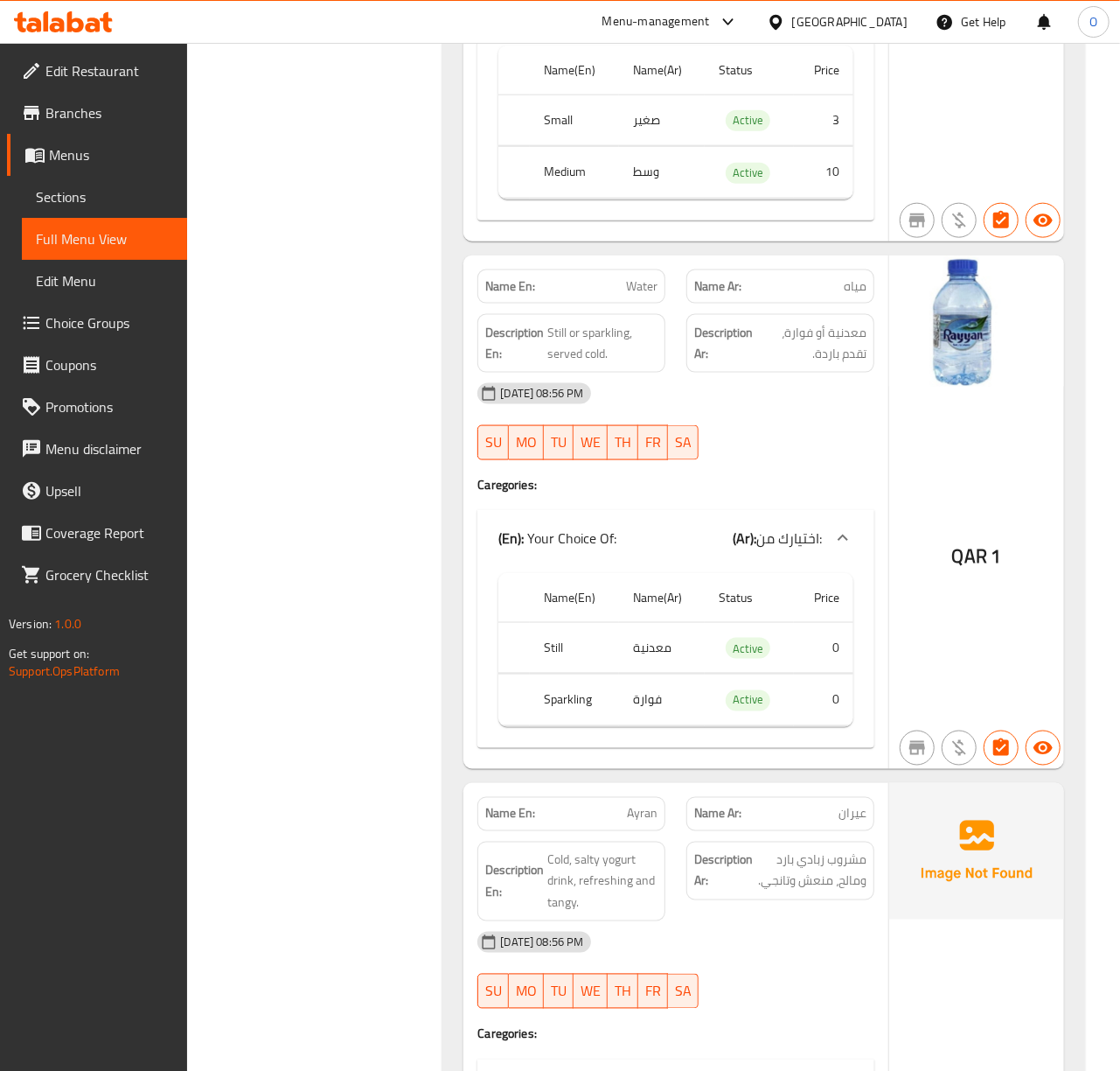
scroll to position [37989, 0]
click at [79, 69] on span "Edit Restaurant" at bounding box center [110, 70] width 128 height 21
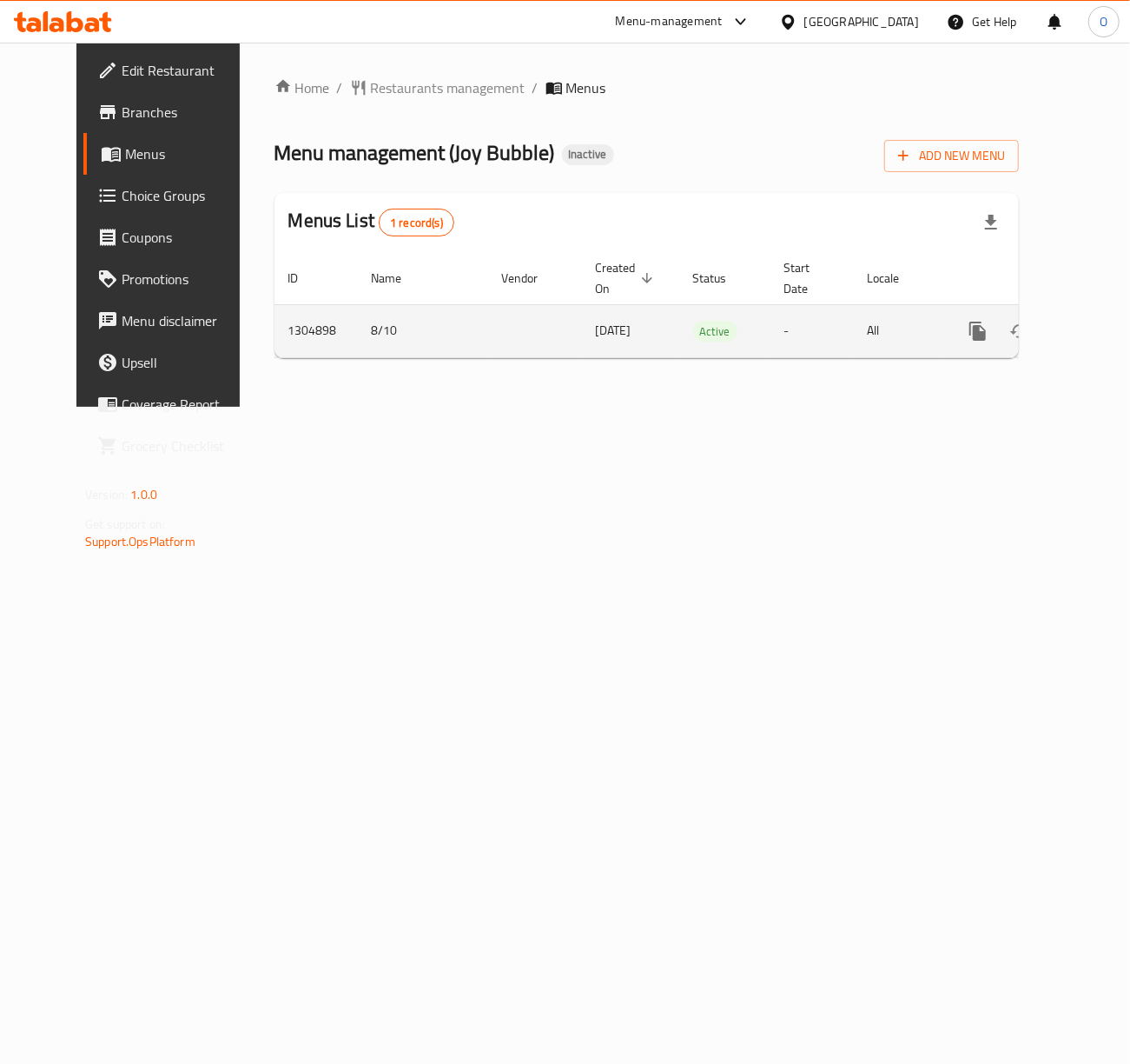
click at [1093, 334] on icon "enhanced table" at bounding box center [1103, 330] width 21 height 21
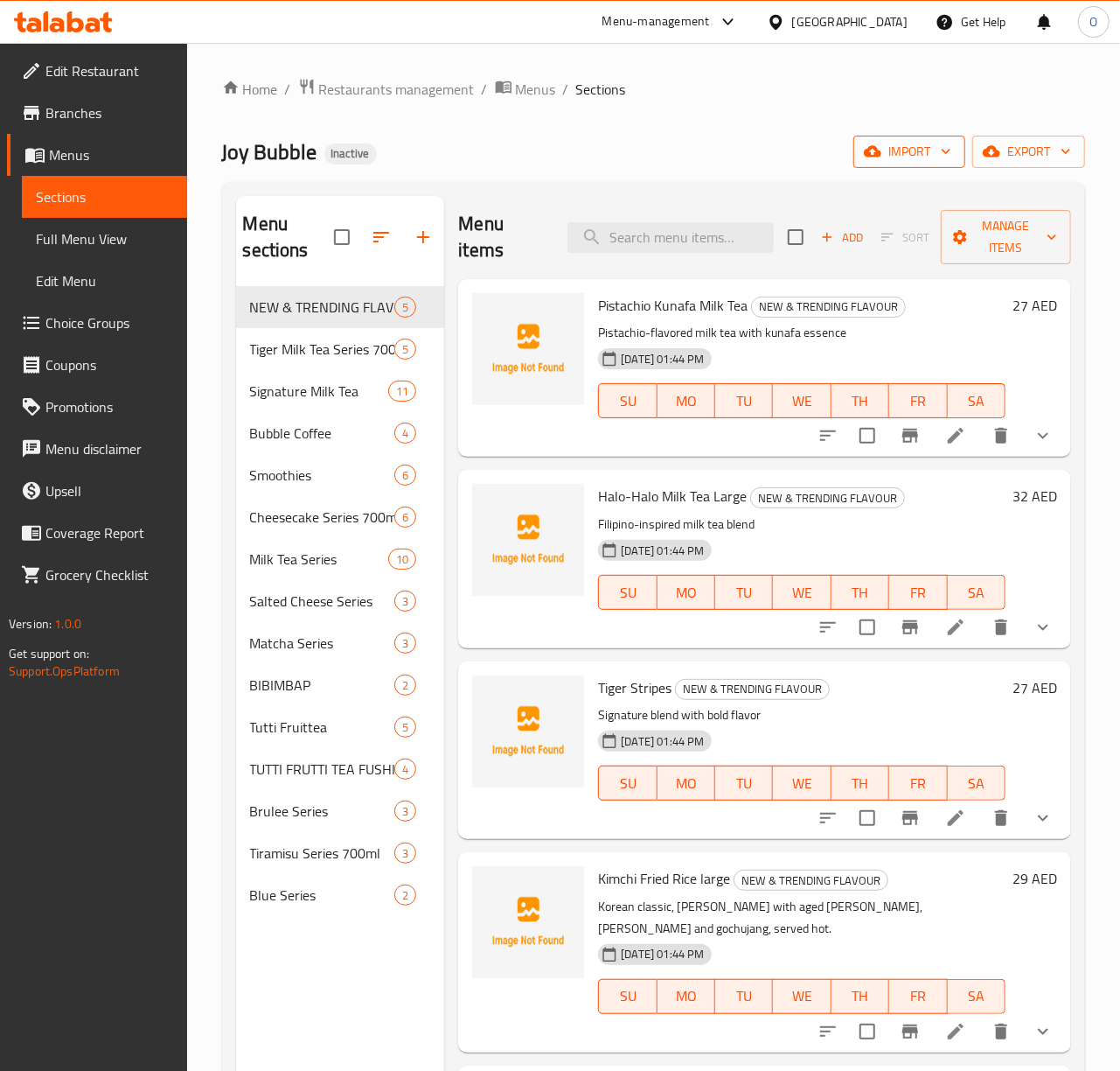
click at [862, 142] on button "import" at bounding box center [909, 151] width 112 height 32
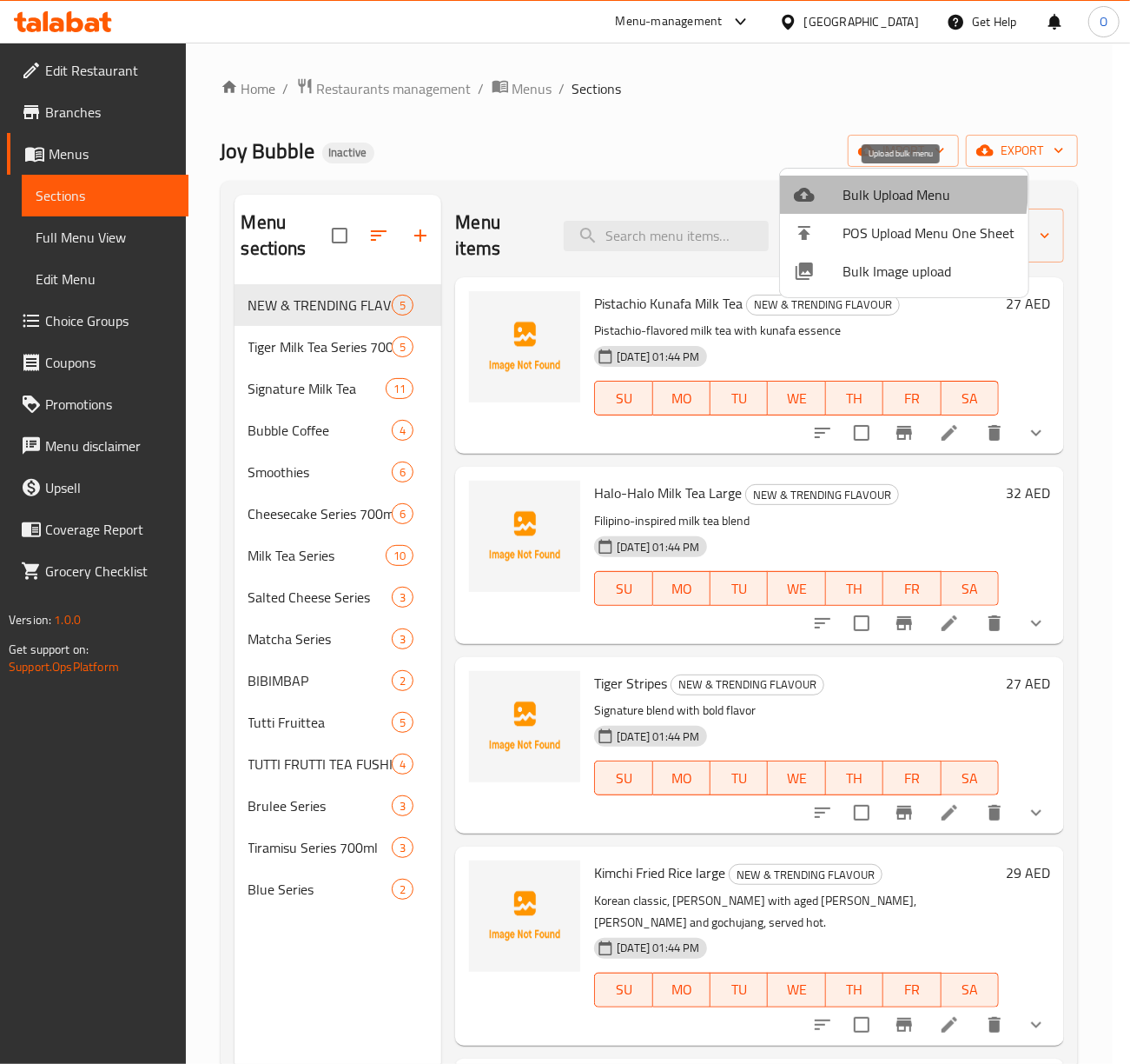
click at [849, 189] on span "Bulk Upload Menu" at bounding box center [929, 194] width 172 height 21
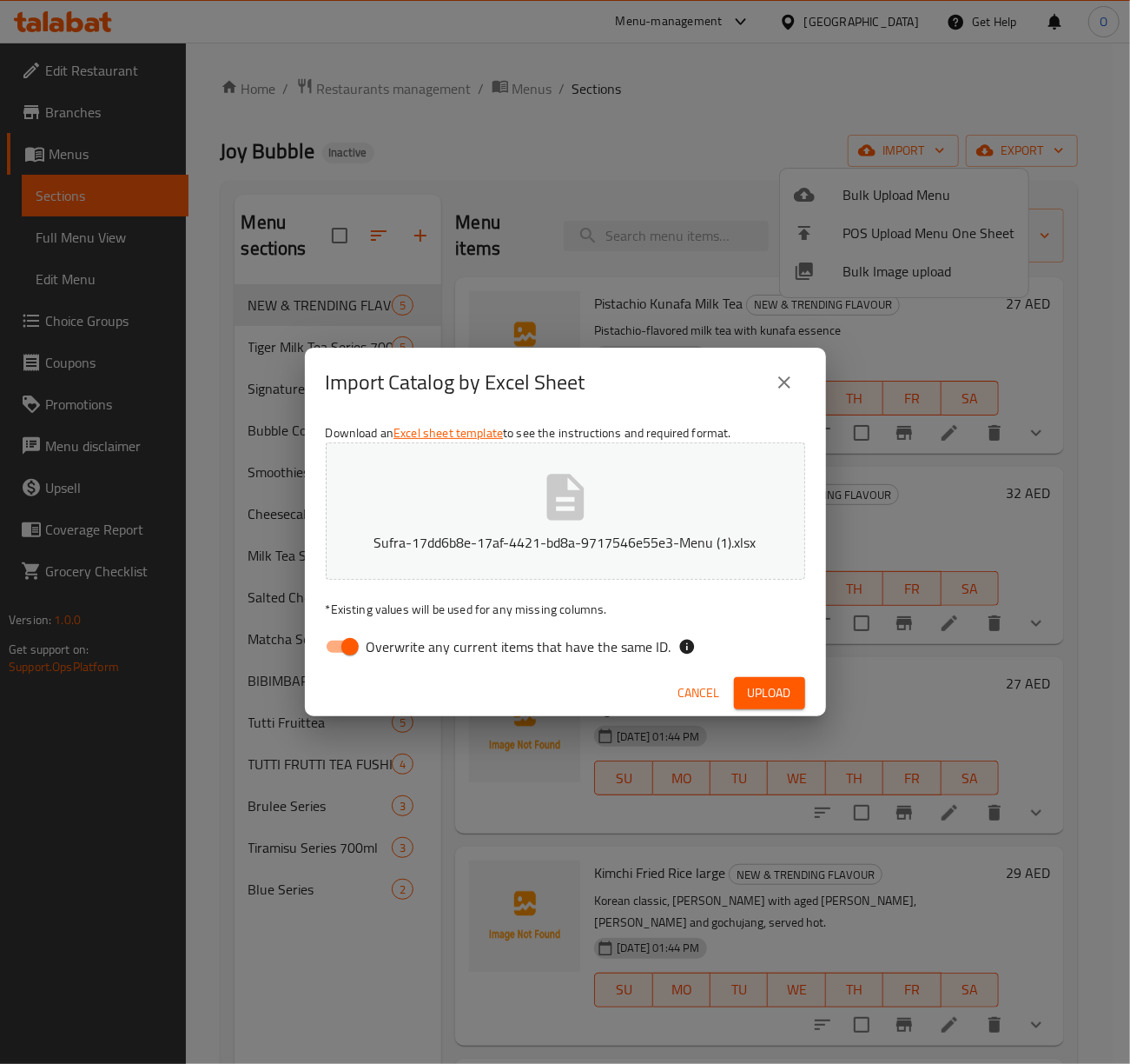
drag, startPoint x: 408, startPoint y: 648, endPoint x: 518, endPoint y: 655, distance: 110.2
click at [408, 650] on span "Overwrite any current items that have the same ID." at bounding box center [519, 646] width 305 height 21
click at [399, 650] on input "Overwrite any current items that have the same ID." at bounding box center [349, 646] width 99 height 33
checkbox input "false"
click at [765, 686] on span "Upload" at bounding box center [770, 693] width 44 height 22
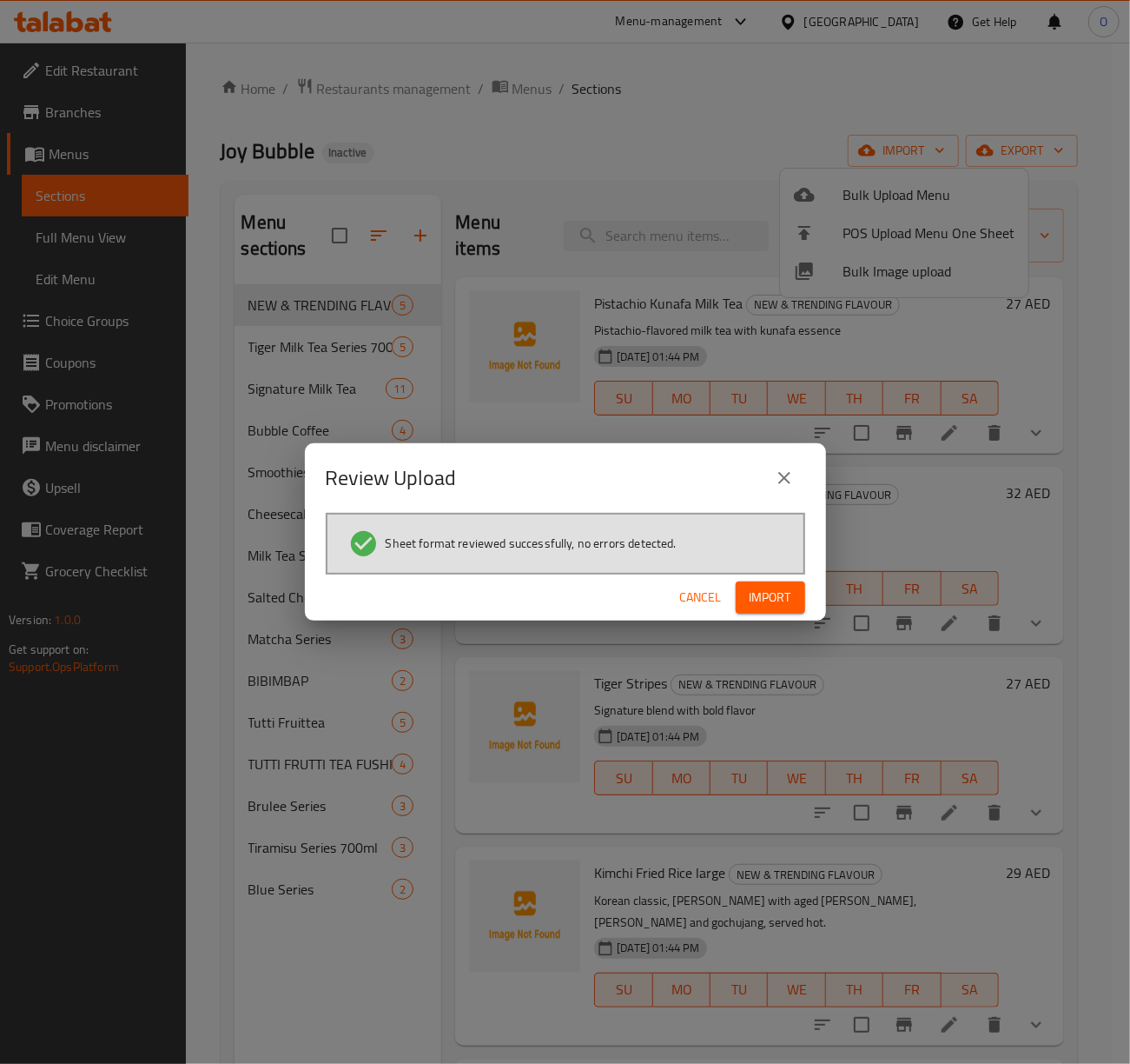
click at [781, 595] on span "Import" at bounding box center [771, 597] width 42 height 22
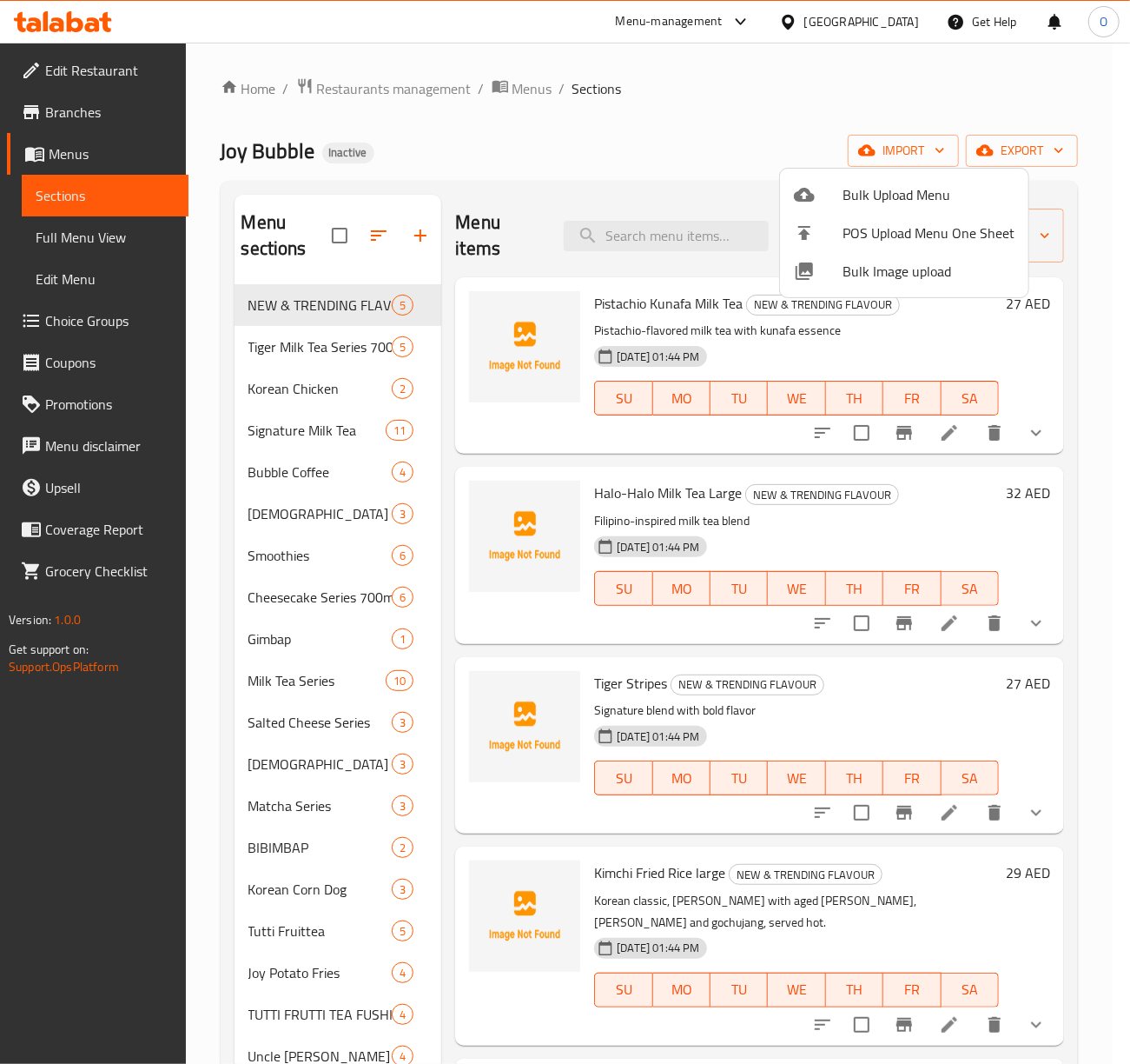
click at [233, 752] on div at bounding box center [565, 532] width 1130 height 1064
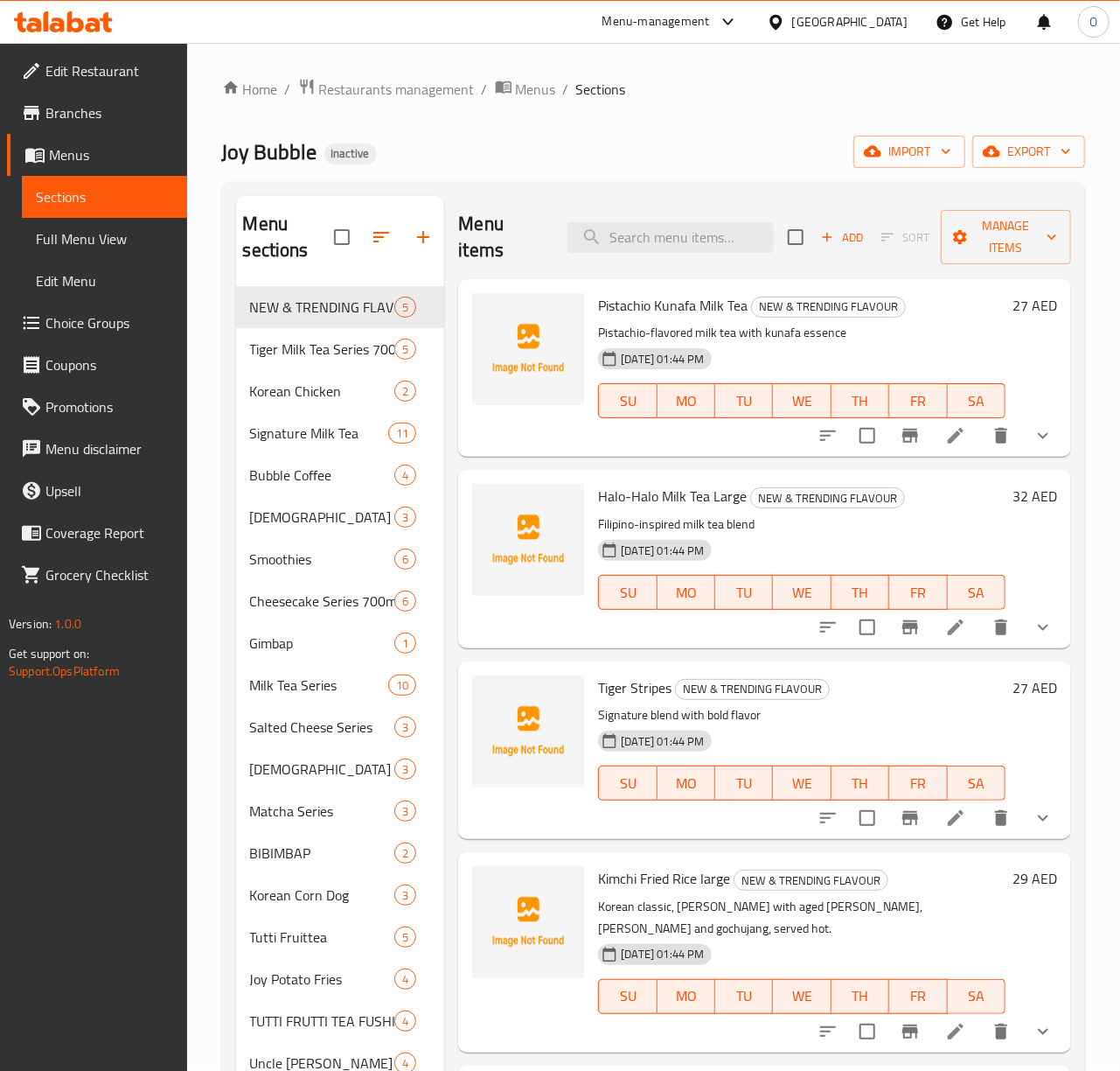
scroll to position [246, 0]
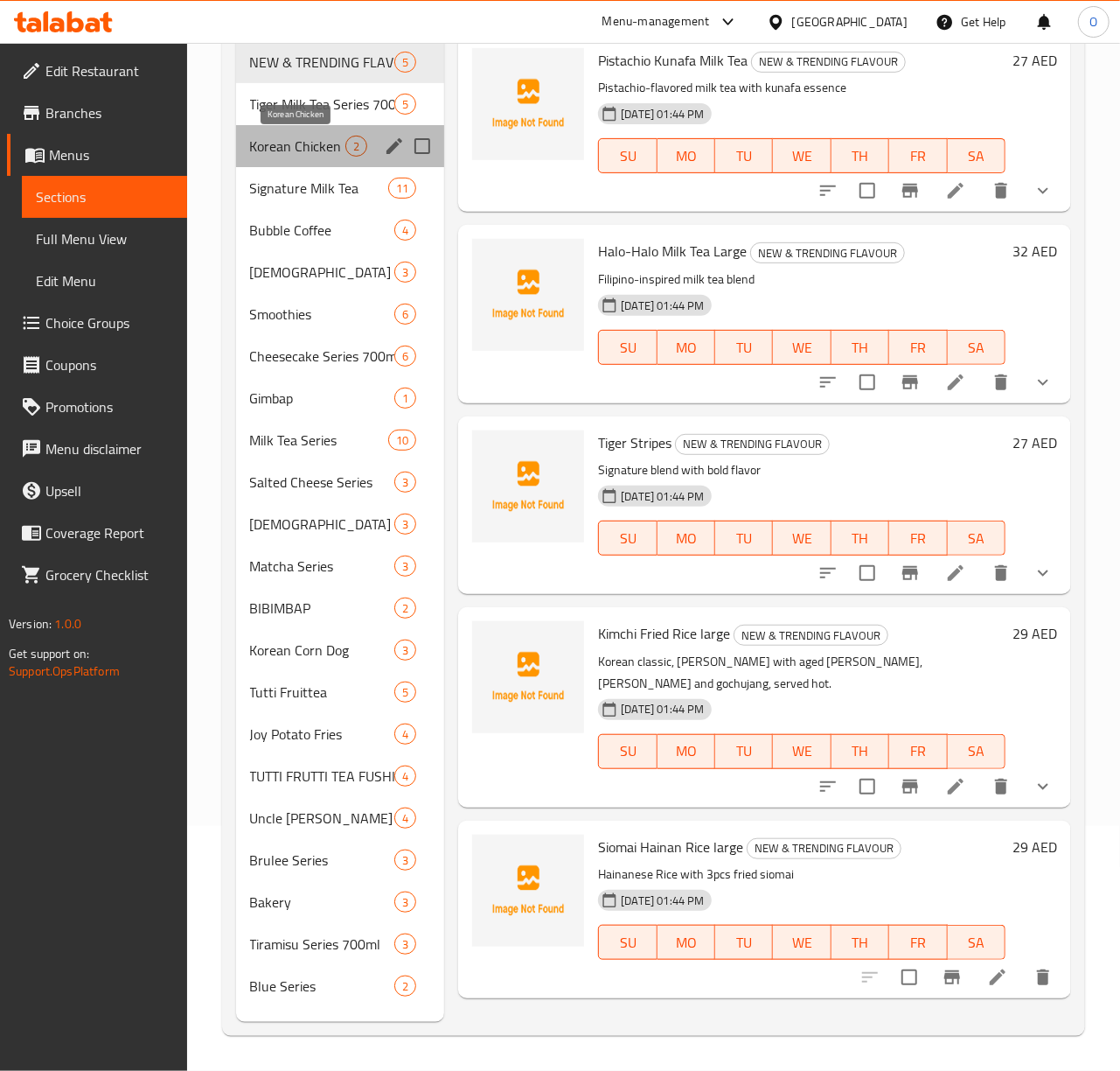
click at [334, 152] on span "Korean Chicken" at bounding box center [298, 145] width 96 height 21
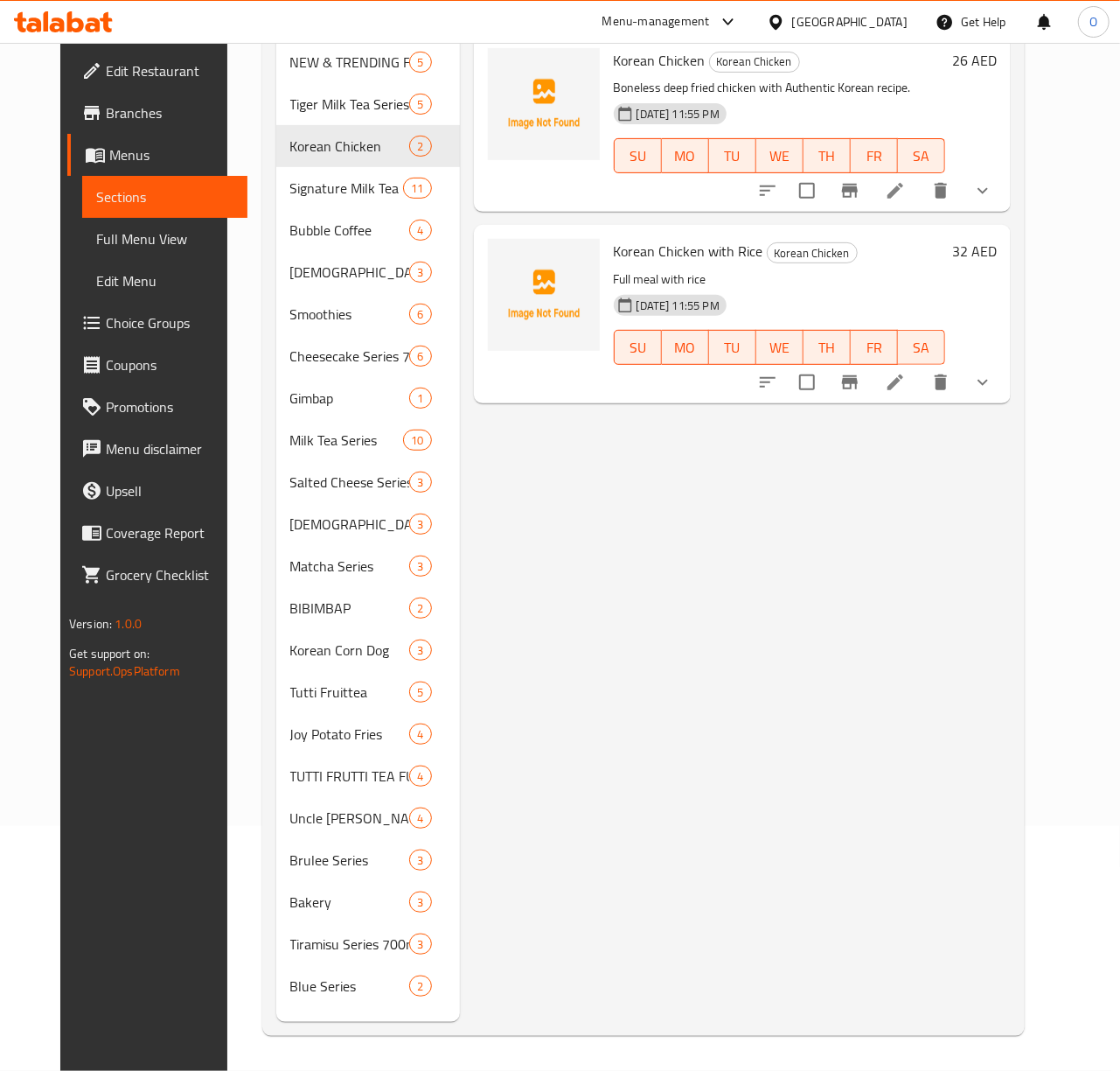
scroll to position [12, 0]
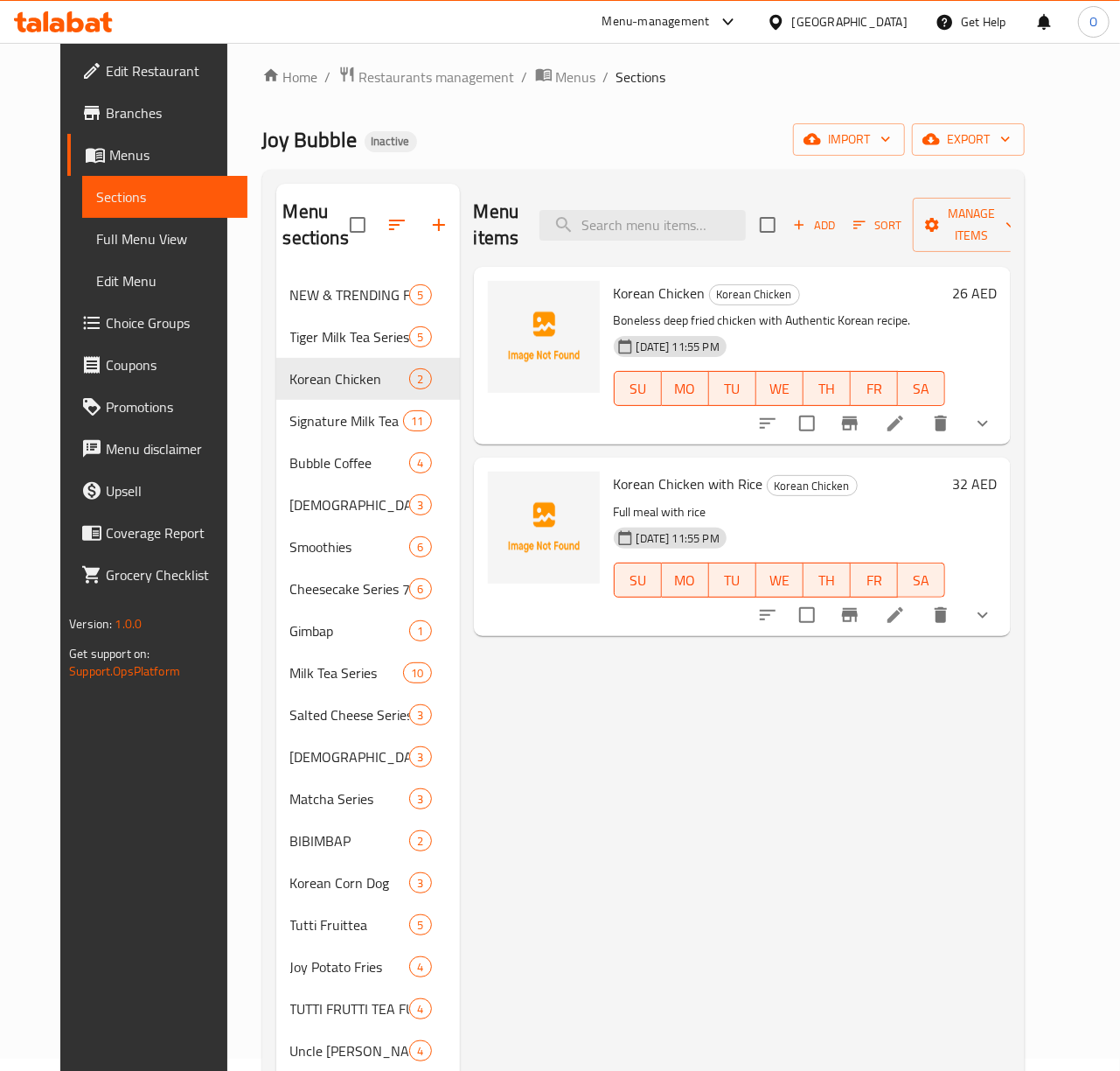
click at [110, 315] on span "Choice Groups" at bounding box center [170, 323] width 128 height 21
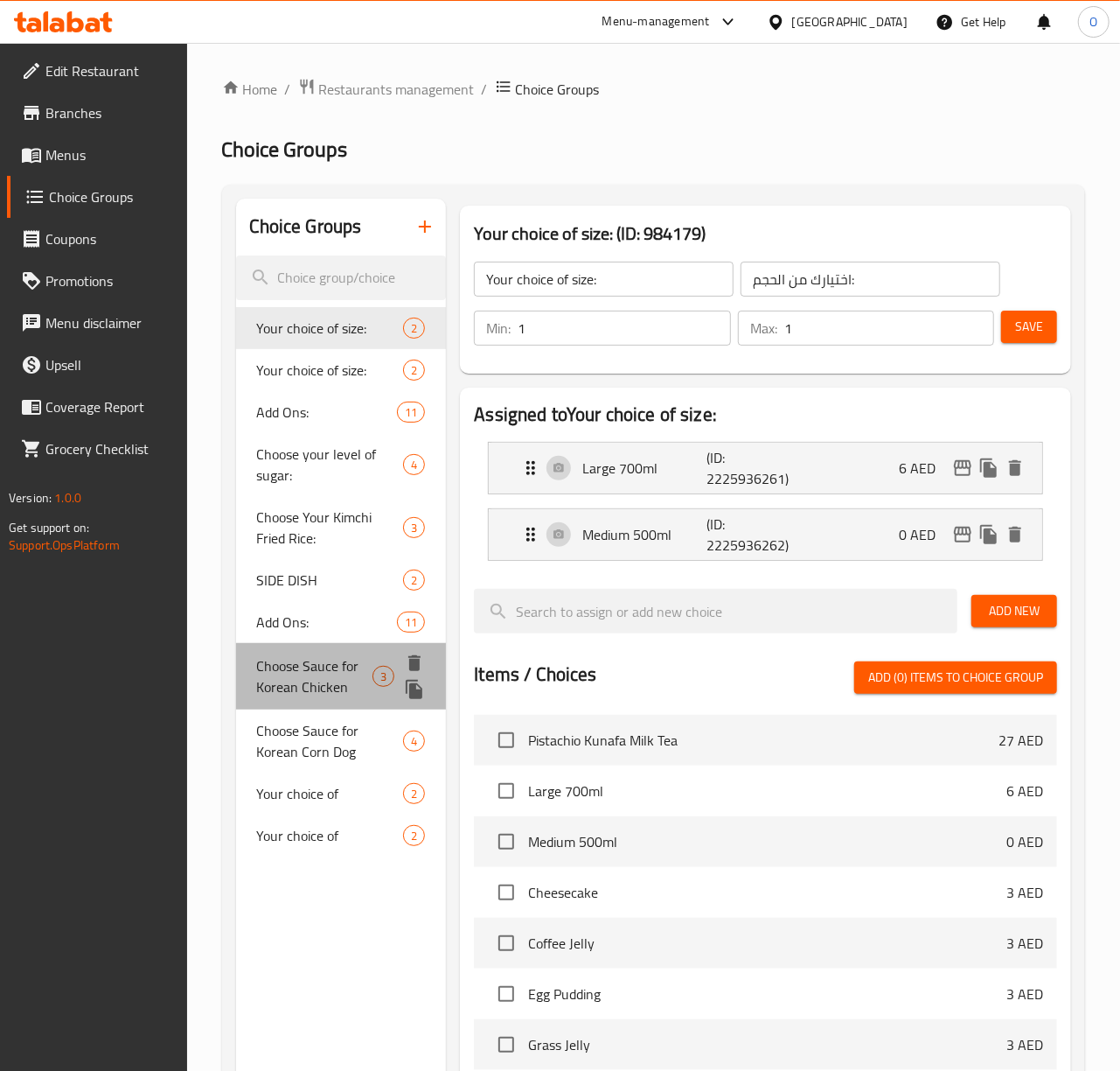
click at [302, 684] on span "Choose Sauce for Korean Chicken" at bounding box center [314, 676] width 116 height 42
type input "Choose Sauce for Korean Chicken"
type input "اختر صلصة الدجاج الكوري"
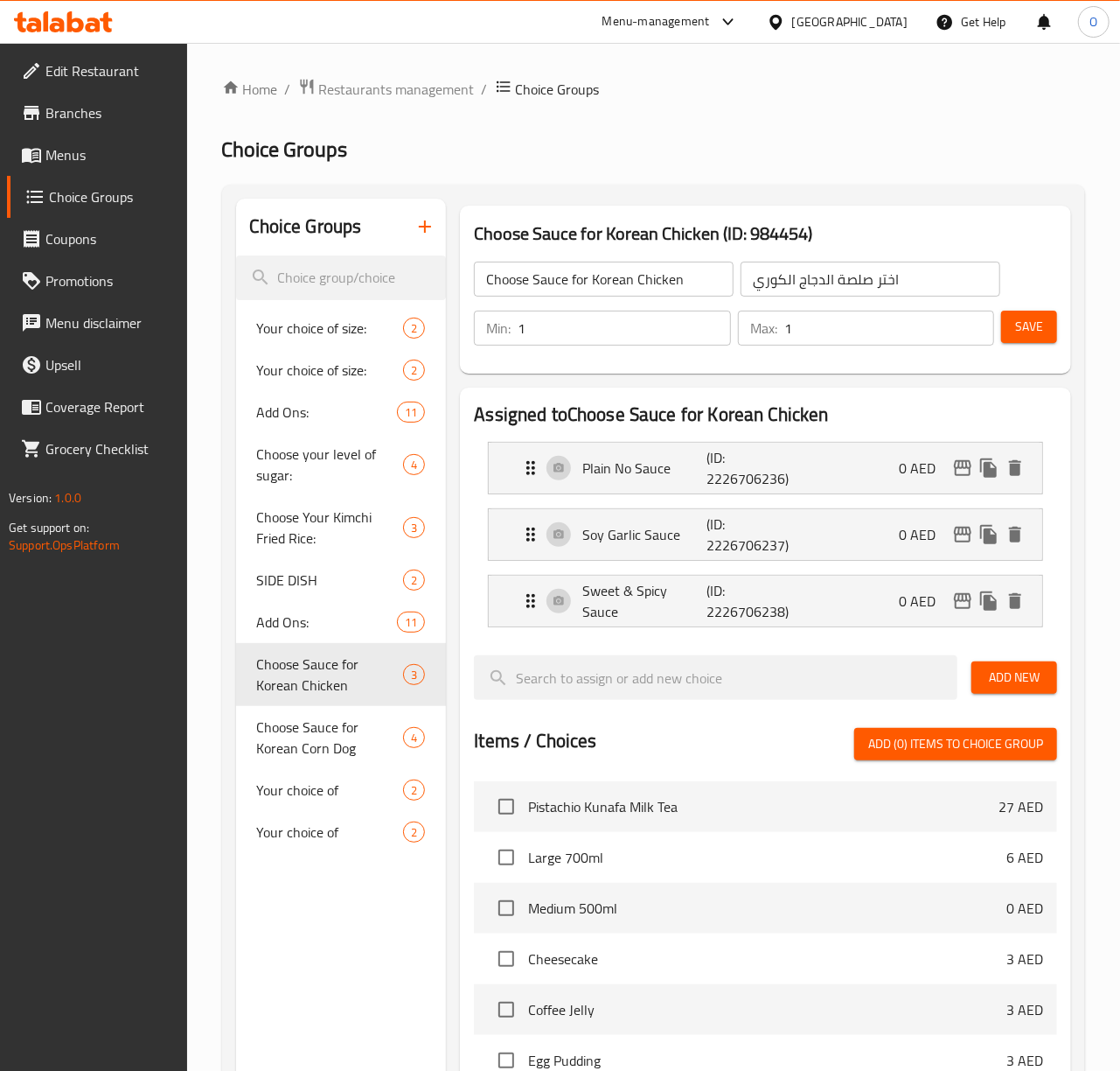
click at [568, 283] on input "Choose Sauce for Korean Chicken" at bounding box center [604, 279] width 259 height 35
type input "Your Choice Of Korean Chicken:"
click at [650, 487] on div "Plain No Sauce (ID: 2226706236) 0 AED" at bounding box center [770, 468] width 501 height 51
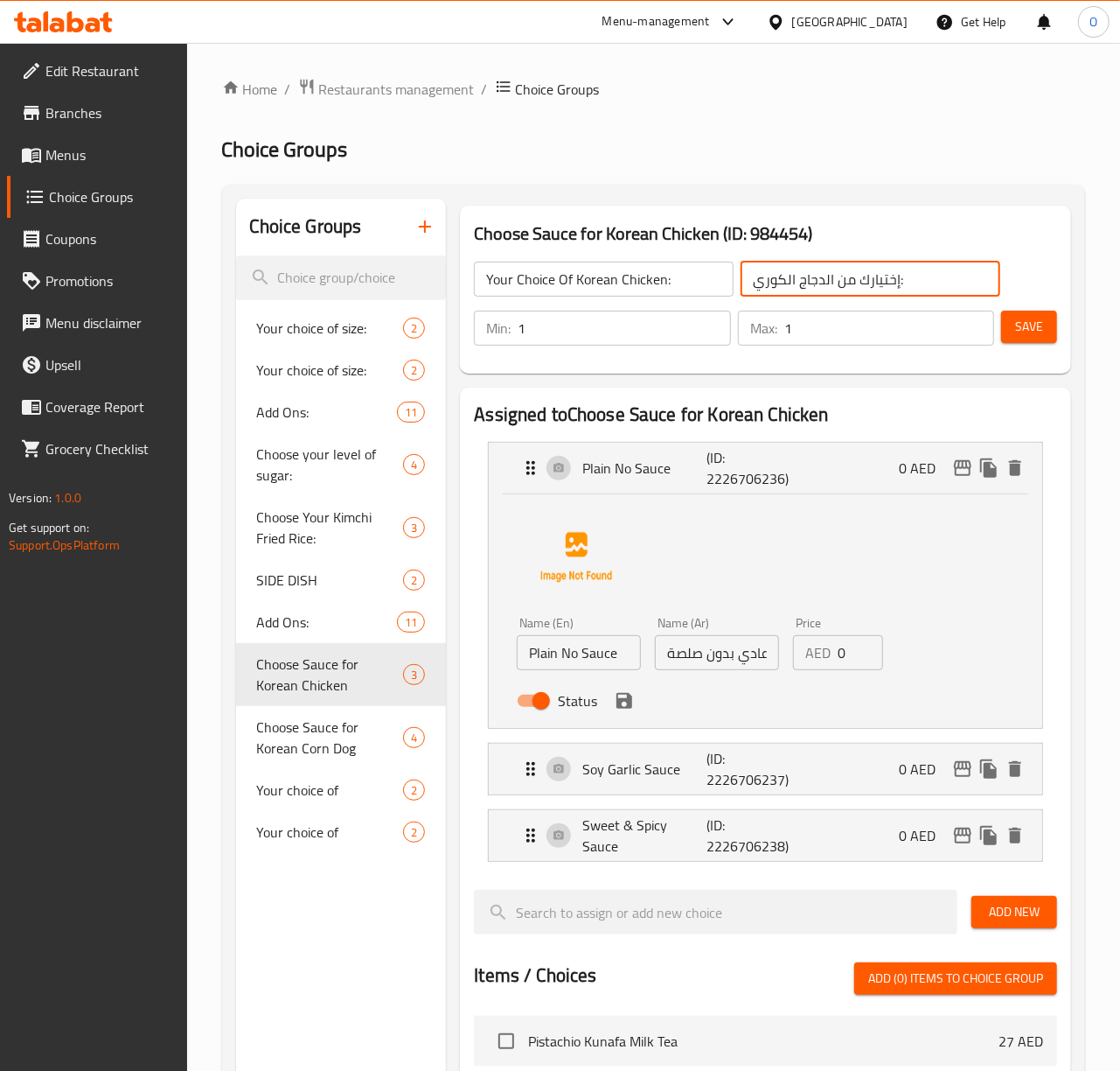
type input "إختيارك من الدجاج الكوري:"
click at [753, 648] on input "عادي بدون صلصة" at bounding box center [717, 652] width 124 height 35
click at [673, 660] on input "سادة بدون صلصة" at bounding box center [717, 652] width 124 height 35
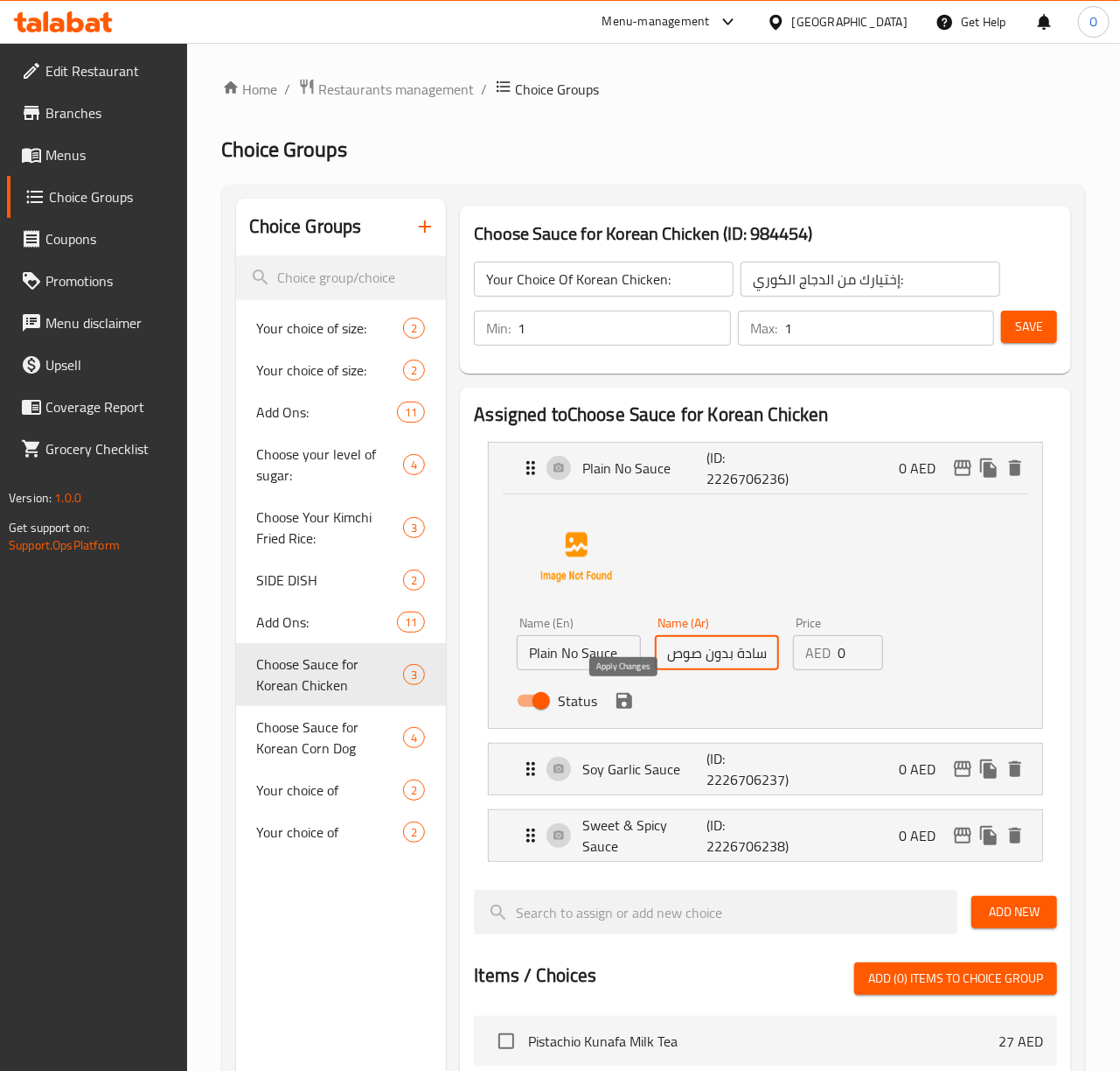
click at [620, 705] on icon "save" at bounding box center [624, 700] width 16 height 16
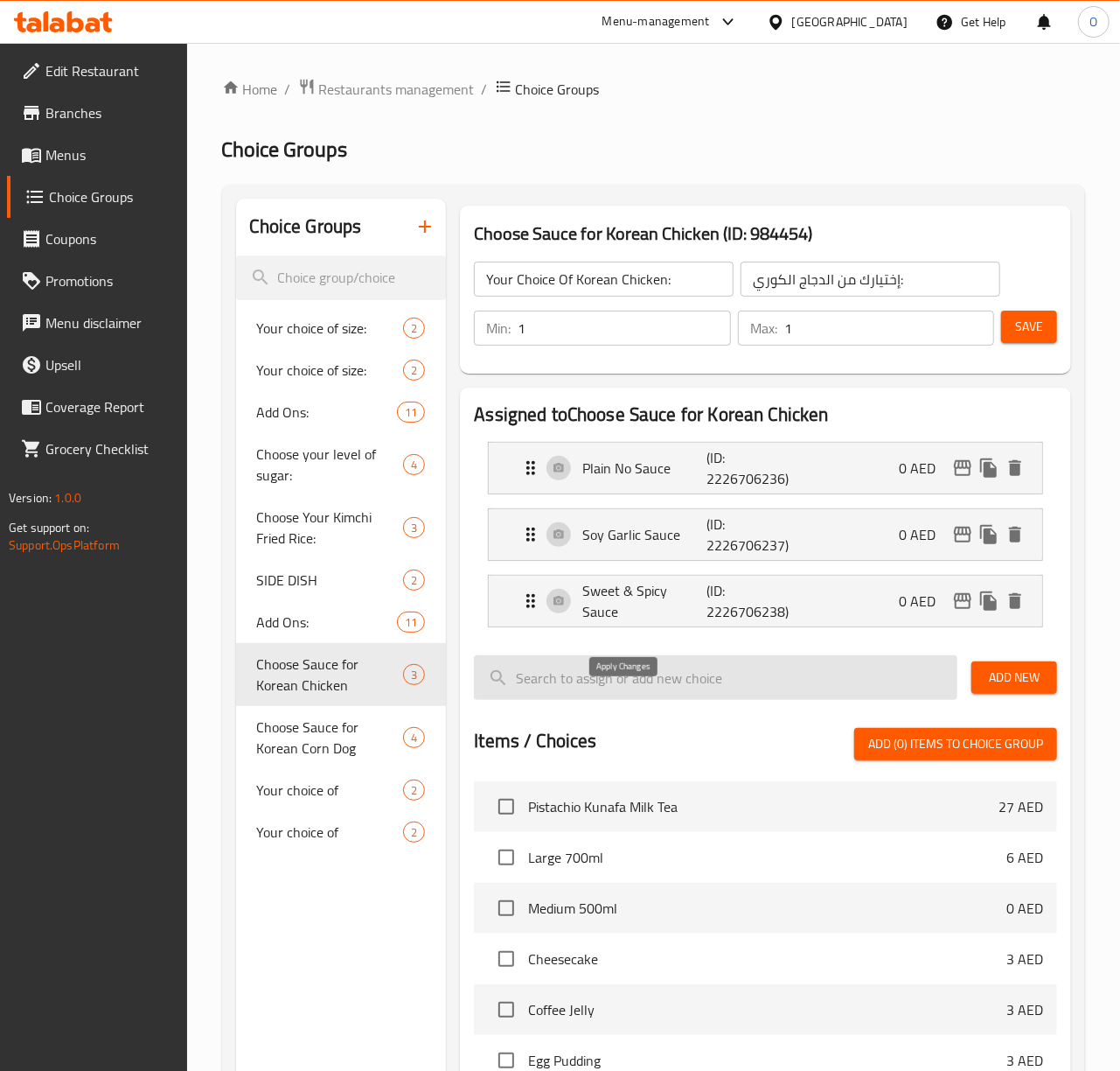
type input "سادة بدون صوص"
click at [710, 530] on p "(ID: 2226706237)" at bounding box center [747, 535] width 83 height 42
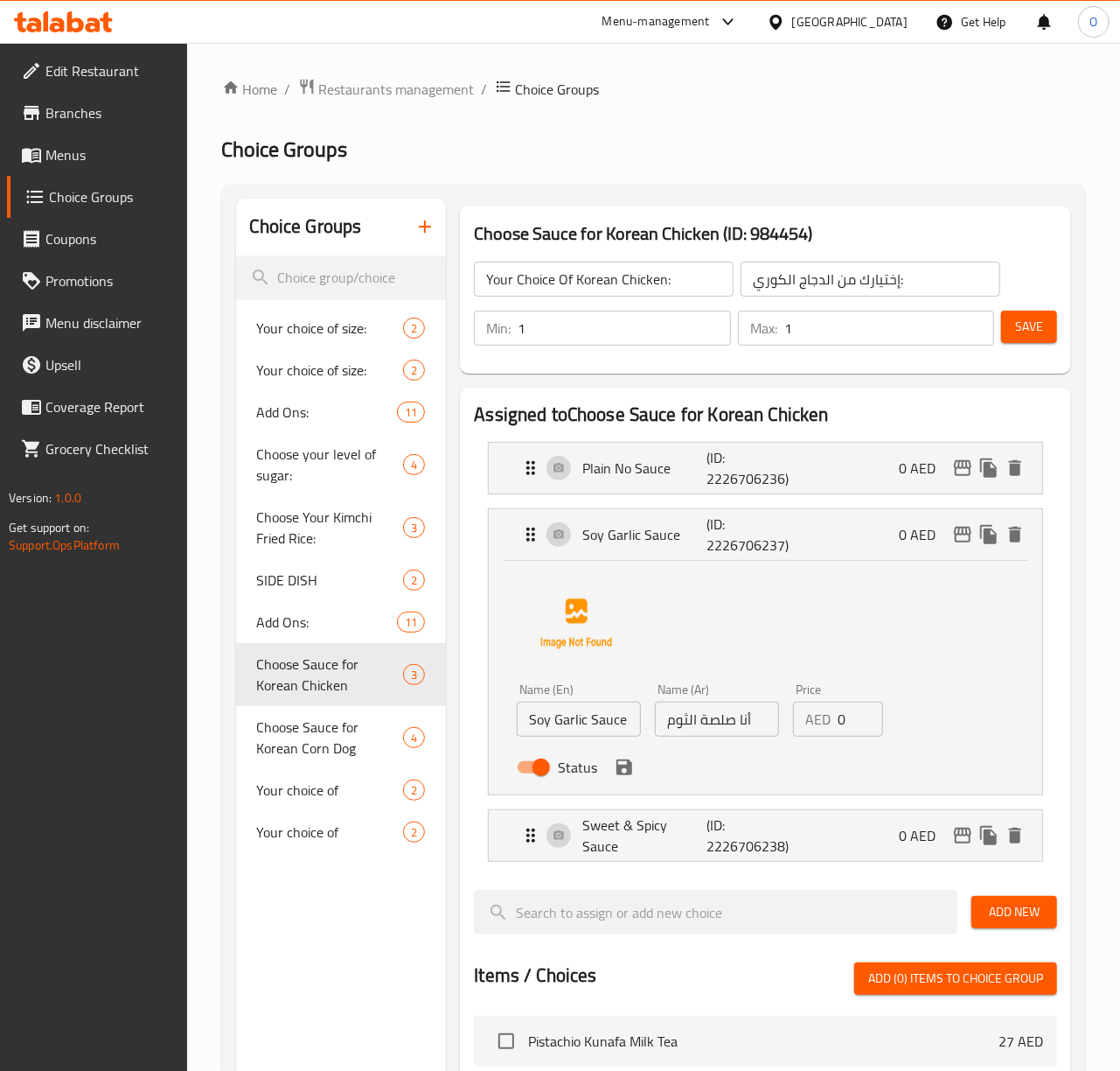
click at [748, 728] on input "أنا صلصة الثوم" at bounding box center [717, 719] width 124 height 35
type input "صويا و صلصة الثوم"
click at [622, 779] on button "save" at bounding box center [624, 767] width 26 height 27
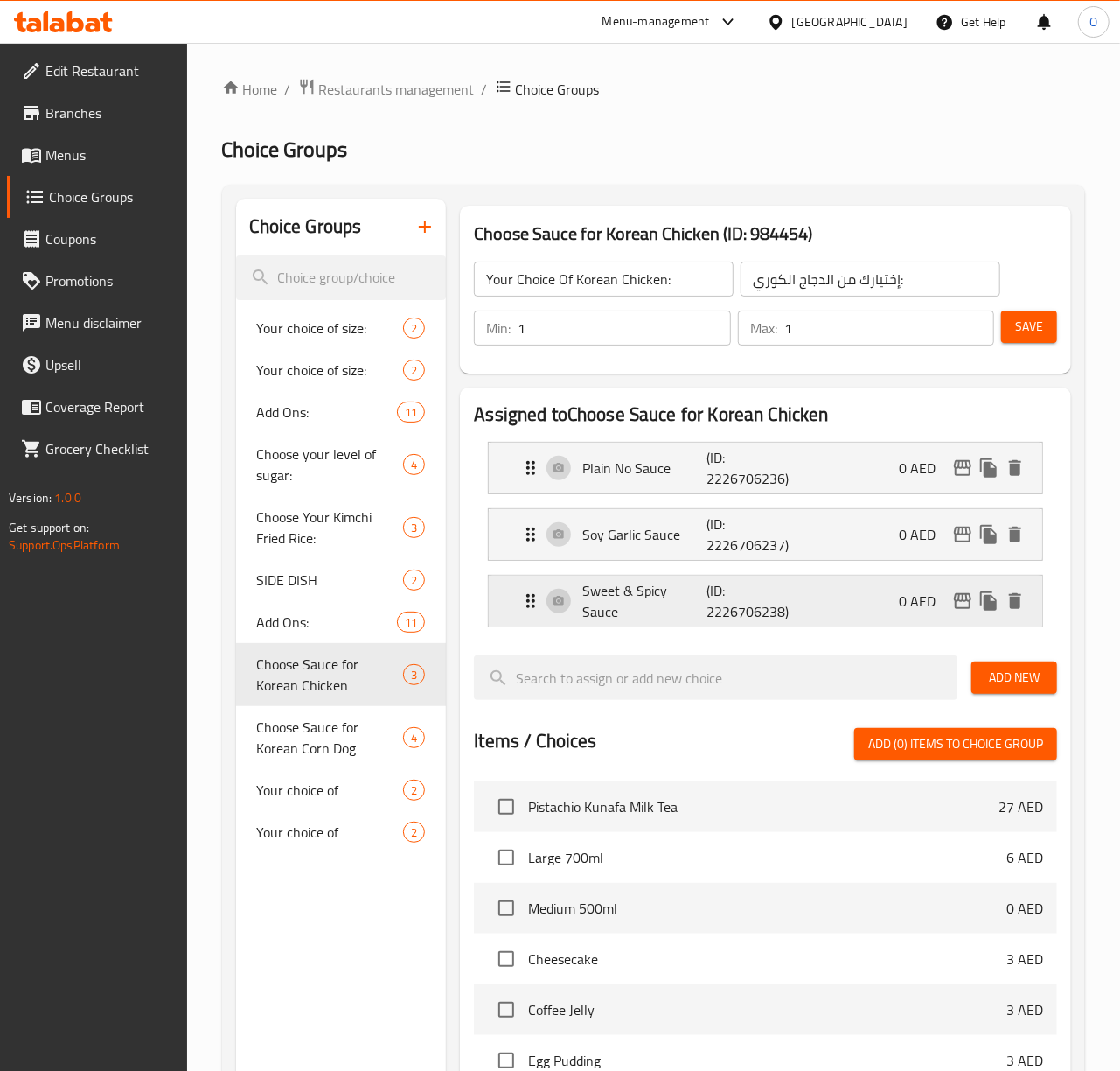
click at [641, 610] on p "Sweet & Spicy Sauce" at bounding box center [644, 601] width 124 height 42
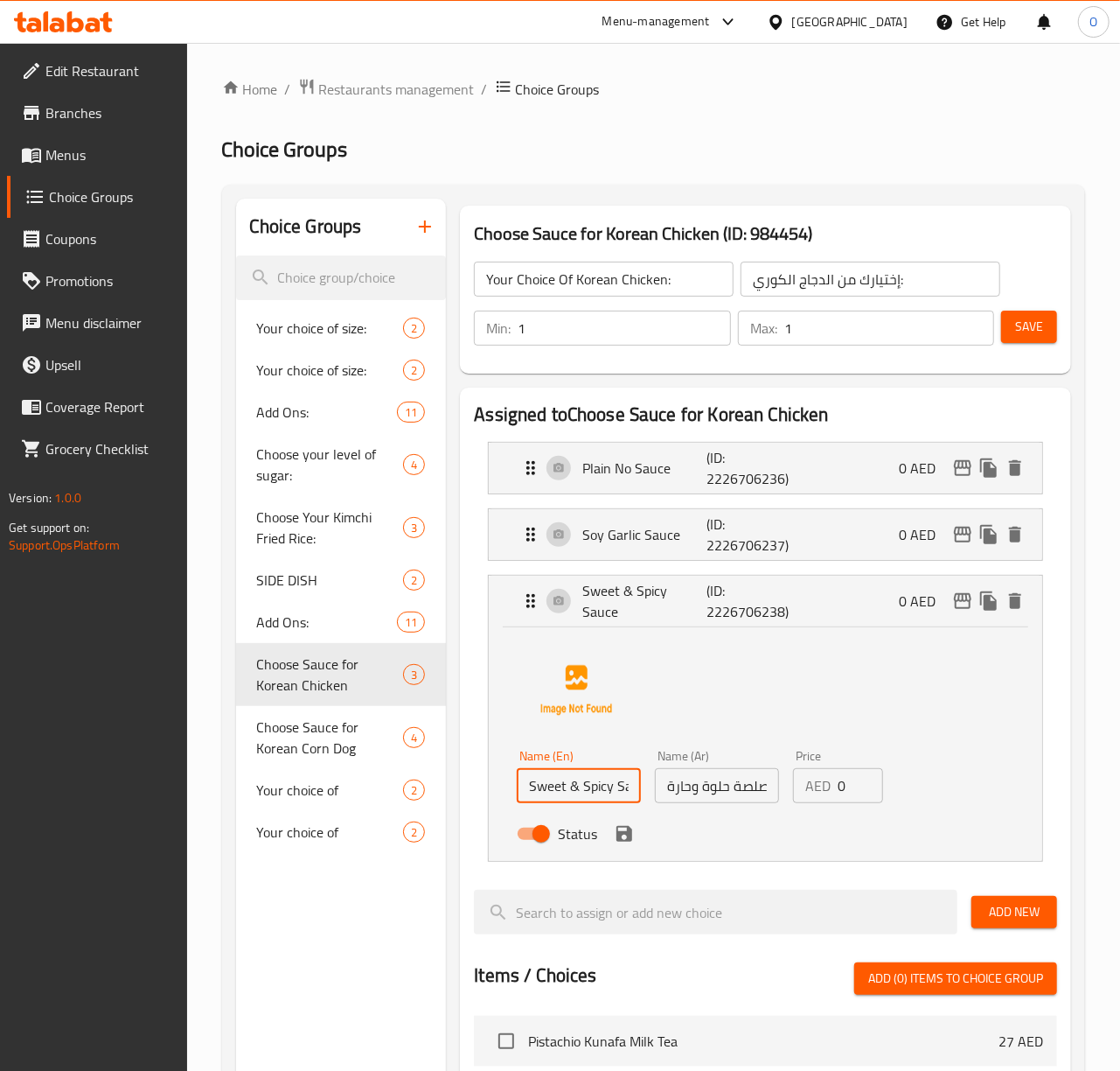
click at [572, 794] on input "Sweet & Spicy Sauce" at bounding box center [579, 785] width 124 height 35
drag, startPoint x: 571, startPoint y: 792, endPoint x: 715, endPoint y: 792, distance: 144.0
click at [715, 792] on div "Name (En) Sweet And Spicy Sauce Name (En) Name (Ar) صلصة حلوة وحارة Name (Ar) P…" at bounding box center [717, 800] width 415 height 114
type input "Sweet And Spicy Sauce"
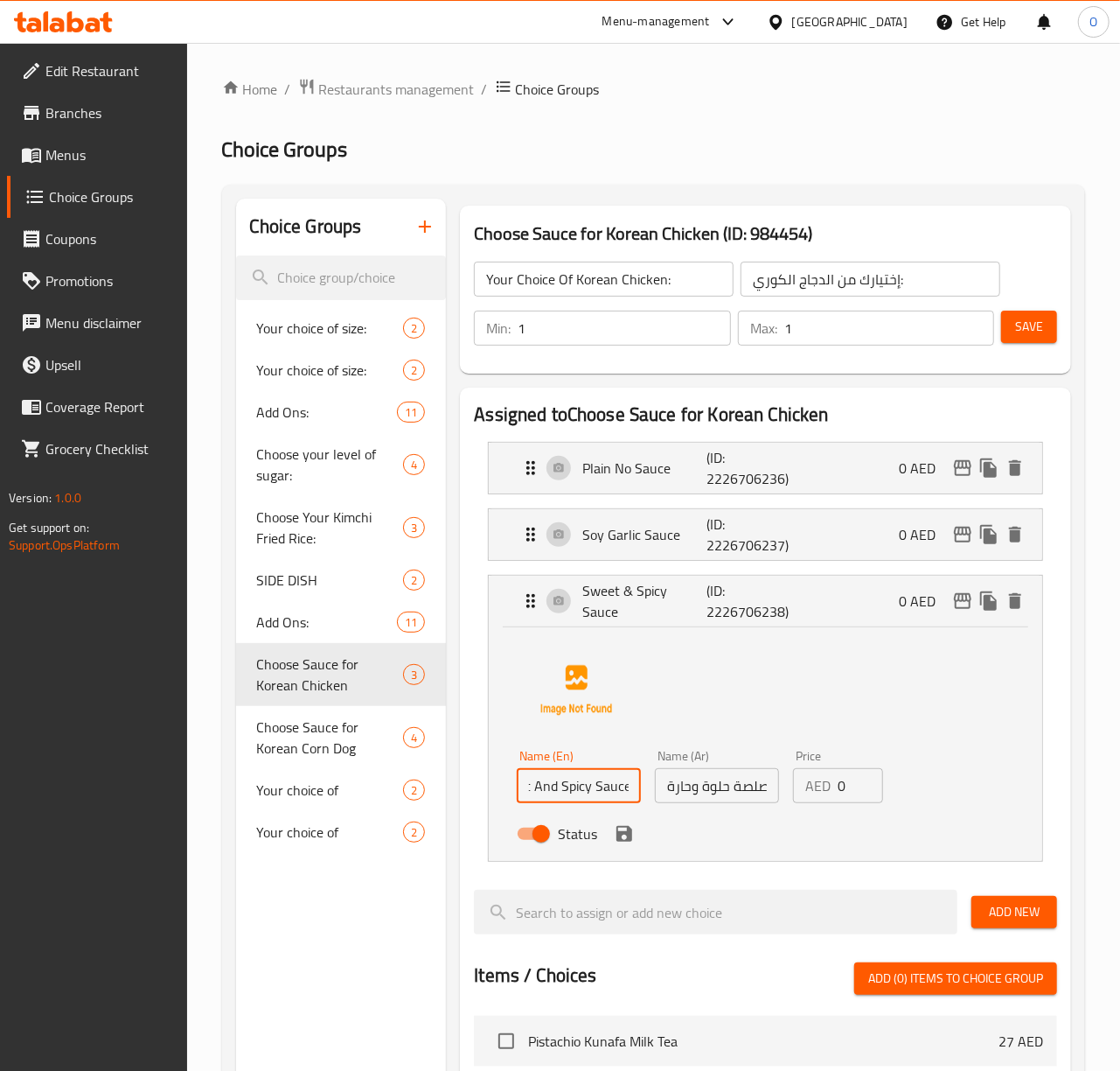
click at [697, 785] on input "صلصة حلوة وحارة" at bounding box center [717, 785] width 124 height 35
click at [744, 789] on input "صلصة حلوة وحارة" at bounding box center [717, 785] width 124 height 35
click at [629, 847] on div "Status" at bounding box center [717, 833] width 415 height 48
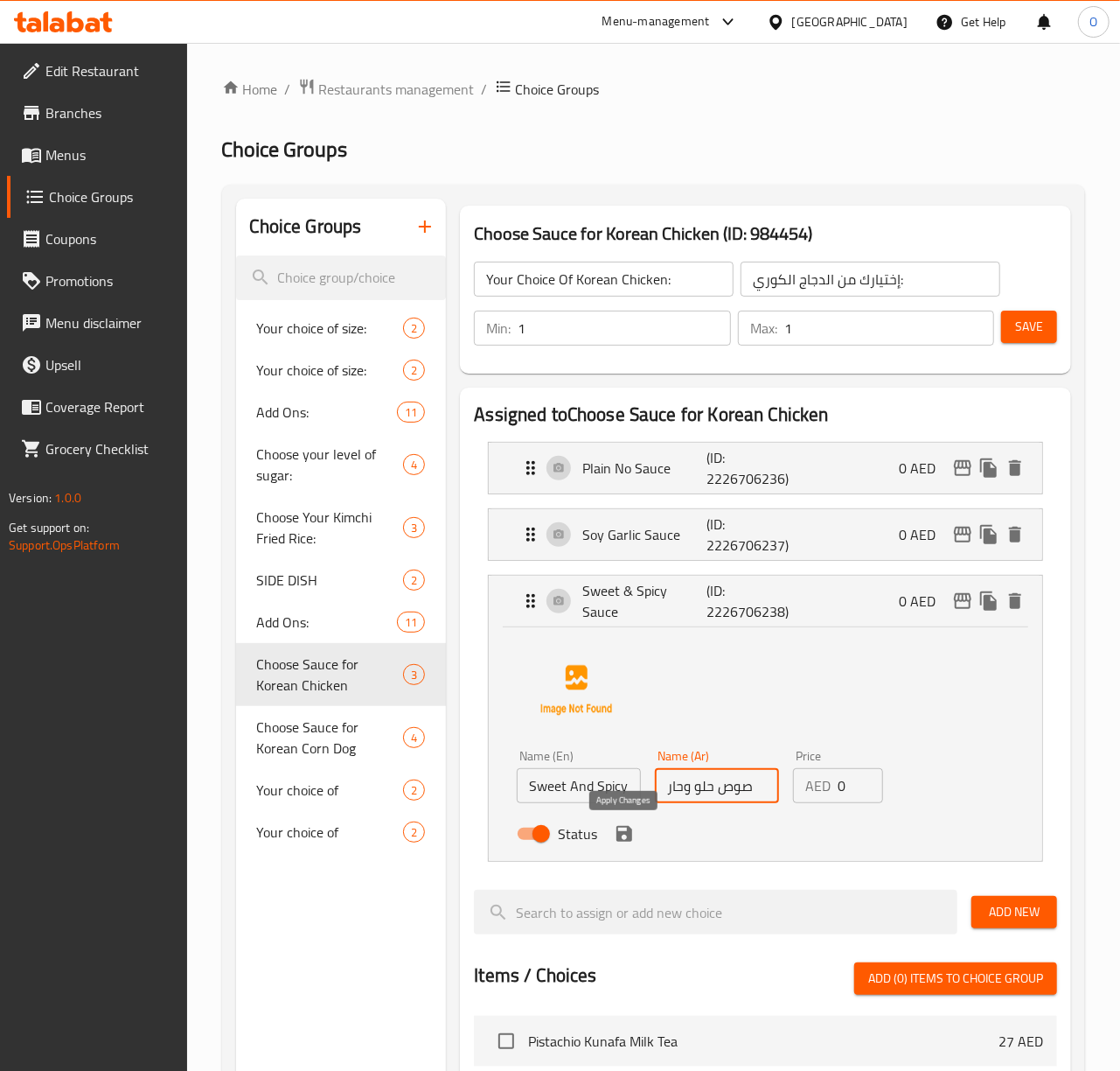
click at [631, 831] on icon "save" at bounding box center [624, 833] width 21 height 21
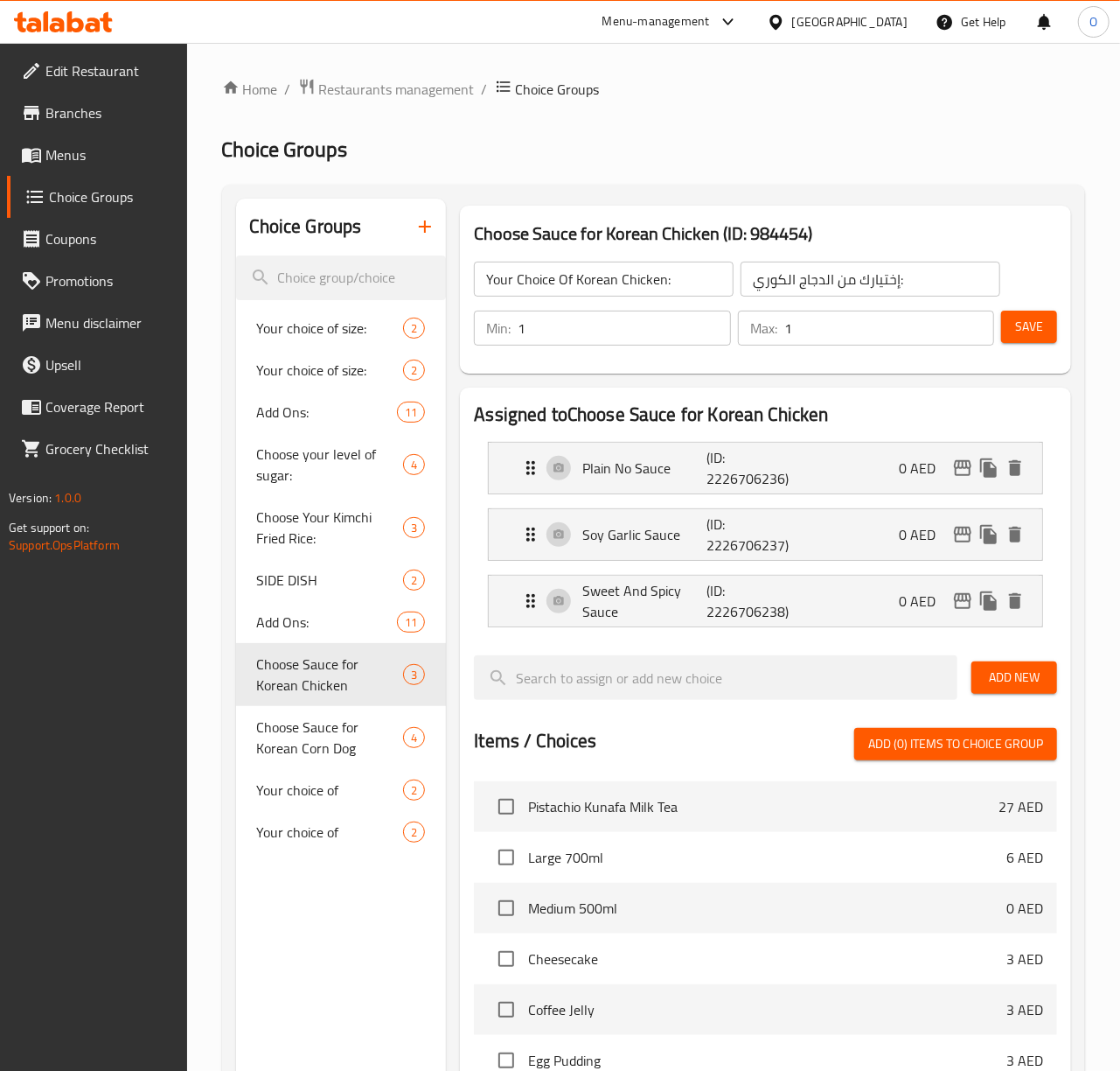
type input "صوص حلو وحار"
click at [803, 564] on li "Soy Garlic Sauce (ID: 2226706237) 0 AED Name (En) Soy Garlic Sauce Name (En) Na…" at bounding box center [766, 534] width 583 height 67
click at [809, 555] on div "Soy Garlic Sauce (ID: 2226706237) 0 AED" at bounding box center [770, 535] width 501 height 51
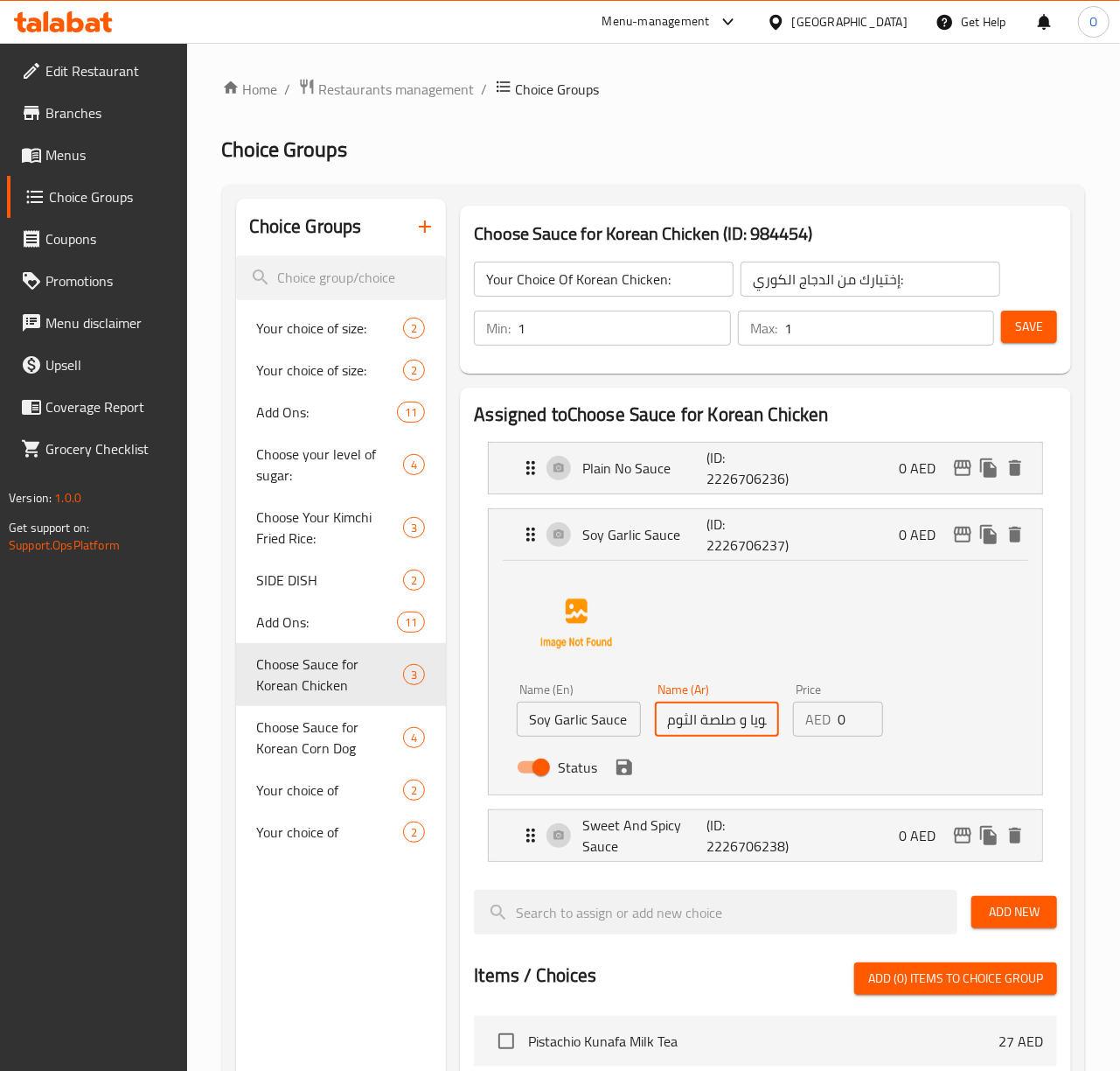
scroll to position [0, 9]
drag, startPoint x: 725, startPoint y: 727, endPoint x: 871, endPoint y: 732, distance: 146.1
click at [871, 732] on div "Name (En) Soy Garlic Sauce Name (En) Name (Ar) صويا و صلصة الثوم Name (Ar) Pric…" at bounding box center [717, 733] width 415 height 114
click at [624, 778] on icon "save" at bounding box center [624, 767] width 21 height 21
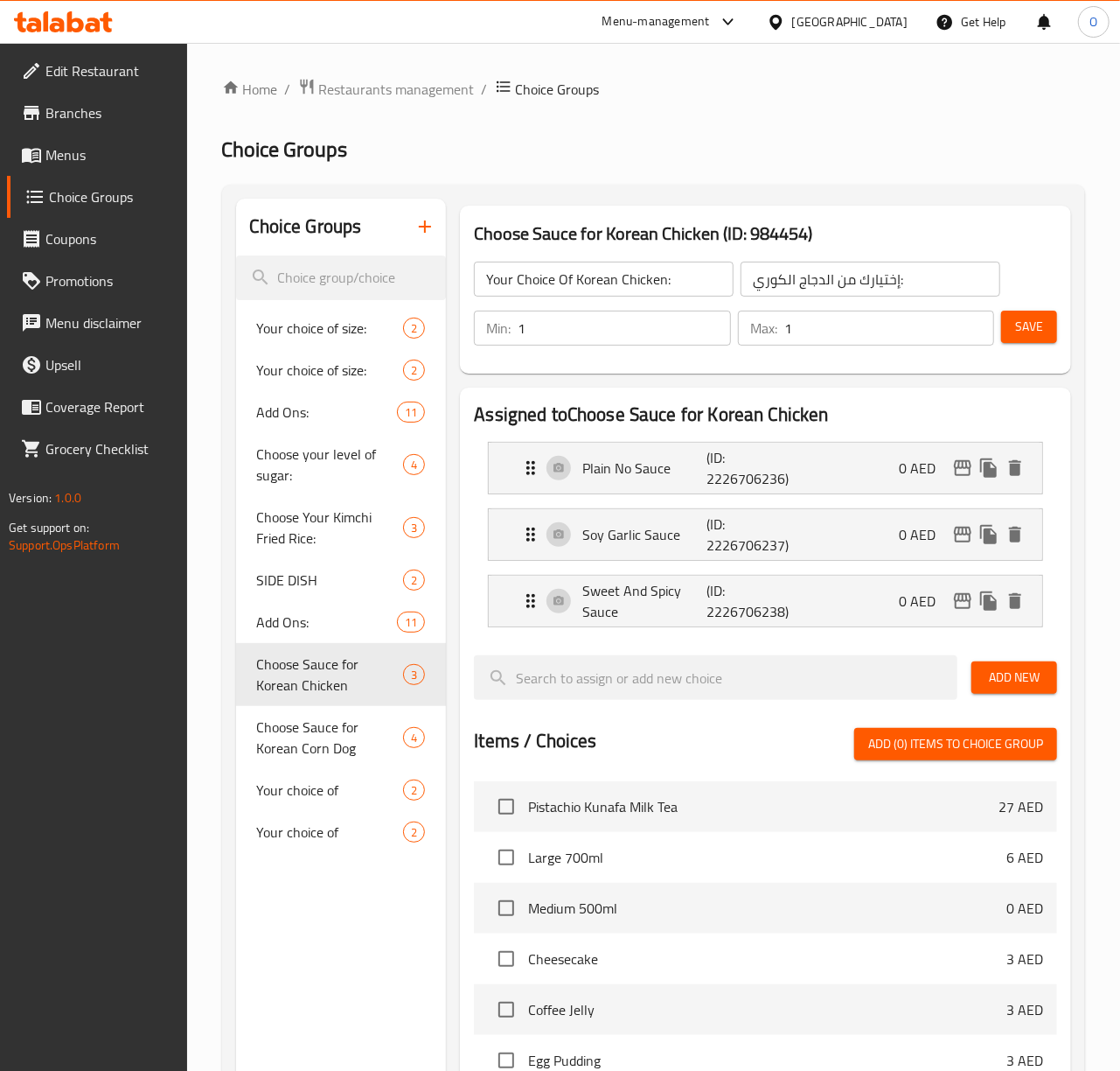
scroll to position [0, 0]
click at [1036, 337] on button "Save" at bounding box center [1029, 326] width 56 height 32
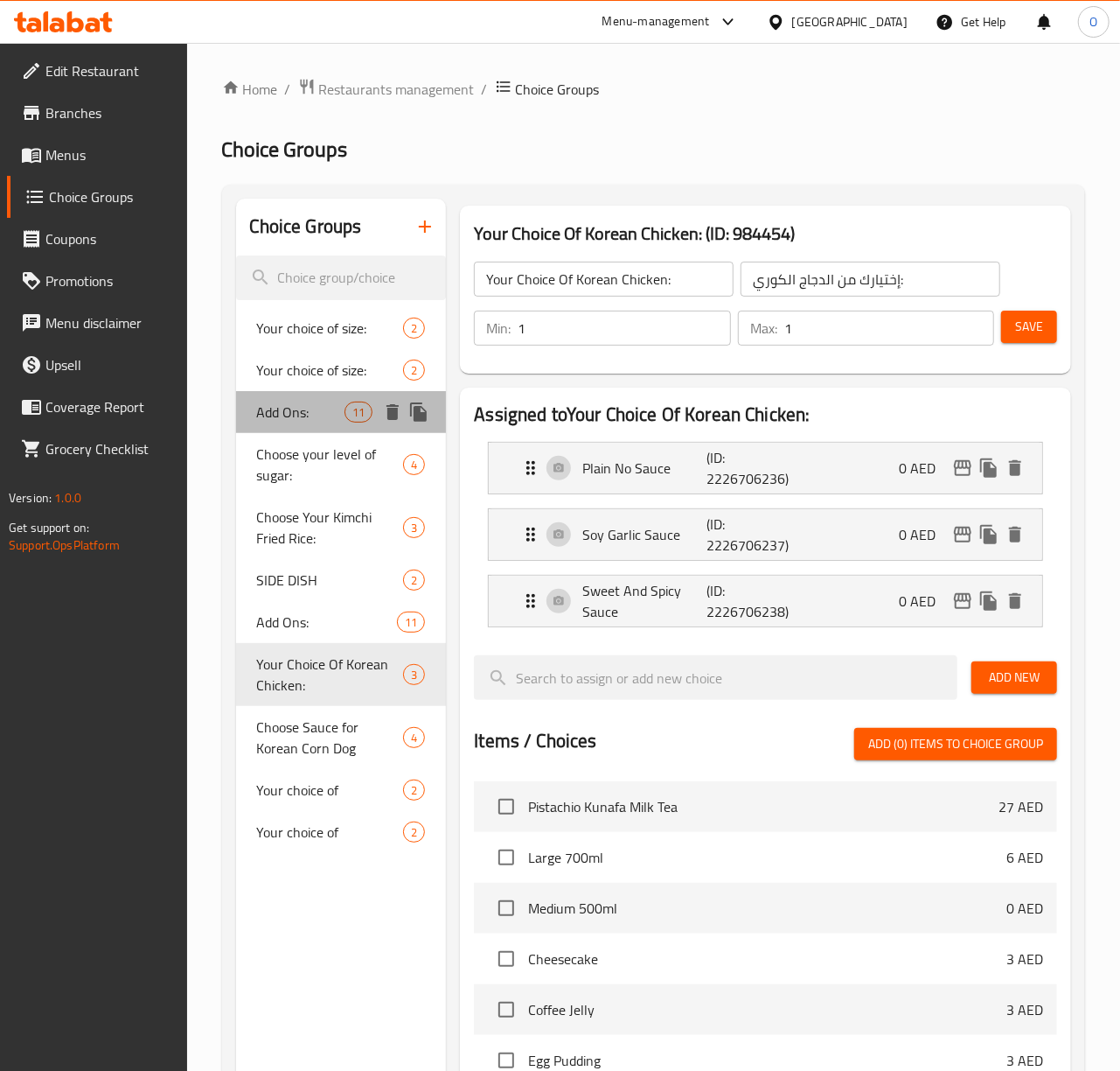
click at [267, 414] on span "Add Ons:" at bounding box center [301, 411] width 89 height 21
type input "Add Ons:"
type input "الاضافات :"
type input "0"
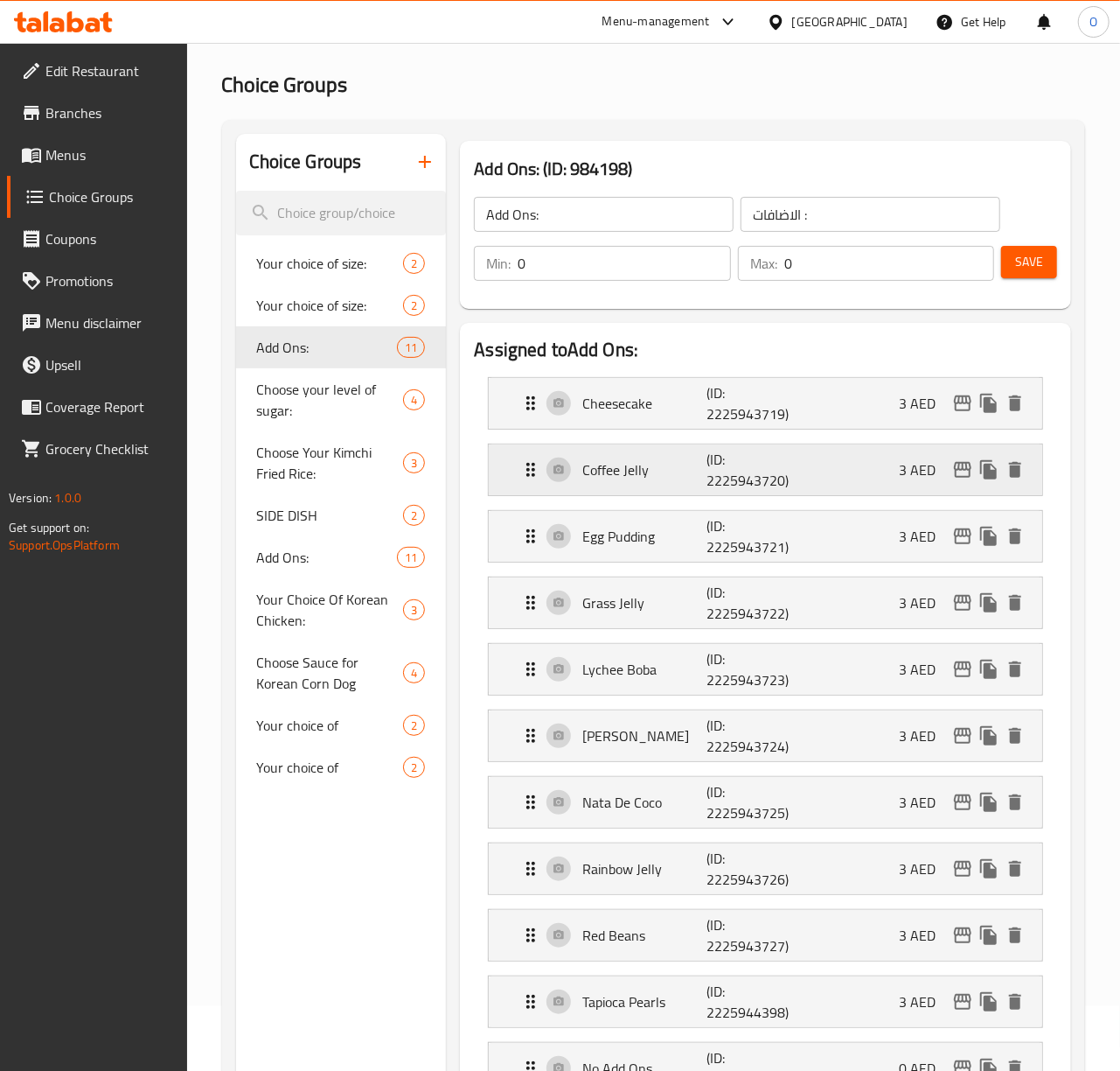
scroll to position [233, 0]
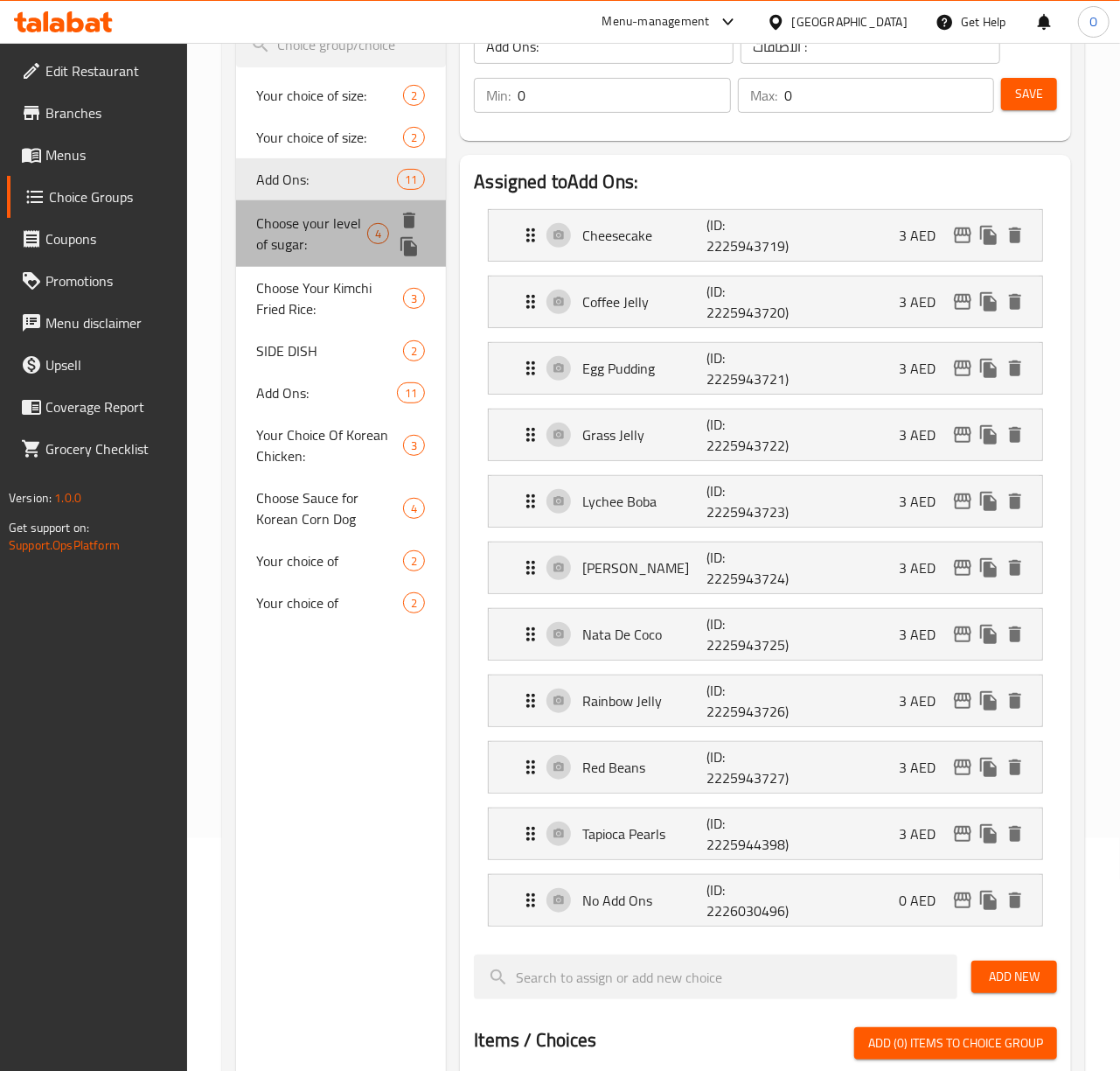
click at [302, 242] on span "Choose your level of sugar:" at bounding box center [312, 234] width 111 height 42
type input "Choose your level of sugar:"
type input "اختيارك من مستوي السكر:"
type input "1"
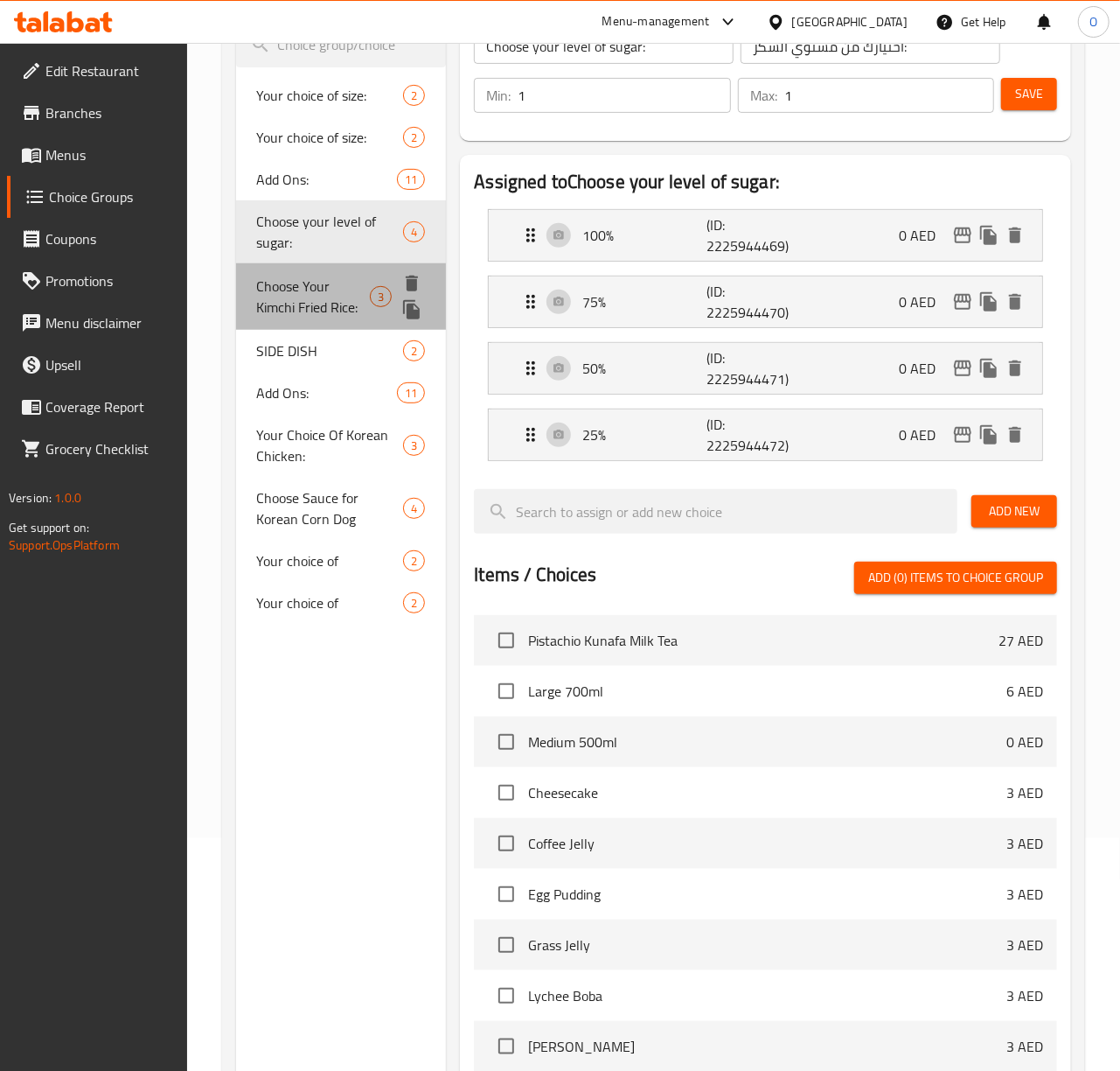
click at [309, 316] on span "Choose Your Kimchi Fried Rice:" at bounding box center [313, 296] width 113 height 42
type input "Choose Your Kimchi Fried Rice:"
type input "اختيارك من الارز المقلي كيمتشي :"
type input "0"
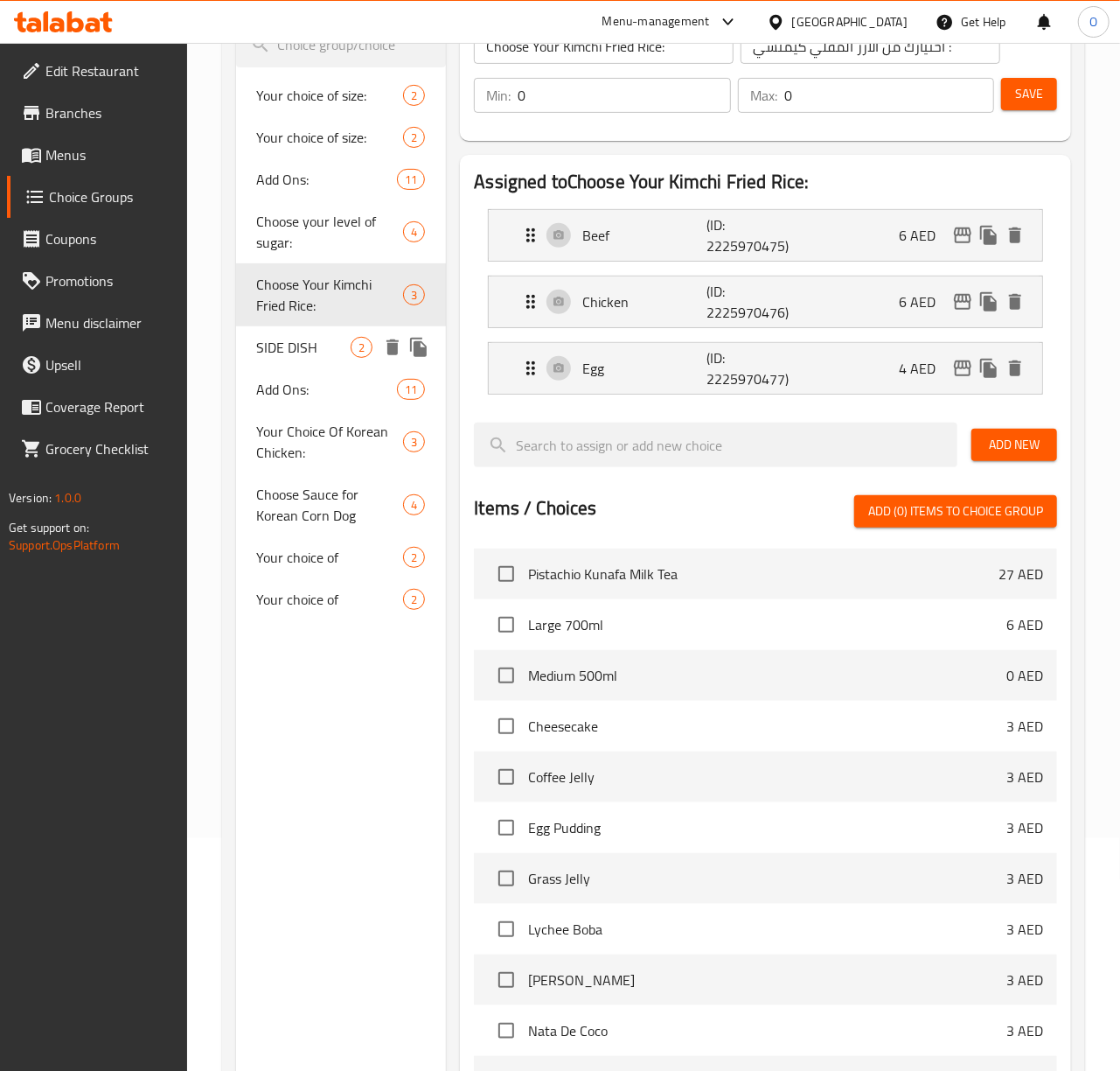
click at [322, 348] on span "SIDE DISH" at bounding box center [303, 346] width 94 height 21
type input "SIDE DISH"
type input "طبق جانبي"
type input "1"
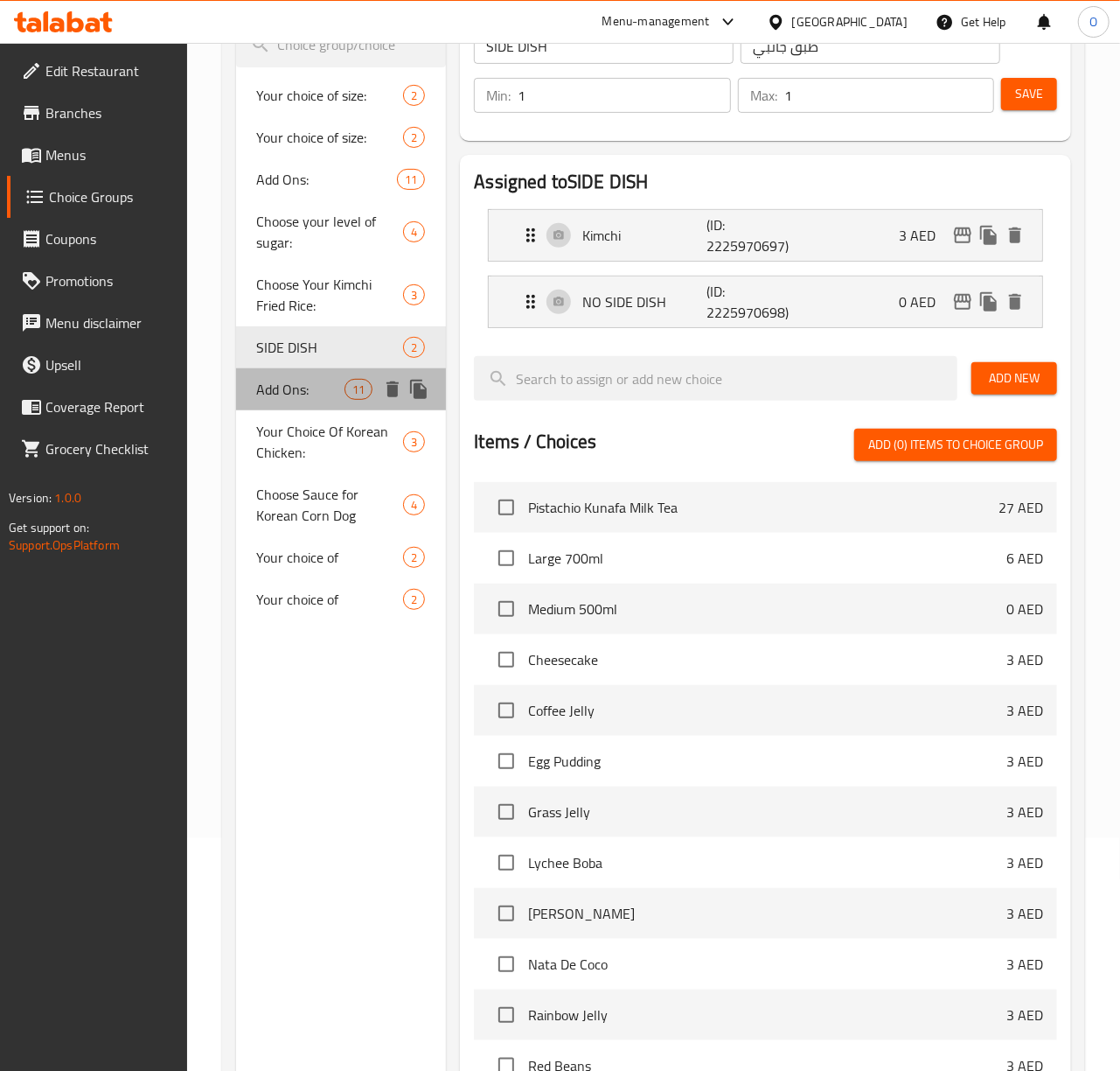
click at [309, 389] on span "Add Ons:" at bounding box center [301, 388] width 89 height 21
type input "Add Ons:"
type input "إختيارك من :"
type input "0"
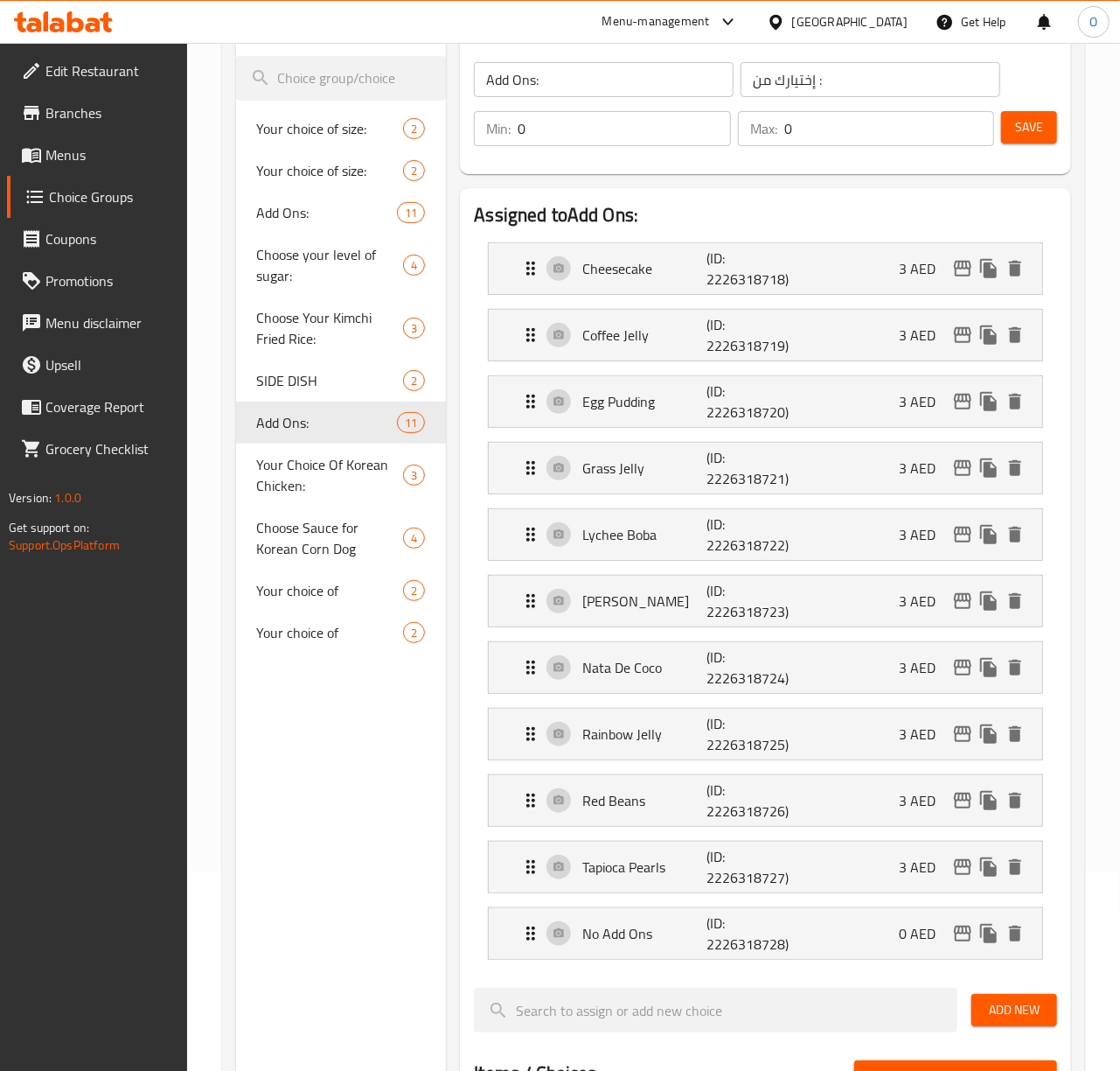
scroll to position [0, 0]
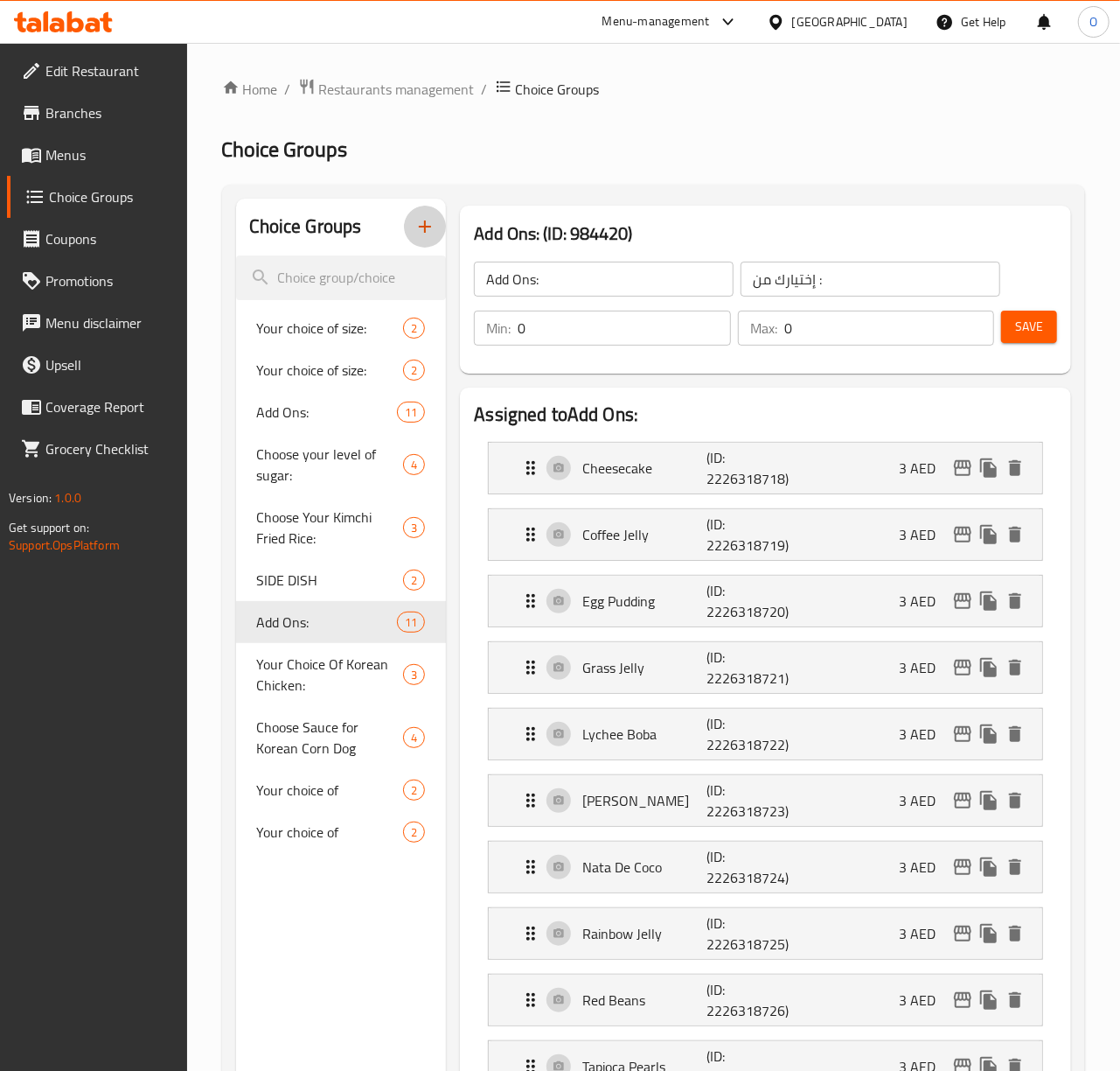
click at [424, 222] on icon "button" at bounding box center [425, 226] width 21 height 21
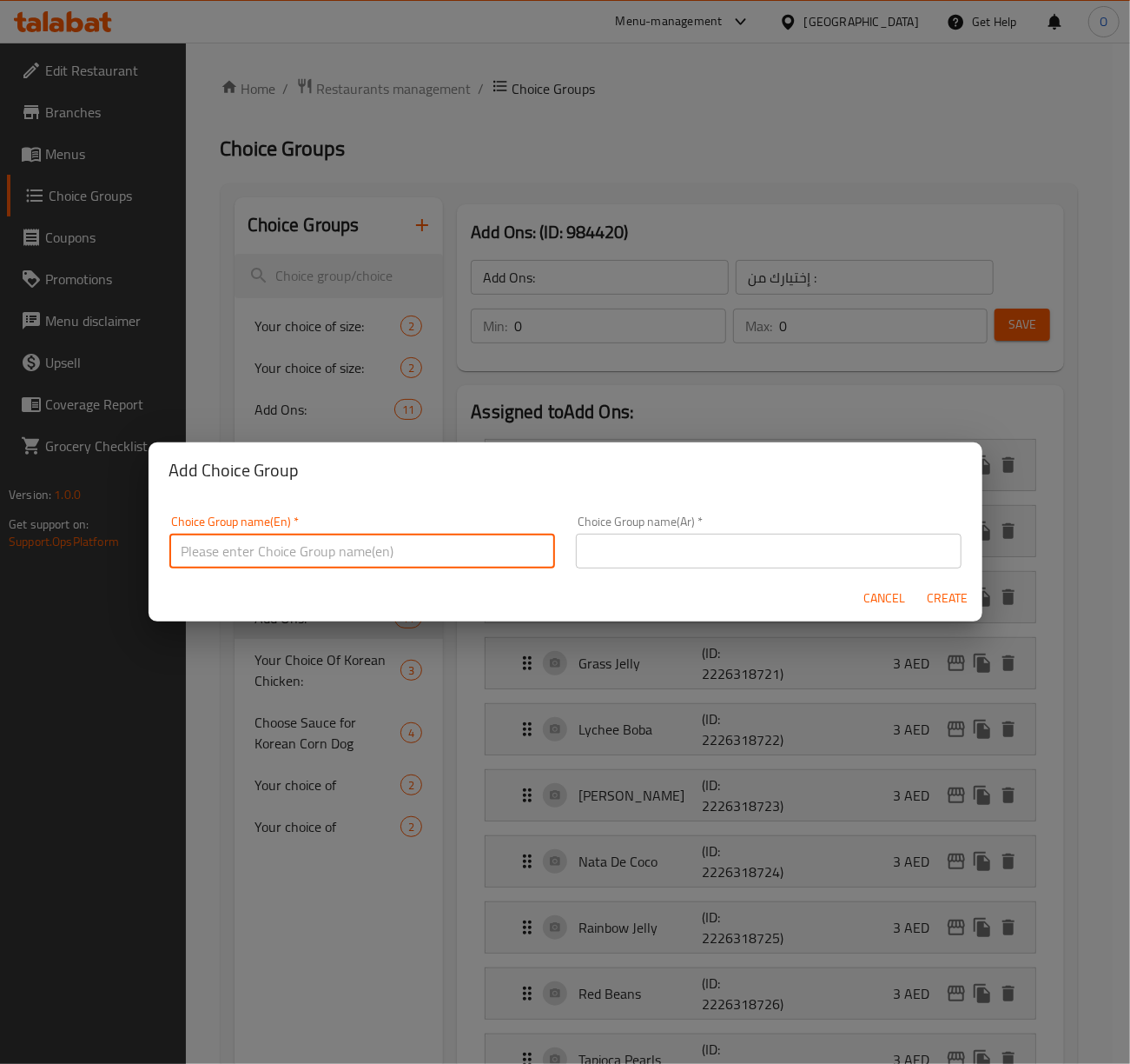
click at [274, 538] on input "text" at bounding box center [362, 551] width 386 height 34
type input "Milk Tea Upgrade Size:"
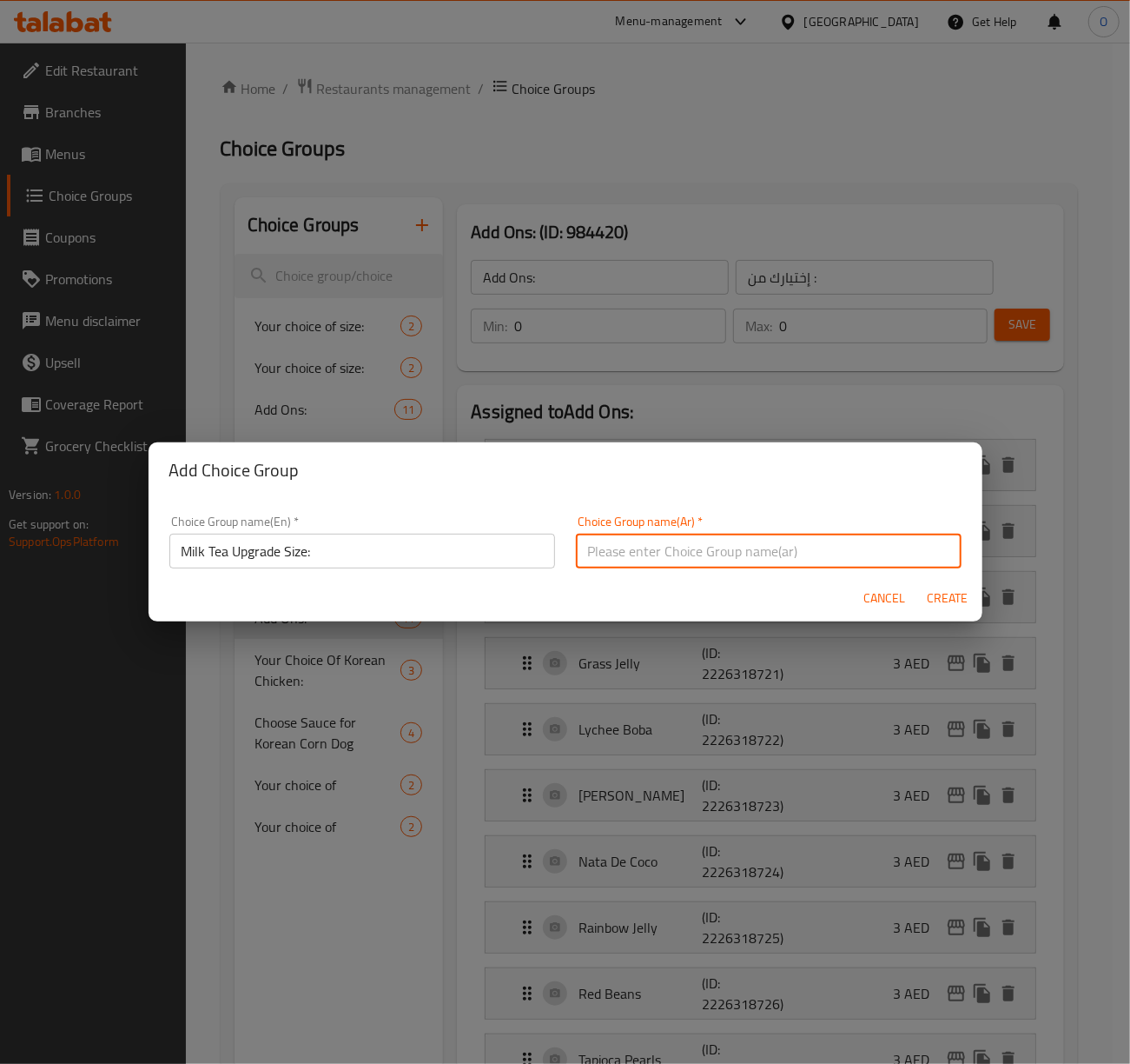
click at [337, 543] on input "Milk Tea Upgrade Size:" at bounding box center [362, 551] width 386 height 34
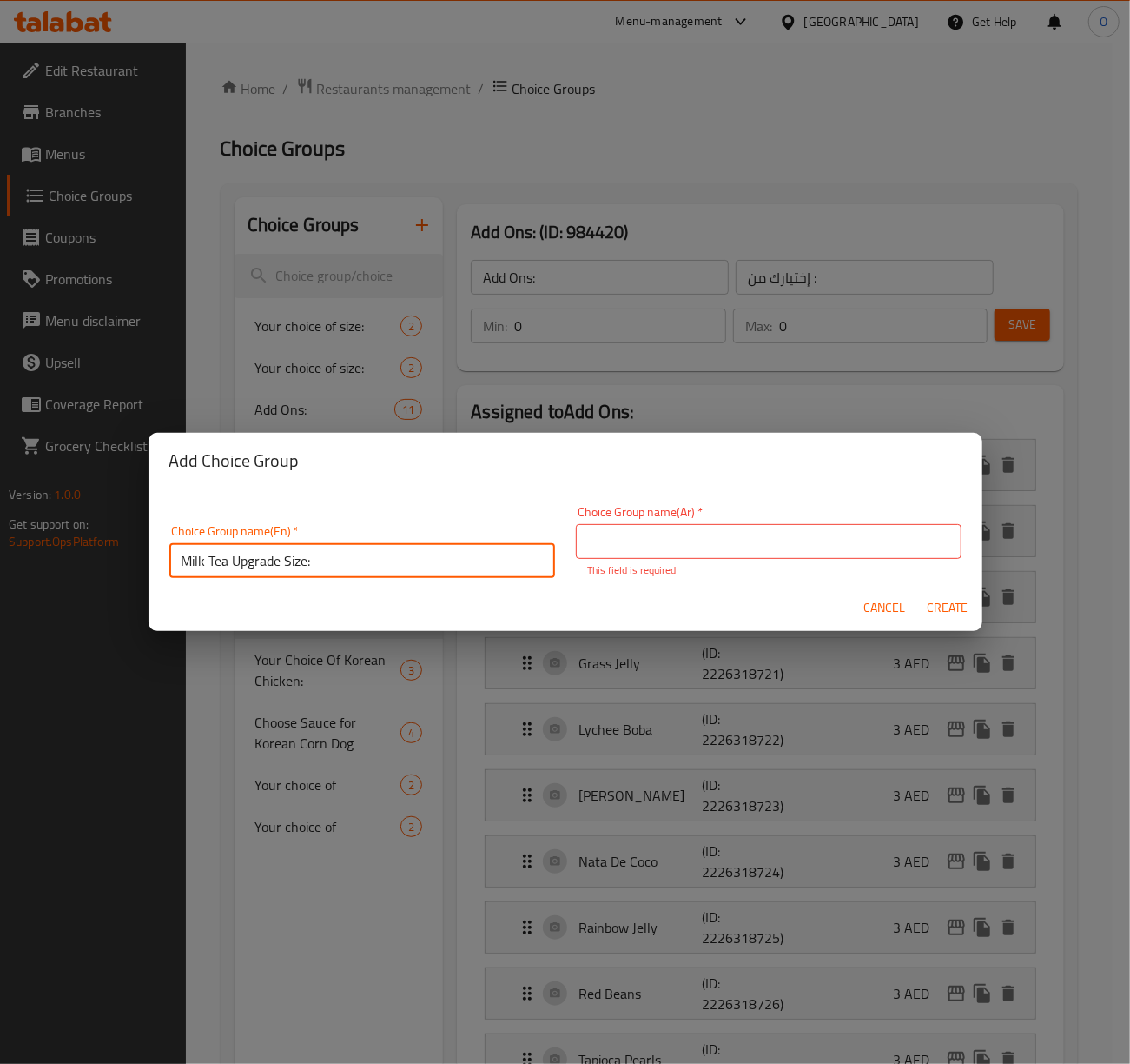
click at [337, 543] on input "Milk Tea Upgrade Size:" at bounding box center [362, 560] width 386 height 34
click at [619, 533] on input "text" at bounding box center [769, 541] width 386 height 34
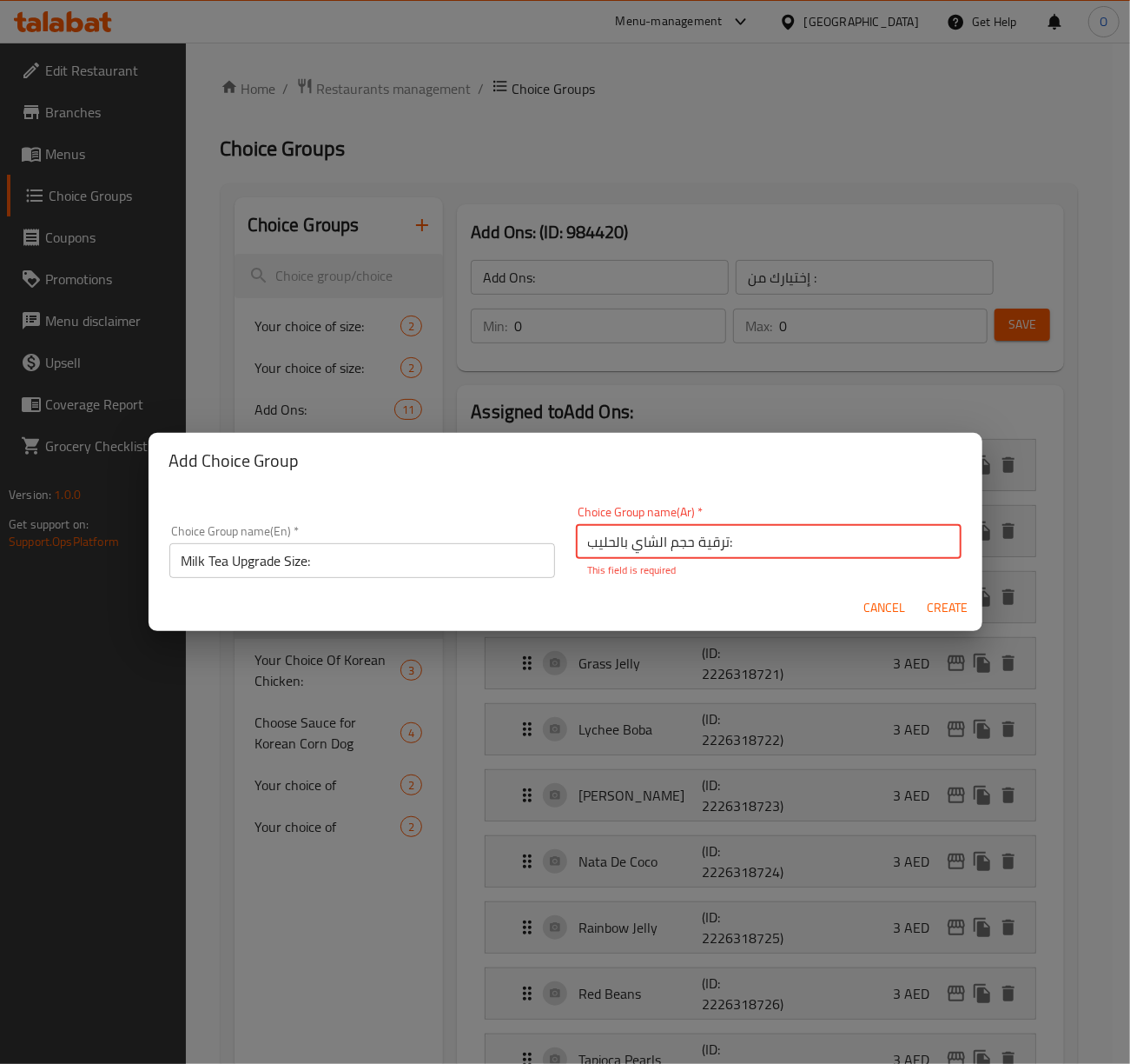
type input "ترقية حجم الشاي بالحليب:"
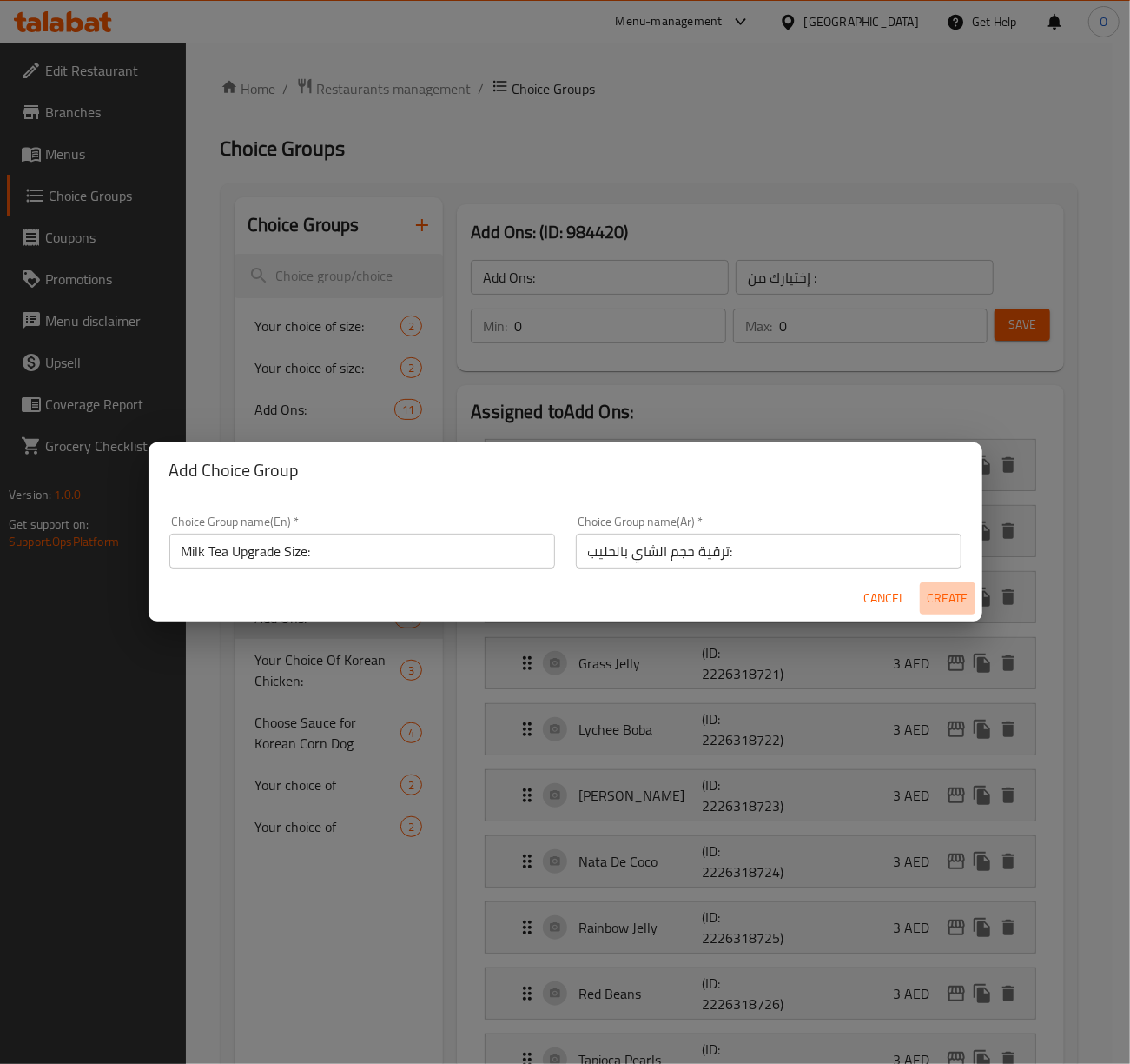
click at [940, 593] on span "Create" at bounding box center [948, 598] width 42 height 22
type input "Milk Tea Upgrade Size:"
type input "ترقية حجم الشاي بالحليب:"
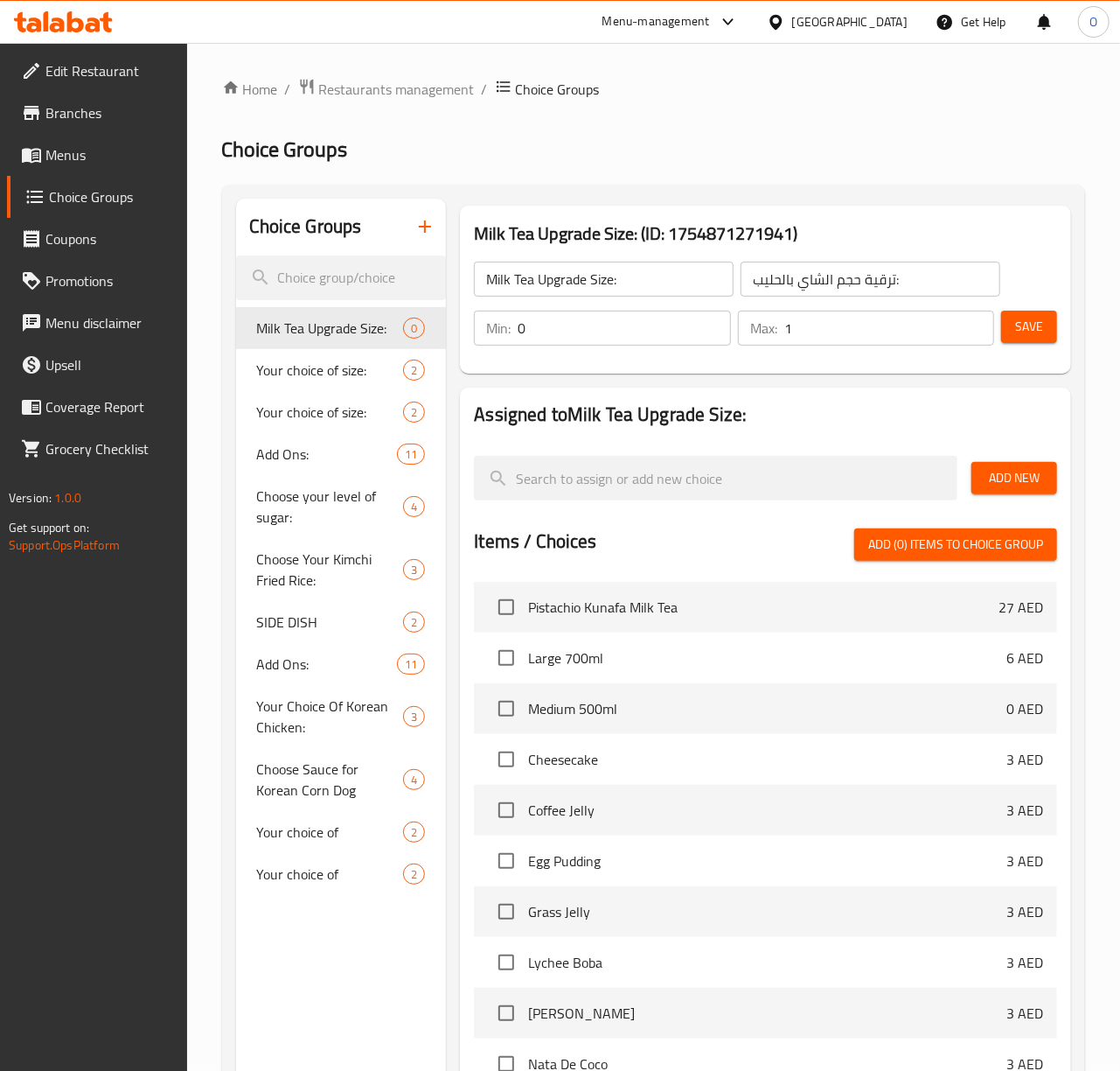
type input "1"
click at [972, 323] on input "1" at bounding box center [890, 328] width 211 height 35
click at [1022, 476] on span "Add New" at bounding box center [1014, 478] width 58 height 22
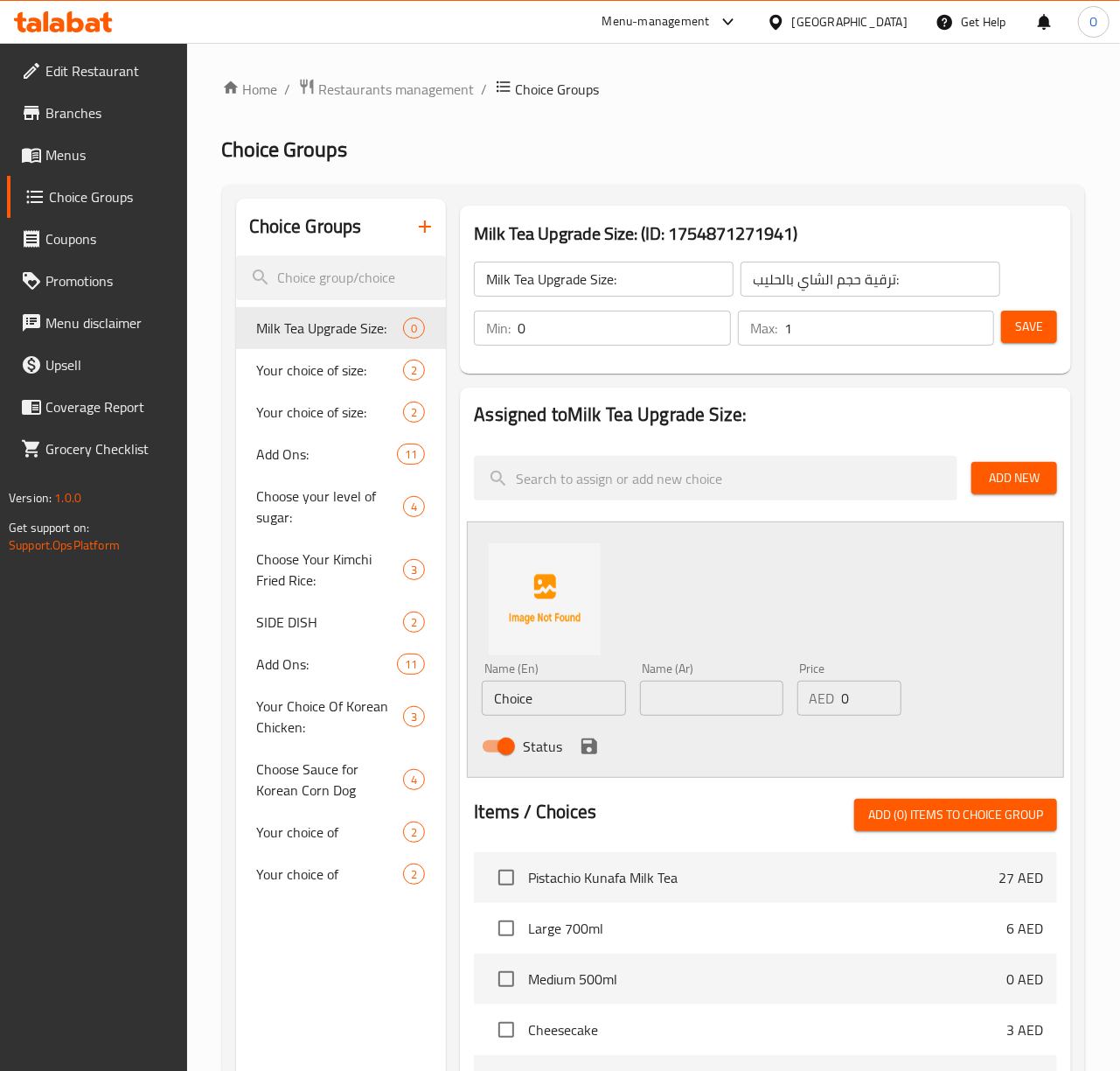
click at [540, 694] on input "Choice" at bounding box center [553, 698] width 143 height 35
paste input "Hokkaido 500ml"
type input "Hokkaido 500ml"
click at [847, 698] on input "0" at bounding box center [872, 698] width 59 height 35
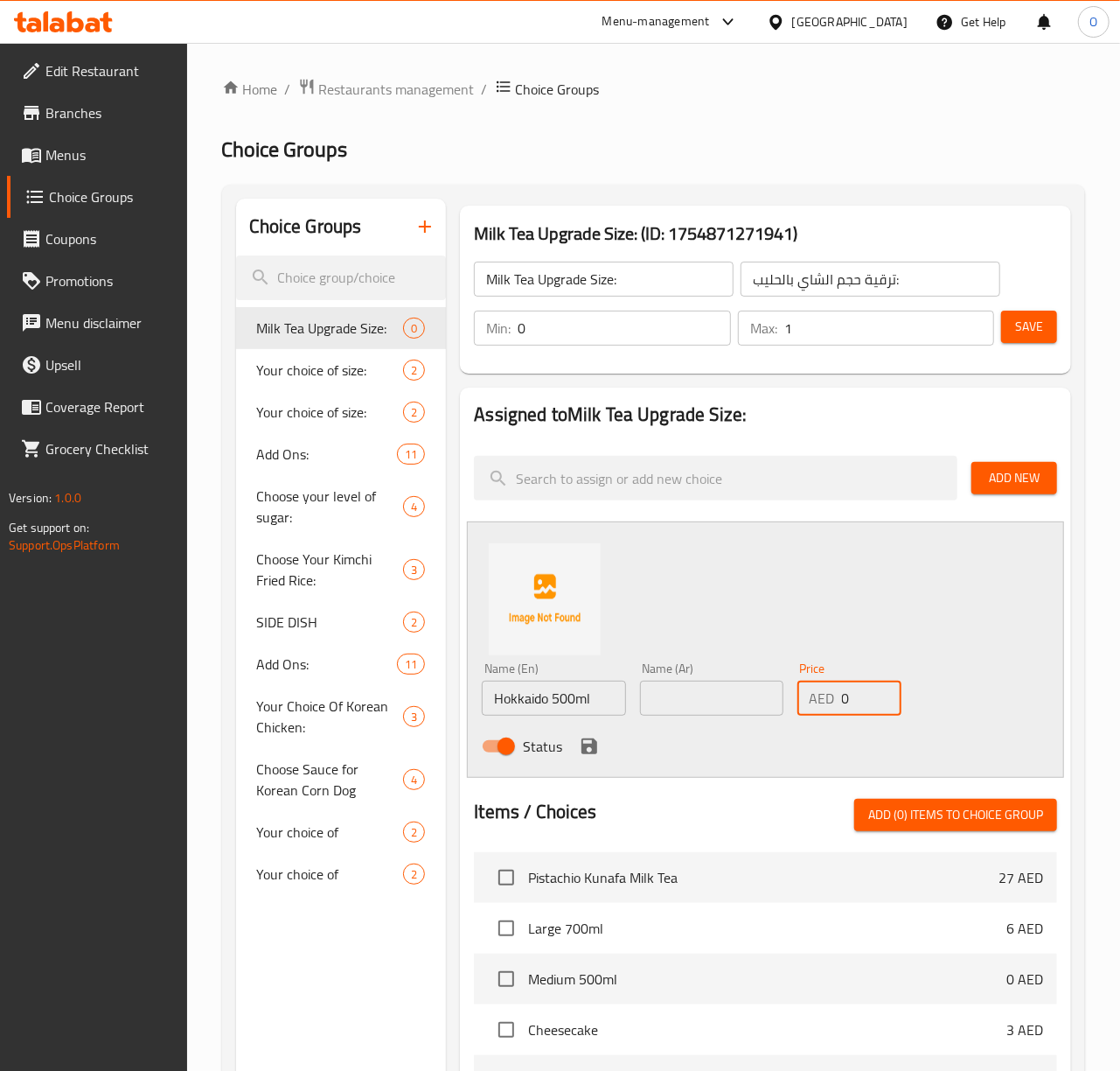
click at [847, 698] on input "0" at bounding box center [872, 698] width 59 height 35
type input "15"
click at [563, 704] on input "Hokkaido 500ml" at bounding box center [553, 698] width 143 height 35
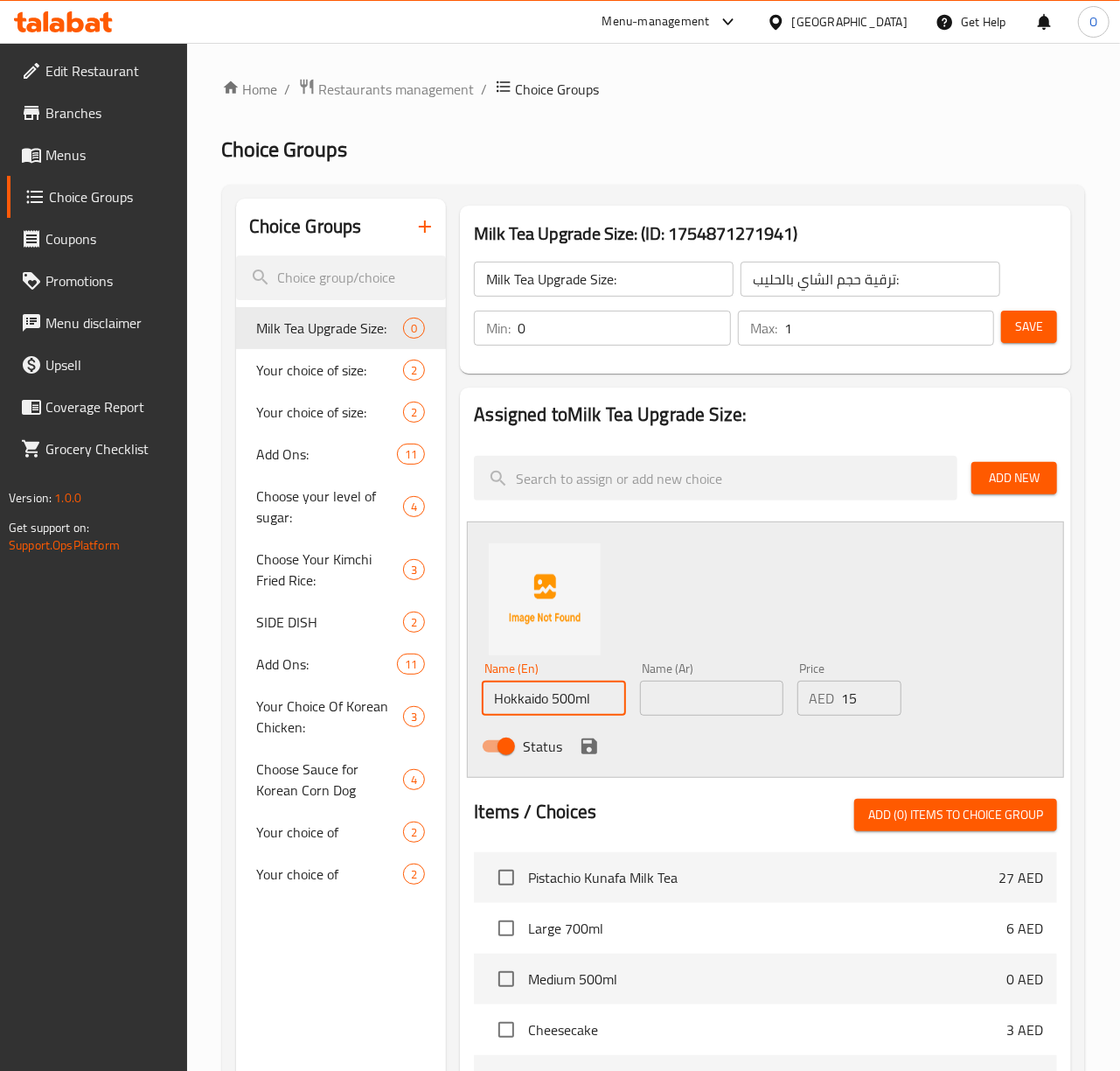
click at [691, 715] on input "text" at bounding box center [712, 698] width 143 height 35
click at [658, 706] on input "text" at bounding box center [712, 698] width 143 height 35
paste input "هوكايدو 500 مل"
type input "هوكايدو 500 مل"
click at [587, 742] on icon "save" at bounding box center [589, 746] width 21 height 21
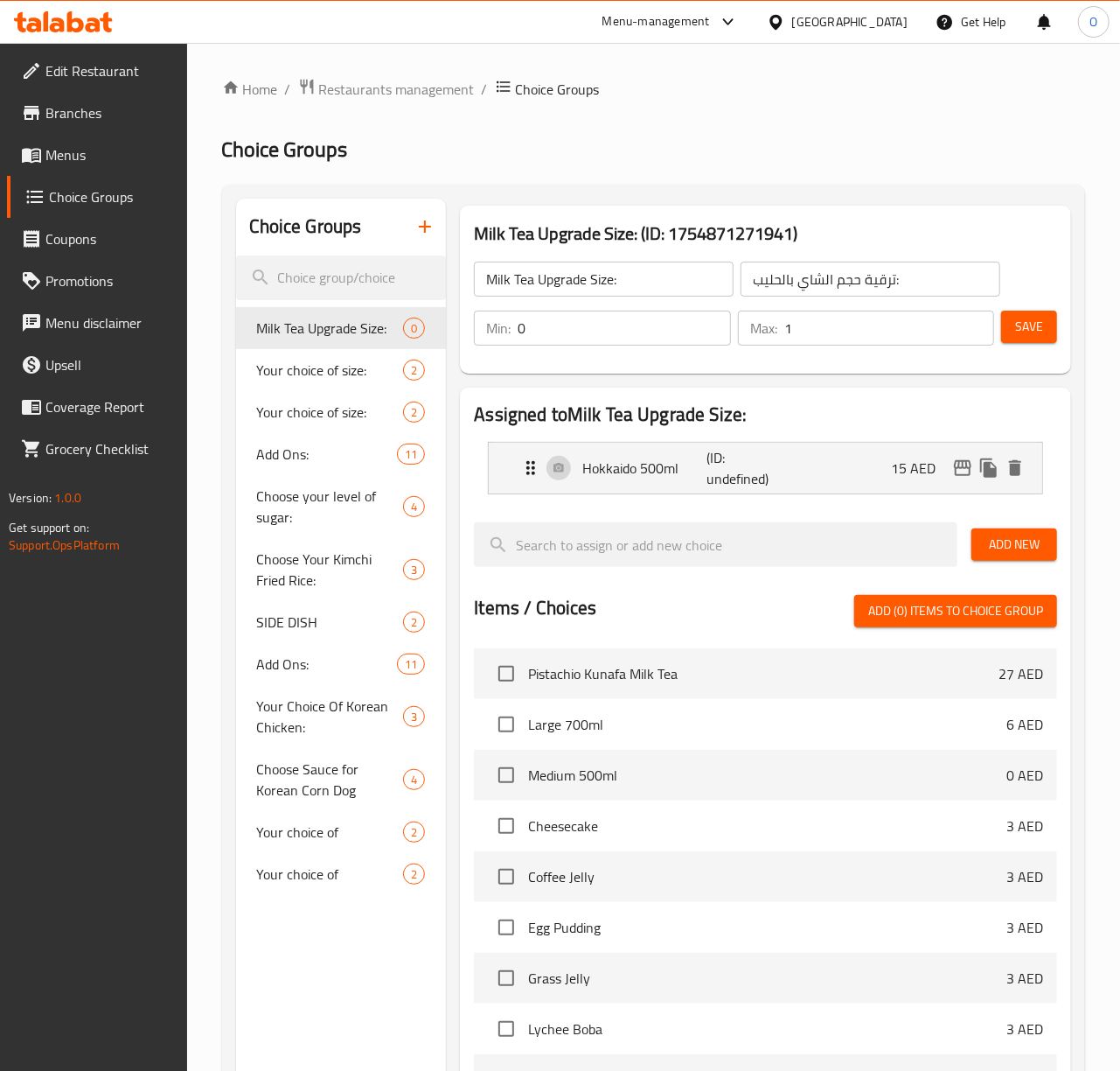
click at [1021, 547] on span "Add New" at bounding box center [1014, 545] width 58 height 22
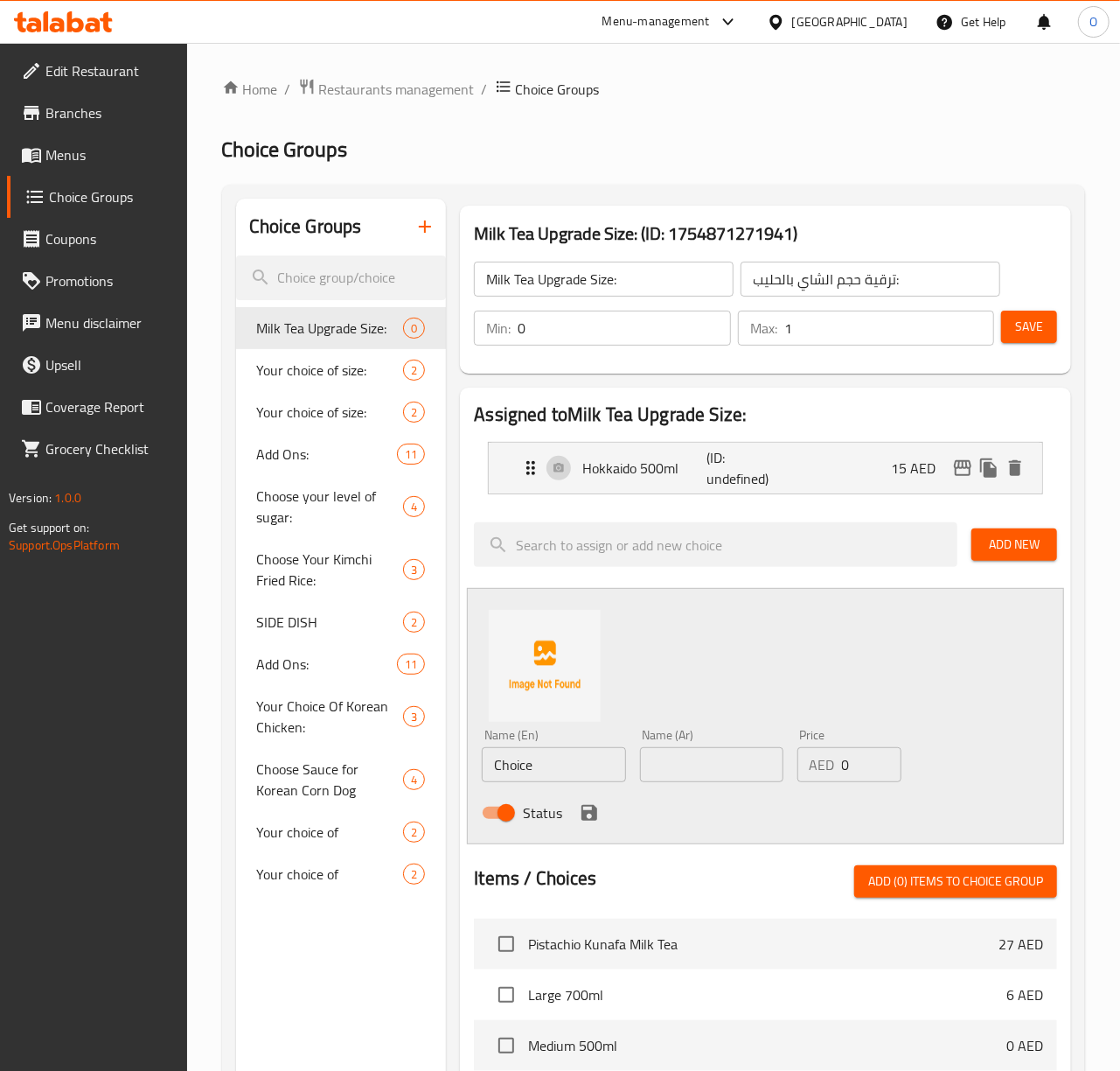
click at [523, 761] on input "Choice" at bounding box center [553, 764] width 143 height 35
paste input "Hokkaido 700ml"
type input "Hokkaido 700ml"
click at [685, 750] on input "text" at bounding box center [712, 764] width 143 height 35
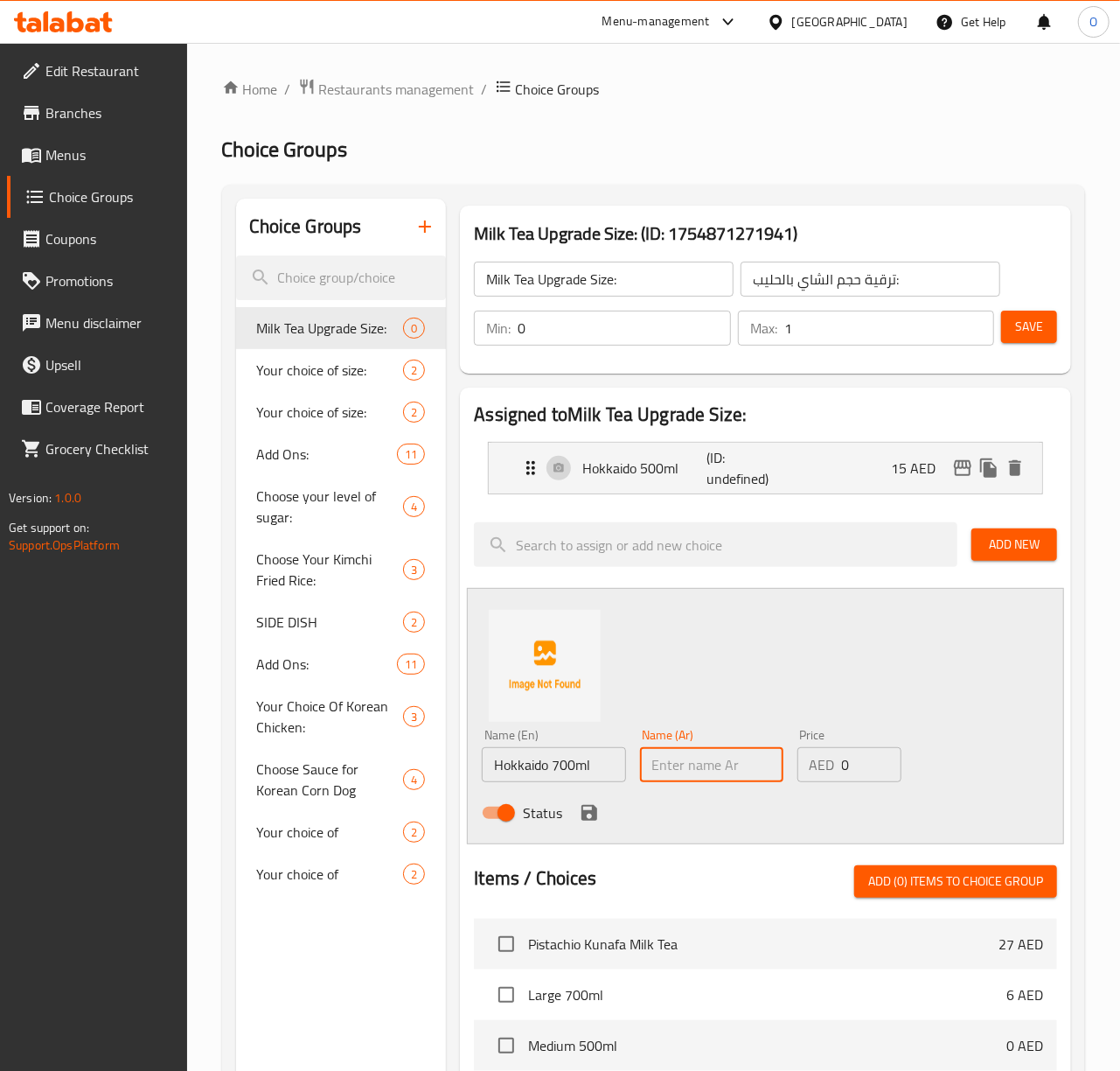
paste input "هوكايدو 500 مل"
click at [675, 765] on input "هوكايدو 500 مل" at bounding box center [712, 764] width 143 height 35
type input "هوكايدو 700 مل"
click at [838, 768] on div "AED 0 Price" at bounding box center [850, 764] width 104 height 35
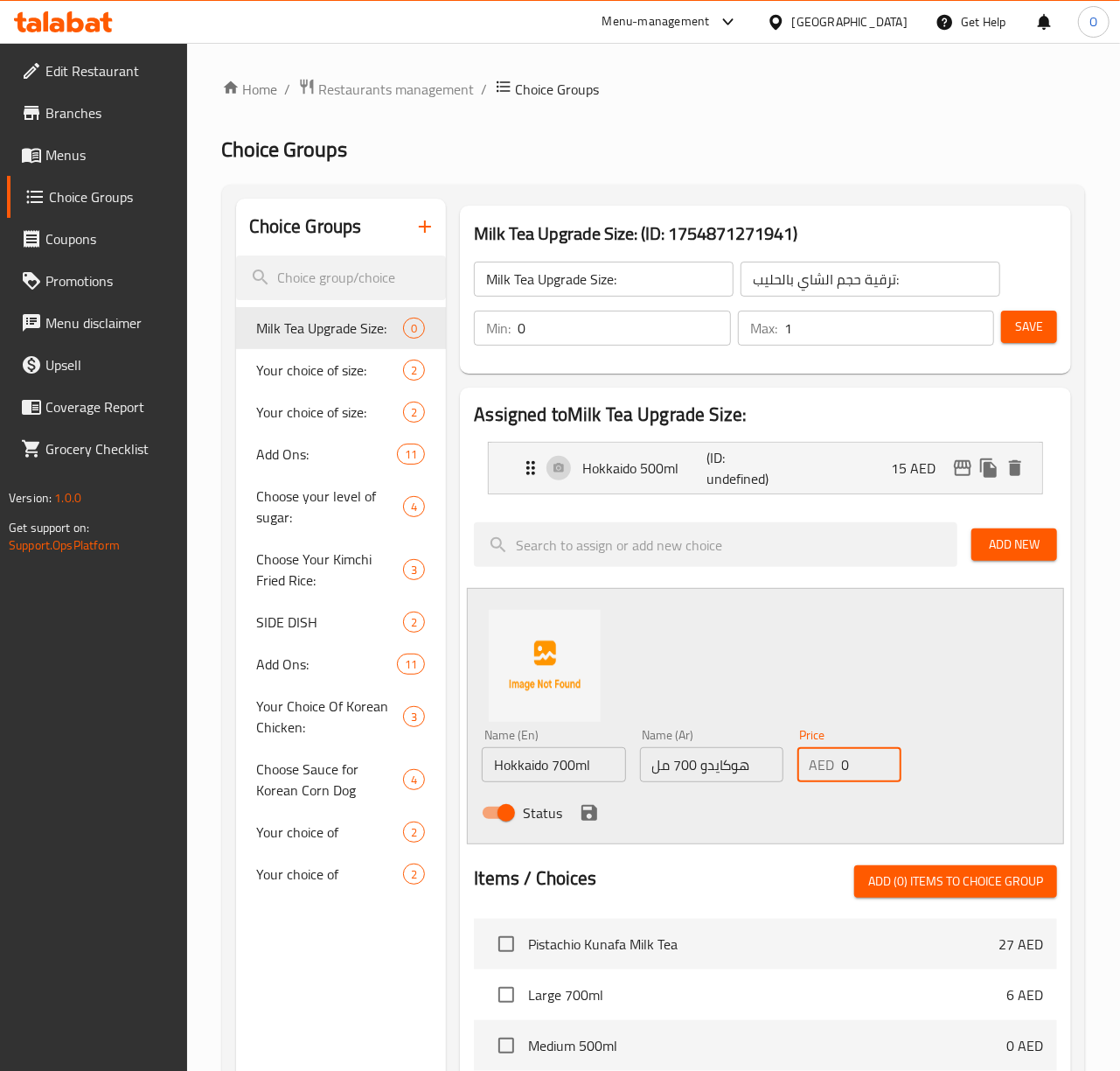
click at [847, 766] on input "0" at bounding box center [872, 764] width 59 height 35
type input "20"
click at [584, 819] on icon "save" at bounding box center [588, 812] width 16 height 16
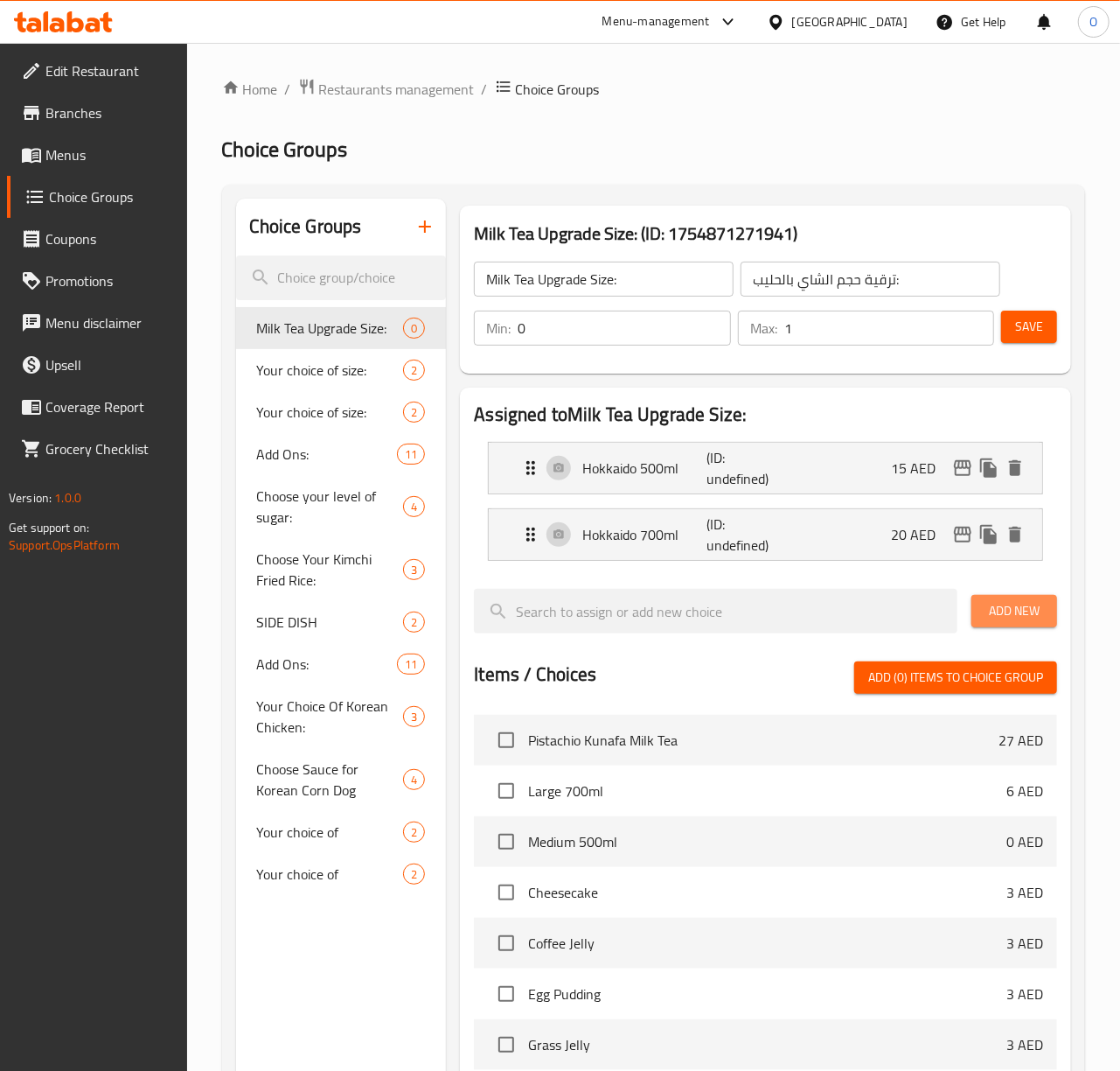
click at [1018, 606] on span "Add New" at bounding box center [1014, 611] width 58 height 22
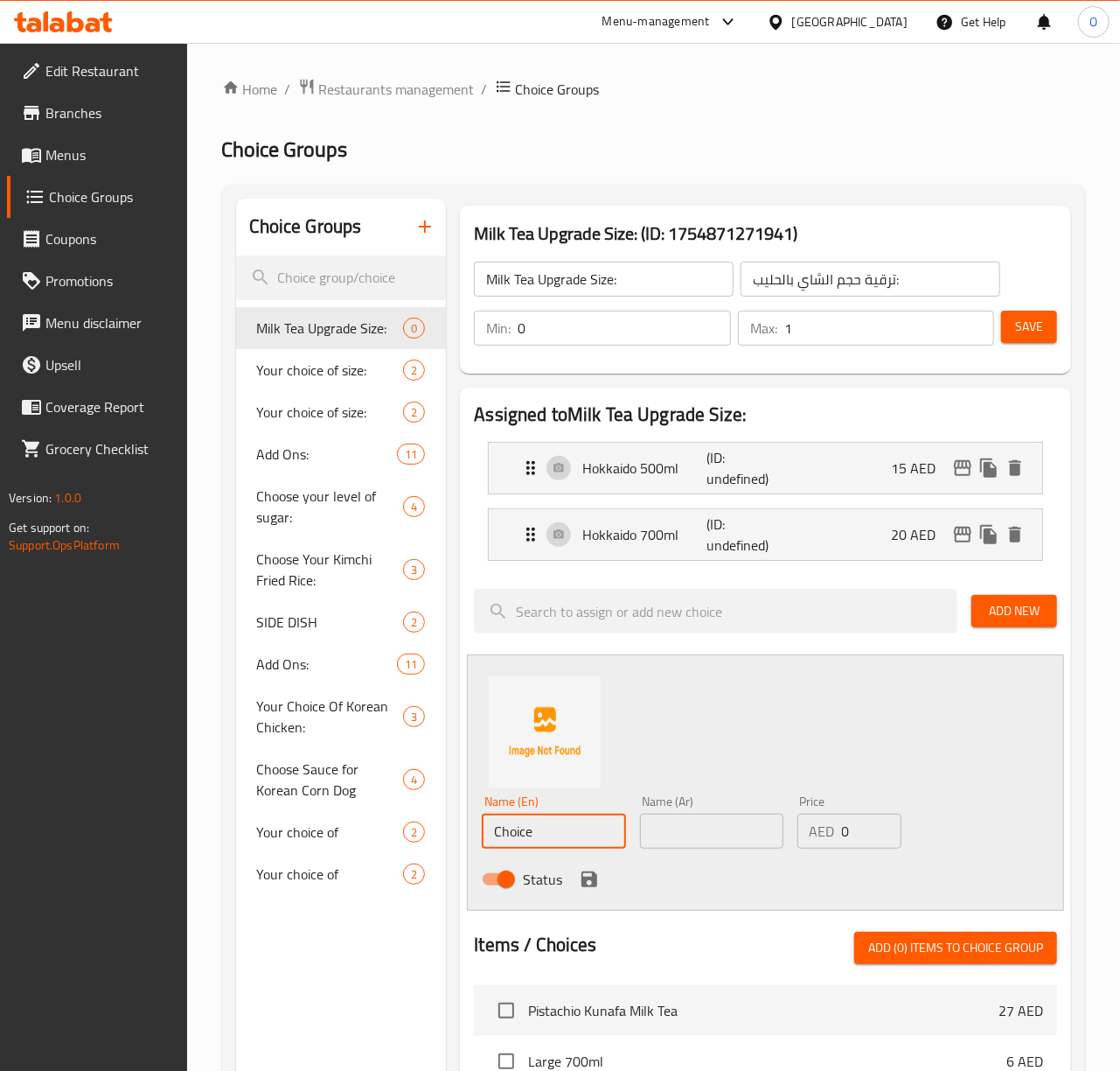
click at [493, 832] on input "Choice" at bounding box center [553, 831] width 143 height 35
paste input "Okinawa 500ml"
type input "Okinawa 500ml"
paste input "أوكيناوا 500 مل"
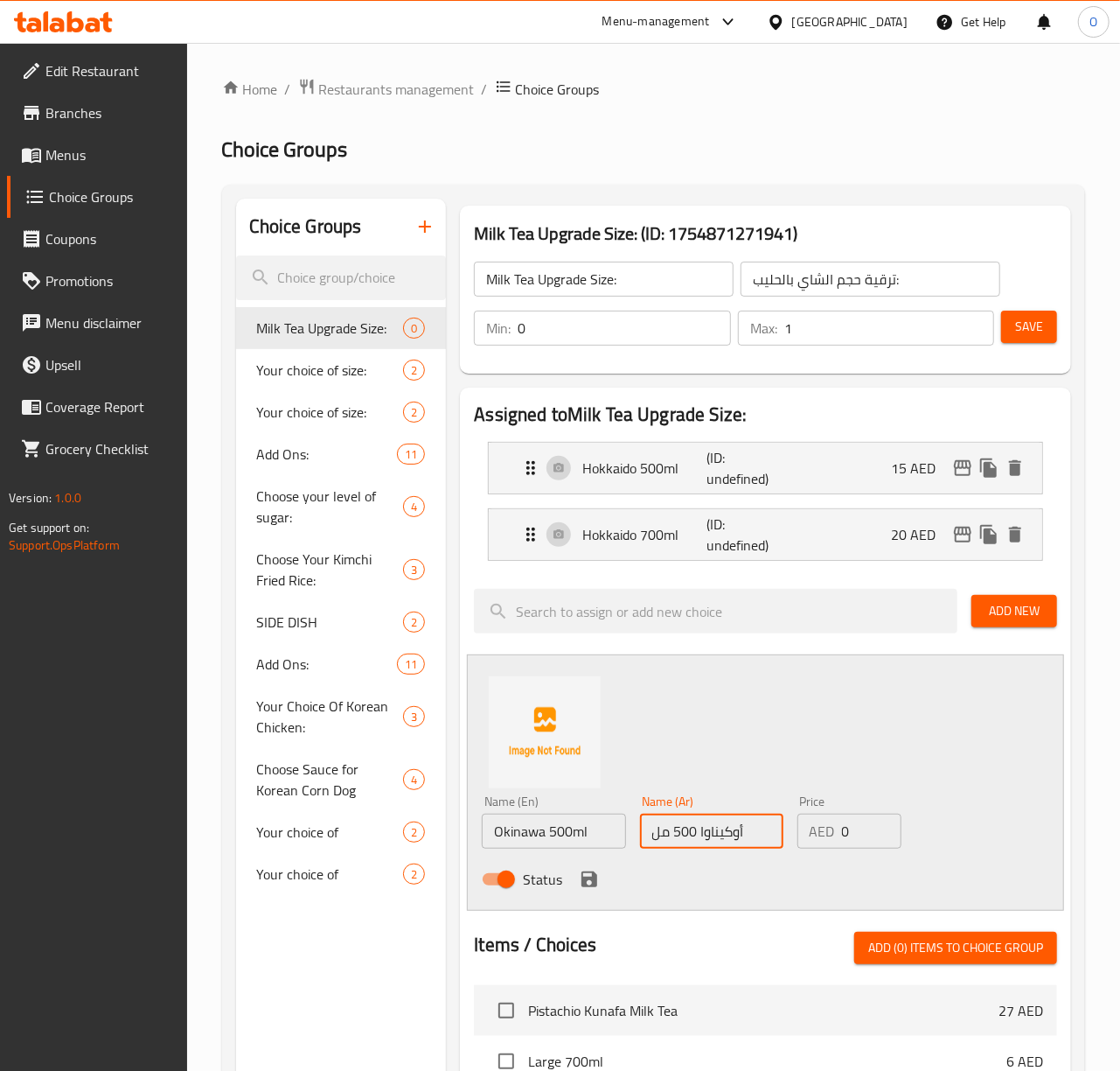
type input "أوكيناوا 500 مل"
click at [844, 827] on input "0" at bounding box center [872, 831] width 59 height 35
type input "15"
click at [591, 887] on icon "save" at bounding box center [588, 878] width 16 height 16
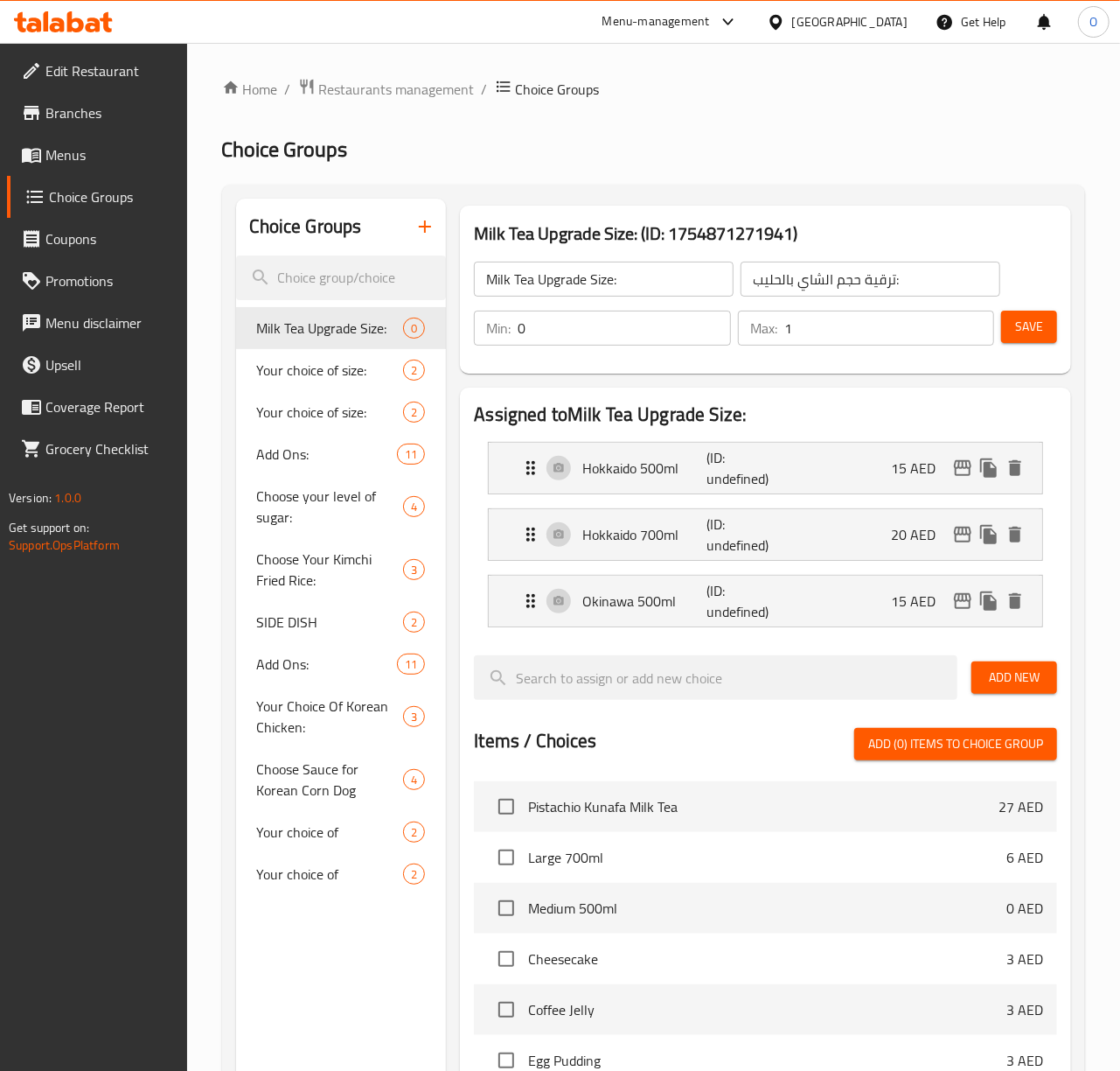
click at [979, 677] on button "Add New" at bounding box center [1014, 677] width 86 height 32
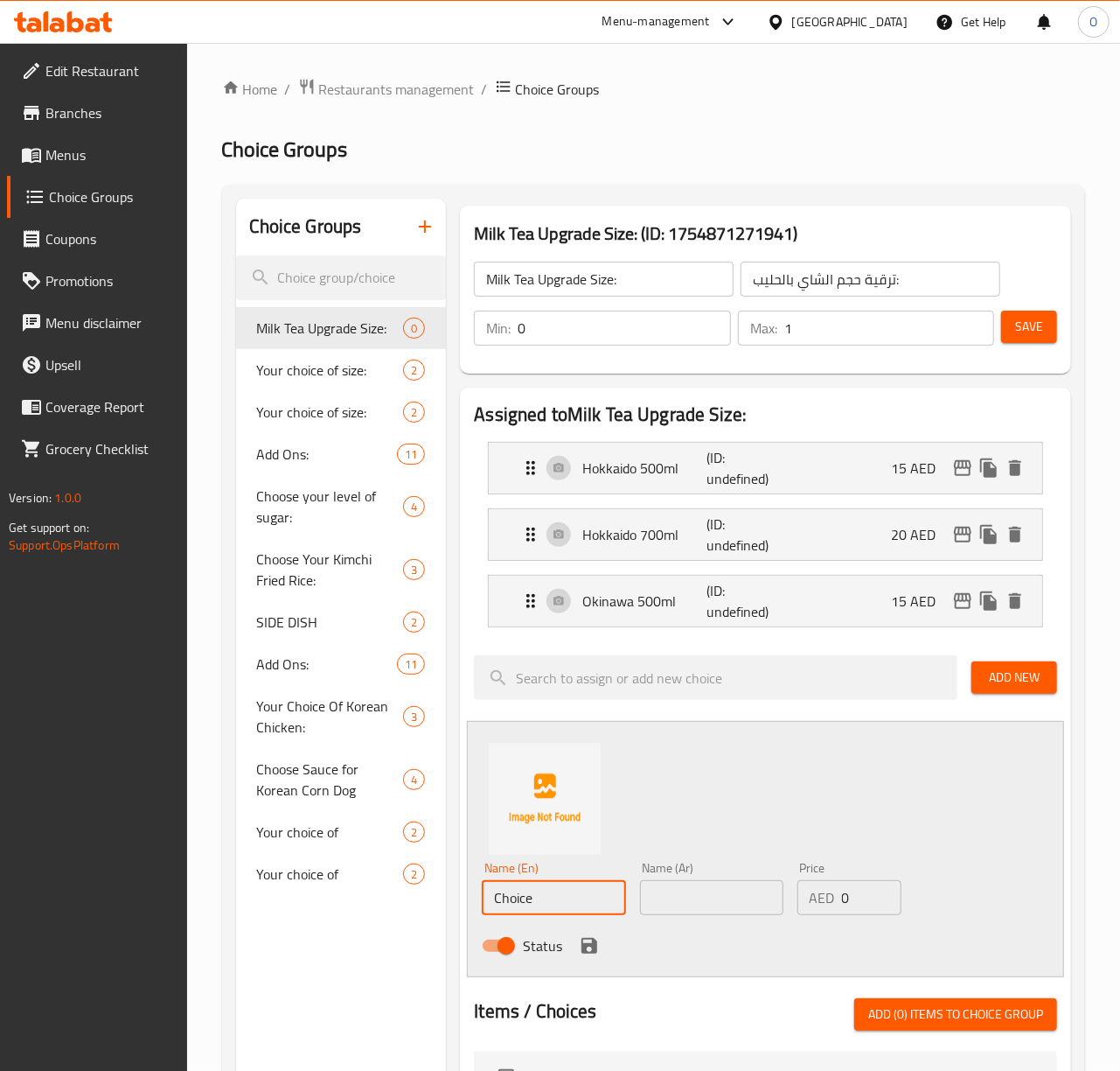
click at [533, 899] on input "Choice" at bounding box center [553, 897] width 143 height 35
paste input "[GEOGRAPHIC_DATA] 700ml"
type input "[GEOGRAPHIC_DATA] 700ml"
paste input "أوكيناوا 500 مل"
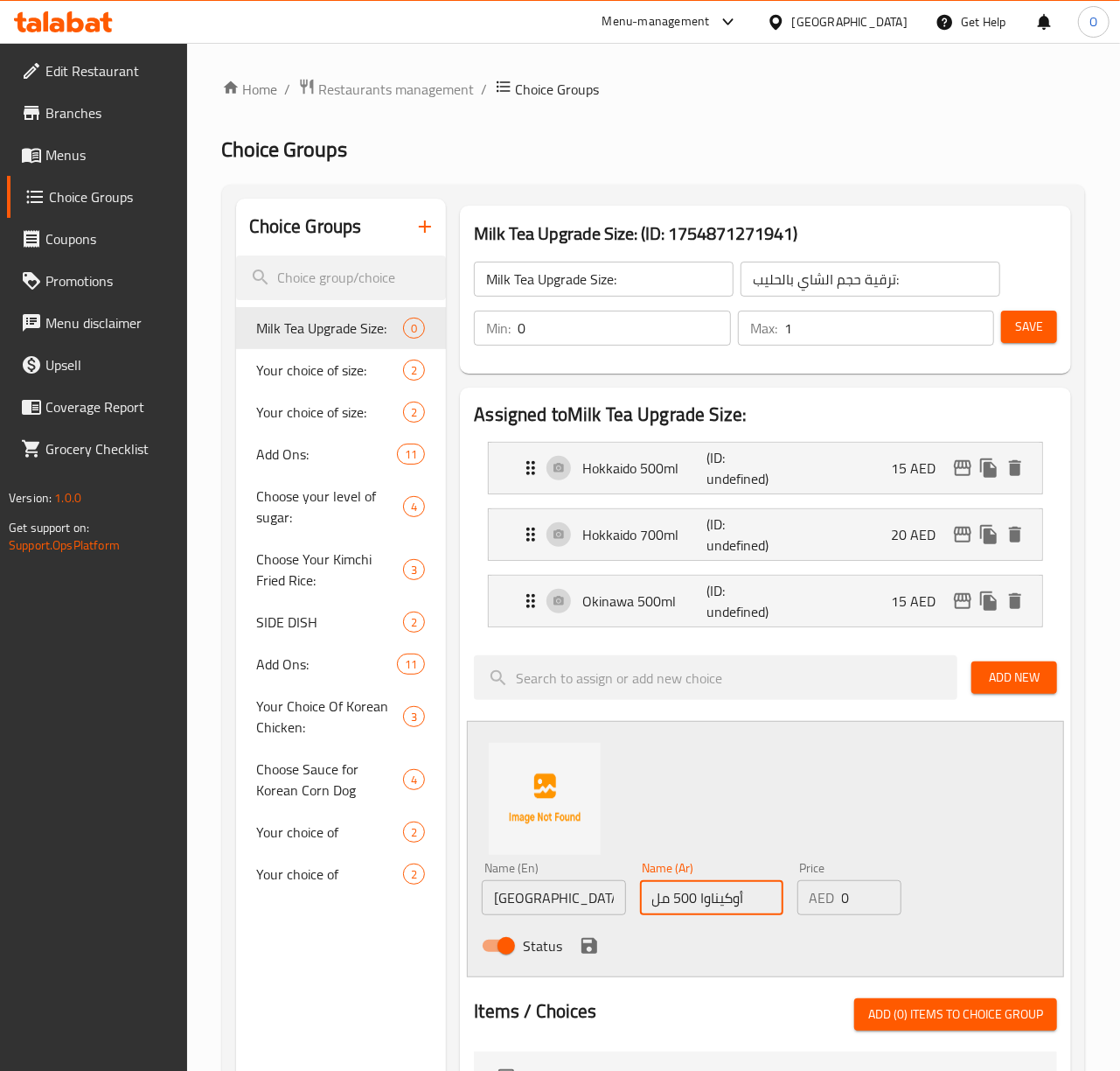
click at [676, 901] on input "أوكيناوا 500 مل" at bounding box center [712, 897] width 143 height 35
type input "أوكيناوا 700 مل"
click at [861, 905] on input "0" at bounding box center [872, 897] width 59 height 35
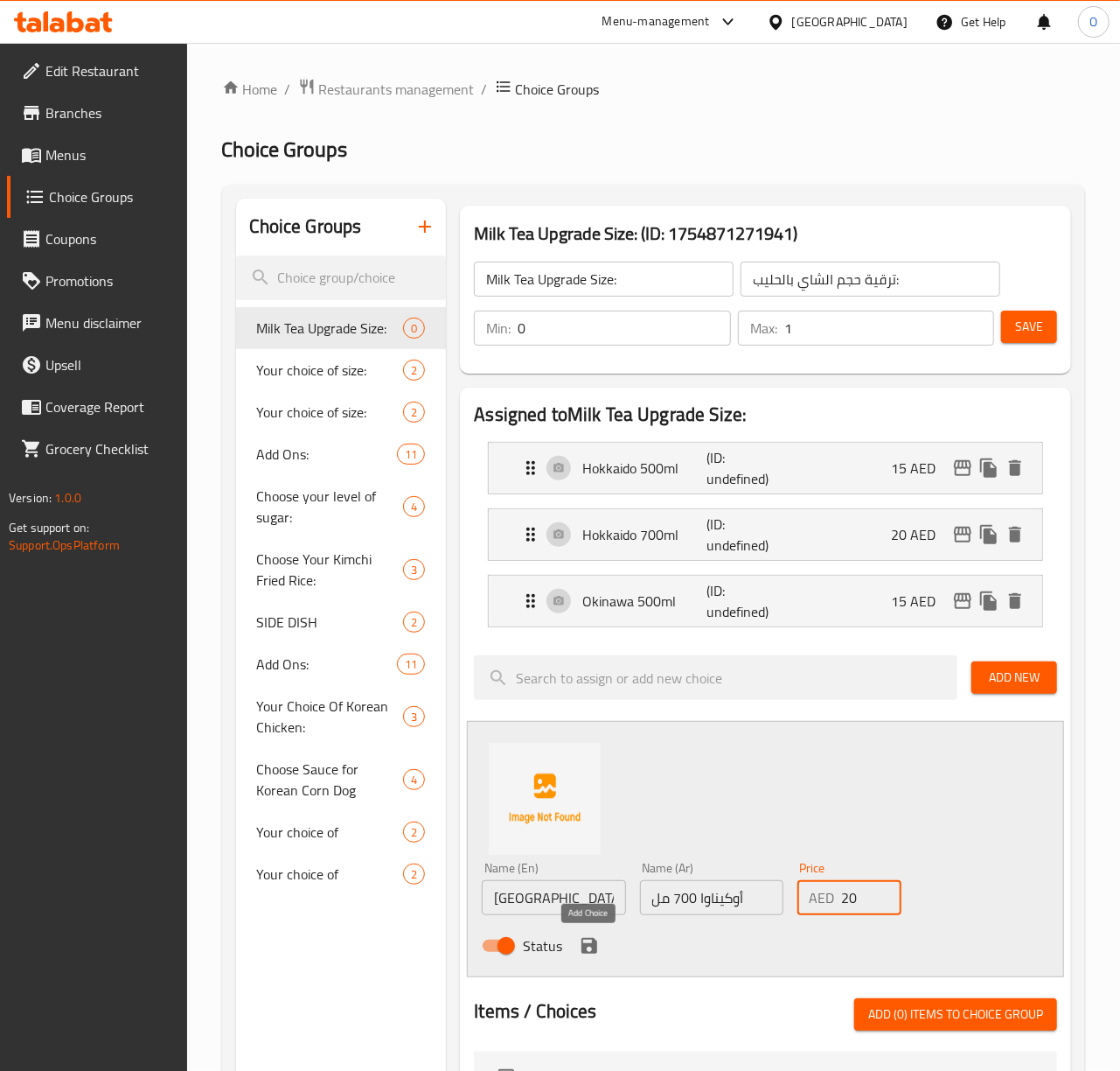
type input "20"
click at [591, 949] on icon "save" at bounding box center [588, 945] width 16 height 16
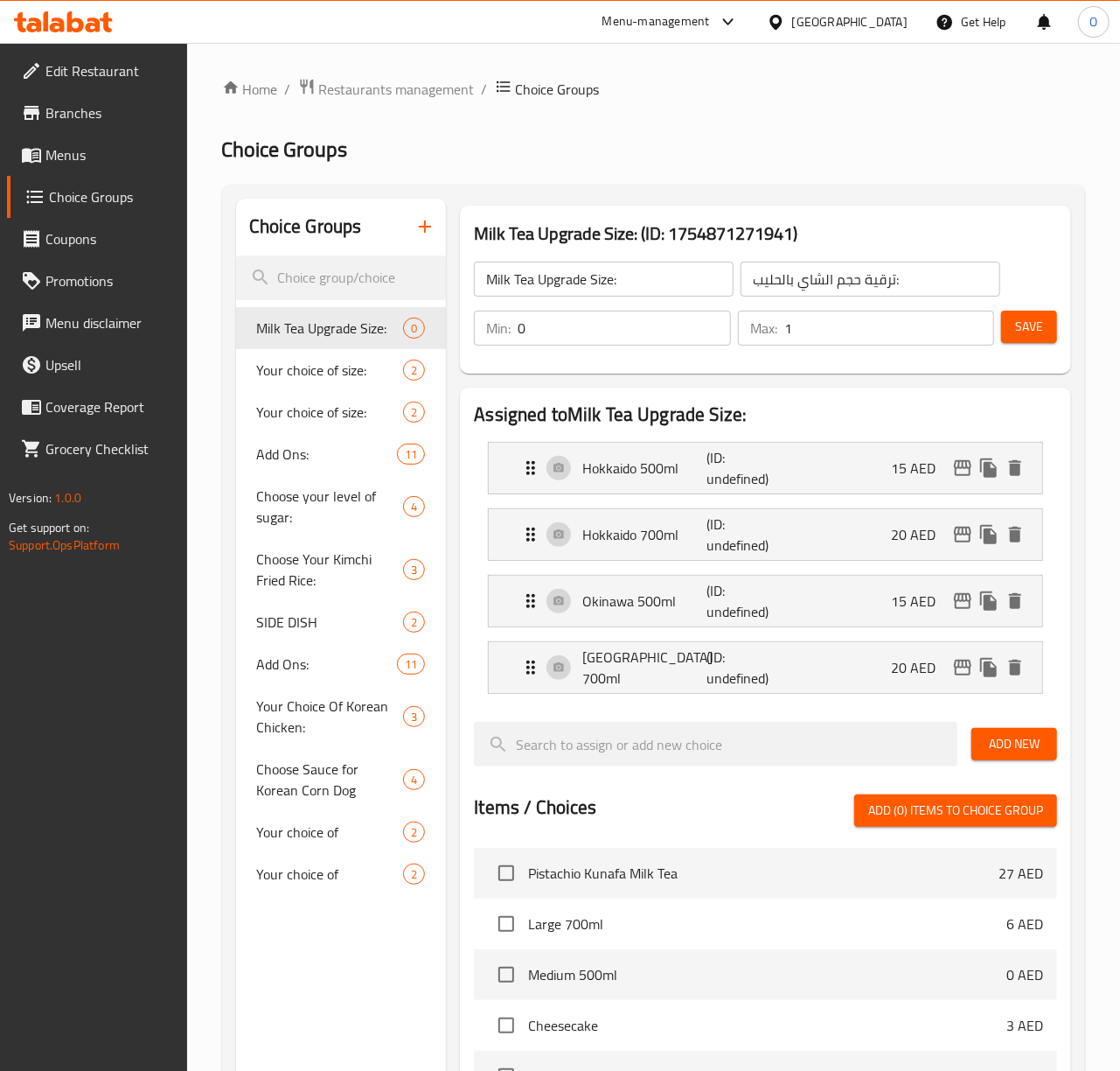
click at [998, 746] on span "Add New" at bounding box center [1014, 744] width 58 height 22
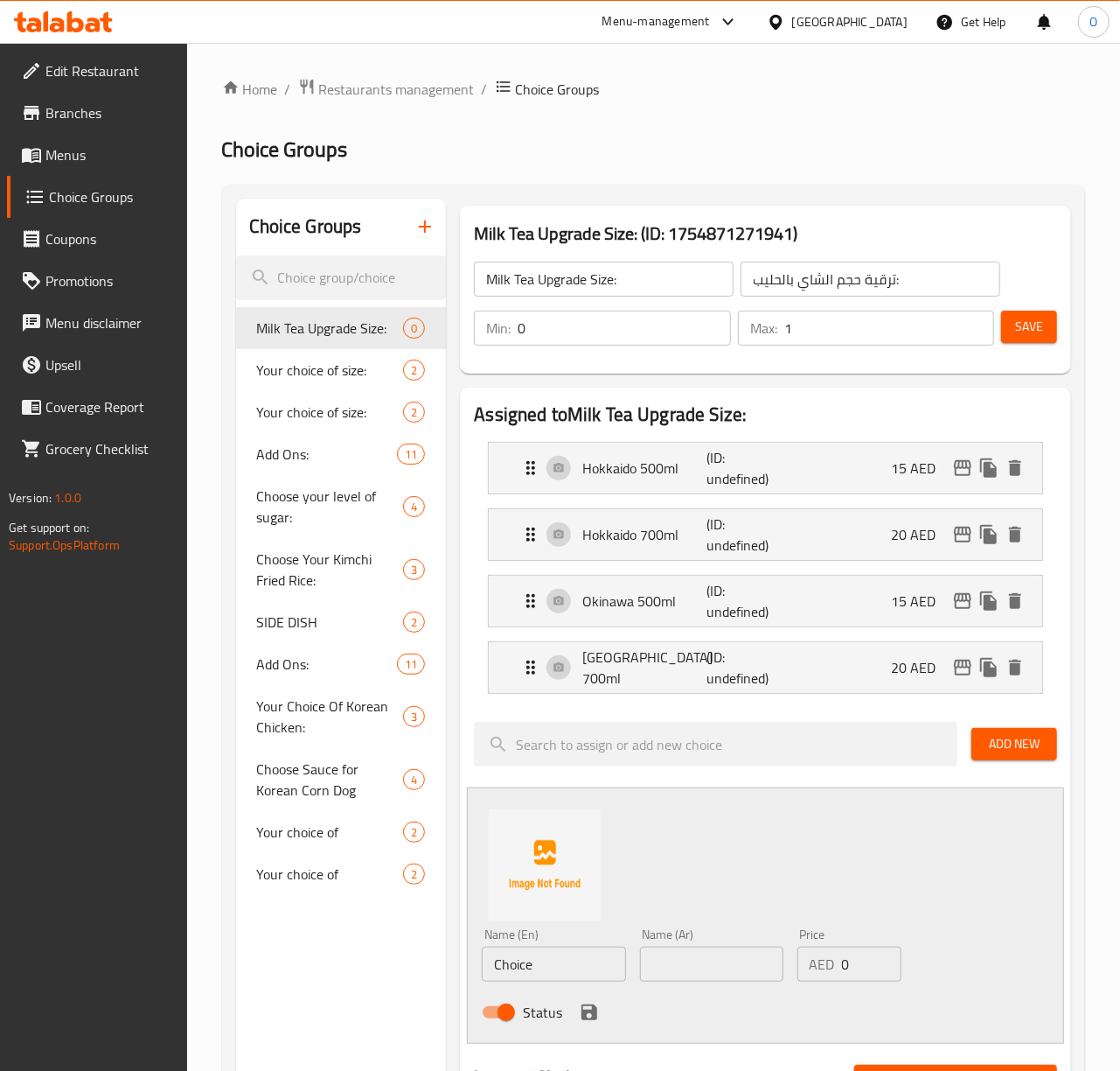
click at [504, 953] on input "Choice" at bounding box center [553, 964] width 143 height 35
paste input "Oriental 500ml"
type input "Oriental 500ml"
click at [654, 981] on input "text" at bounding box center [712, 964] width 143 height 35
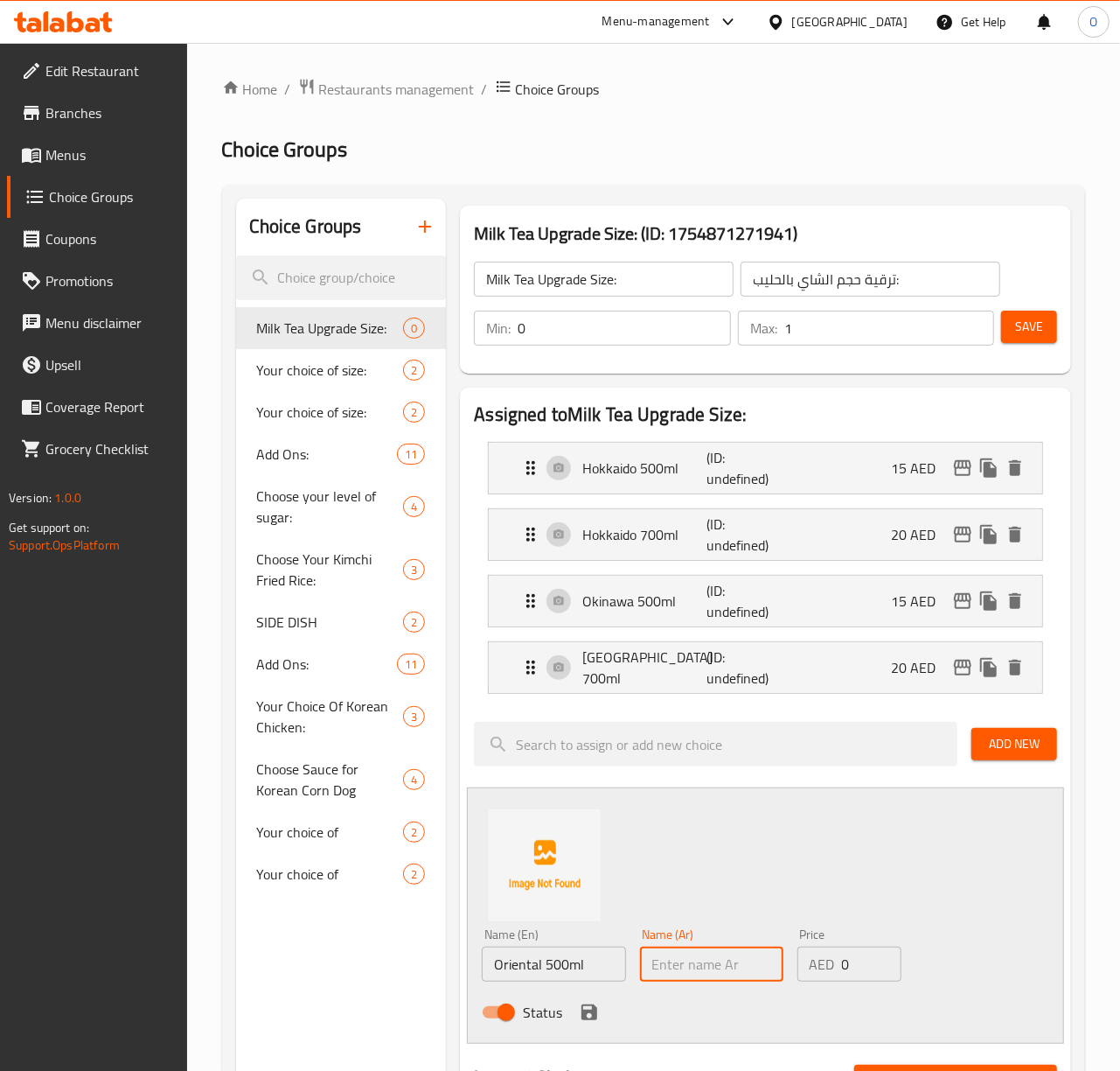
paste input "شرقي 500 مل"
type input "شرقي 500 مل"
click at [858, 970] on input "0" at bounding box center [872, 964] width 59 height 35
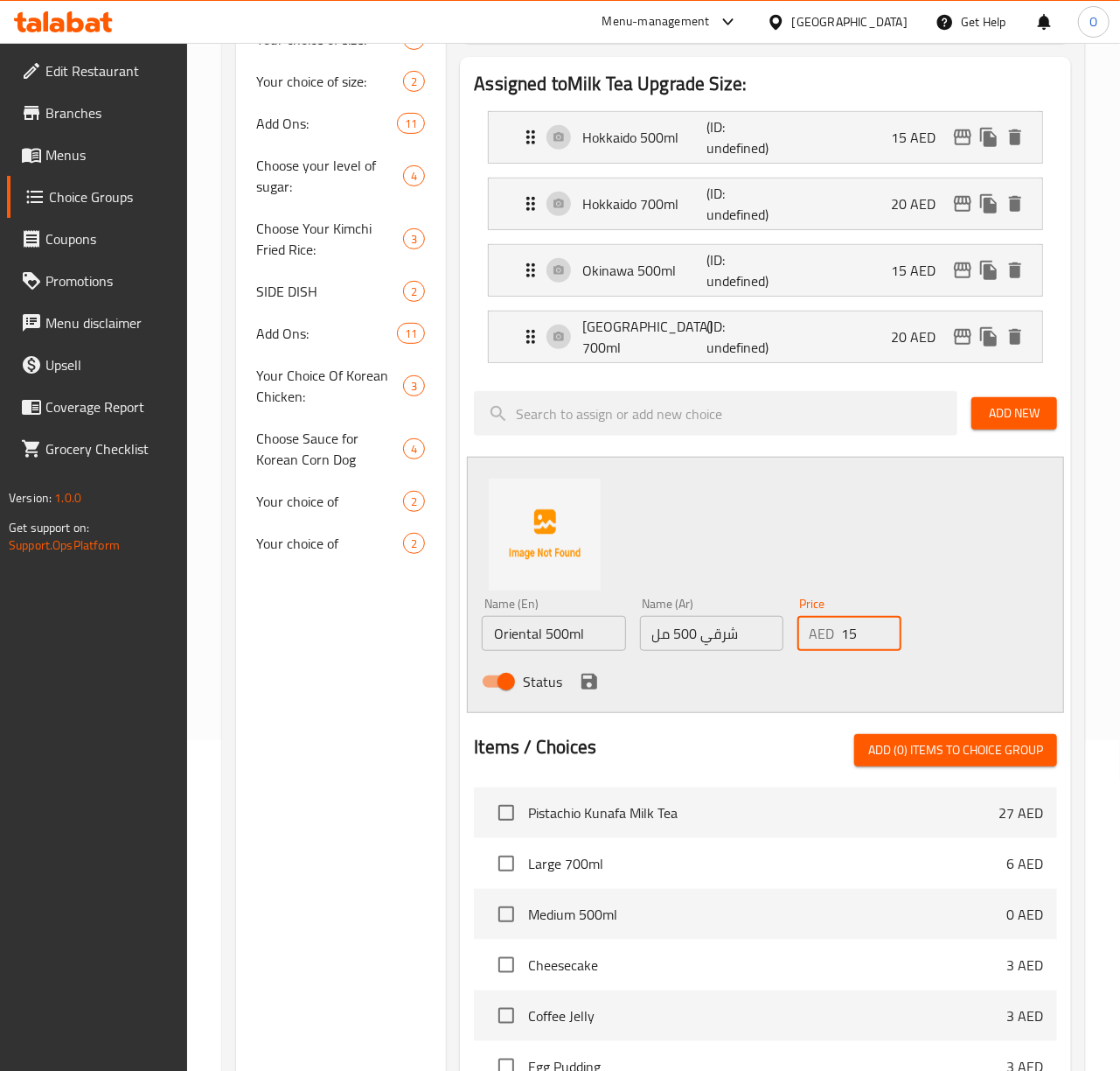
scroll to position [350, 0]
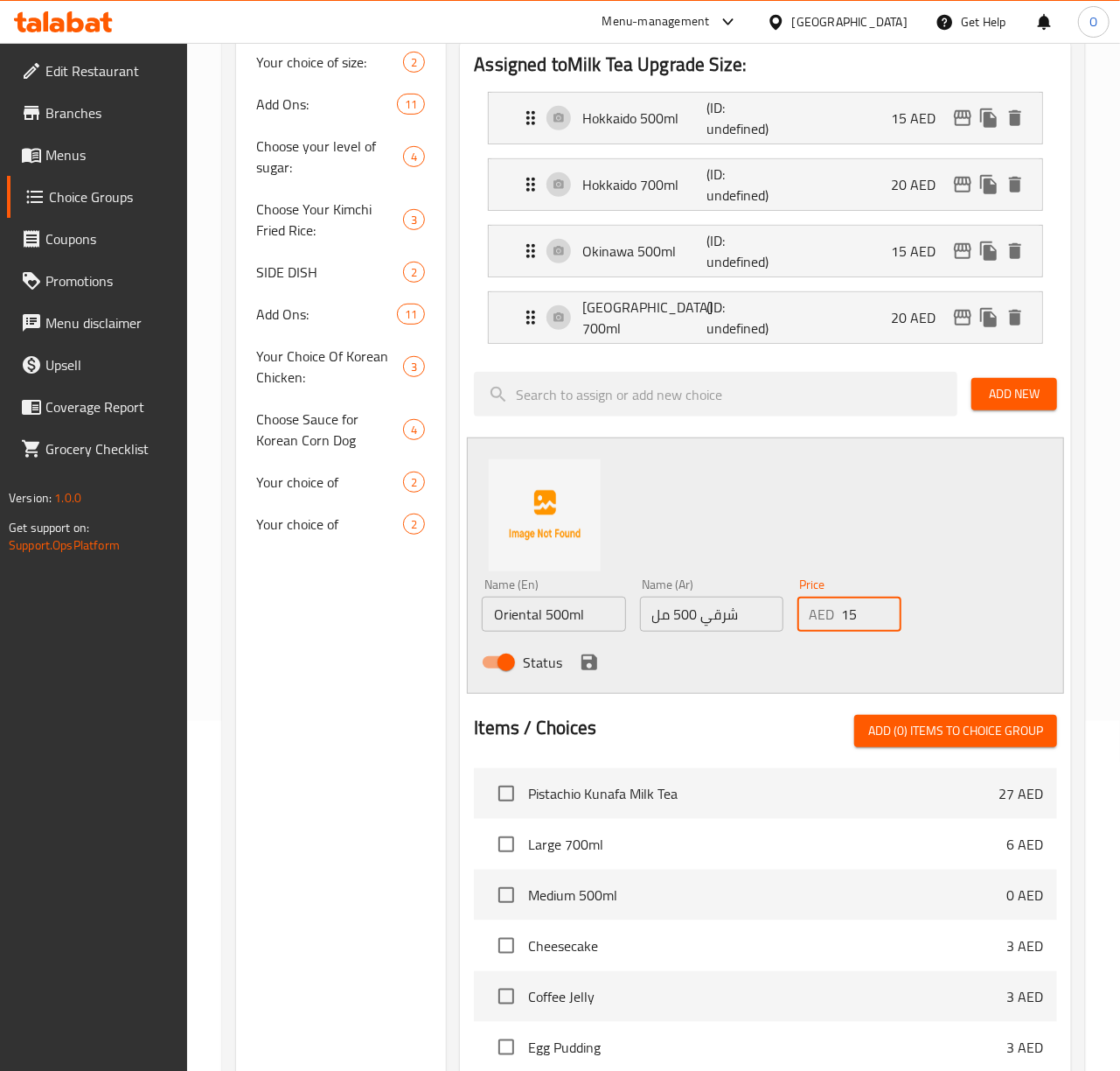
type input "15"
click at [584, 663] on icon "save" at bounding box center [588, 662] width 16 height 16
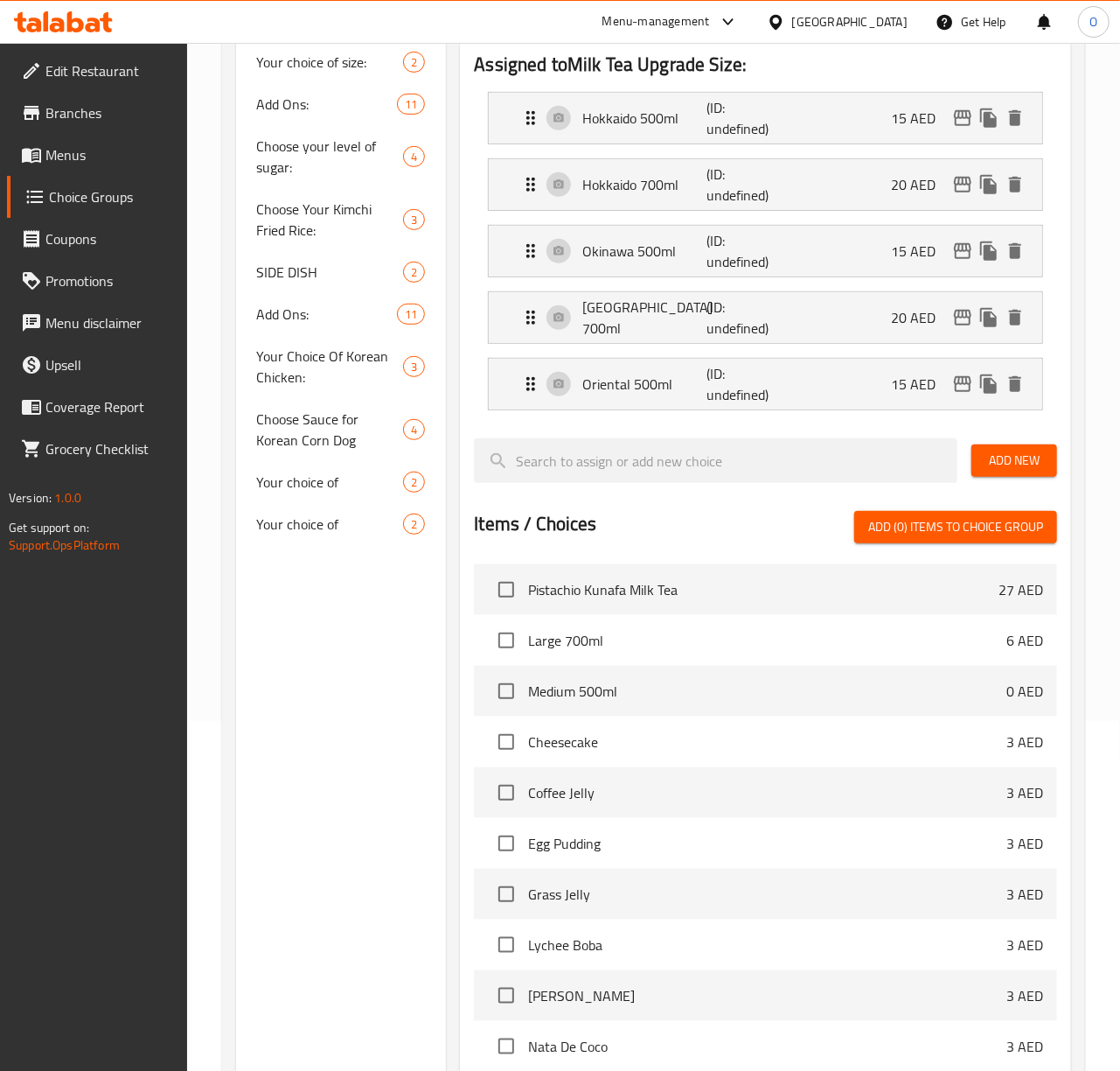
click at [1009, 460] on span "Add New" at bounding box center [1014, 461] width 58 height 22
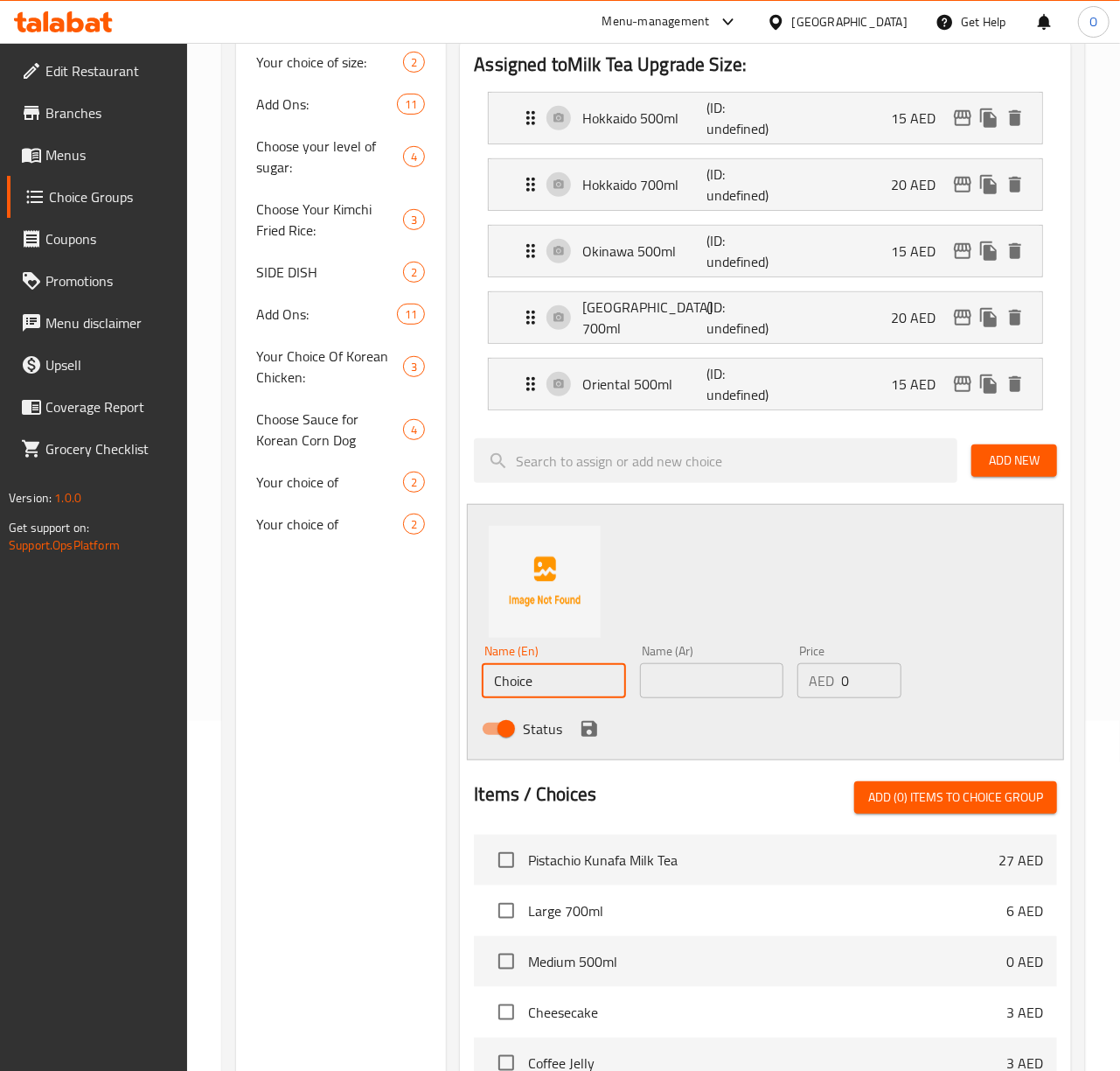
click at [530, 683] on input "Choice" at bounding box center [553, 681] width 143 height 35
paste input "Oriental 700ml"
type input "Oriental 700ml"
click at [748, 691] on input "text" at bounding box center [712, 681] width 143 height 35
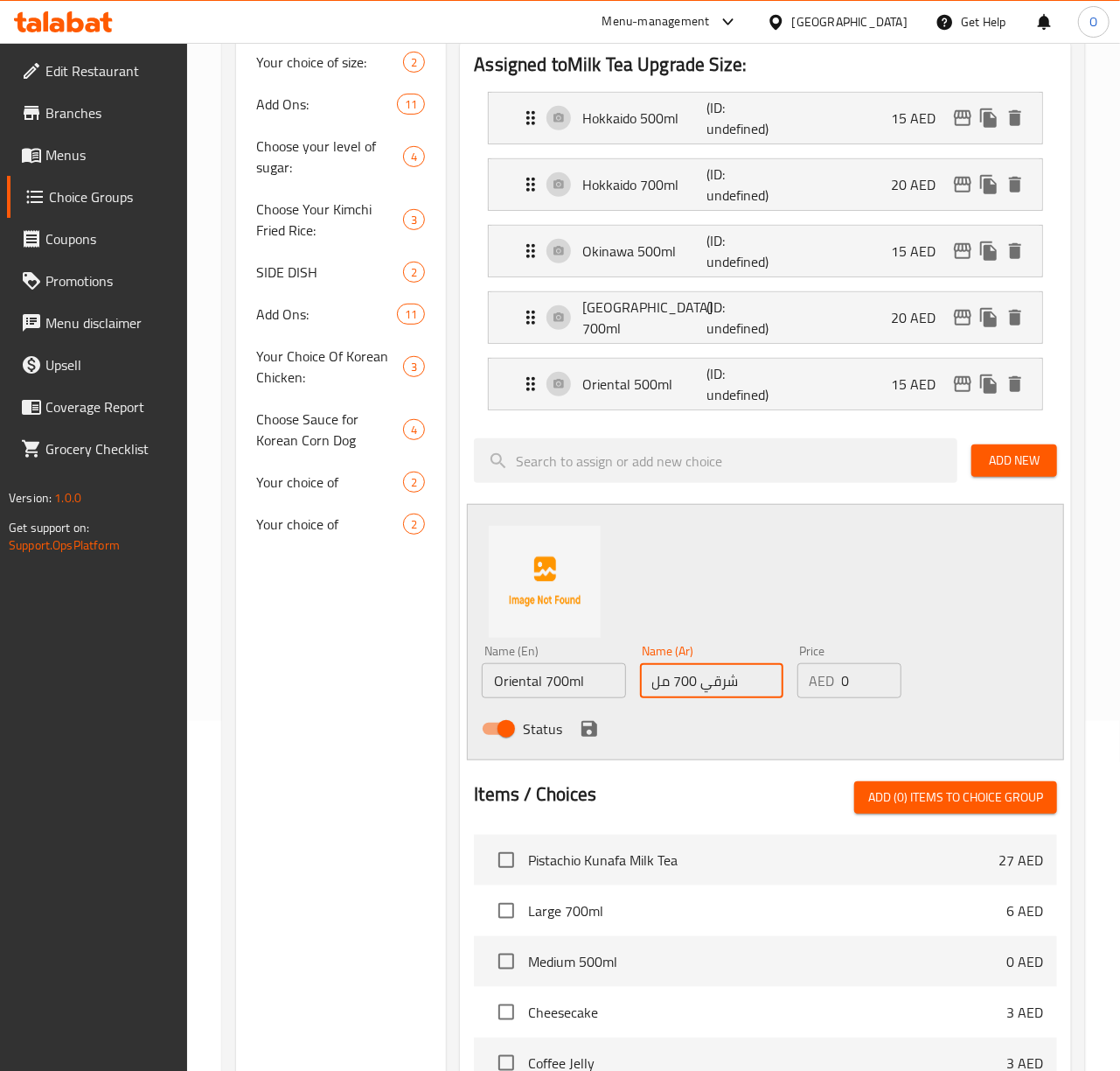
type input "شرقي 700 مل"
click at [855, 684] on input "0" at bounding box center [872, 681] width 59 height 35
type input "20"
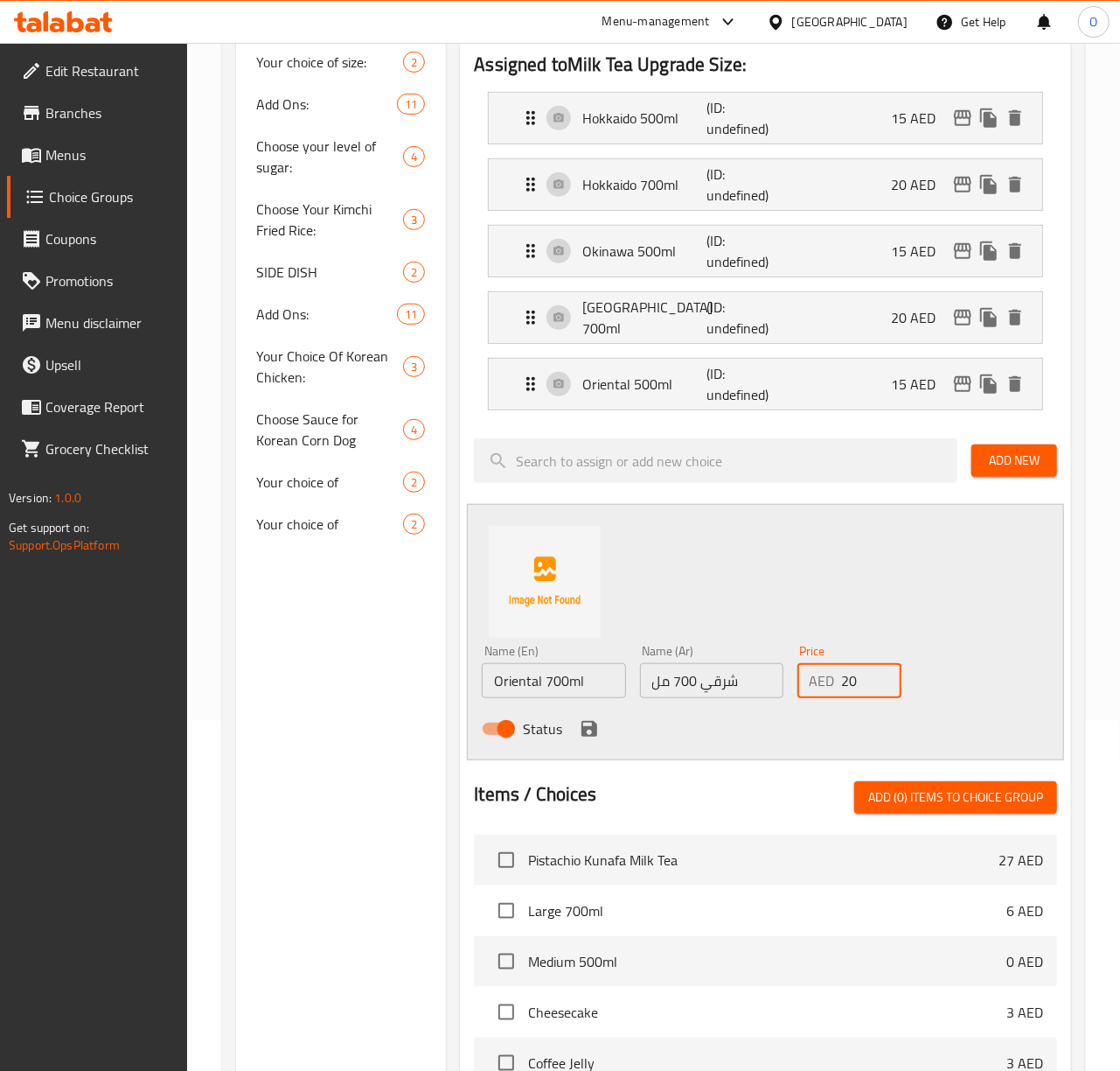
click at [571, 735] on div "Status" at bounding box center [712, 728] width 473 height 48
click at [582, 737] on icon "save" at bounding box center [588, 728] width 16 height 16
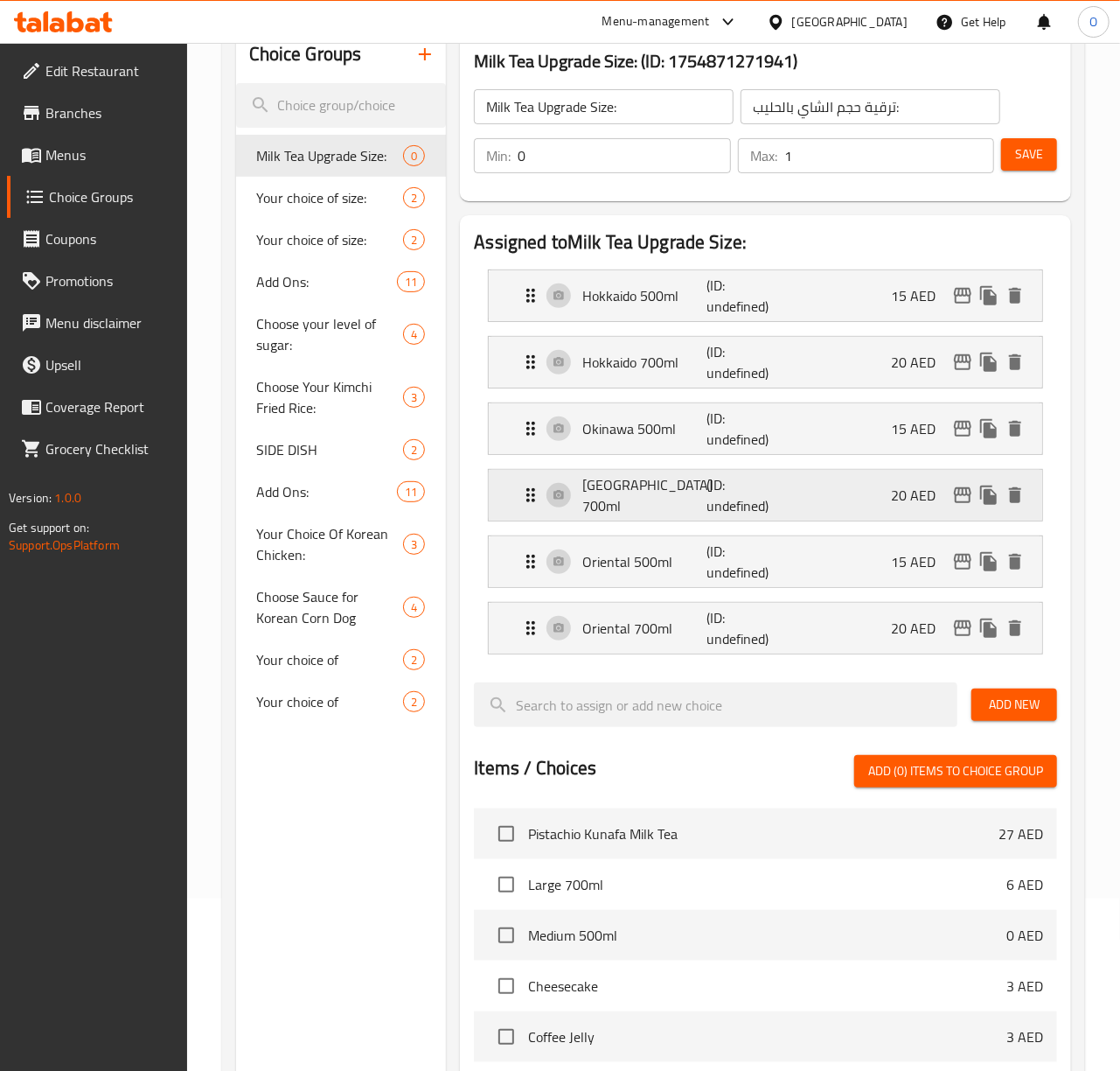
scroll to position [0, 0]
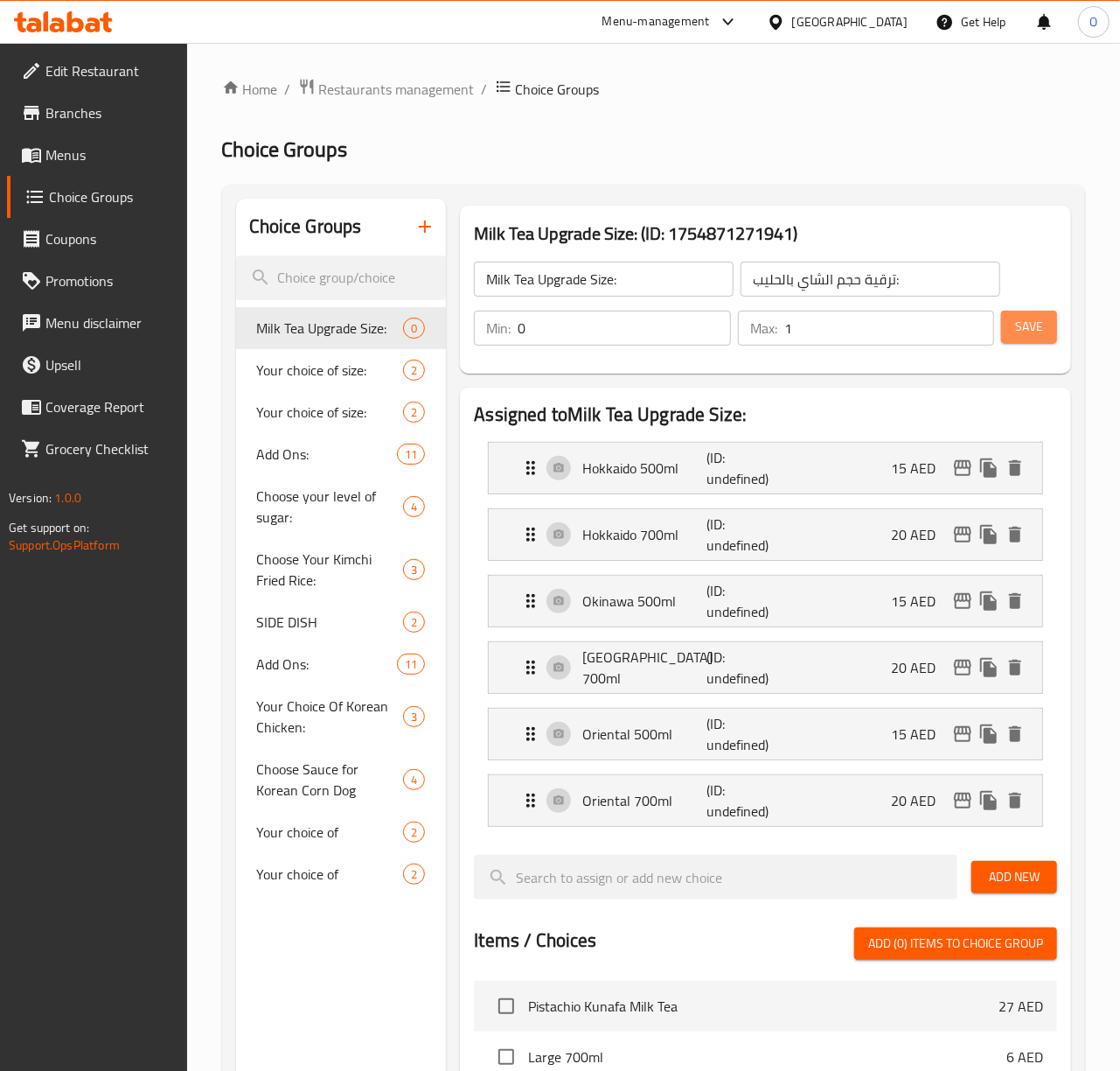
click at [1015, 333] on span "Save" at bounding box center [1029, 327] width 28 height 22
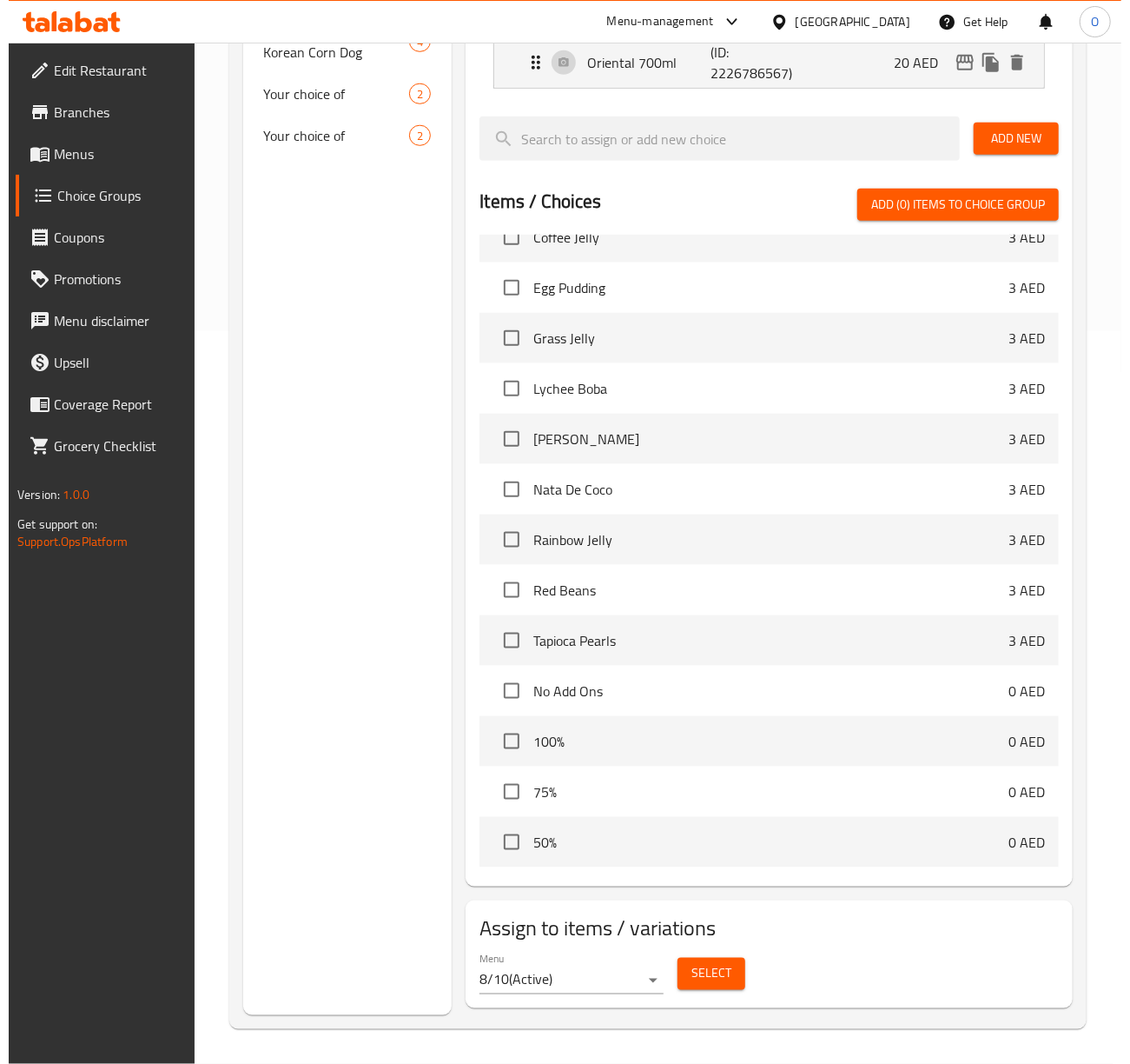
scroll to position [737, 0]
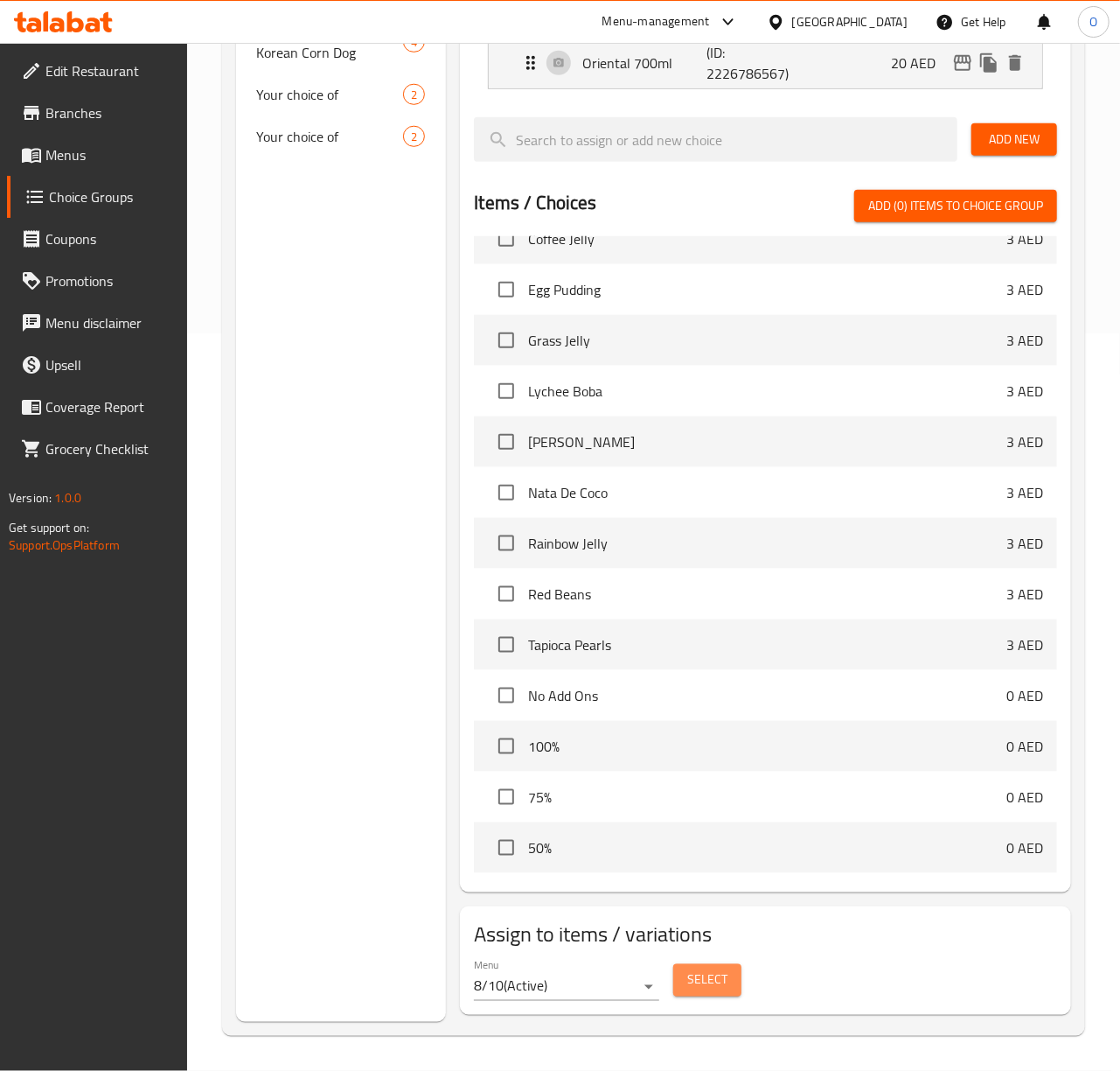
click at [687, 970] on span "Select" at bounding box center [707, 981] width 40 height 22
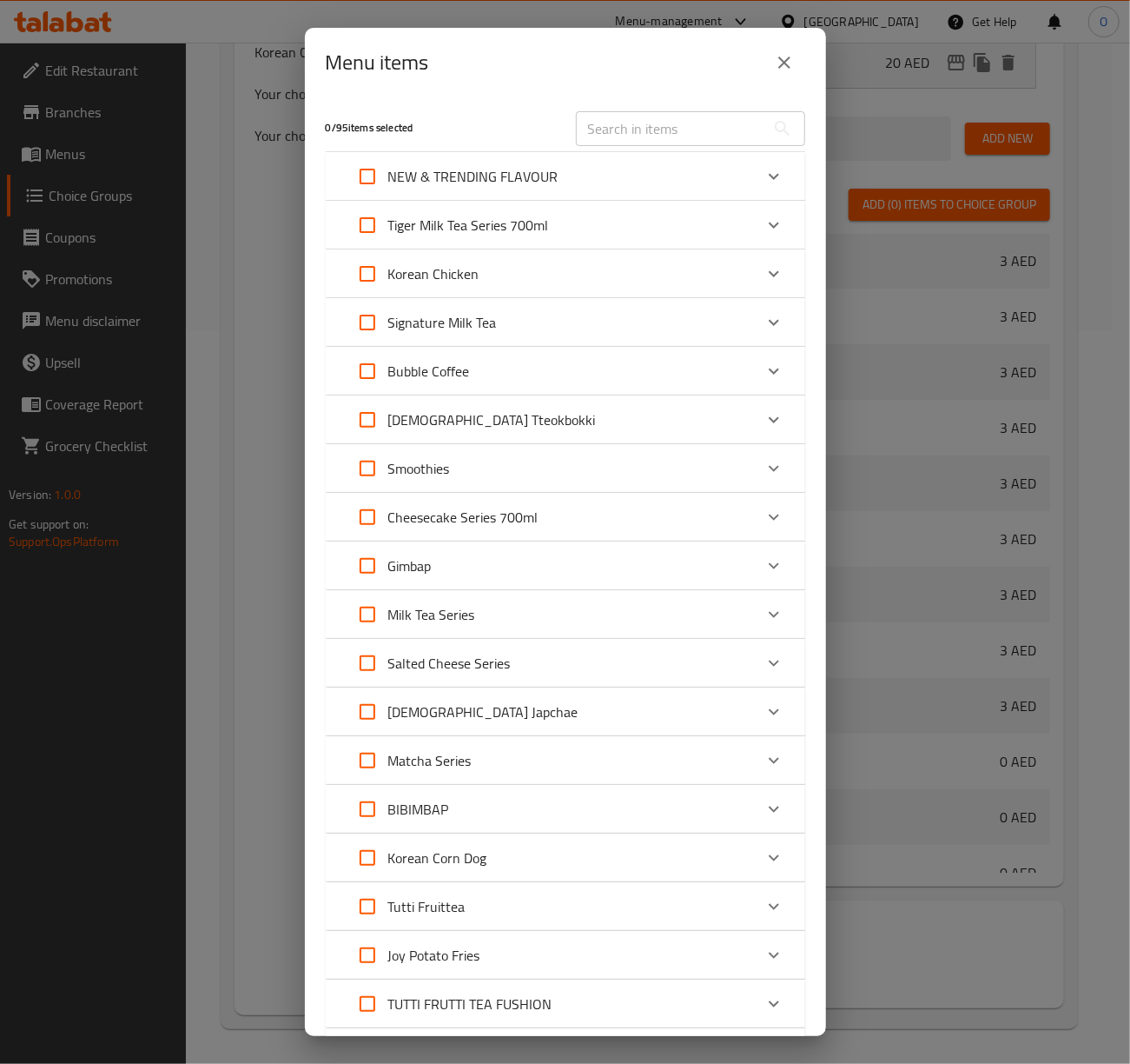
click at [479, 278] on div "Korean Chicken" at bounding box center [550, 274] width 407 height 42
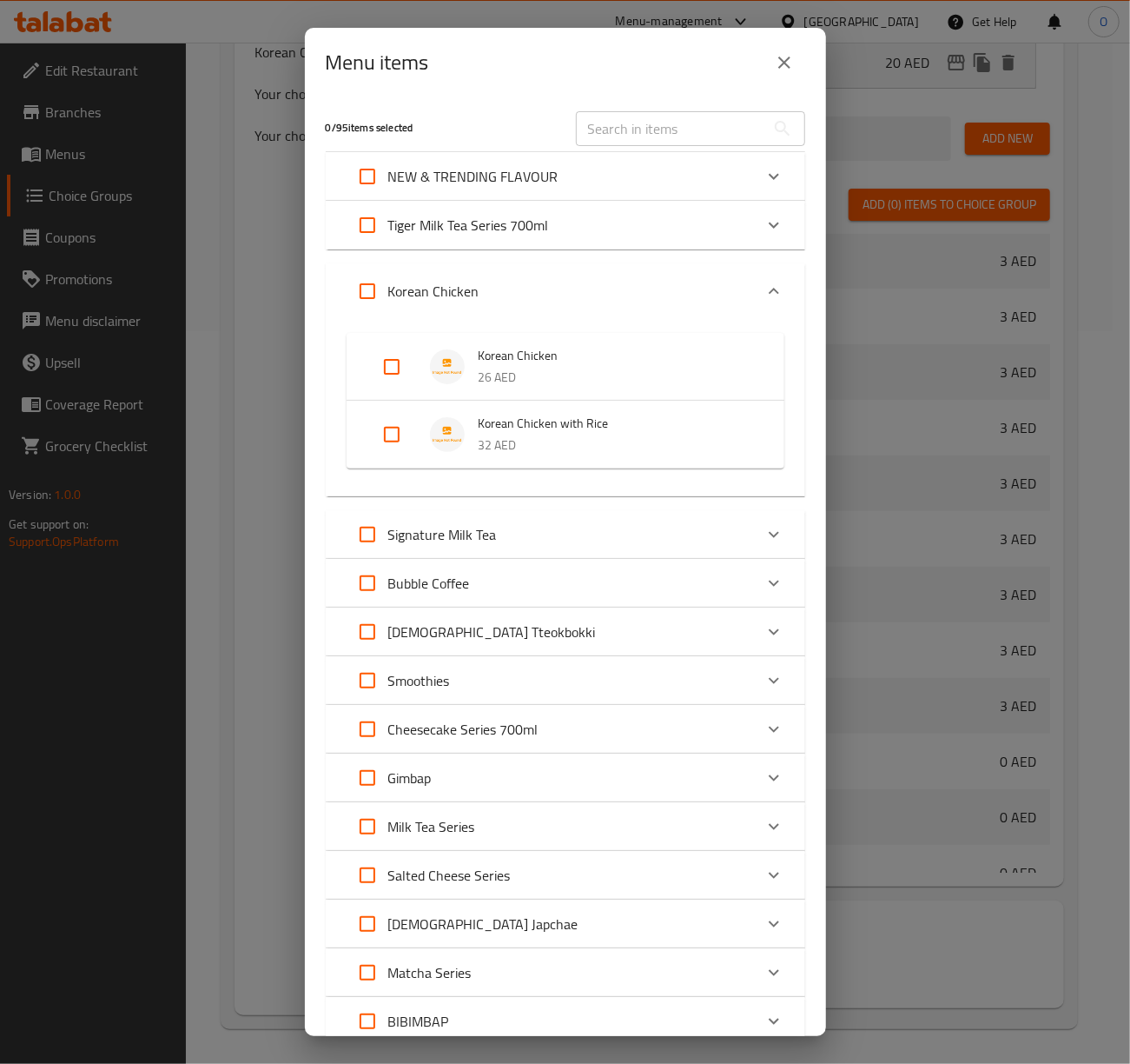
click at [379, 295] on input "Expand" at bounding box center [368, 291] width 42 height 42
checkbox input "true"
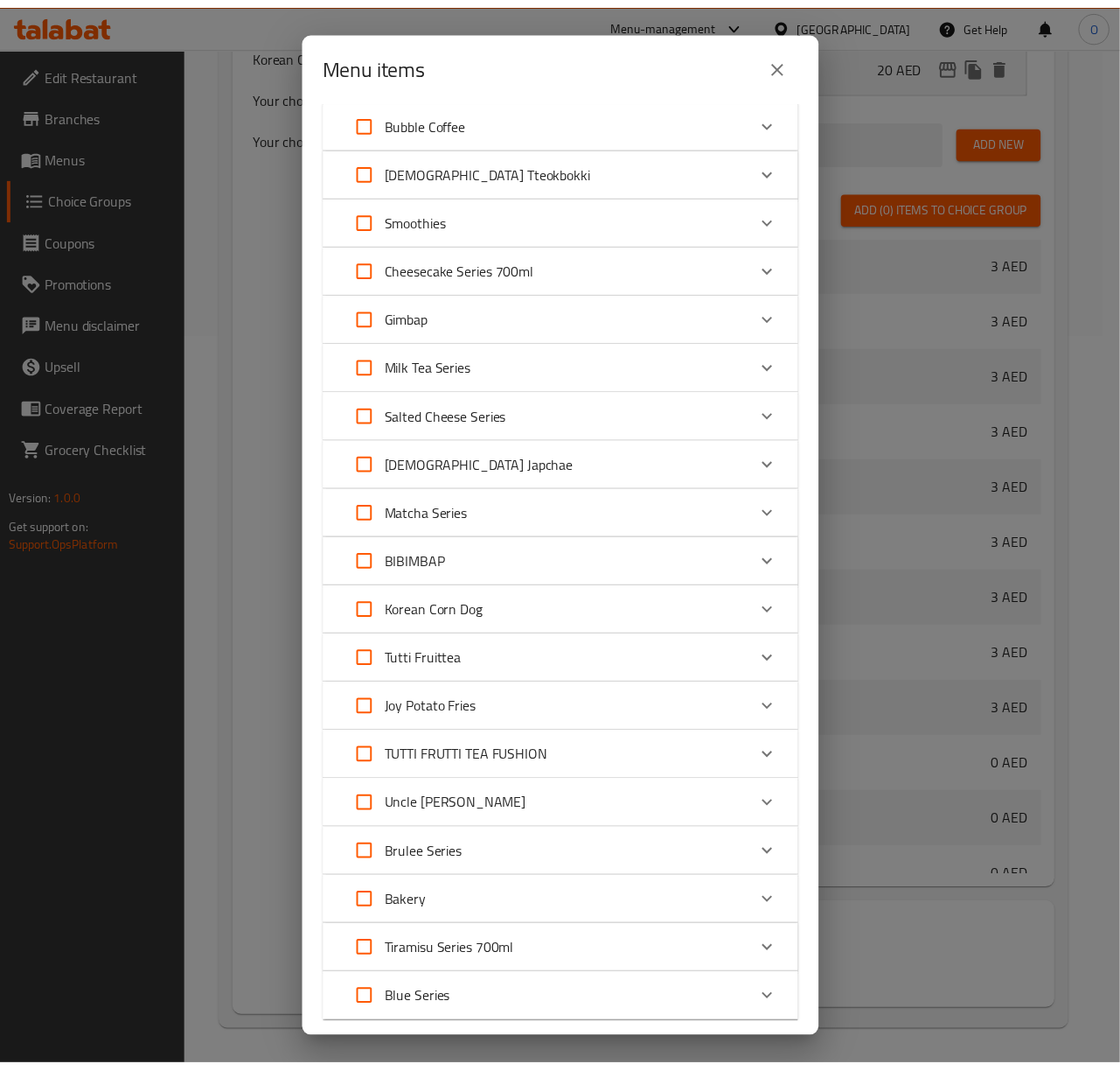
scroll to position [572, 0]
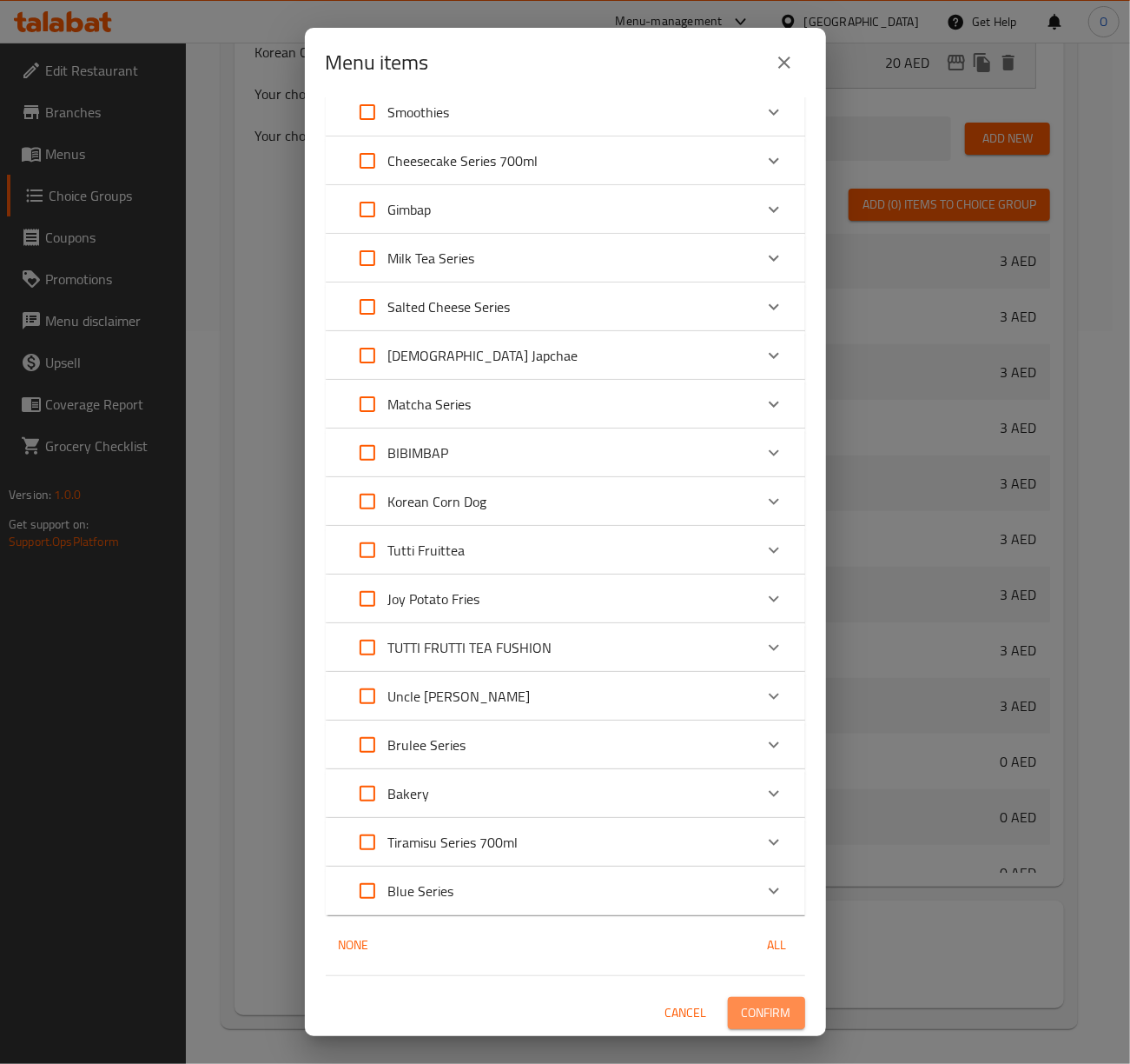
click at [758, 1011] on span "Confirm" at bounding box center [766, 1013] width 50 height 22
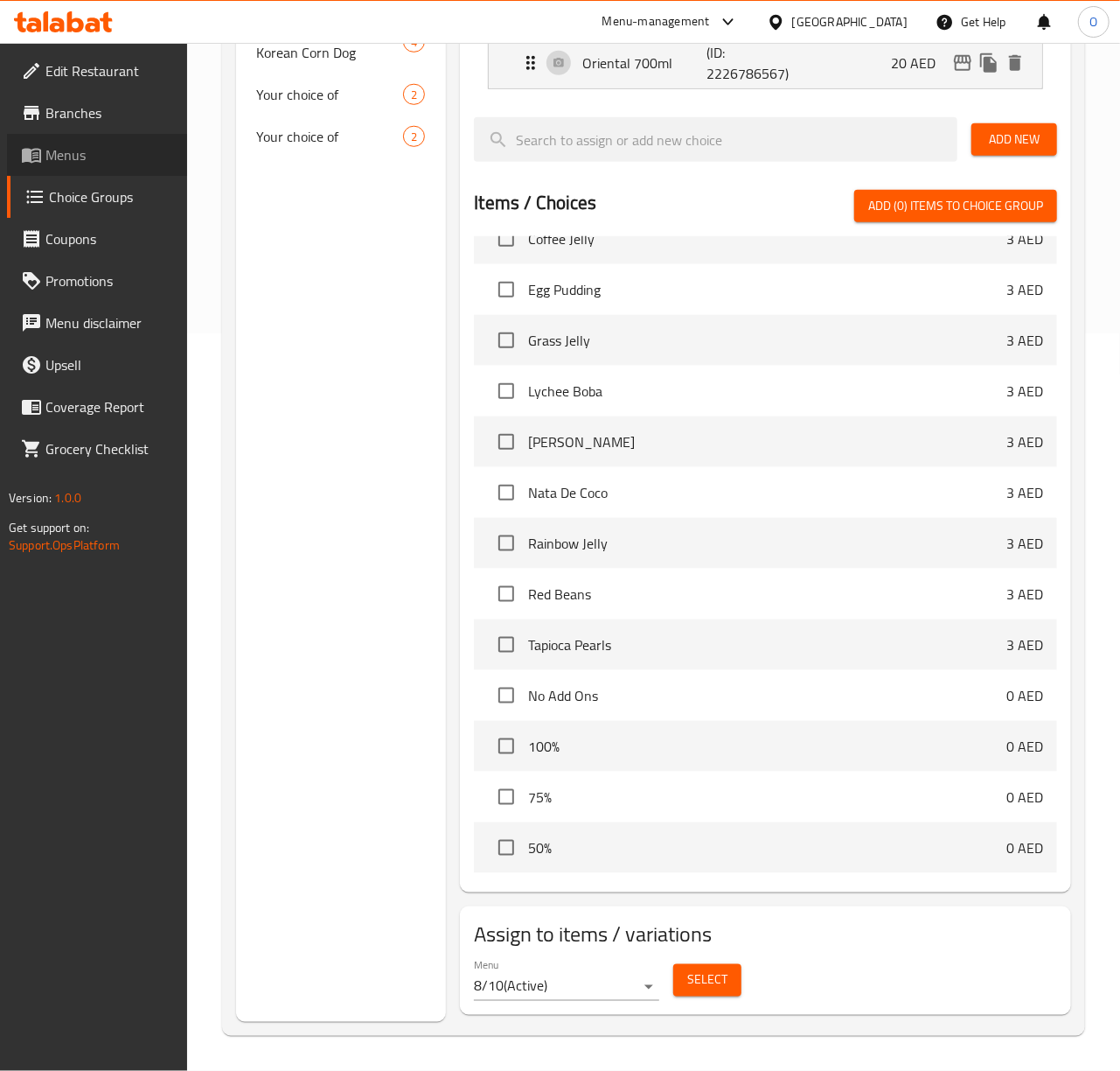
click at [65, 138] on link "Menus" at bounding box center [97, 154] width 180 height 42
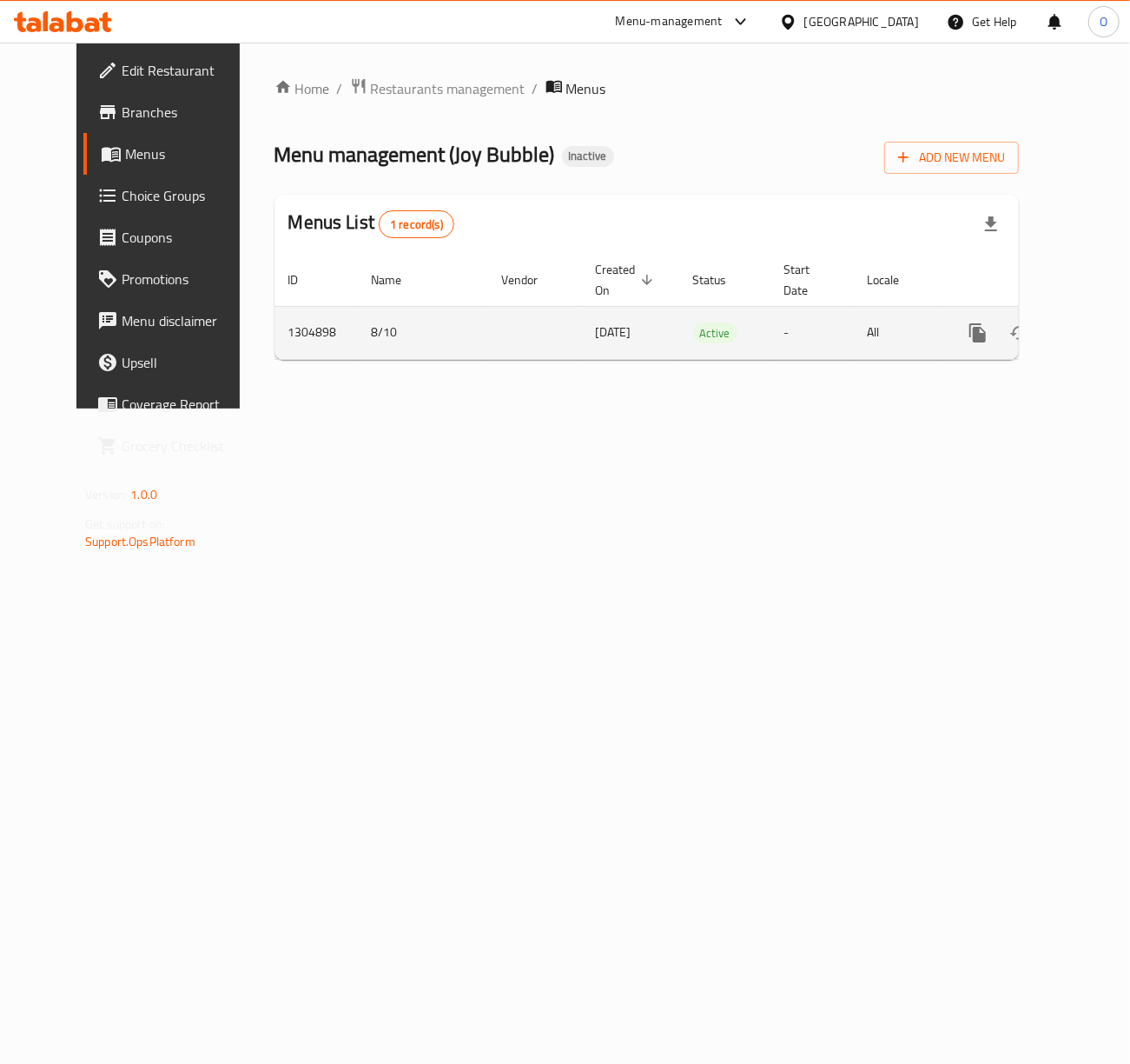
click at [1093, 328] on icon "enhanced table" at bounding box center [1103, 332] width 21 height 21
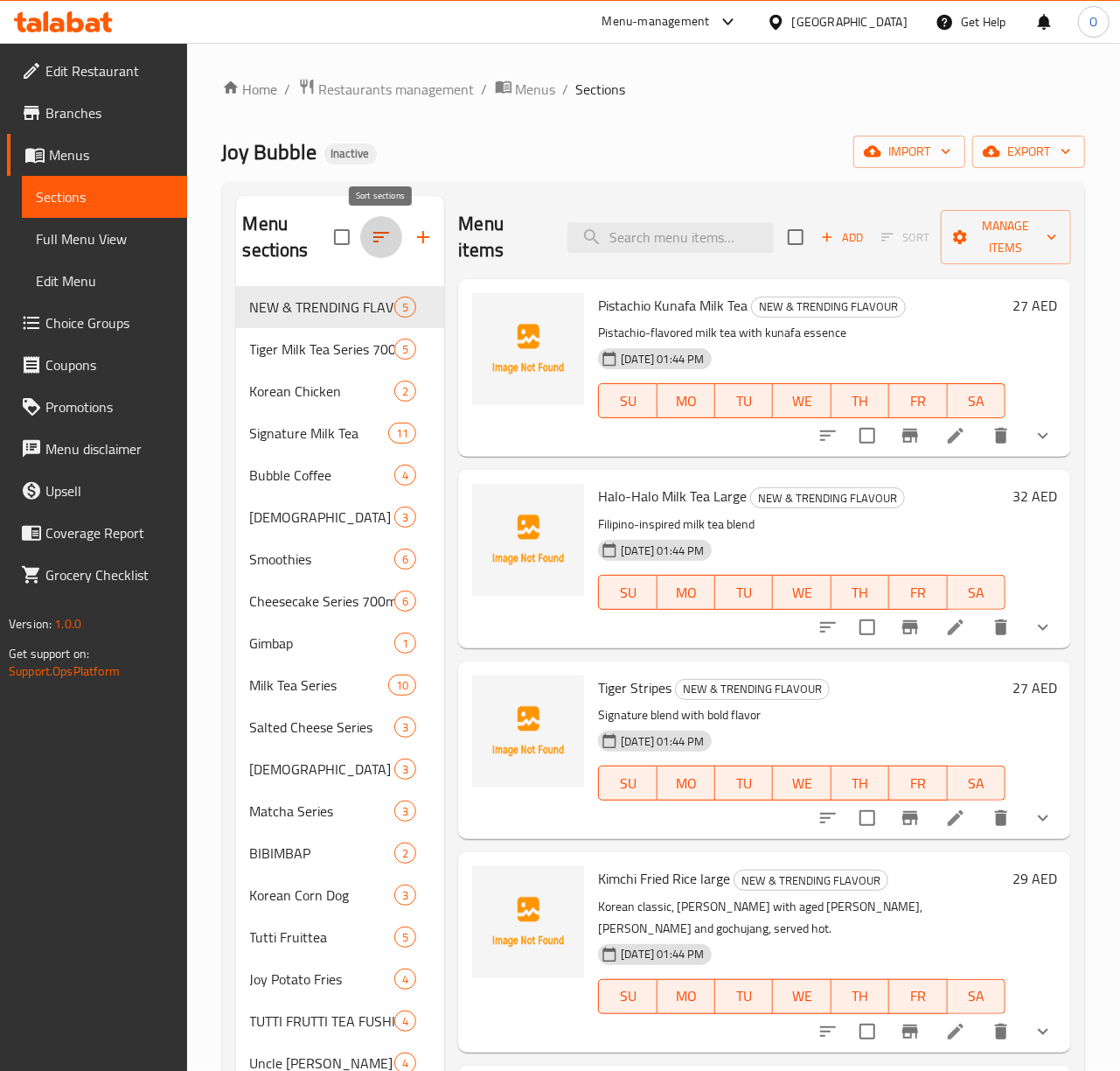
click at [376, 235] on icon "button" at bounding box center [381, 237] width 16 height 10
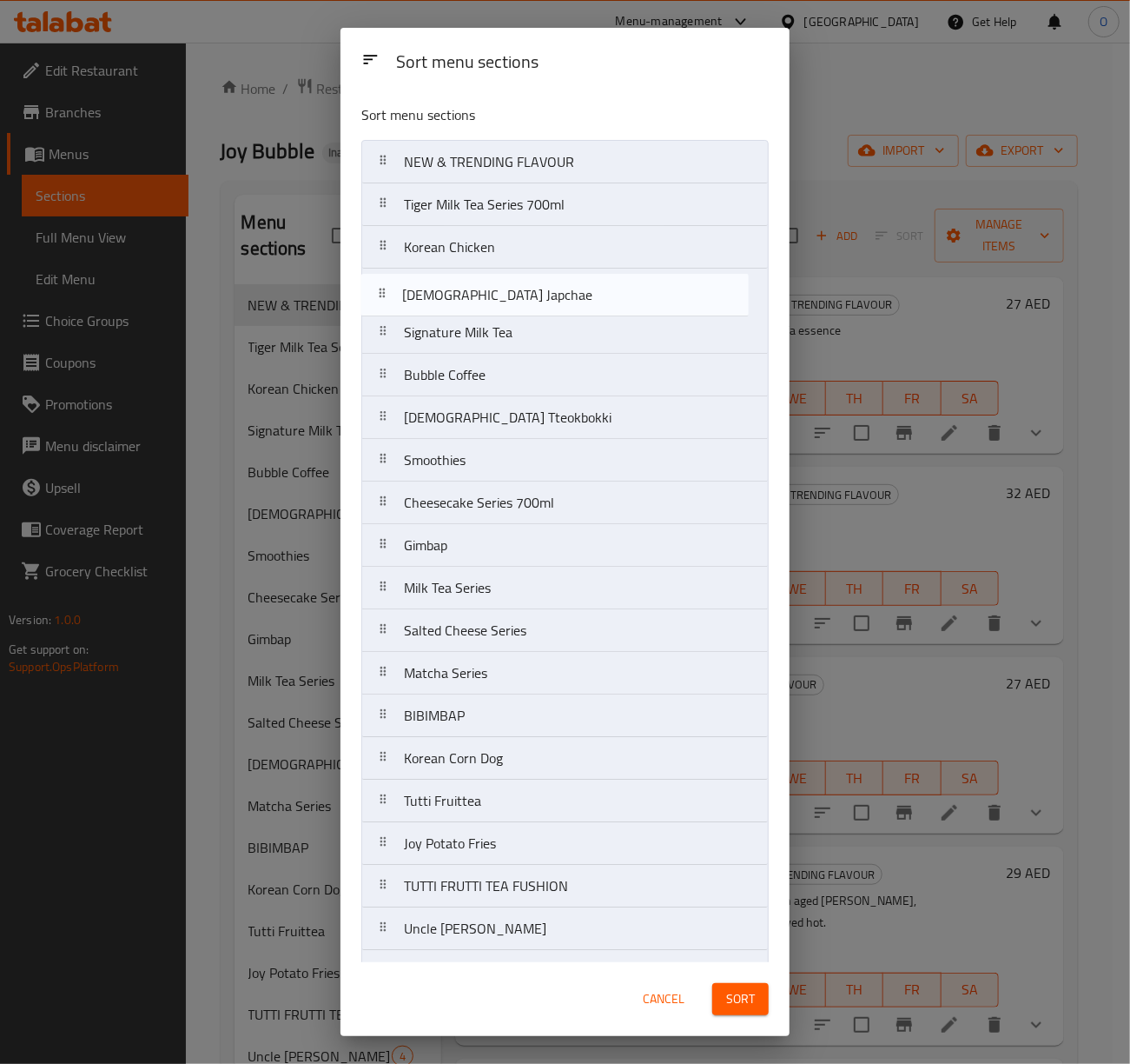
drag, startPoint x: 479, startPoint y: 636, endPoint x: 480, endPoint y: 273, distance: 363.0
click at [480, 273] on nav "NEW & TRENDING FLAVOUR Tiger Milk Tea Series 700ml Korean Chicken Signature Mil…" at bounding box center [565, 630] width 408 height 981
drag, startPoint x: 495, startPoint y: 422, endPoint x: 483, endPoint y: 281, distance: 141.5
click at [483, 281] on nav "NEW & TRENDING FLAVOUR Tiger Milk Tea Series 700ml Korean Chicken Korean Japcha…" at bounding box center [565, 630] width 408 height 981
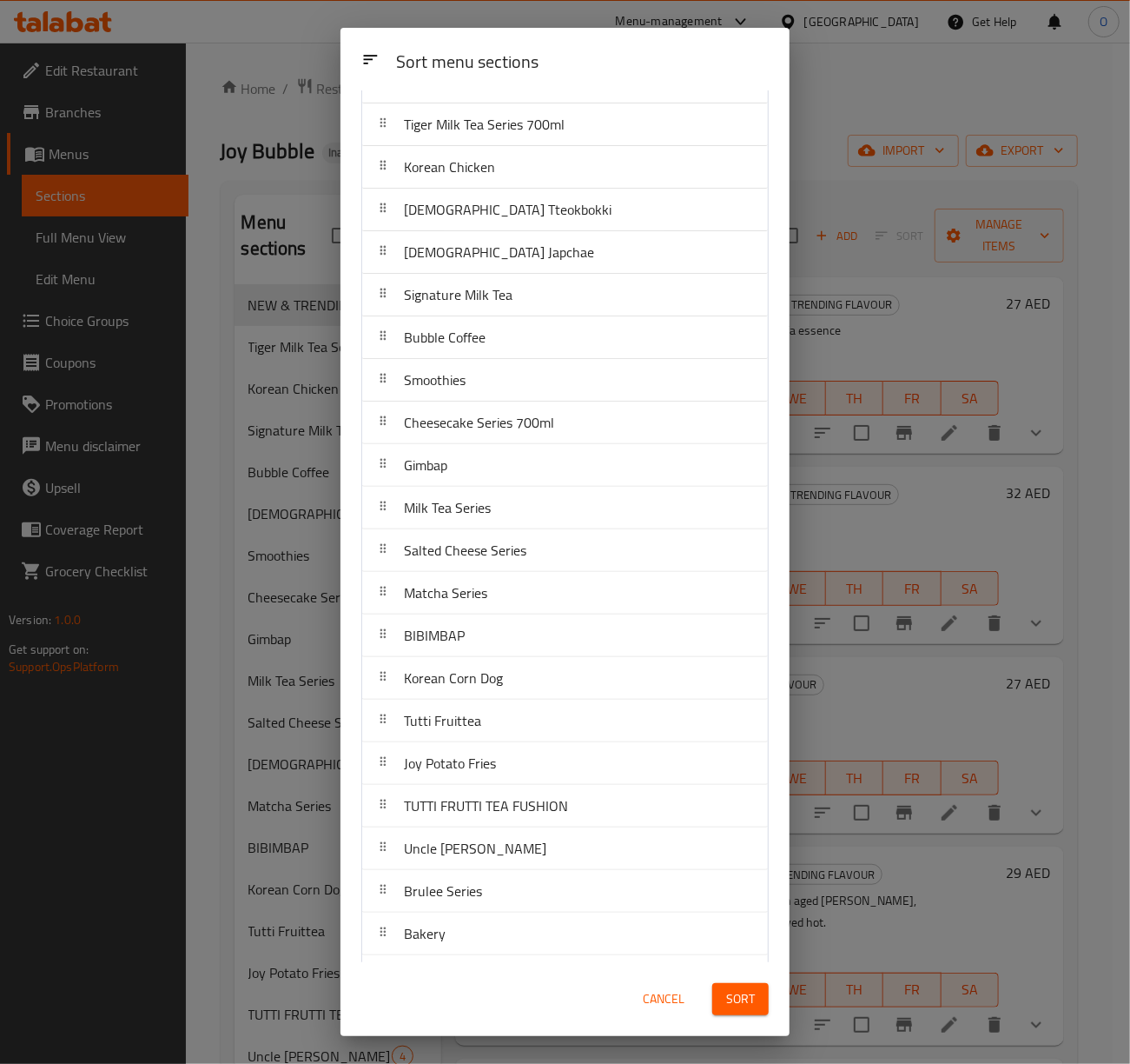
scroll to position [173, 0]
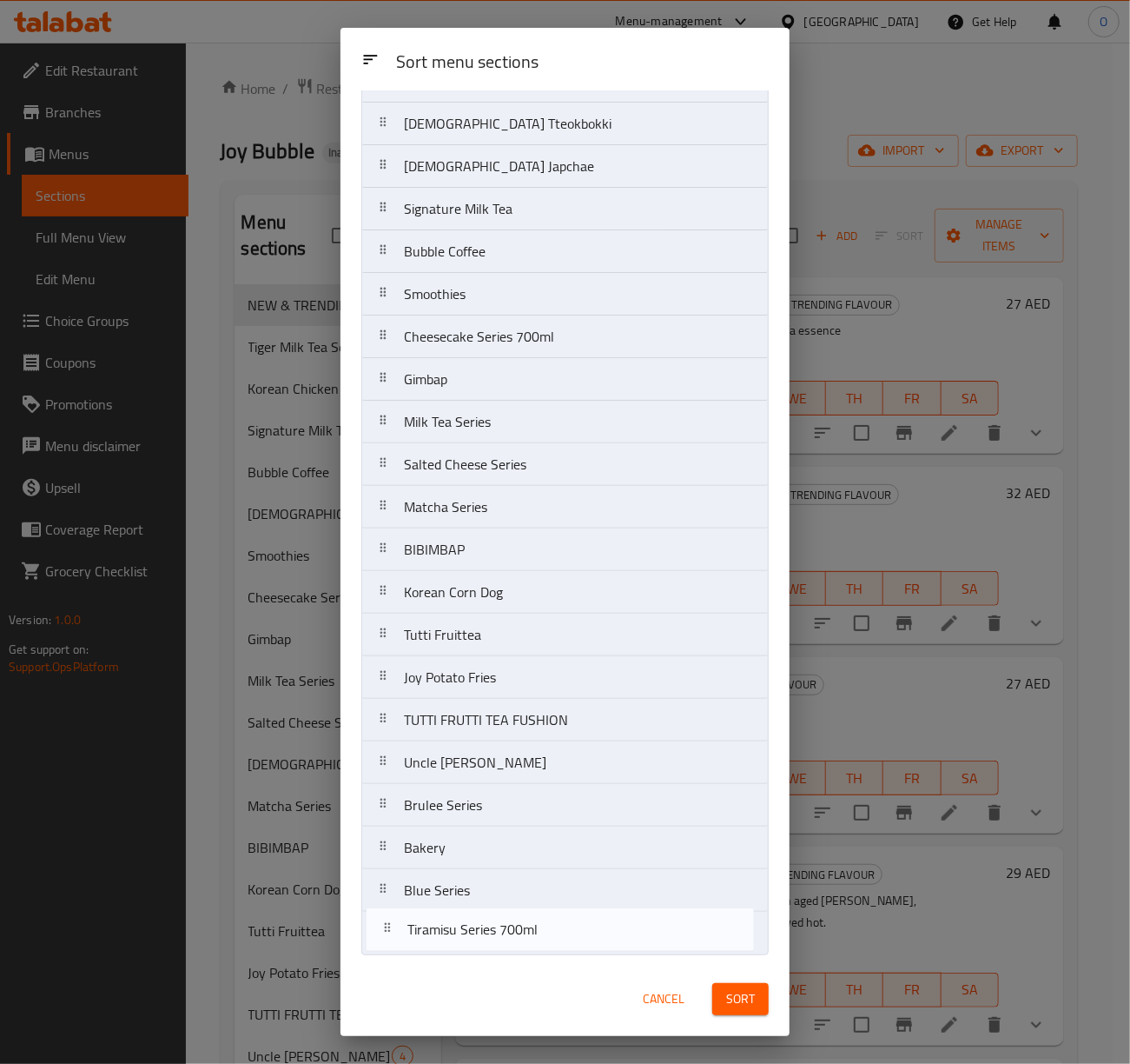
drag, startPoint x: 518, startPoint y: 901, endPoint x: 523, endPoint y: 926, distance: 25.5
click at [523, 926] on nav "NEW & TRENDING FLAVOUR Tiger Milk Tea Series 700ml Korean Chicken Korean Tteokb…" at bounding box center [565, 464] width 408 height 981
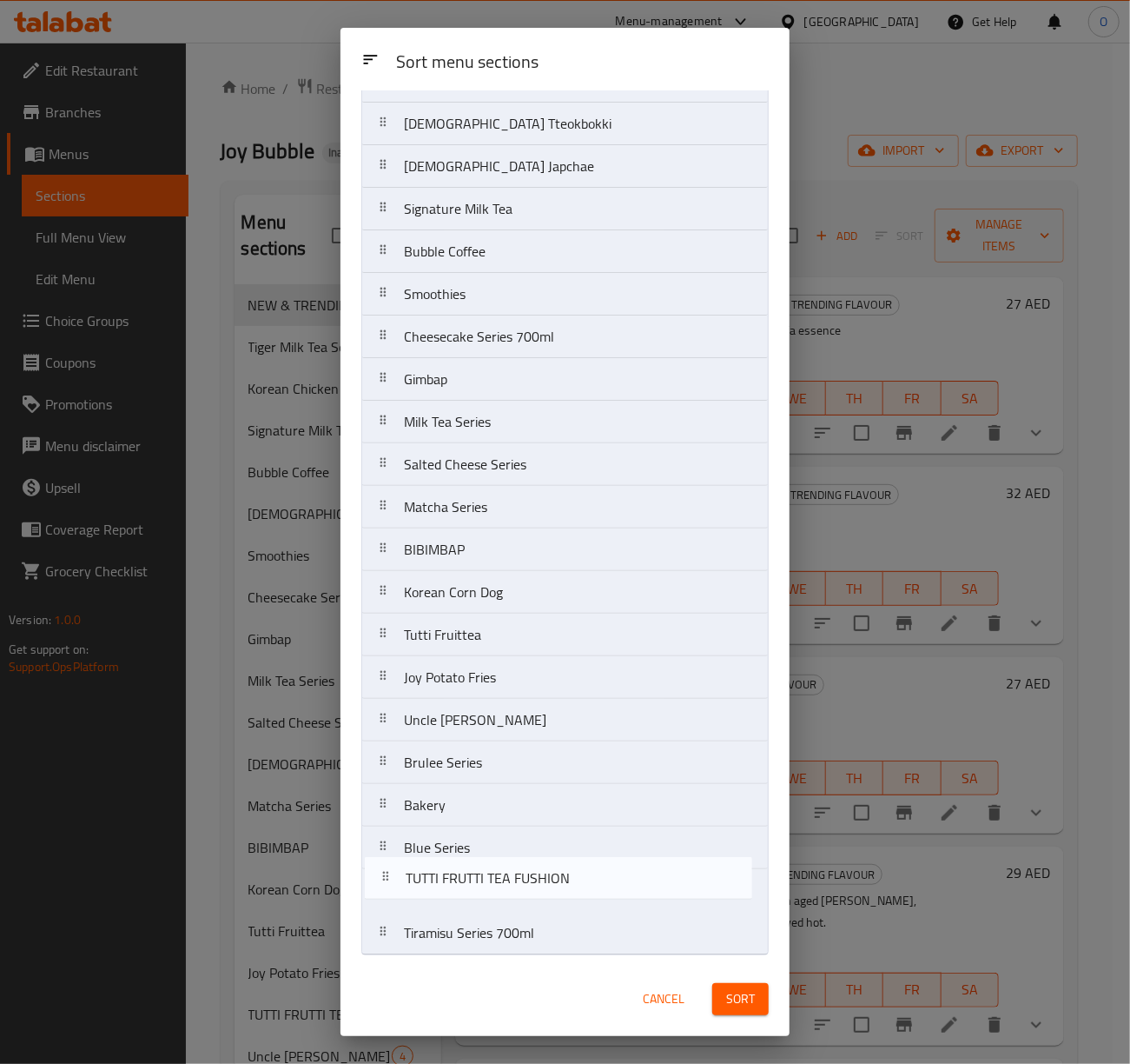
drag, startPoint x: 496, startPoint y: 720, endPoint x: 498, endPoint y: 892, distance: 172.0
click at [498, 892] on nav "NEW & TRENDING FLAVOUR Tiger Milk Tea Series 700ml Korean Chicken Korean Tteokb…" at bounding box center [565, 464] width 408 height 981
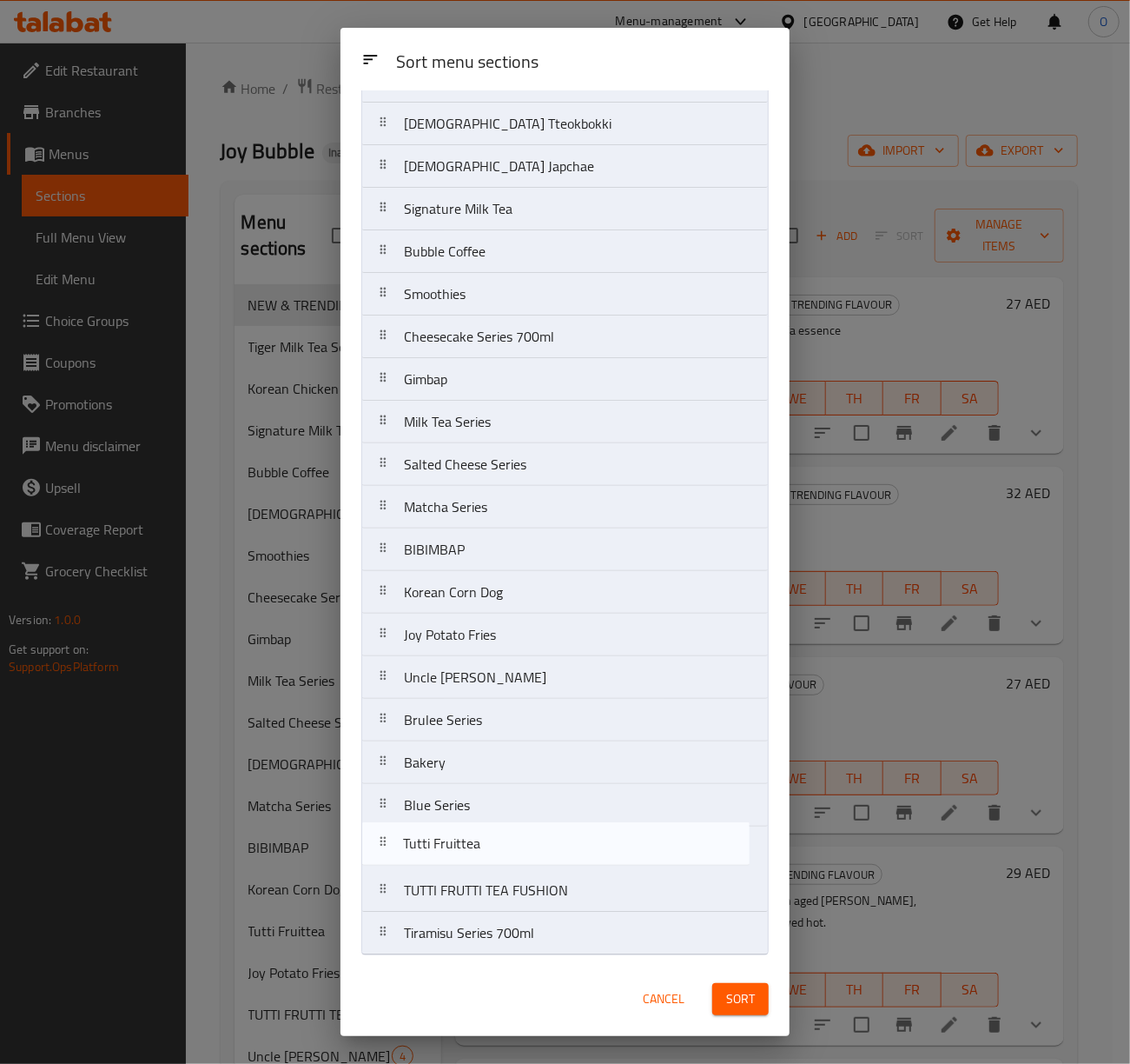
drag, startPoint x: 470, startPoint y: 634, endPoint x: 469, endPoint y: 852, distance: 218.0
click at [469, 852] on nav "NEW & TRENDING FLAVOUR Tiger Milk Tea Series 700ml Korean Chicken Korean Tteokb…" at bounding box center [565, 464] width 408 height 981
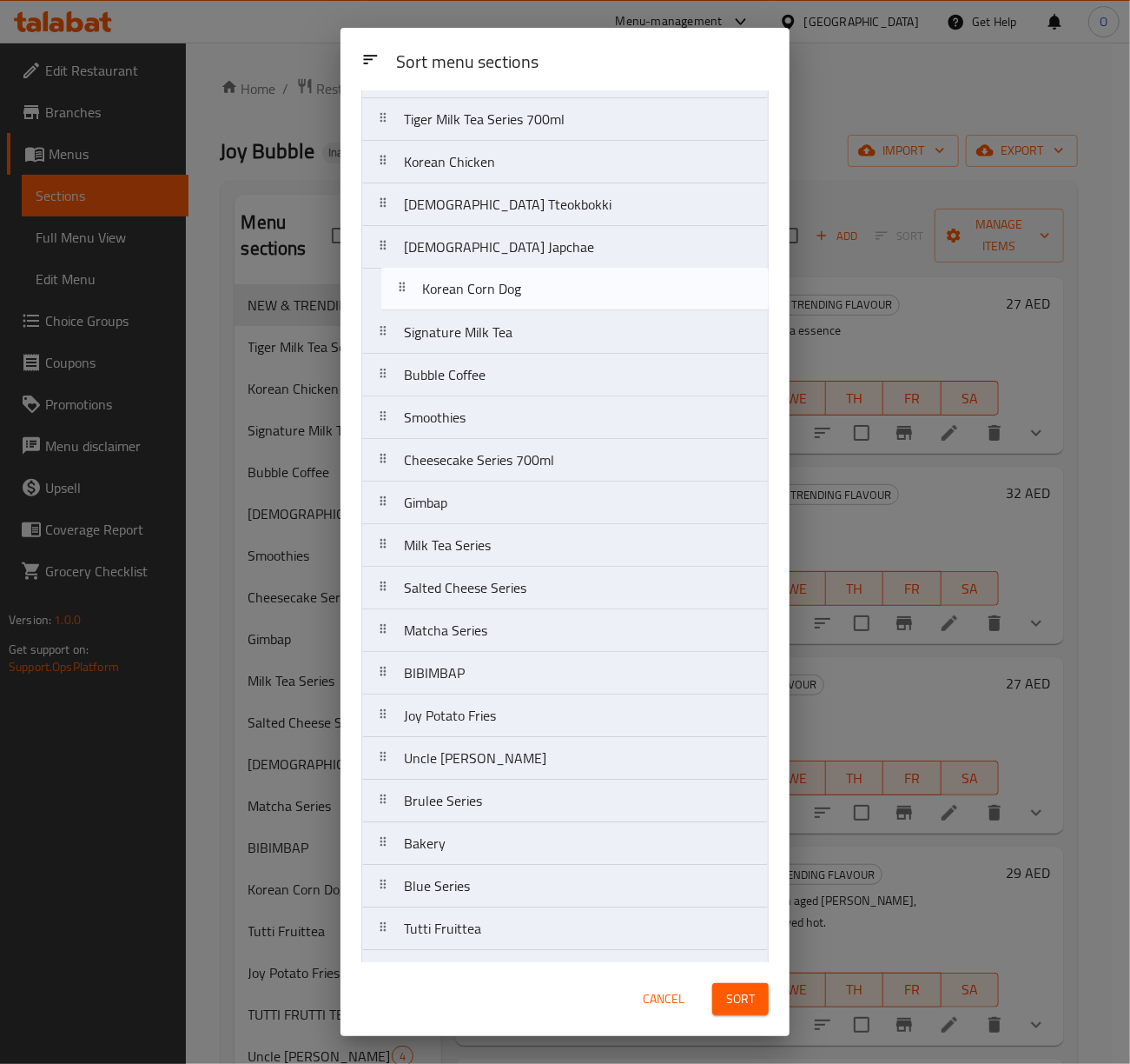
drag, startPoint x: 481, startPoint y: 593, endPoint x: 501, endPoint y: 286, distance: 307.7
click at [501, 286] on nav "NEW & TRENDING FLAVOUR Tiger Milk Tea Series 700ml Korean Chicken Korean Tteokb…" at bounding box center [565, 545] width 408 height 981
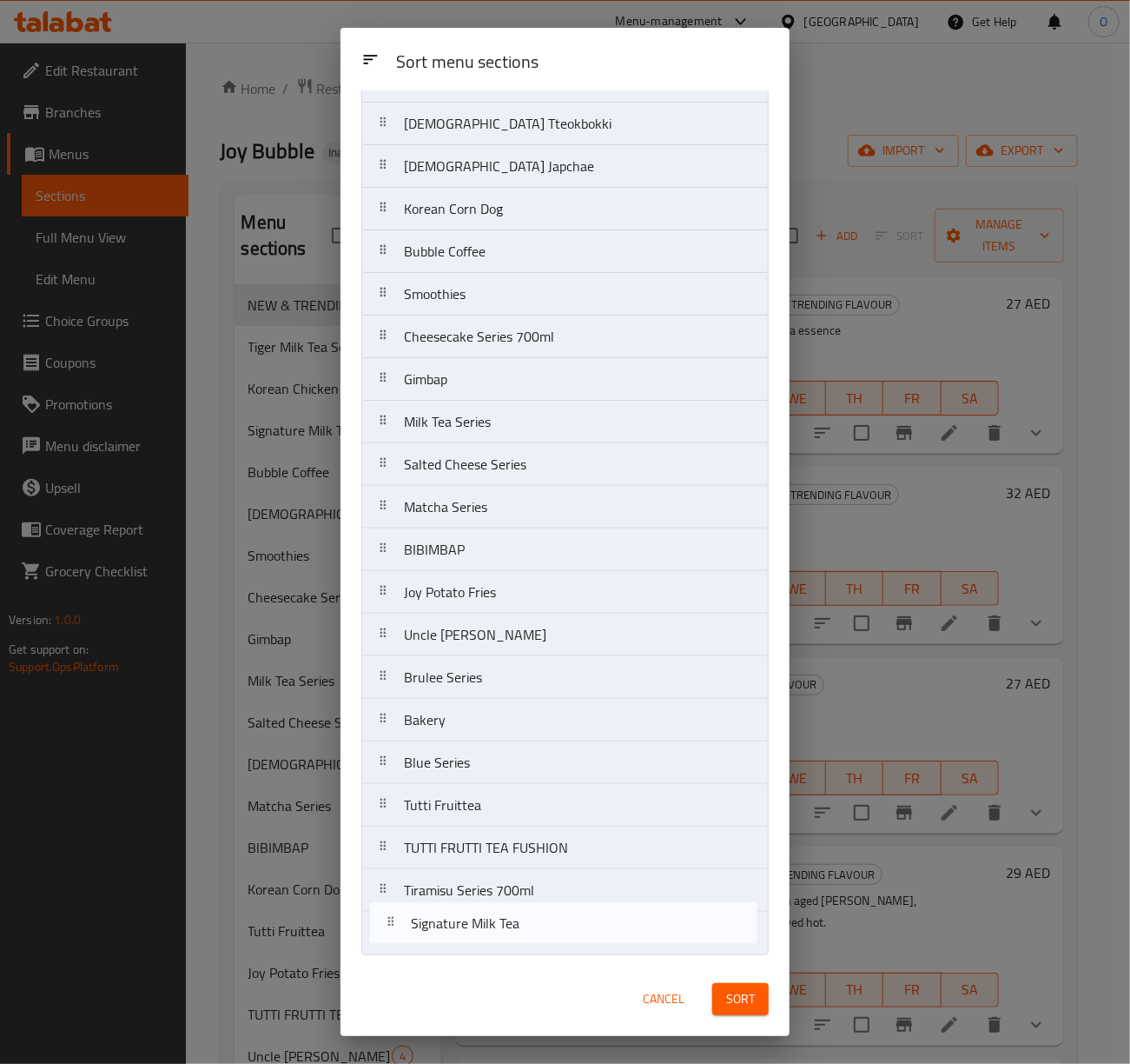
drag, startPoint x: 511, startPoint y: 345, endPoint x: 521, endPoint y: 947, distance: 602.1
click at [521, 947] on nav "NEW & TRENDING FLAVOUR Tiger Milk Tea Series 700ml Korean Chicken Korean Tteokb…" at bounding box center [565, 464] width 408 height 981
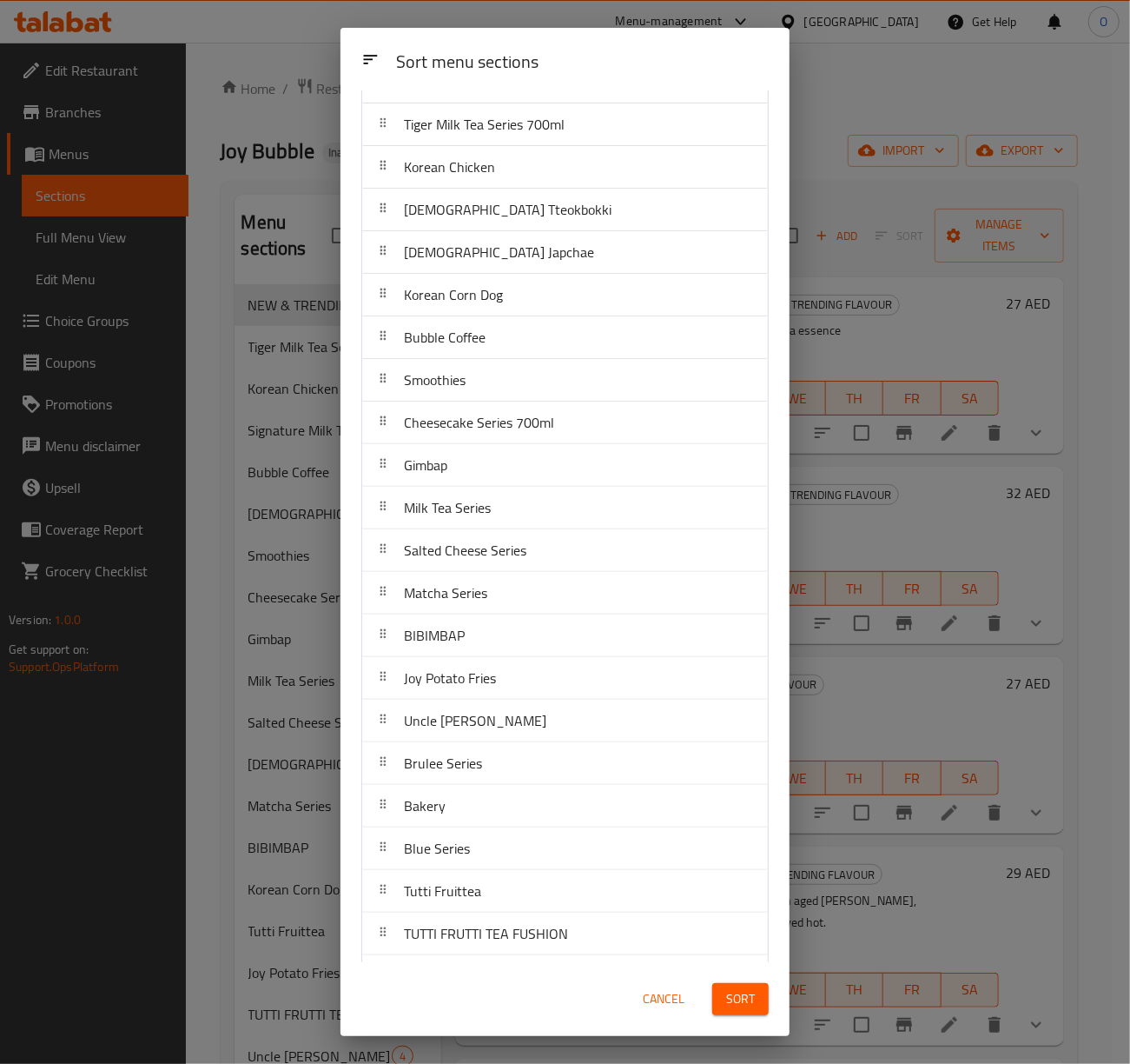
scroll to position [0, 0]
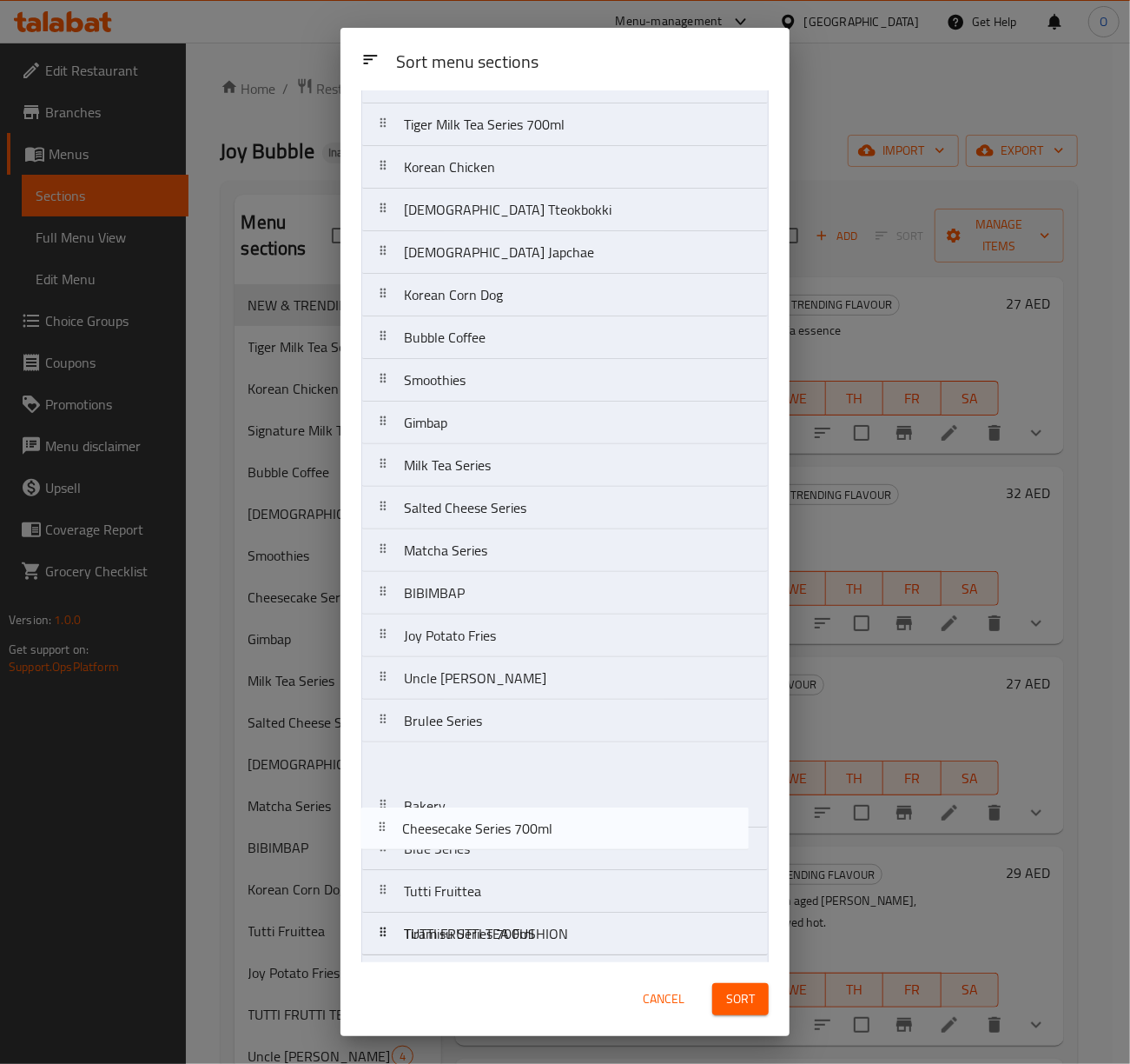
drag, startPoint x: 490, startPoint y: 498, endPoint x: 494, endPoint y: 867, distance: 369.0
click at [494, 863] on nav "NEW & TRENDING FLAVOUR Tiger Milk Tea Series 700ml Korean Chicken Korean Tteokb…" at bounding box center [565, 549] width 408 height 981
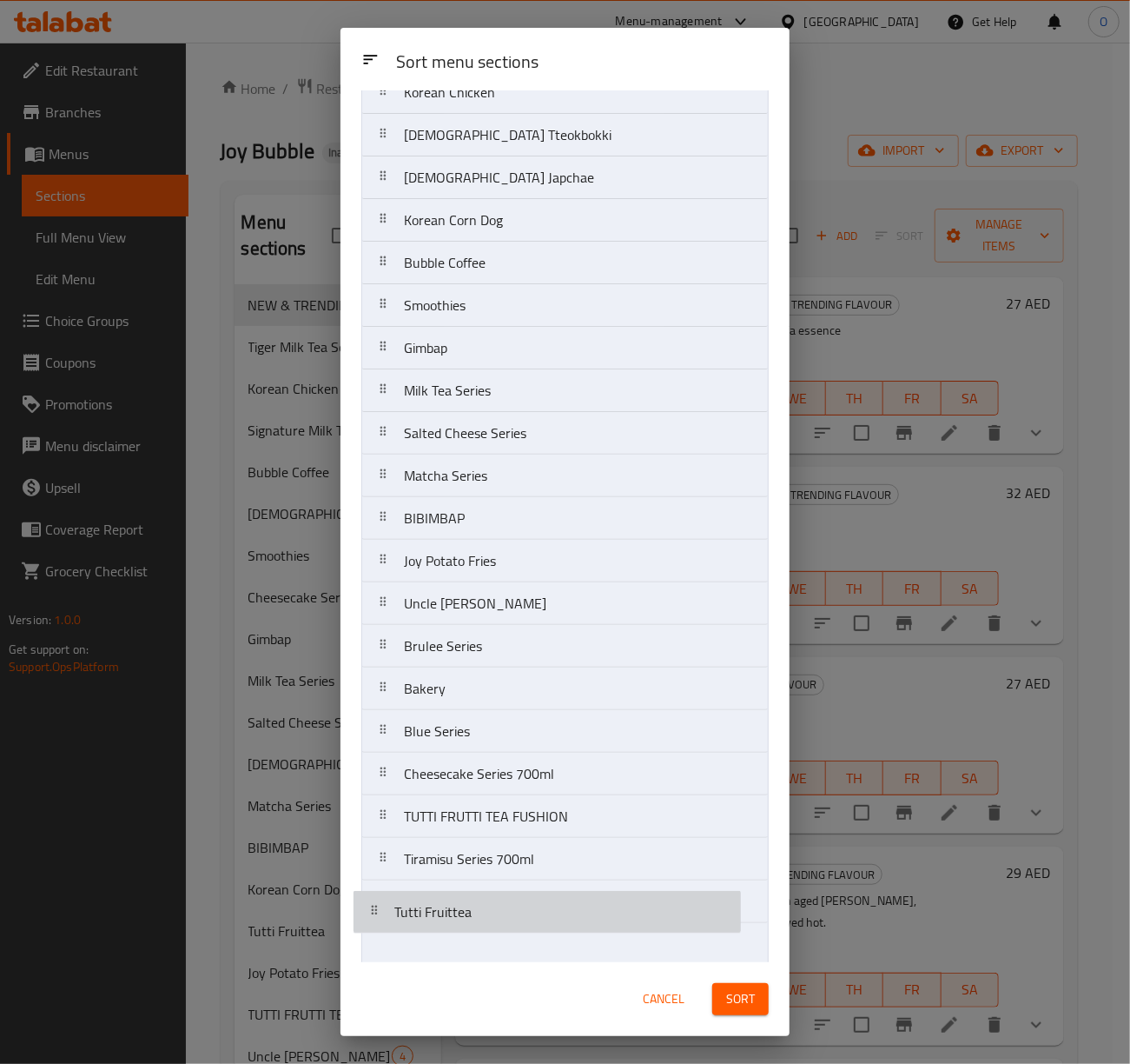
scroll to position [173, 0]
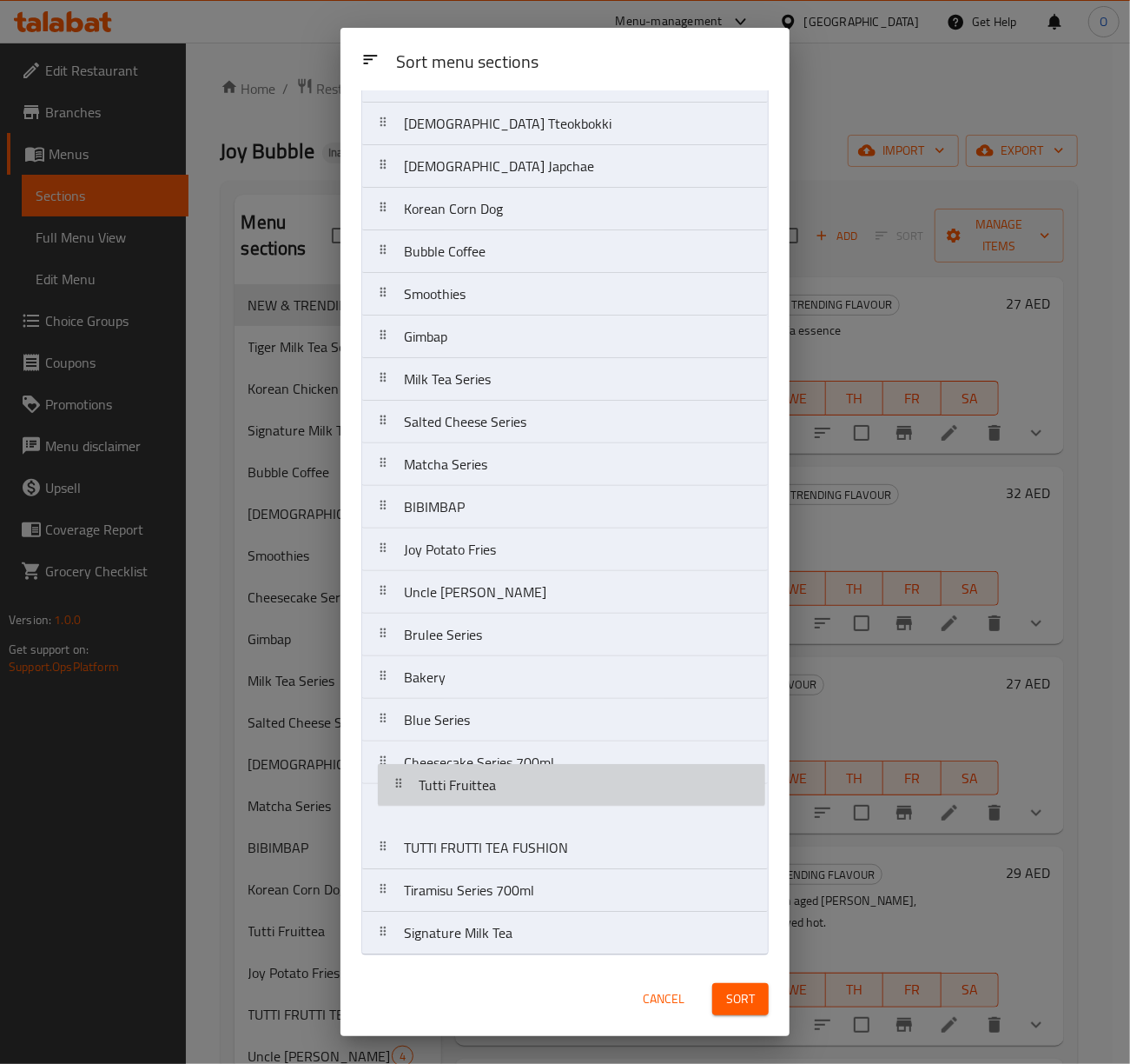
drag, startPoint x: 494, startPoint y: 867, endPoint x: 509, endPoint y: 825, distance: 44.6
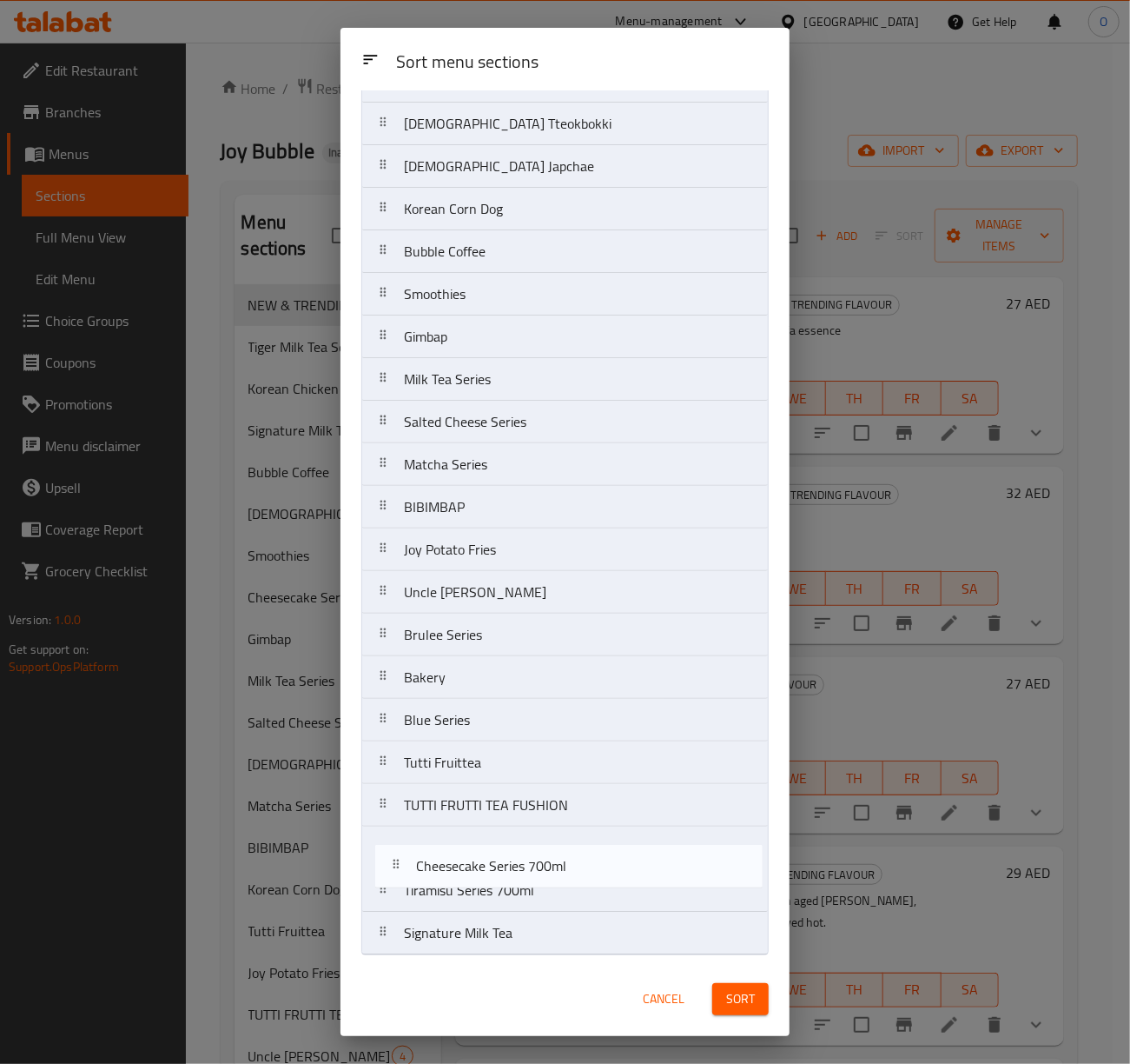
drag, startPoint x: 500, startPoint y: 755, endPoint x: 513, endPoint y: 865, distance: 110.8
click at [513, 865] on nav "NEW & TRENDING FLAVOUR Tiger Milk Tea Series 700ml Korean Chicken Korean Tteokb…" at bounding box center [565, 464] width 408 height 981
drag, startPoint x: 521, startPoint y: 808, endPoint x: 509, endPoint y: 899, distance: 91.8
click at [509, 899] on nav "NEW & TRENDING FLAVOUR Tiger Milk Tea Series 700ml Korean Chicken Korean Tteokb…" at bounding box center [565, 464] width 408 height 981
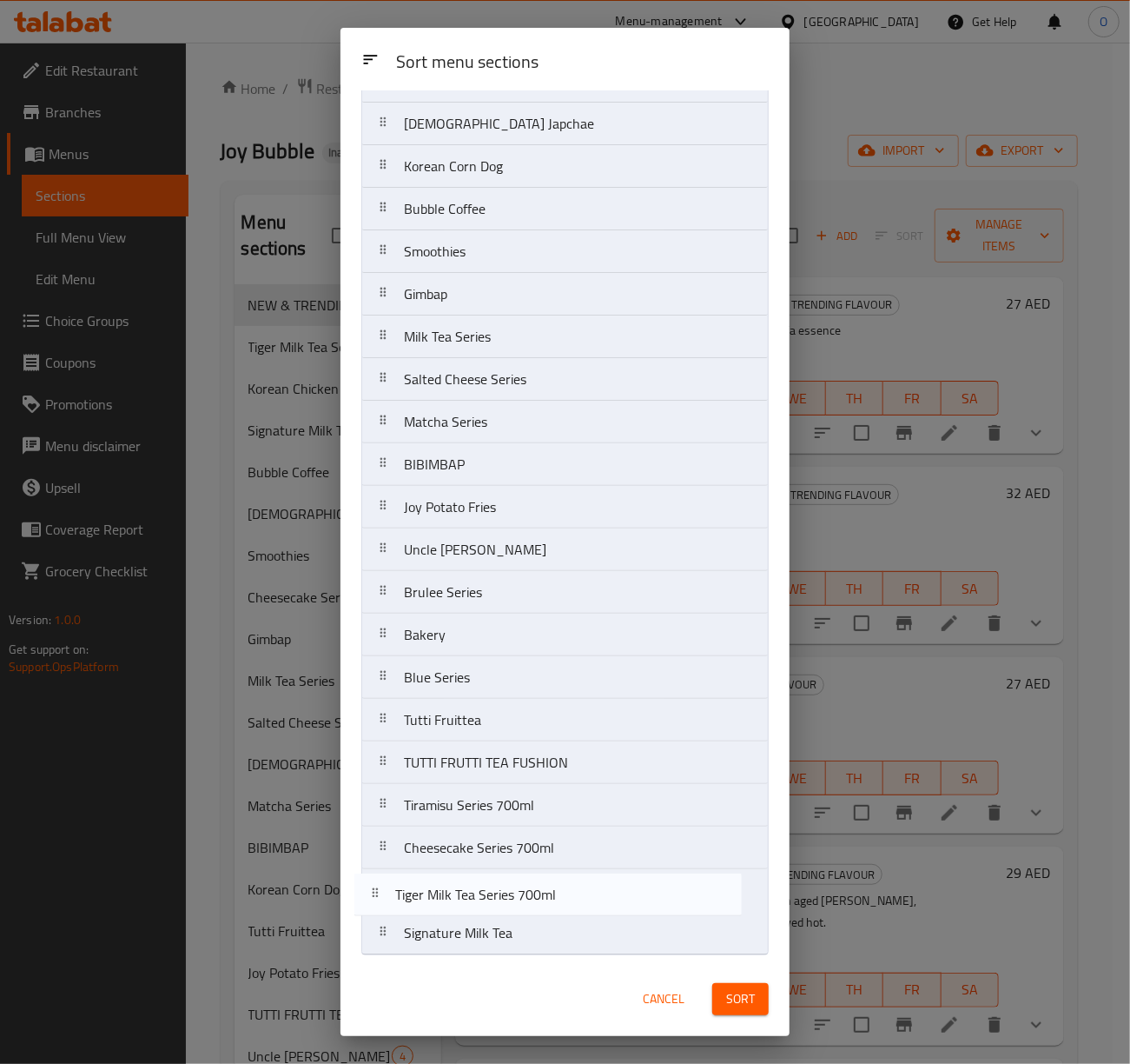
drag, startPoint x: 485, startPoint y: 212, endPoint x: 477, endPoint y: 909, distance: 697.0
click at [477, 909] on nav "NEW & TRENDING FLAVOUR Tiger Milk Tea Series 700ml Korean Chicken Korean Tteokb…" at bounding box center [565, 464] width 408 height 981
drag, startPoint x: 496, startPoint y: 389, endPoint x: 496, endPoint y: 911, distance: 522.0
click at [496, 911] on nav "NEW & TRENDING FLAVOUR Korean Chicken Korean Tteokbokki Korean Japchae Korean C…" at bounding box center [565, 464] width 408 height 981
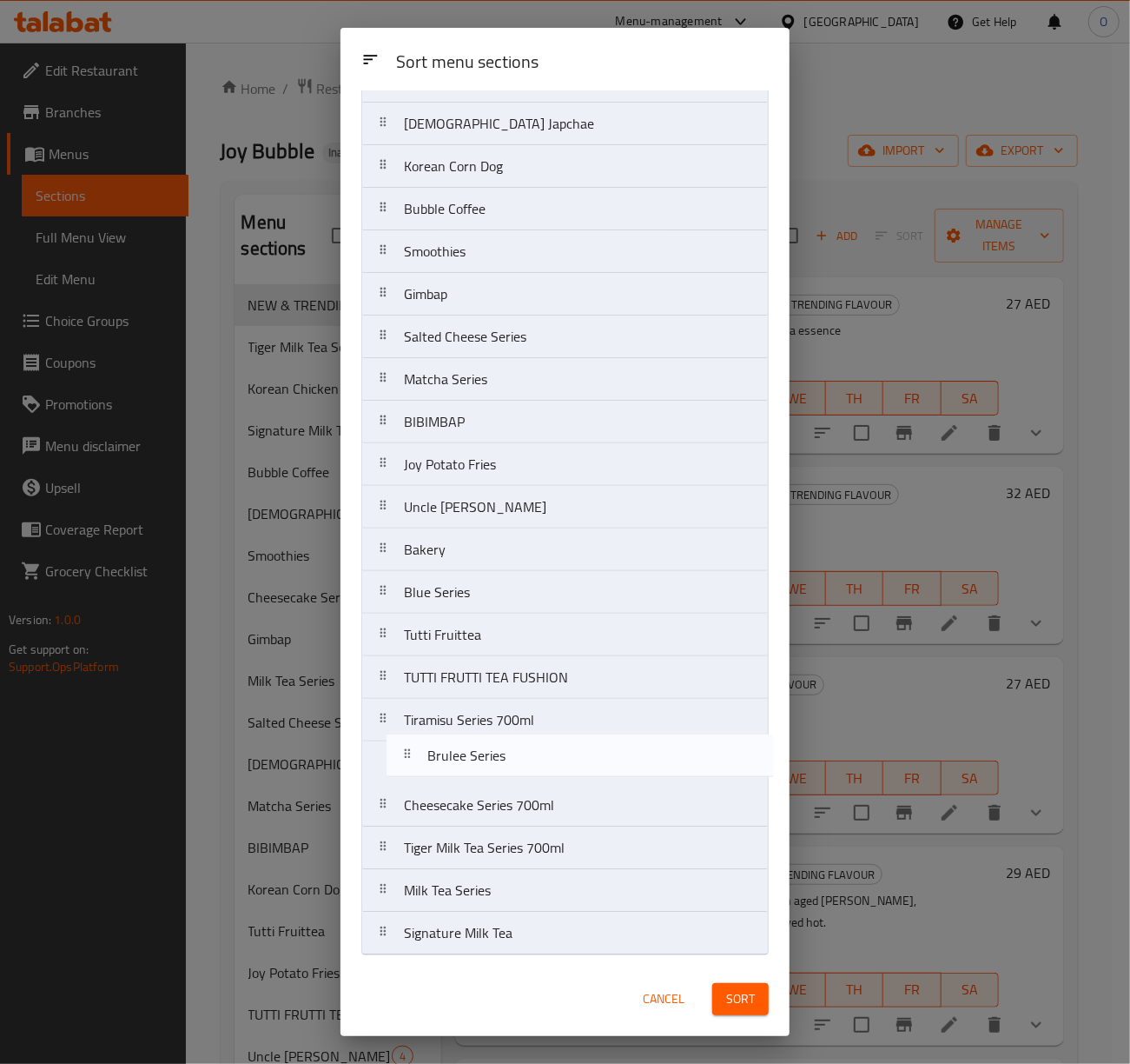
drag, startPoint x: 450, startPoint y: 546, endPoint x: 474, endPoint y: 760, distance: 215.3
click at [474, 760] on nav "NEW & TRENDING FLAVOUR Korean Chicken Korean Tteokbokki Korean Japchae Korean C…" at bounding box center [565, 464] width 408 height 981
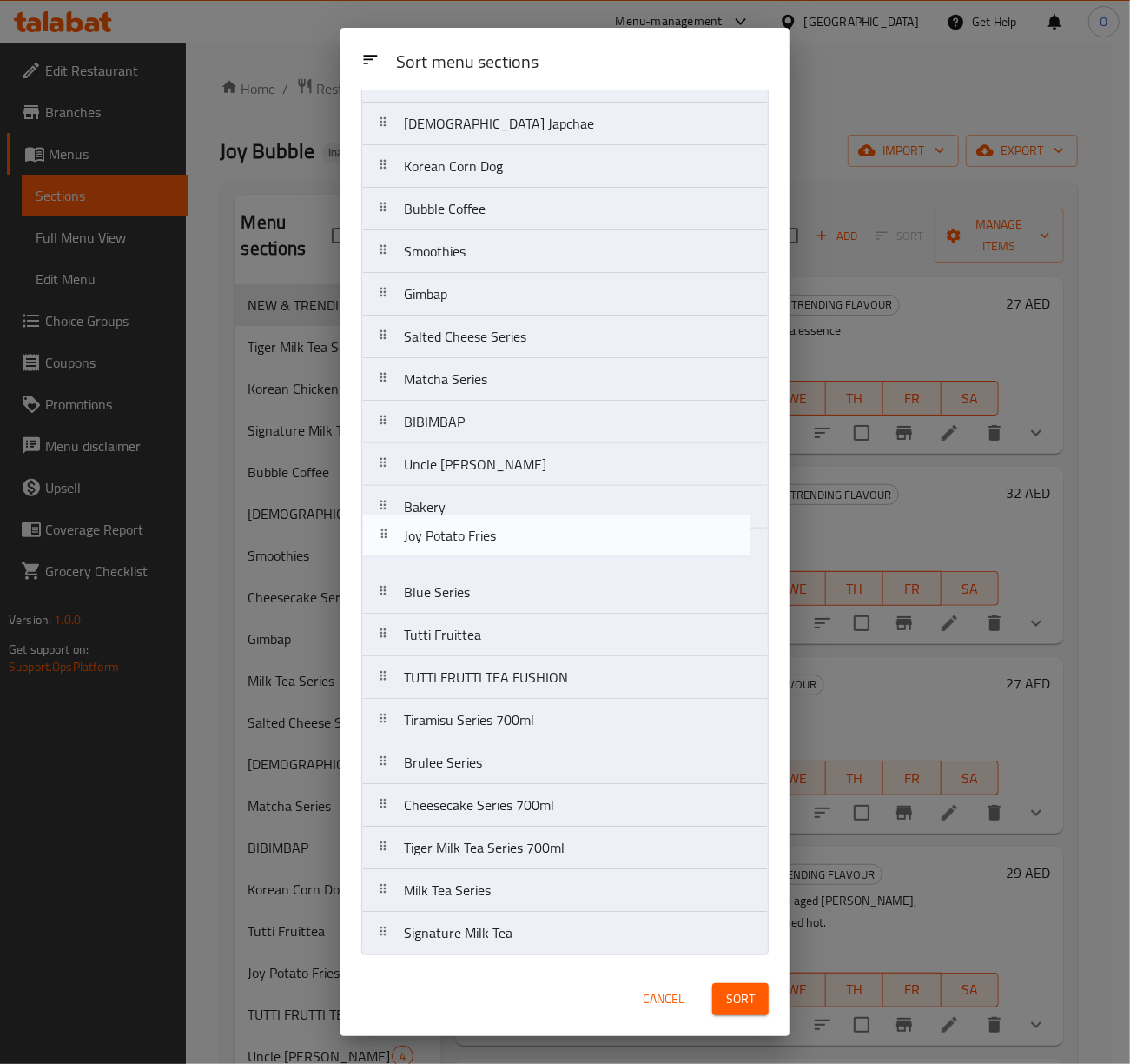
drag, startPoint x: 500, startPoint y: 463, endPoint x: 500, endPoint y: 550, distance: 87.0
click at [500, 550] on nav "NEW & TRENDING FLAVOUR Korean Chicken Korean Tteokbokki Korean Japchae Korean C…" at bounding box center [565, 464] width 408 height 981
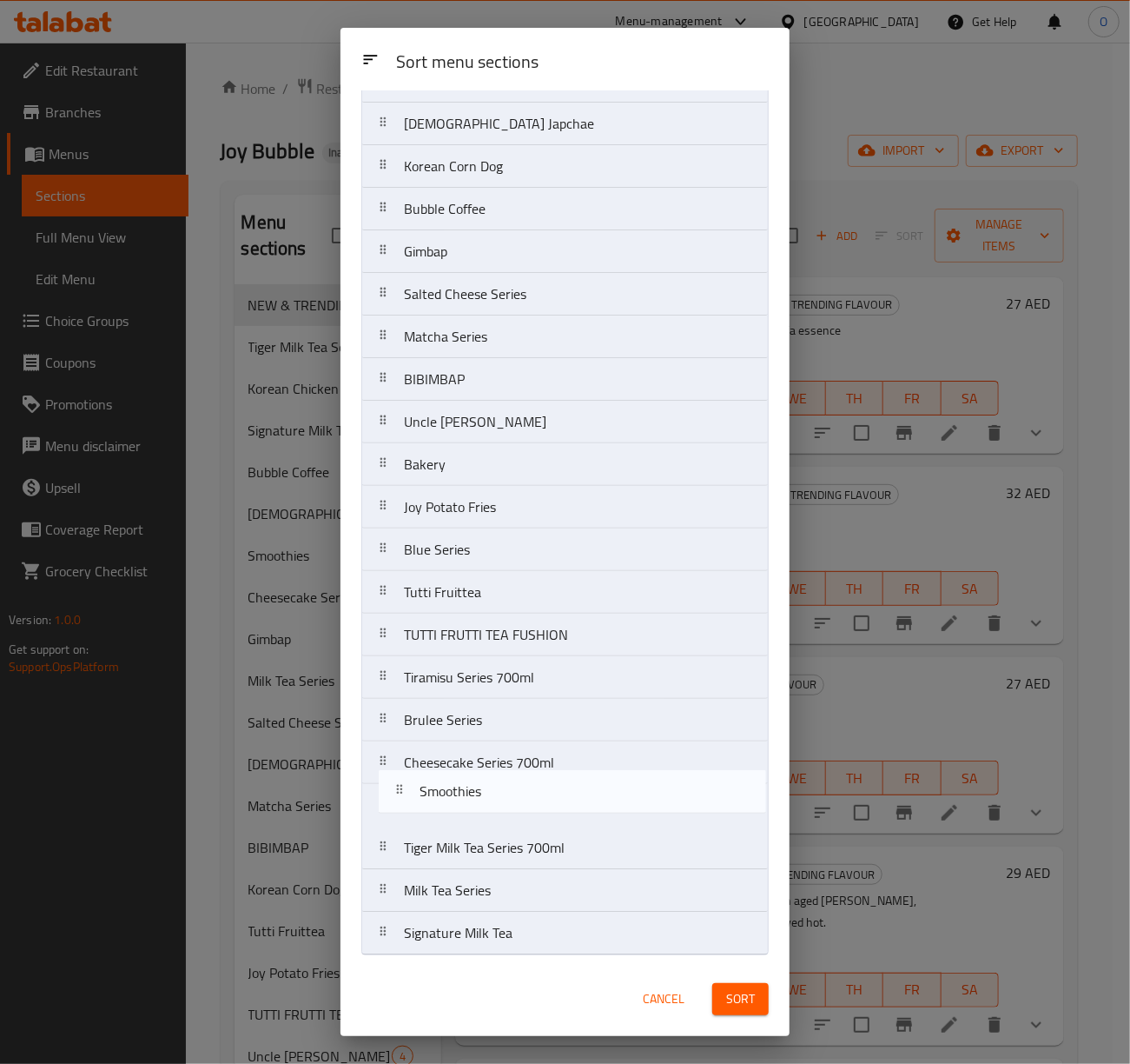
drag, startPoint x: 454, startPoint y: 429, endPoint x: 471, endPoint y: 807, distance: 378.4
click at [471, 807] on nav "NEW & TRENDING FLAVOUR Korean Chicken Korean Tteokbokki Korean Japchae Korean C…" at bounding box center [565, 464] width 408 height 981
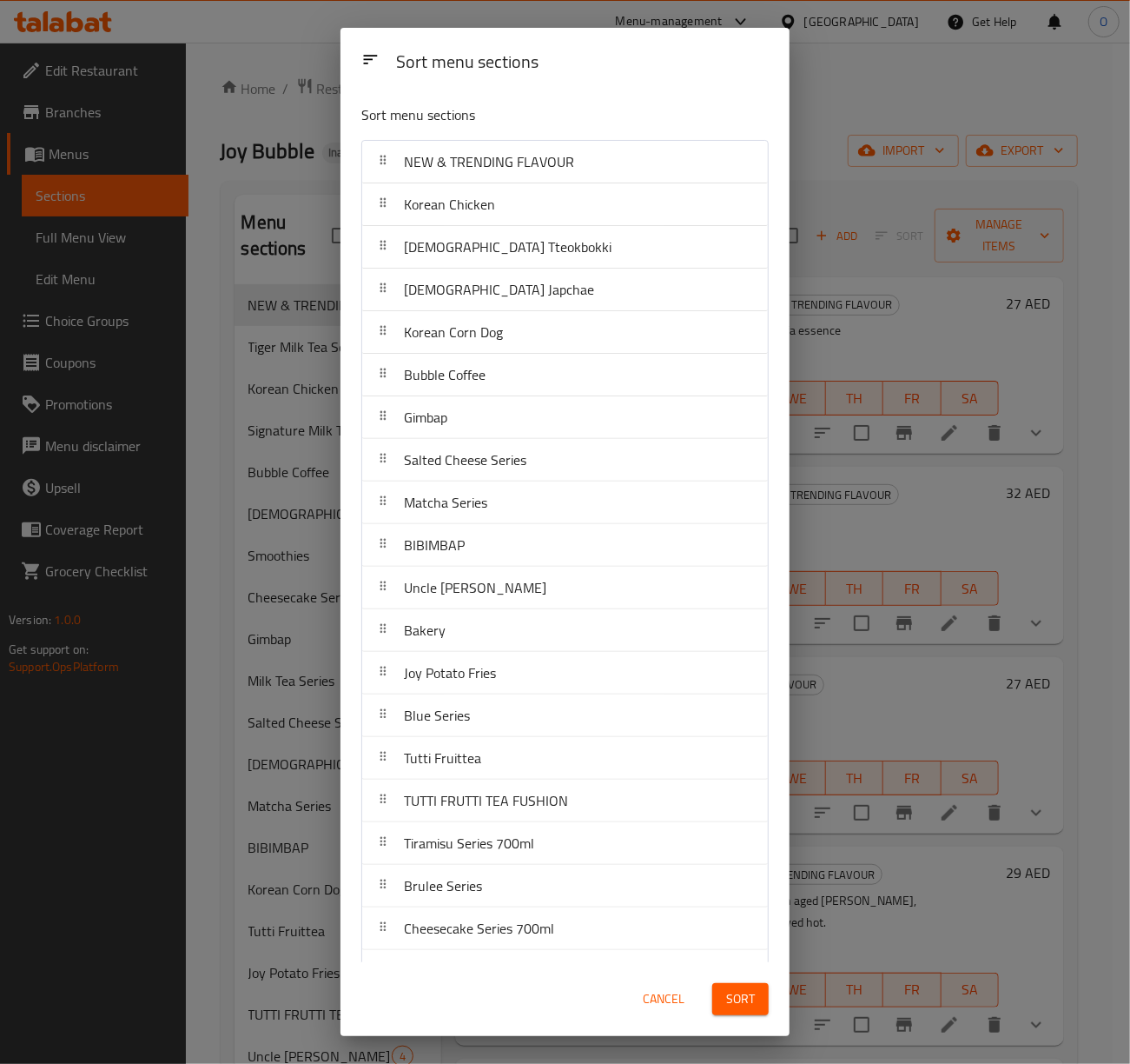
scroll to position [115, 0]
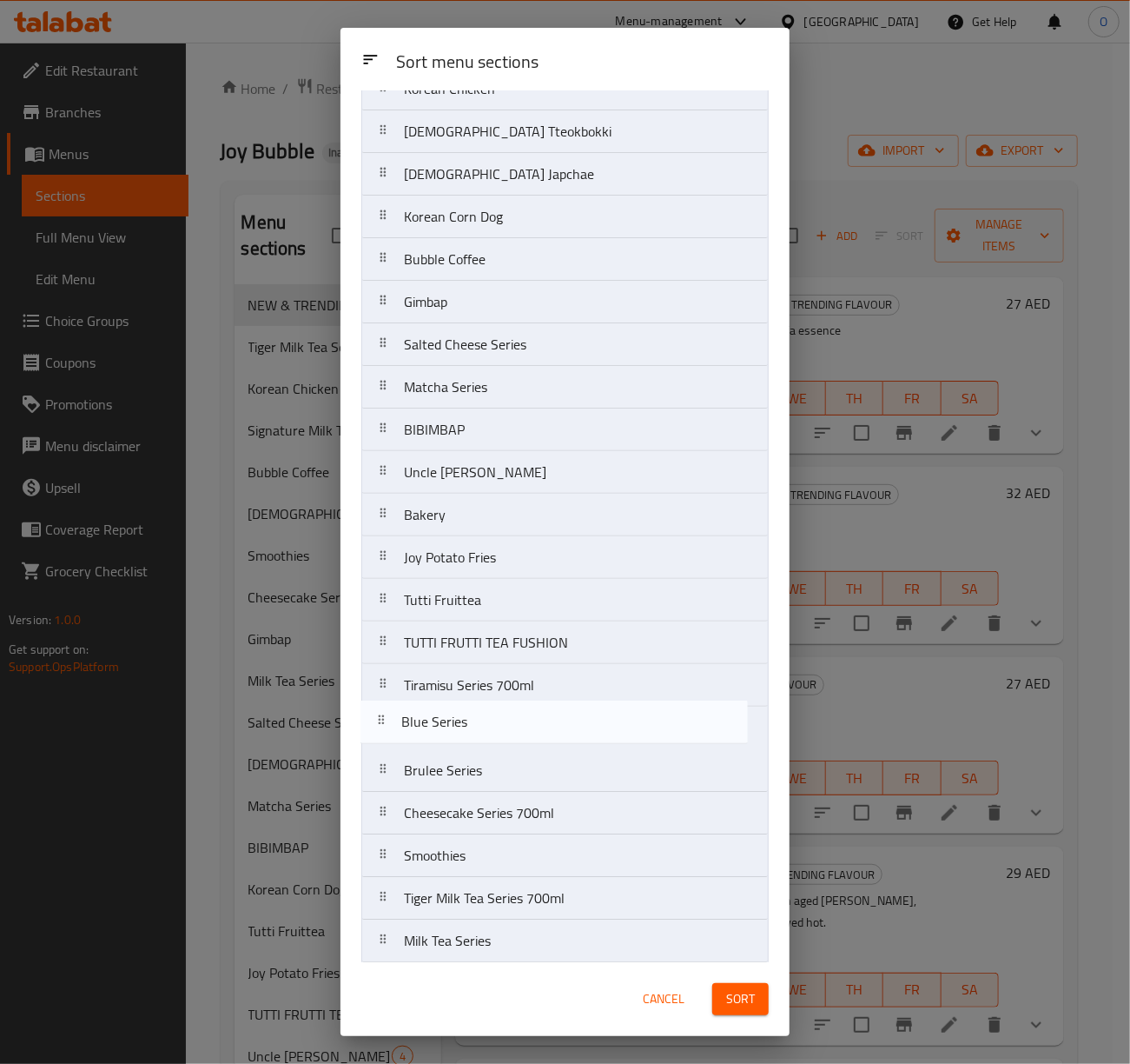
drag, startPoint x: 490, startPoint y: 596, endPoint x: 487, endPoint y: 768, distance: 172.0
click at [487, 728] on nav "NEW & TRENDING FLAVOUR Korean Chicken Korean Tteokbokki Korean Japchae Korean C…" at bounding box center [565, 515] width 408 height 981
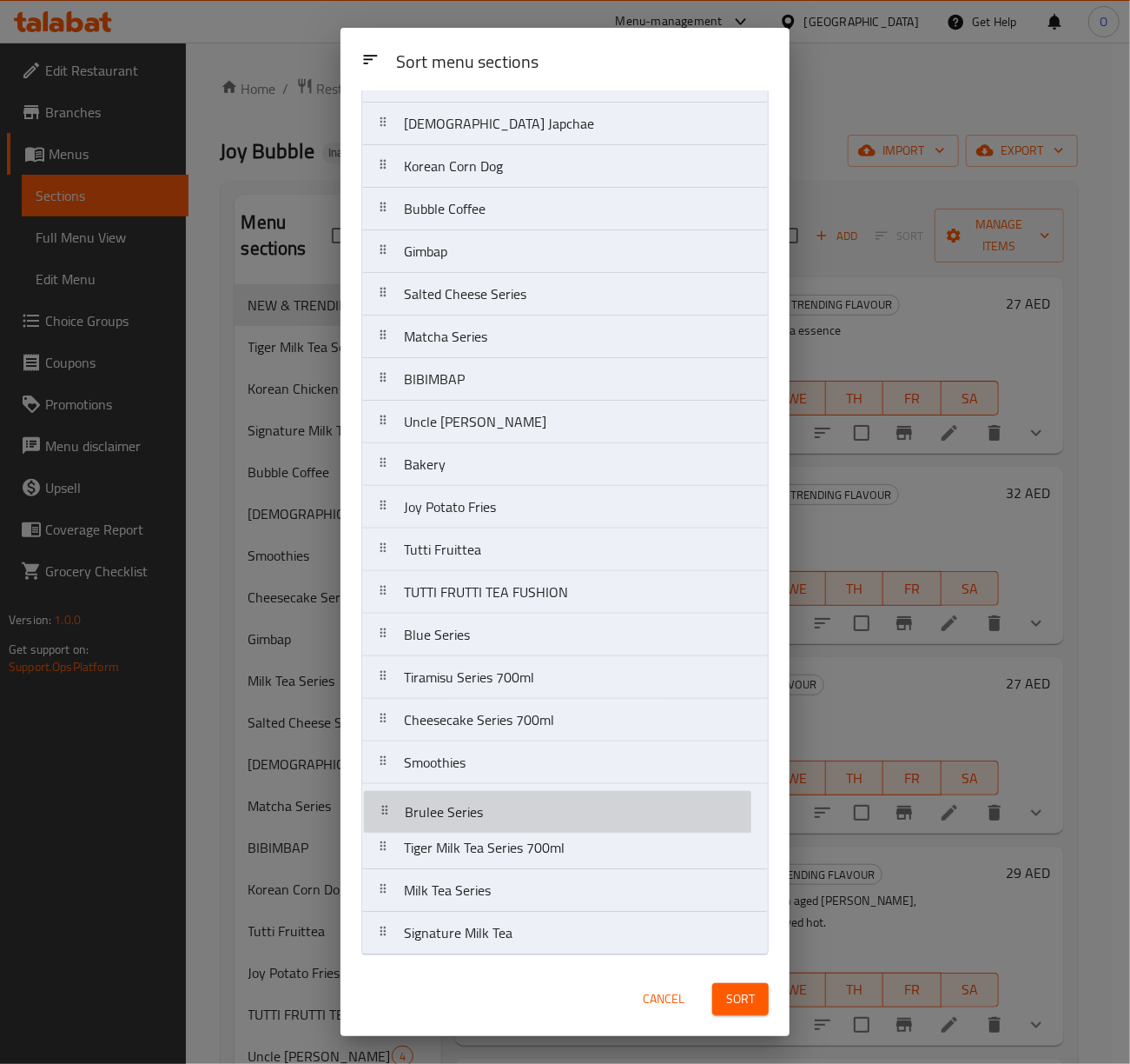
scroll to position [173, 0]
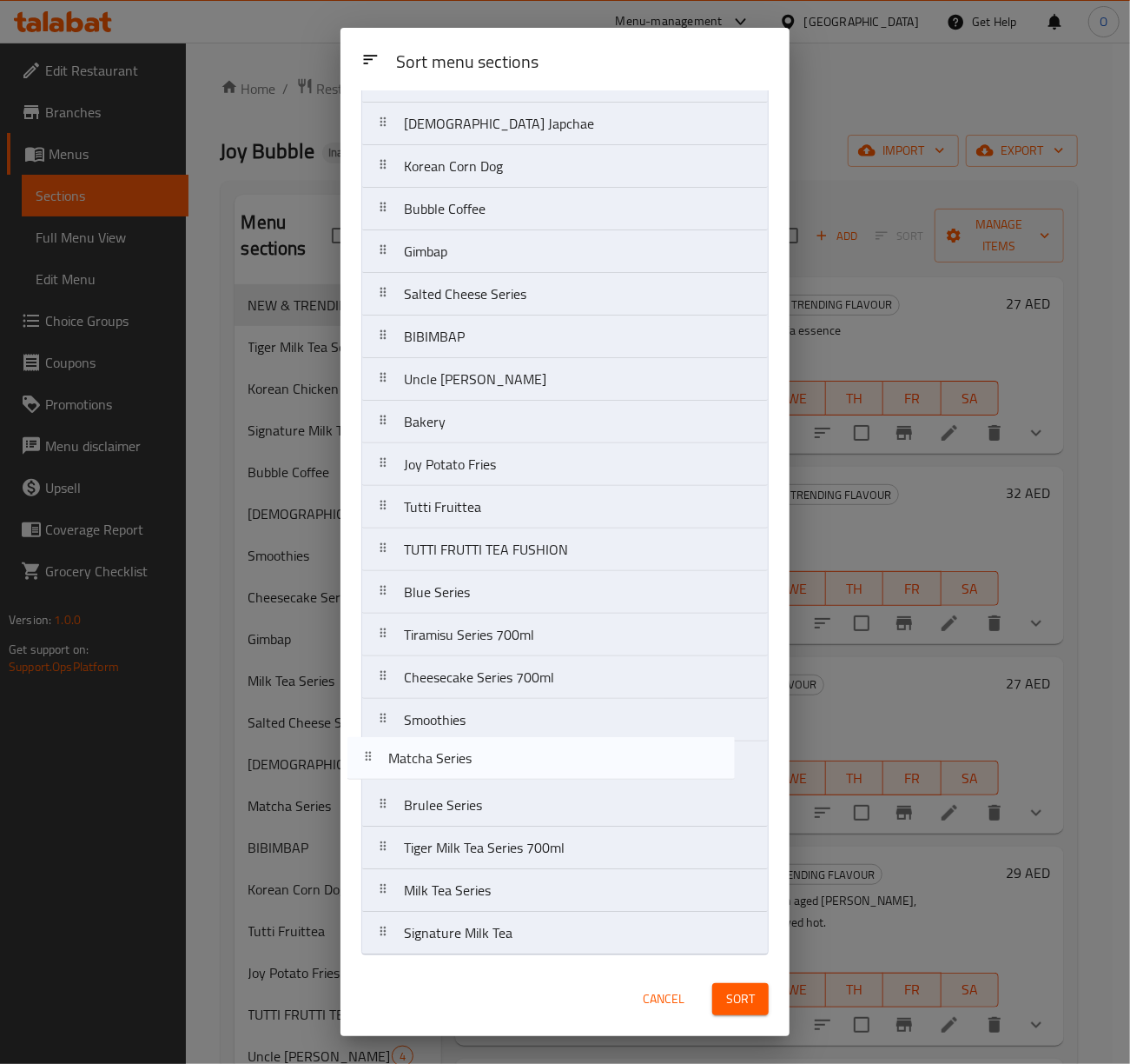
drag, startPoint x: 469, startPoint y: 339, endPoint x: 448, endPoint y: 776, distance: 437.5
click at [448, 776] on nav "NEW & TRENDING FLAVOUR Korean Chicken Korean Tteokbokki Korean Japchae Korean C…" at bounding box center [565, 464] width 408 height 981
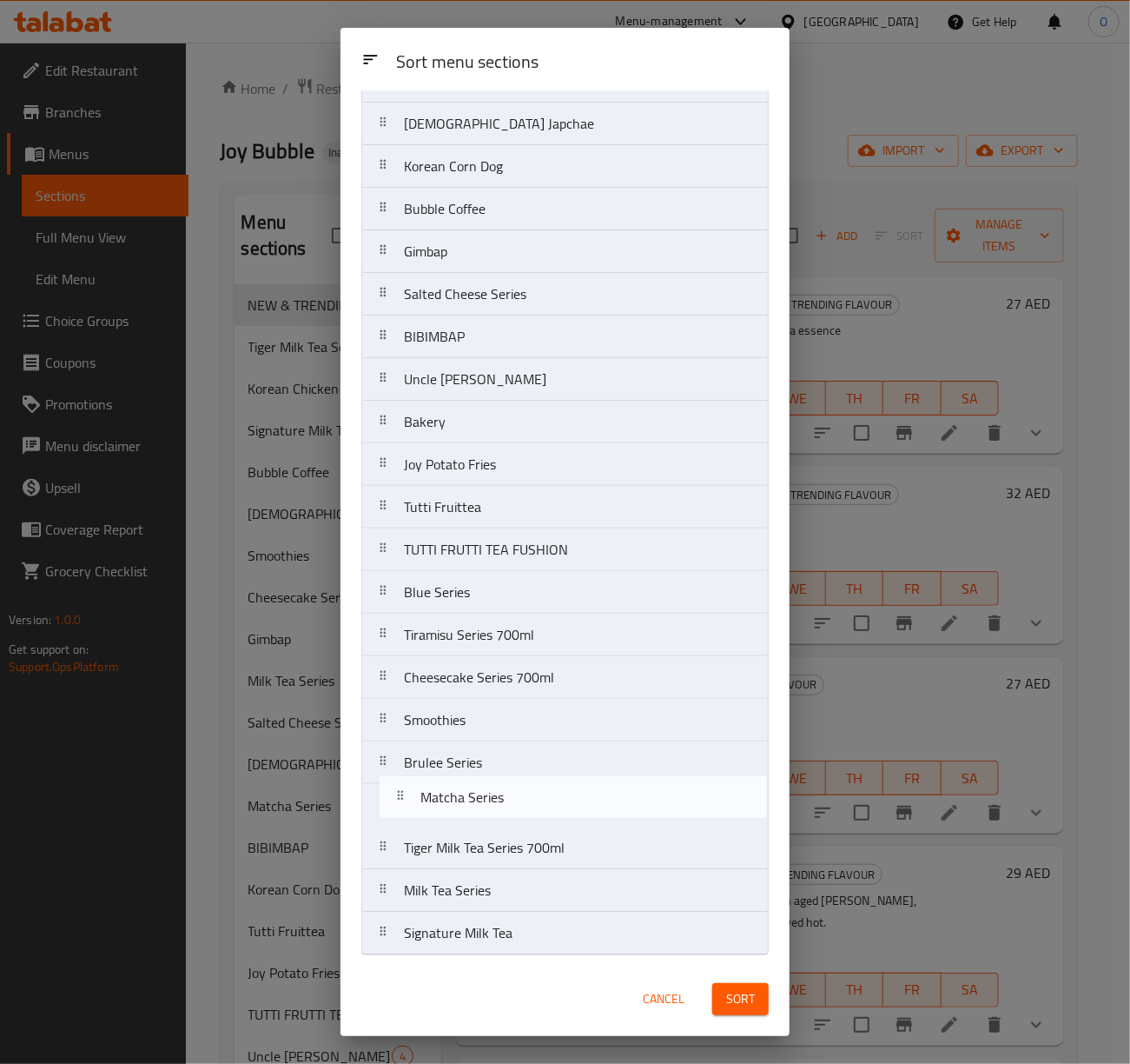
drag, startPoint x: 463, startPoint y: 762, endPoint x: 484, endPoint y: 807, distance: 49.7
click at [484, 807] on nav "NEW & TRENDING FLAVOUR Korean Chicken Korean Tteokbokki Korean Japchae Korean C…" at bounding box center [565, 464] width 408 height 981
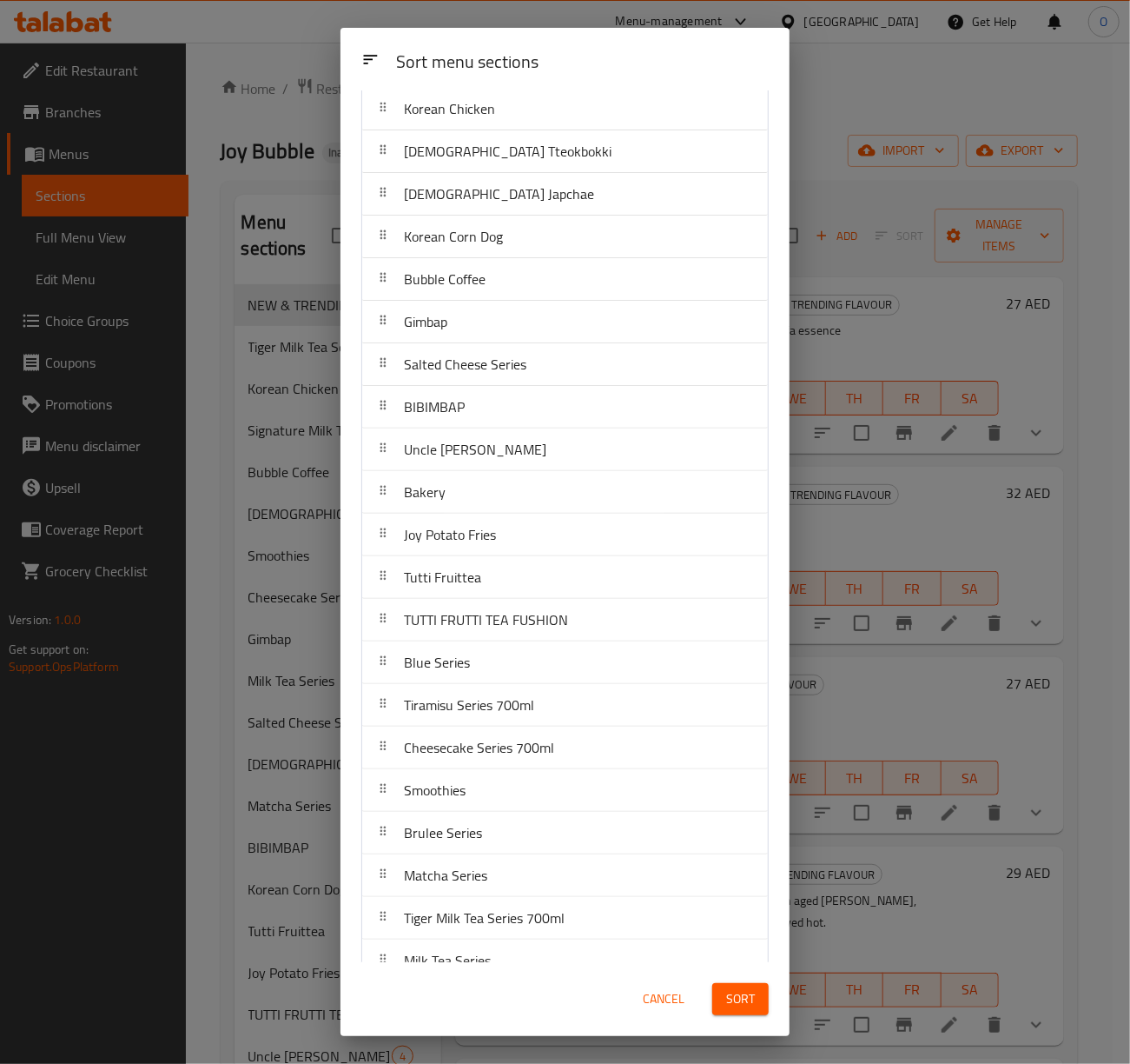
scroll to position [57, 0]
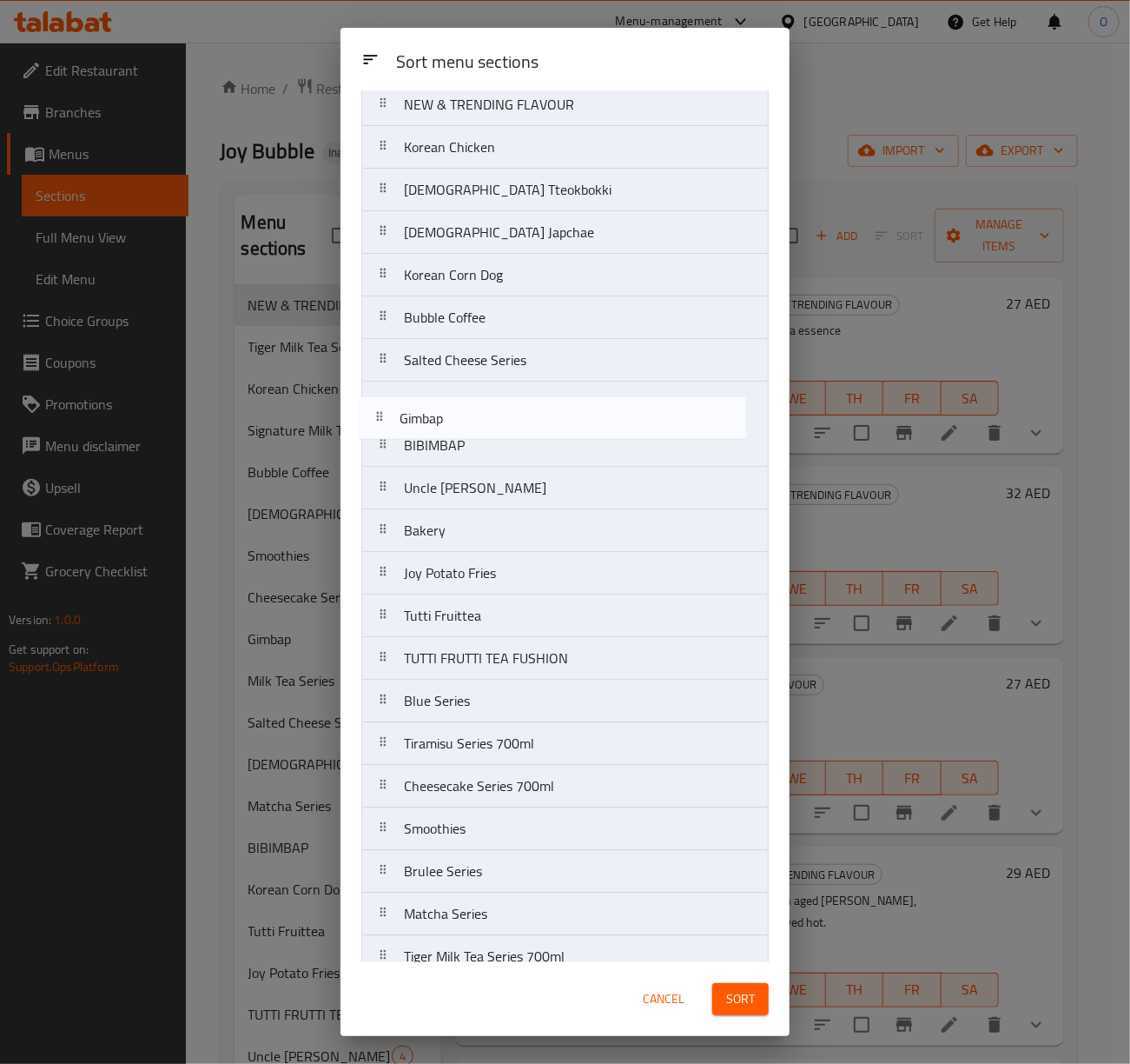
drag, startPoint x: 443, startPoint y: 369, endPoint x: 438, endPoint y: 433, distance: 64.2
click at [438, 433] on nav "NEW & TRENDING FLAVOUR Korean Chicken Korean Tteokbokki Korean Japchae Korean C…" at bounding box center [565, 573] width 408 height 981
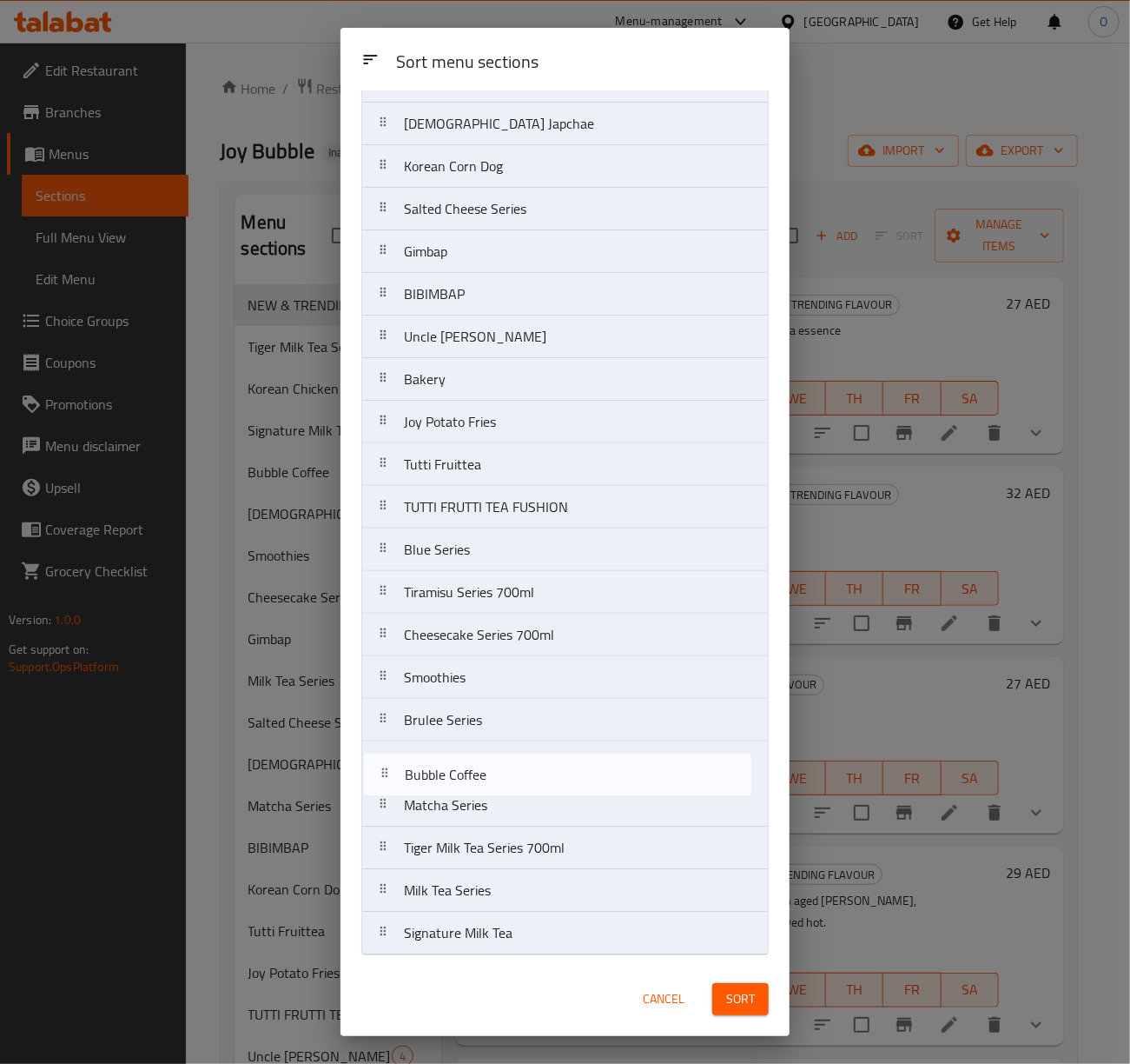
scroll to position [173, 0]
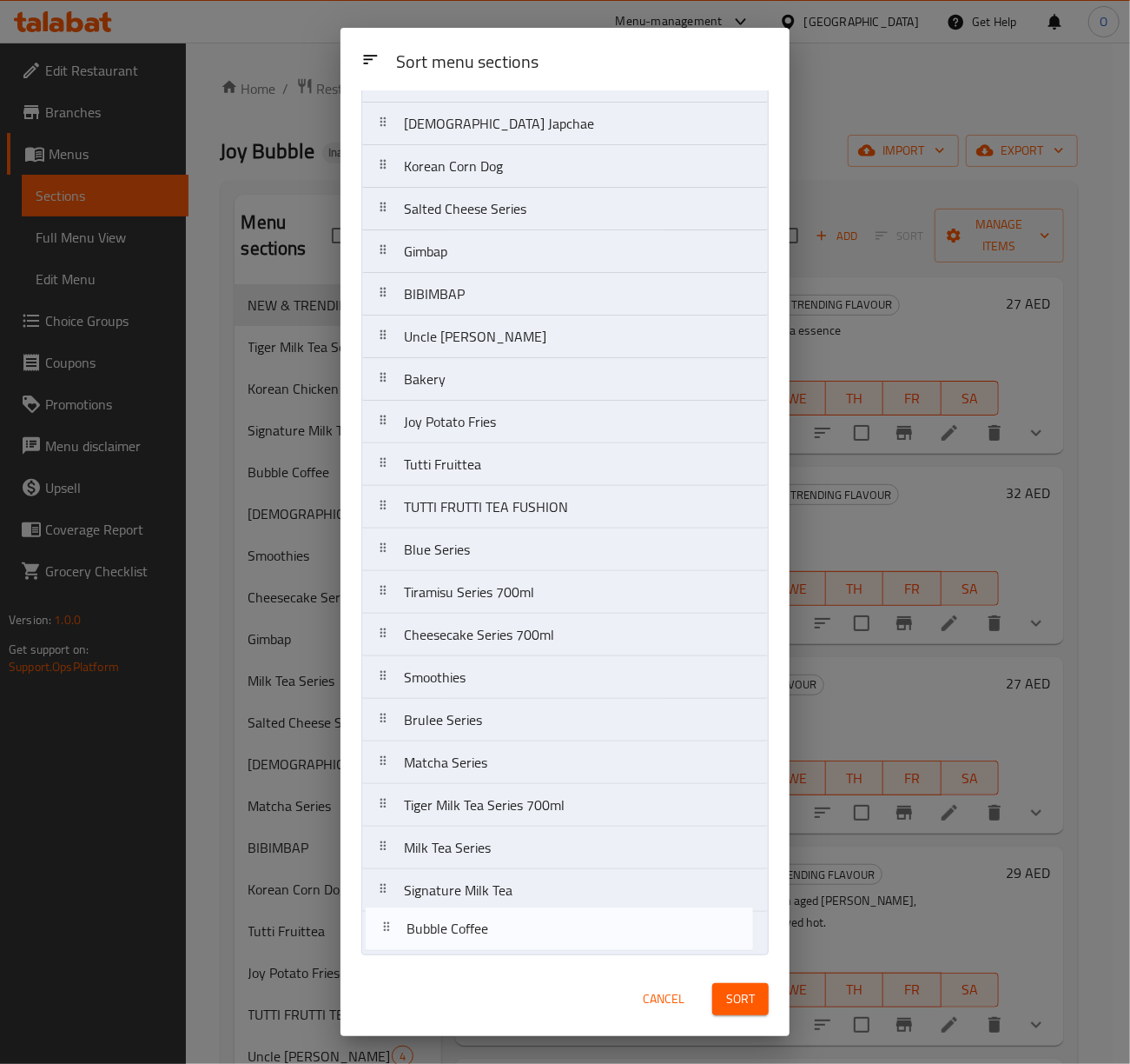
drag, startPoint x: 481, startPoint y: 320, endPoint x: 479, endPoint y: 941, distance: 621.0
click at [479, 941] on nav "NEW & TRENDING FLAVOUR Korean Chicken Korean Tteokbokki Korean Japchae Korean C…" at bounding box center [565, 464] width 408 height 981
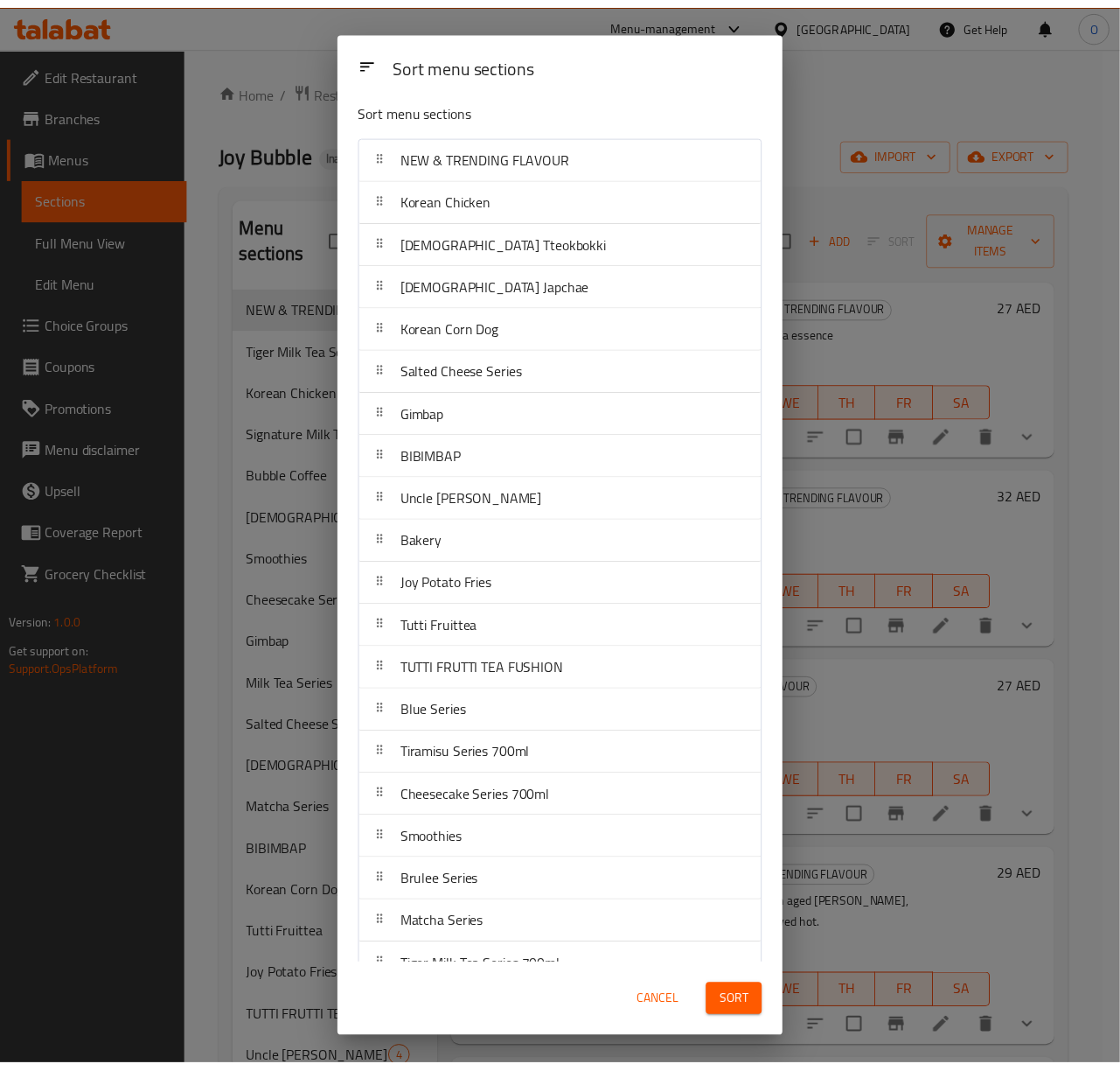
scroll to position [0, 0]
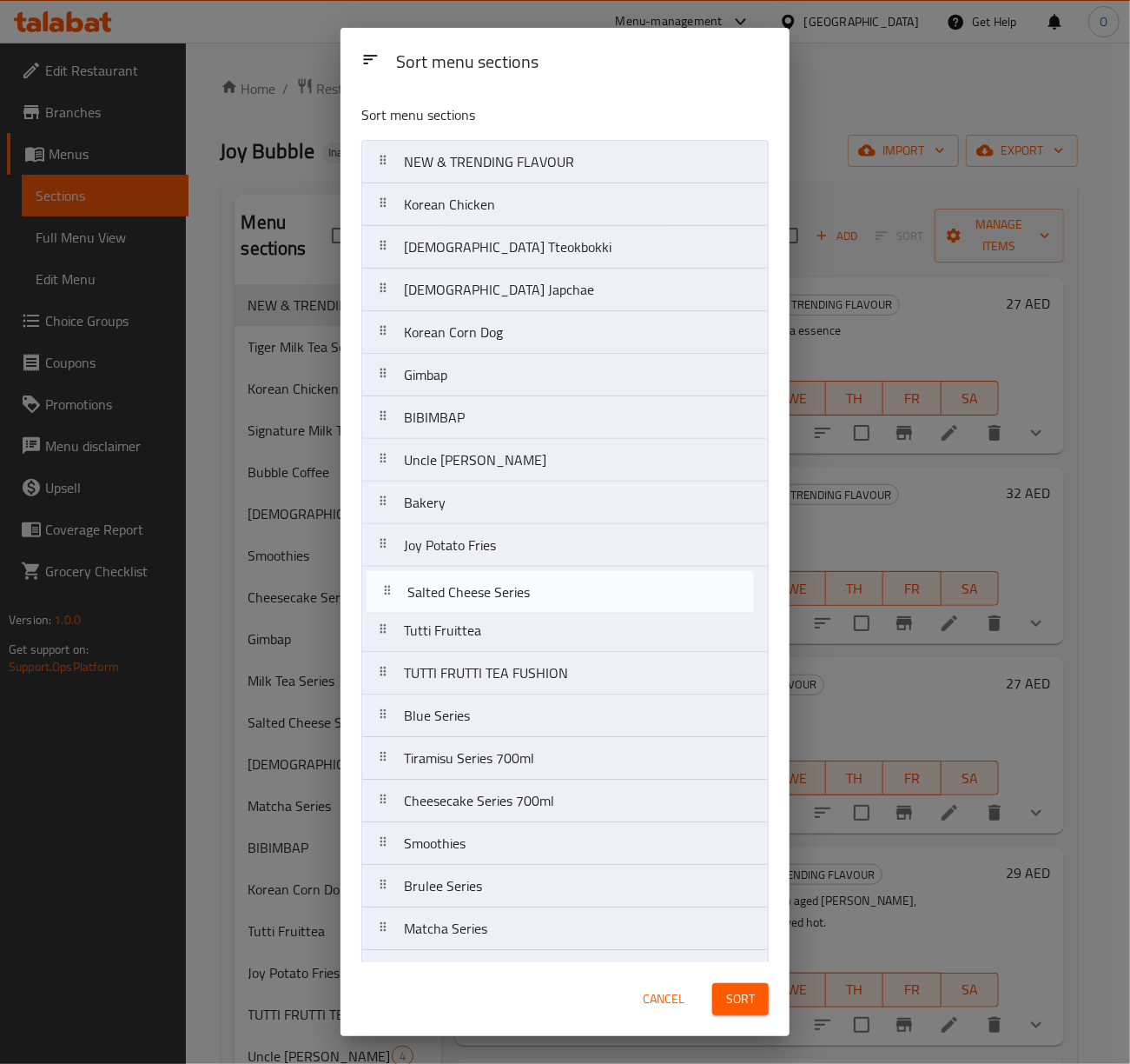
drag, startPoint x: 487, startPoint y: 388, endPoint x: 491, endPoint y: 610, distance: 222.0
click at [491, 610] on nav "NEW & TRENDING FLAVOUR Korean Chicken Korean Tteokbokki Korean Japchae Korean C…" at bounding box center [565, 630] width 408 height 981
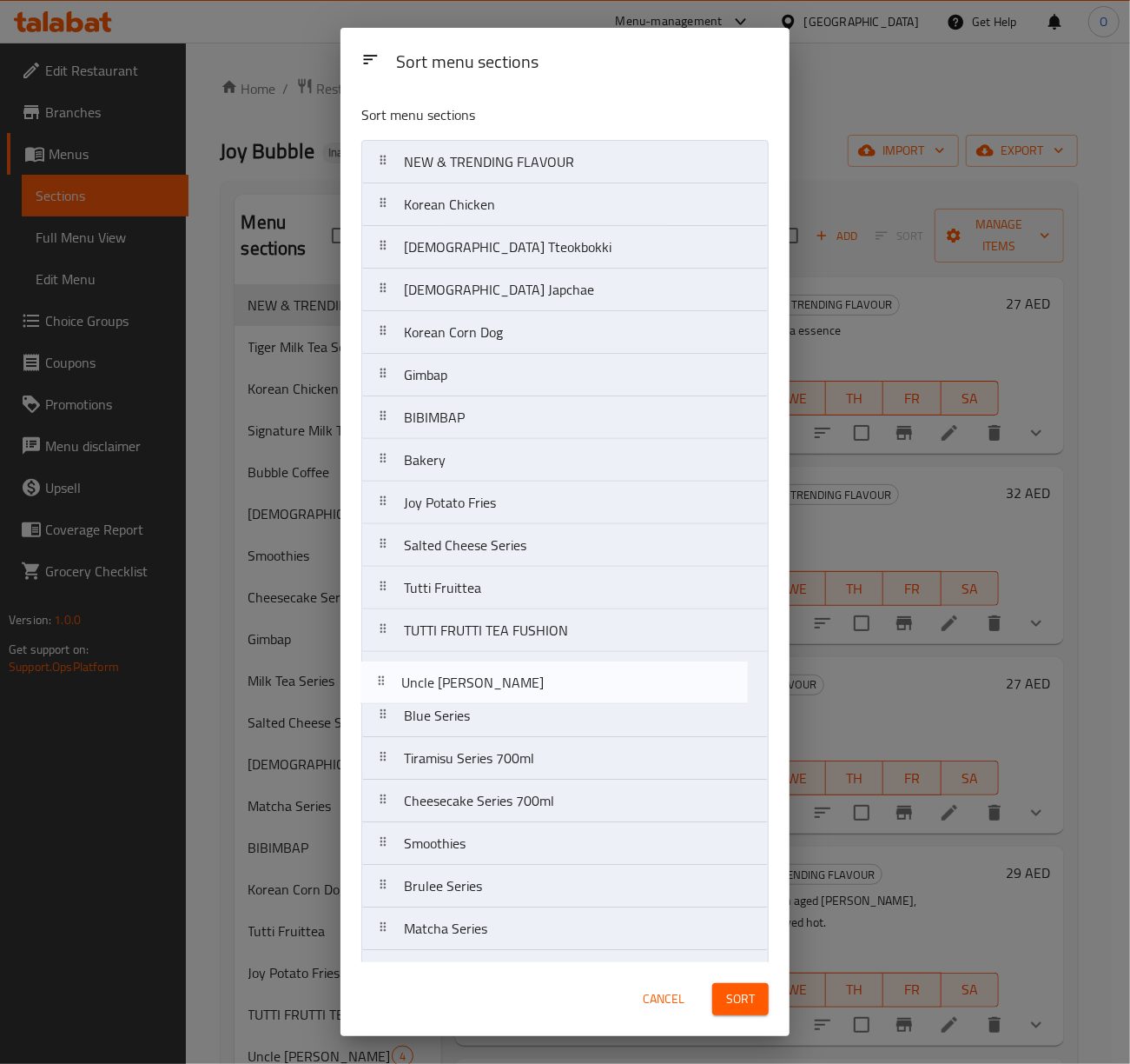
drag, startPoint x: 467, startPoint y: 464, endPoint x: 464, endPoint y: 690, distance: 226.0
click at [464, 690] on nav "NEW & TRENDING FLAVOUR Korean Chicken Korean Tteokbokki Korean Japchae Korean C…" at bounding box center [565, 630] width 408 height 981
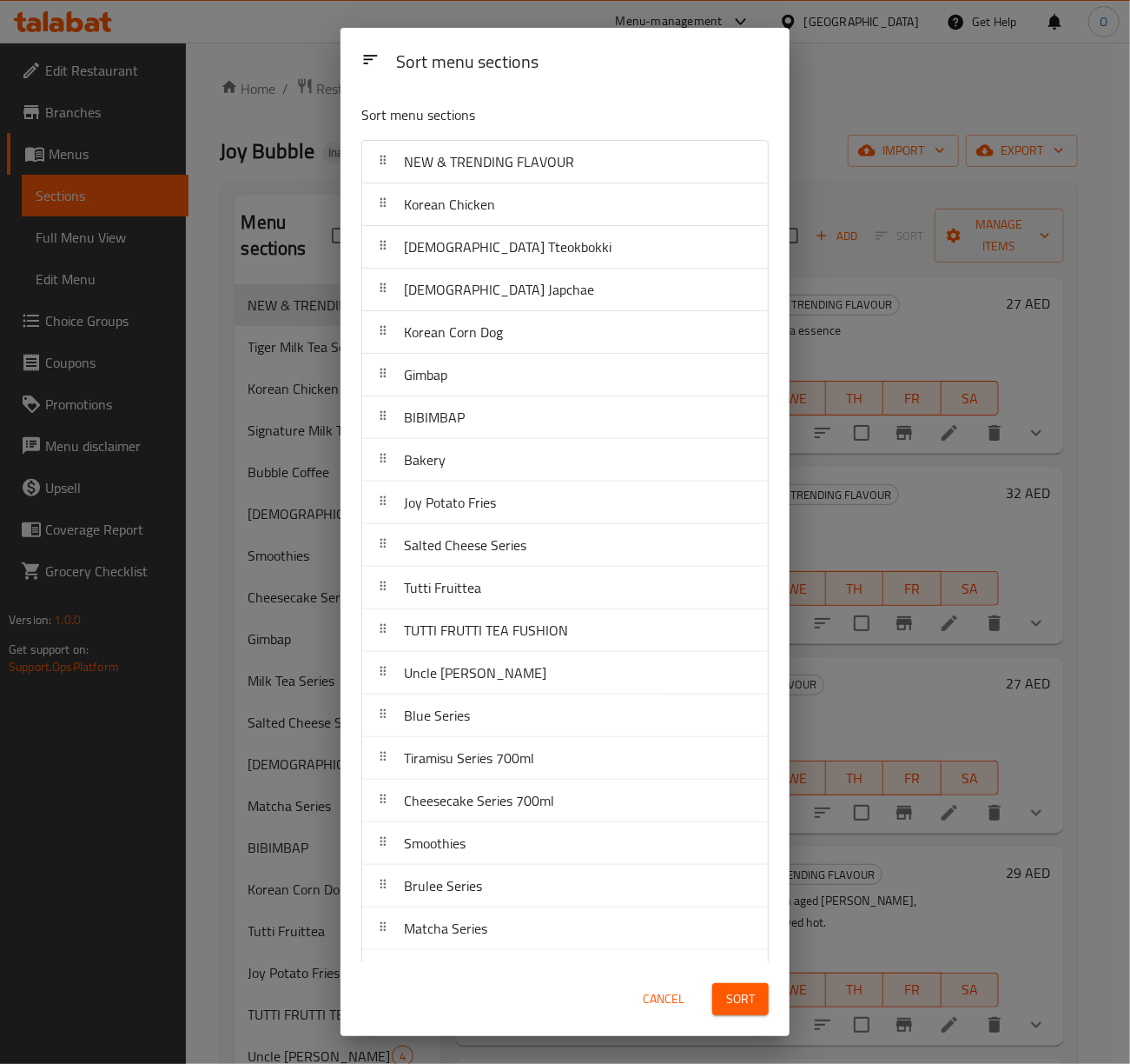
click at [722, 992] on button "Sort" at bounding box center [741, 999] width 56 height 32
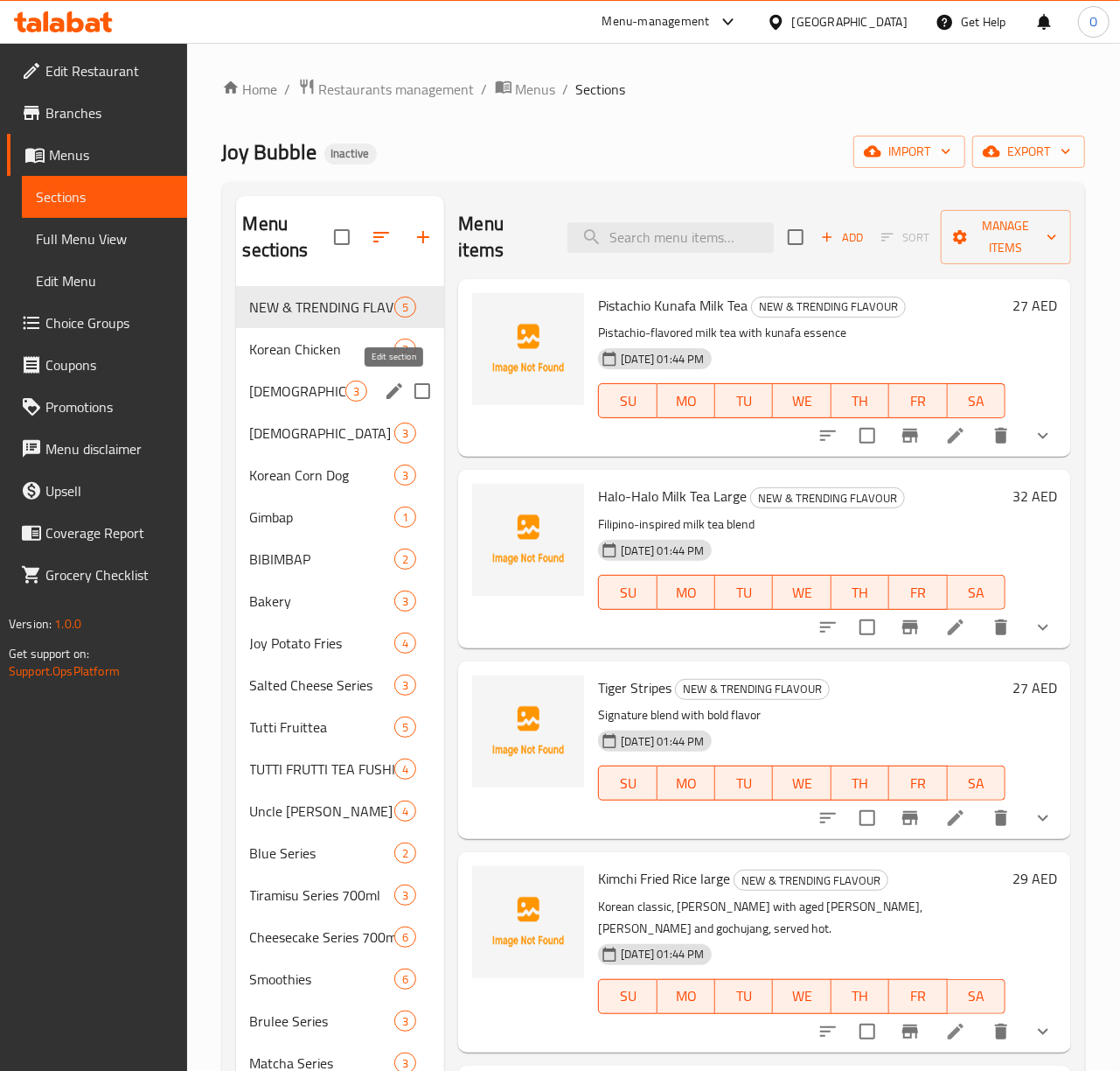
click at [399, 394] on icon "edit" at bounding box center [394, 390] width 21 height 21
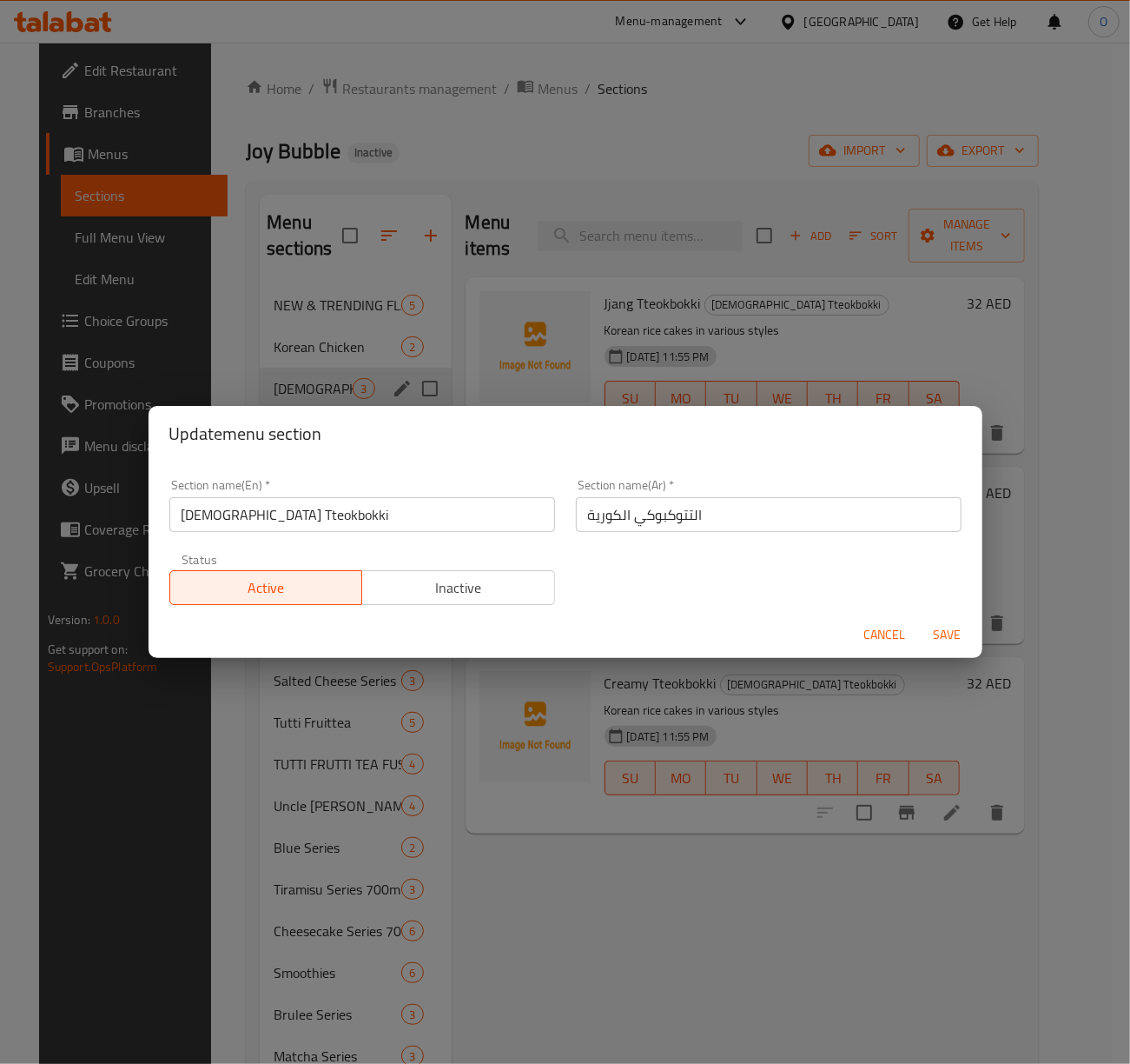
click at [259, 517] on input "[DEMOGRAPHIC_DATA] Tteokbokki" at bounding box center [362, 514] width 386 height 34
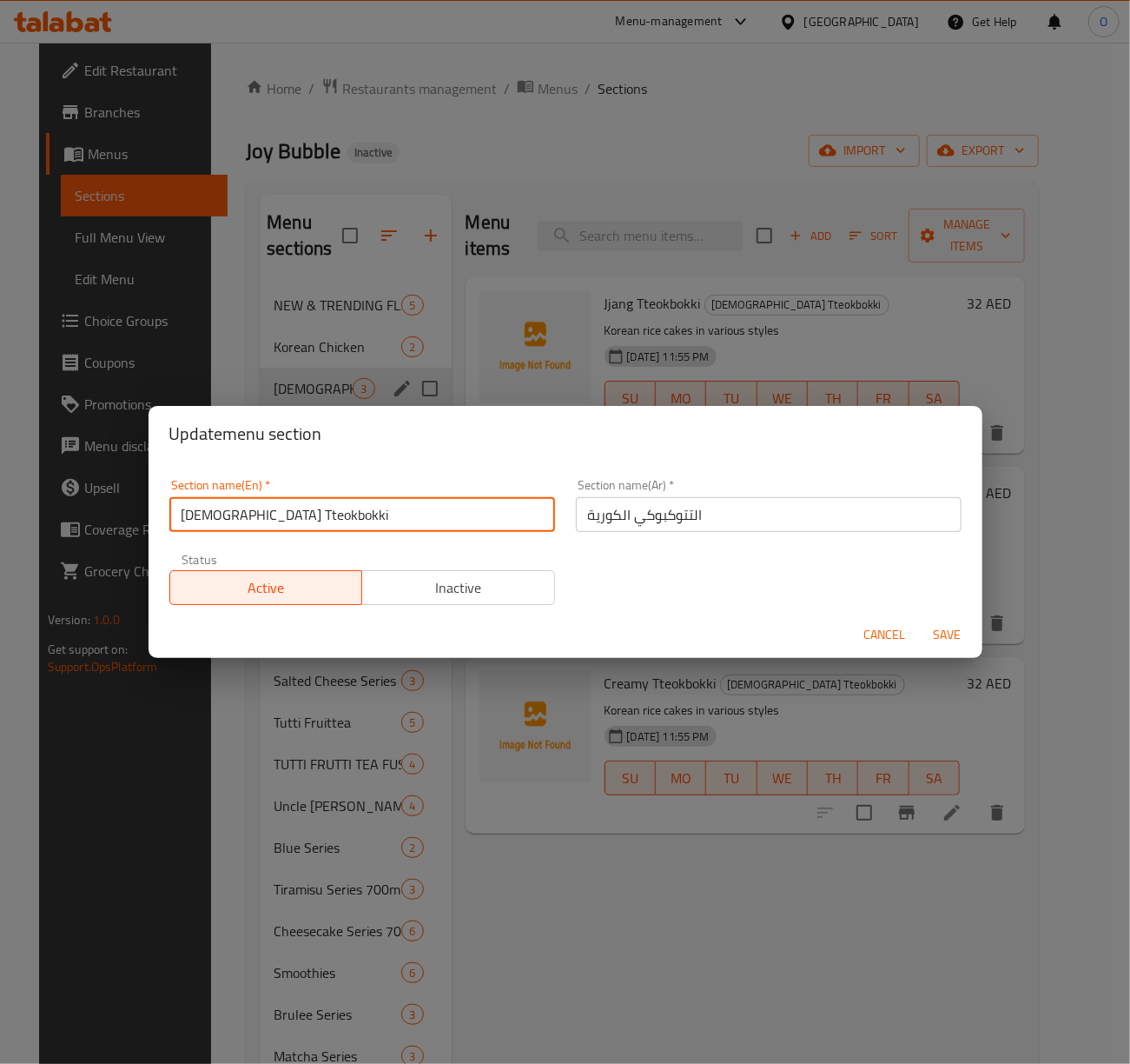
click at [259, 517] on input "[DEMOGRAPHIC_DATA] Tteokbokki" at bounding box center [362, 514] width 386 height 34
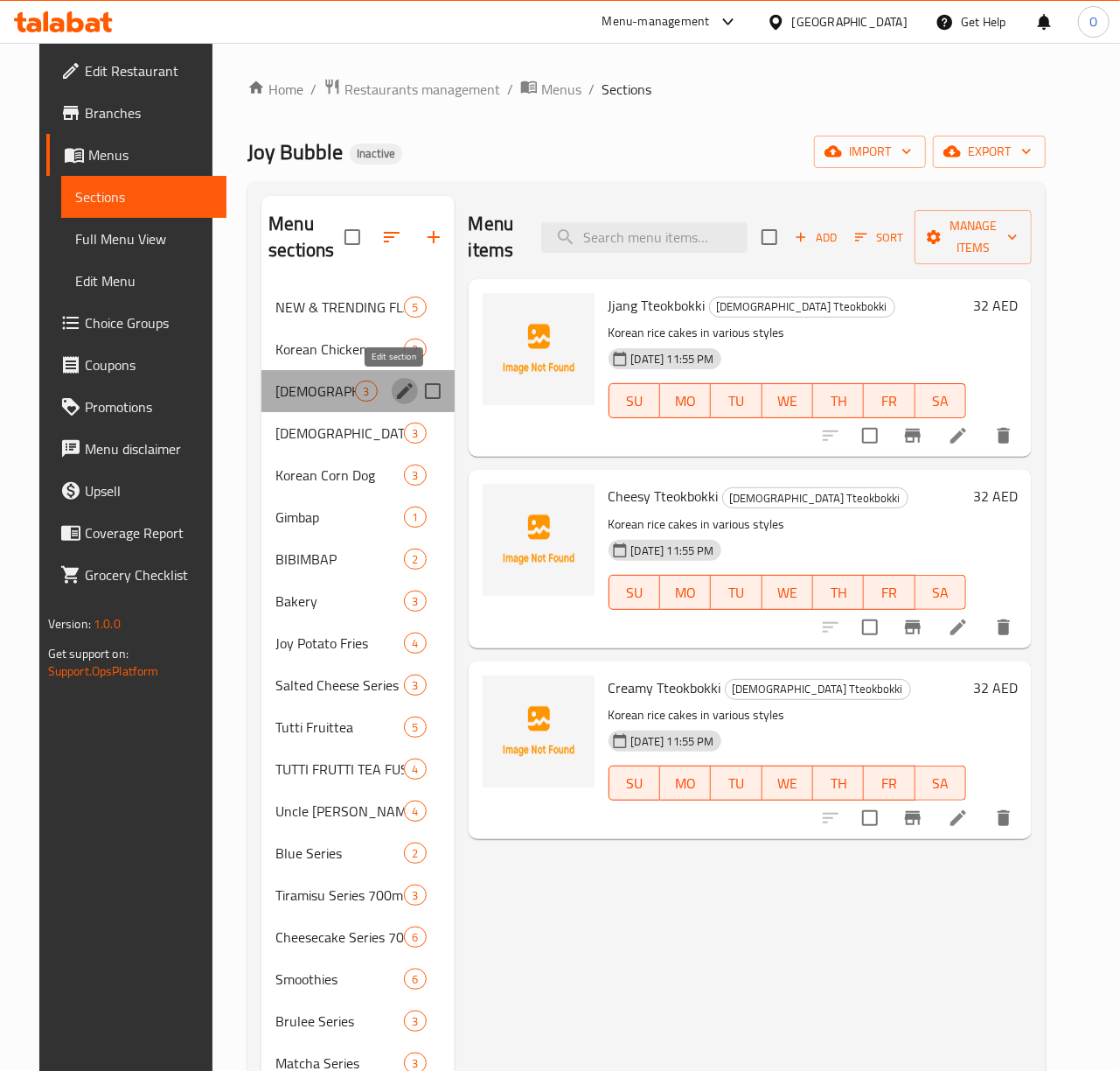
click at [397, 396] on icon "edit" at bounding box center [405, 390] width 21 height 21
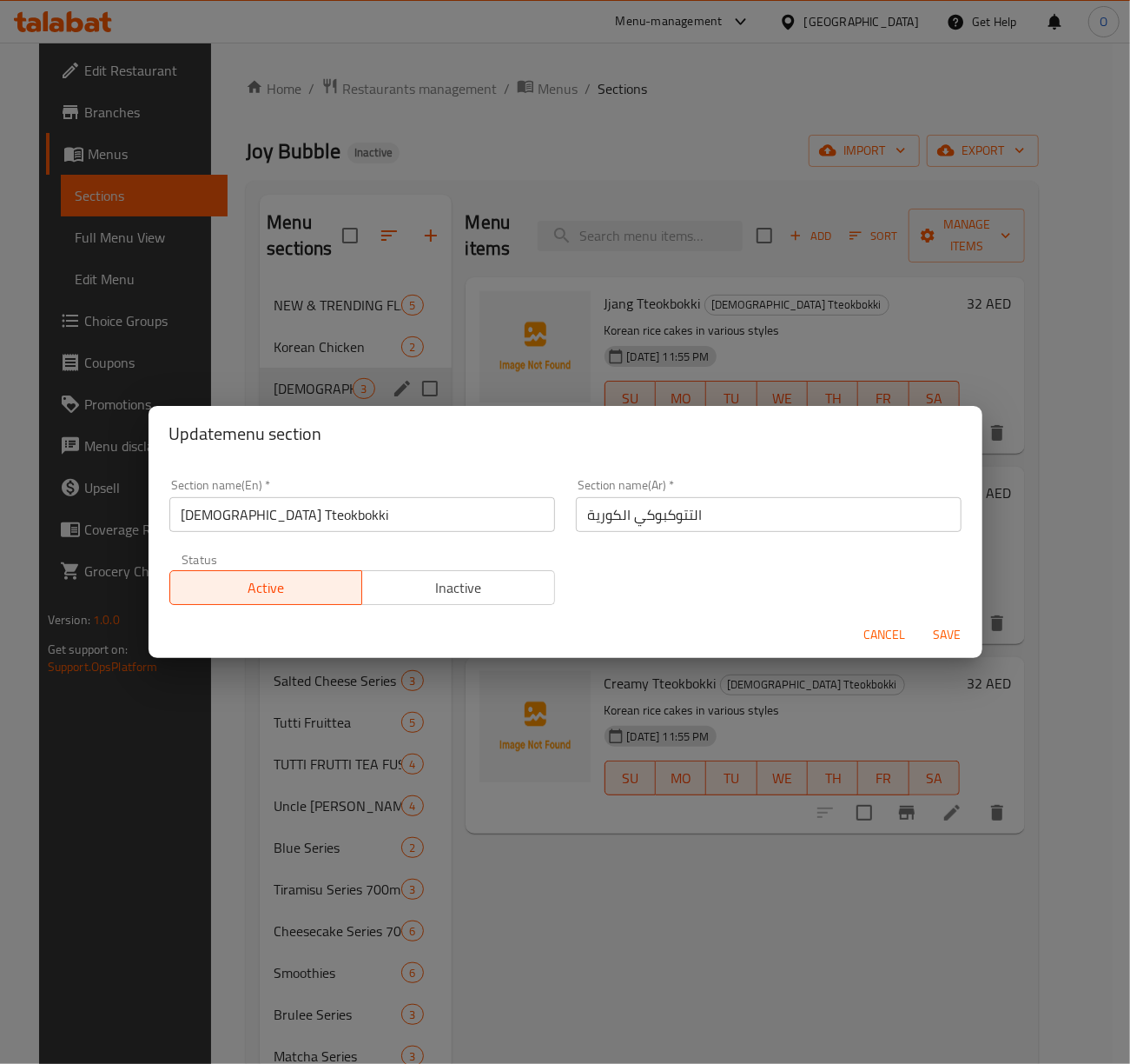
click at [886, 637] on span "Cancel" at bounding box center [885, 635] width 42 height 22
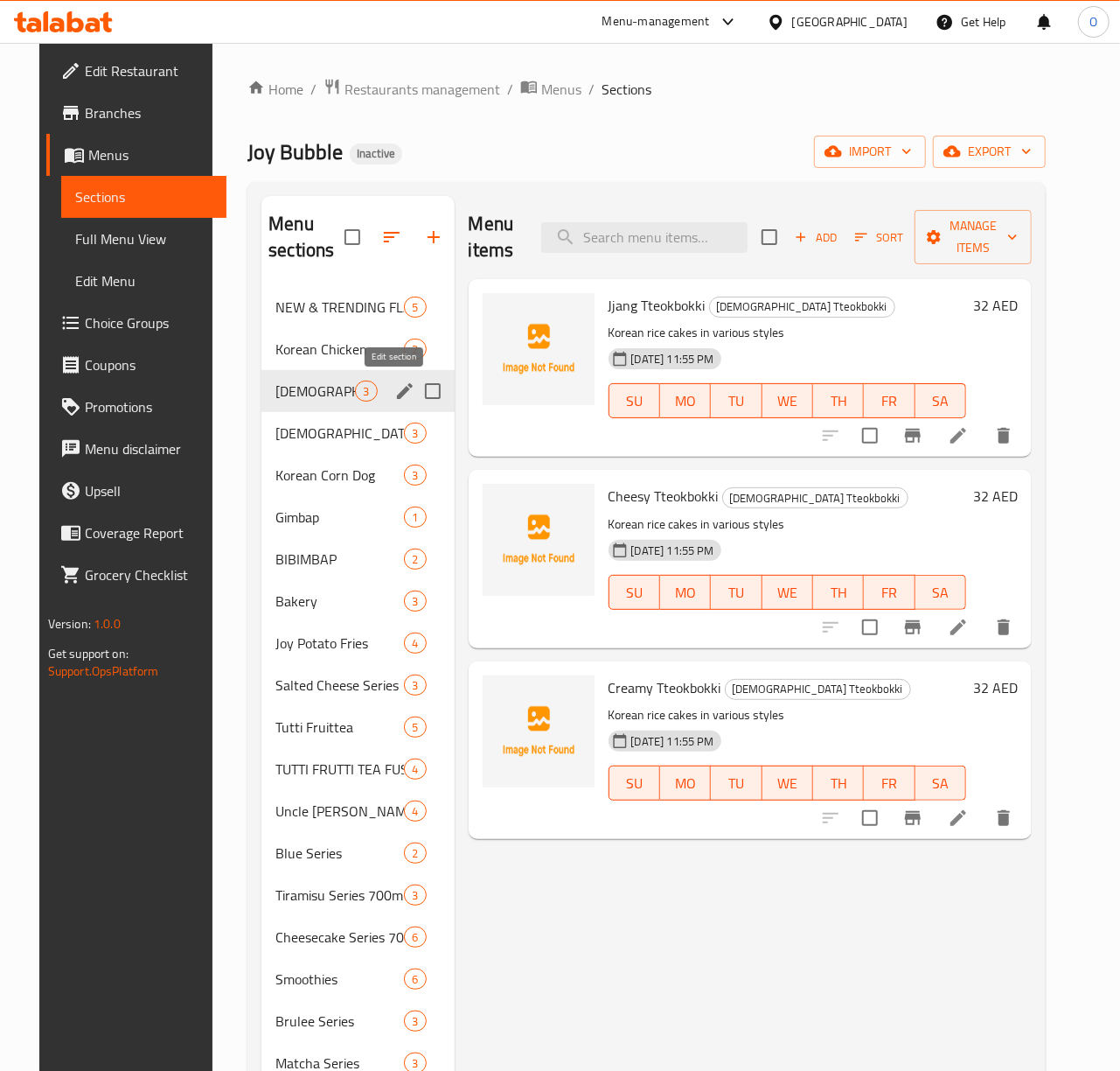
click at [397, 390] on icon "edit" at bounding box center [405, 390] width 16 height 16
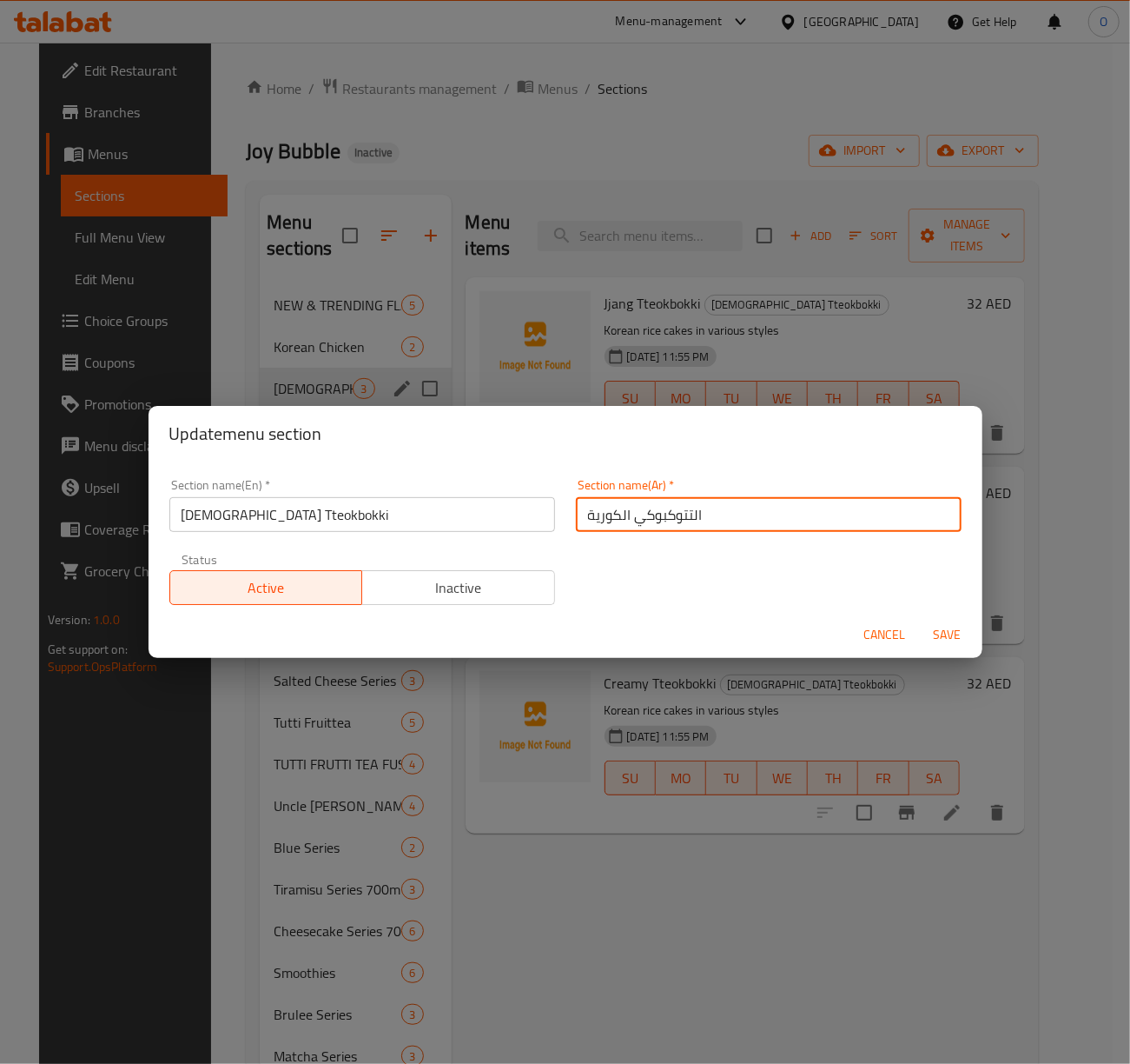
drag, startPoint x: 685, startPoint y: 516, endPoint x: 626, endPoint y: 521, distance: 59.2
click at [626, 521] on input "التتوكبوكي الكورية" at bounding box center [769, 514] width 386 height 34
paste input "ي"
type input "التيوكبوكي الكورية"
click at [952, 644] on span "Save" at bounding box center [948, 635] width 42 height 22
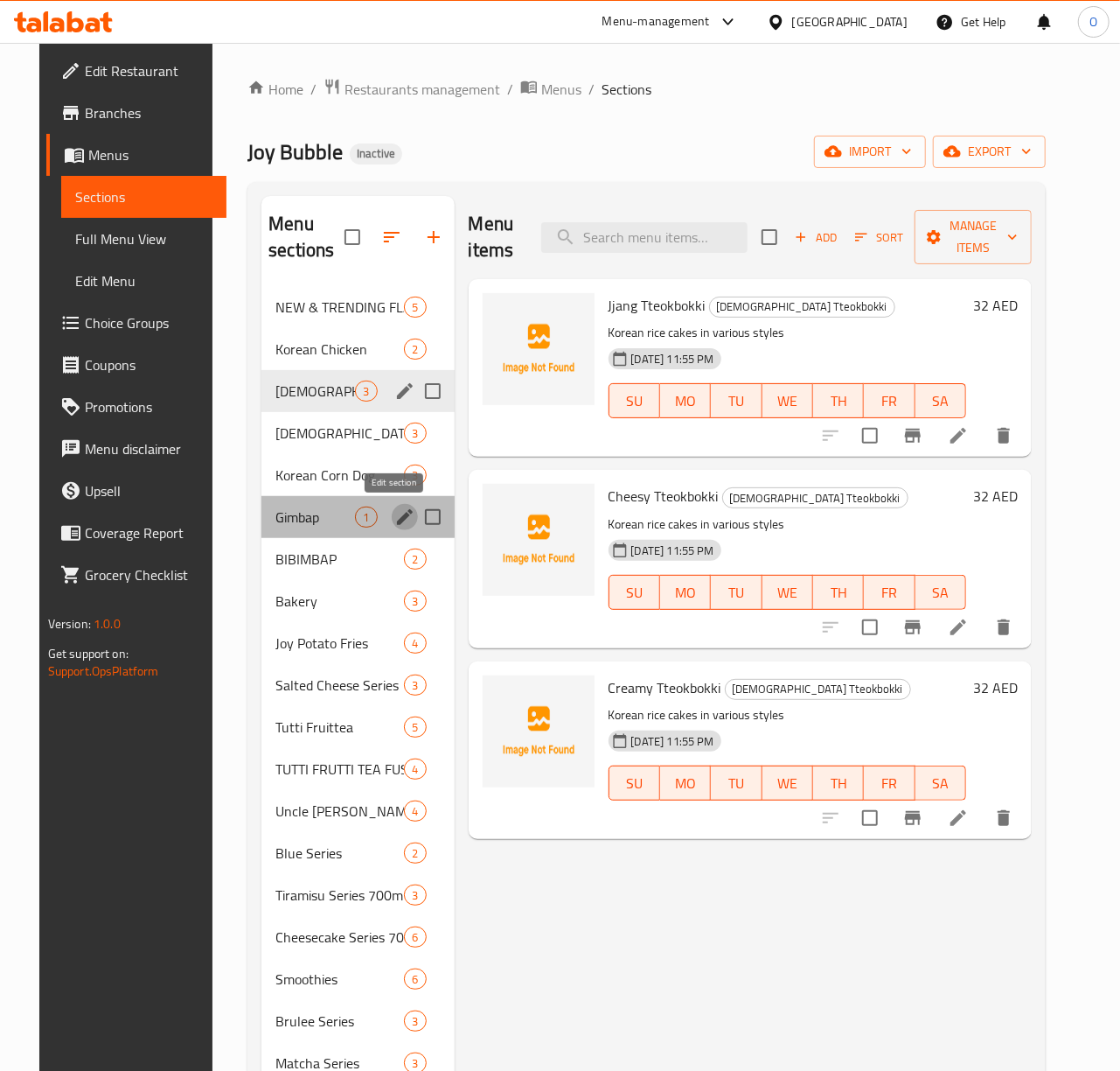
click at [397, 522] on icon "edit" at bounding box center [405, 516] width 16 height 16
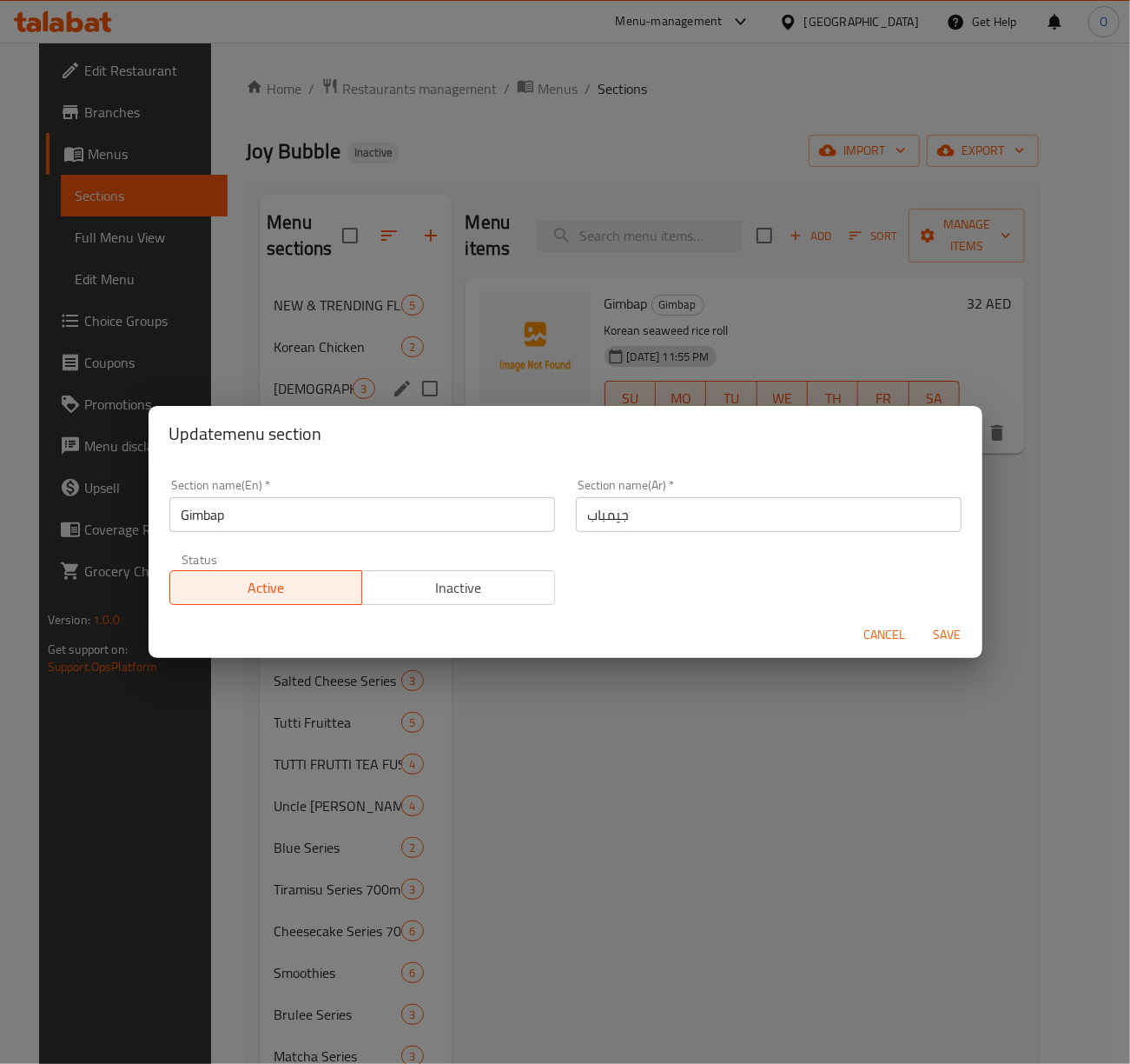
click at [386, 518] on input "Gimbap" at bounding box center [362, 514] width 386 height 34
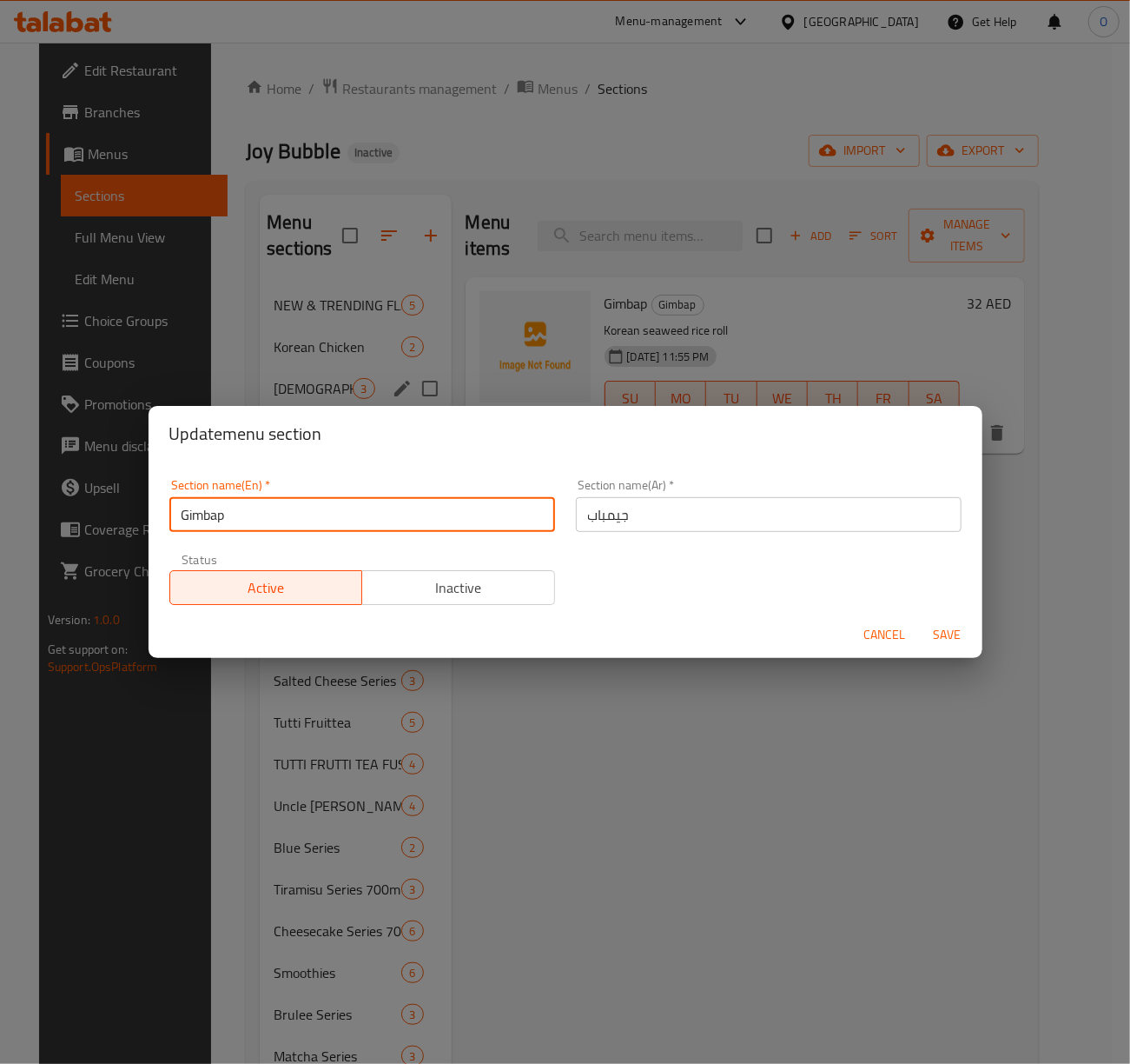
click at [386, 518] on input "Gimbap" at bounding box center [362, 514] width 386 height 34
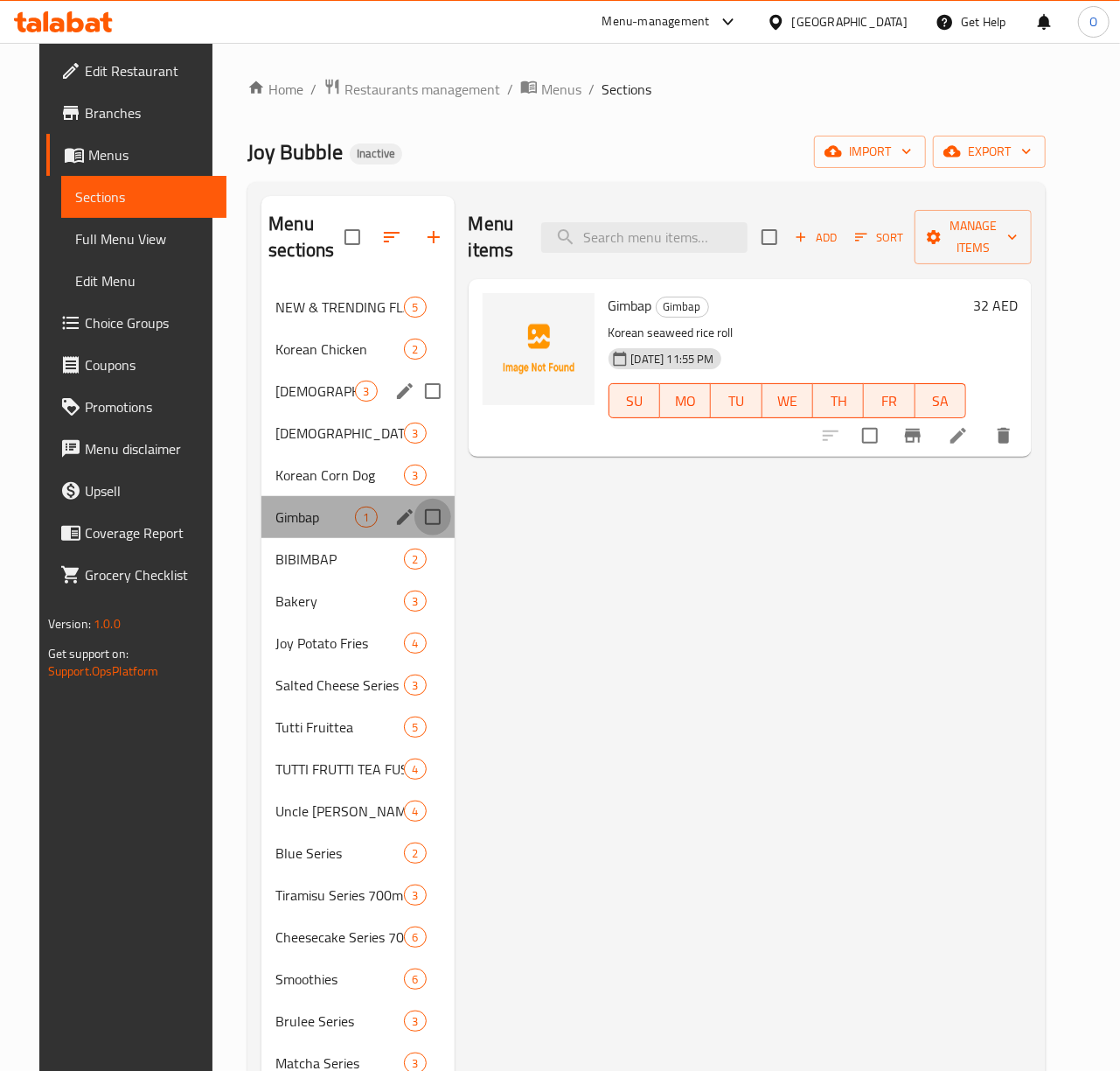
click at [417, 522] on input "Menu sections" at bounding box center [433, 517] width 37 height 37
checkbox input "true"
click at [397, 519] on icon "edit" at bounding box center [405, 516] width 16 height 16
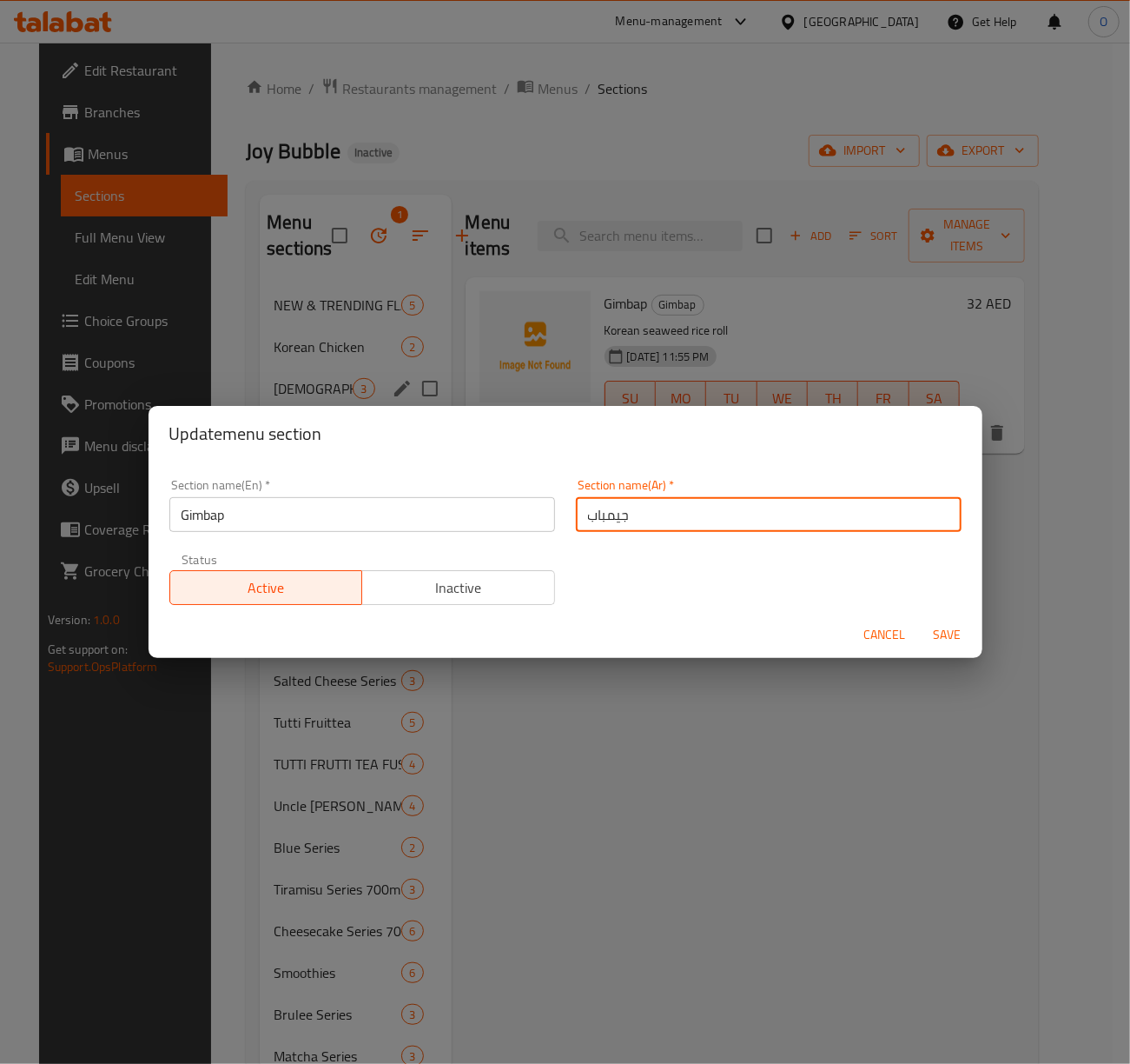
click at [625, 508] on input "جيمباب" at bounding box center [769, 514] width 386 height 34
click at [595, 518] on input "جيمباب" at bounding box center [769, 514] width 386 height 34
paste input "كيمباب"
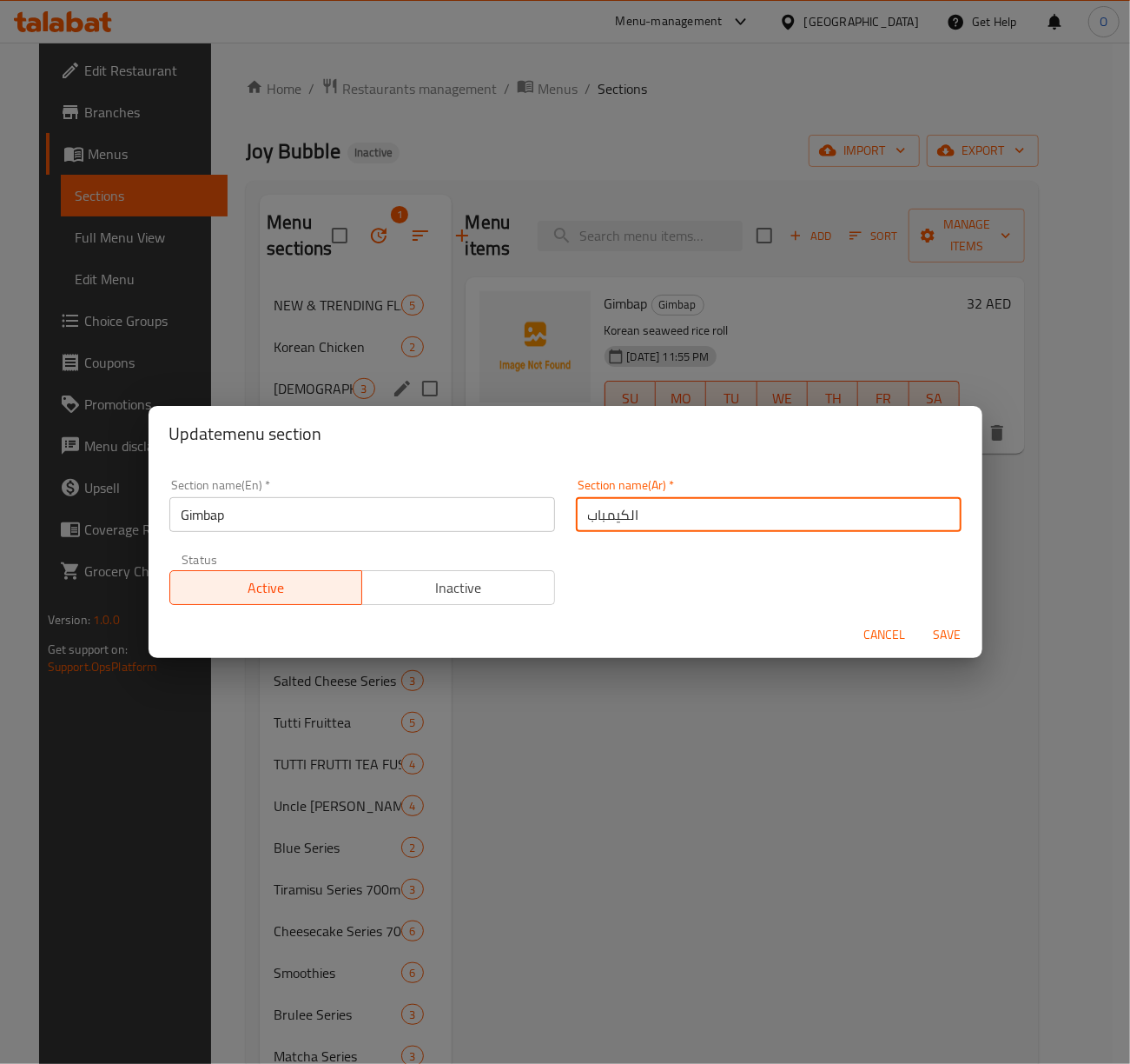
type input "الكيمباب"
click at [963, 629] on span "Save" at bounding box center [948, 635] width 42 height 22
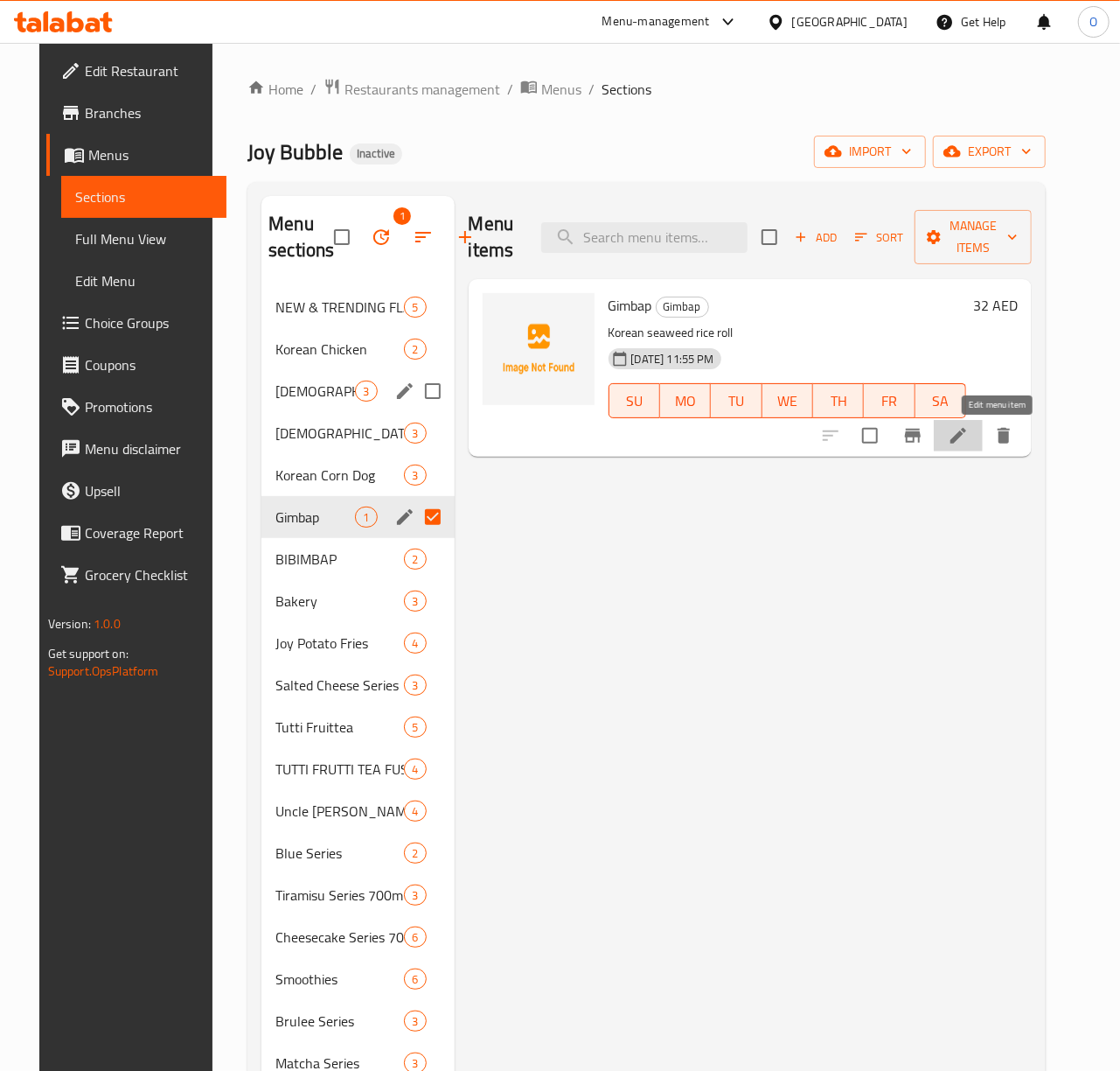
click at [967, 439] on icon at bounding box center [957, 435] width 16 height 16
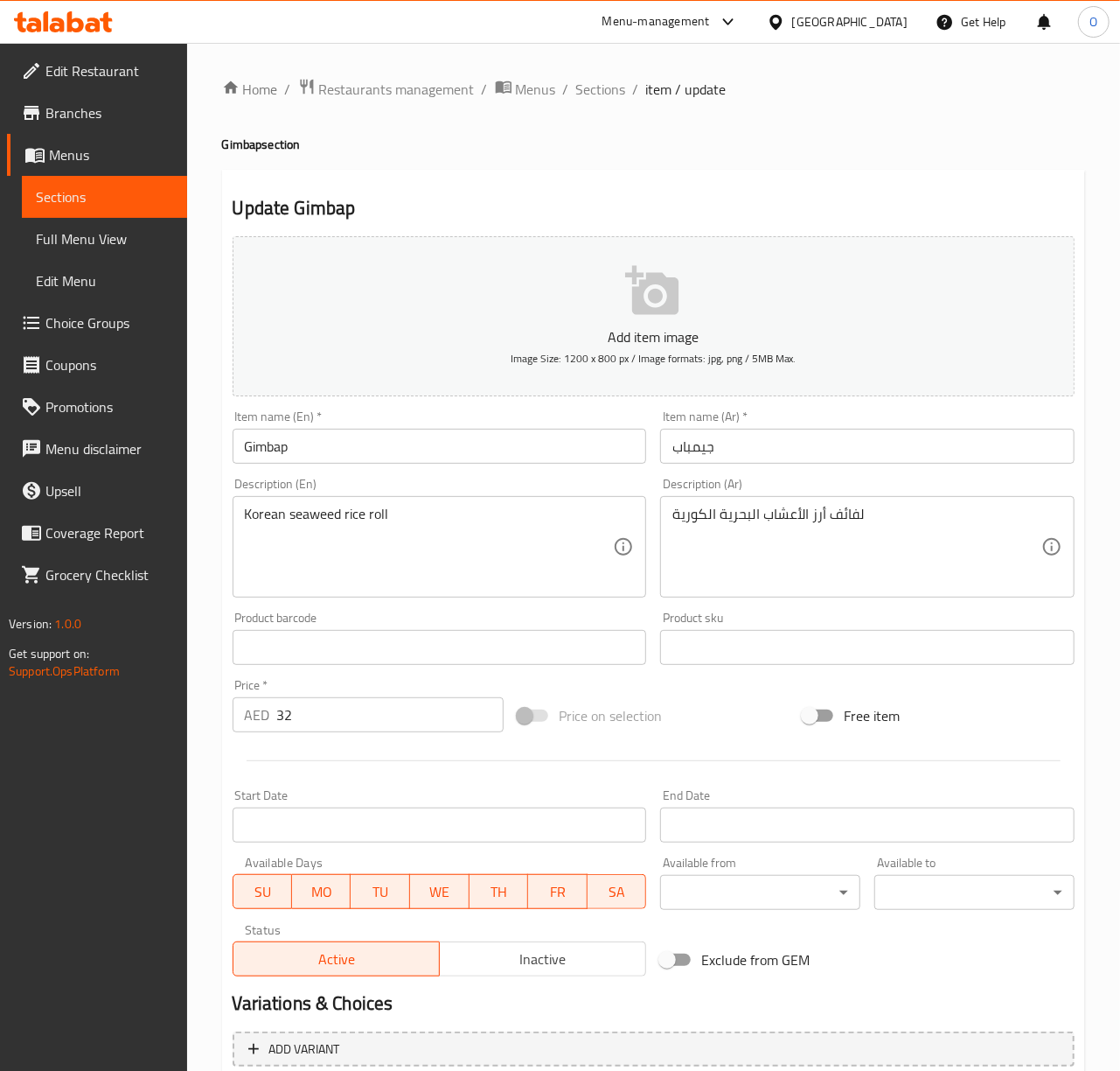
click at [692, 449] on input "جيمباب" at bounding box center [868, 446] width 415 height 35
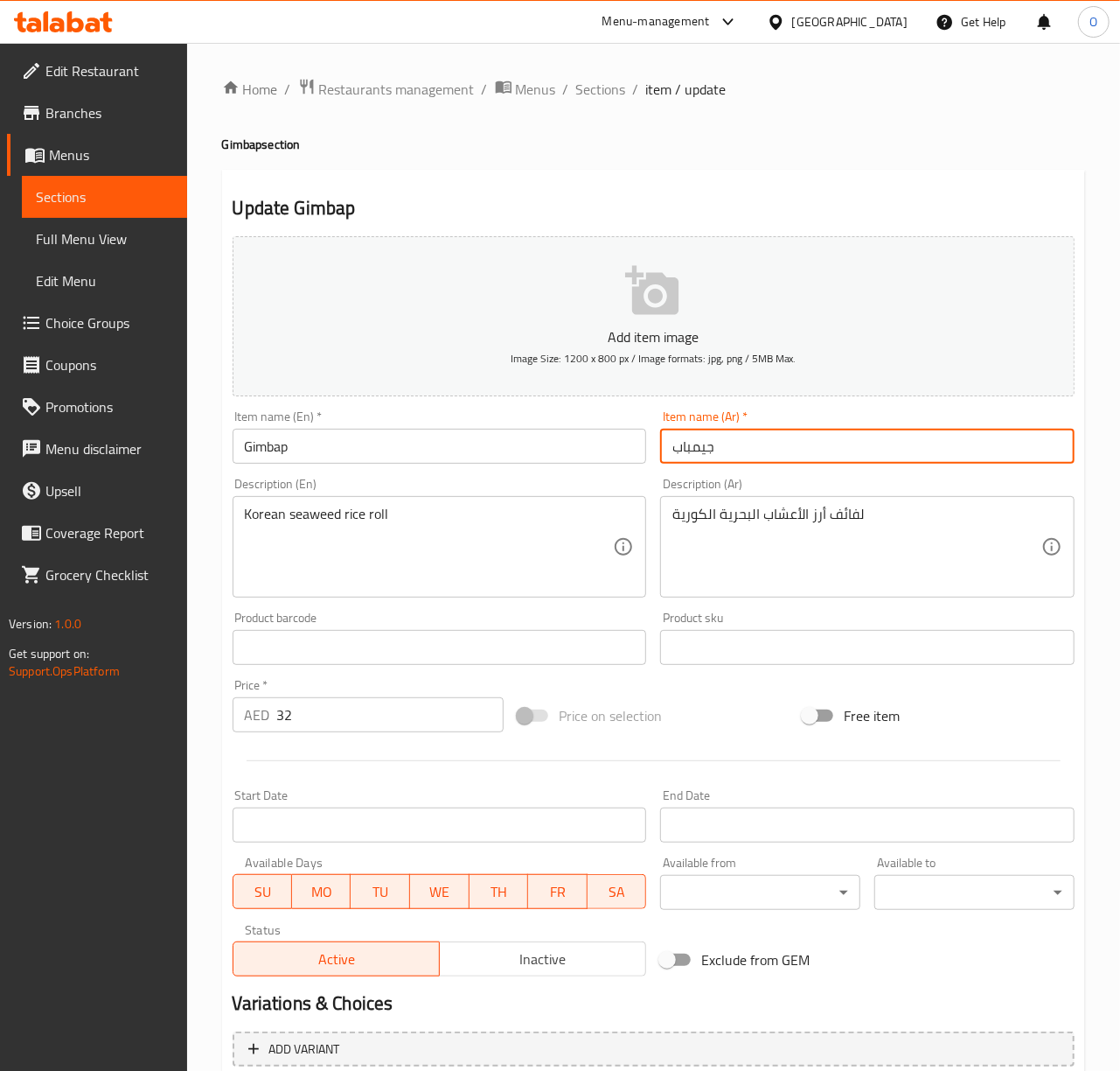
click at [692, 449] on input "جيمباب" at bounding box center [868, 446] width 415 height 35
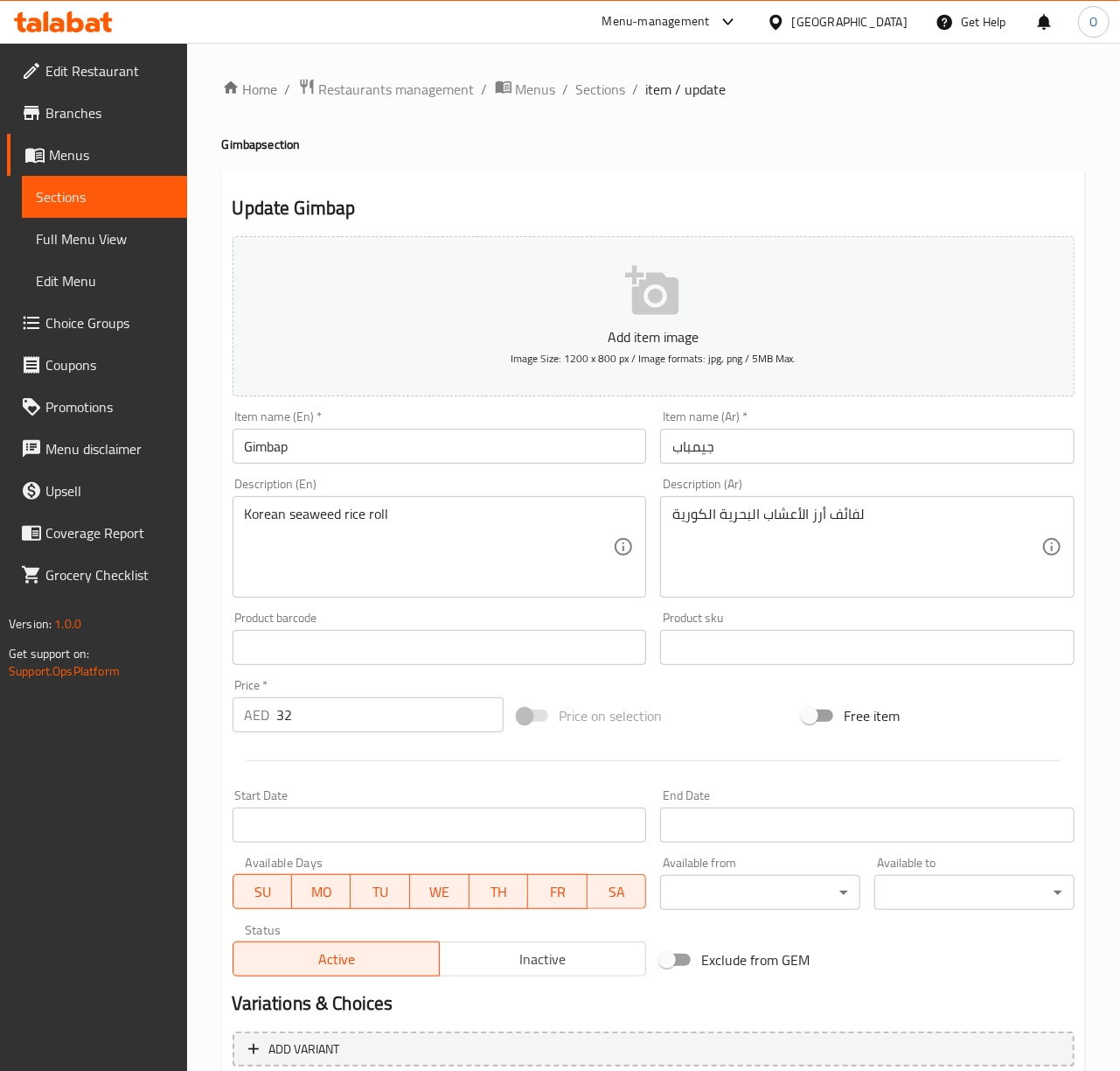
click at [692, 449] on input "جيمباب" at bounding box center [868, 446] width 415 height 35
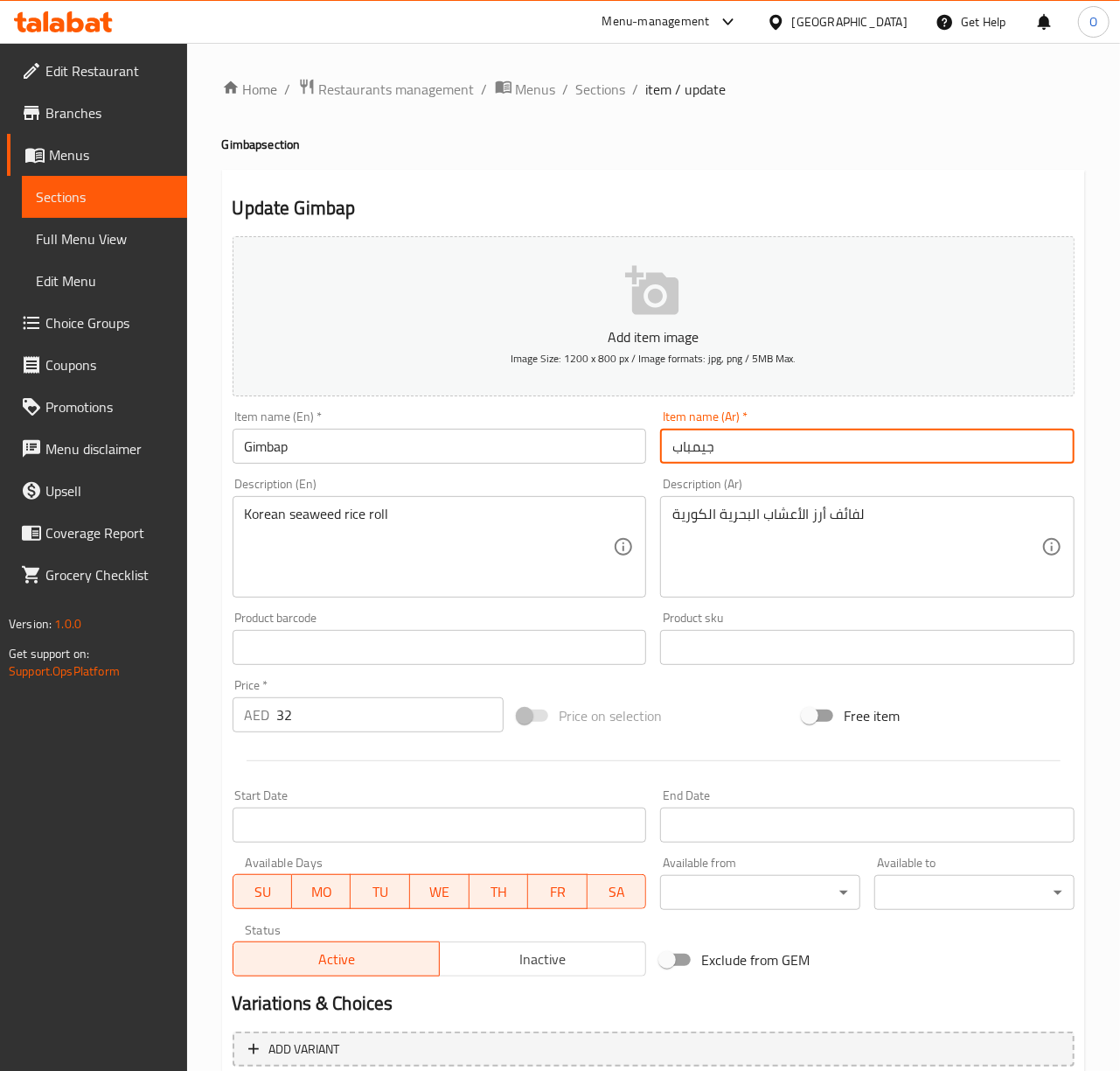
click at [692, 449] on input "جيمباب" at bounding box center [868, 446] width 415 height 35
paste input "ك"
type input "كيمباب"
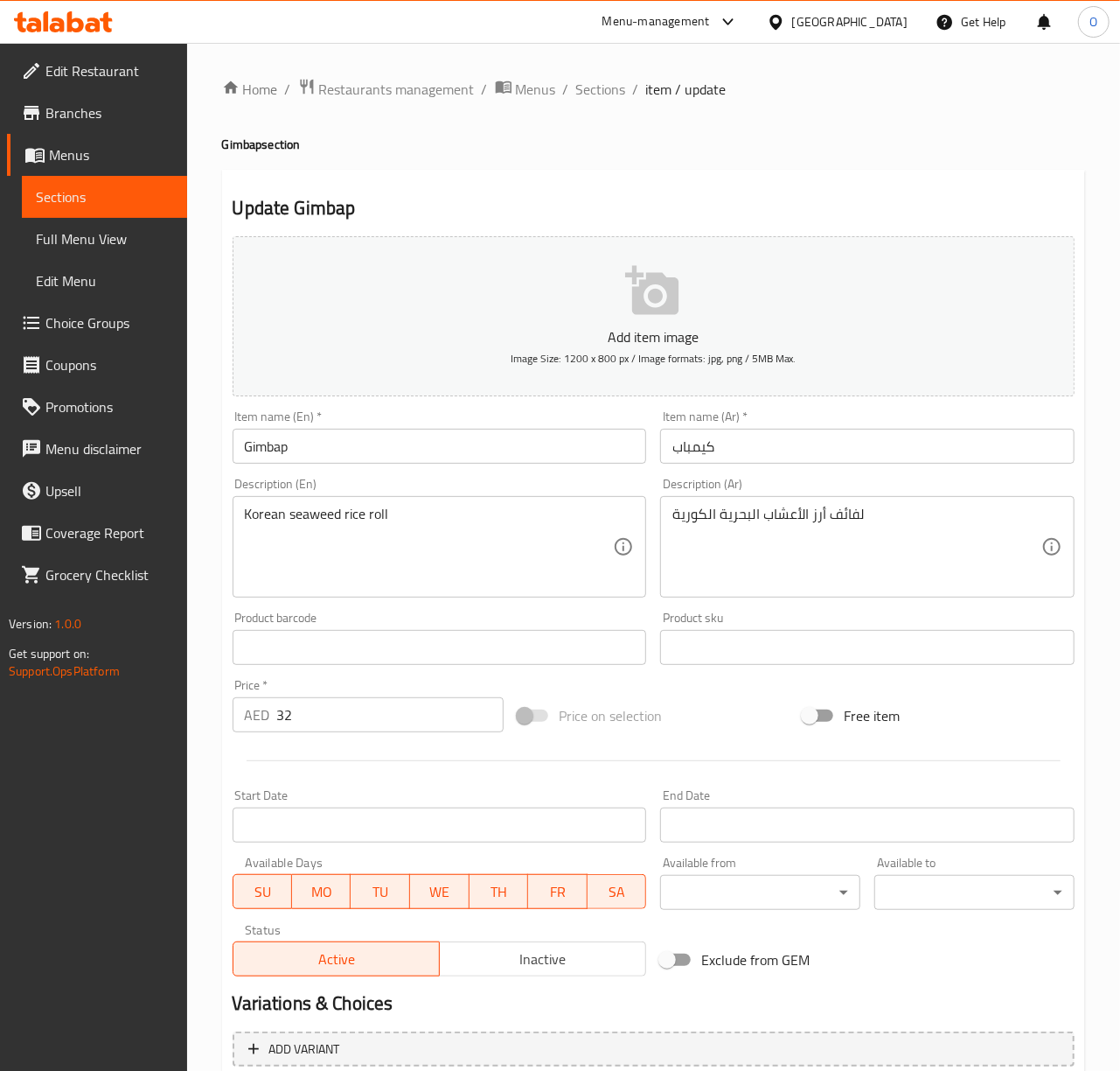
drag, startPoint x: 803, startPoint y: 599, endPoint x: 796, endPoint y: 567, distance: 32.8
click at [803, 600] on div "Description (Ar) لفائف أرز الأعشاب البحرية الكورية Description (Ar)" at bounding box center [867, 537] width 428 height 133
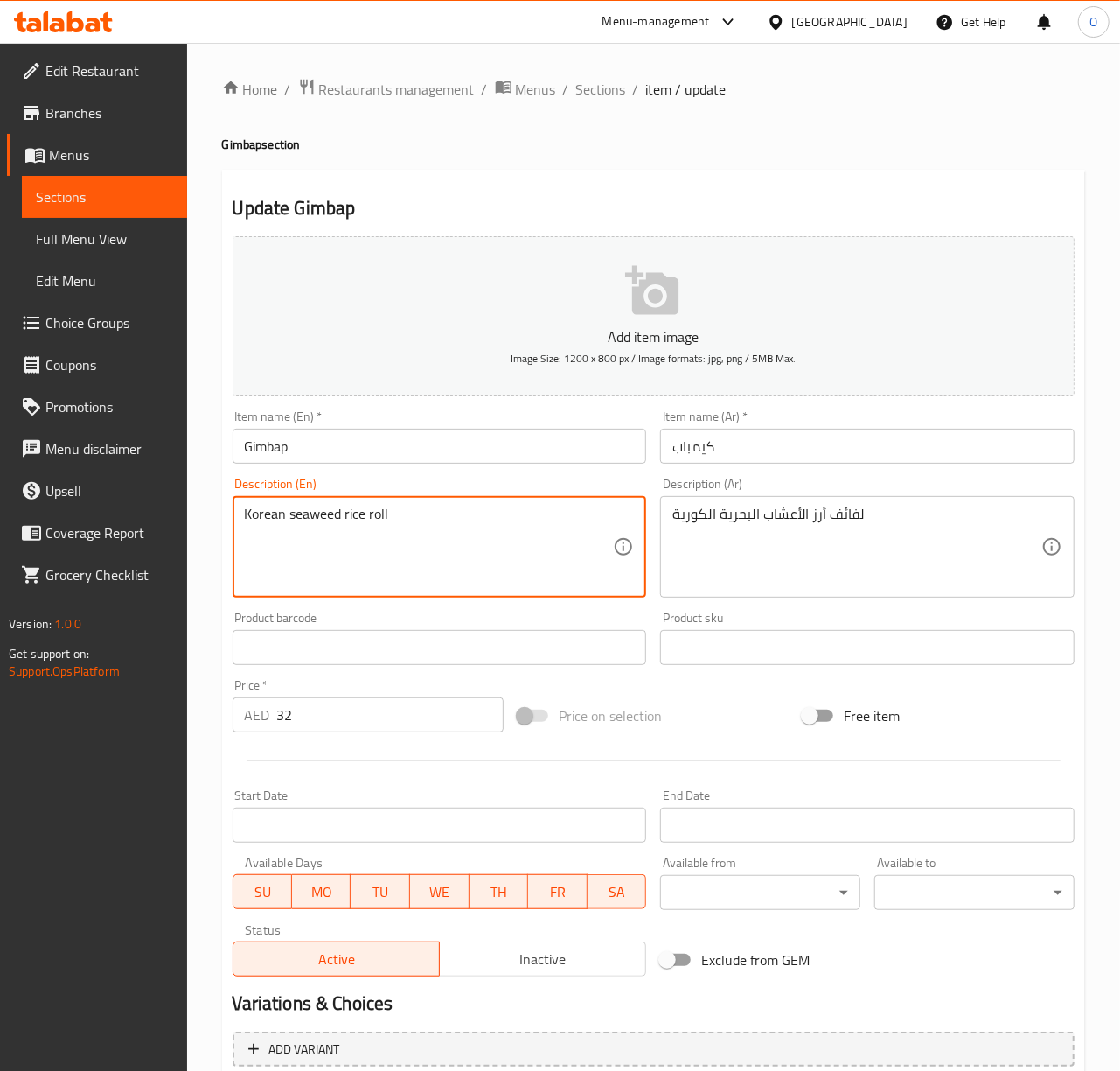
click at [400, 578] on textarea "Korean seaweed rice roll" at bounding box center [429, 546] width 369 height 83
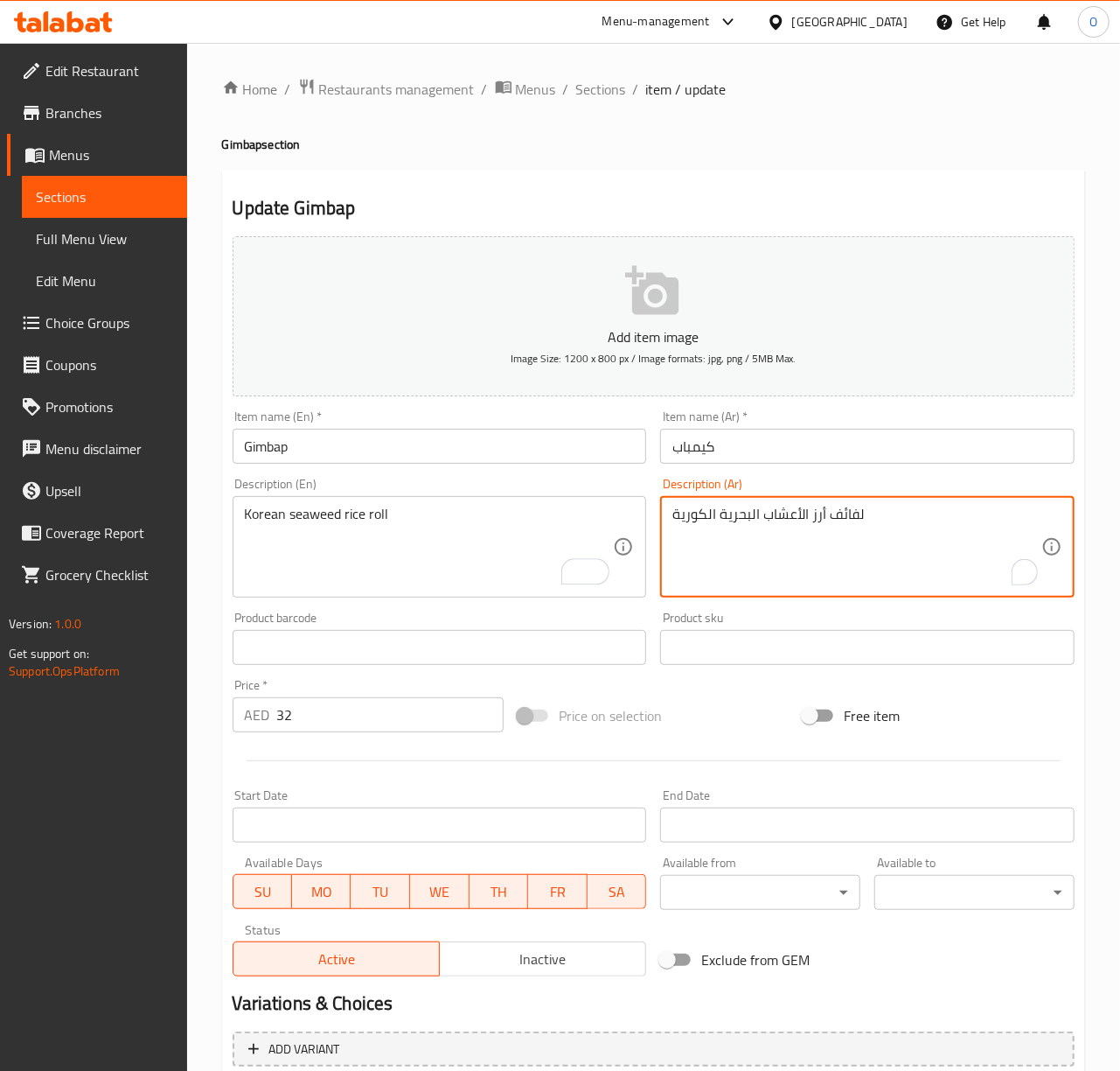
click at [845, 512] on textarea "لفائف أرز الأعشاب البحرية الكورية" at bounding box center [857, 546] width 369 height 83
click at [808, 514] on textarea "رول أرز الأعشاب البحرية الكورية" at bounding box center [857, 546] width 369 height 83
type textarea "رول أرز بالأعشاب البحرية الكورية"
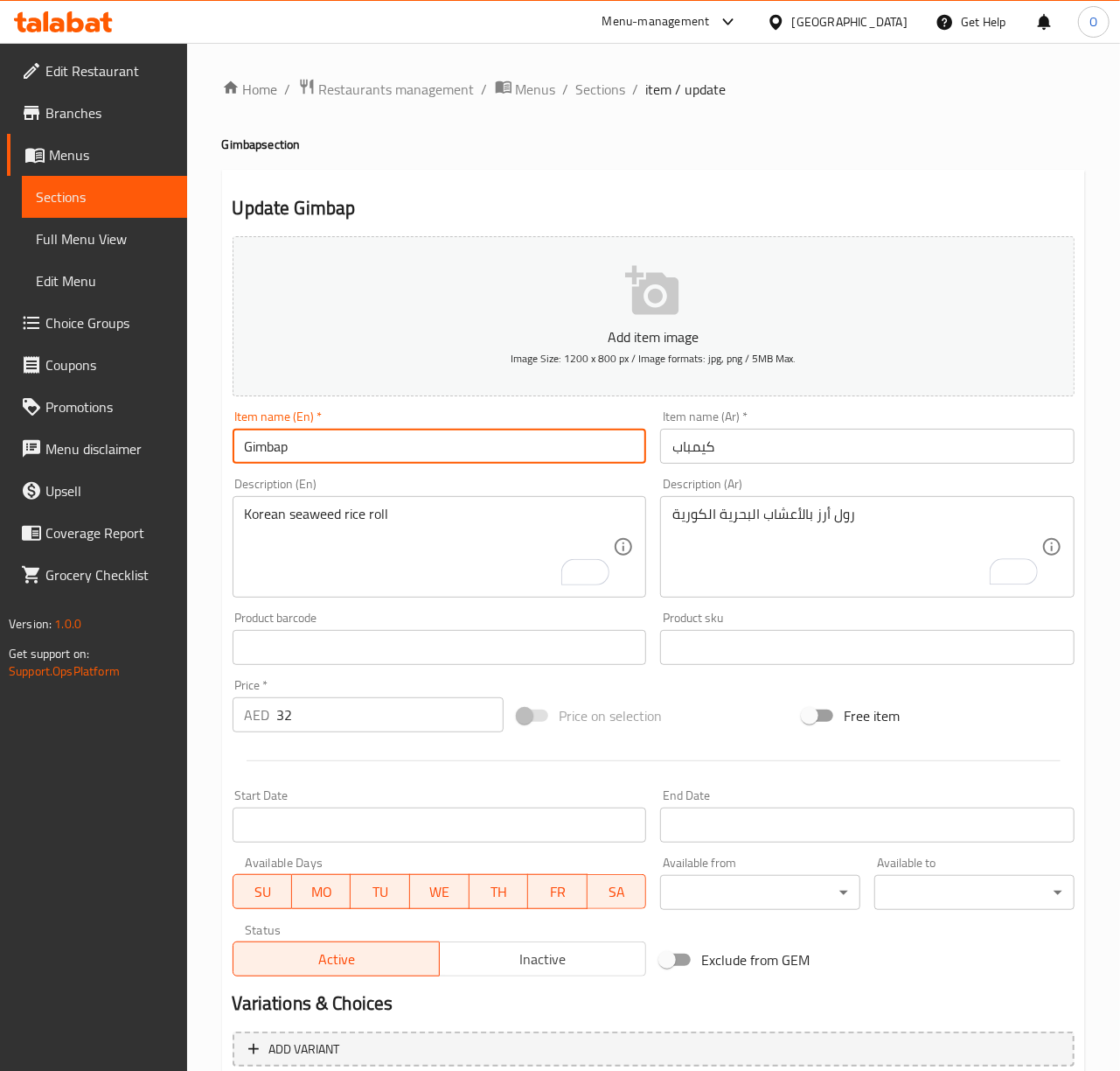
click at [523, 444] on input "Gimbap" at bounding box center [440, 446] width 415 height 35
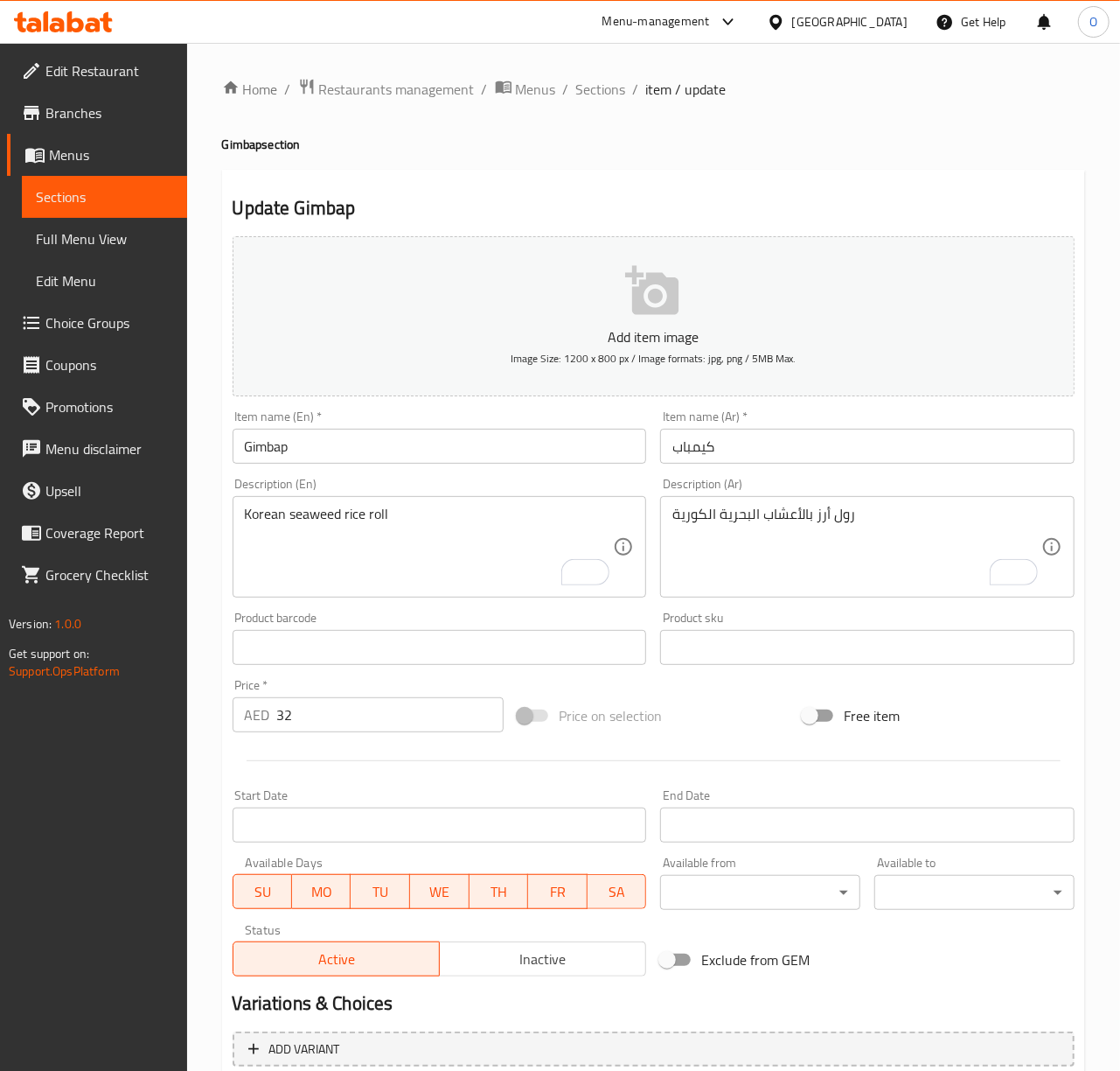
click at [473, 448] on input "Gimbap" at bounding box center [440, 446] width 415 height 35
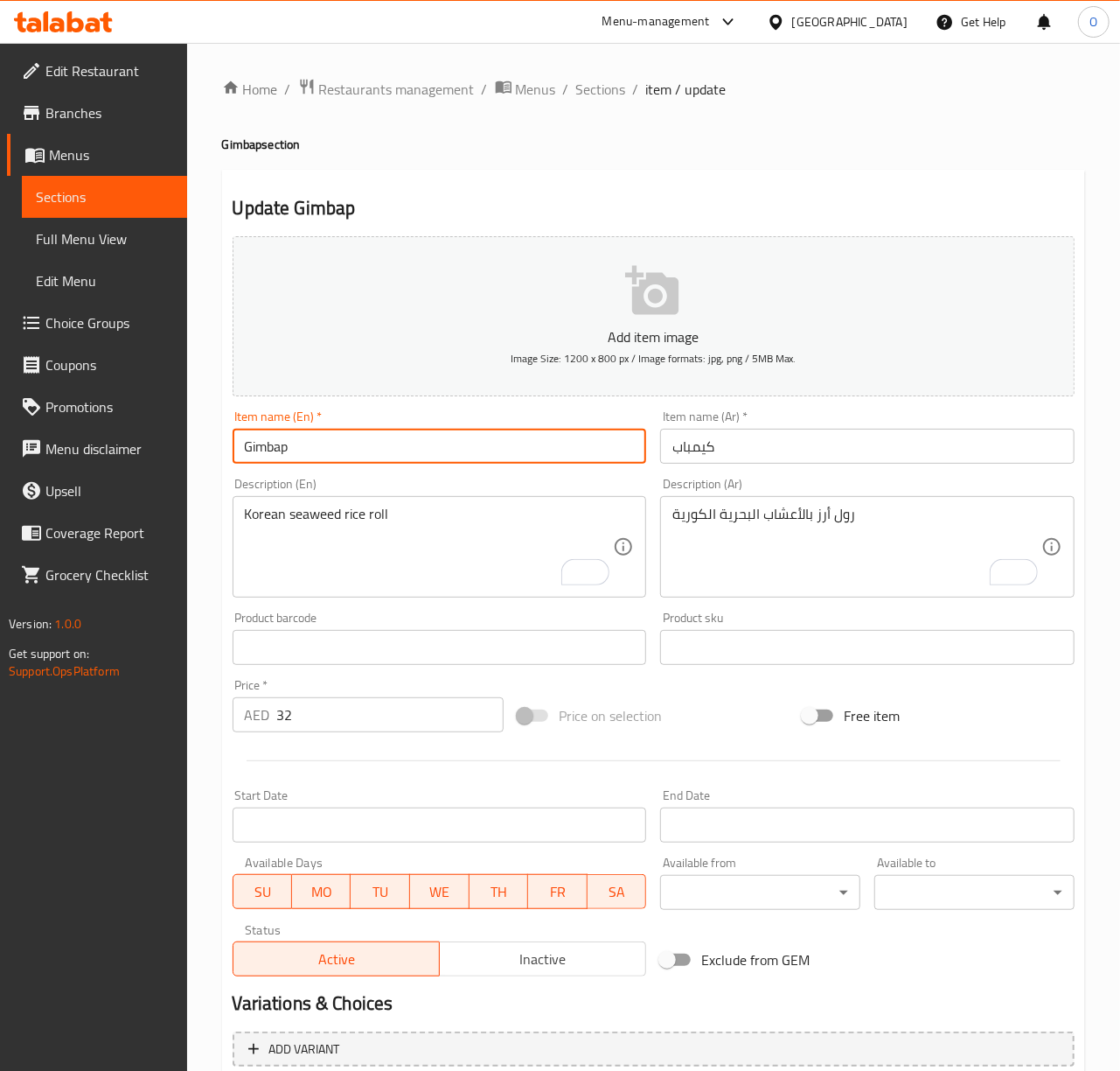
type input "Gimbaphttps://portal.talabat.com/restaurants/703439/menus/1304898/sections/1972…"
click at [608, 71] on div "Home / Restaurants management / Menus / Sections / item / update Gimbap section…" at bounding box center [653, 640] width 933 height 1193
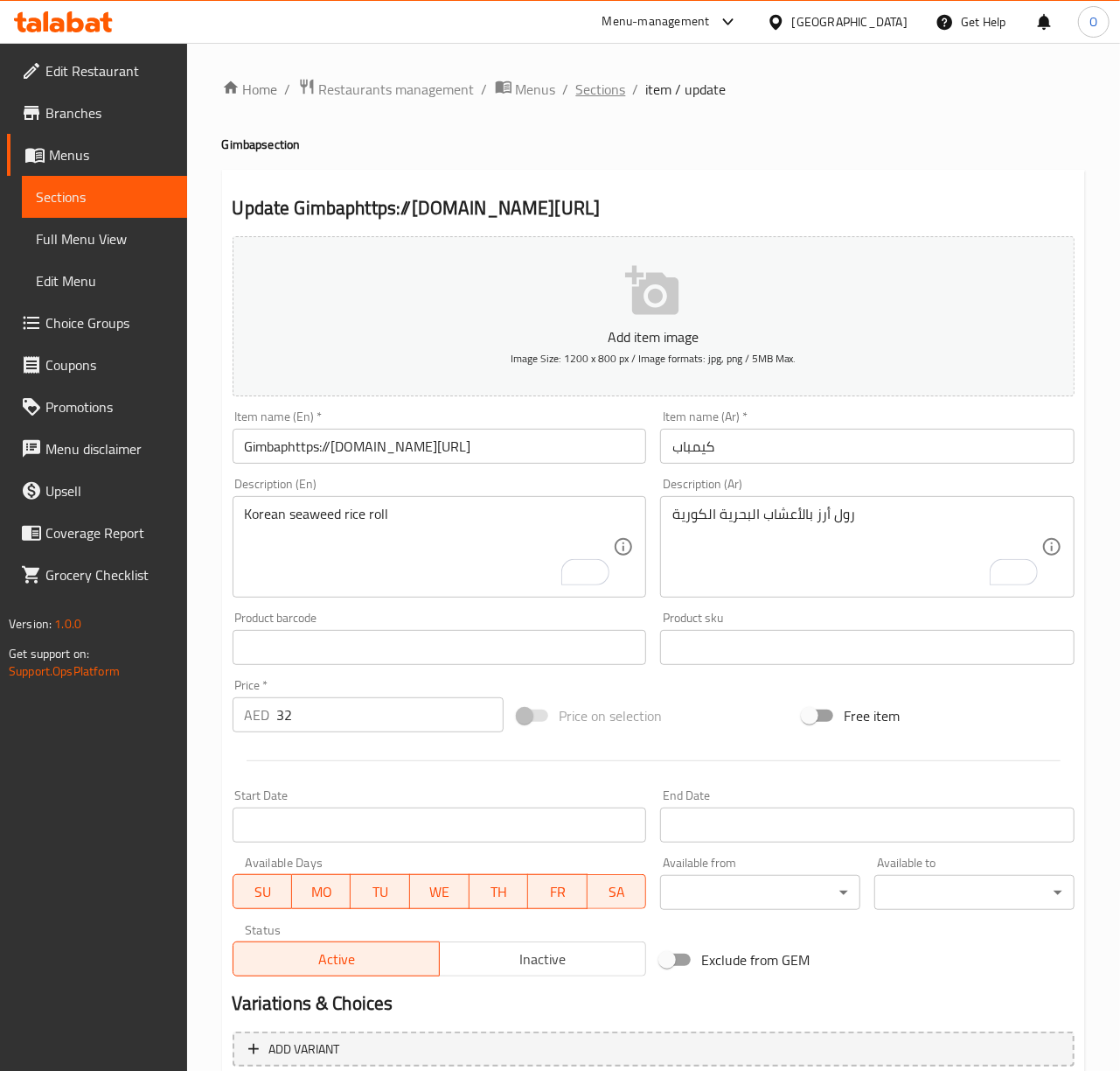
click at [596, 98] on span "Sections" at bounding box center [601, 89] width 50 height 21
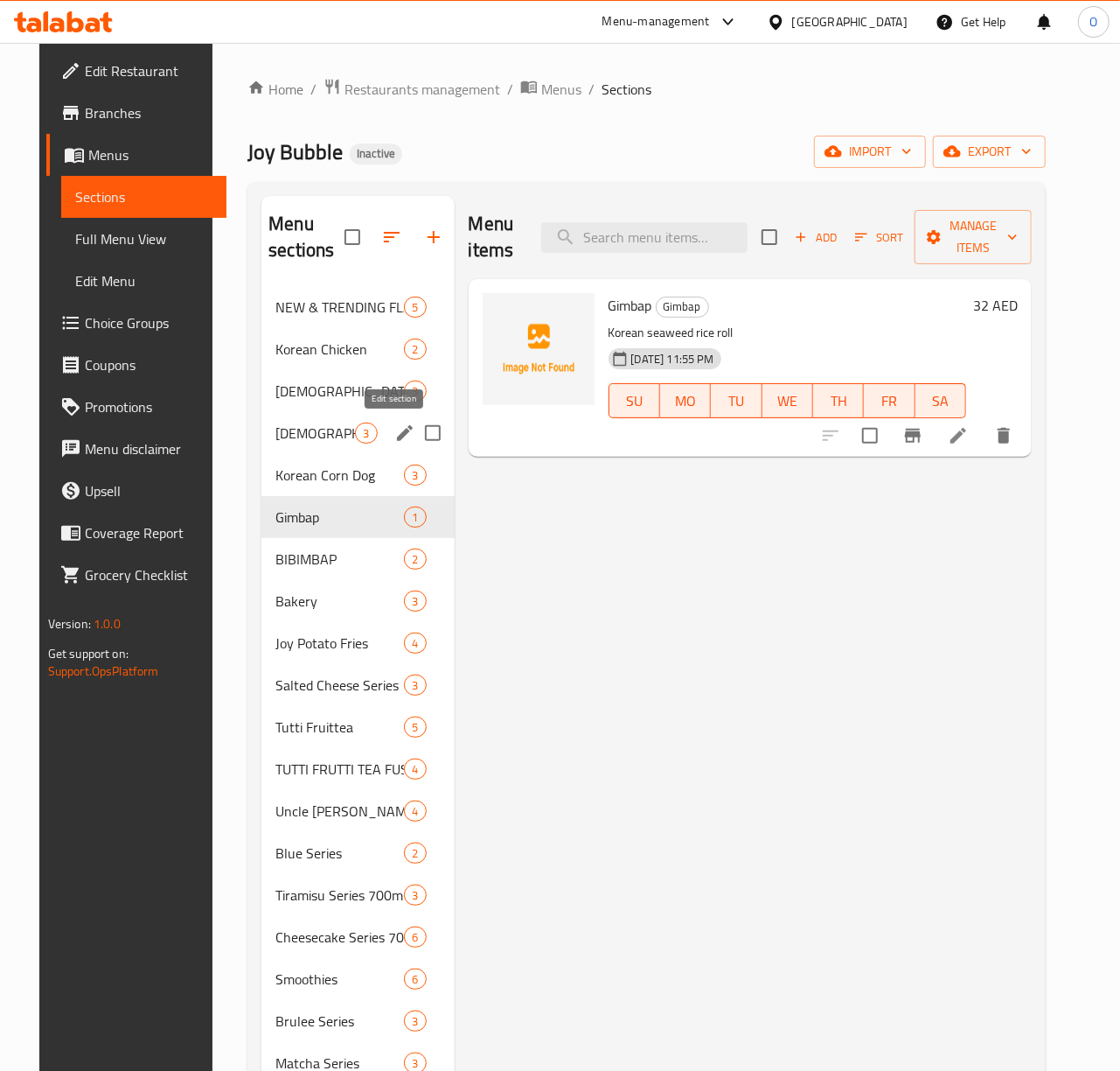
click at [395, 436] on icon "edit" at bounding box center [405, 432] width 21 height 21
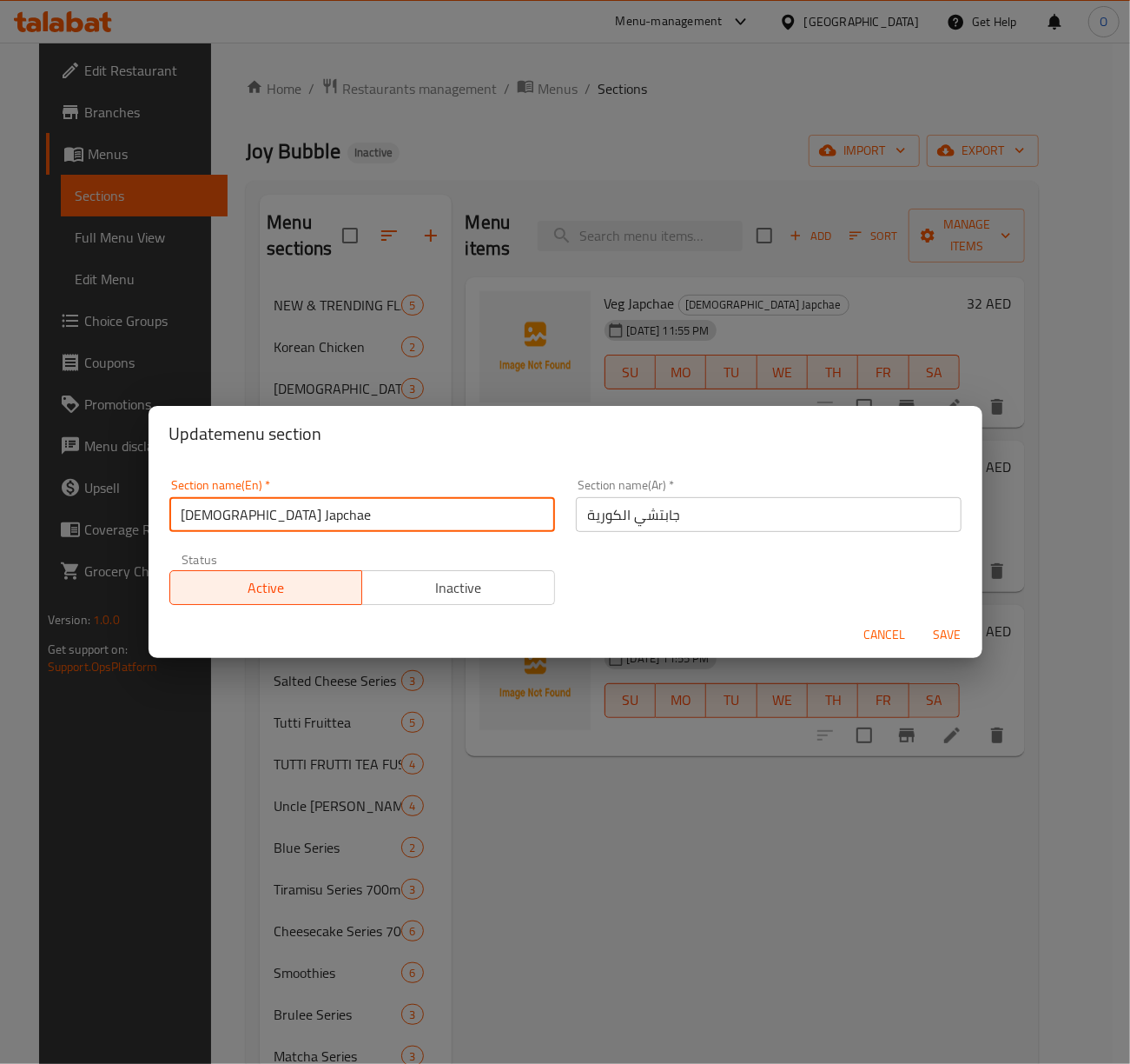
click at [334, 507] on input "[DEMOGRAPHIC_DATA] Japchae" at bounding box center [362, 514] width 386 height 34
click at [640, 518] on input "جابتشي الكورية" at bounding box center [769, 514] width 386 height 34
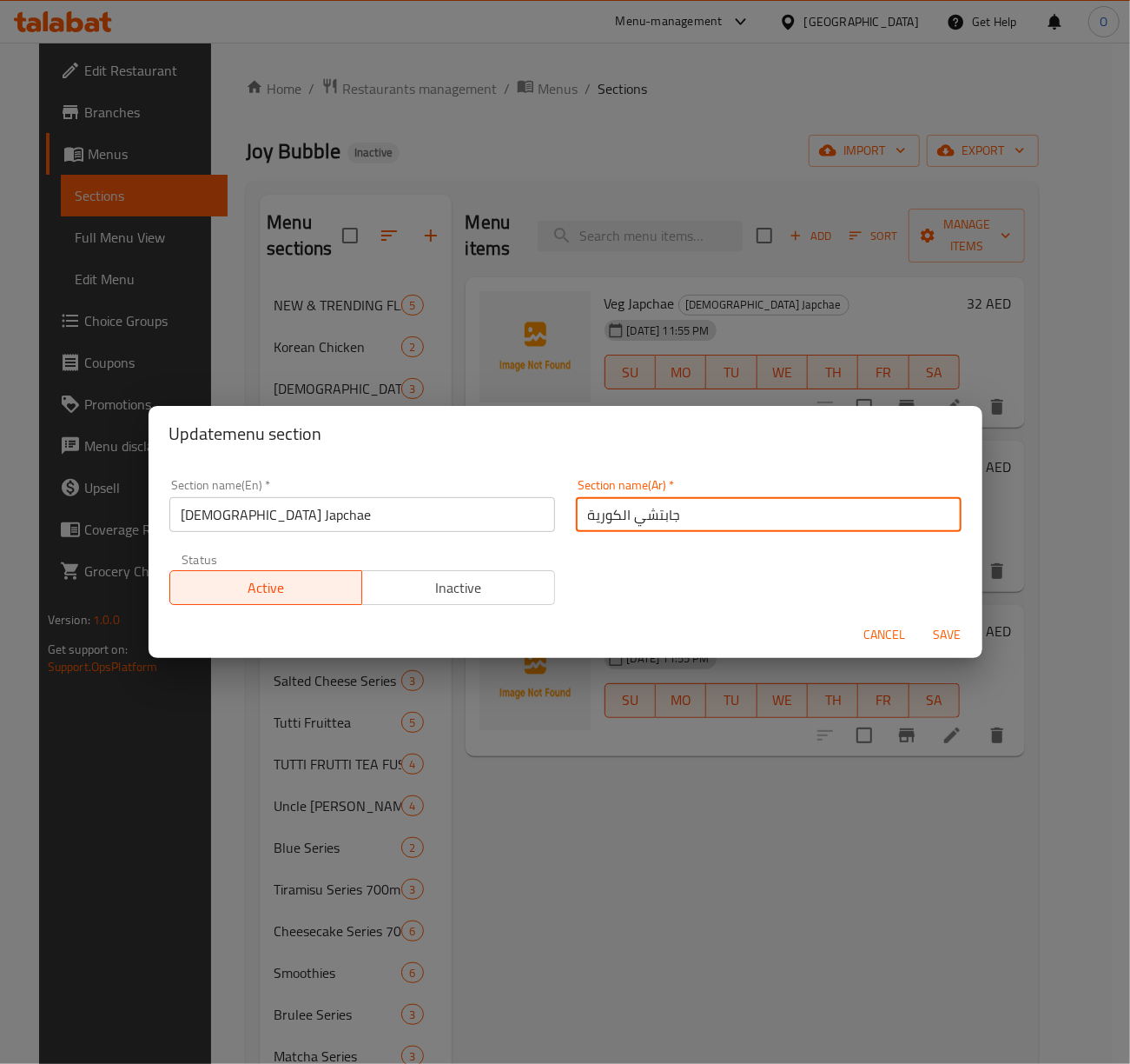
click at [640, 518] on input "جابتشي الكورية" at bounding box center [769, 514] width 386 height 34
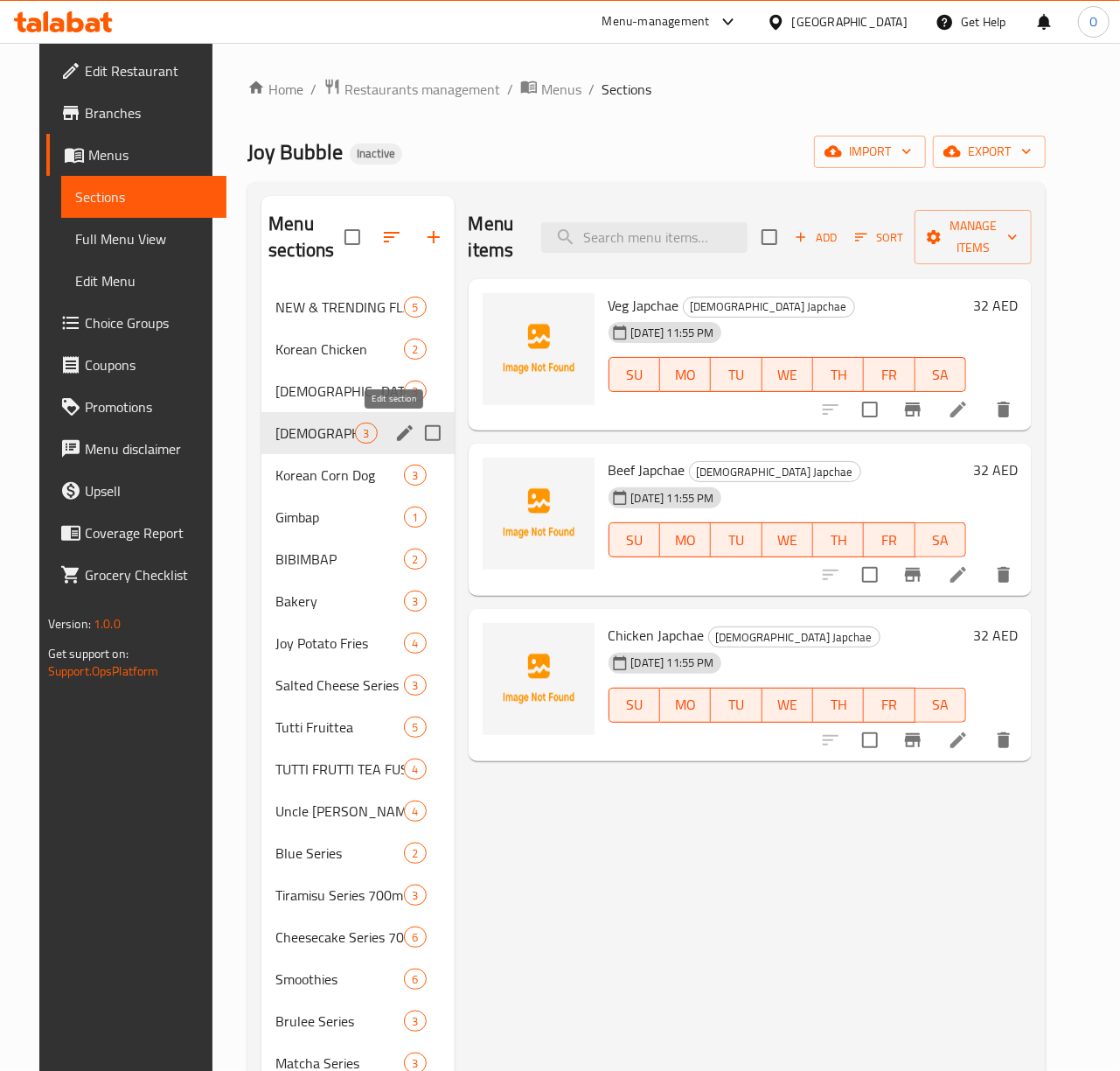
click at [395, 439] on icon "edit" at bounding box center [405, 432] width 21 height 21
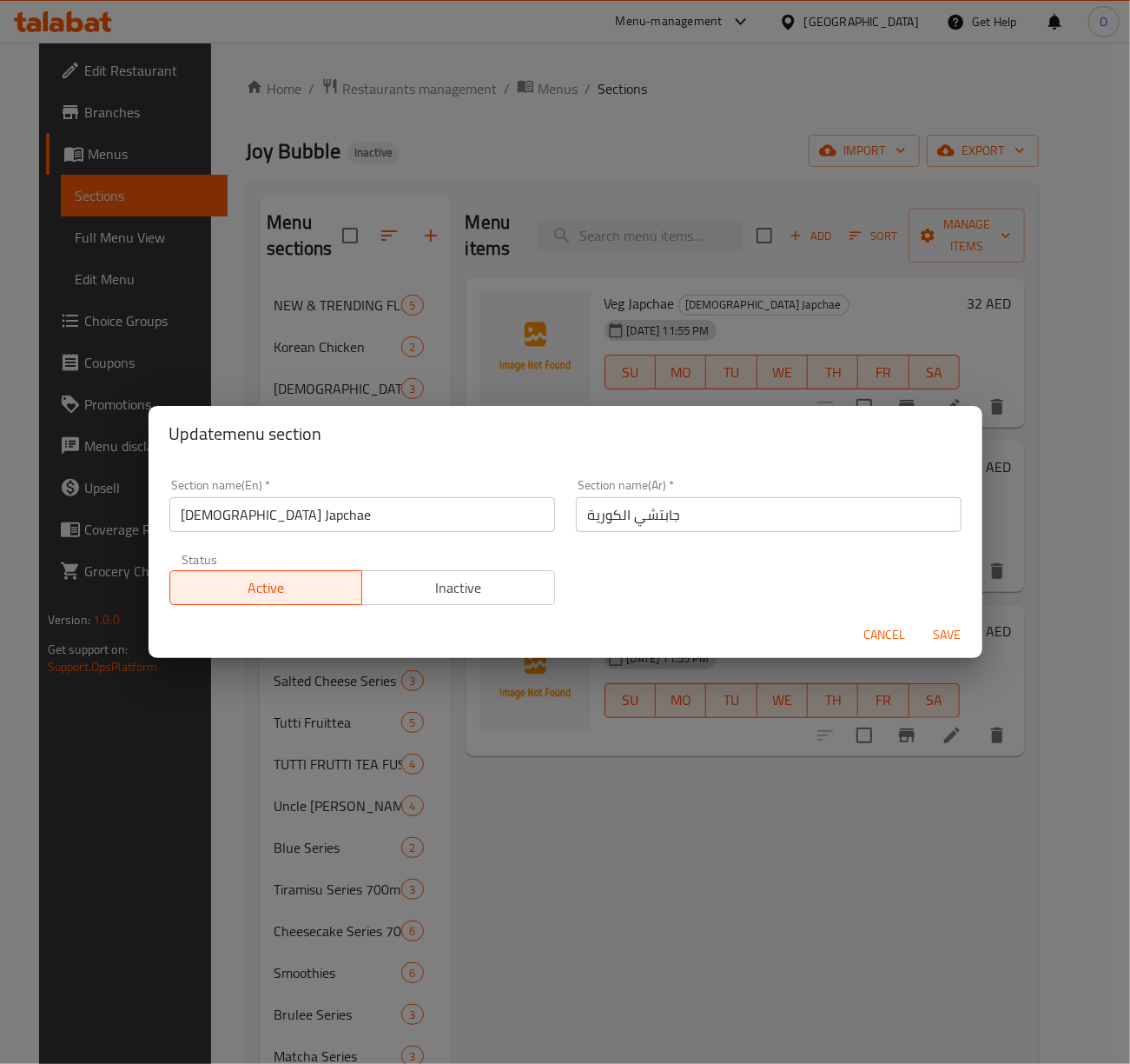
click at [665, 509] on input "جابتشي الكورية" at bounding box center [769, 514] width 386 height 34
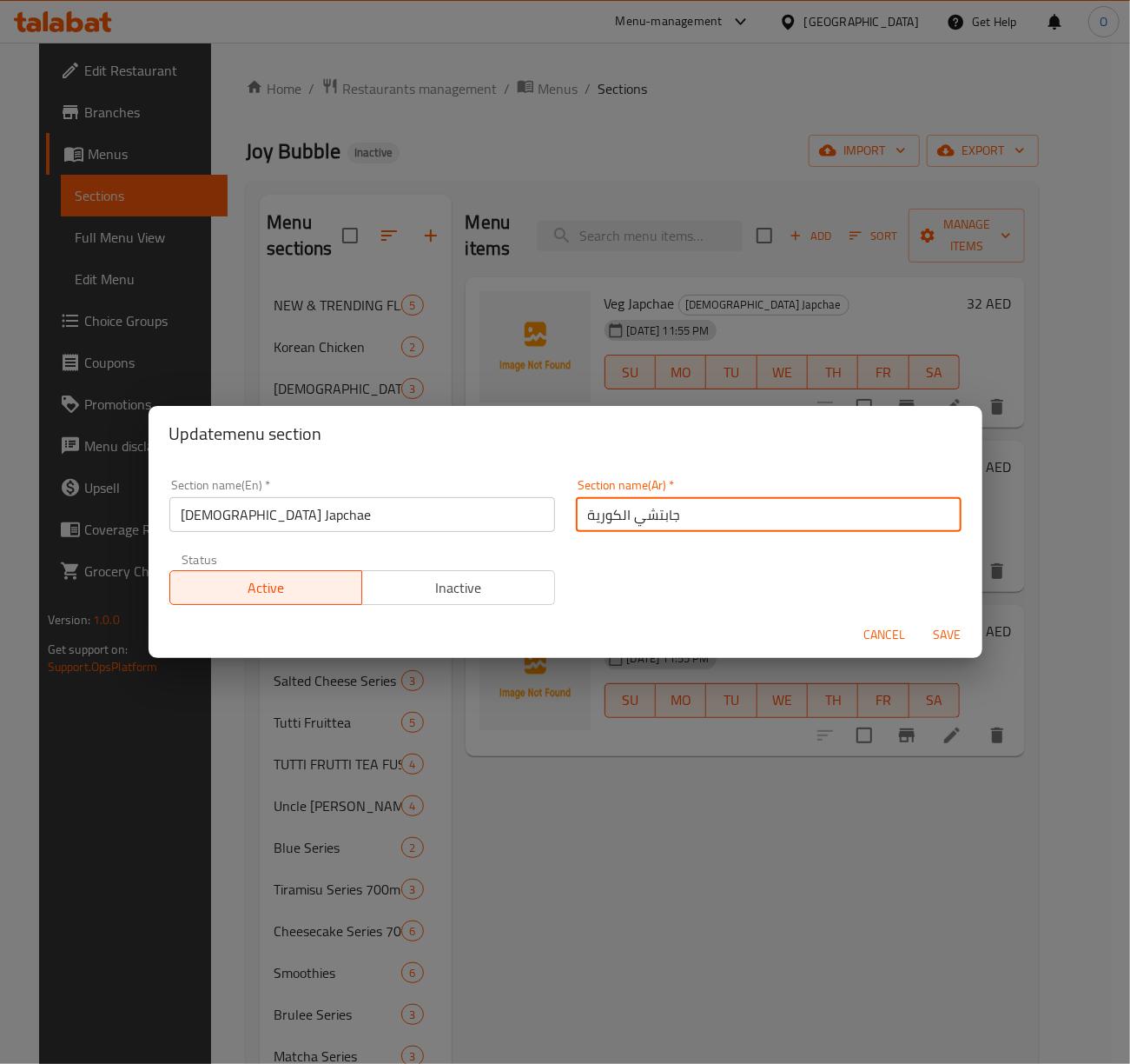
click at [665, 509] on input "جابتشي الكورية" at bounding box center [769, 514] width 386 height 34
click at [659, 518] on input "جابتشي الكورية" at bounding box center [769, 514] width 386 height 34
paste input "اي"
type input "جابتشاي الكورية"
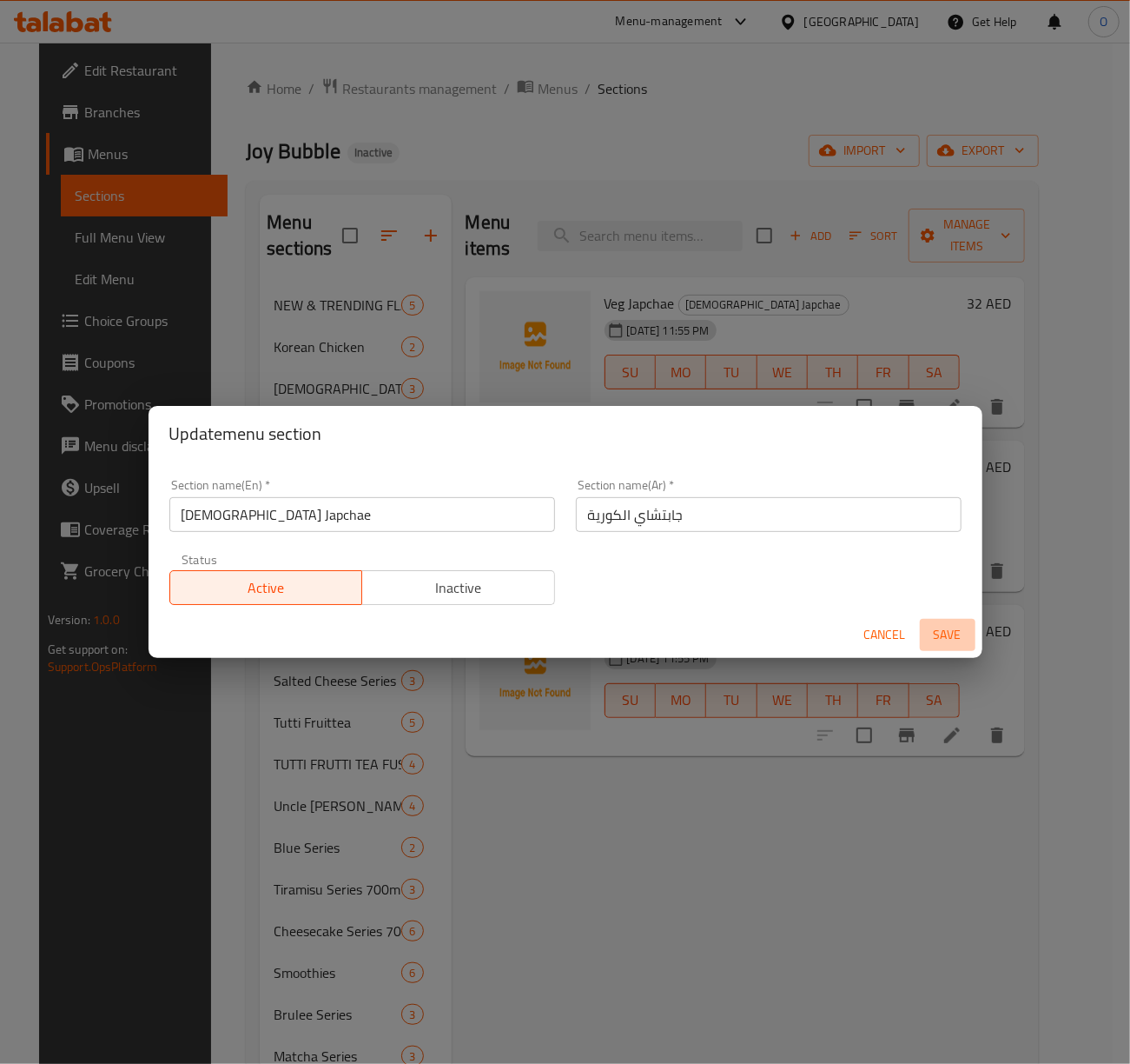
click at [945, 629] on span "Save" at bounding box center [948, 635] width 42 height 22
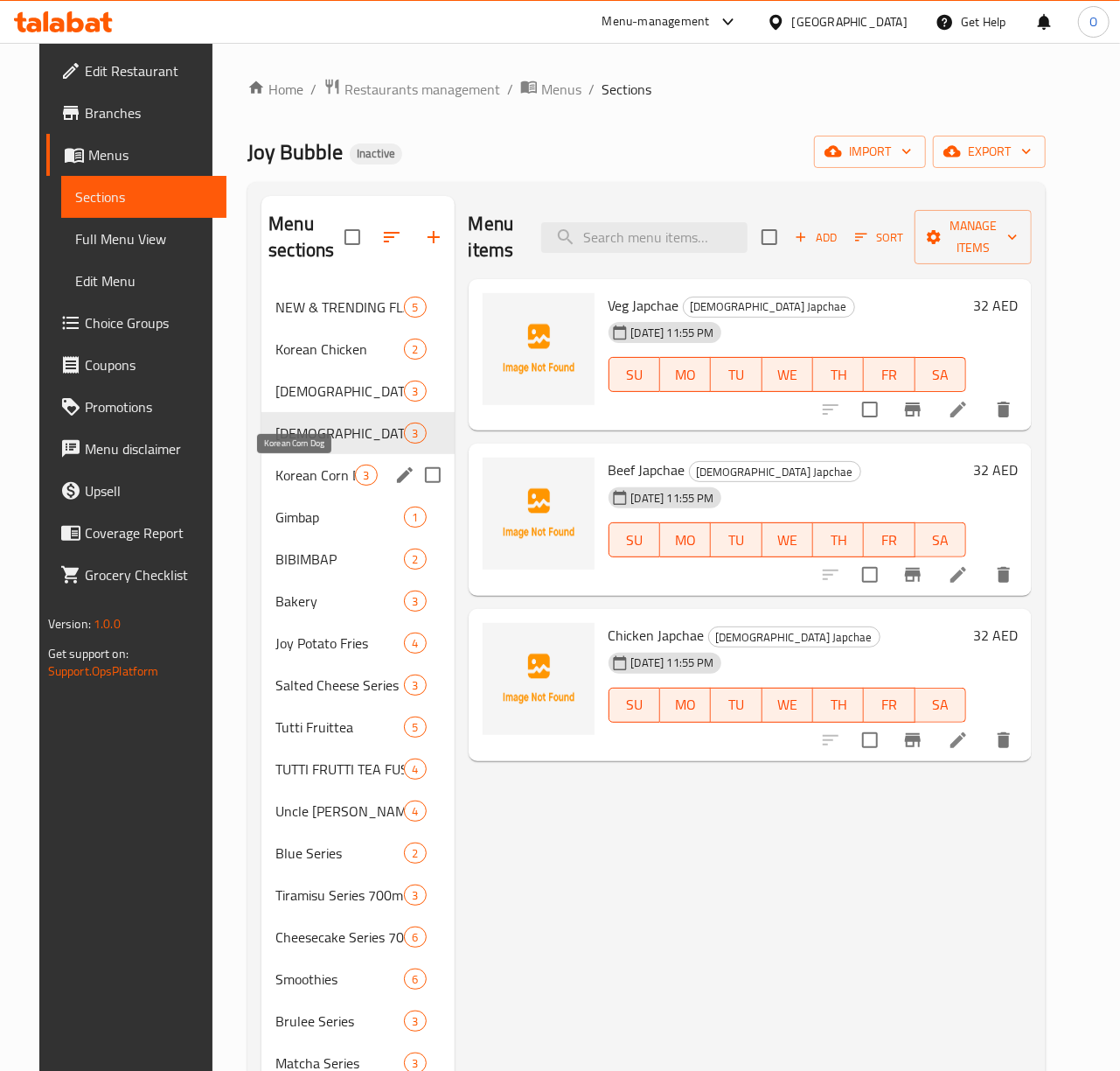
click at [312, 480] on span "Korean Corn Dog" at bounding box center [314, 474] width 79 height 21
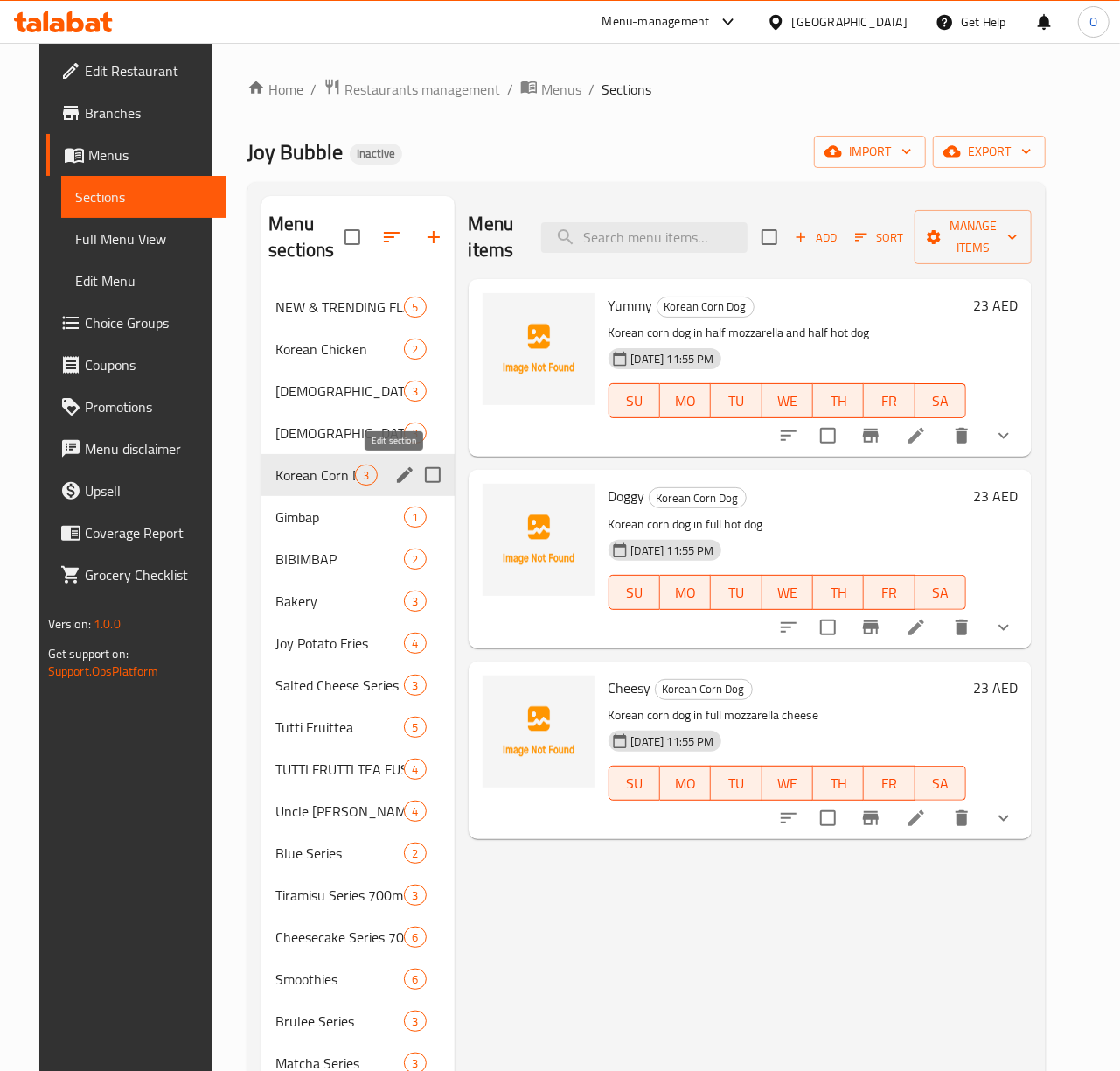
click at [398, 471] on icon "edit" at bounding box center [405, 474] width 16 height 16
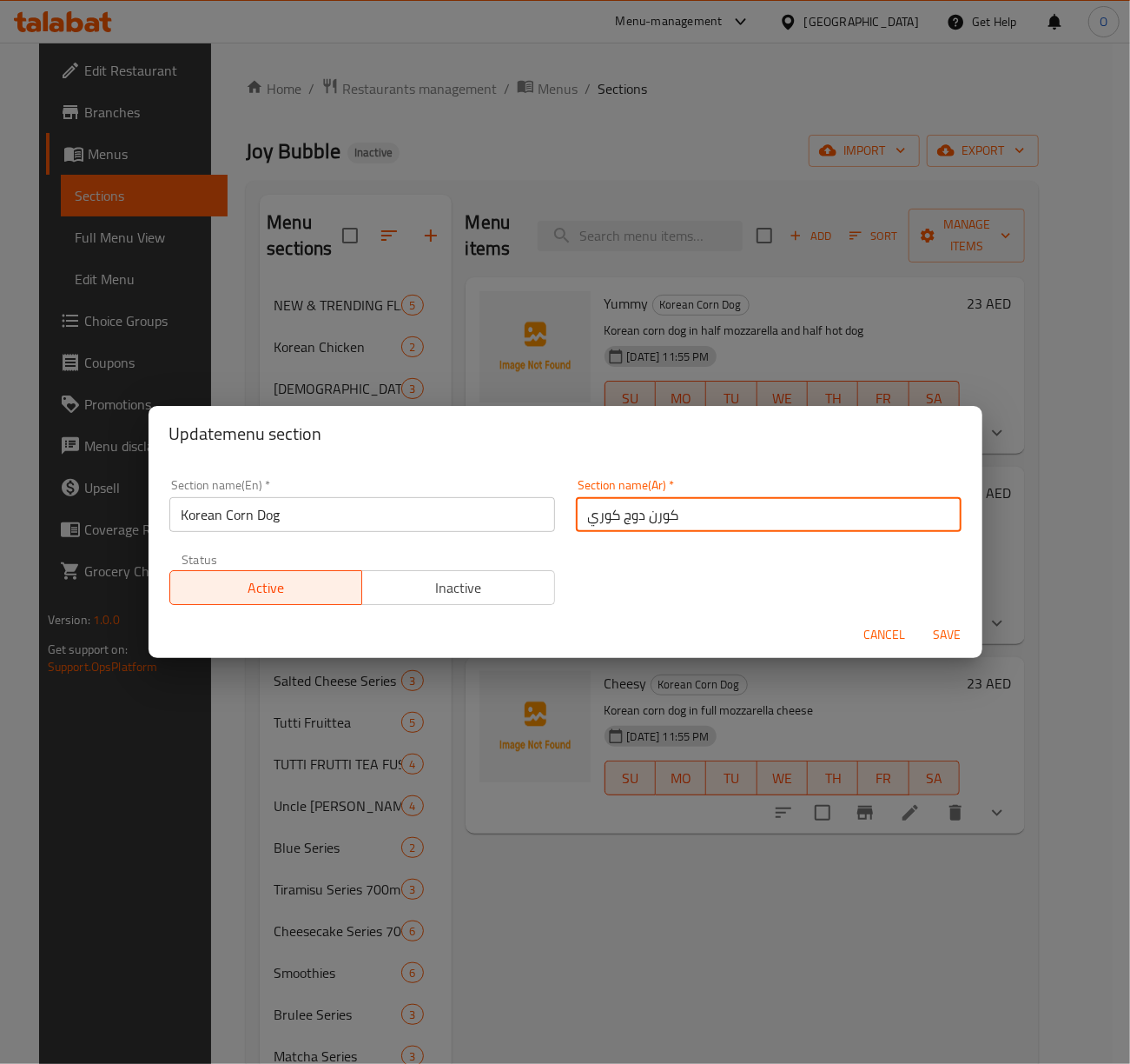
click at [576, 511] on input "كورن دوج كوري" at bounding box center [769, 514] width 386 height 34
click at [608, 516] on input "الكورن دوج كوري" at bounding box center [769, 514] width 386 height 34
type input "الكورن دوج الكوري"
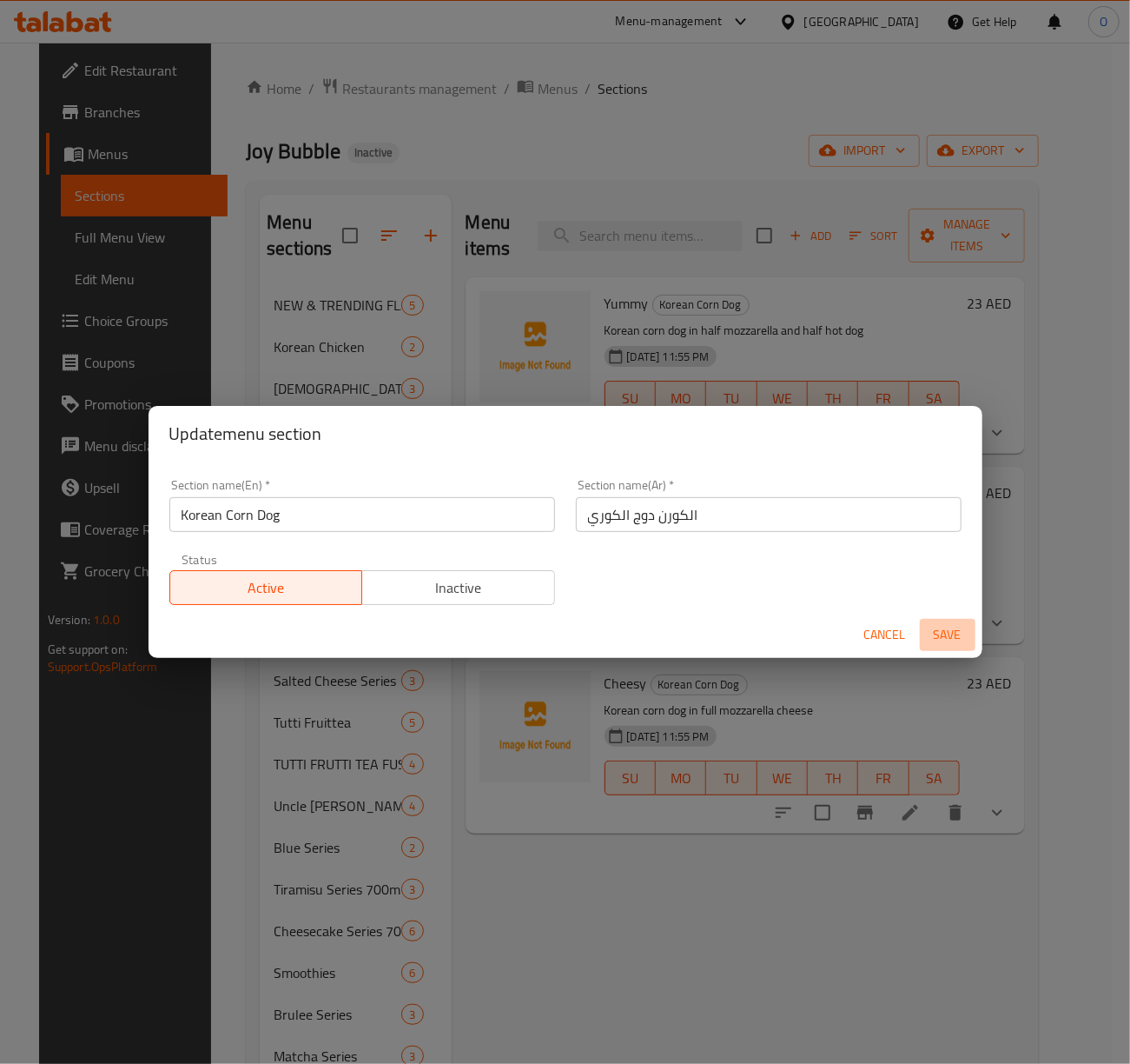
click at [957, 636] on span "Save" at bounding box center [948, 635] width 42 height 22
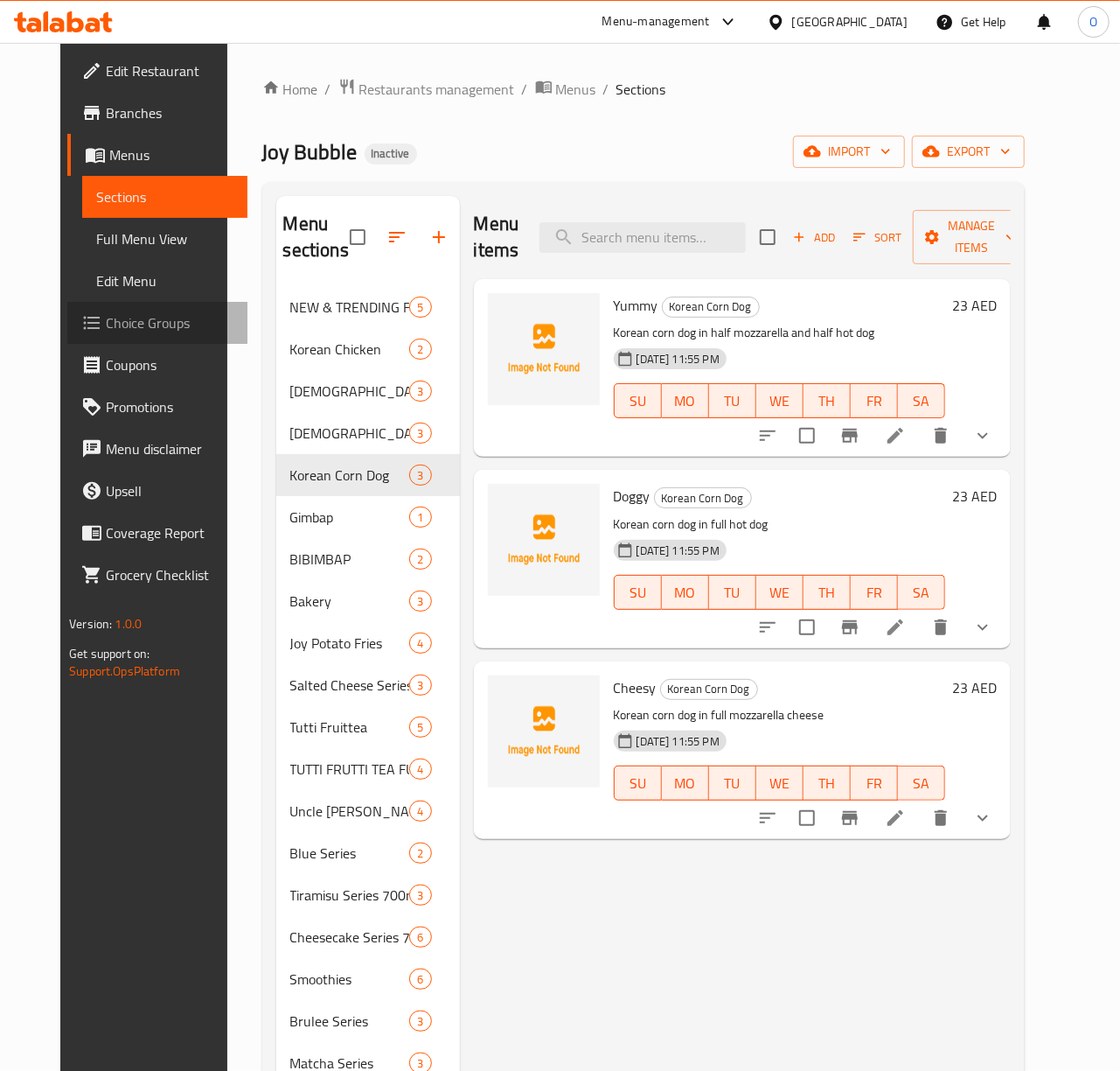
click at [113, 315] on span "Choice Groups" at bounding box center [170, 323] width 128 height 21
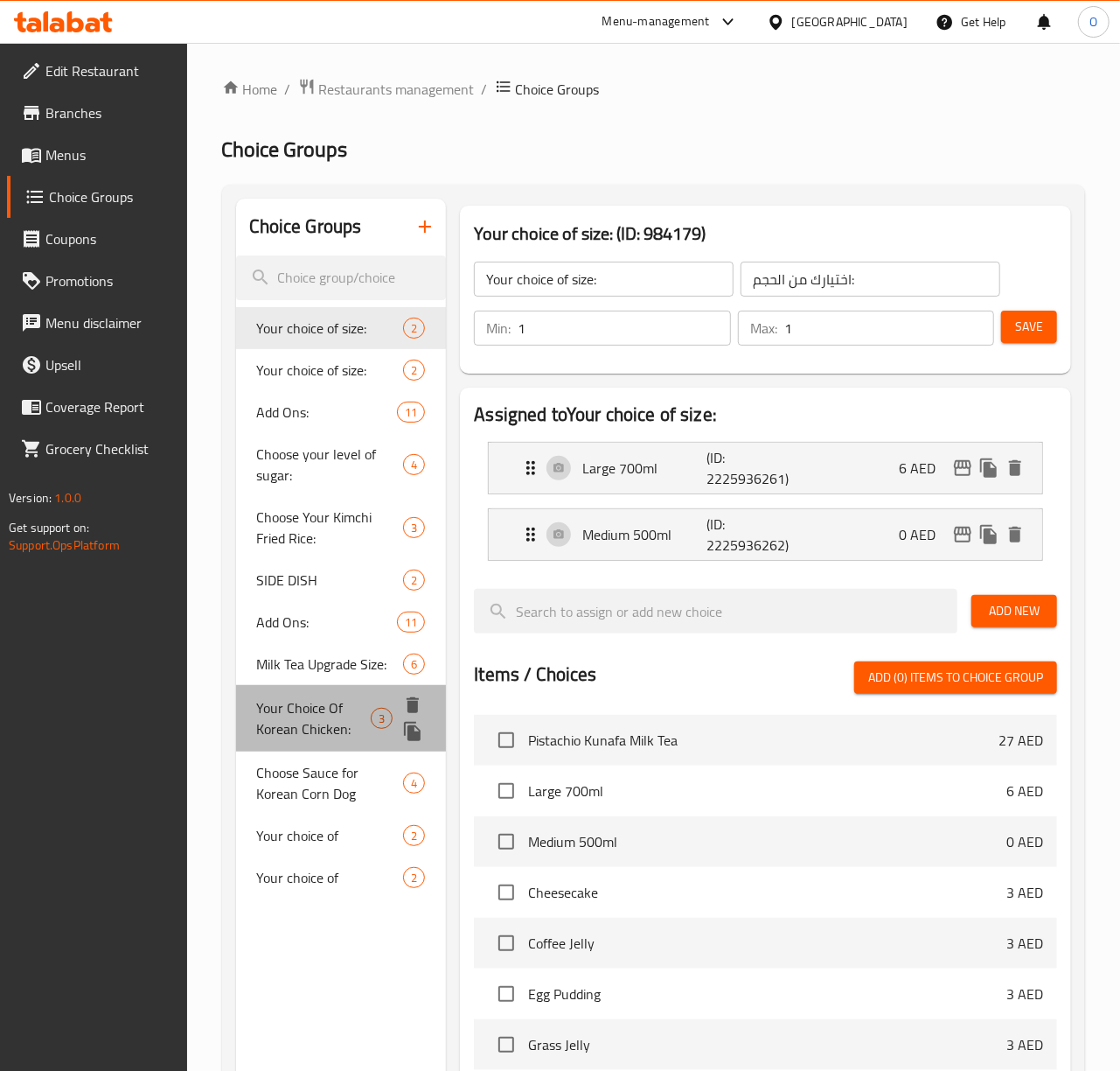
click at [333, 727] on span "Your Choice Of Korean Chicken:" at bounding box center [313, 718] width 114 height 42
type input "Your Choice Of Korean Chicken:"
type input "إختيارك من الدجاج الكوري:"
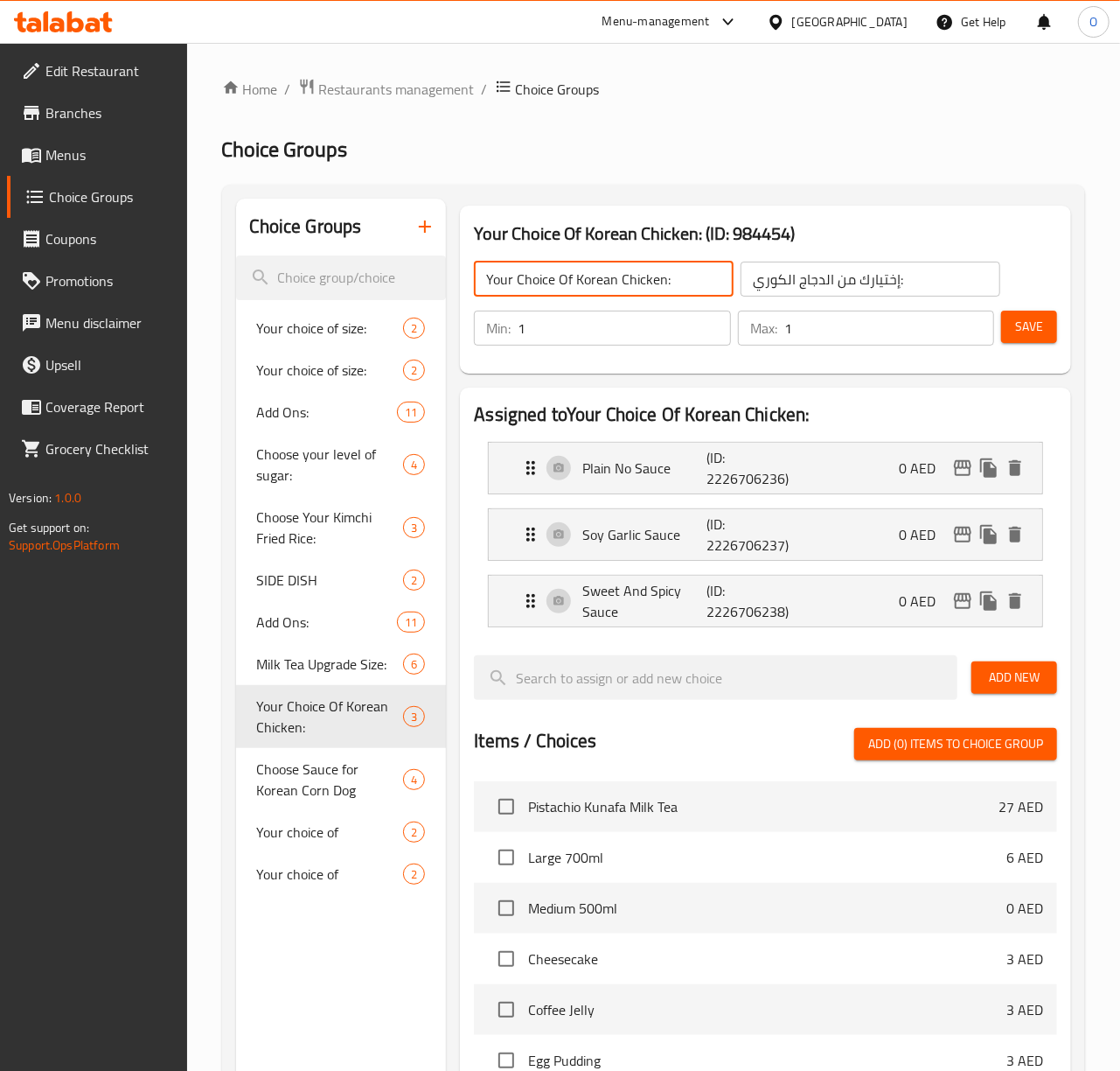
click at [663, 276] on input "Your Choice Of Korean Chicken:" at bounding box center [604, 279] width 259 height 35
type input "Your Choice Of Korean Chicken Sauce:"
click at [832, 281] on input "إختيارك من الدجاج الكوري:" at bounding box center [871, 279] width 259 height 35
type input "إختيارك من صوص الدجاج الكوري:"
click at [1035, 334] on span "Save" at bounding box center [1029, 327] width 28 height 22
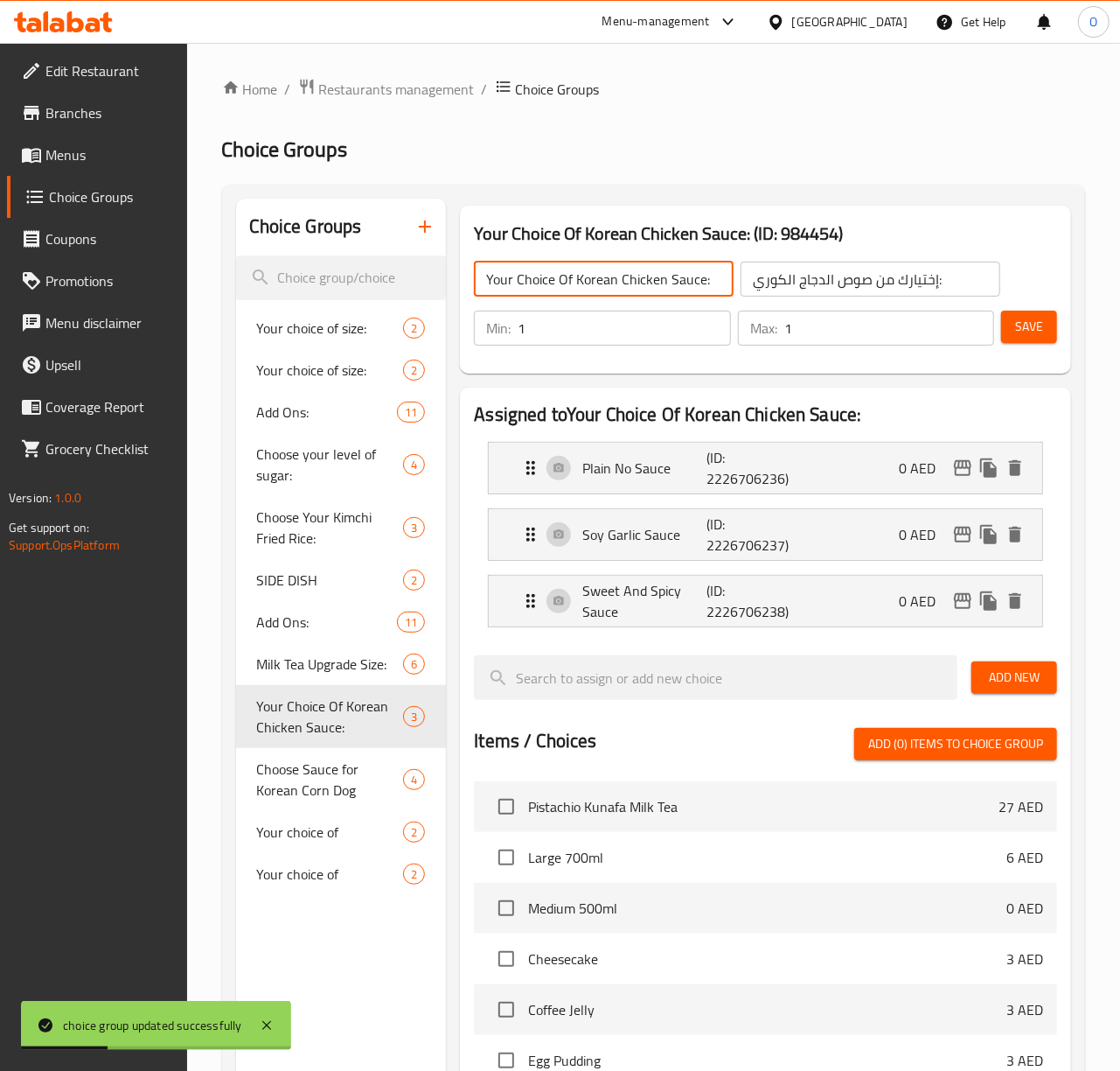
click at [617, 277] on input "Your Choice Of Korean Chicken Sauce:" at bounding box center [604, 279] width 259 height 35
drag, startPoint x: 620, startPoint y: 277, endPoint x: 461, endPoint y: 281, distance: 159.1
click at [461, 281] on div "Your Choice Of Korean Chicken Sauce: (ID: 984454) Your Choice Of Korean Chicken…" at bounding box center [765, 290] width 611 height 168
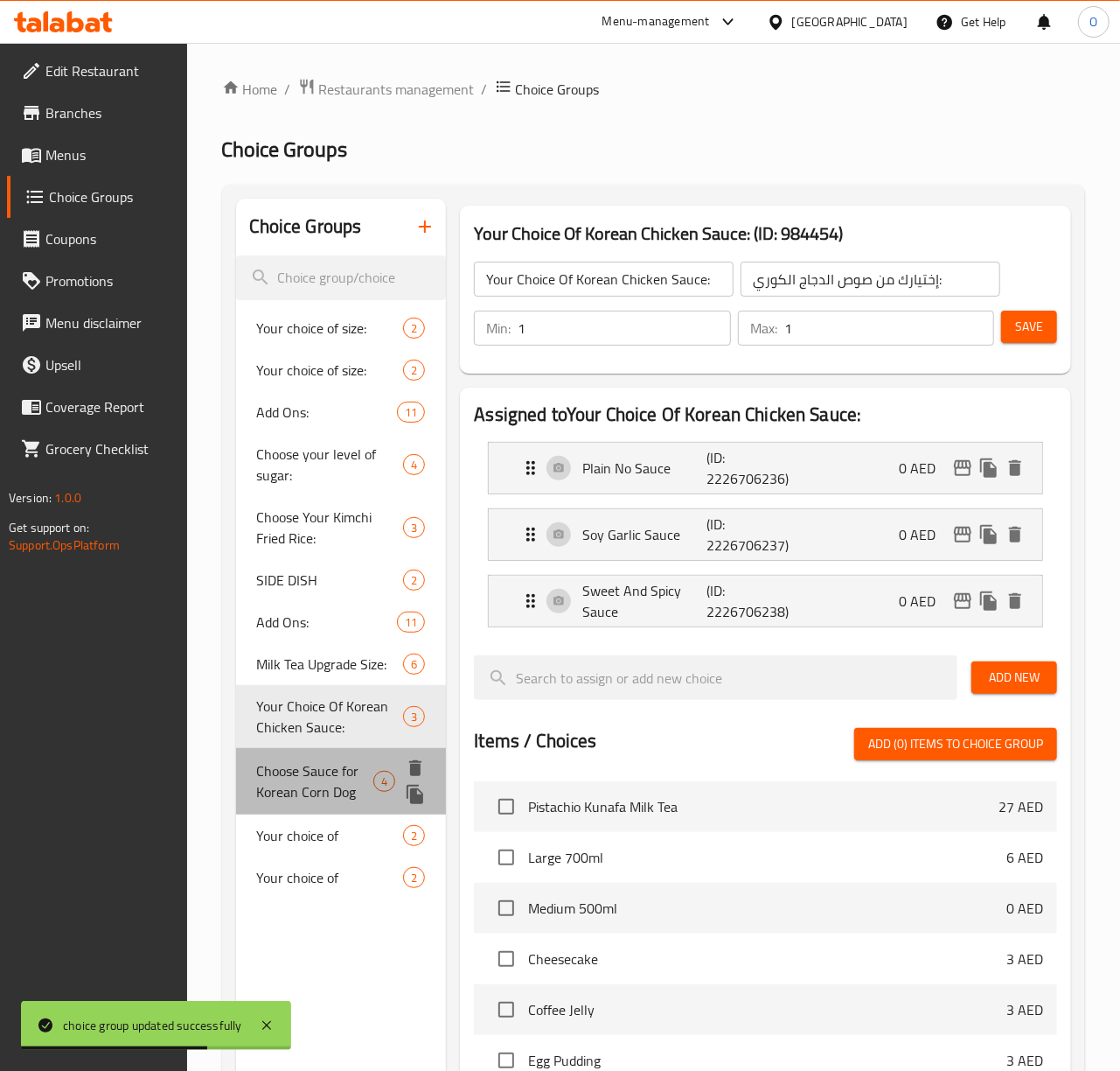
click at [339, 789] on span "Choose Sauce for Korean Corn Dog" at bounding box center [315, 781] width 117 height 42
type input "Choose Sauce for Korean Corn Dog"
type input "اختر صلصة للكورن دوج الكوري"
type input "0"
type input "4"
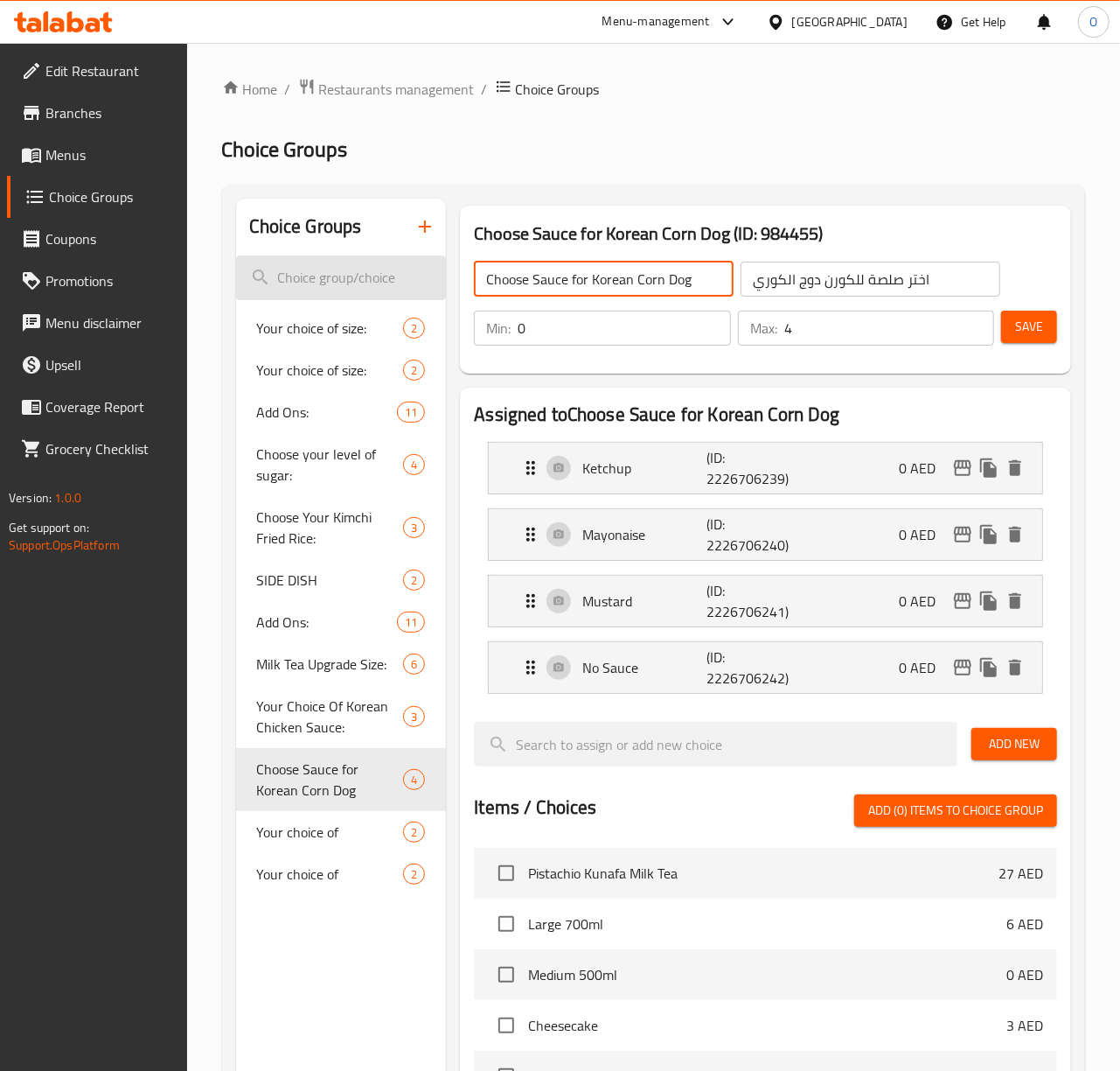
drag, startPoint x: 630, startPoint y: 280, endPoint x: 368, endPoint y: 257, distance: 263.0
click at [368, 257] on div "Choice Groups Your choice of size: 2 Your choice of size: 2 Add Ons: 11 Choose …" at bounding box center [657, 912] width 842 height 1427
paste input "Your Choice Of Korean"
click at [685, 287] on input "Your Choice Of Korean Corn Dog" at bounding box center [604, 279] width 259 height 35
type input "Your Choice Of Korean Corn Dog Sauce:"
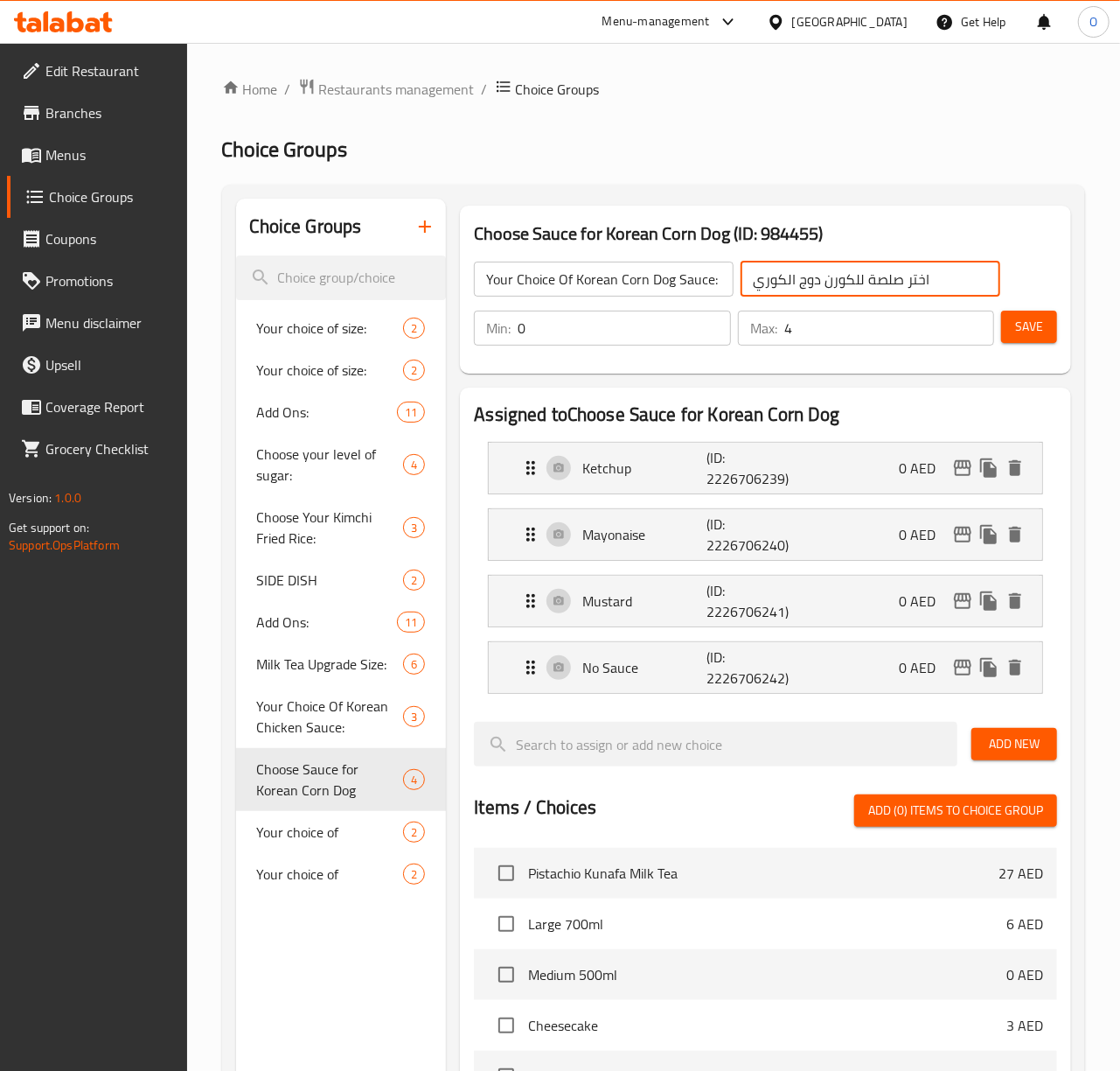
drag, startPoint x: 868, startPoint y: 277, endPoint x: 962, endPoint y: 273, distance: 94.1
click at [962, 273] on input "اختر صلصة للكورن دوج الكوري" at bounding box center [871, 279] width 259 height 35
click at [979, 283] on input "إختيارك من صوص الكورن دوج الكوري" at bounding box center [871, 279] width 259 height 35
click at [675, 487] on div "Ketchup (ID: 2226706239) 0 AED" at bounding box center [770, 468] width 501 height 51
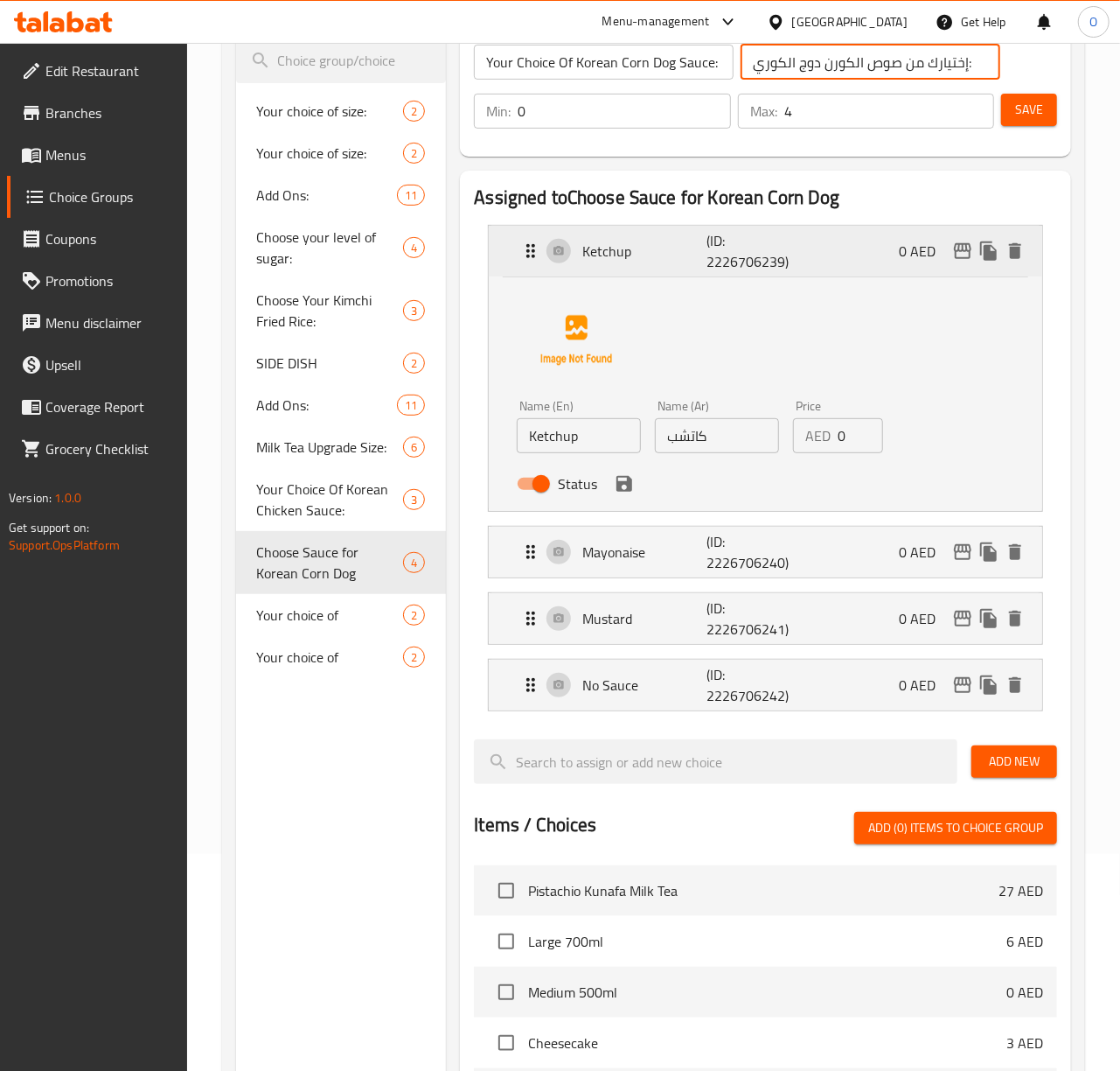
scroll to position [233, 0]
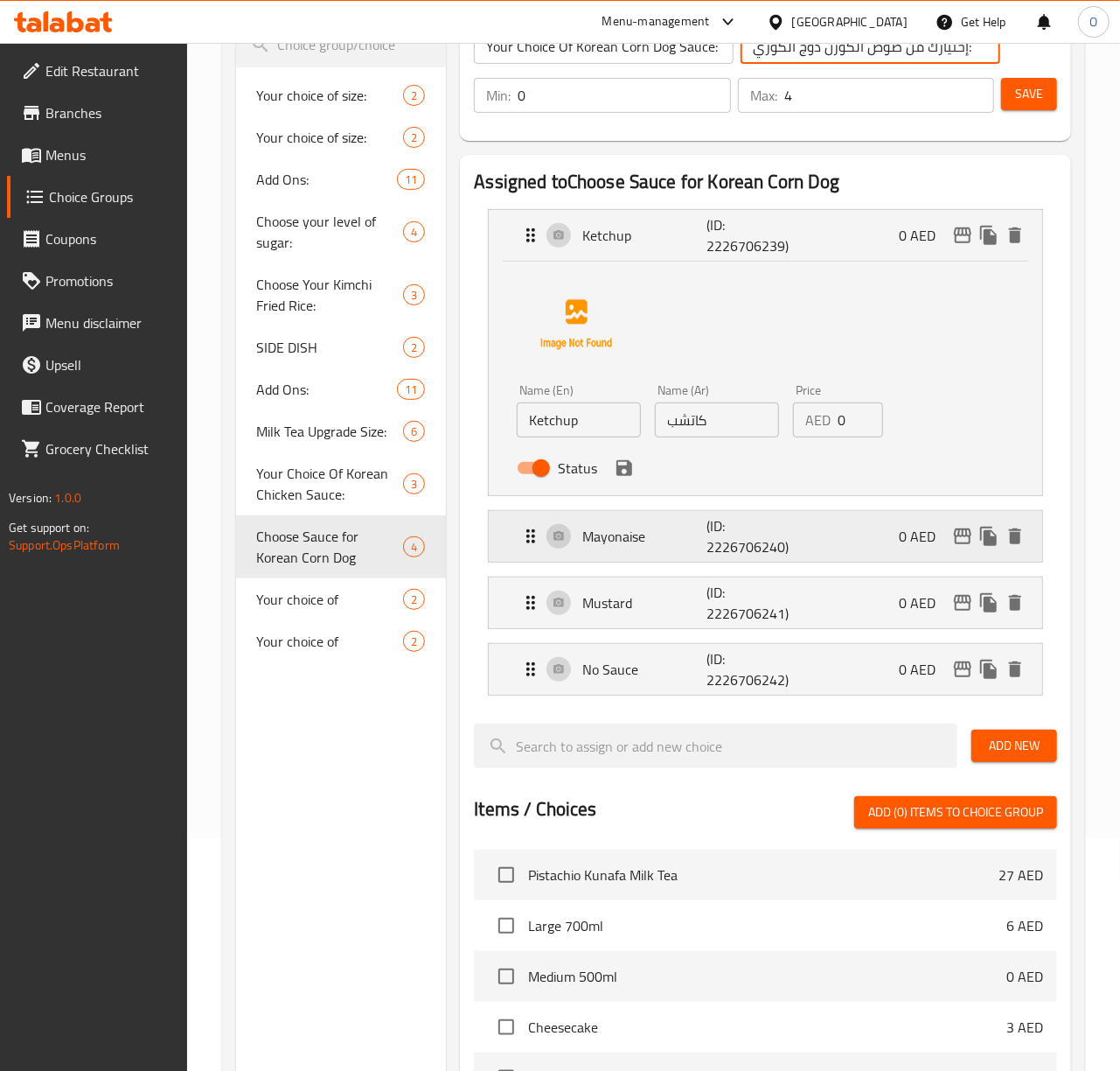
click at [661, 537] on p "Mayonaise" at bounding box center [644, 536] width 124 height 21
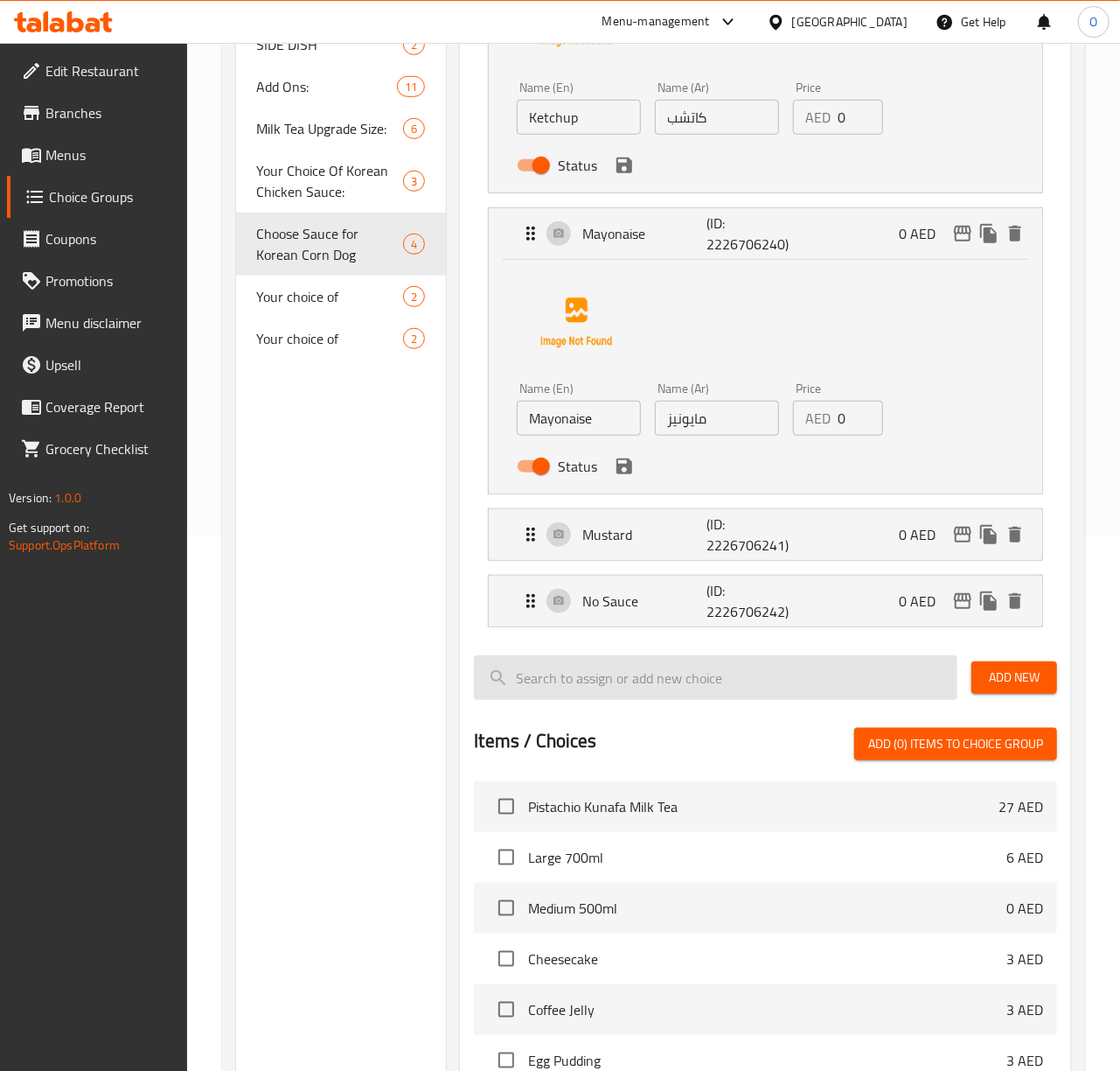
scroll to position [582, 0]
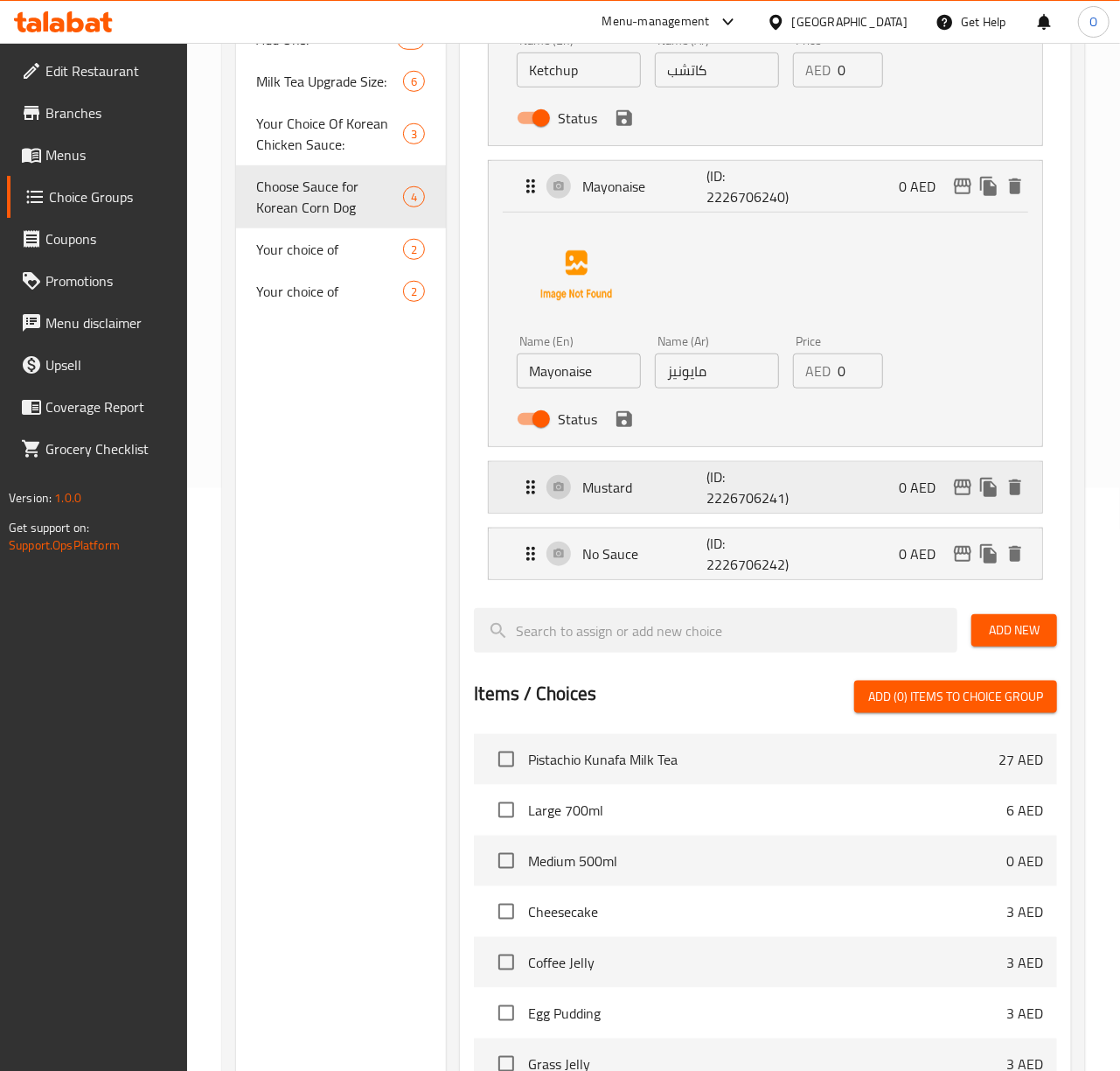
click at [658, 500] on div "Mustard (ID: 2226706241) 0 AED" at bounding box center [770, 487] width 501 height 51
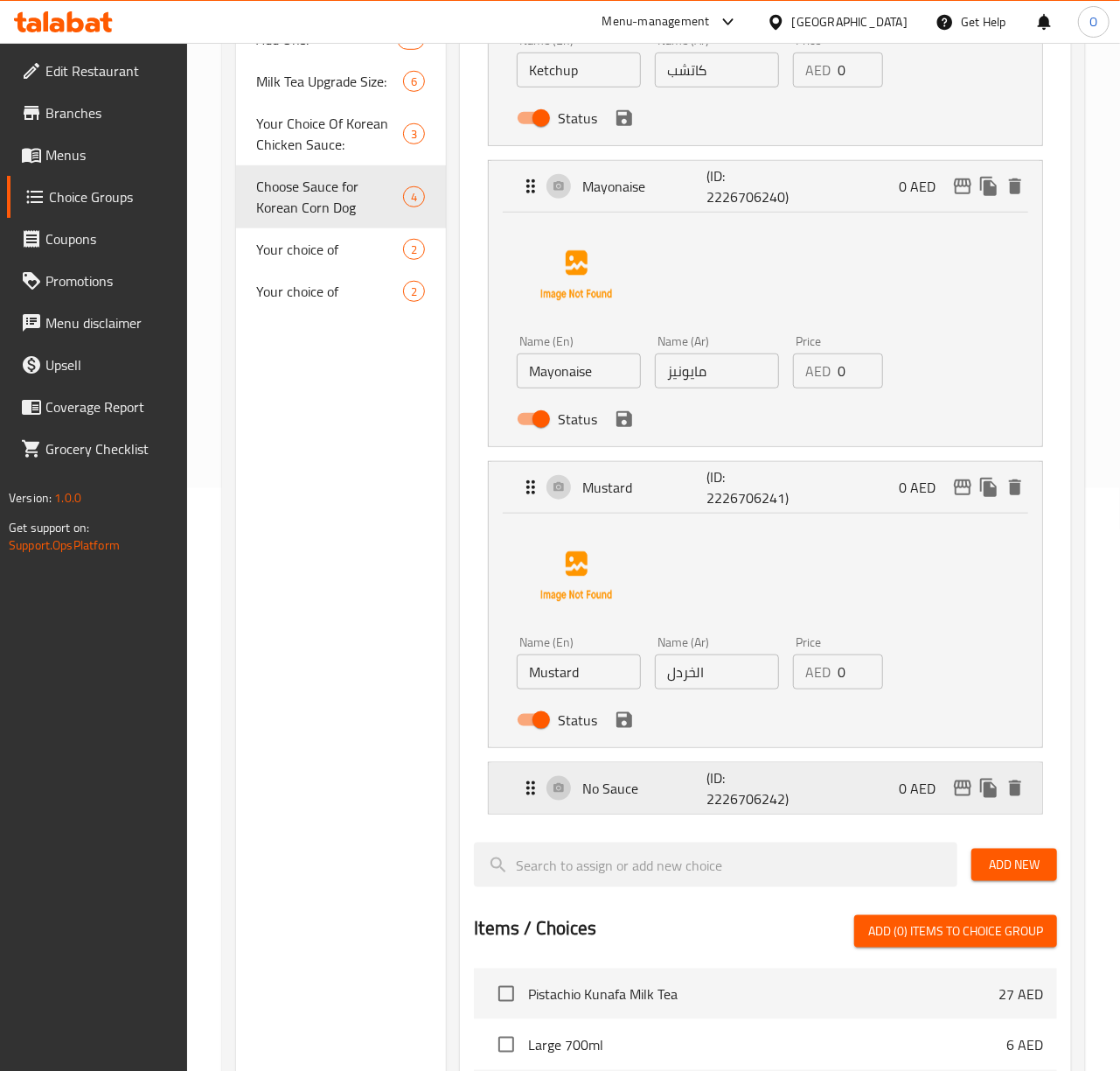
click at [696, 778] on div "No Sauce (ID: 2226706242) 0 AED" at bounding box center [770, 789] width 501 height 51
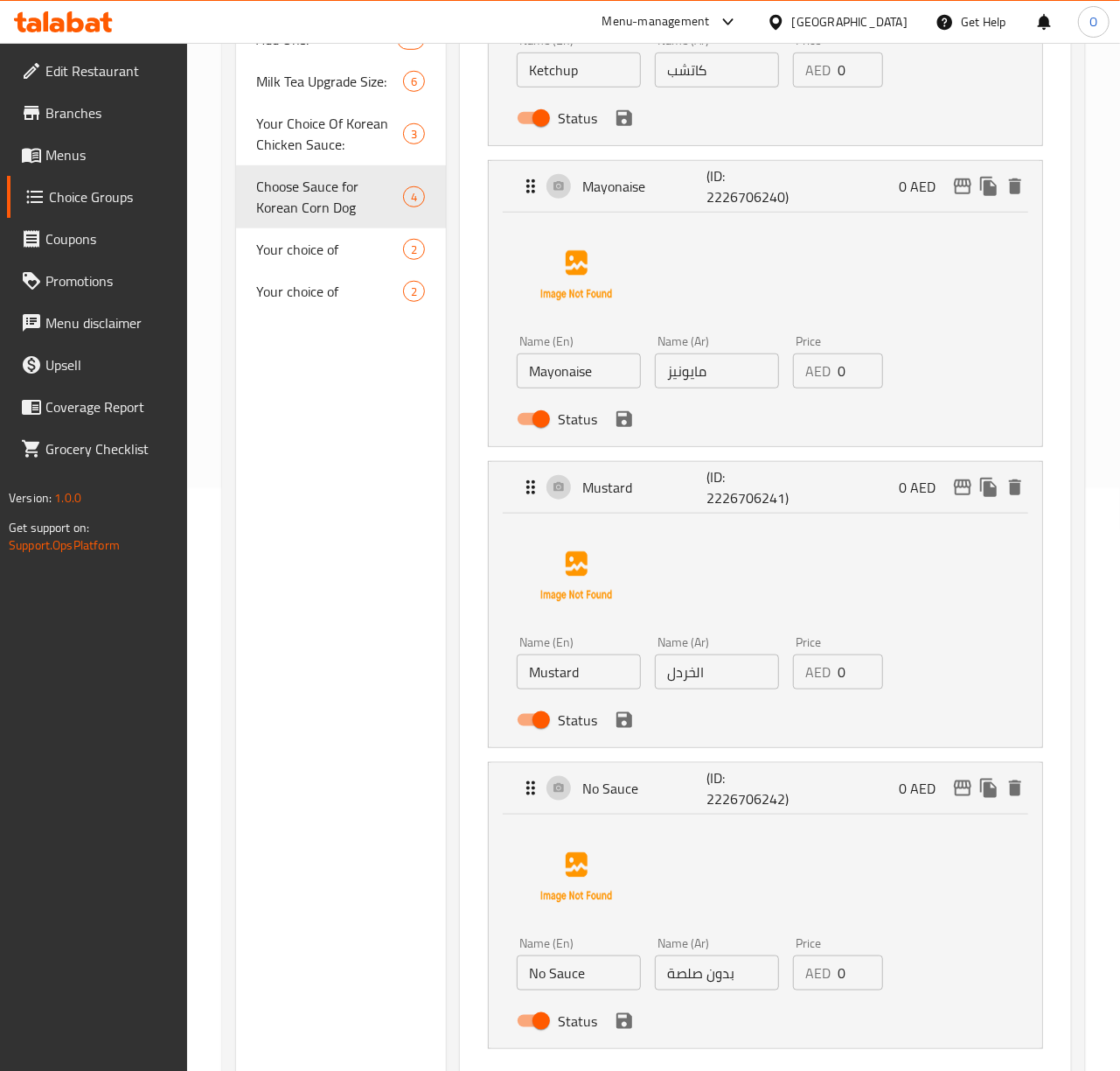
type input "إختيارك من صوص الكورن دوج الكوري:"
click at [702, 672] on input "الخردل" at bounding box center [717, 672] width 124 height 35
click at [698, 672] on input "الخردل" at bounding box center [717, 672] width 124 height 35
click at [627, 727] on icon "save" at bounding box center [624, 719] width 16 height 16
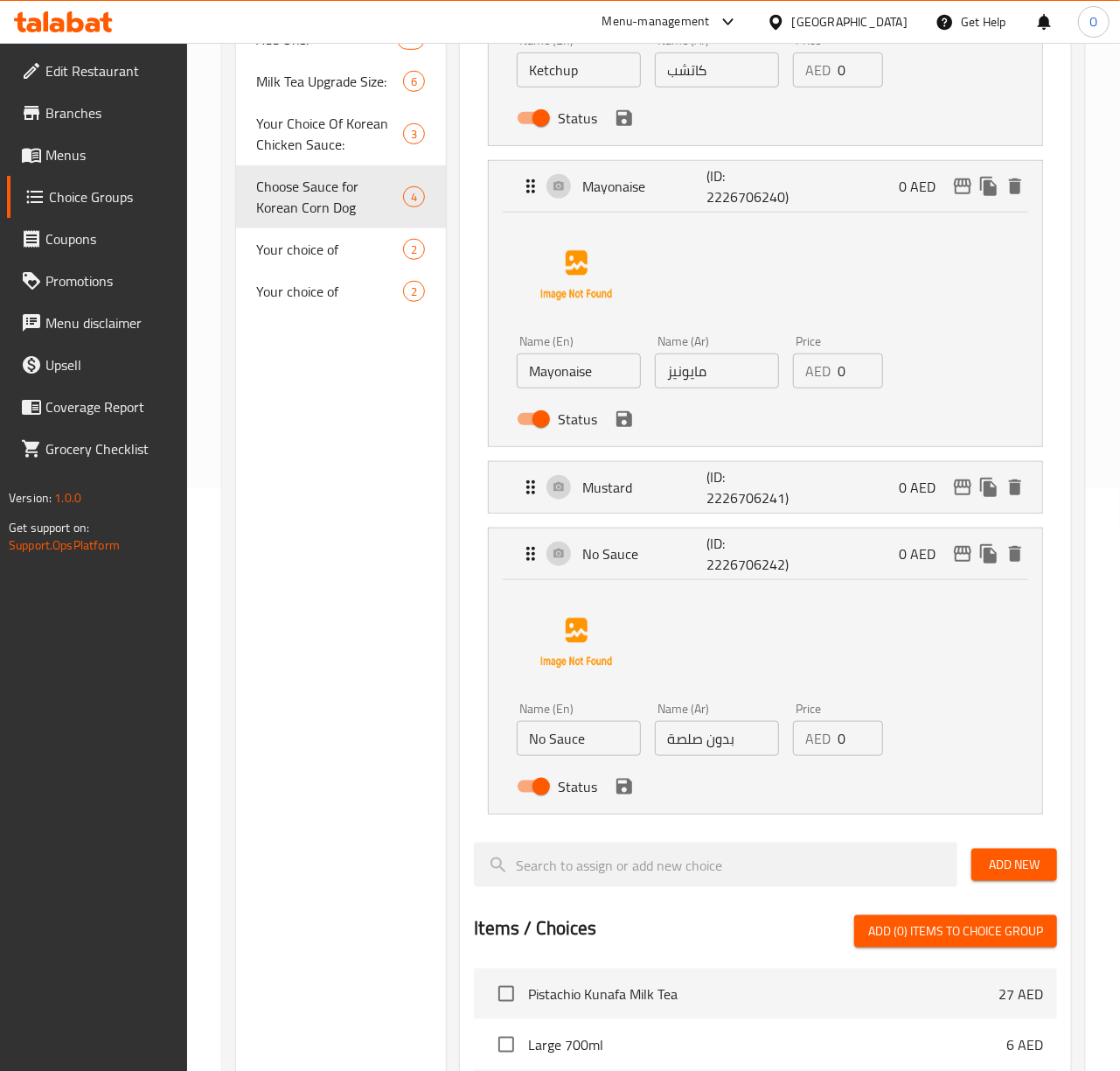
type input "مستردة"
click at [687, 742] on input "بدون صلصة" at bounding box center [717, 738] width 124 height 35
click at [631, 794] on icon "save" at bounding box center [624, 786] width 21 height 21
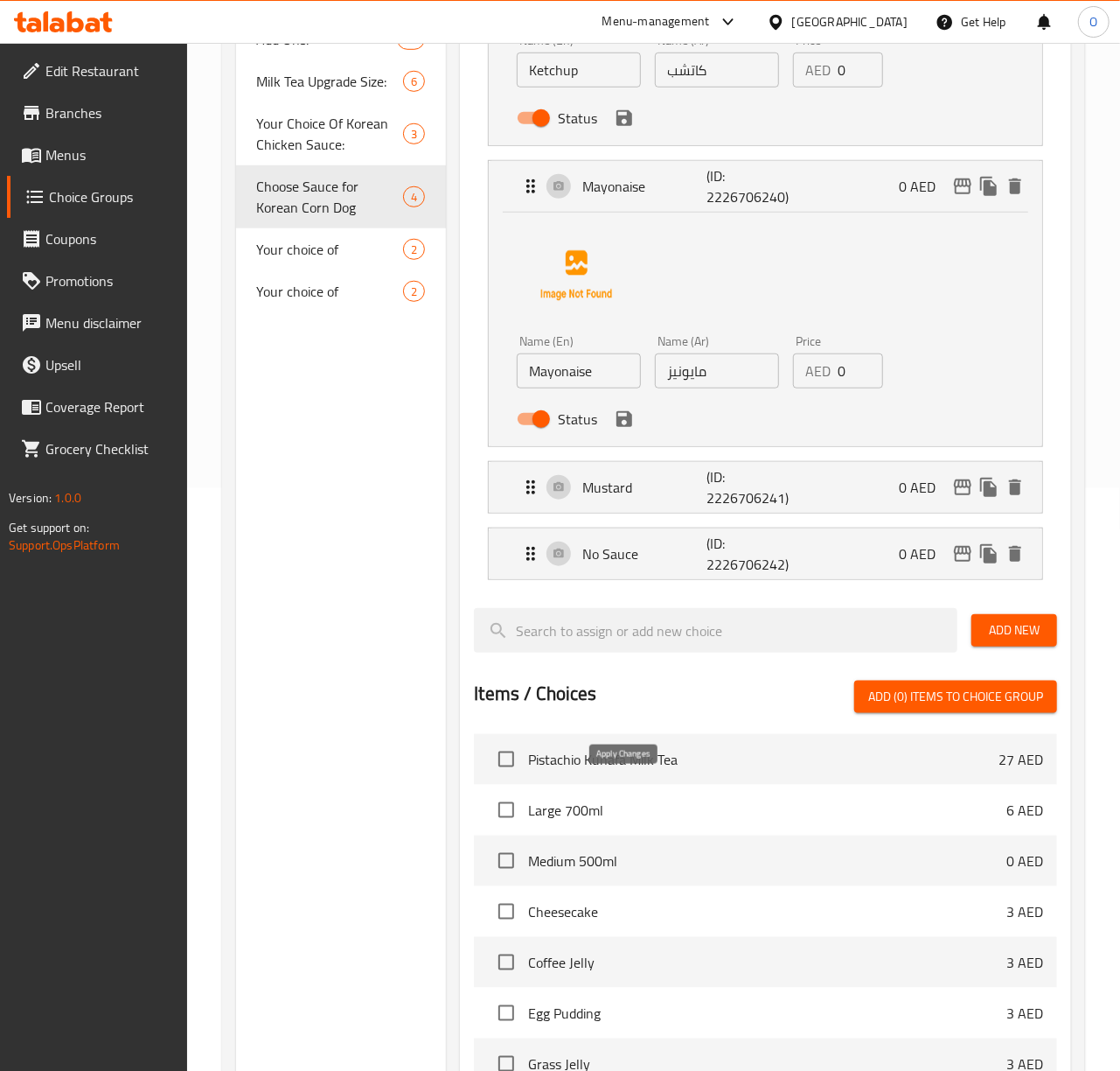
type input "بدون صوص"
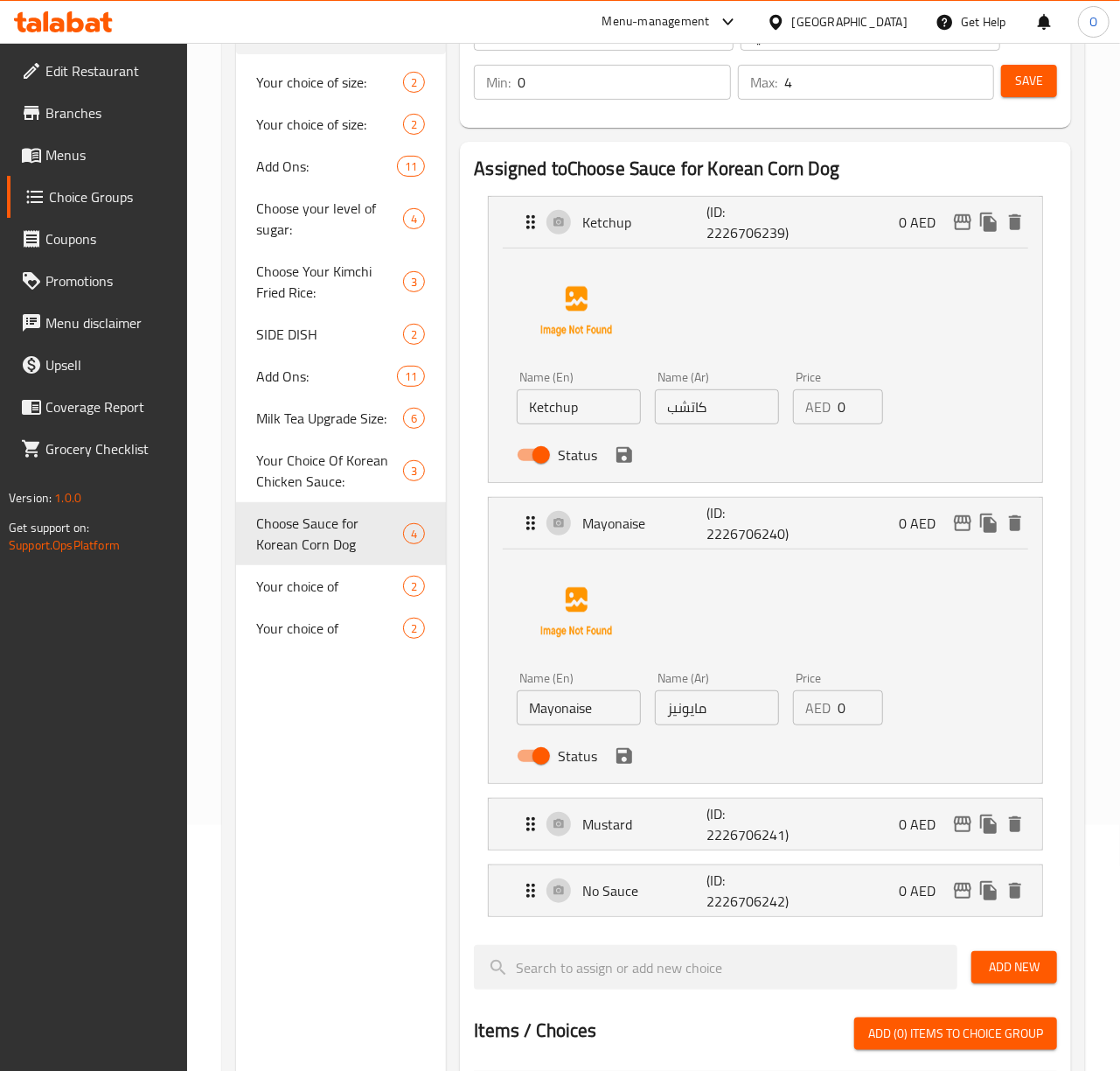
scroll to position [0, 0]
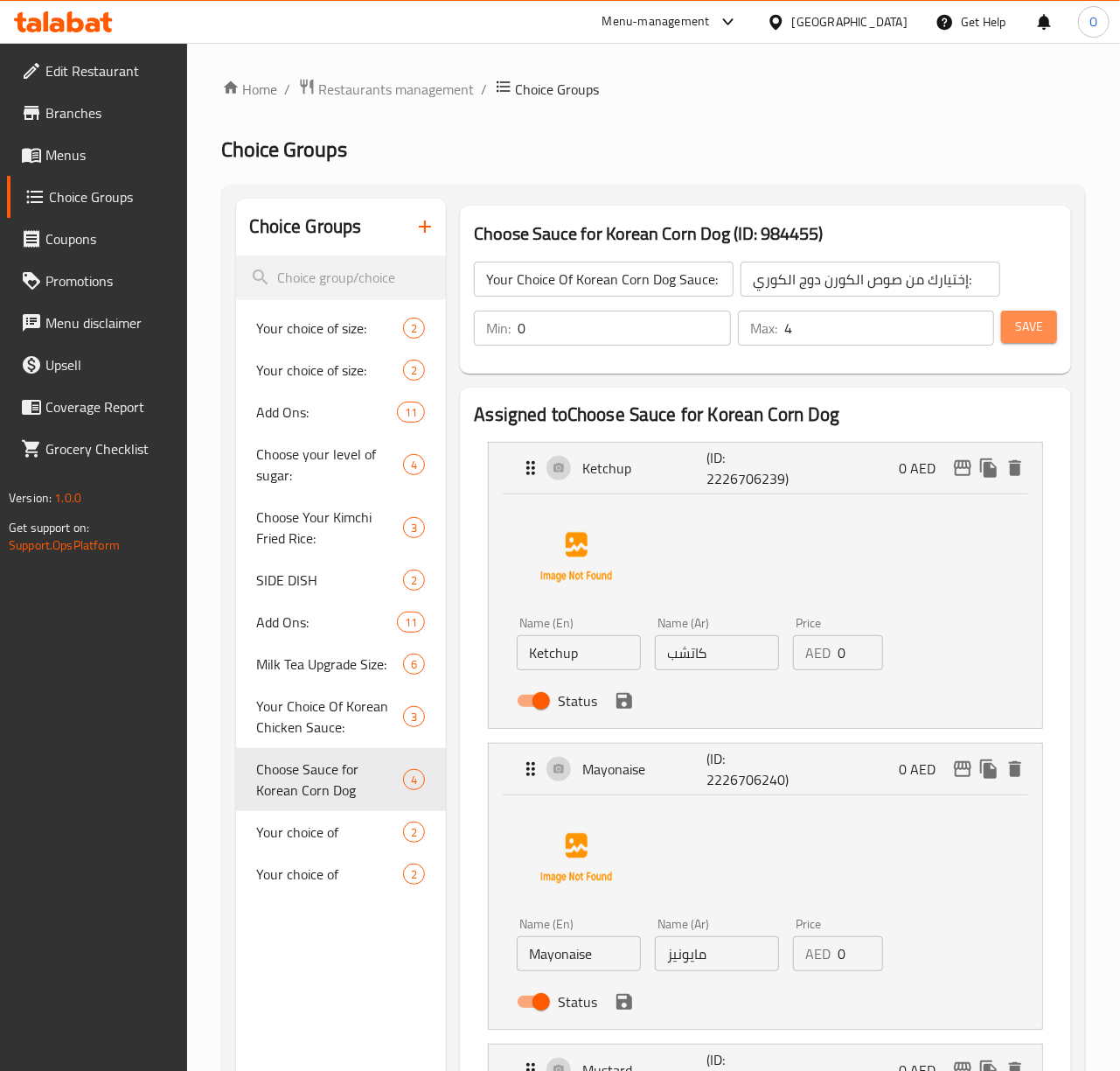
click at [1046, 322] on button "Save" at bounding box center [1029, 326] width 56 height 32
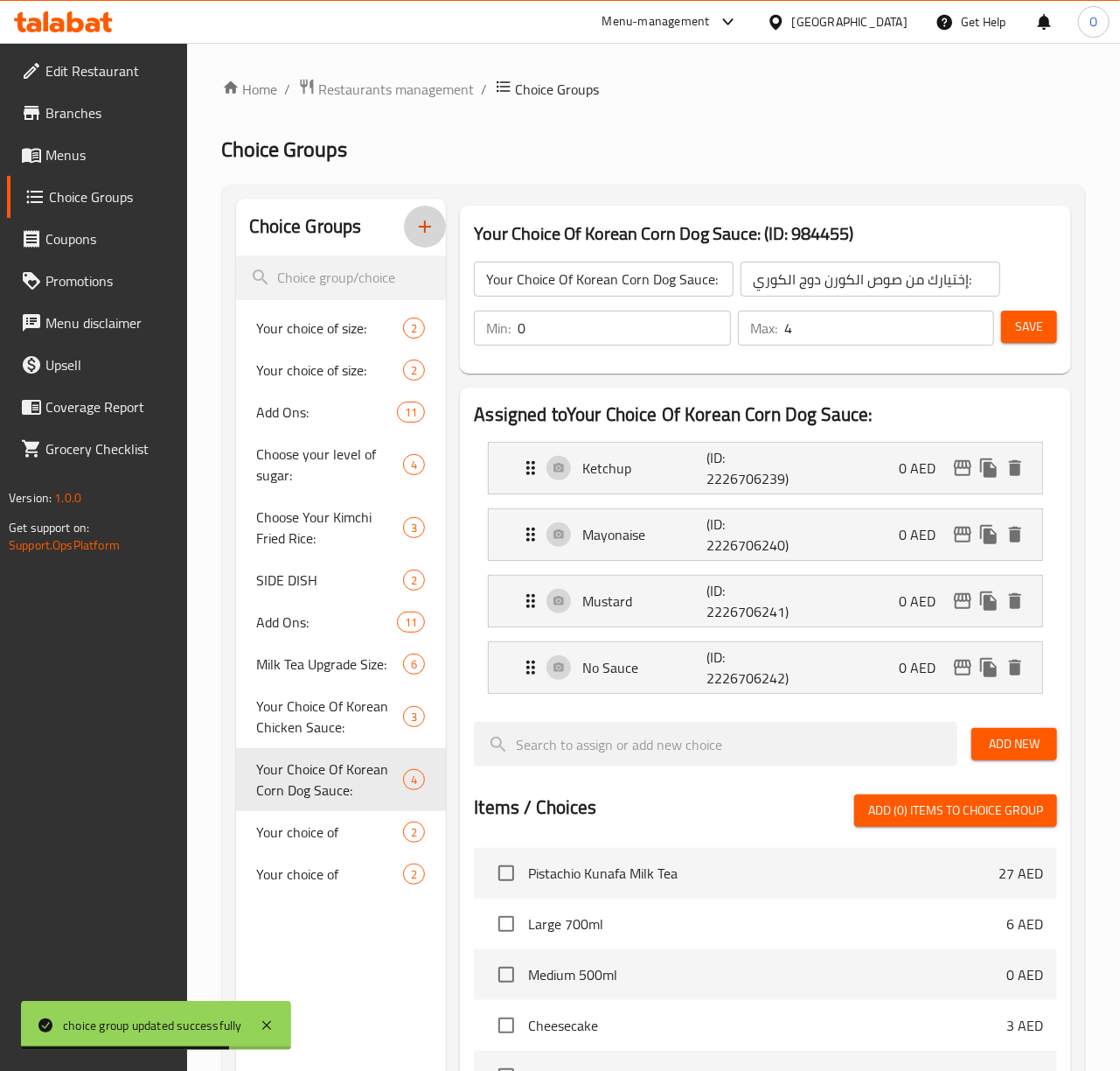
click at [432, 224] on icon "button" at bounding box center [425, 226] width 21 height 21
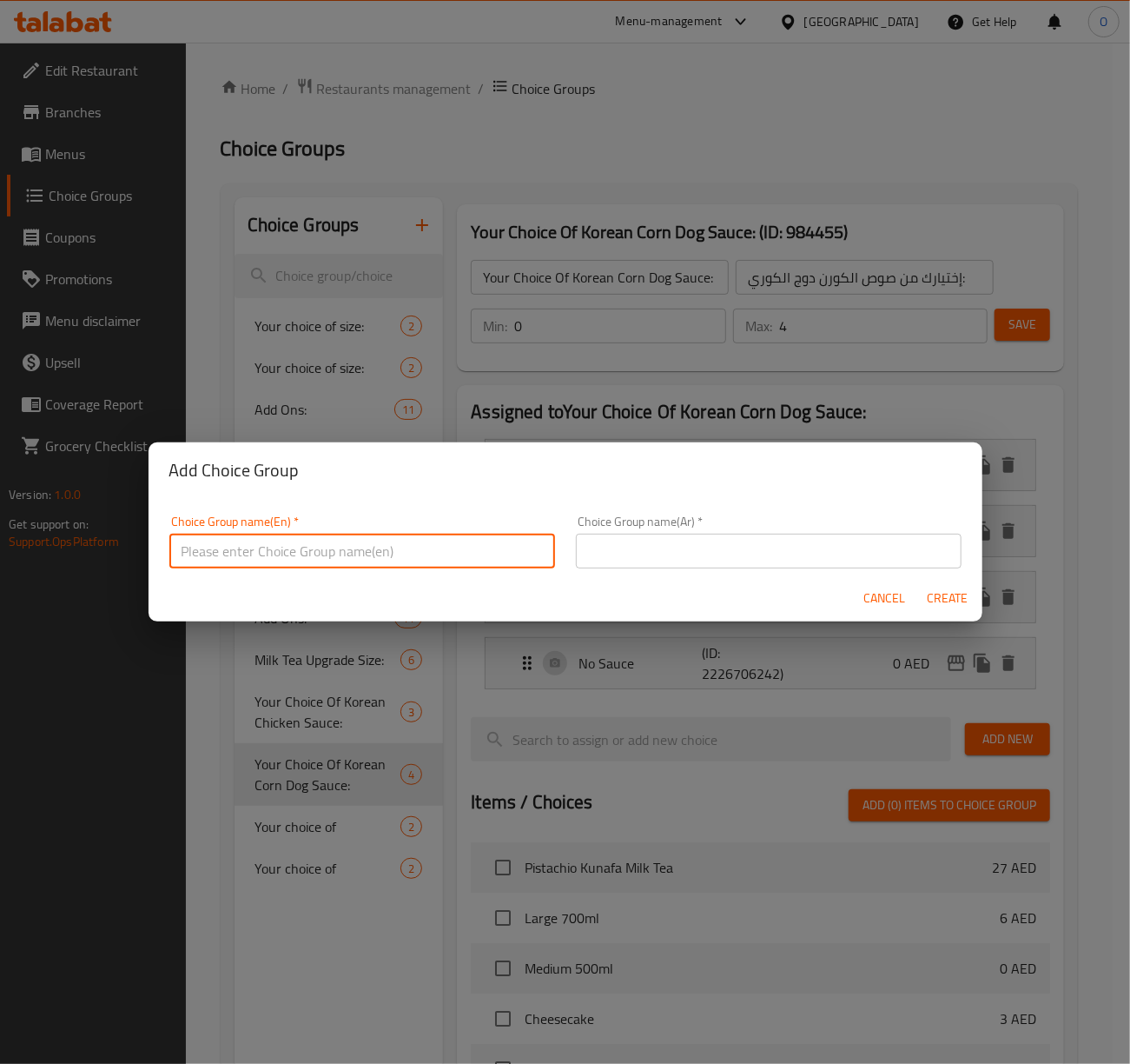
click at [251, 551] on input "text" at bounding box center [362, 551] width 386 height 34
type input "Your Choice Of Toppings:"
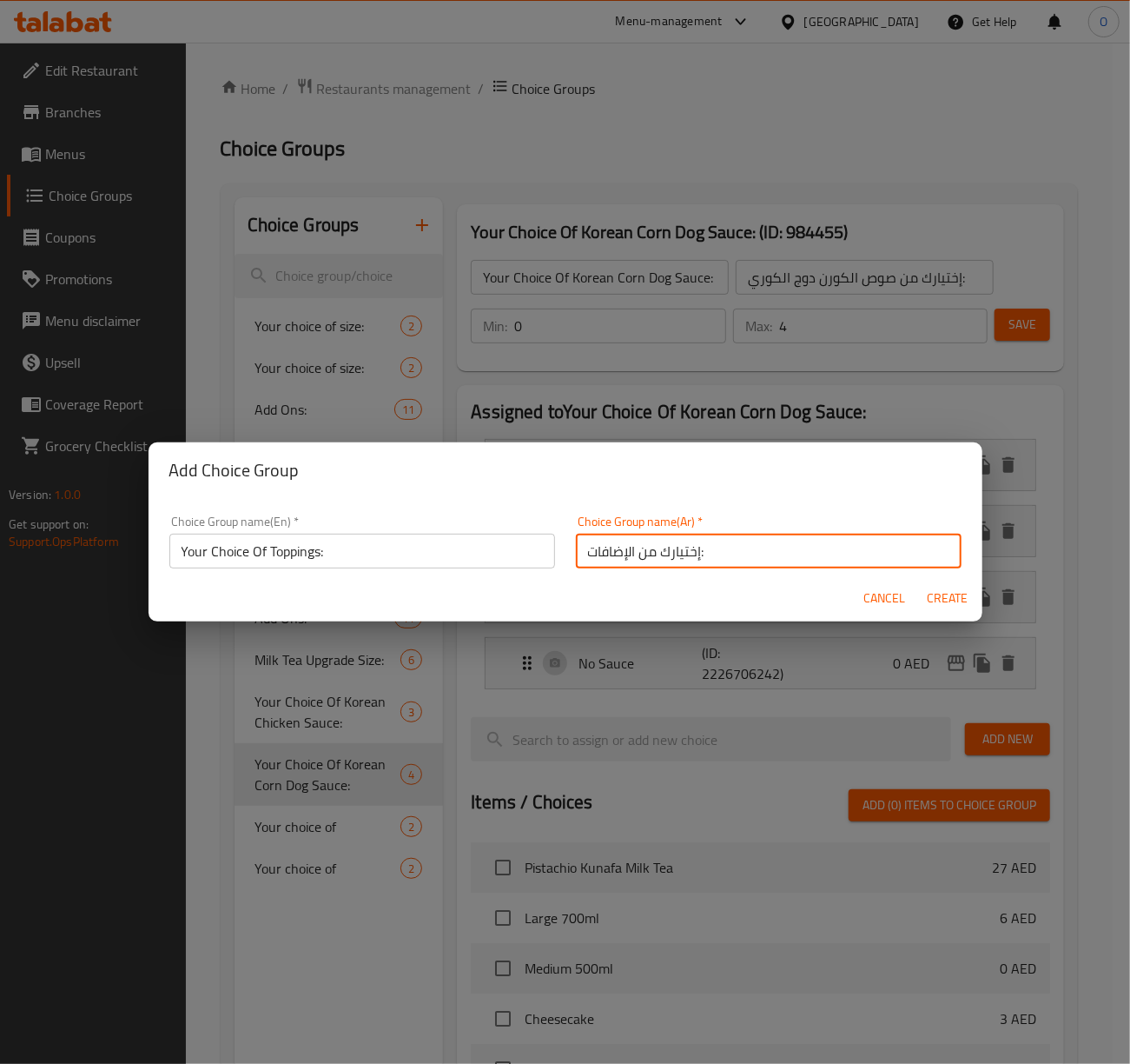
type input "إختيارك من الإضافات:"
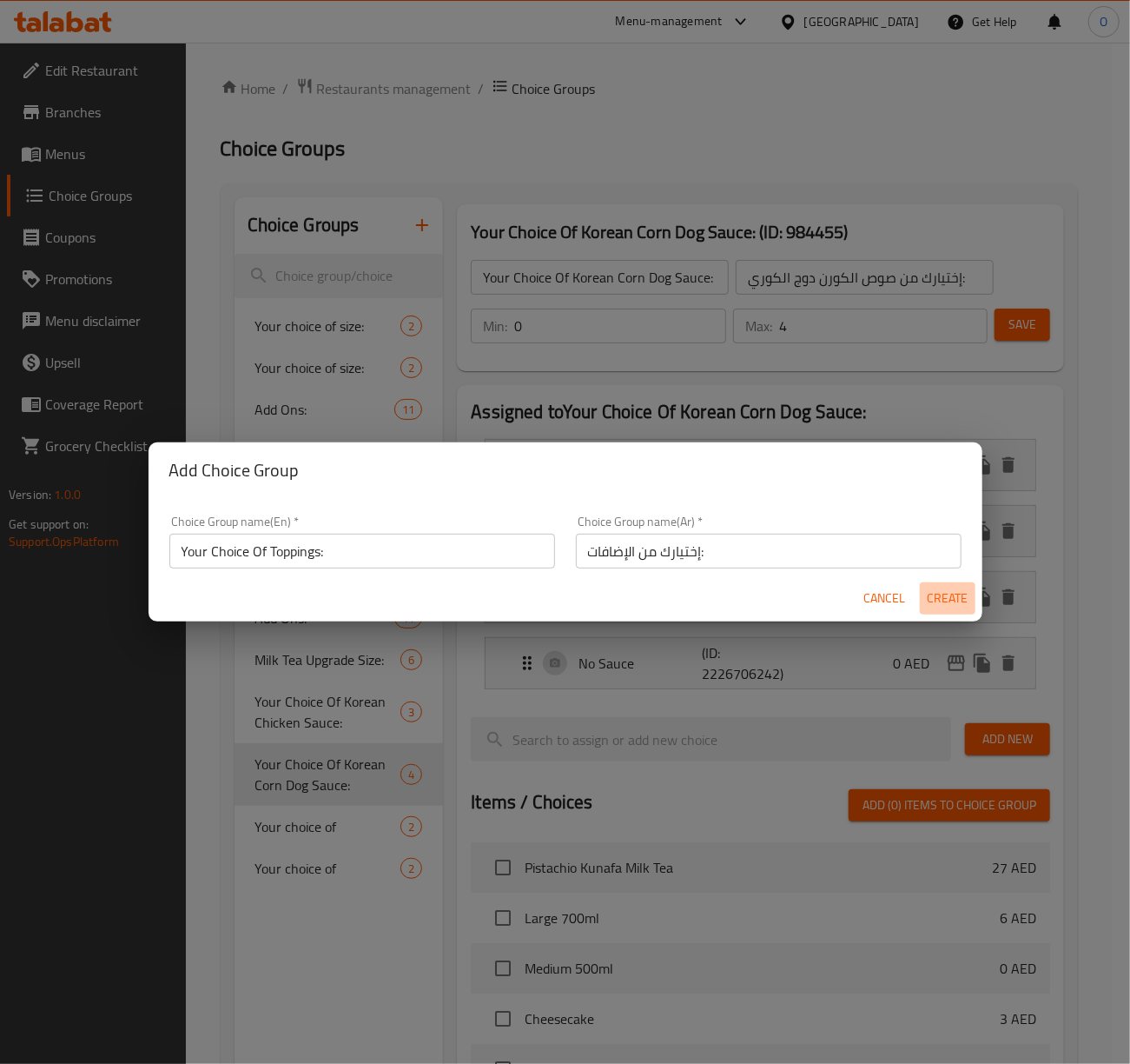
click at [948, 596] on span "Create" at bounding box center [948, 598] width 42 height 22
type input "Your Choice Of Toppings:"
type input "إختيارك من الإضافات:"
type input "0"
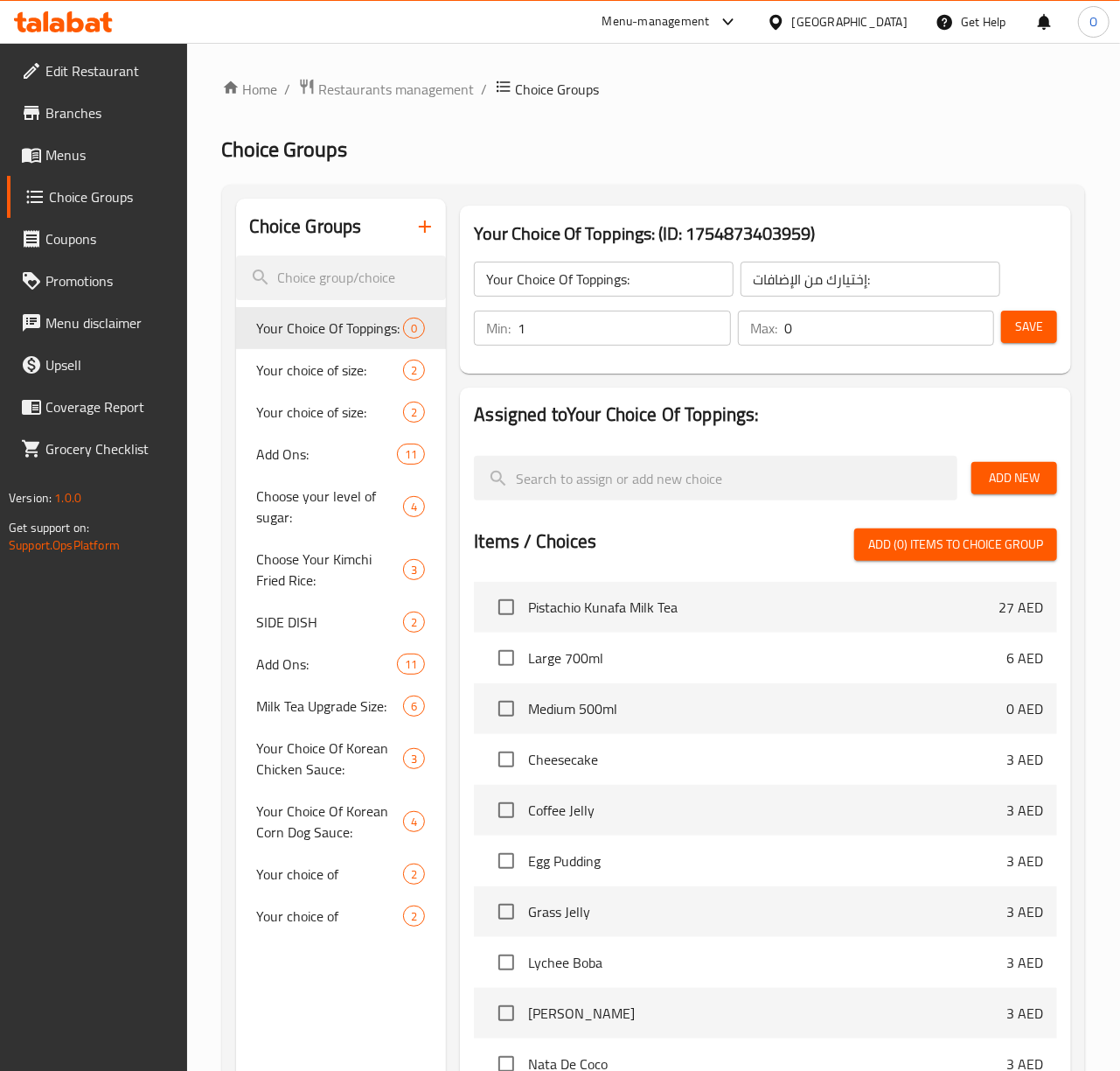
type input "1"
click at [711, 326] on input "1" at bounding box center [625, 328] width 214 height 35
drag, startPoint x: 974, startPoint y: 319, endPoint x: 977, endPoint y: 452, distance: 133.0
type input "1"
click at [974, 319] on input "1" at bounding box center [890, 328] width 211 height 35
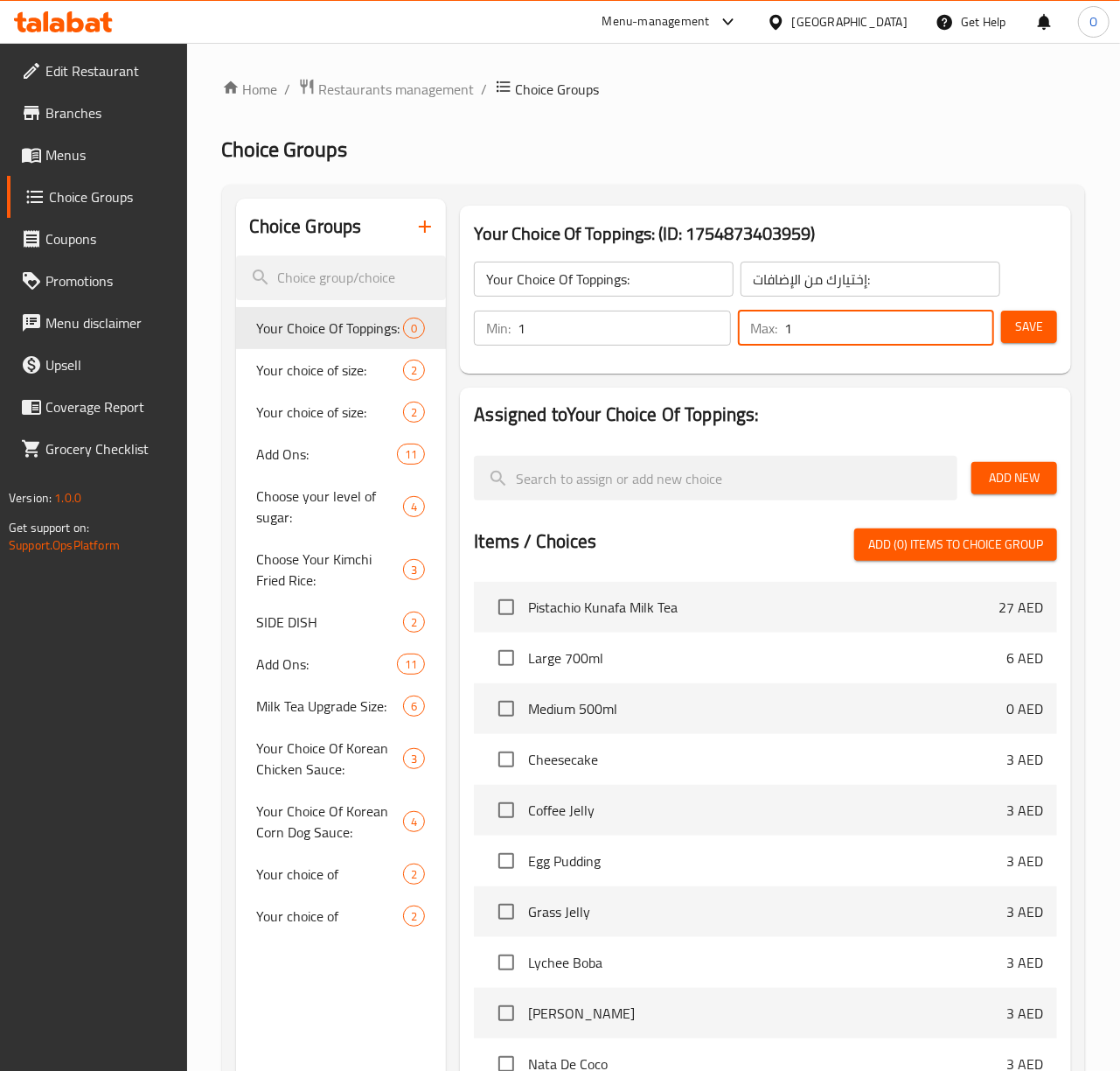
click at [994, 483] on span "Add New" at bounding box center [1014, 478] width 58 height 22
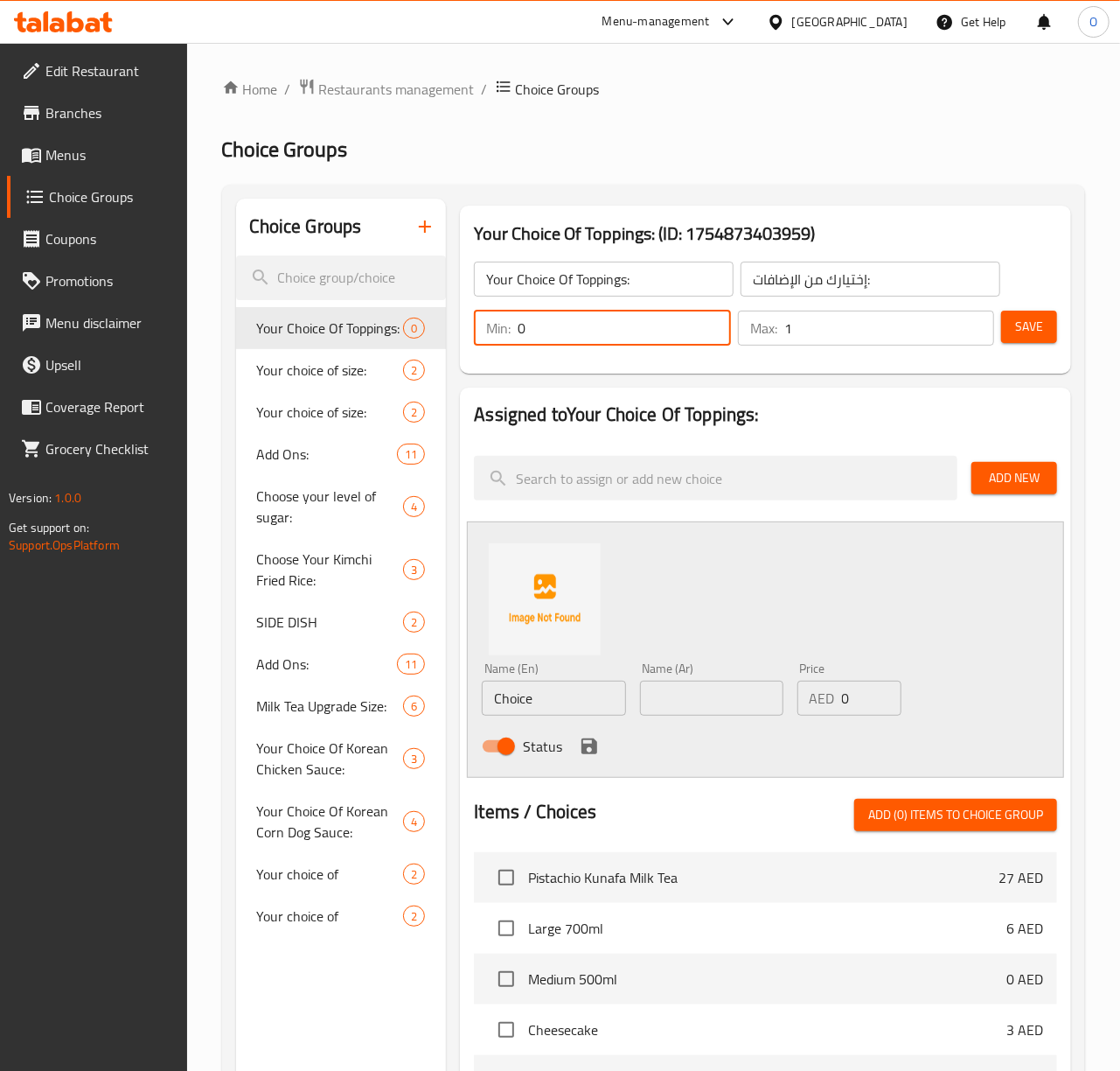
click at [707, 330] on input "0" at bounding box center [625, 328] width 214 height 35
type input "1"
click at [708, 323] on input "1" at bounding box center [625, 328] width 214 height 35
click at [497, 700] on input "Choice" at bounding box center [553, 698] width 143 height 35
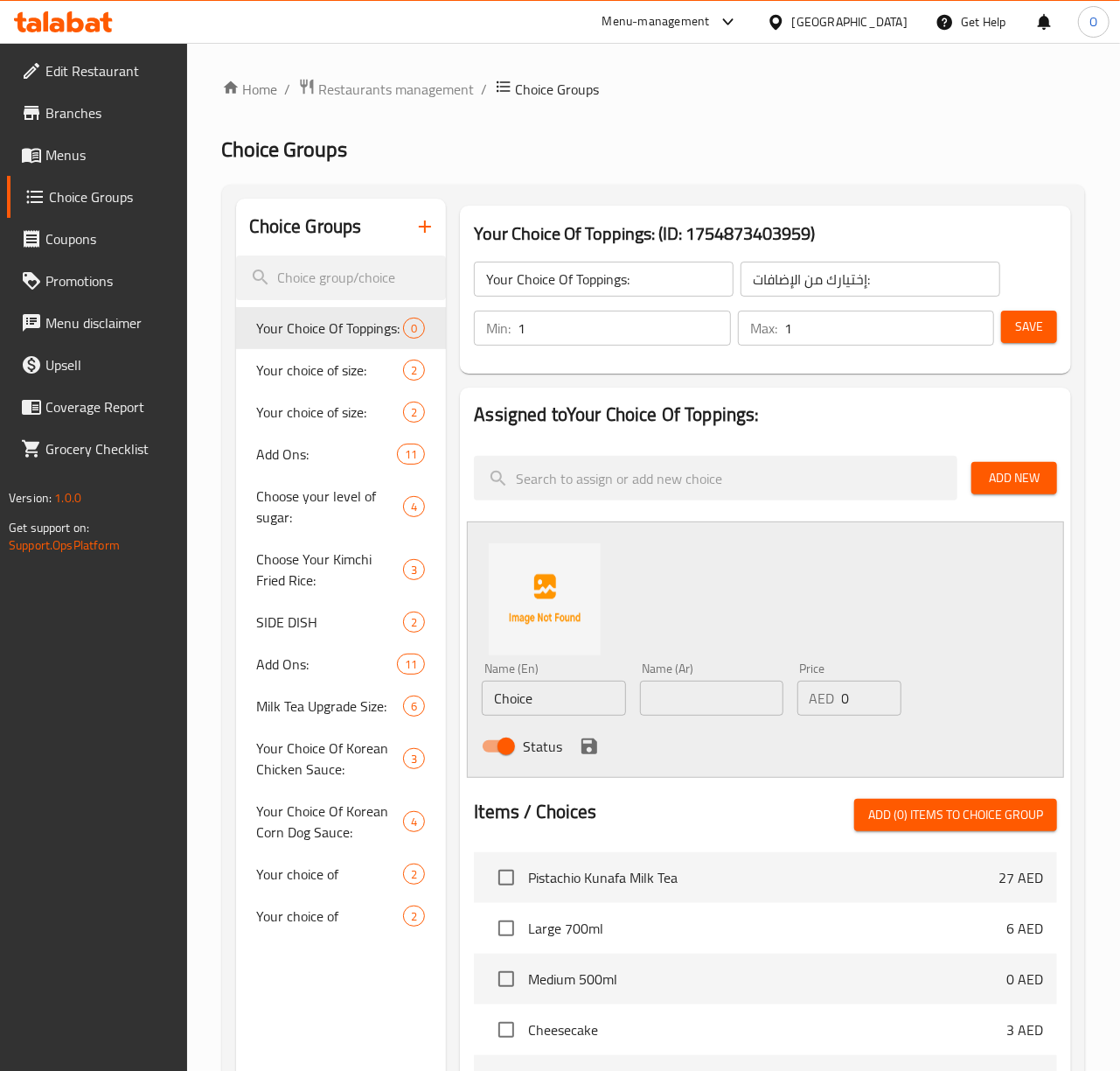
click at [567, 696] on input "Choice" at bounding box center [553, 698] width 143 height 35
paste input "Blue Takis"
type input "Blue Takis"
click at [651, 704] on input "text" at bounding box center [712, 698] width 143 height 35
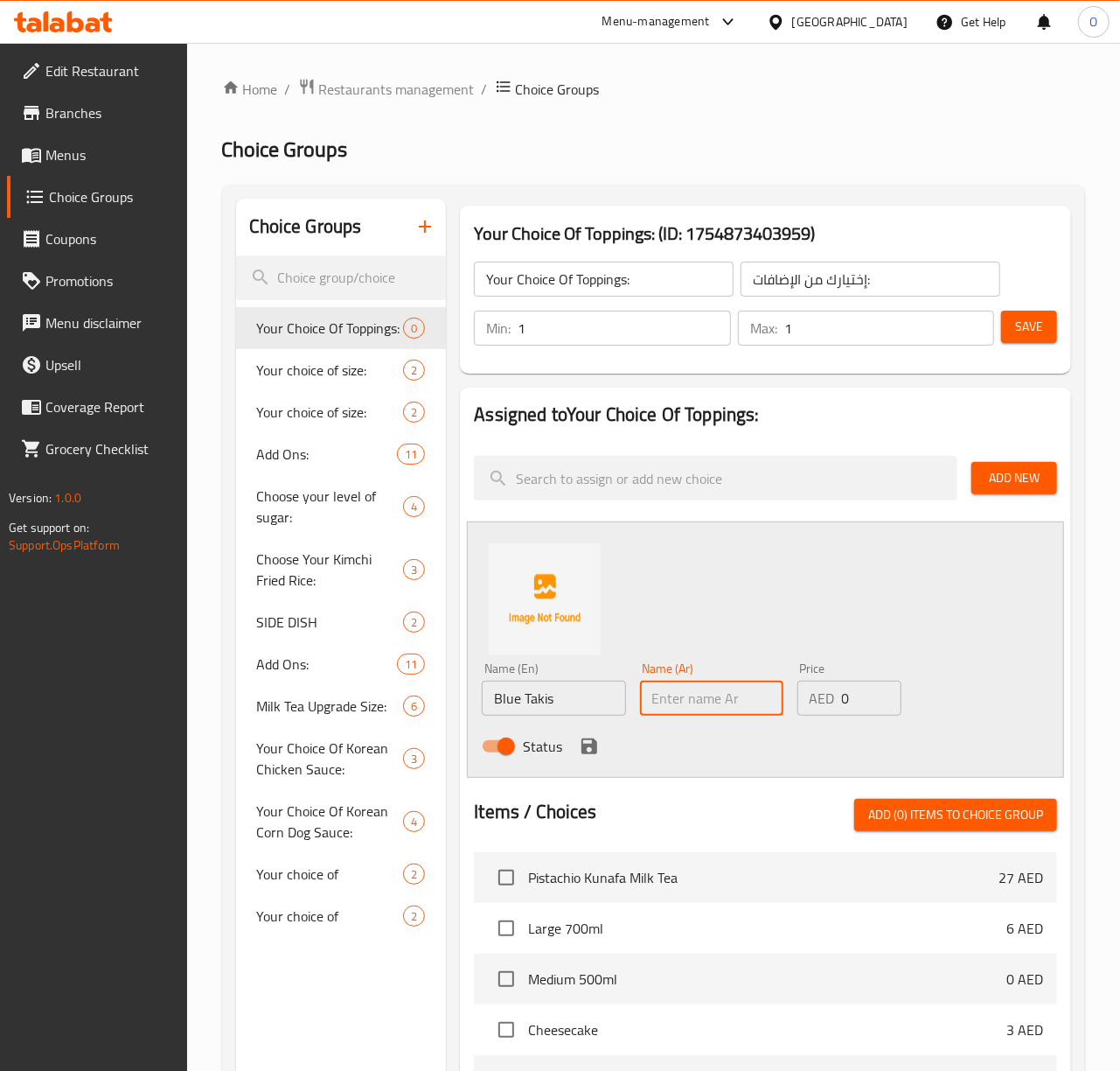
click at [550, 691] on input "Blue Takis" at bounding box center [553, 698] width 143 height 35
click at [680, 702] on input "text" at bounding box center [712, 698] width 143 height 35
paste input "تاكيس بلو"
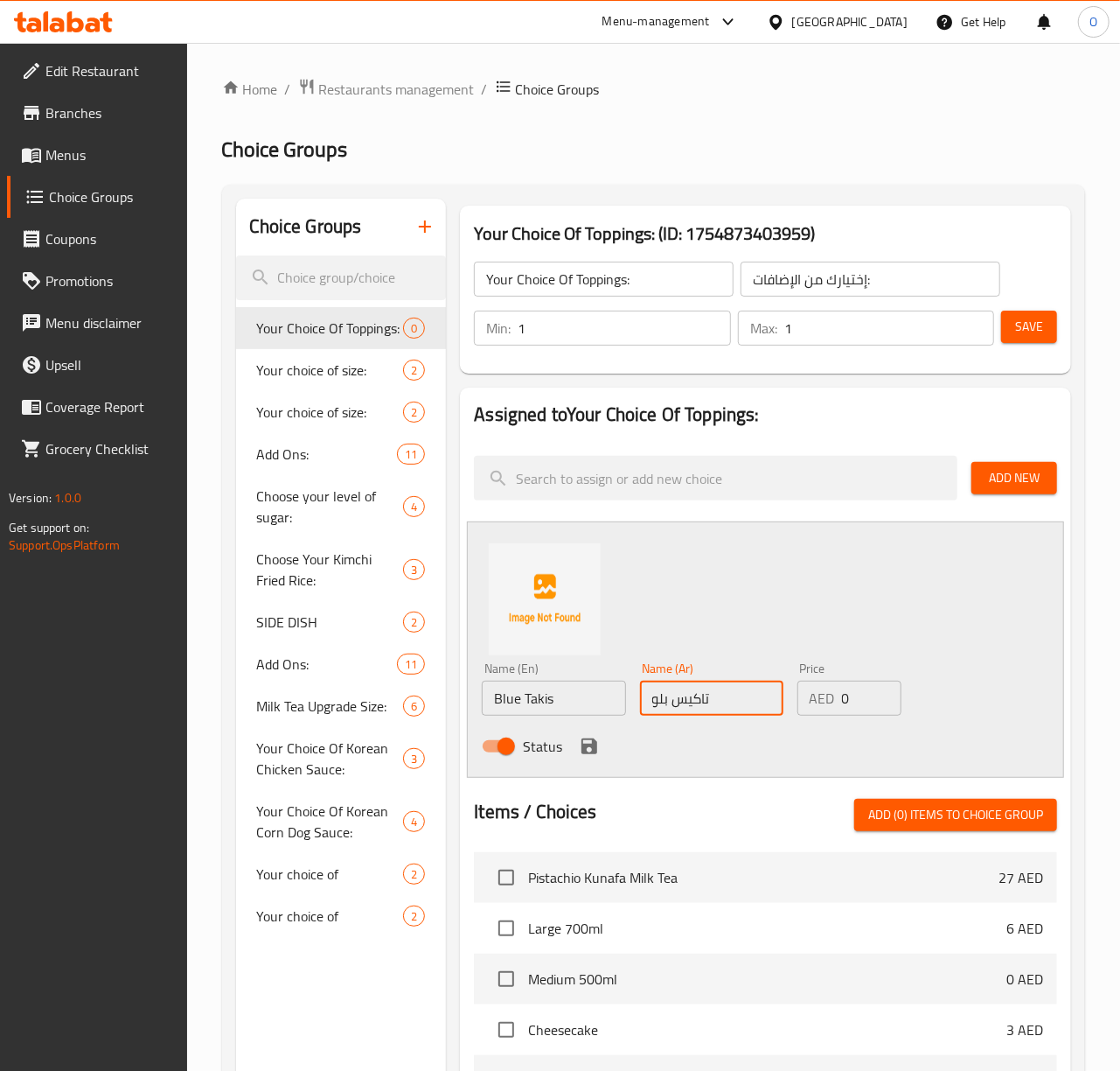
type input "تاكيس بلو"
click at [857, 702] on input "0" at bounding box center [872, 698] width 59 height 35
type input "5"
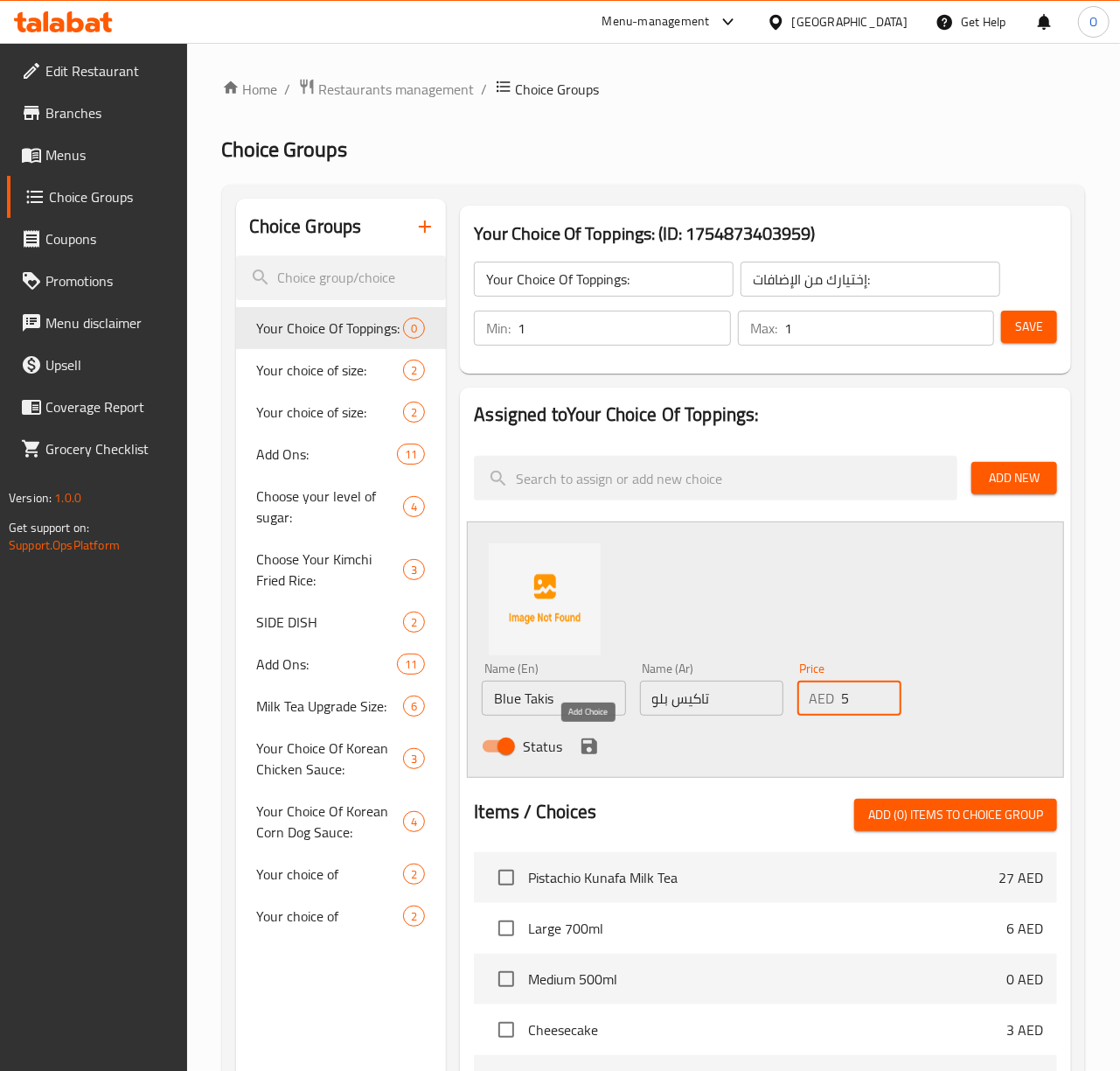
click at [591, 754] on icon "save" at bounding box center [588, 746] width 16 height 16
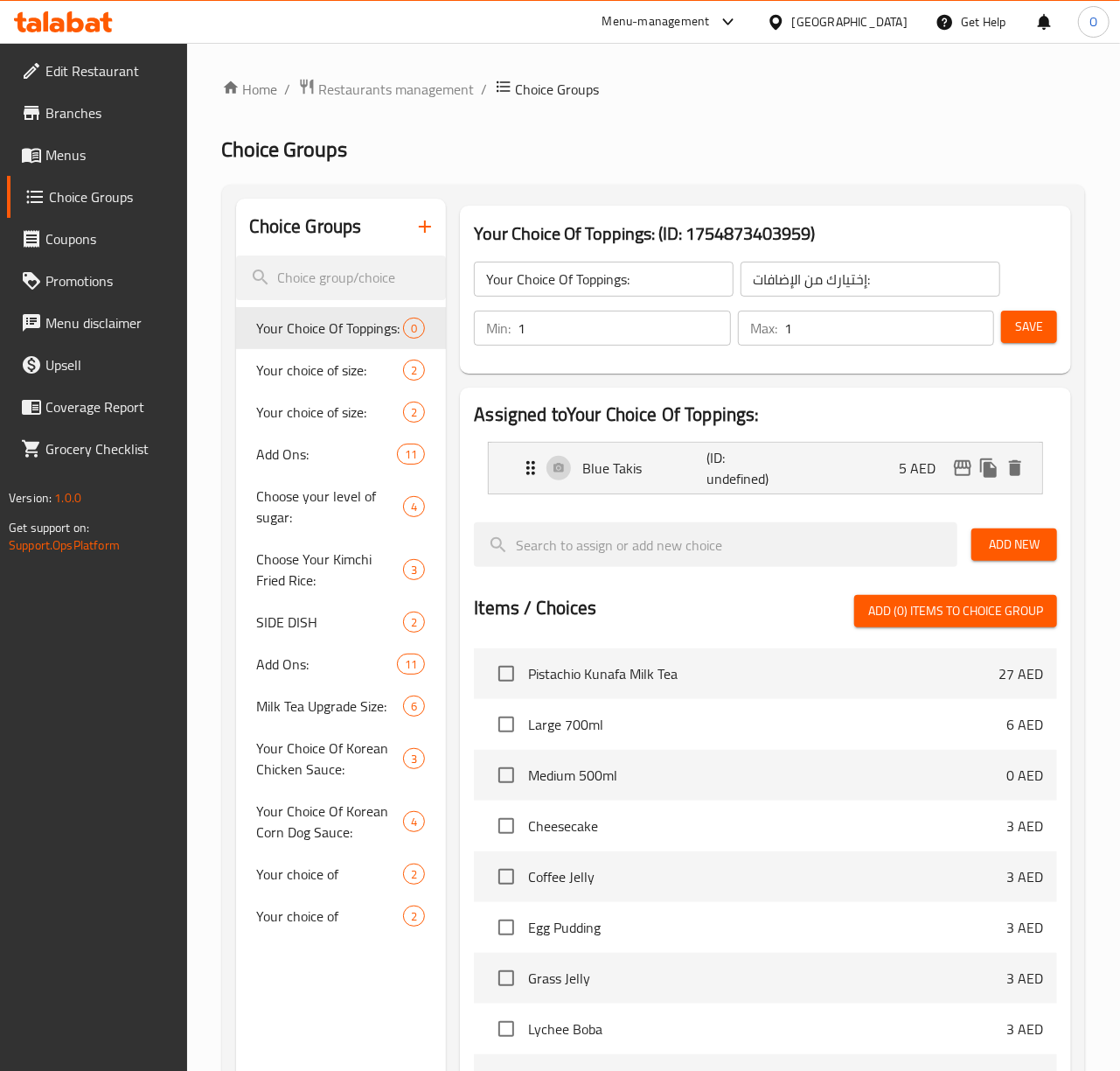
click at [997, 546] on span "Add New" at bounding box center [1014, 545] width 58 height 22
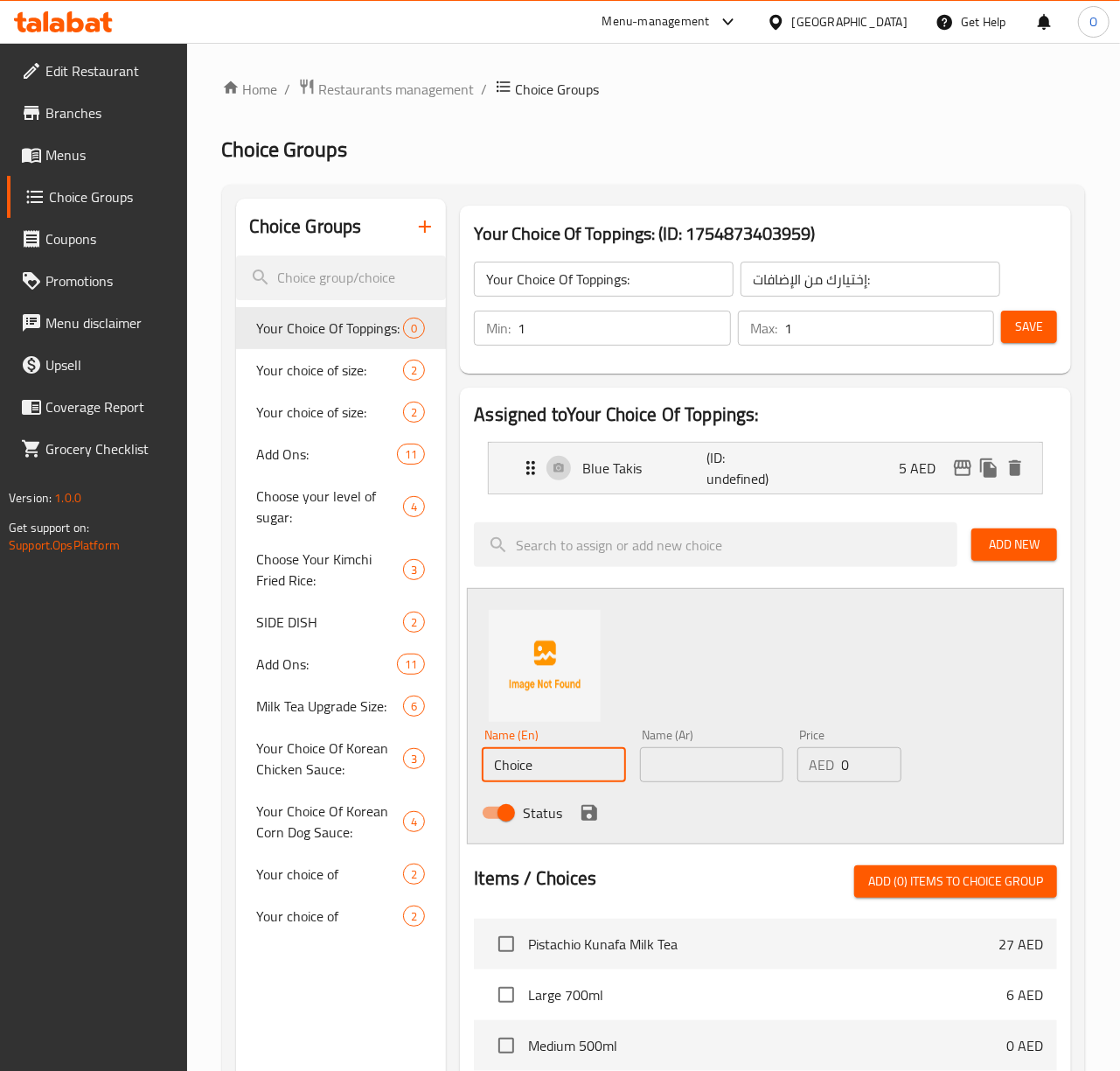
click at [541, 768] on input "Choice" at bounding box center [553, 764] width 143 height 35
paste input "eetos"
type input "Cheetos"
click at [691, 781] on input "text" at bounding box center [712, 764] width 143 height 35
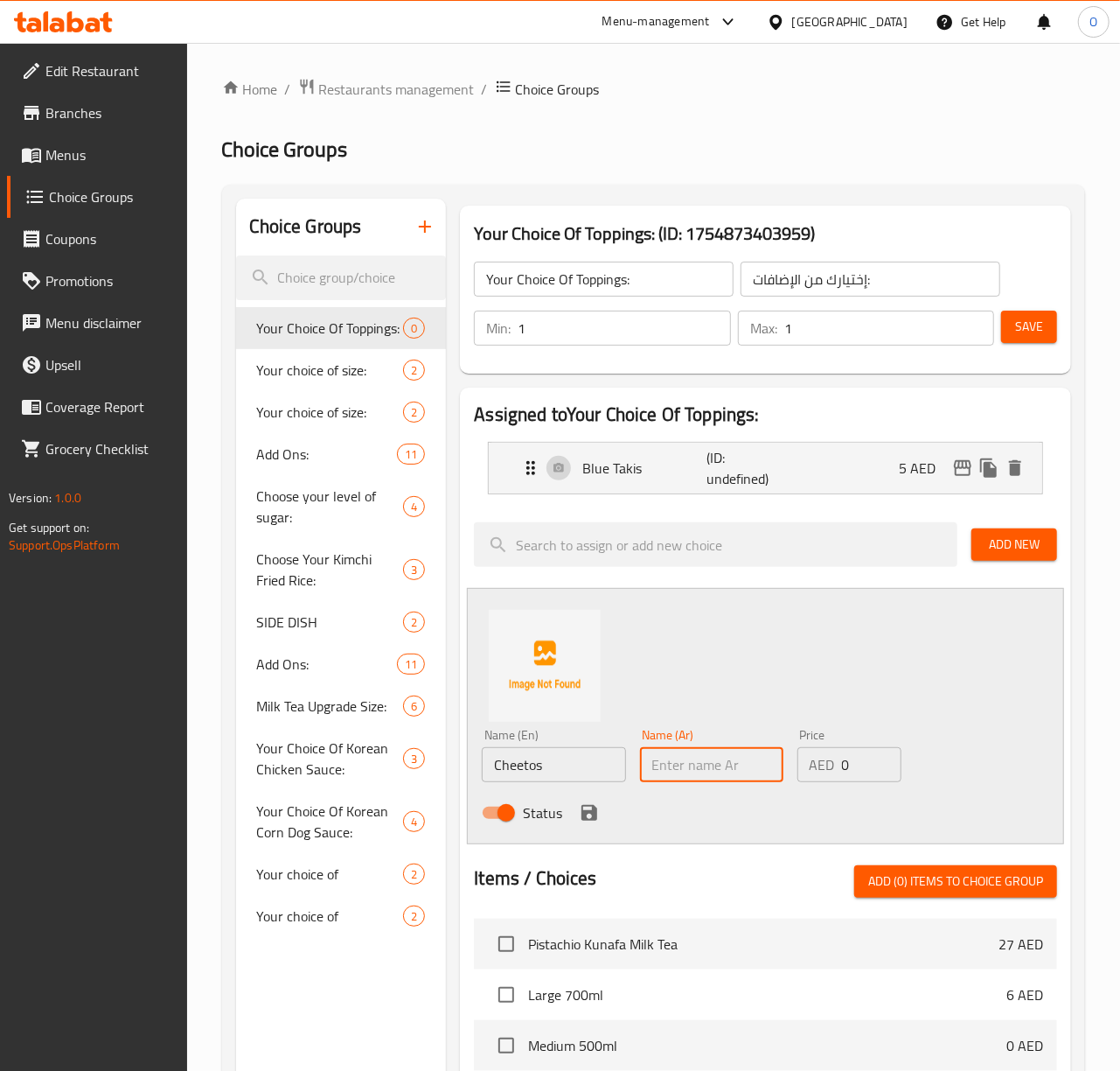
type input "س"
type input "شيتوس"
type input "5"
click at [585, 817] on icon "save" at bounding box center [588, 812] width 16 height 16
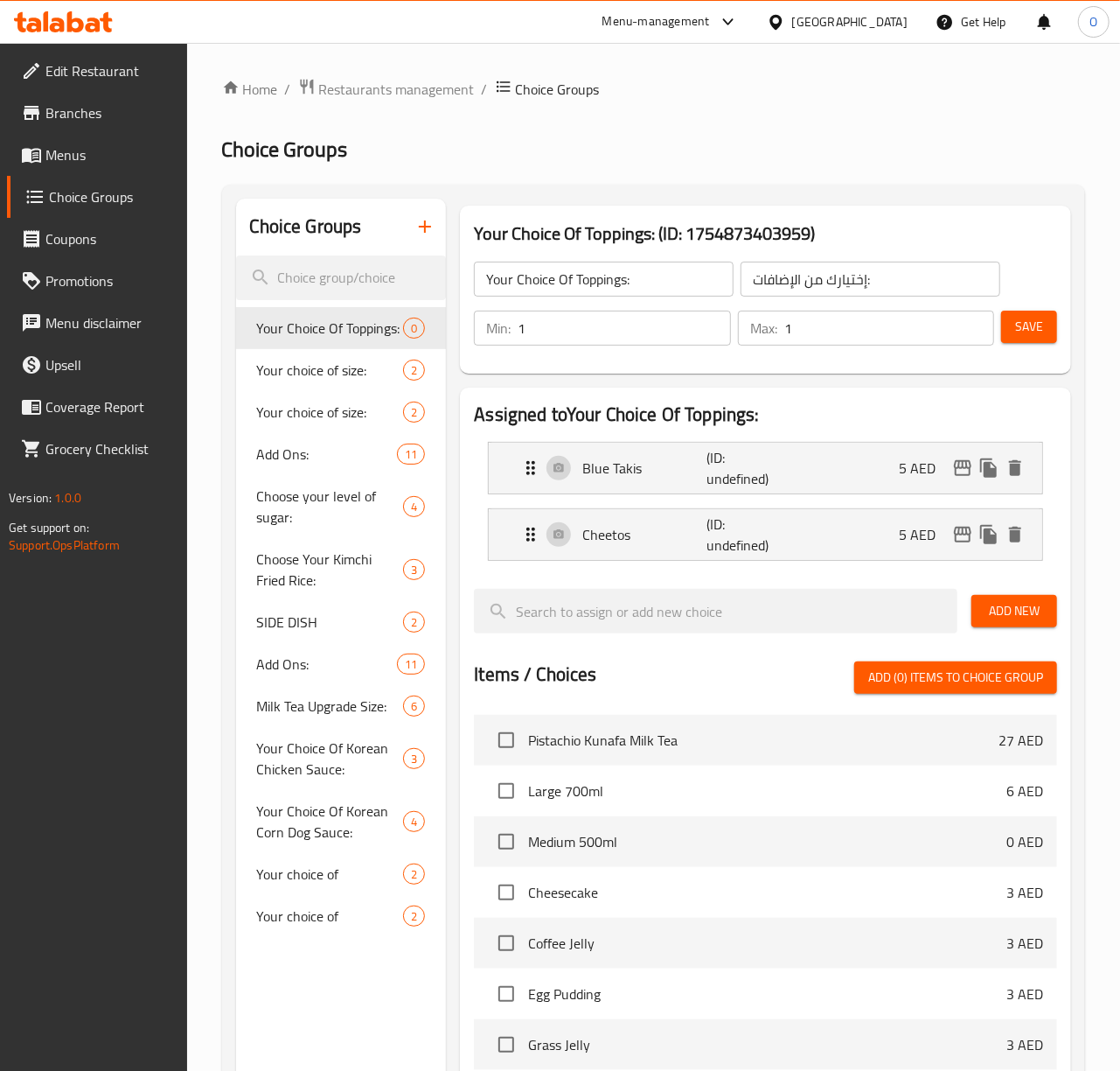
click at [1004, 617] on span "Add New" at bounding box center [1014, 611] width 58 height 22
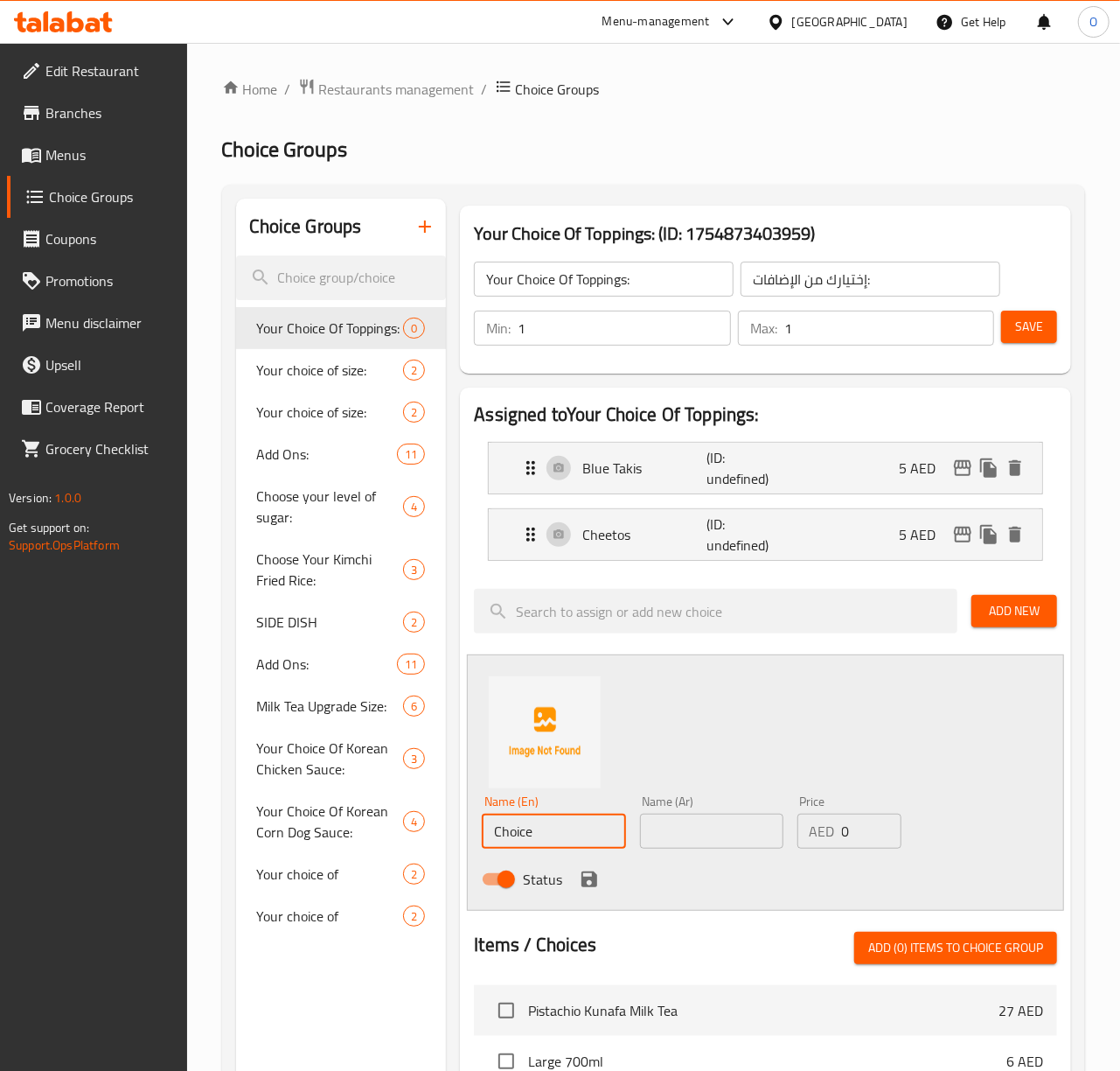
click at [541, 837] on input "Choice" at bounding box center [553, 831] width 143 height 35
paste input "Ramen"
type input "Ramen"
type input "رامين"
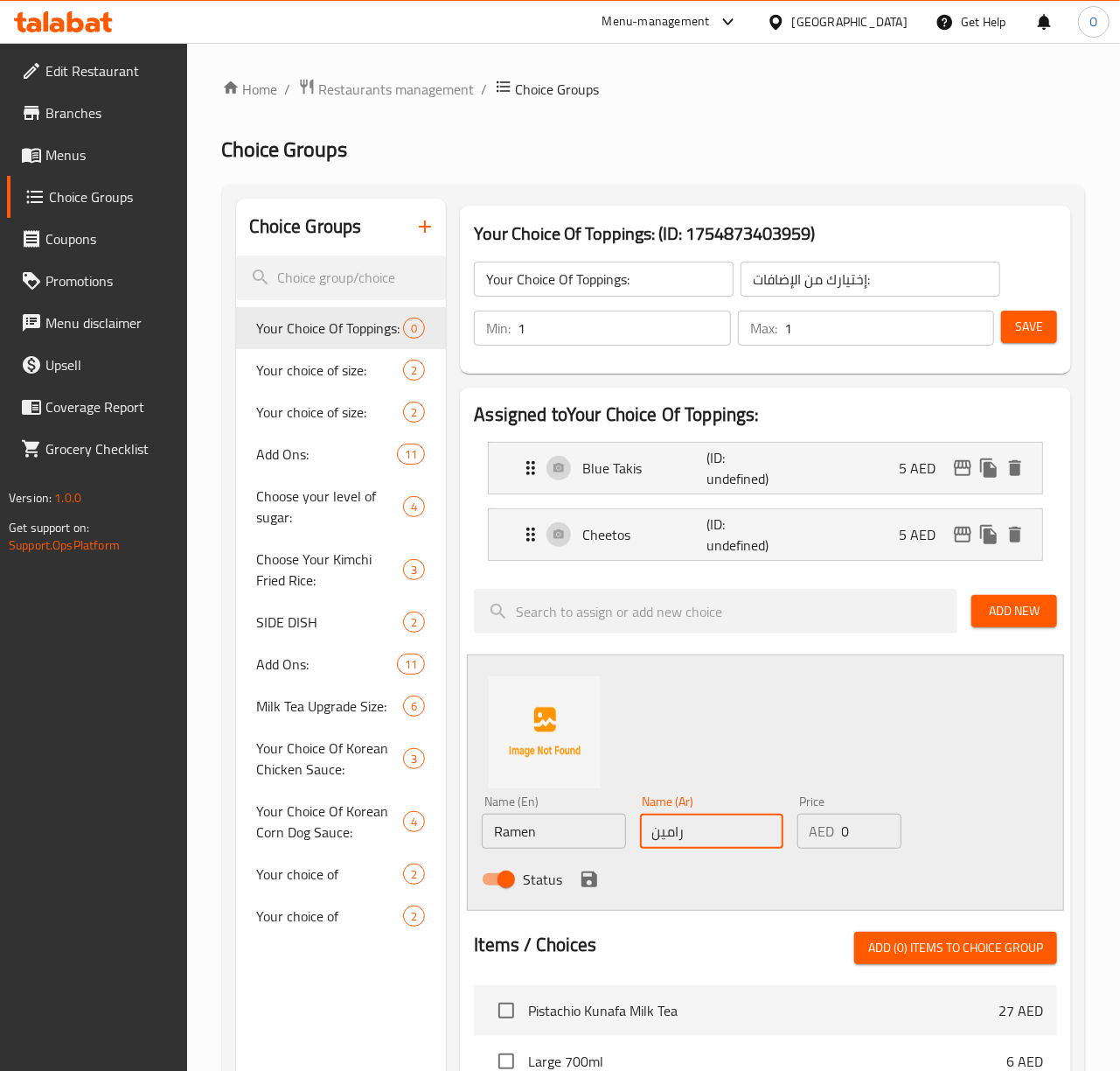
click at [834, 826] on div "AED 0 Price" at bounding box center [850, 831] width 104 height 35
click at [853, 832] on input "0" at bounding box center [872, 831] width 59 height 35
type input "4"
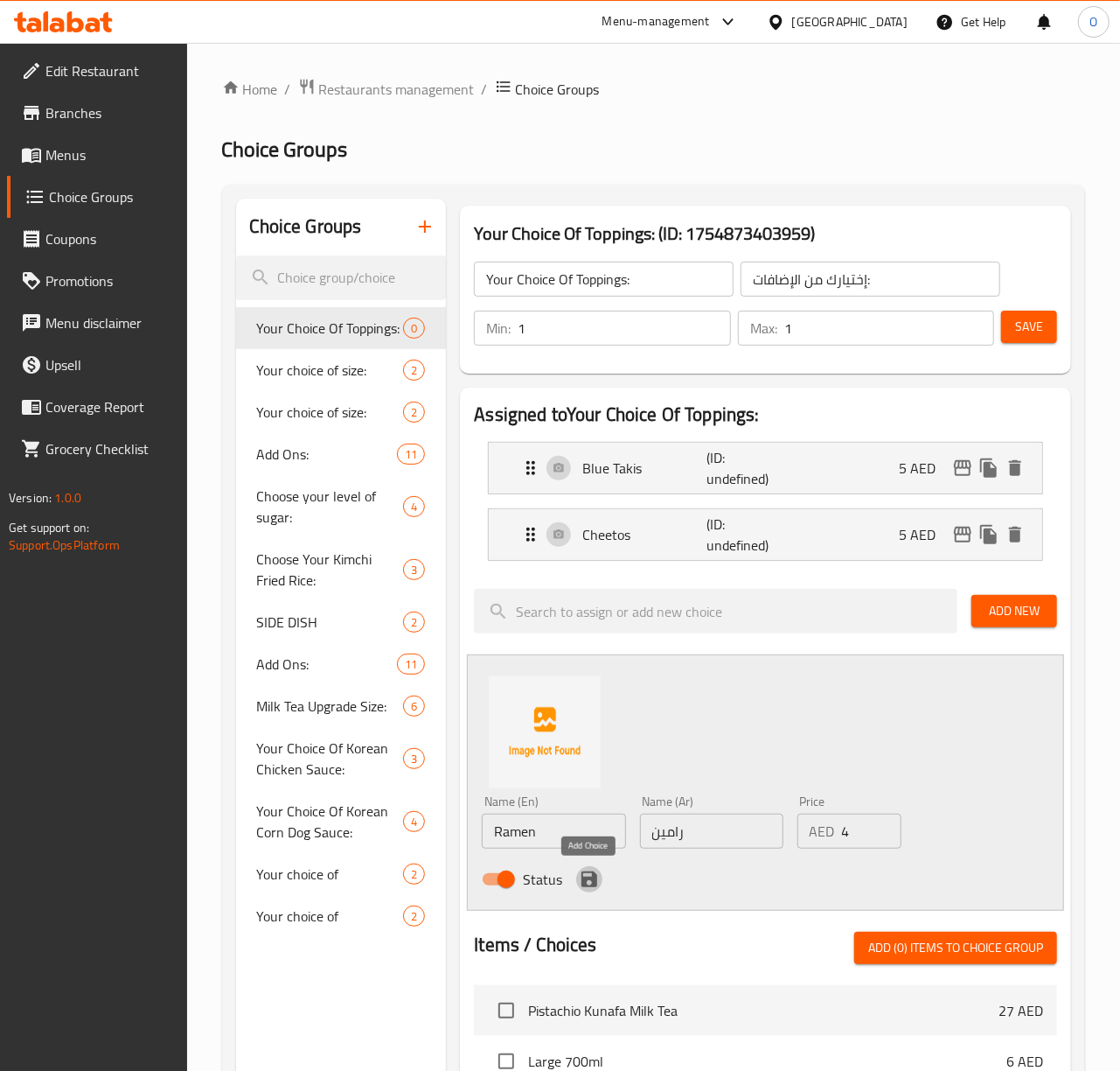
click at [592, 871] on icon "save" at bounding box center [589, 878] width 21 height 21
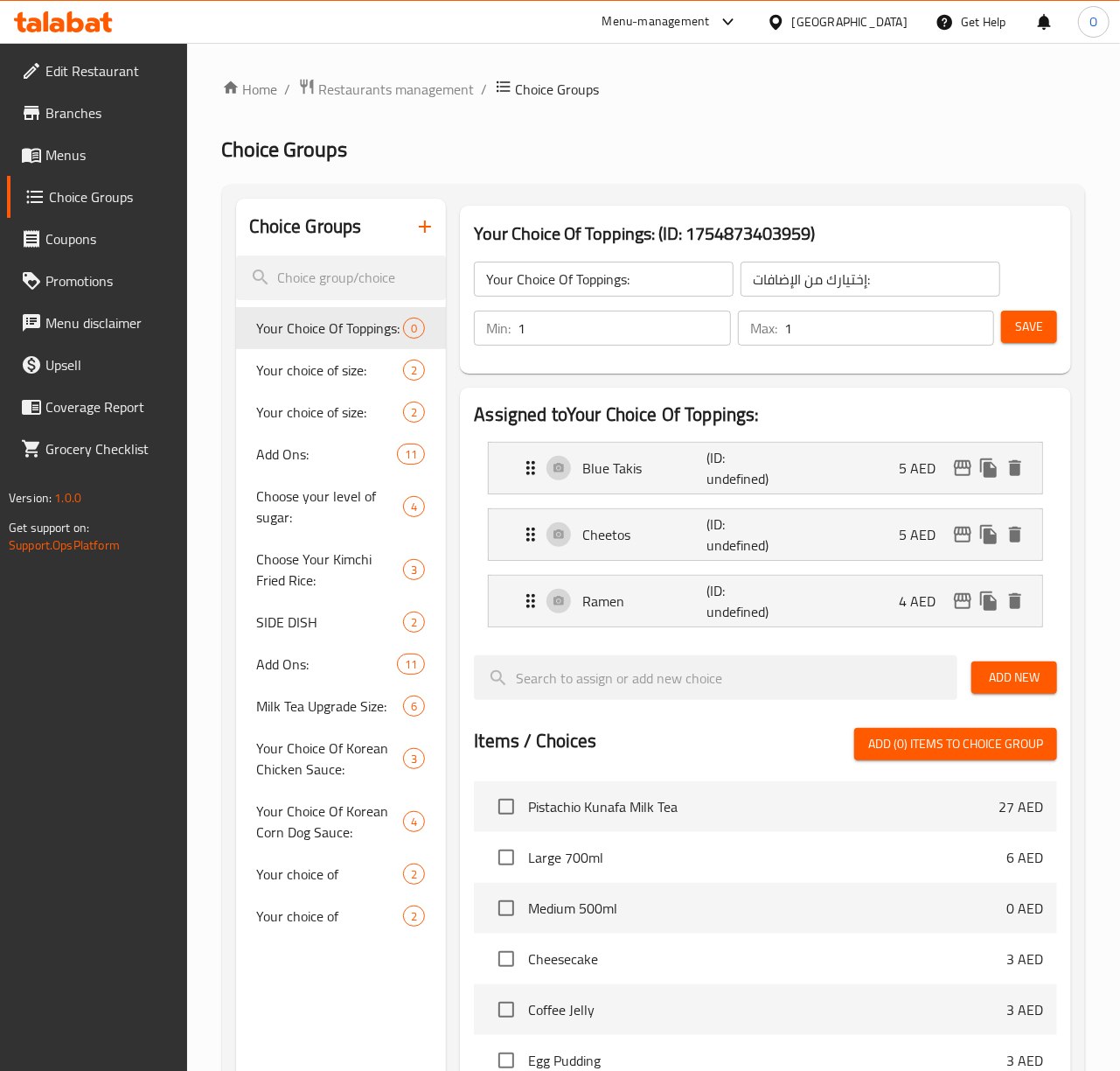
click at [1033, 679] on span "Add New" at bounding box center [1014, 677] width 58 height 22
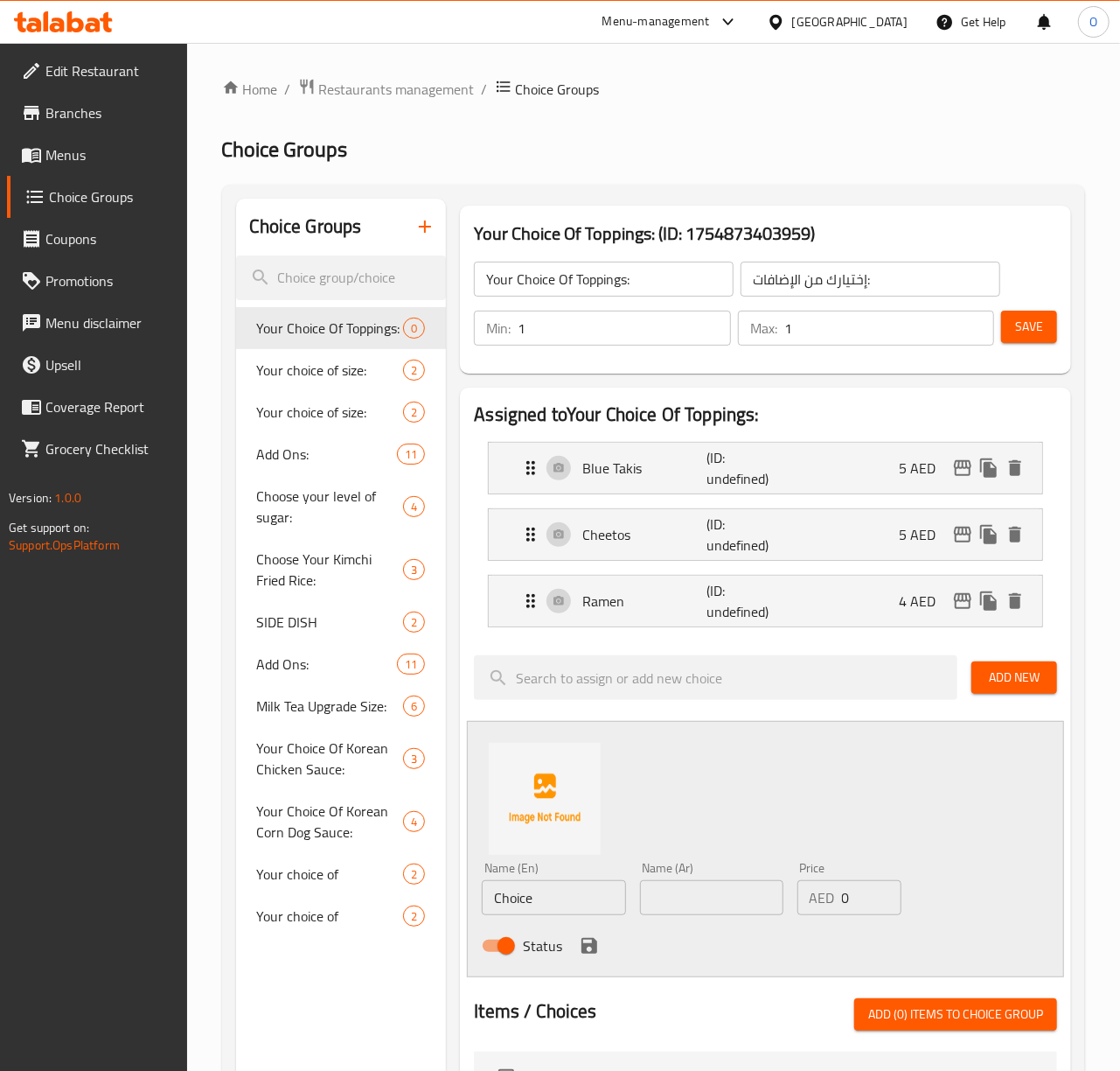
click at [532, 913] on input "Choice" at bounding box center [553, 897] width 143 height 35
paste input "Potato"
type input "Potato"
type input "بطاطس"
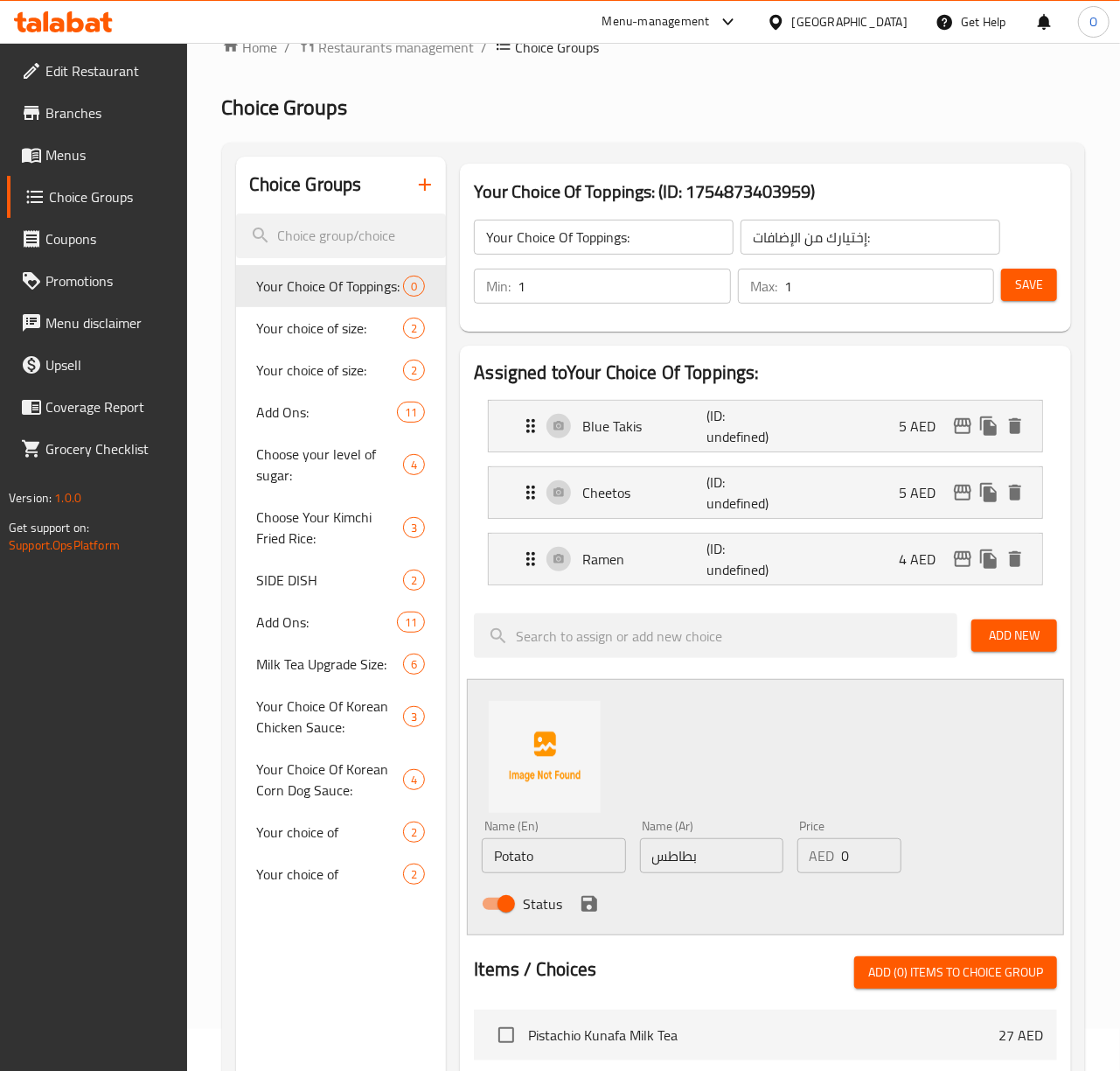
click at [837, 903] on div "Assigned to Your Choice Of Toppings: Blue Takis (ID: undefined) 5 AED Name (En)…" at bounding box center [765, 1002] width 611 height 1313
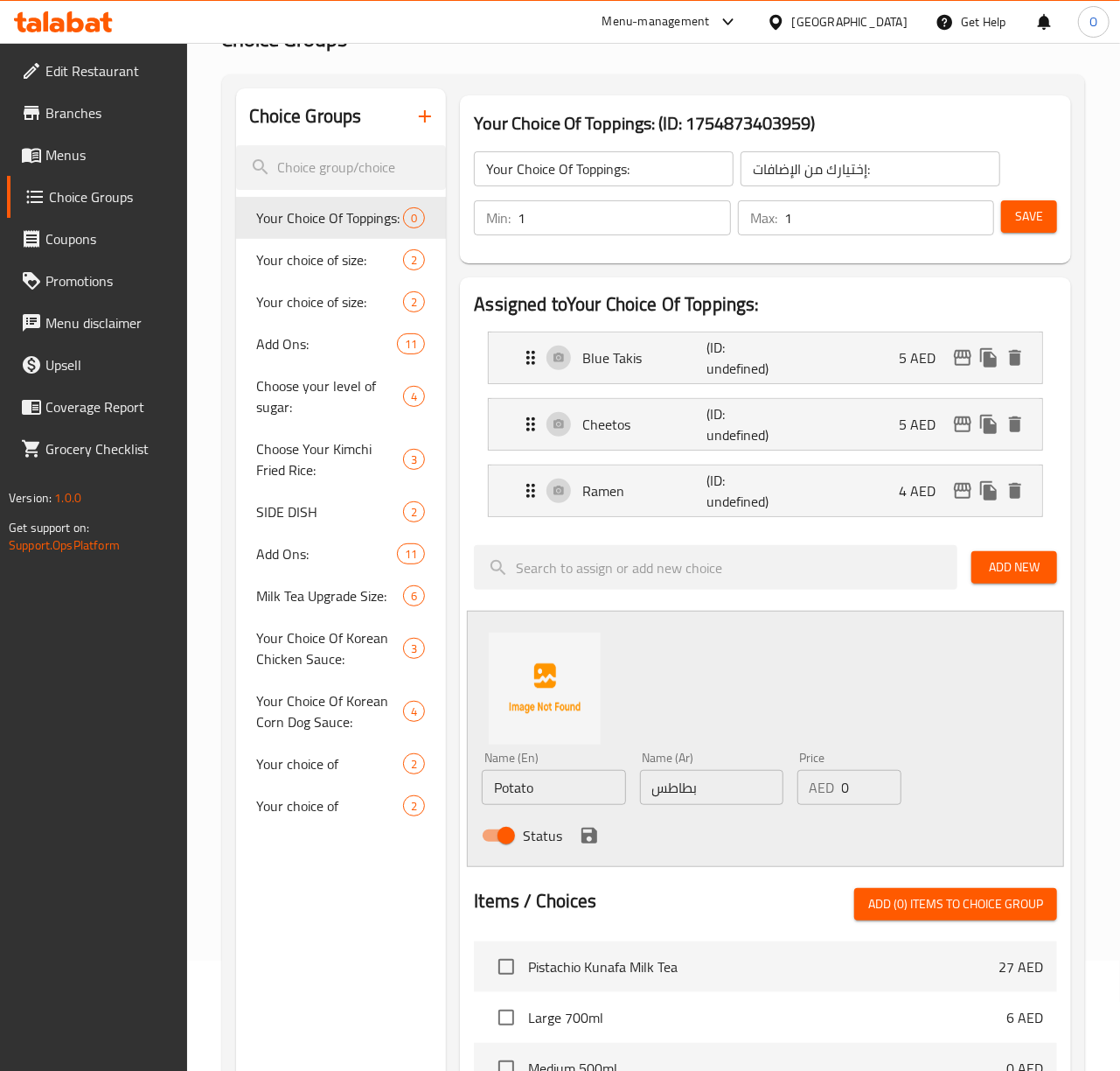
scroll to position [116, 0]
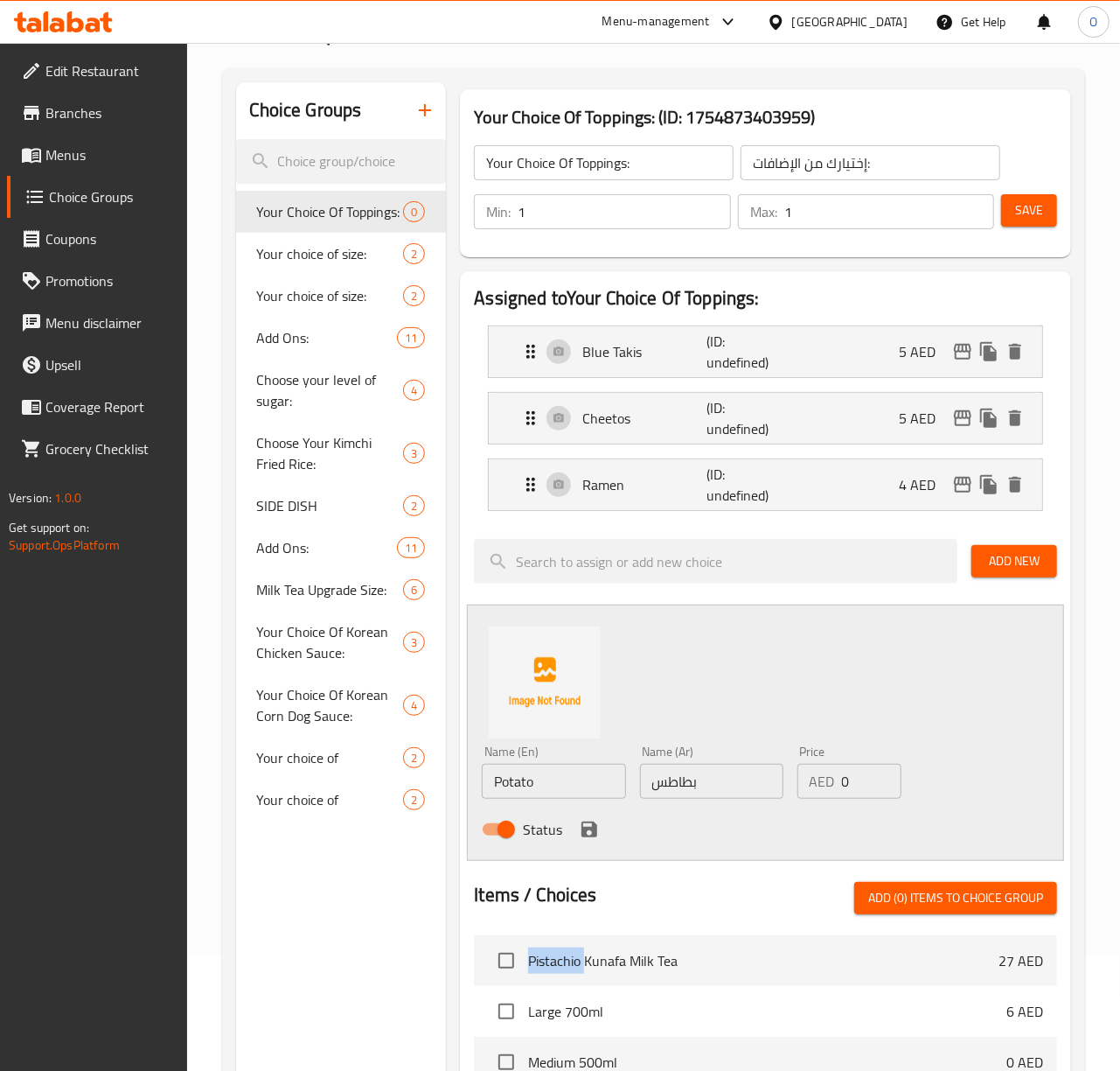
click at [837, 903] on div "Items / Choices Add (0) items to choice group" at bounding box center [766, 897] width 583 height 32
click at [857, 785] on input "0" at bounding box center [872, 781] width 59 height 35
type input "3"
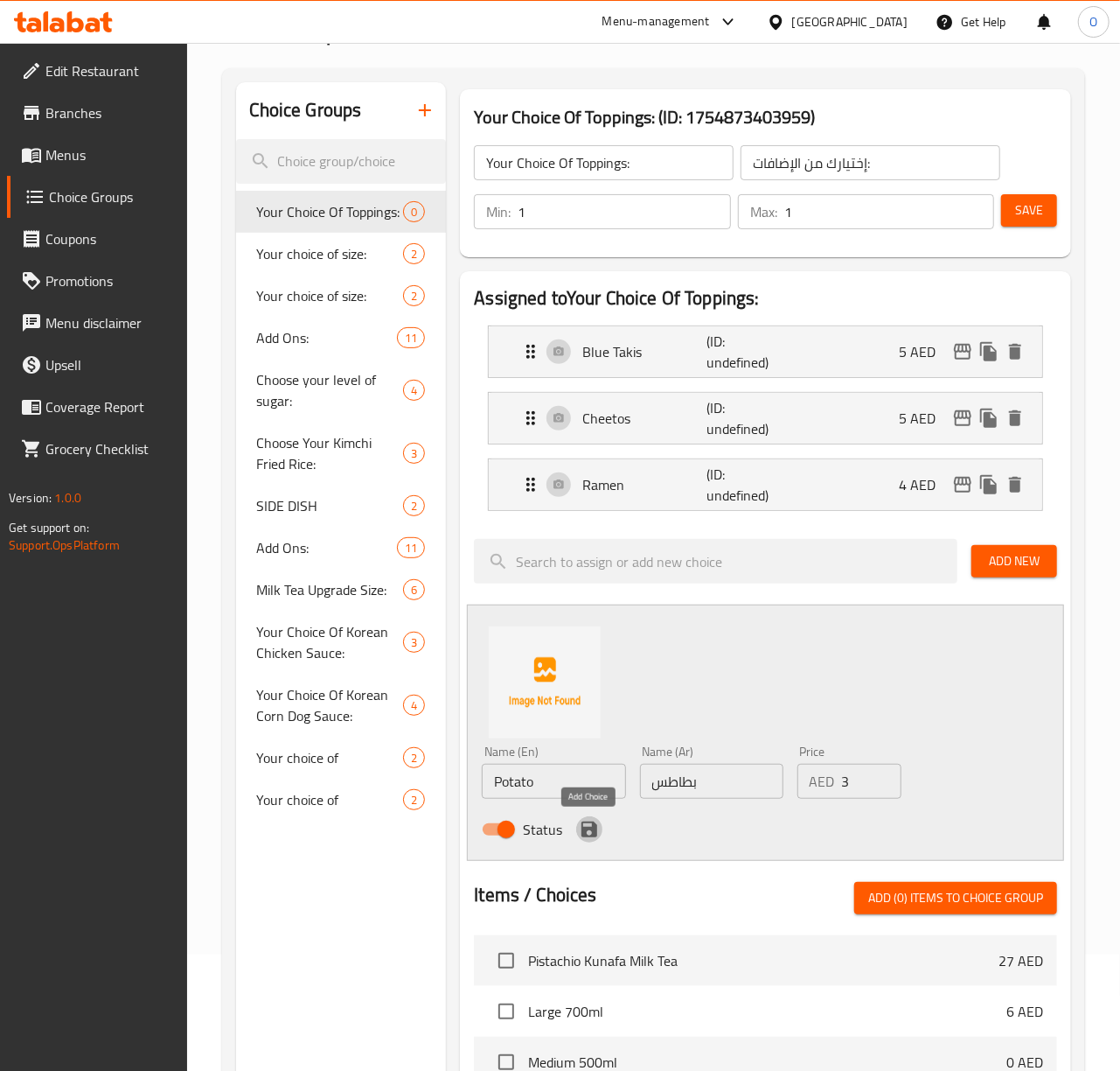
click at [587, 832] on icon "save" at bounding box center [588, 829] width 16 height 16
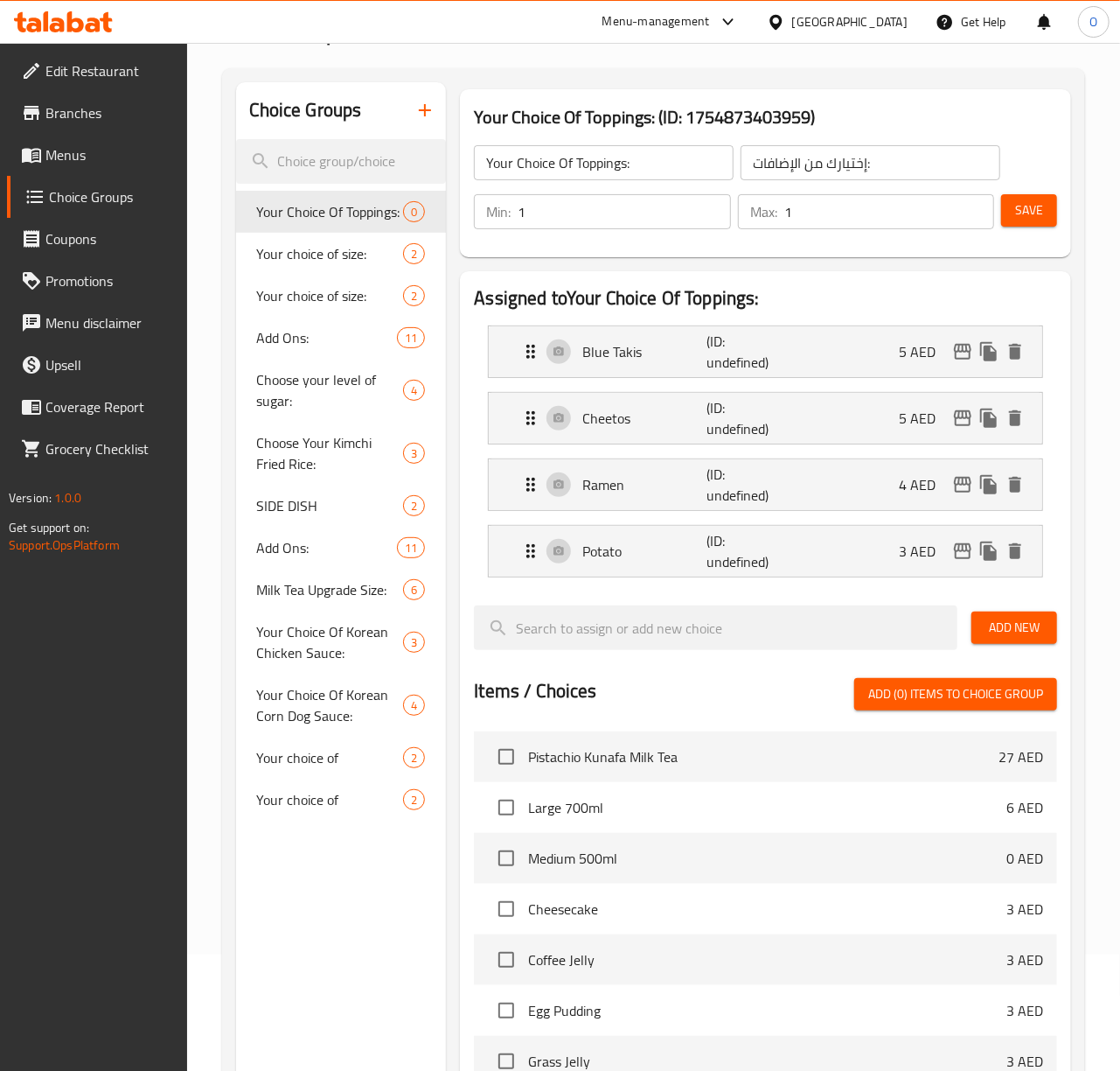
click at [1030, 620] on span "Add New" at bounding box center [1014, 628] width 58 height 22
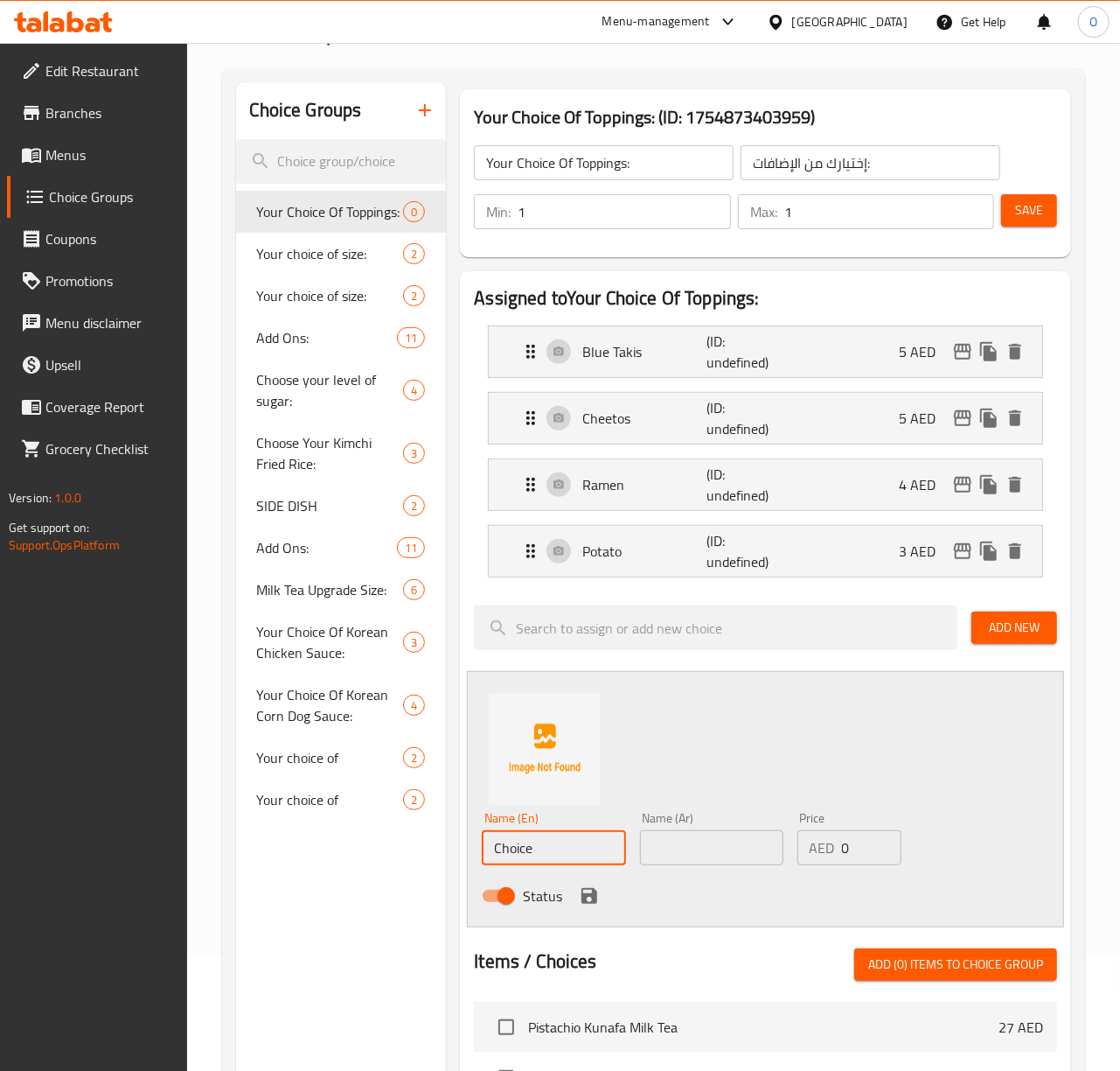
click at [529, 855] on input "Choice" at bounding box center [553, 847] width 143 height 35
paste input "Plain"
click at [557, 859] on input "Plain" at bounding box center [553, 847] width 143 height 35
click at [546, 857] on input "Plain" at bounding box center [553, 847] width 143 height 35
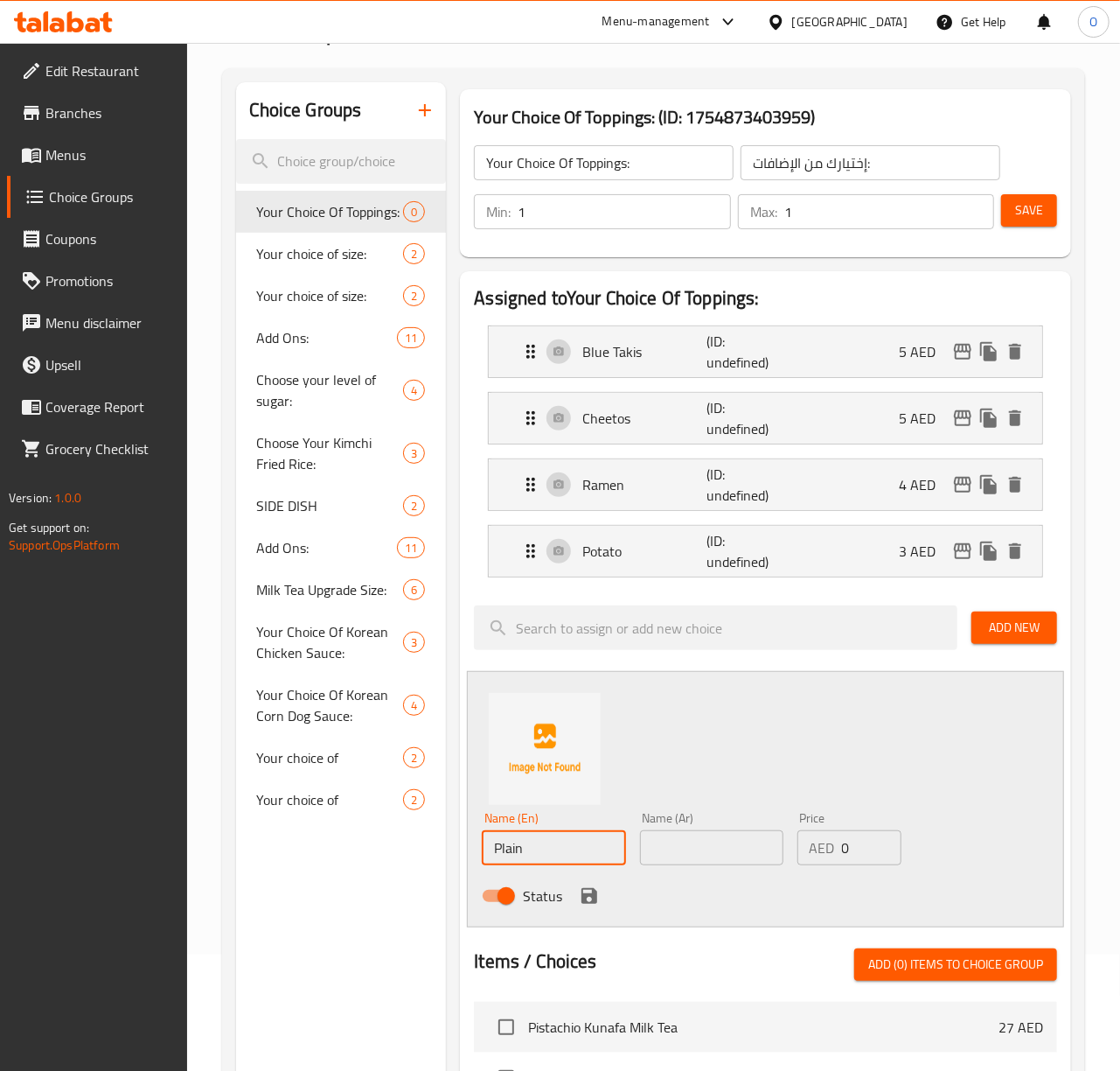
click at [546, 857] on input "Plain" at bounding box center [553, 847] width 143 height 35
type input "Plain"
type input "سادة"
click at [587, 900] on icon "save" at bounding box center [589, 896] width 21 height 21
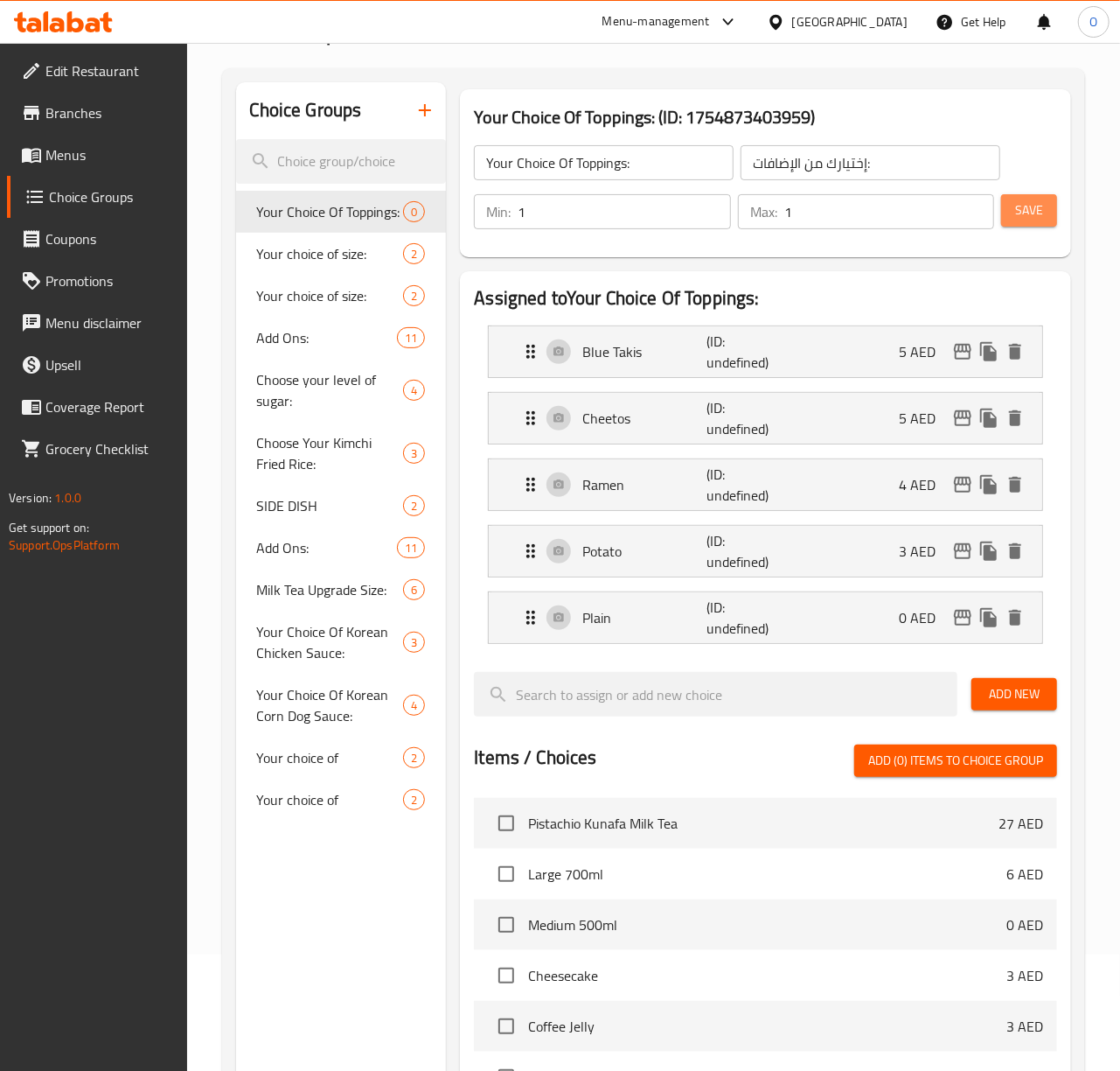
click at [1020, 222] on button "Save" at bounding box center [1029, 209] width 56 height 32
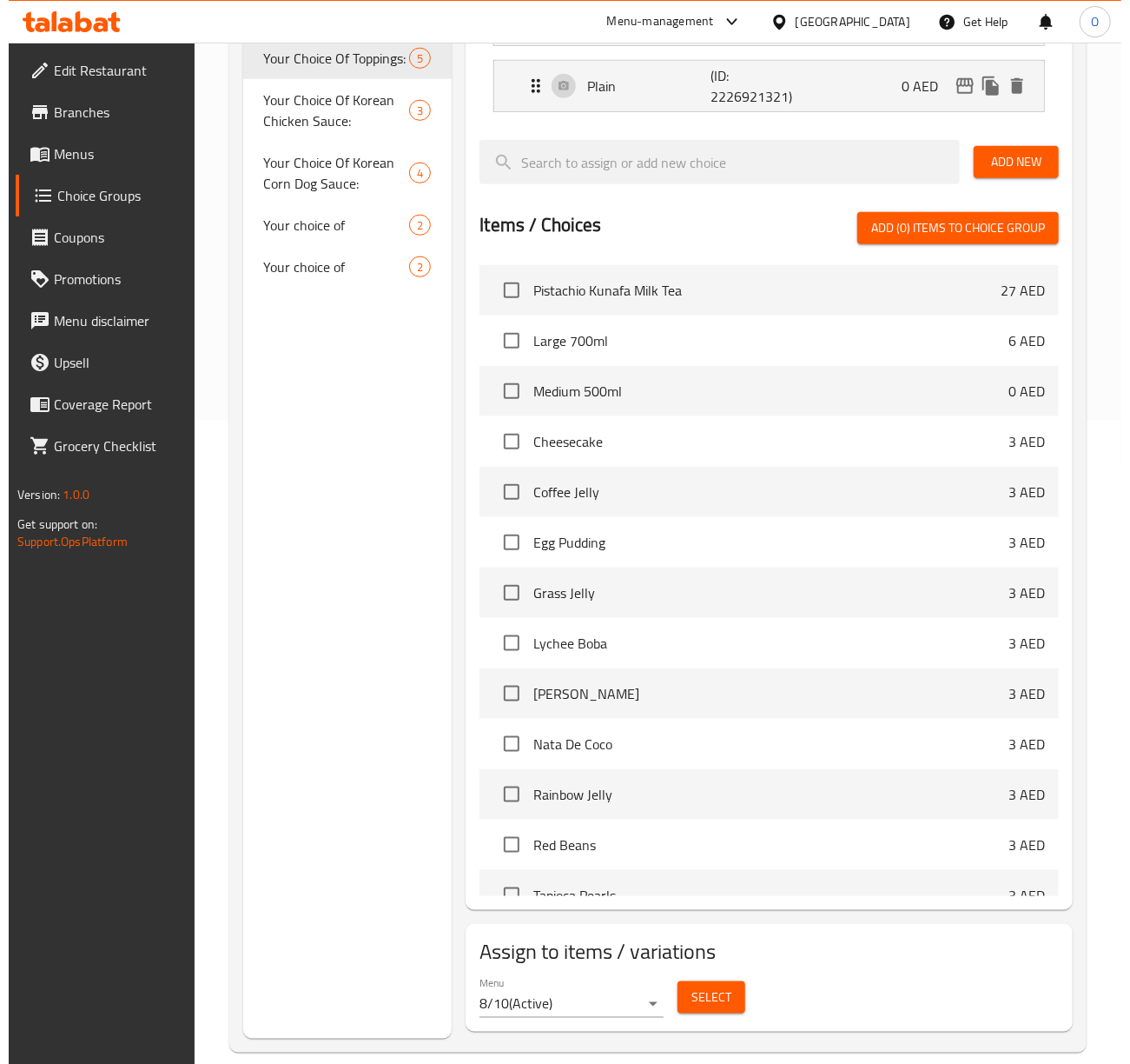
scroll to position [671, 0]
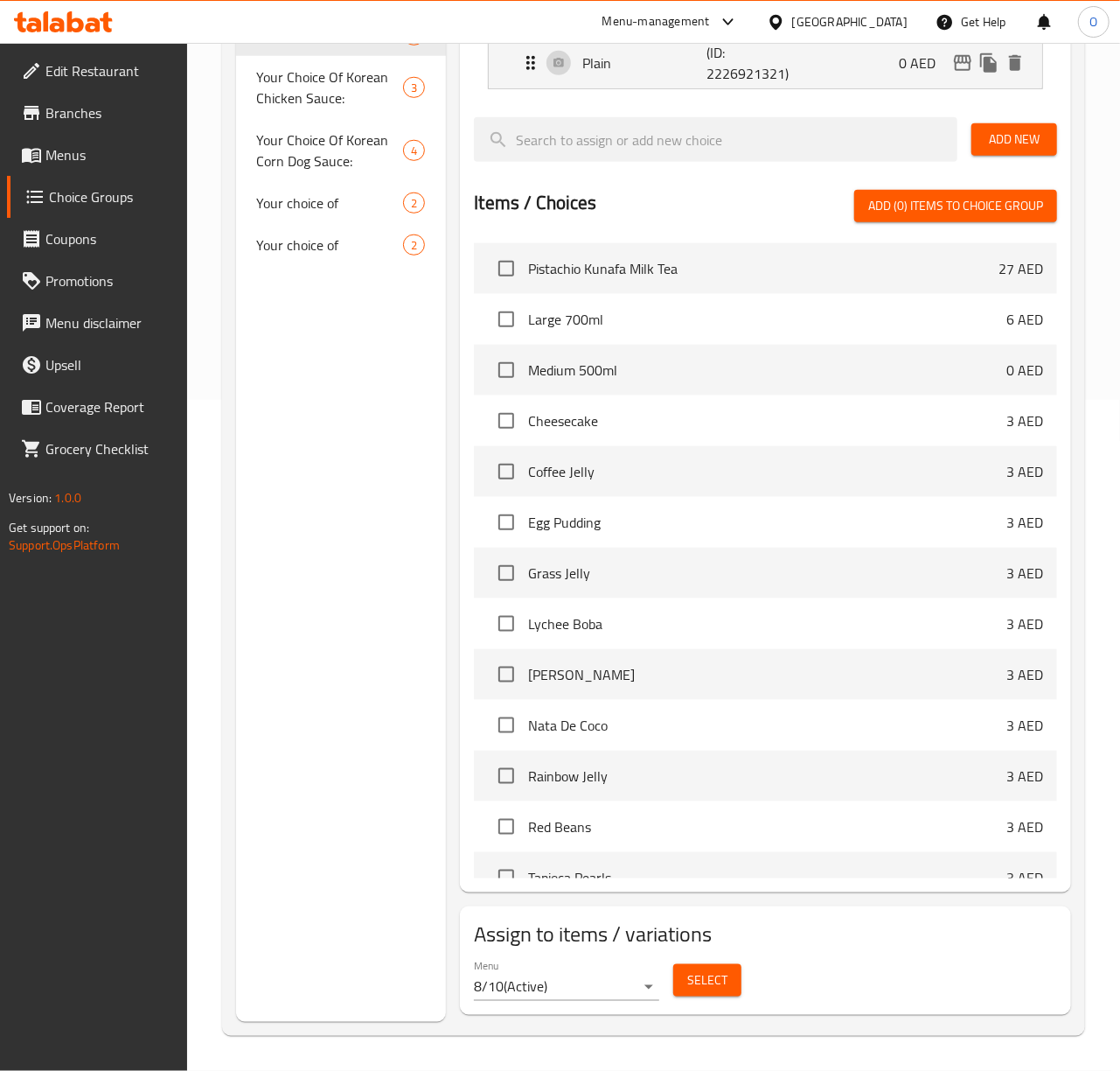
click at [713, 998] on div "Select" at bounding box center [707, 980] width 82 height 47
click at [714, 988] on span "Select" at bounding box center [707, 981] width 40 height 22
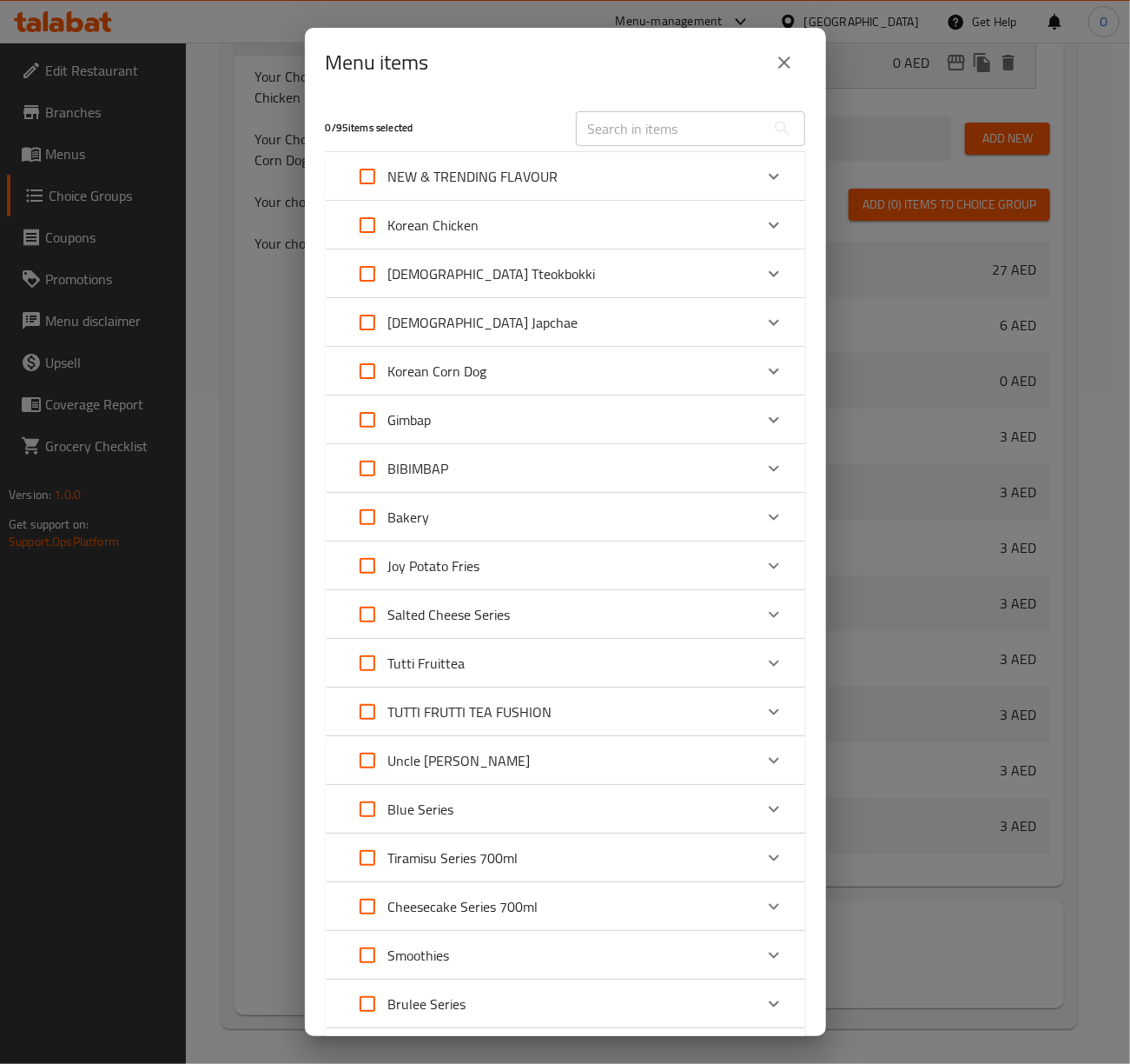
click at [441, 379] on p "Korean Corn Dog" at bounding box center [437, 370] width 99 height 21
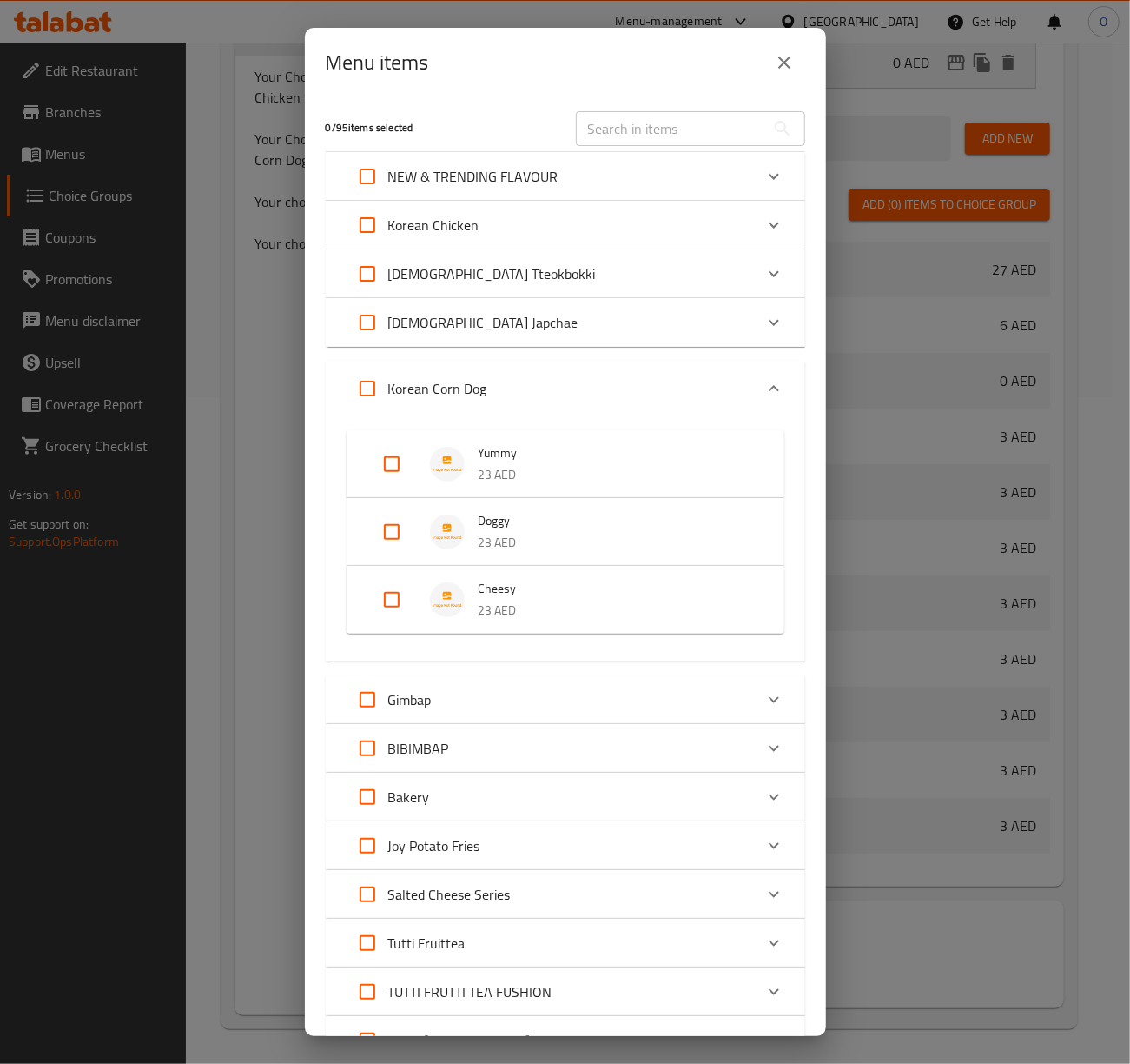
click at [373, 384] on input "Expand" at bounding box center [368, 389] width 42 height 42
checkbox input "true"
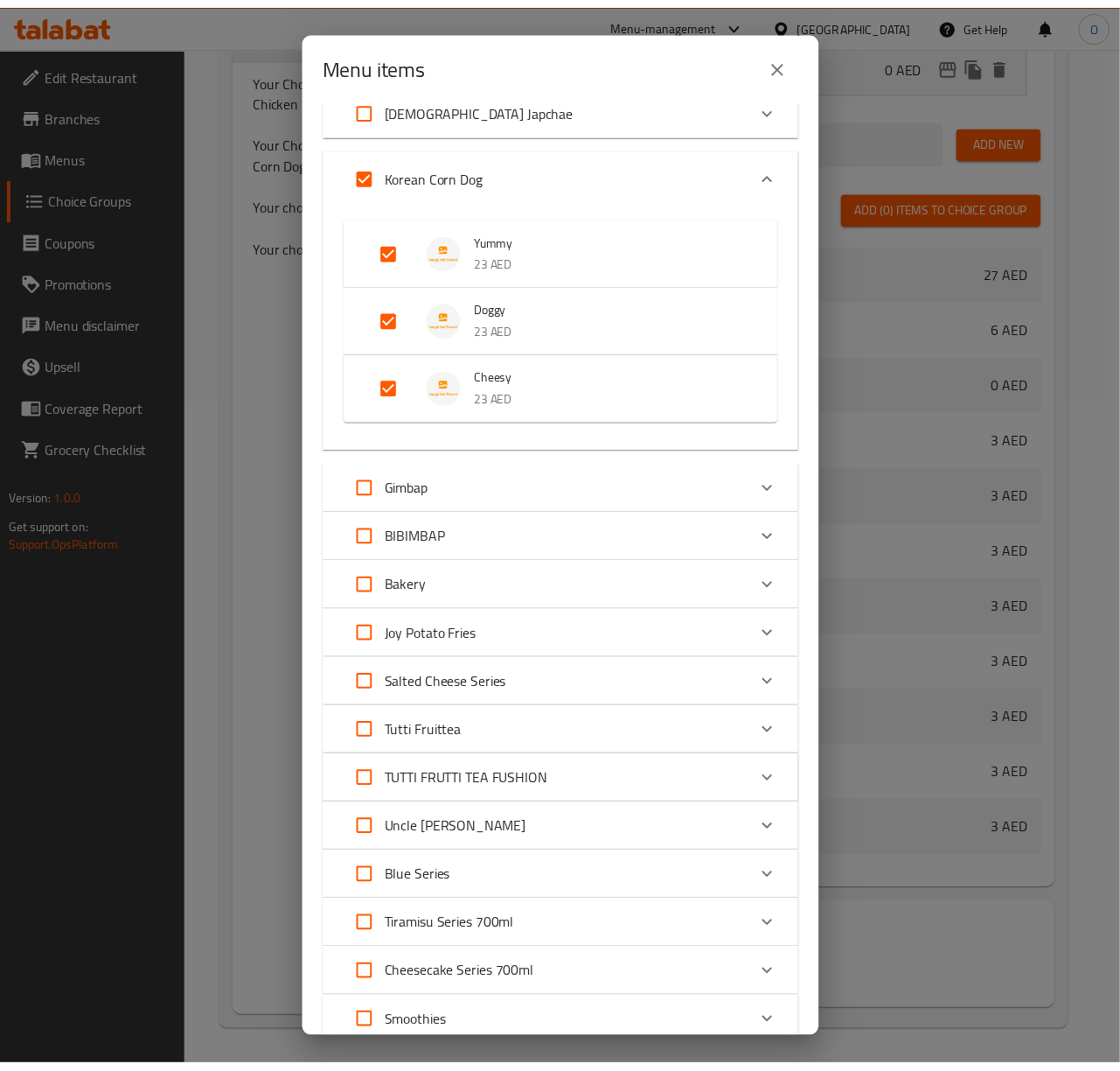
scroll to position [641, 0]
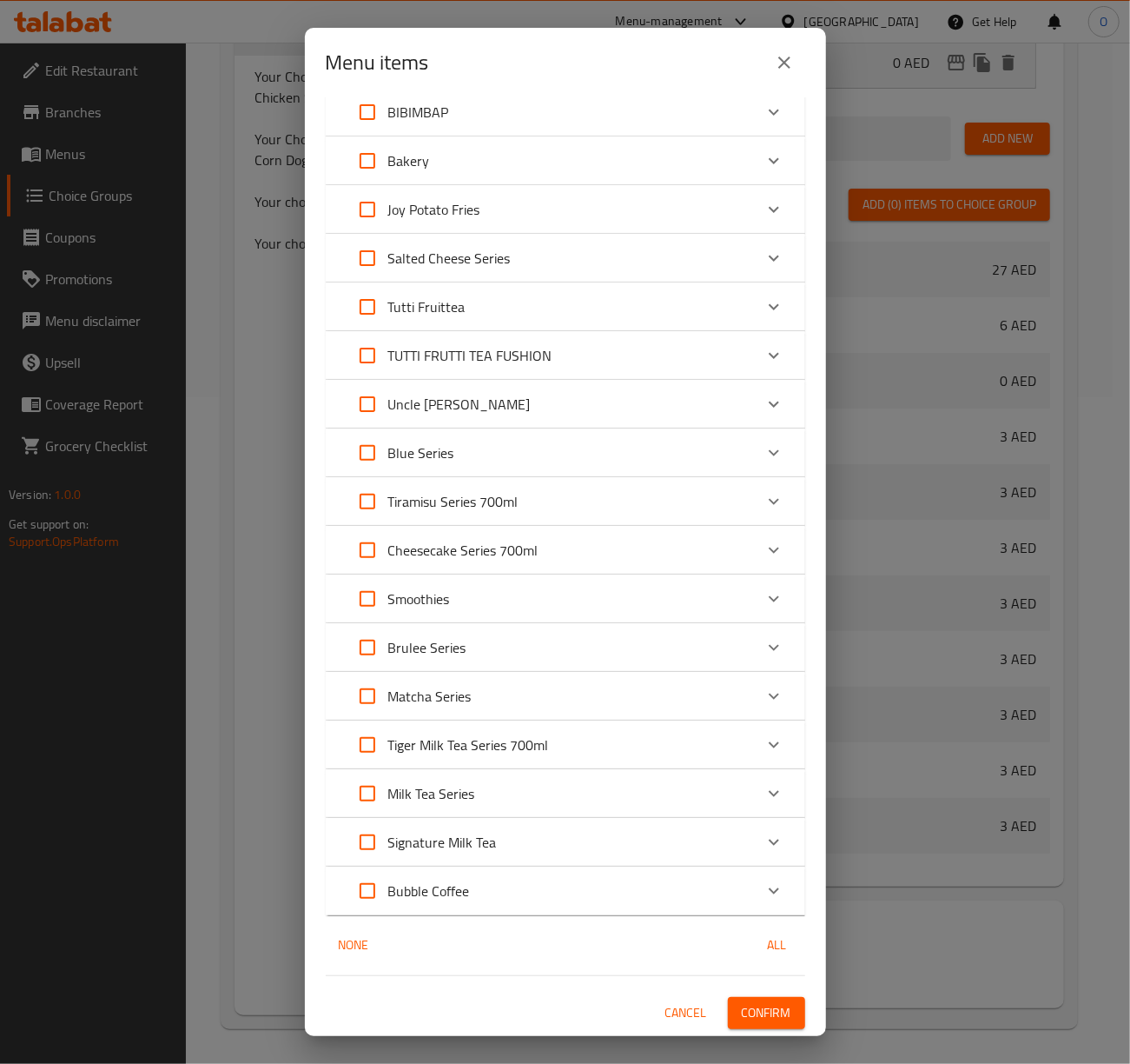
click at [728, 1004] on button "Confirm" at bounding box center [766, 1012] width 77 height 32
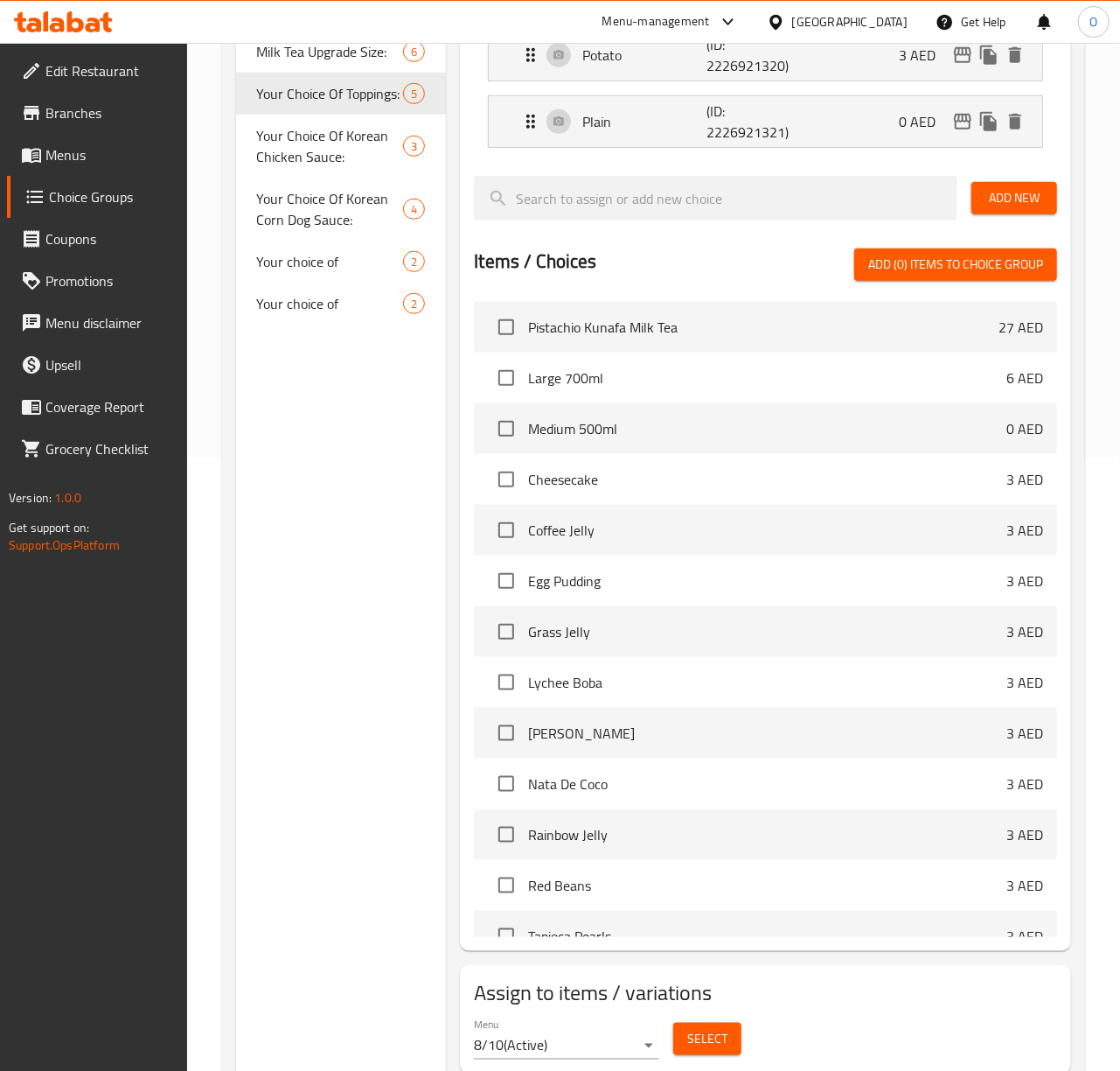
scroll to position [558, 0]
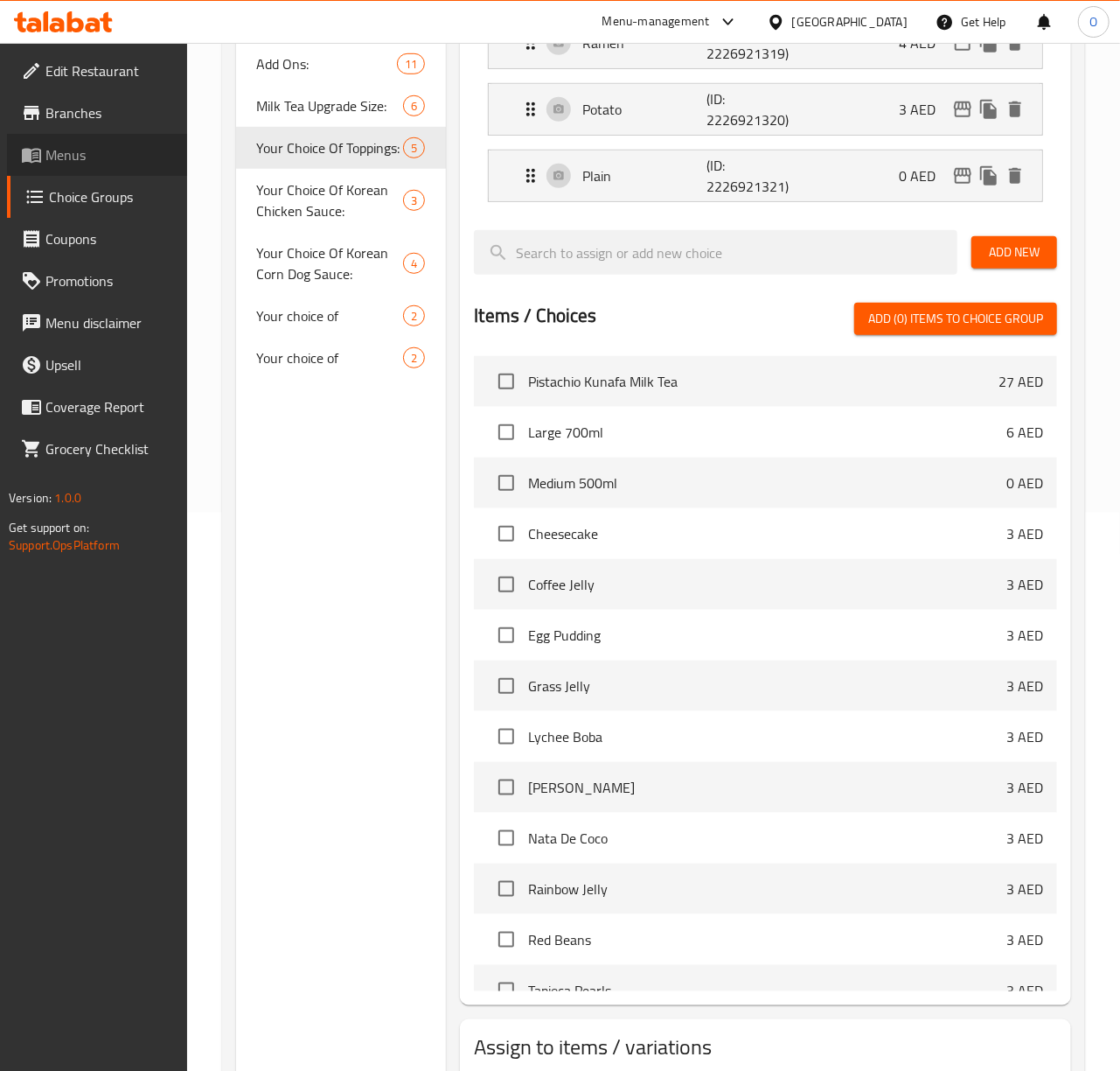
click at [79, 158] on span "Menus" at bounding box center [110, 154] width 128 height 21
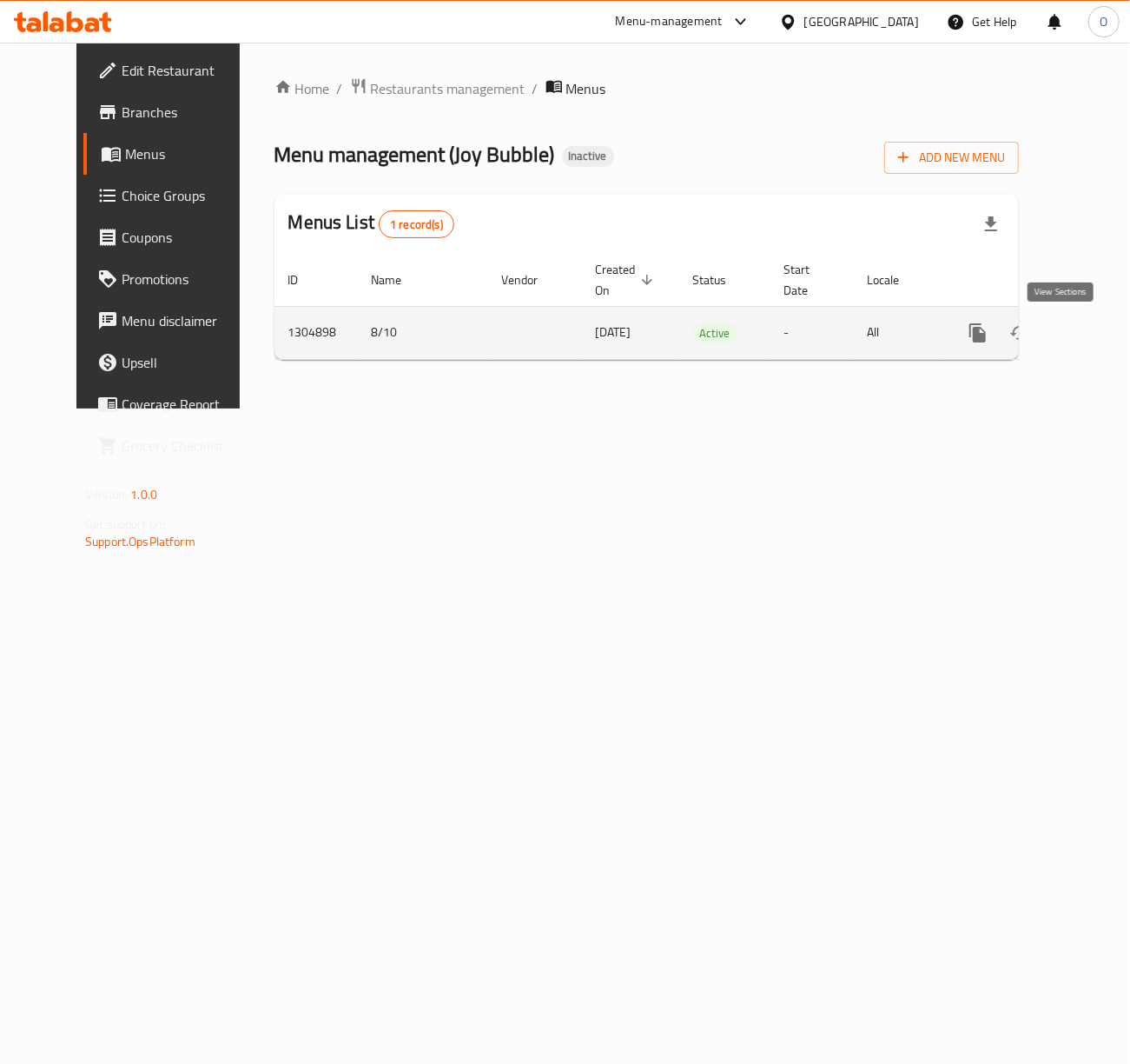
click at [1093, 329] on icon "enhanced table" at bounding box center [1103, 332] width 21 height 21
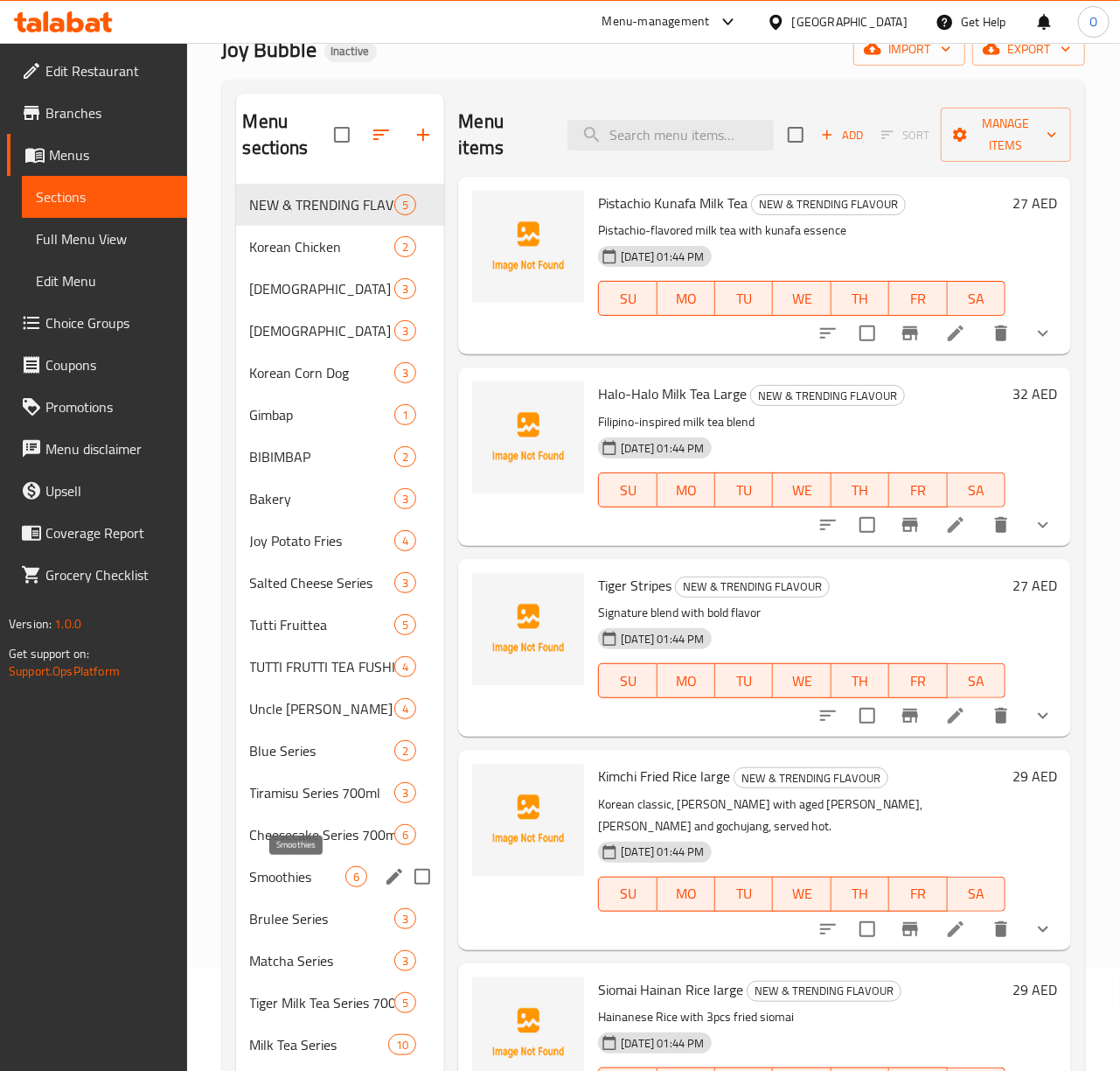
scroll to position [233, 0]
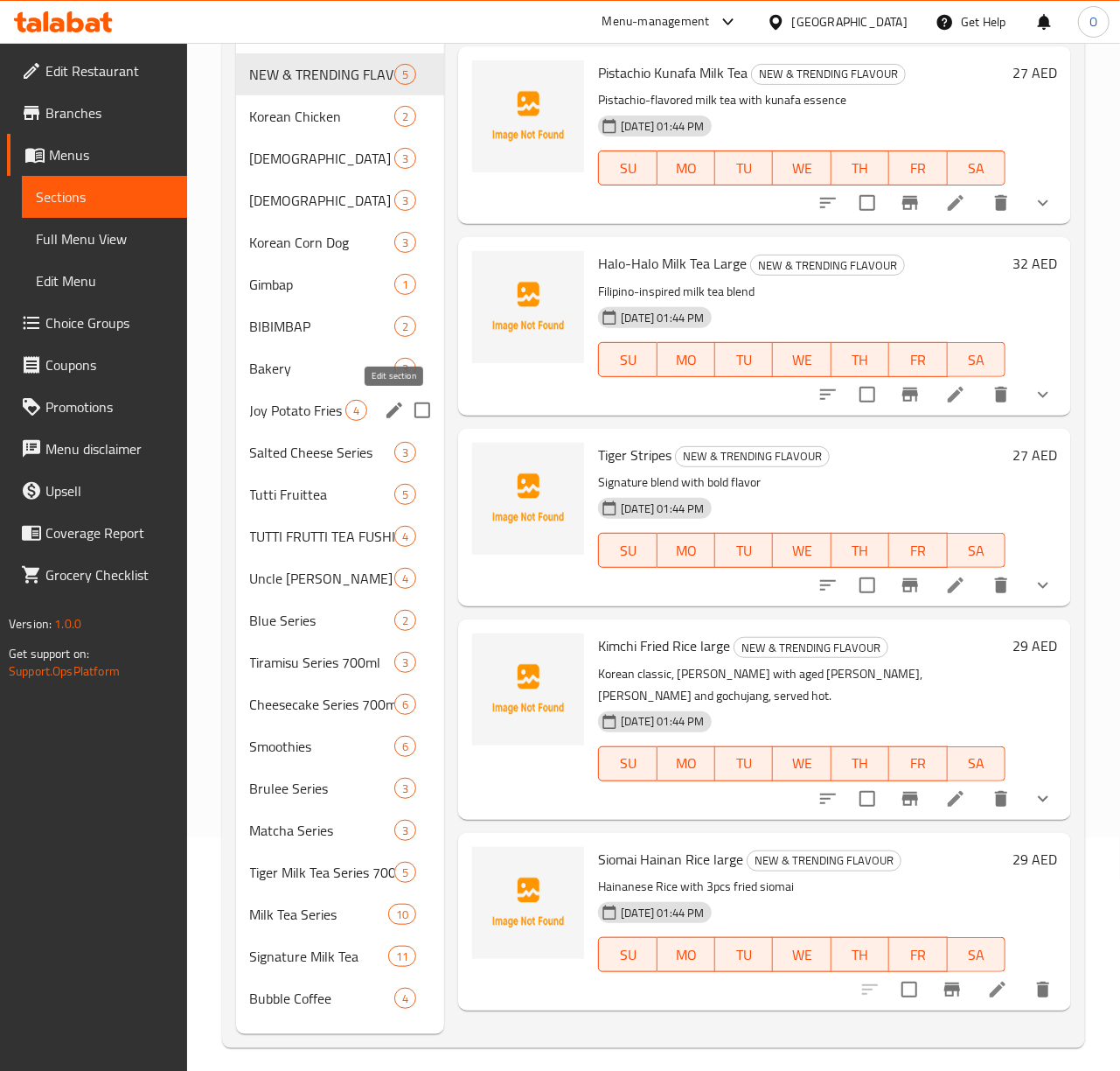
click at [398, 408] on icon "edit" at bounding box center [394, 409] width 16 height 16
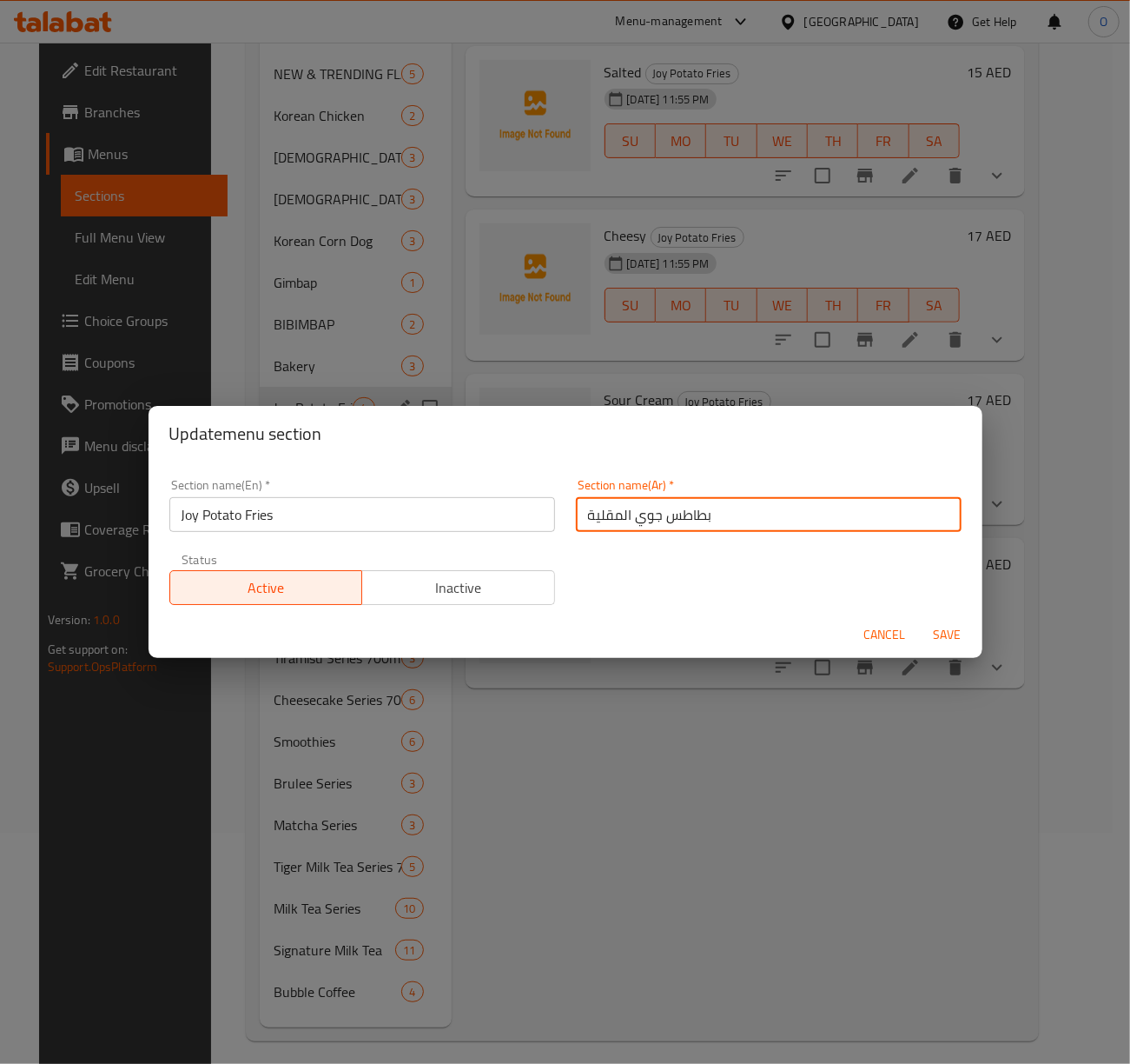
click at [638, 516] on input "بطاطس جوي المقلية" at bounding box center [769, 514] width 386 height 34
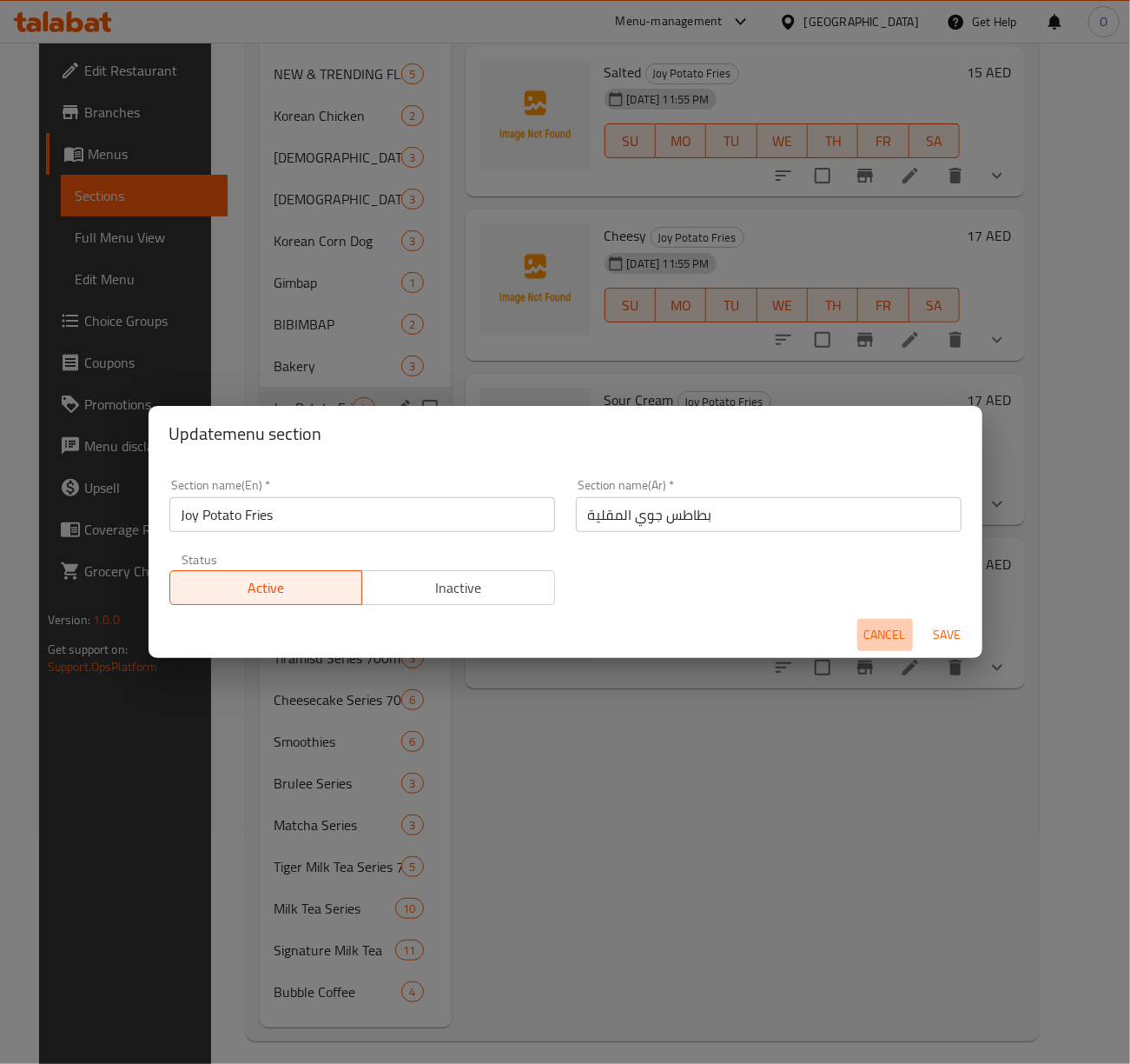
click at [877, 636] on span "Cancel" at bounding box center [885, 635] width 42 height 22
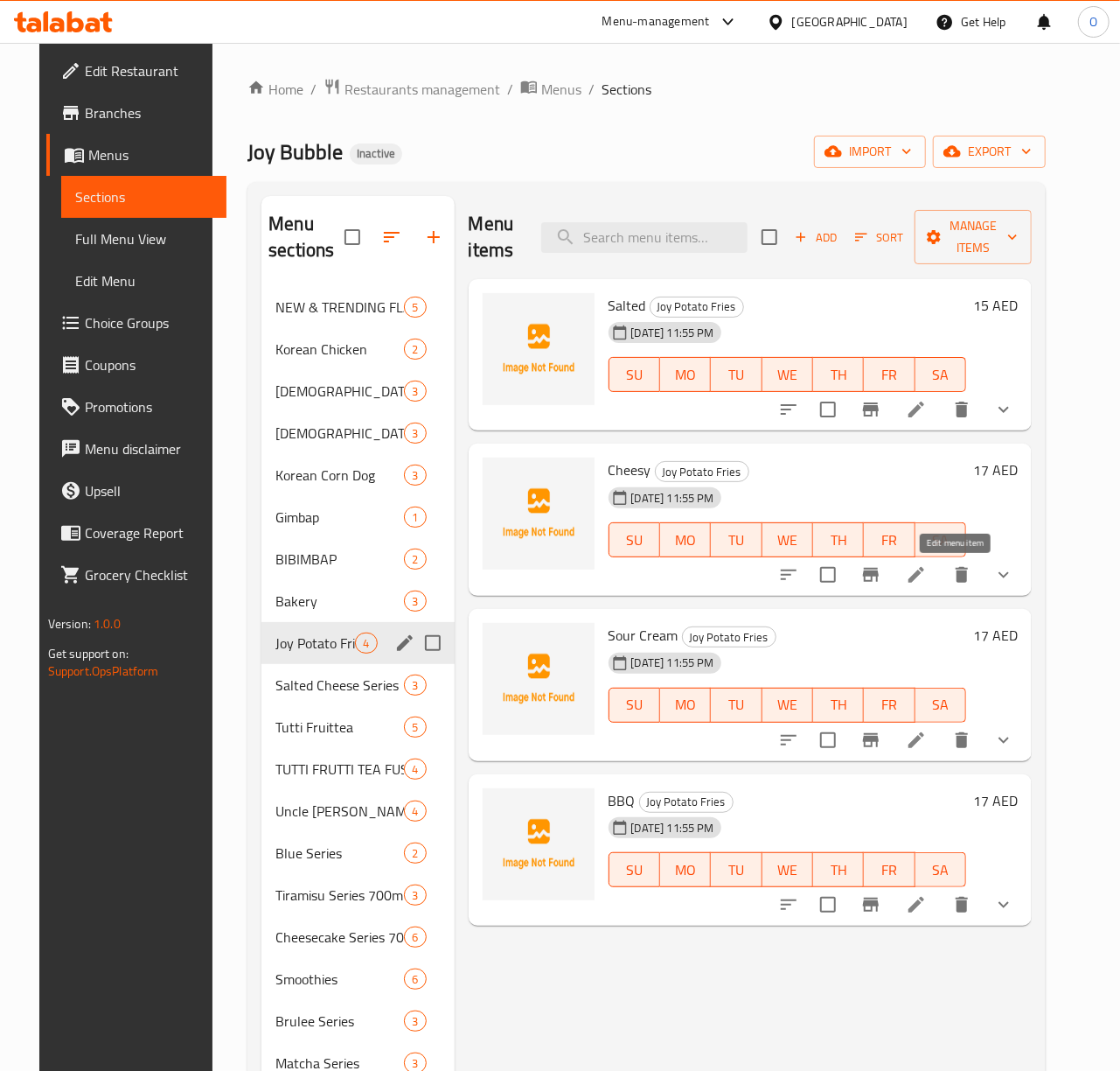
drag, startPoint x: 955, startPoint y: 563, endPoint x: 955, endPoint y: 576, distance: 13.0
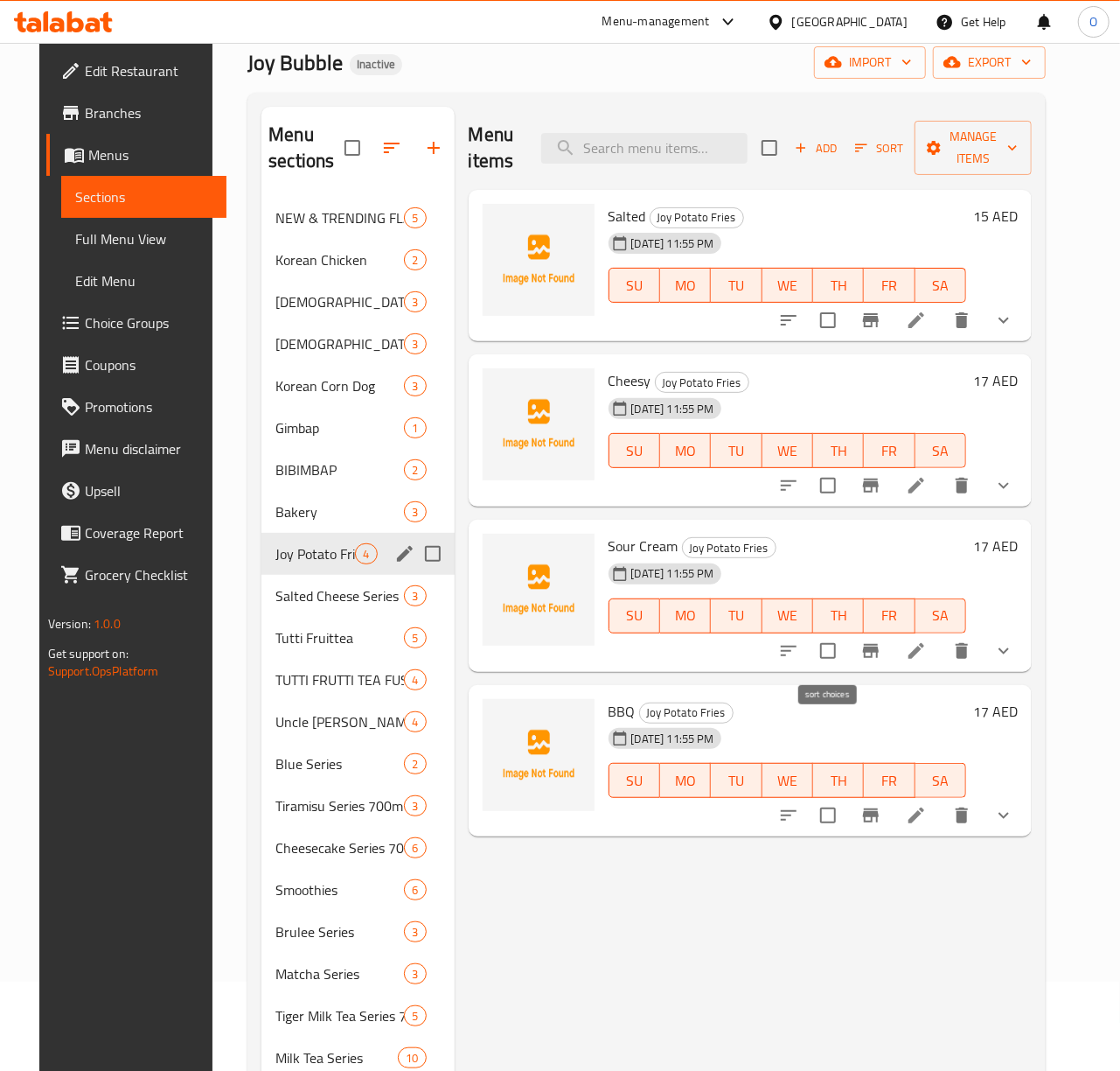
scroll to position [116, 0]
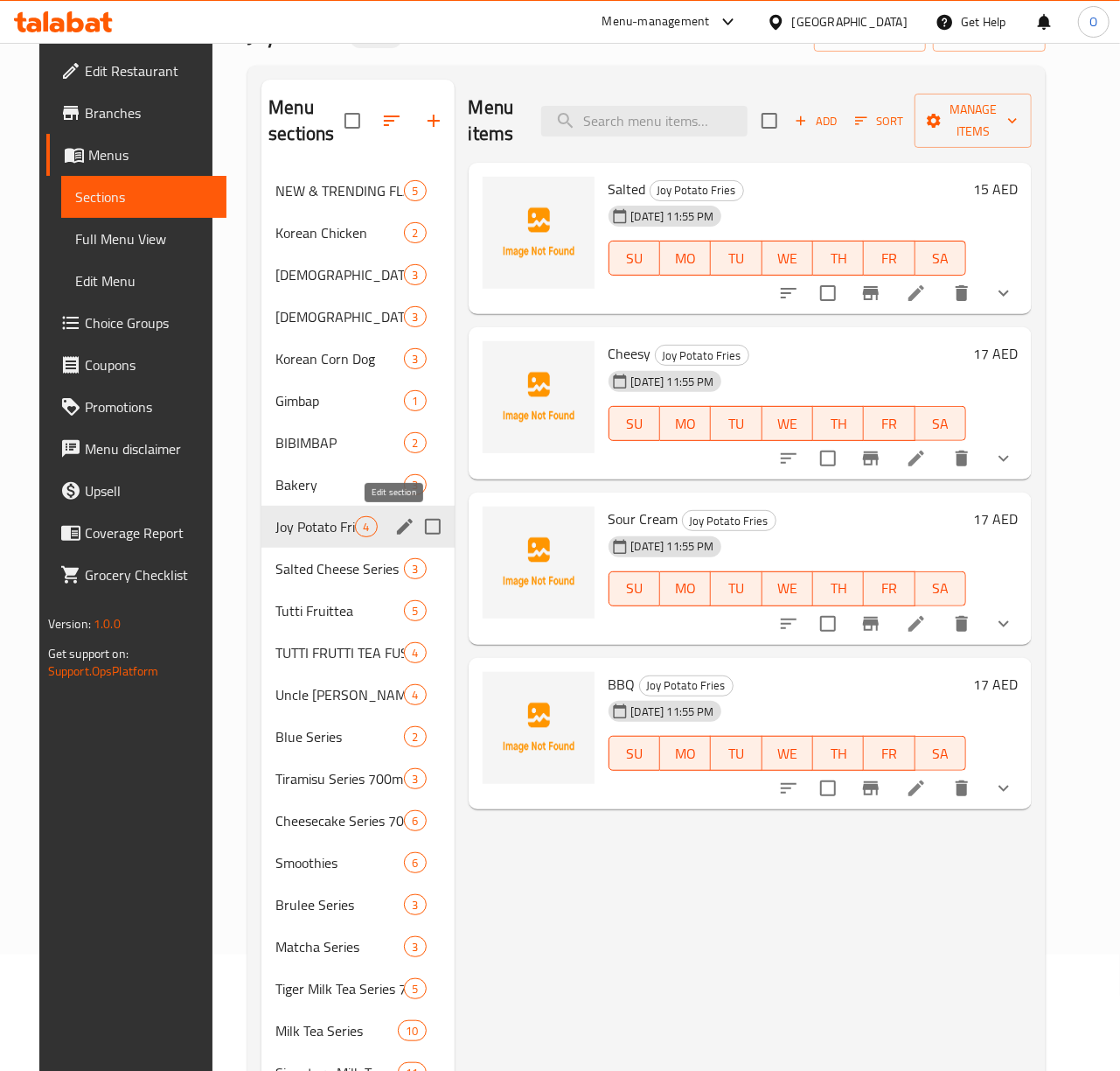
click at [395, 521] on icon "edit" at bounding box center [405, 526] width 21 height 21
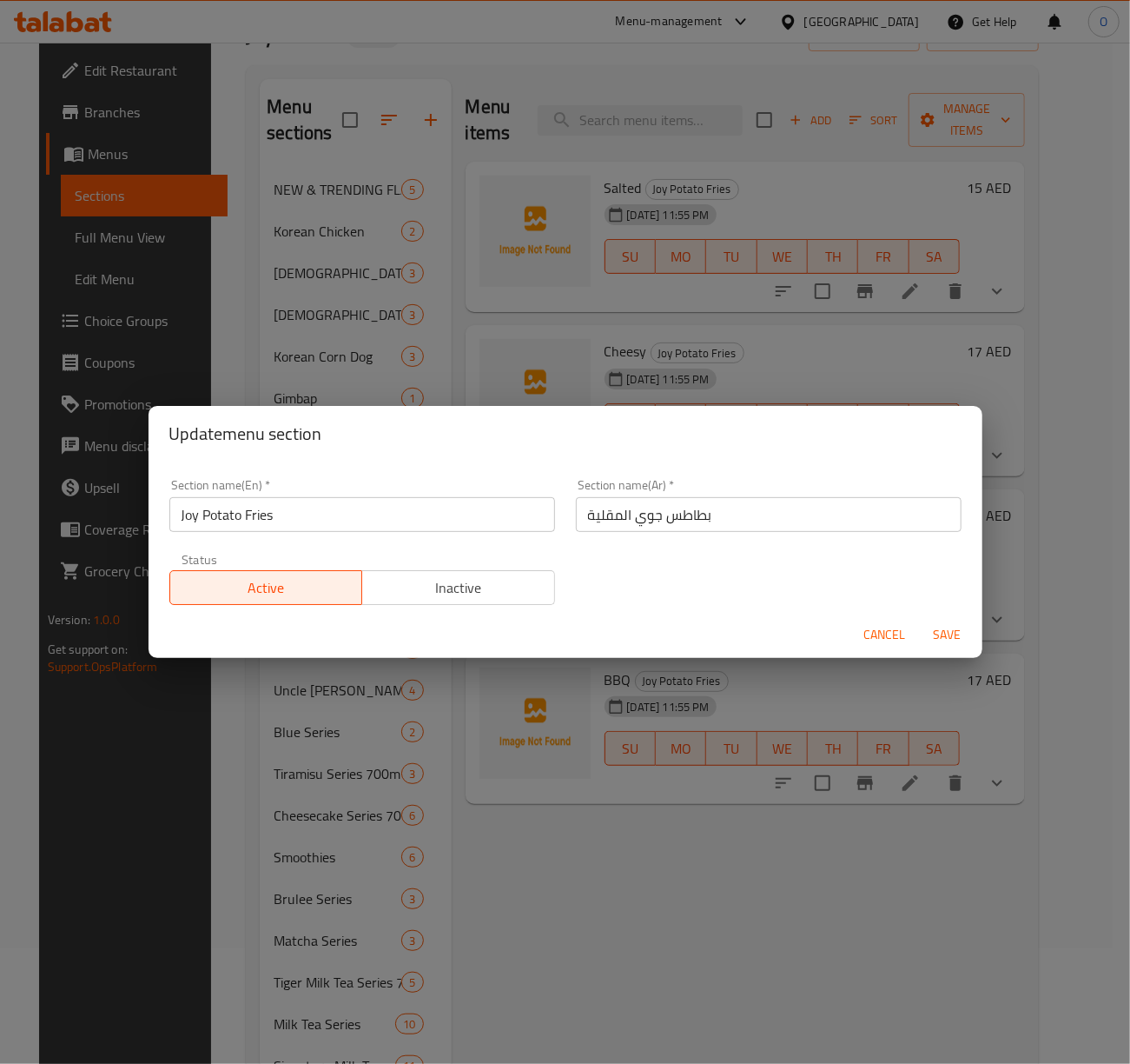
click at [313, 532] on div "Section name(En)   * Joy Potato Fries Section name(En) *" at bounding box center [362, 505] width 407 height 74
click at [314, 517] on input "Joy Potato Fries" at bounding box center [362, 514] width 386 height 34
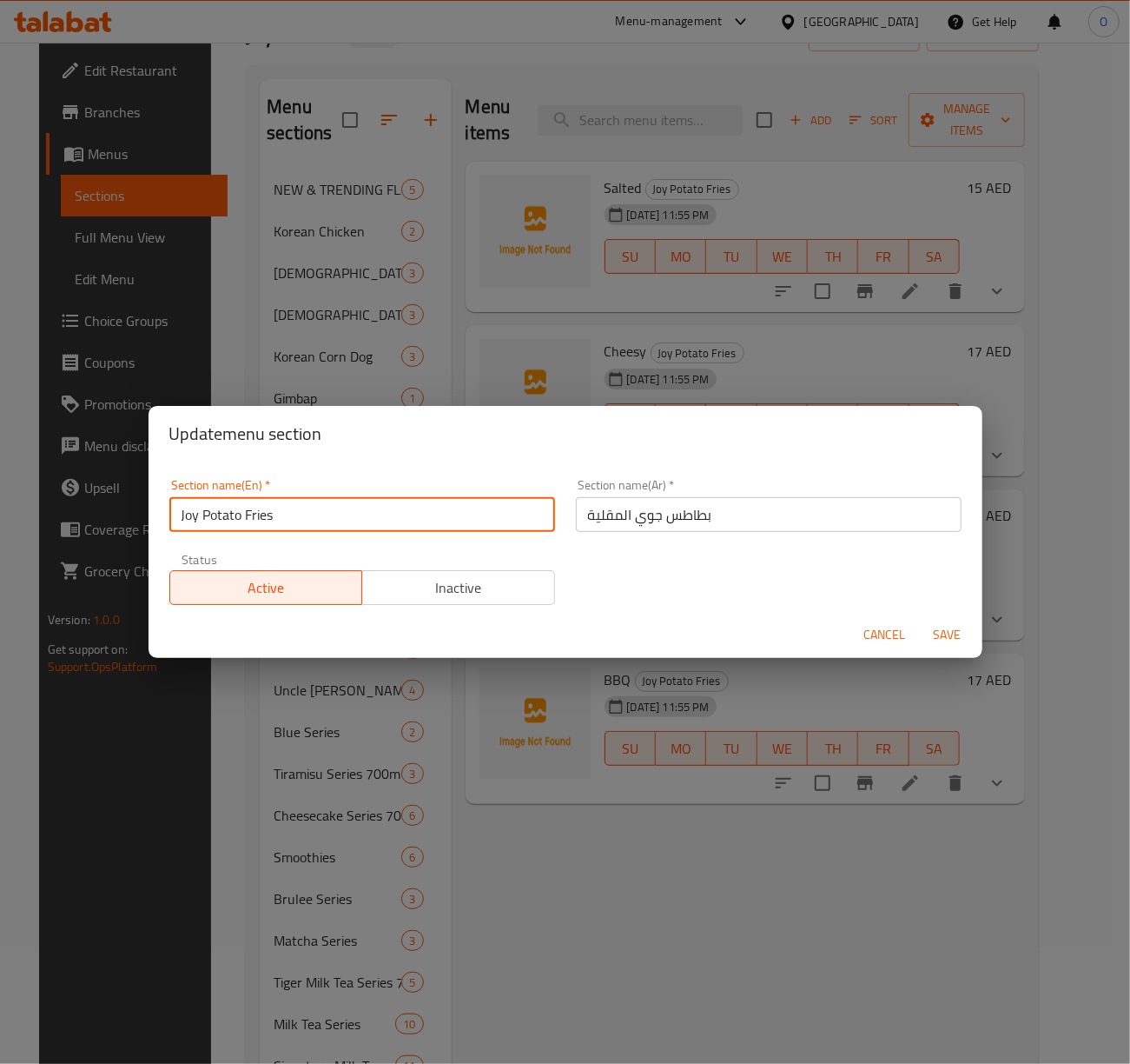
click at [314, 517] on input "Joy Potato Fries" at bounding box center [362, 514] width 386 height 34
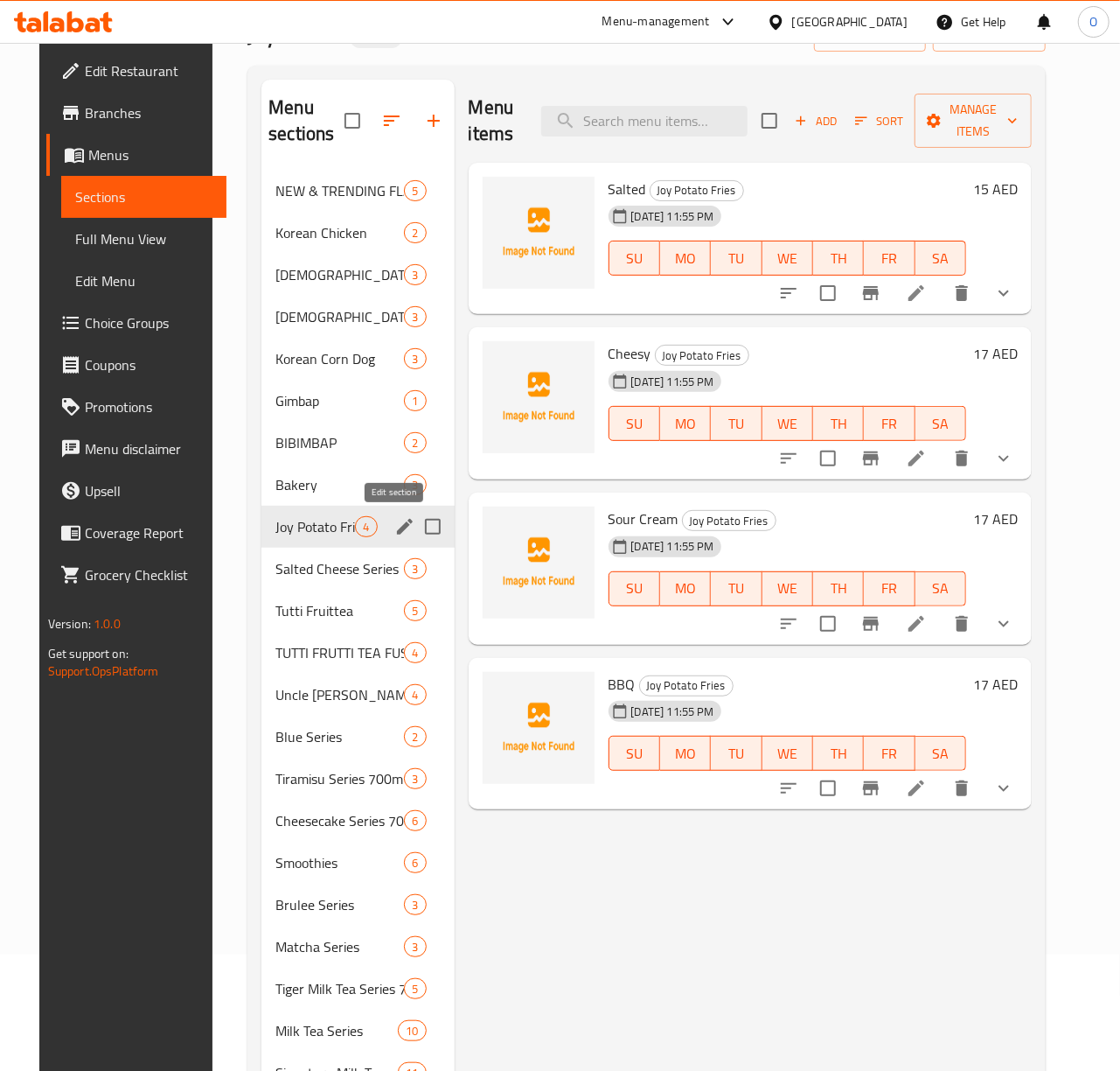
click at [402, 519] on icon "edit" at bounding box center [405, 526] width 21 height 21
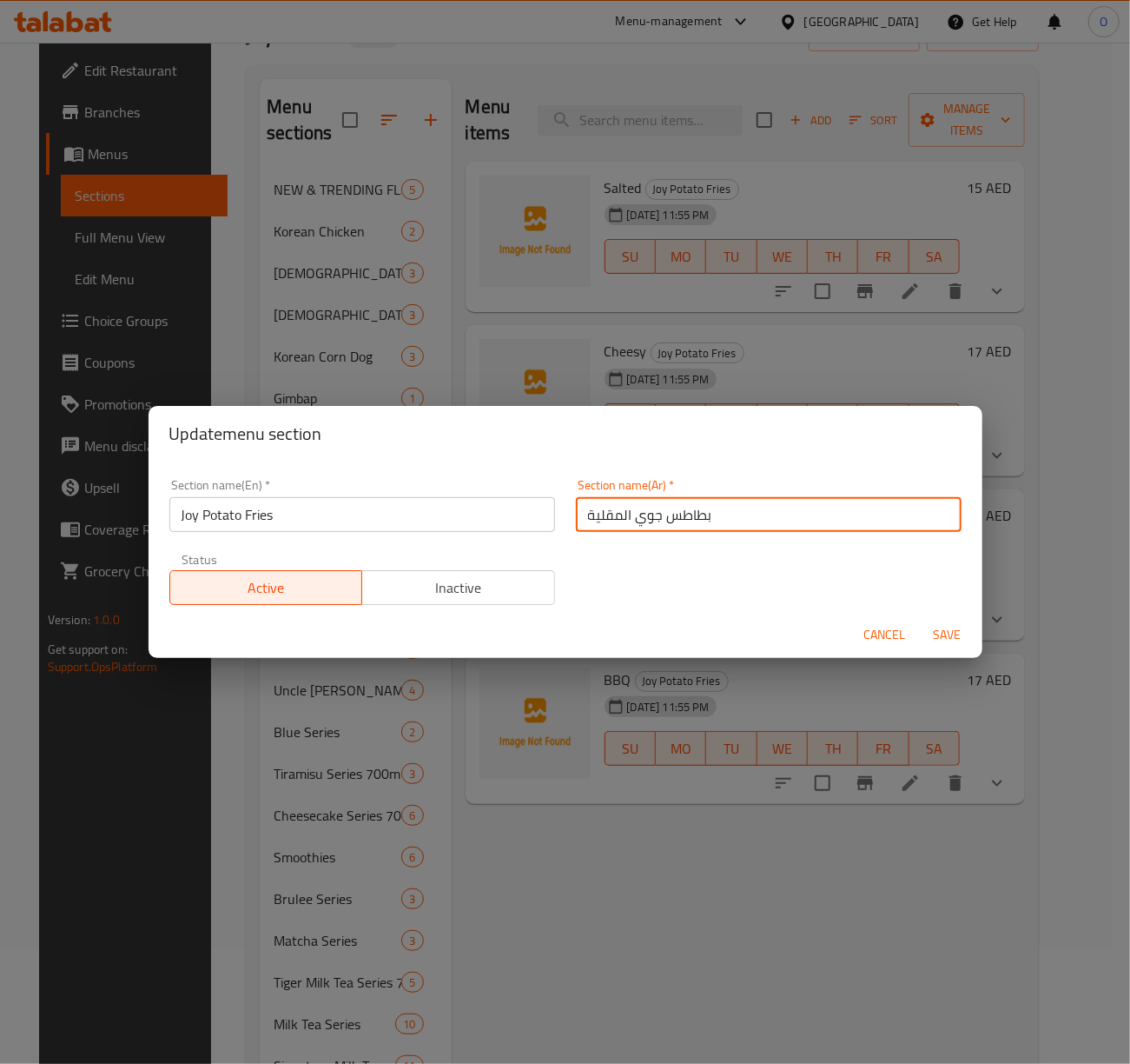
click at [705, 527] on input "بطاطس جوي المقلية" at bounding box center [769, 514] width 386 height 34
click at [671, 526] on input "بطاطس جوي المقلية" at bounding box center [769, 514] width 386 height 34
click at [662, 519] on input "بطاطس جوي المقلية" at bounding box center [769, 514] width 386 height 34
type input "بطاطا جوي المقلية"
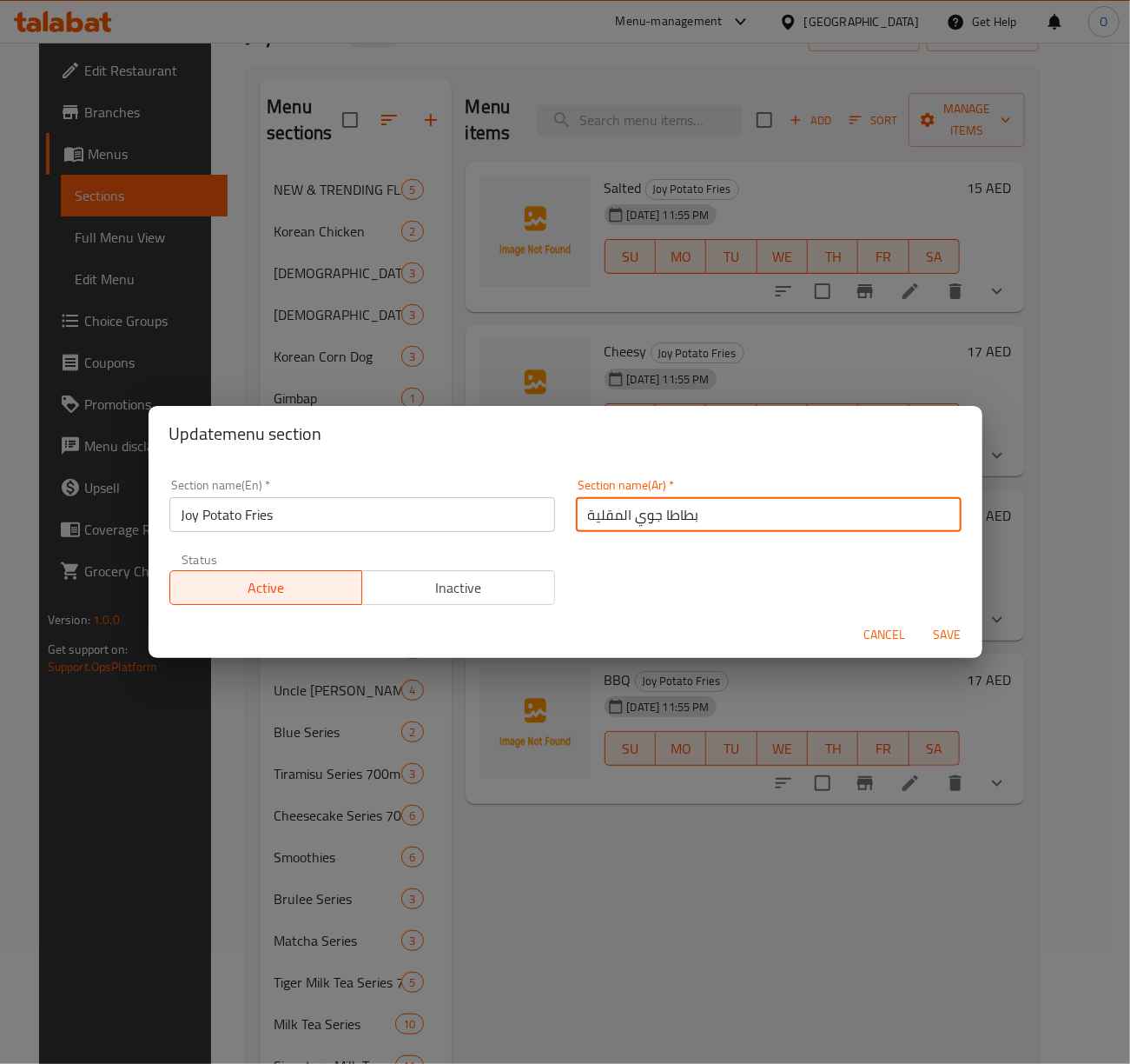
click at [942, 634] on span "Save" at bounding box center [948, 635] width 42 height 22
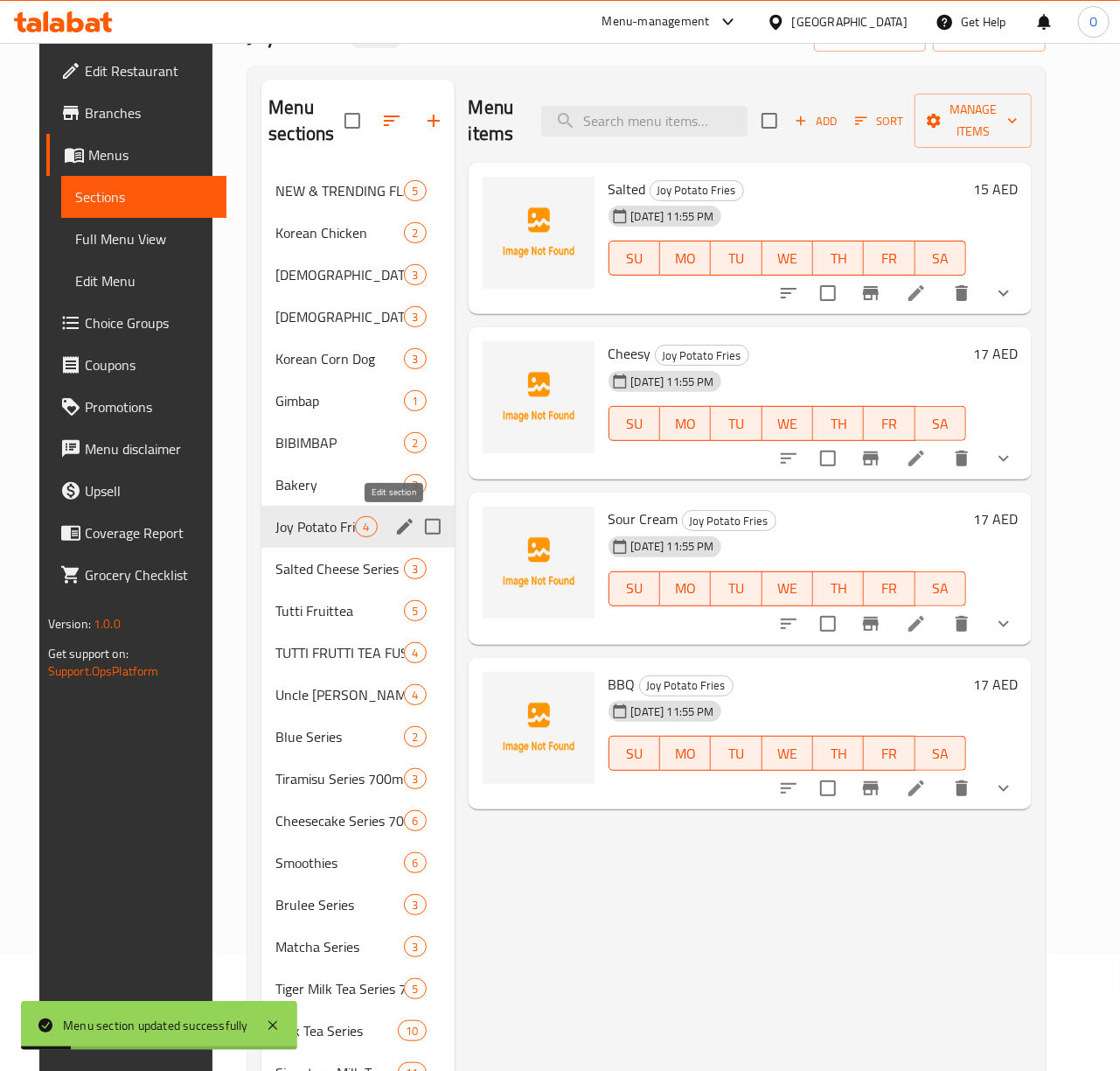
click at [395, 528] on icon "edit" at bounding box center [405, 526] width 21 height 21
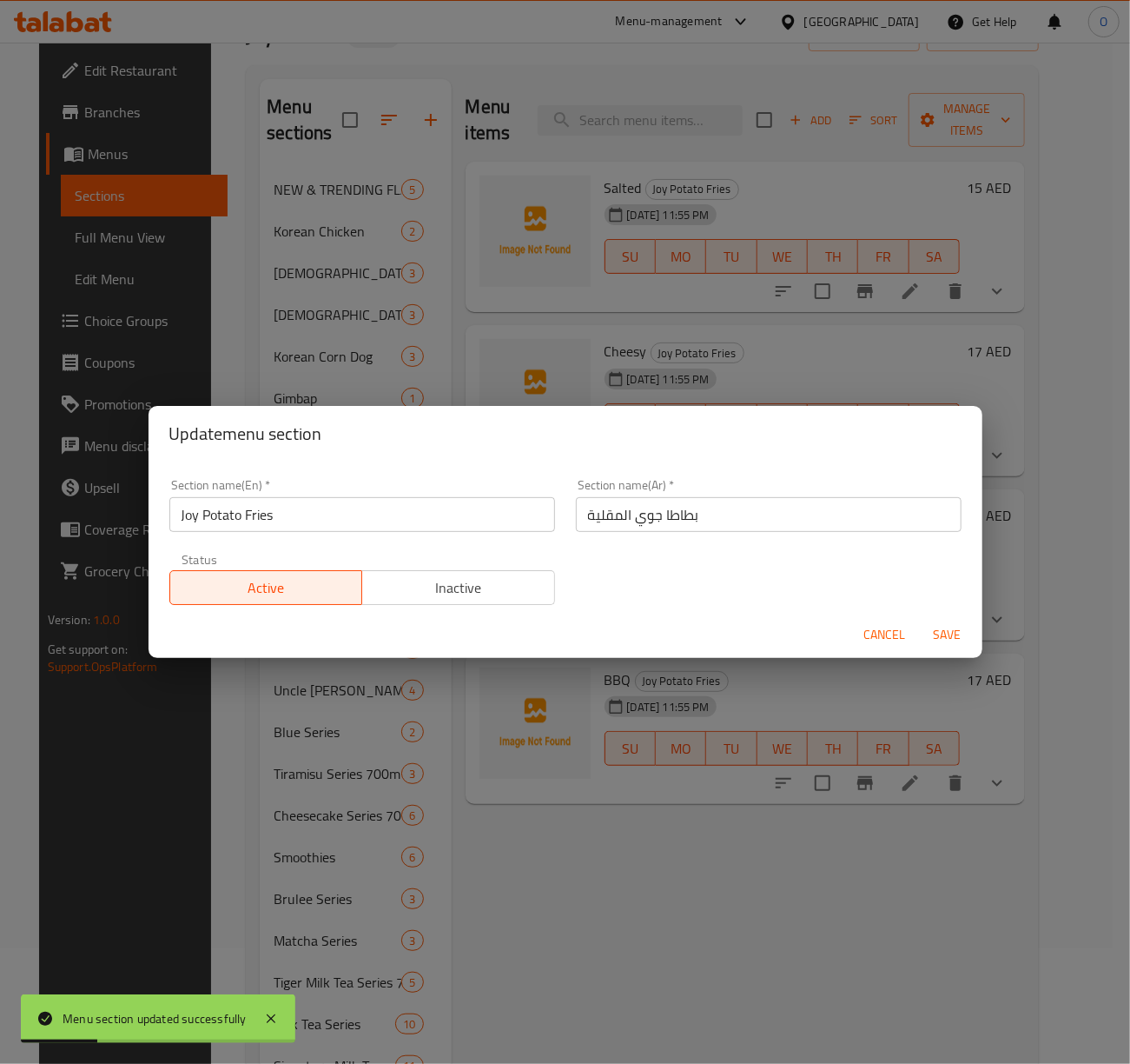
click at [685, 526] on input "بطاطا جوي المقلية" at bounding box center [769, 514] width 386 height 34
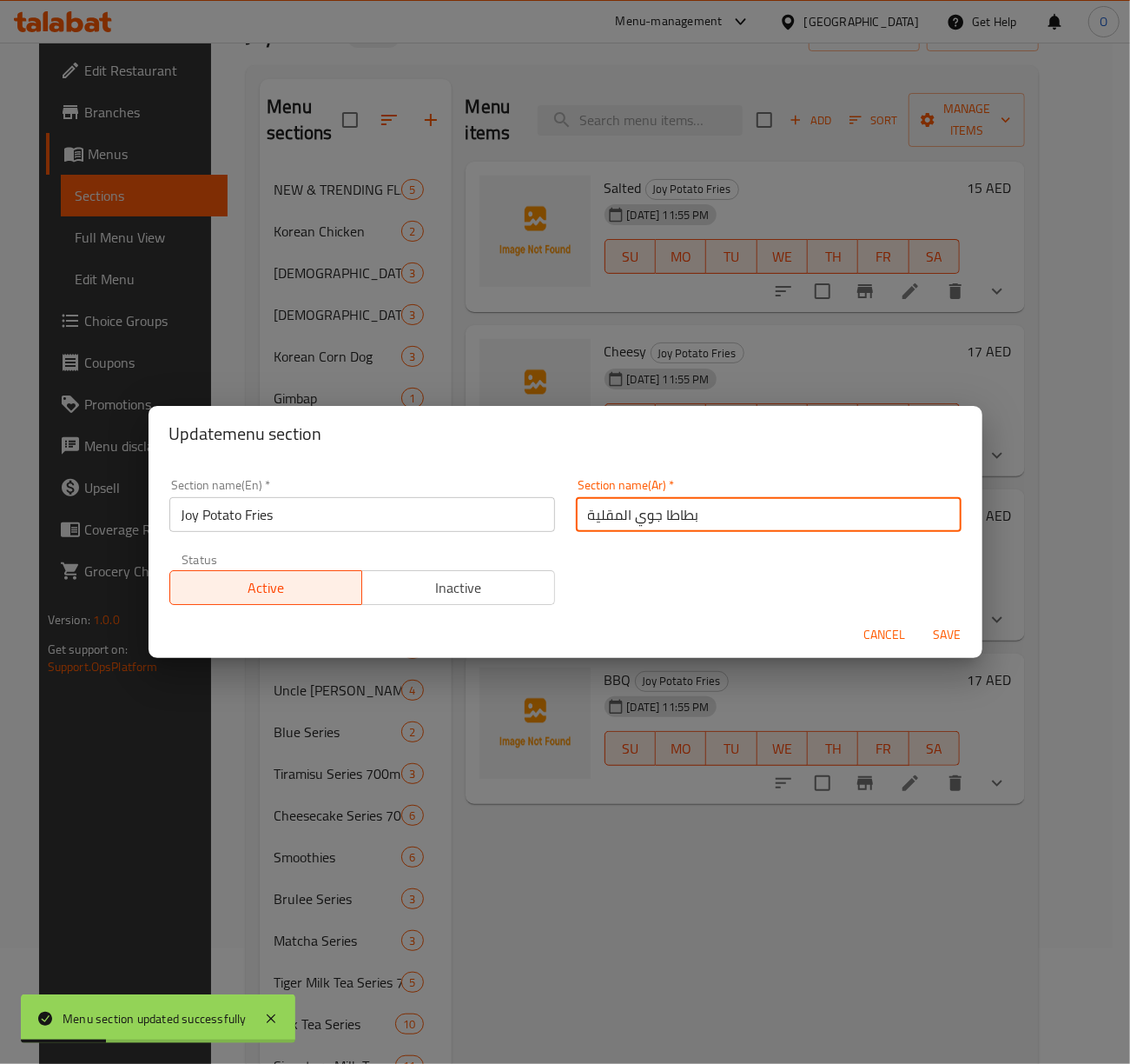
click at [685, 526] on input "بطاطا جوي المقلية" at bounding box center [769, 514] width 386 height 34
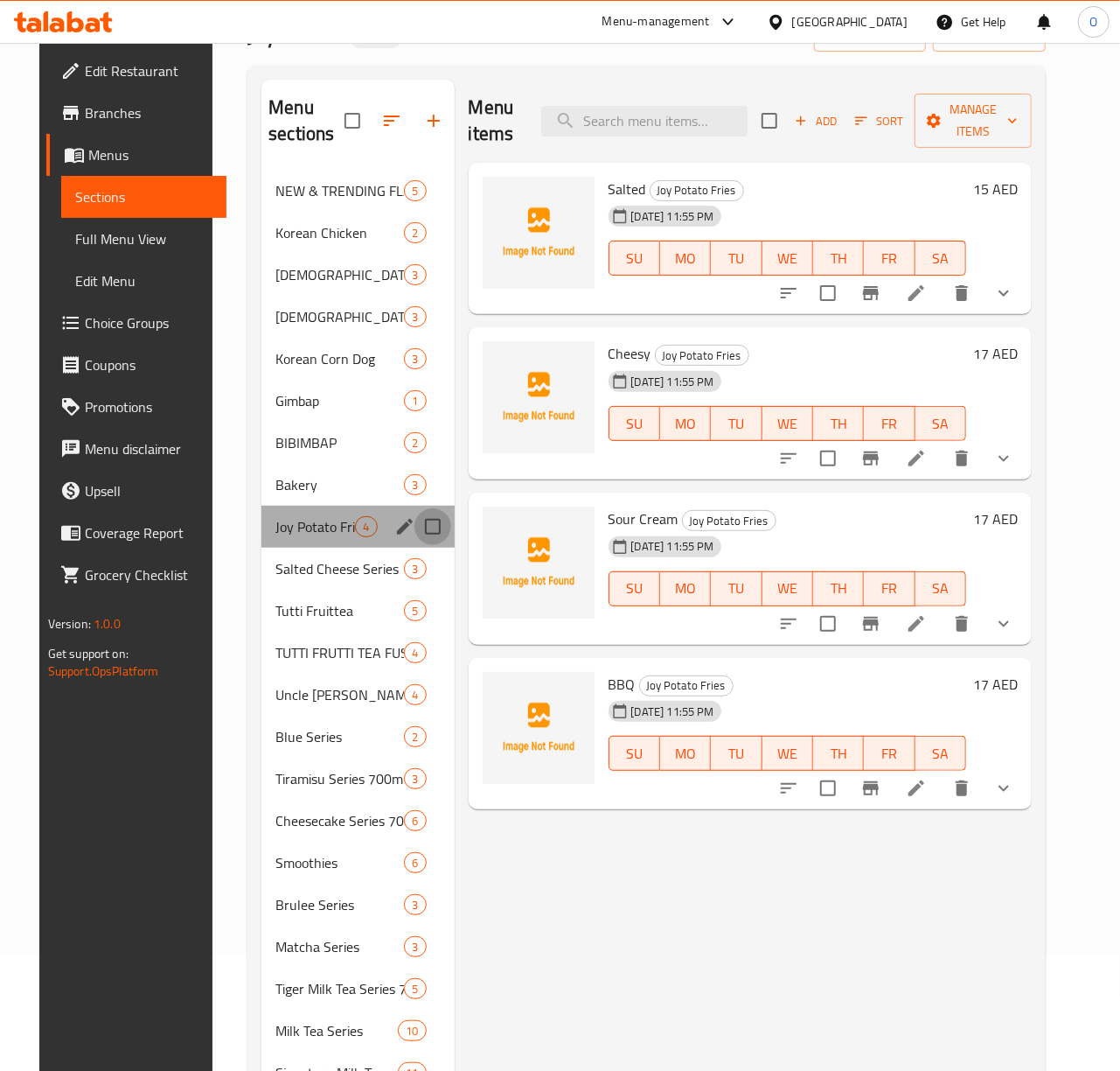
click at [421, 525] on input "Menu sections" at bounding box center [433, 526] width 37 height 37
checkbox input "true"
click at [371, 120] on icon "button" at bounding box center [381, 121] width 21 height 21
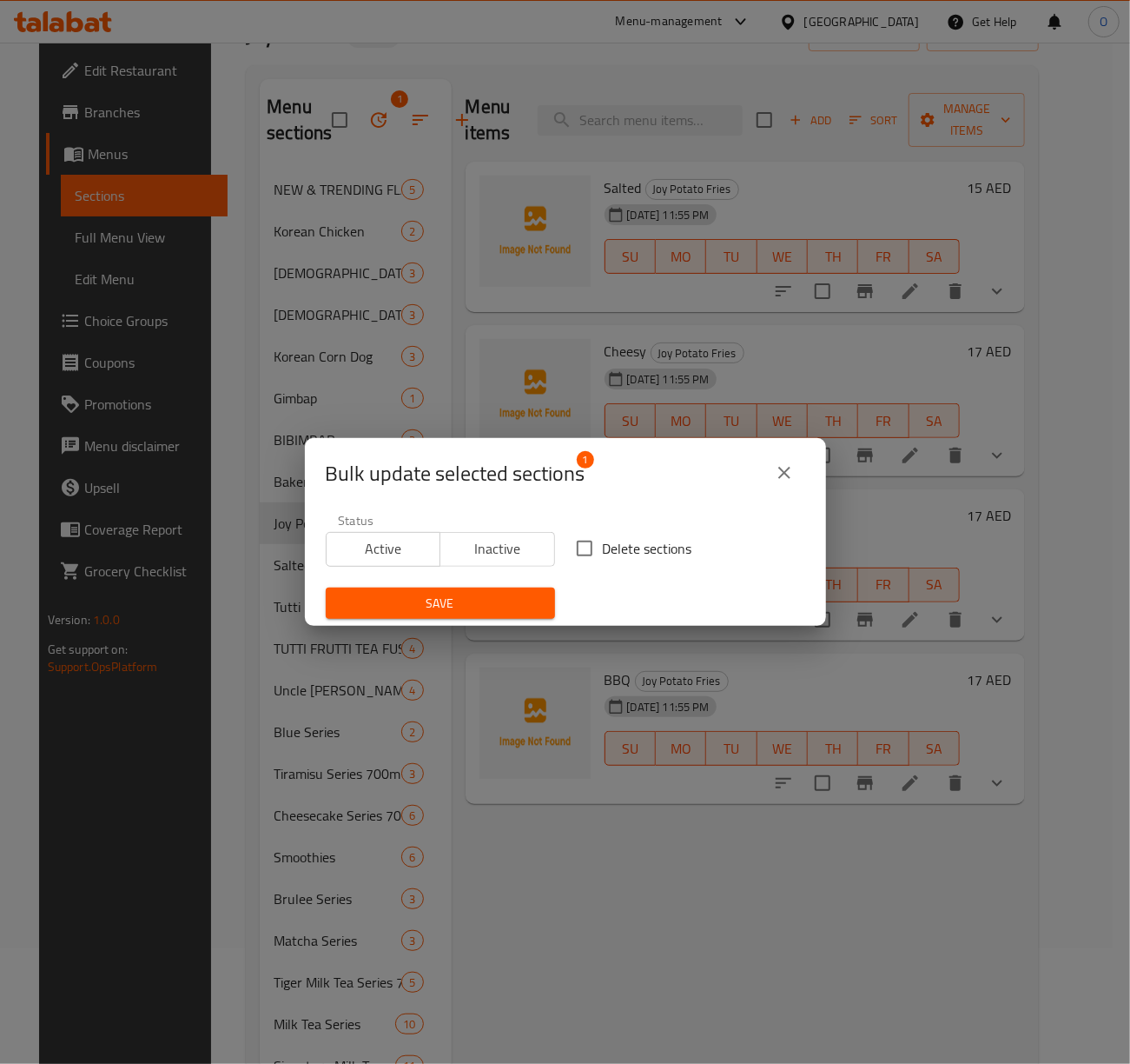
click at [629, 553] on span "Delete sections" at bounding box center [647, 547] width 90 height 21
click at [603, 553] on input "Delete sections" at bounding box center [585, 548] width 36 height 36
checkbox input "true"
click at [486, 593] on span "Save" at bounding box center [440, 604] width 201 height 22
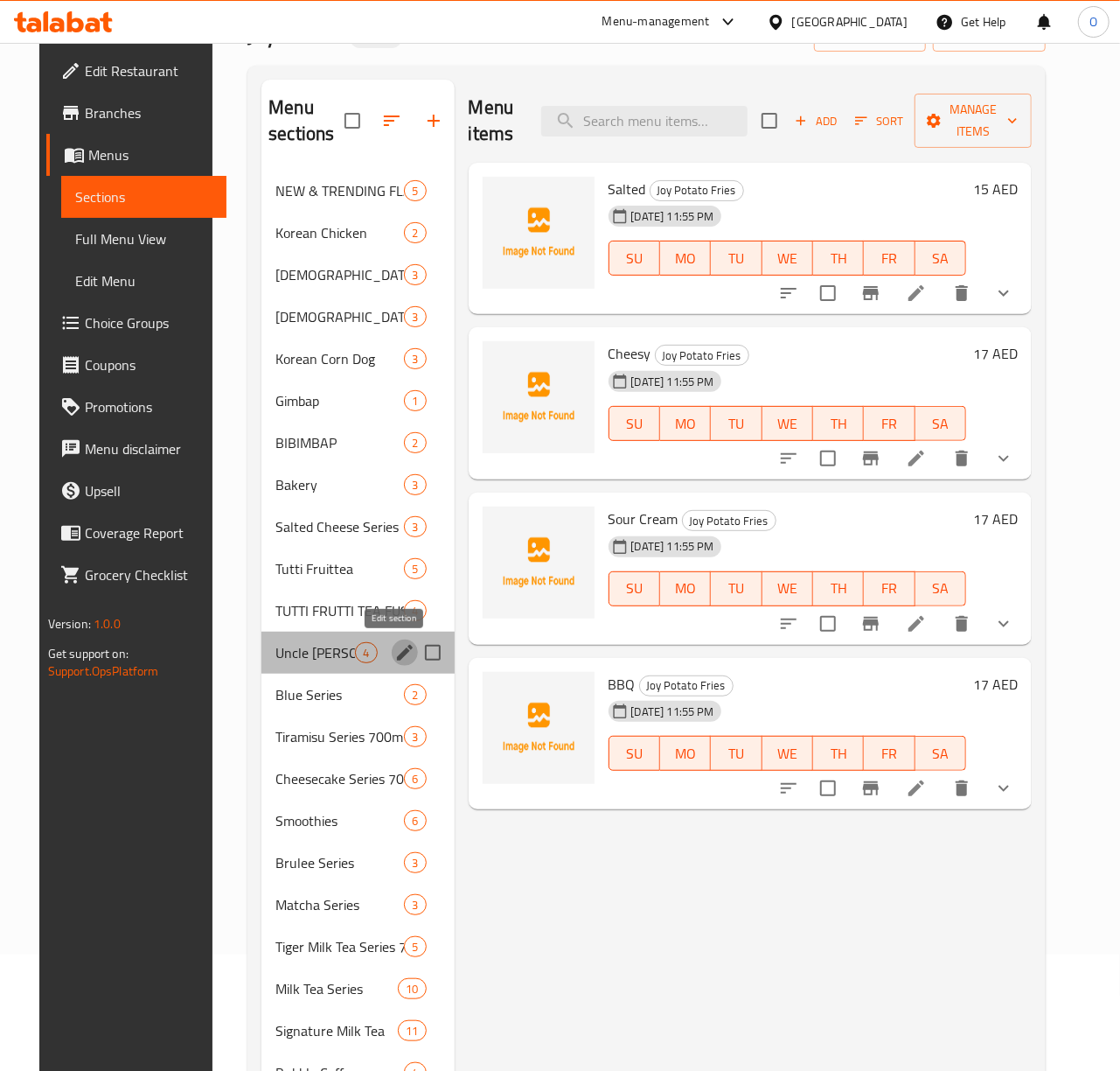
click at [402, 648] on icon "edit" at bounding box center [405, 652] width 16 height 16
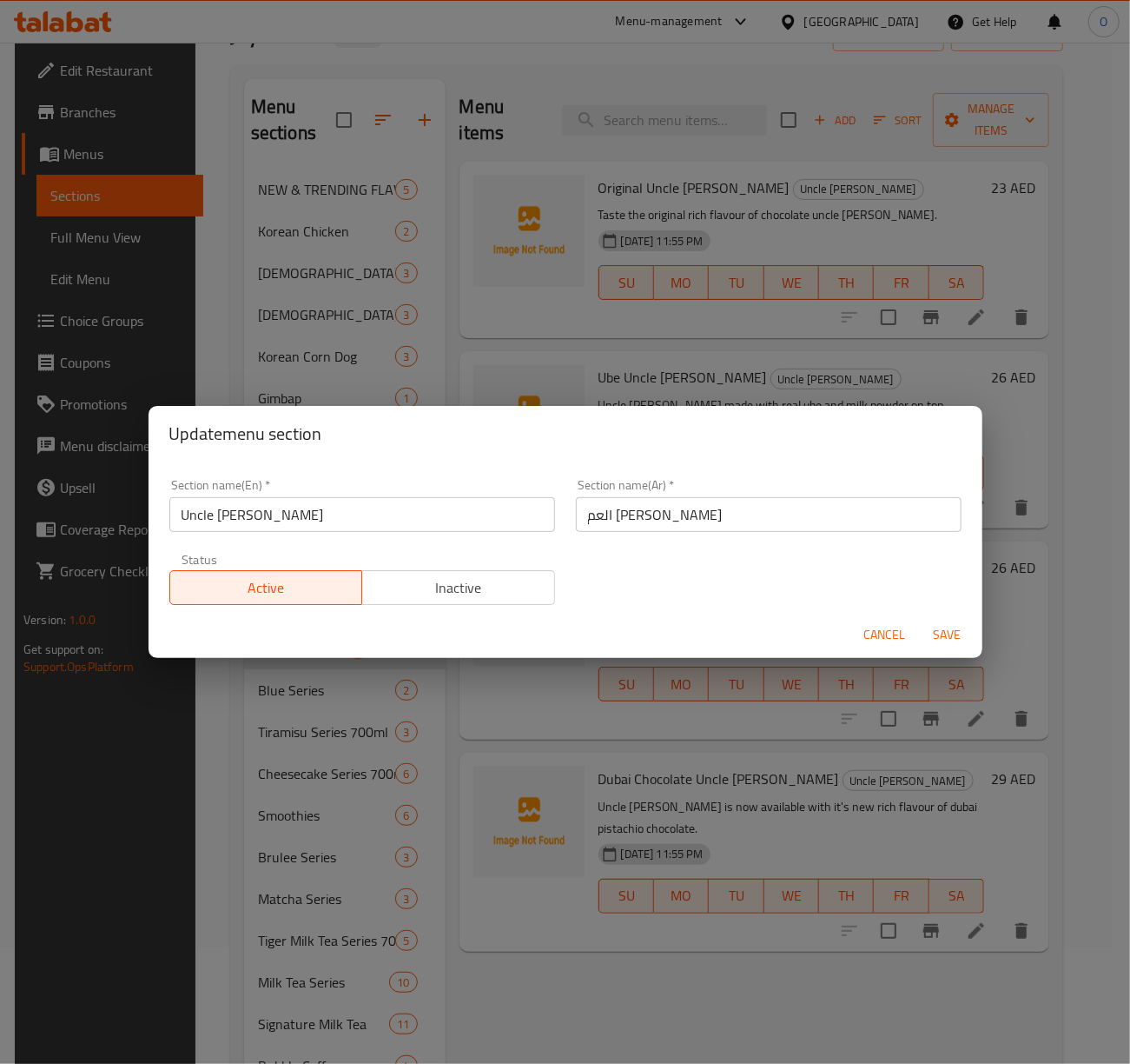
click at [608, 517] on input "العم [PERSON_NAME]" at bounding box center [769, 514] width 386 height 34
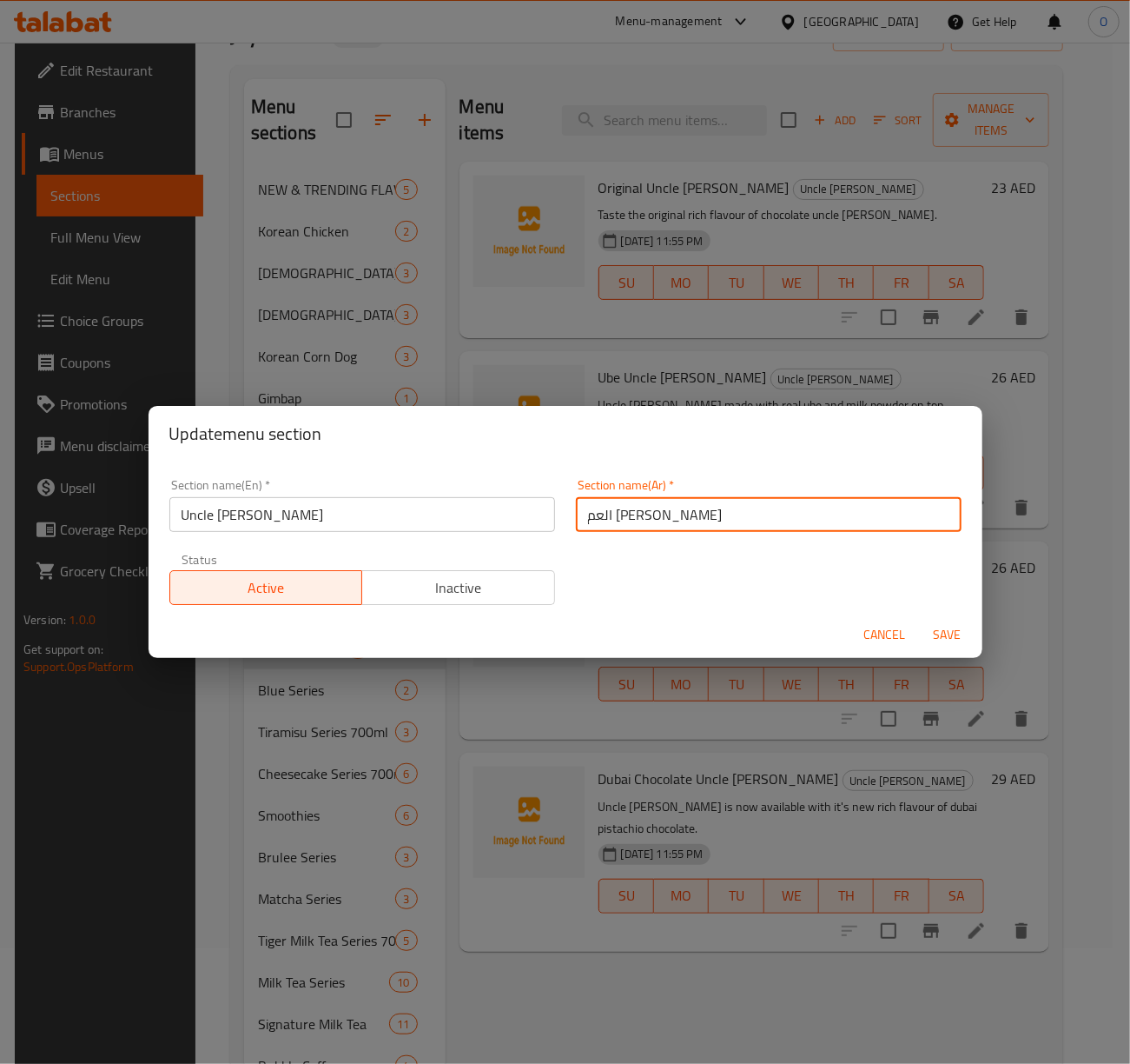
click at [608, 517] on input "العم [PERSON_NAME]" at bounding box center [769, 514] width 386 height 34
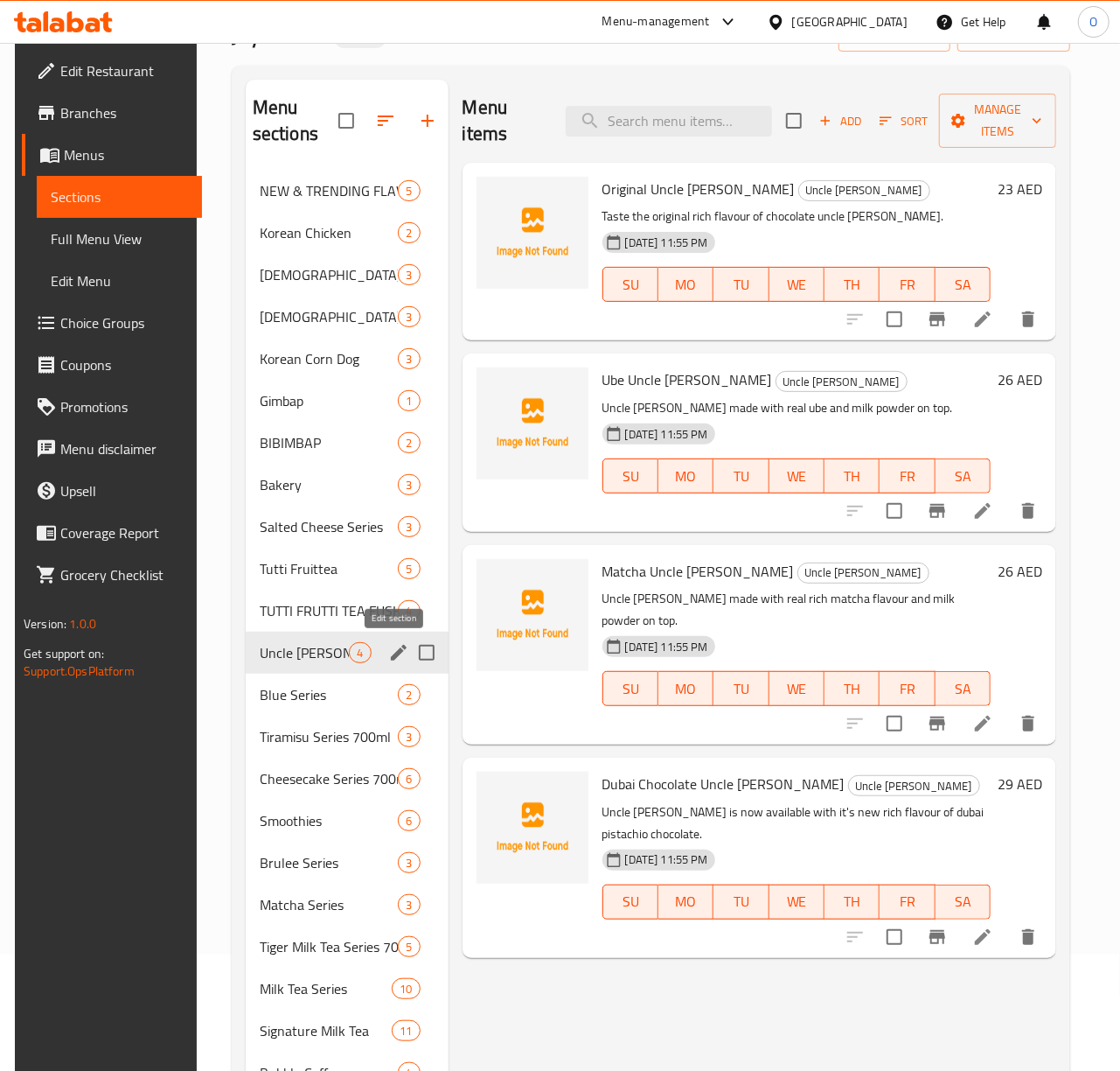
click at [397, 655] on icon "edit" at bounding box center [398, 652] width 21 height 21
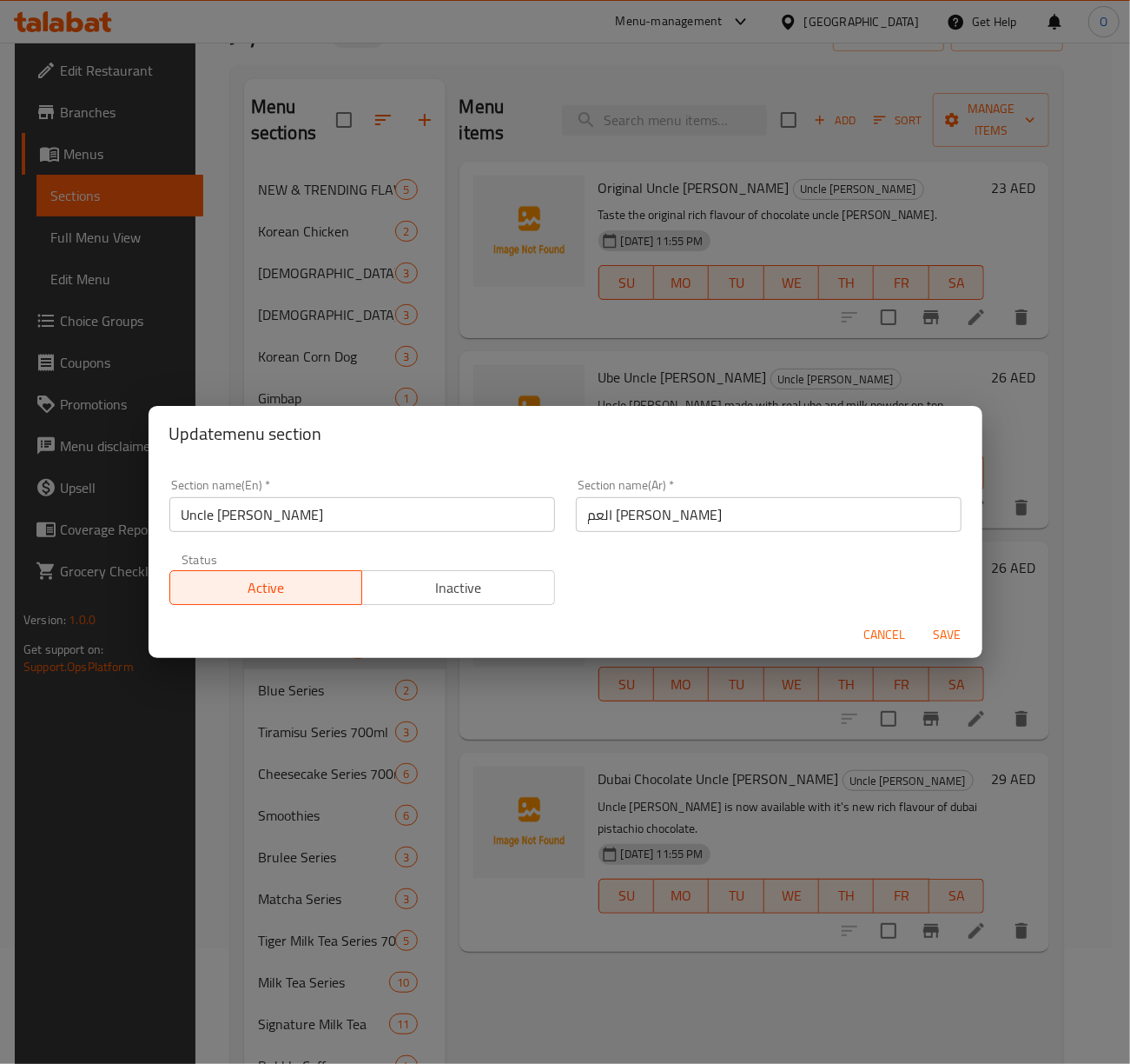
click at [676, 513] on input "العم [PERSON_NAME]" at bounding box center [769, 514] width 386 height 34
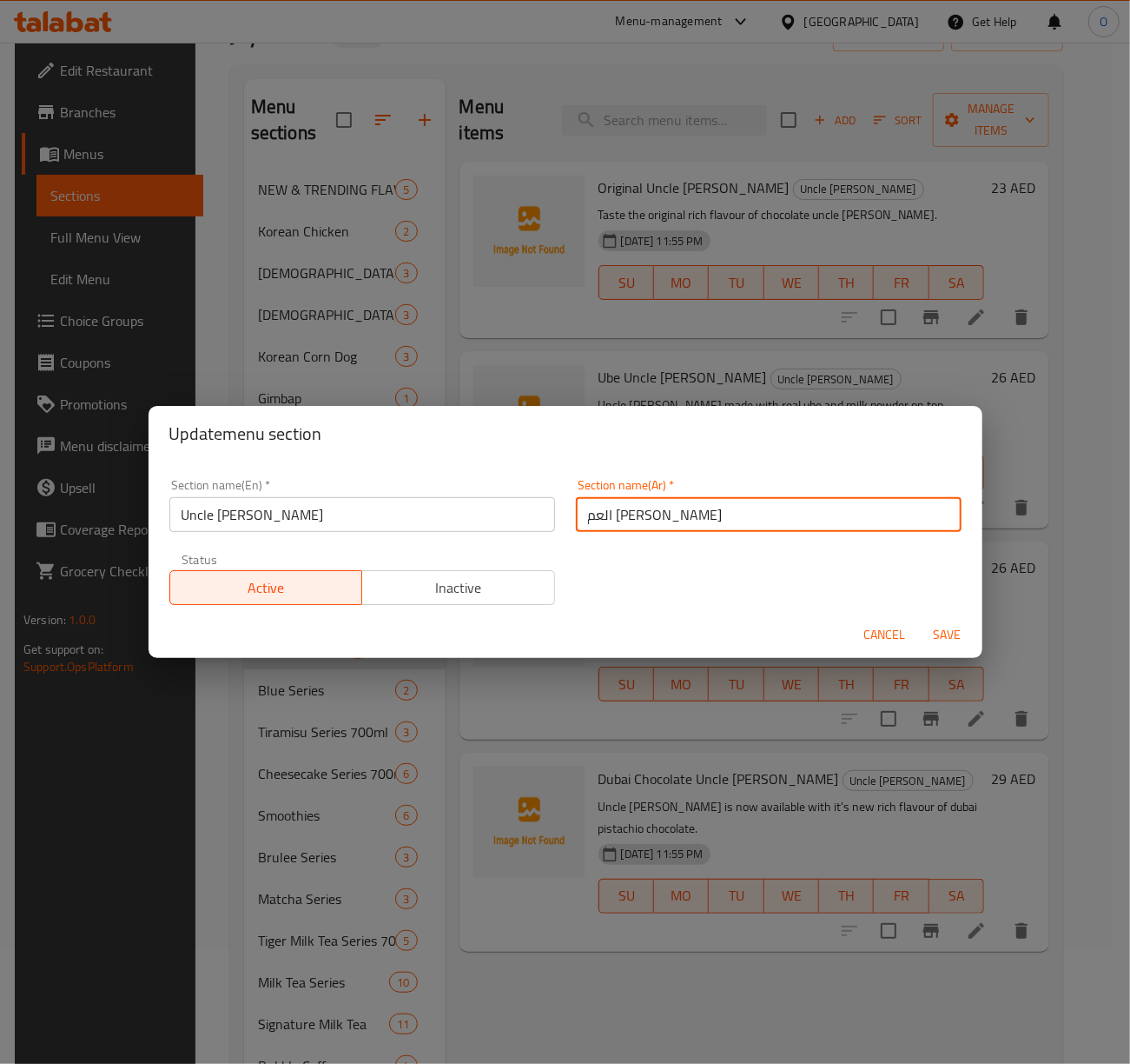
click at [676, 513] on input "العم [PERSON_NAME]" at bounding box center [769, 514] width 386 height 34
click at [602, 512] on input "العم [PERSON_NAME]" at bounding box center [769, 514] width 386 height 34
click at [946, 638] on span "Save" at bounding box center [948, 635] width 42 height 22
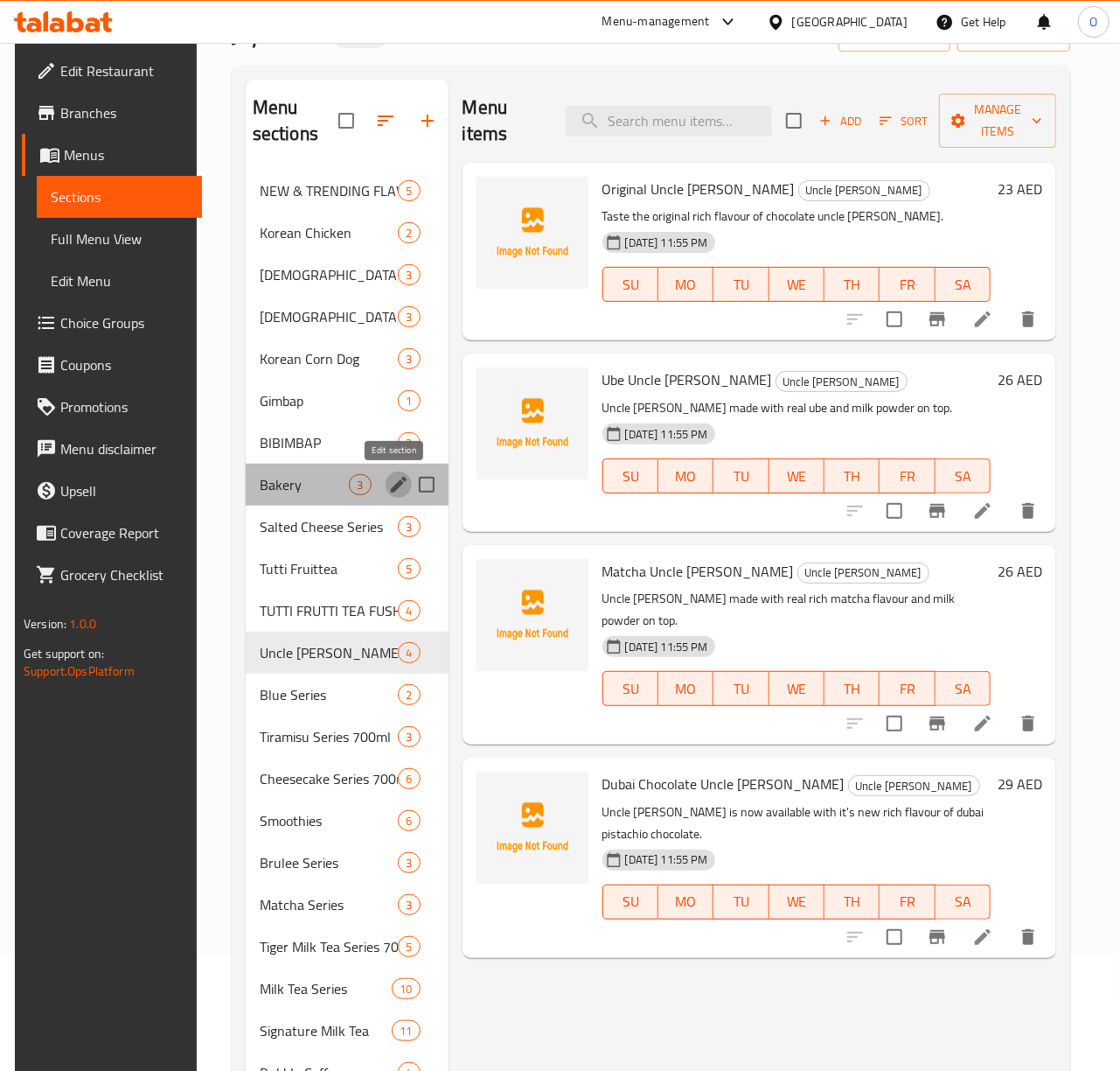
click at [388, 482] on icon "edit" at bounding box center [398, 484] width 21 height 21
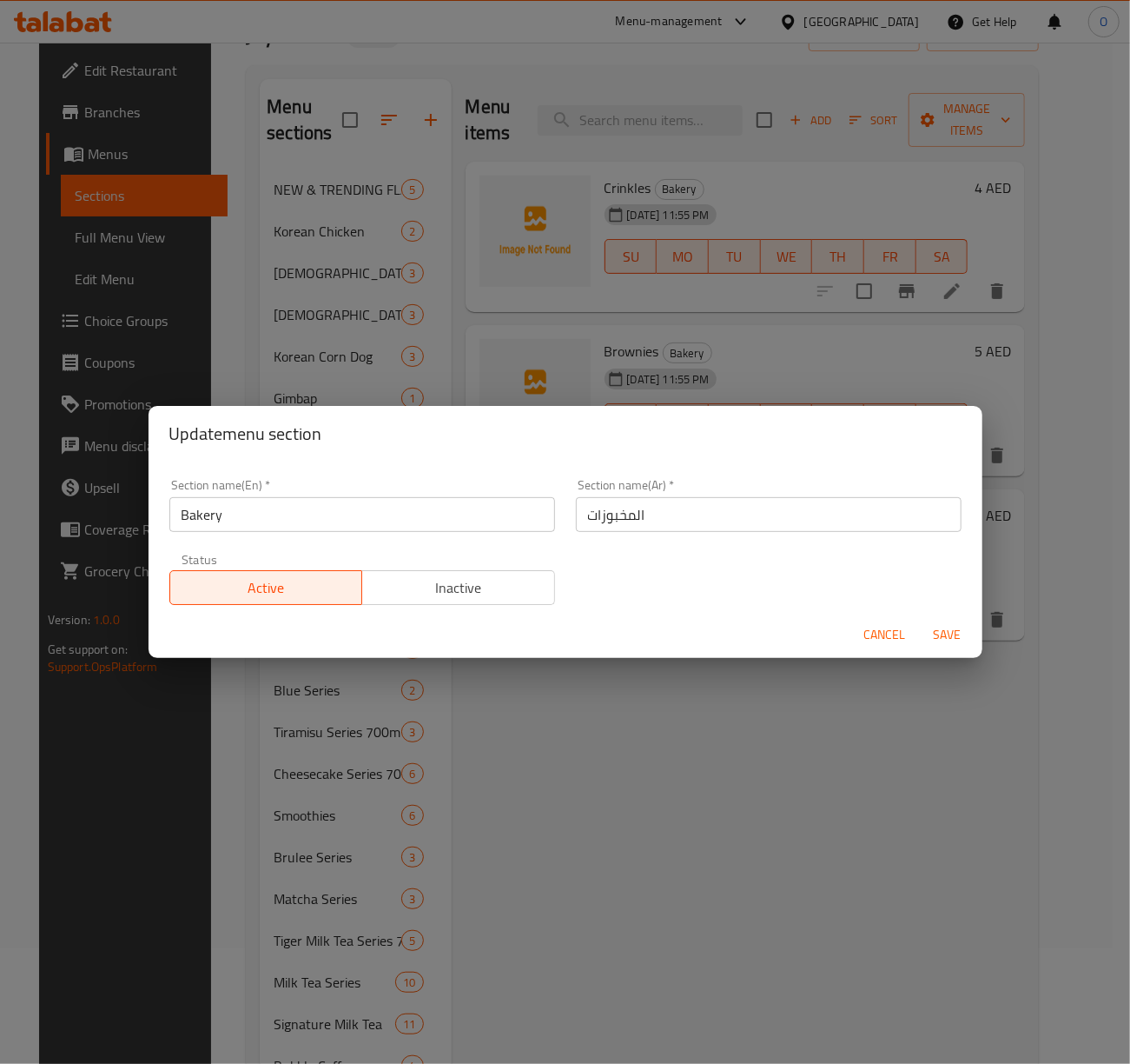
click at [897, 640] on span "Cancel" at bounding box center [885, 635] width 42 height 22
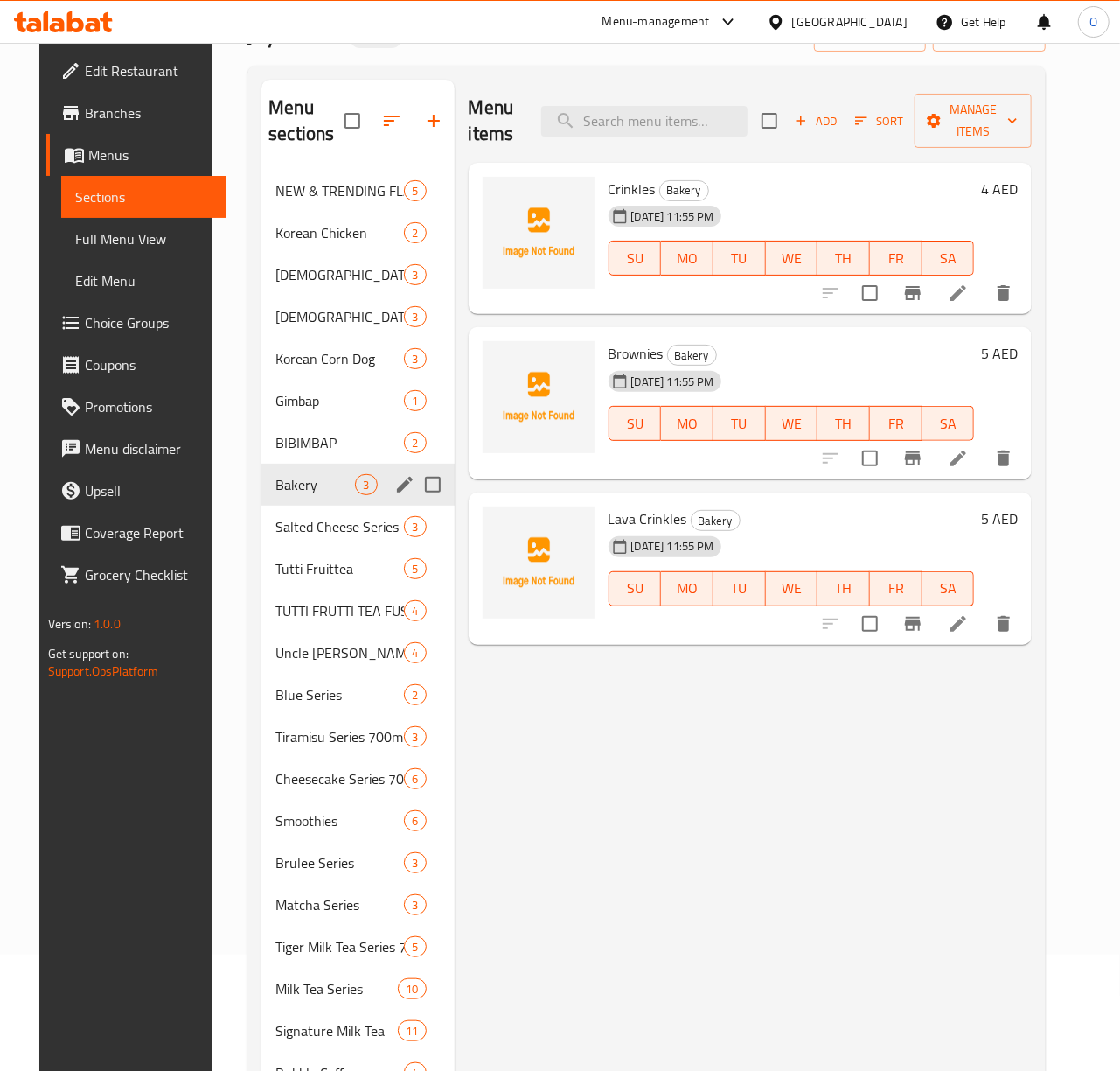
click at [120, 232] on span "Full Menu View" at bounding box center [143, 239] width 137 height 21
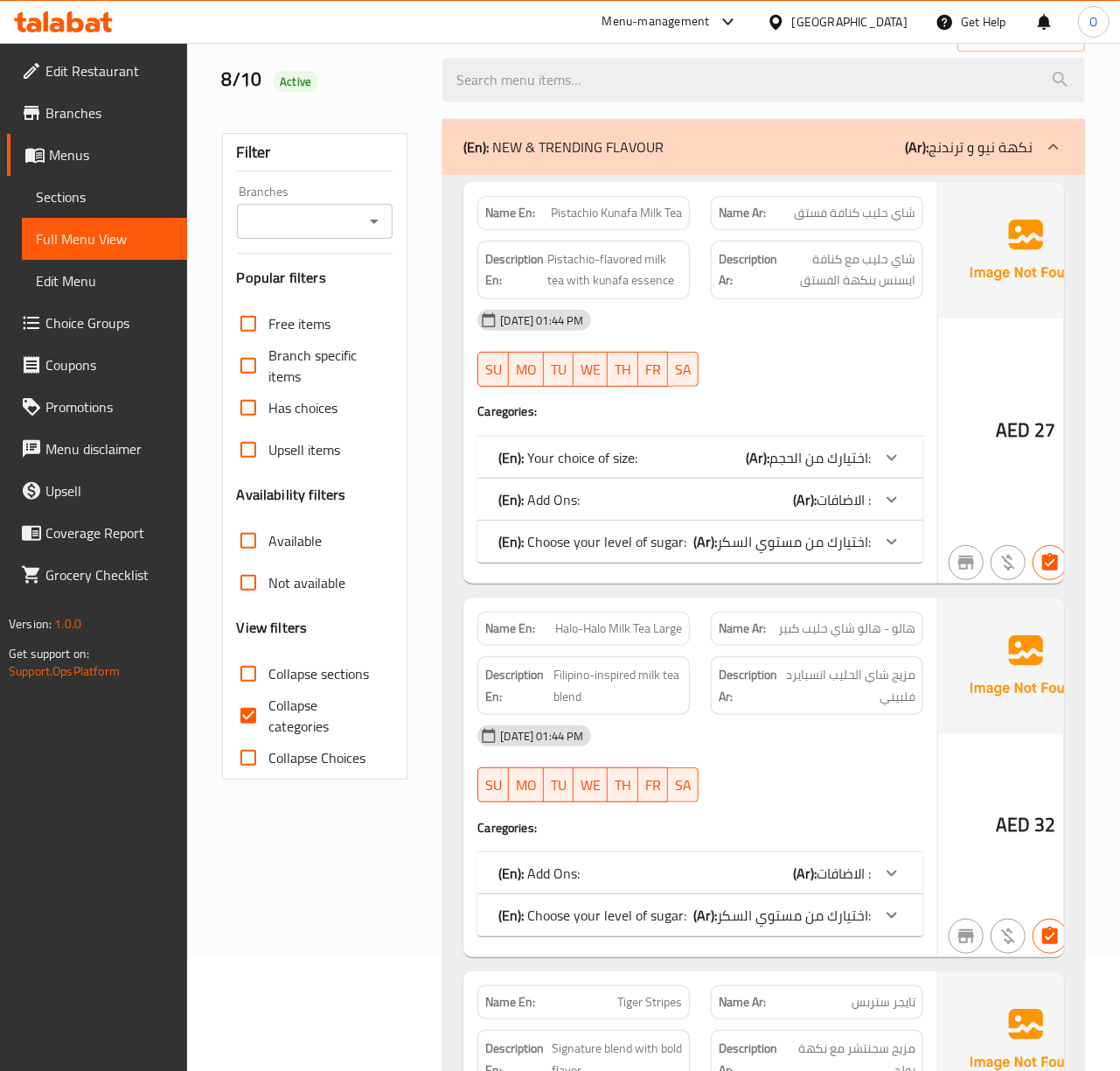
click at [334, 228] on input "Branches" at bounding box center [301, 221] width 117 height 25
click at [333, 316] on span "[PERSON_NAME], Al Khalidiyah" at bounding box center [315, 309] width 128 height 42
type input "[PERSON_NAME], Al Khalidiyah"
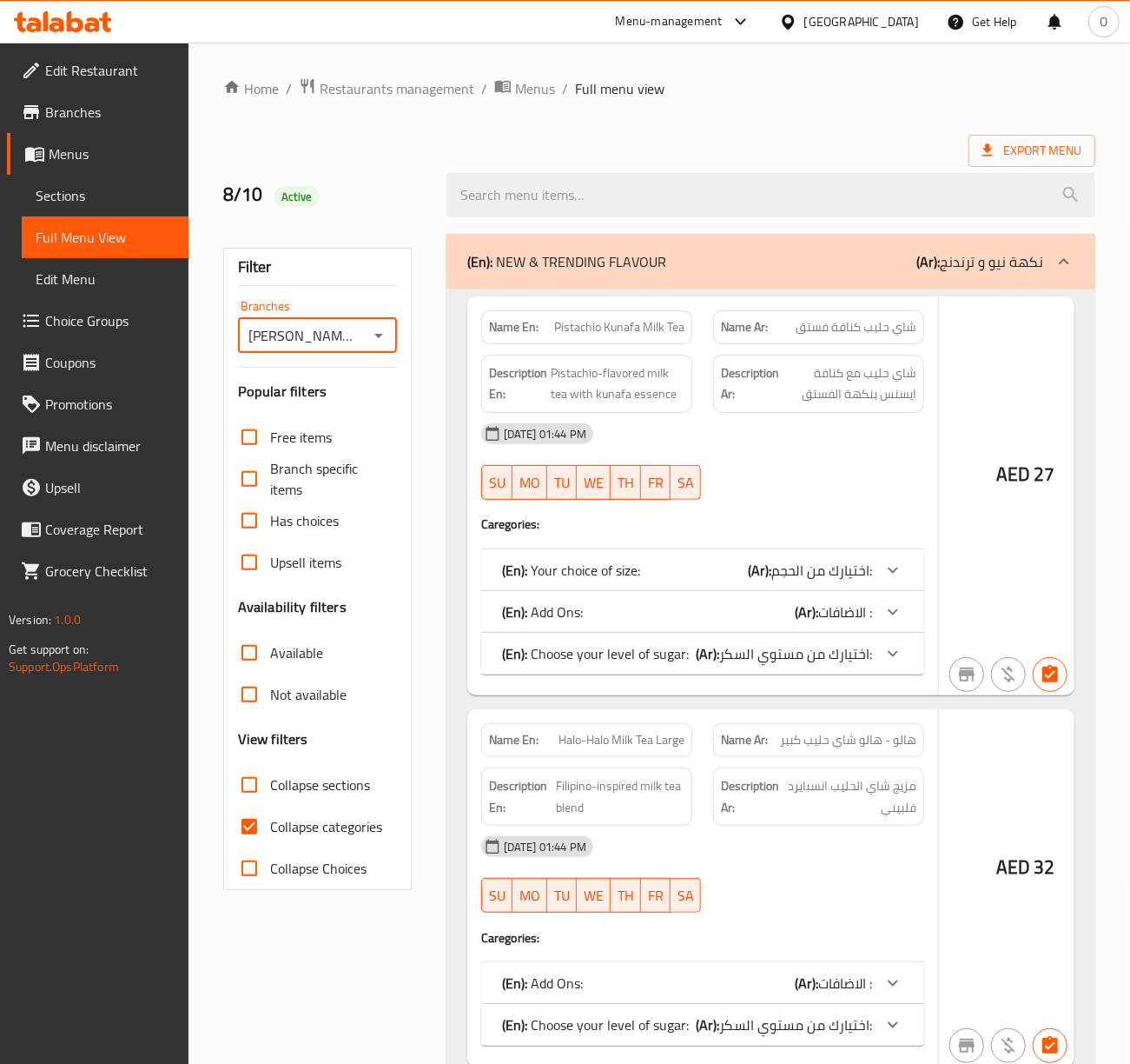
click at [281, 842] on div at bounding box center [565, 532] width 1130 height 1064
click at [252, 832] on div at bounding box center [565, 532] width 1130 height 1064
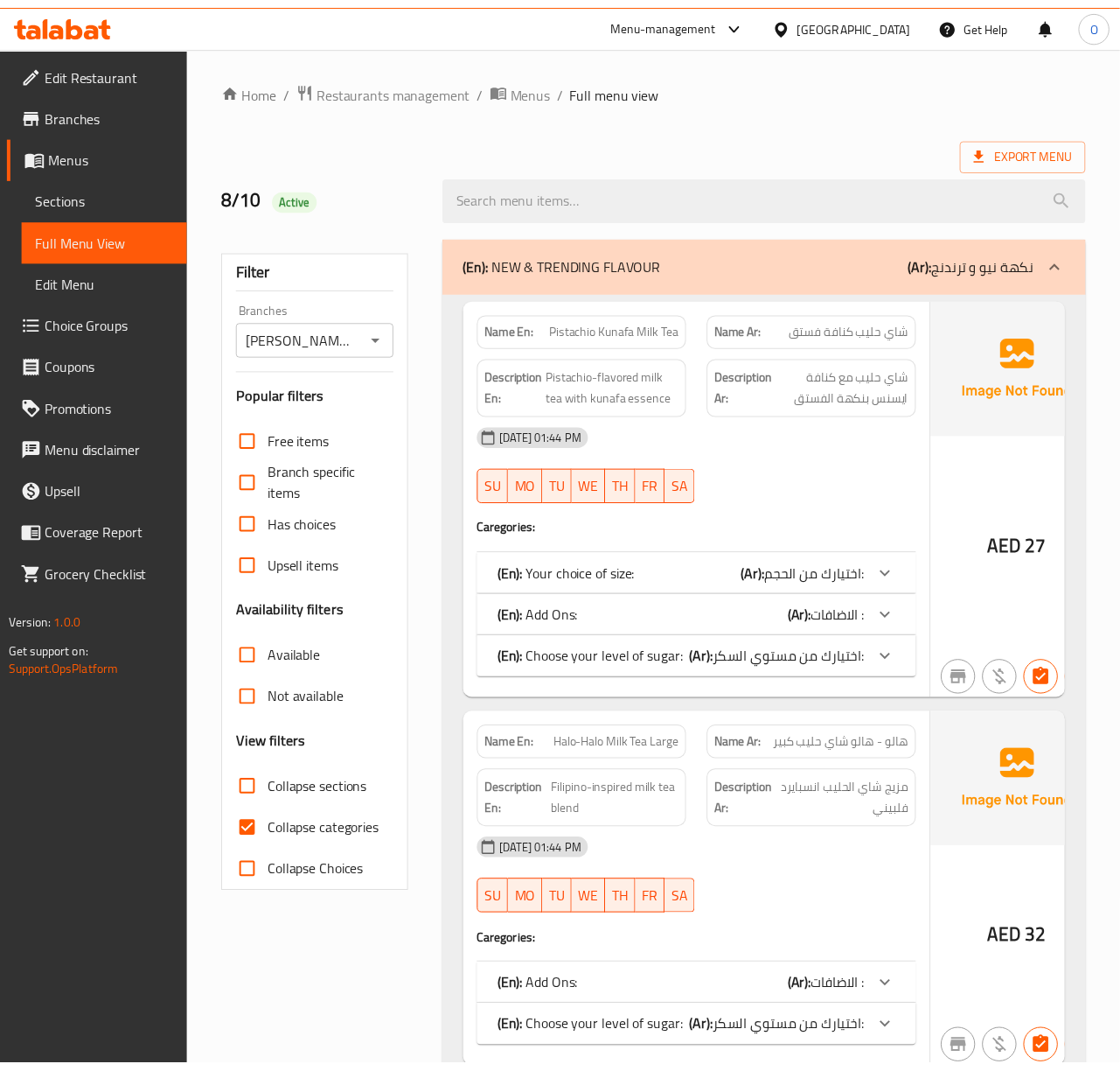
scroll to position [116, 0]
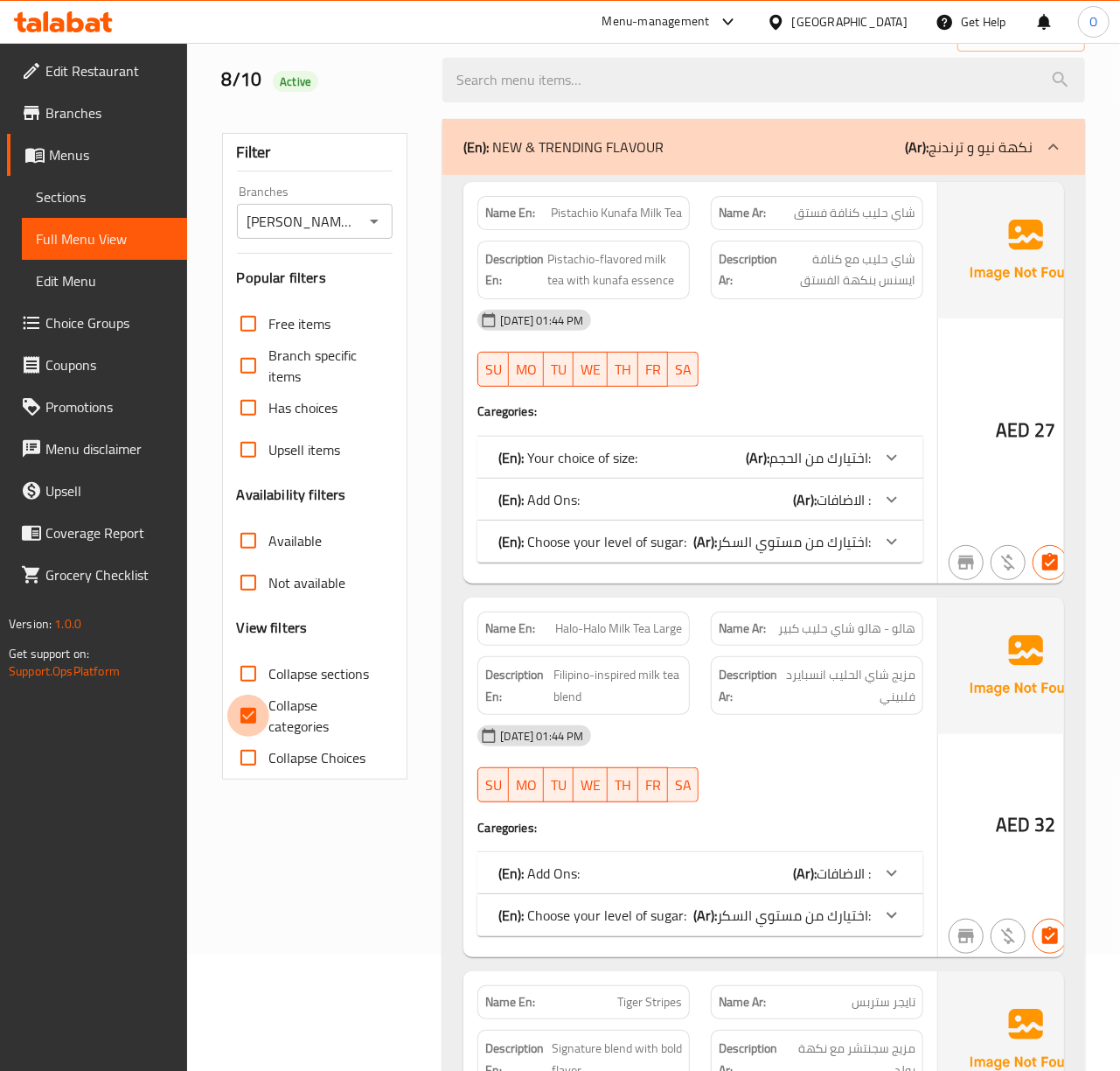
click at [247, 712] on input "Collapse categories" at bounding box center [248, 716] width 42 height 42
checkbox input "false"
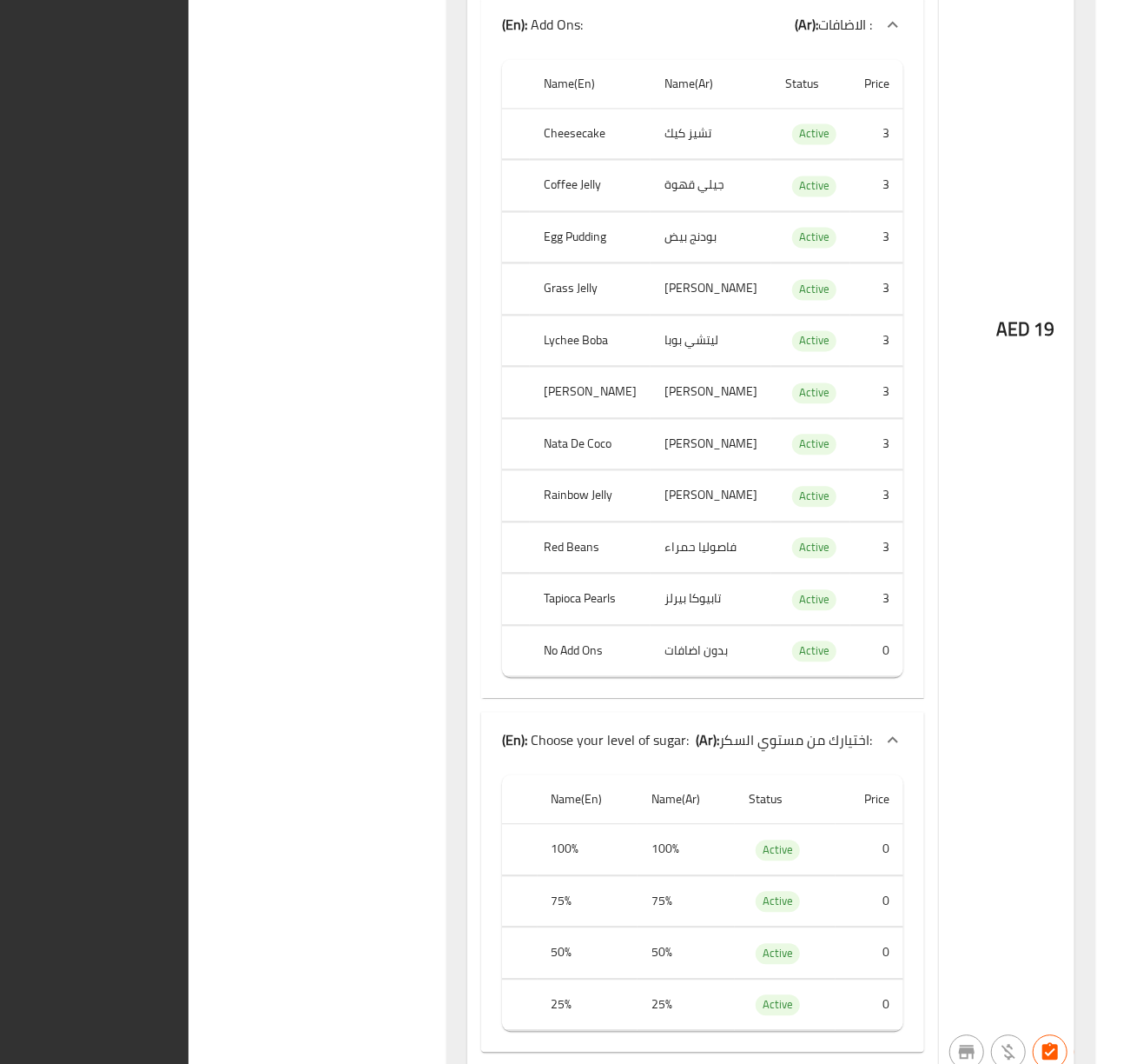
scroll to position [80642, 0]
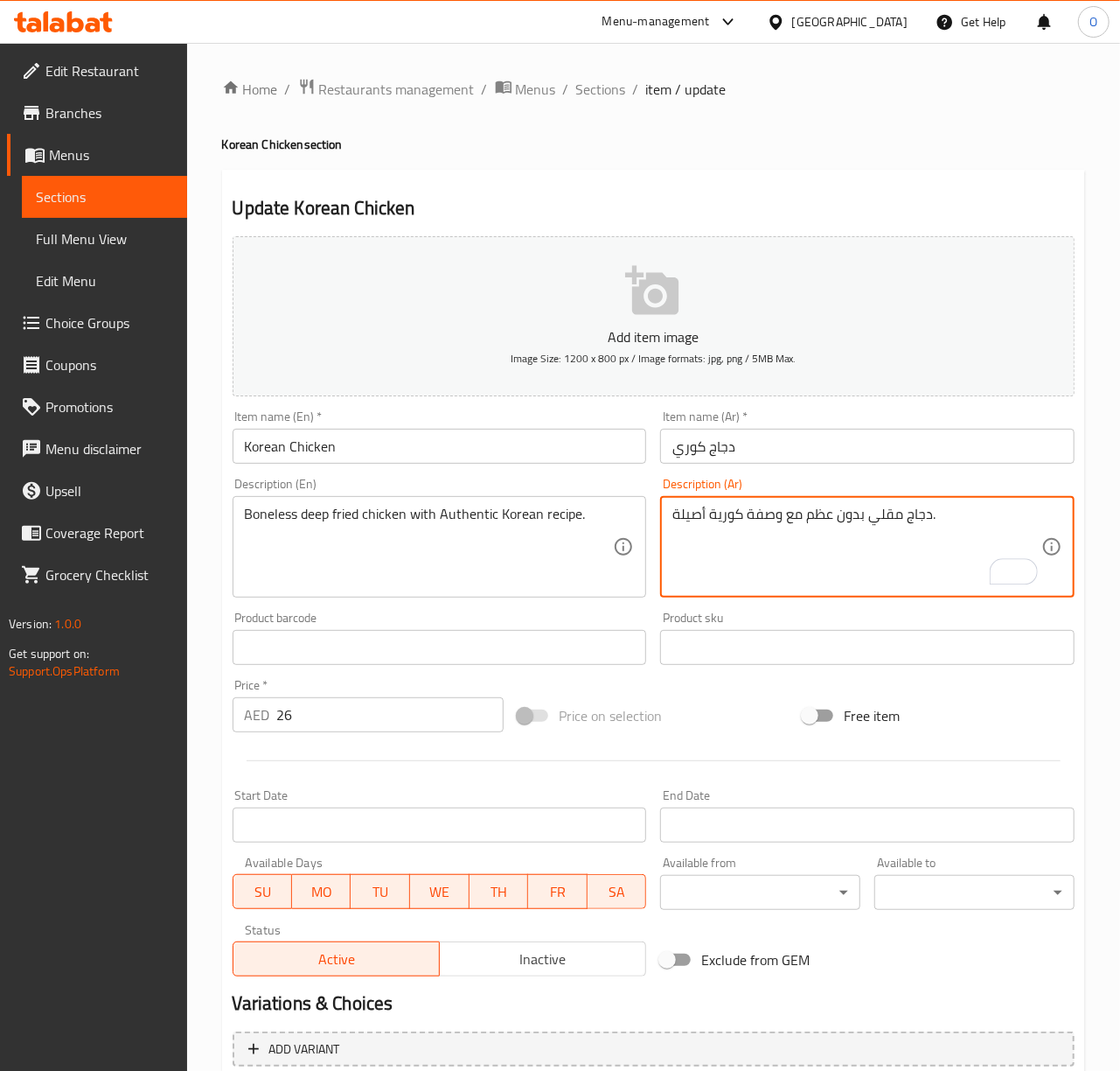
drag, startPoint x: 808, startPoint y: 522, endPoint x: 864, endPoint y: 533, distance: 57.1
type textarea "دجاج مقلي مسحب مع وصفة كورية أصيلة."
click at [534, 439] on input "Korean Chicken" at bounding box center [440, 446] width 415 height 35
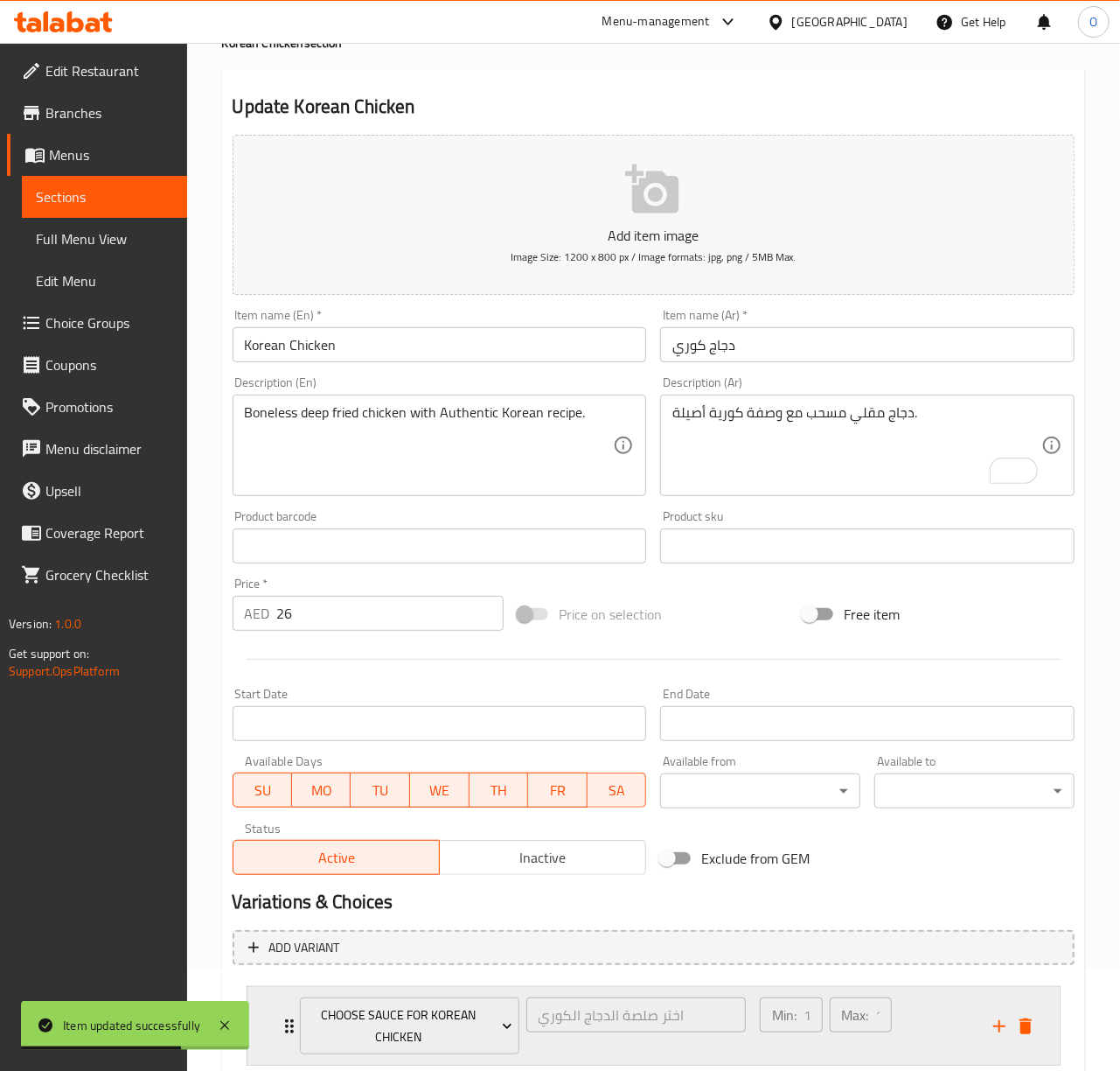
scroll to position [217, 0]
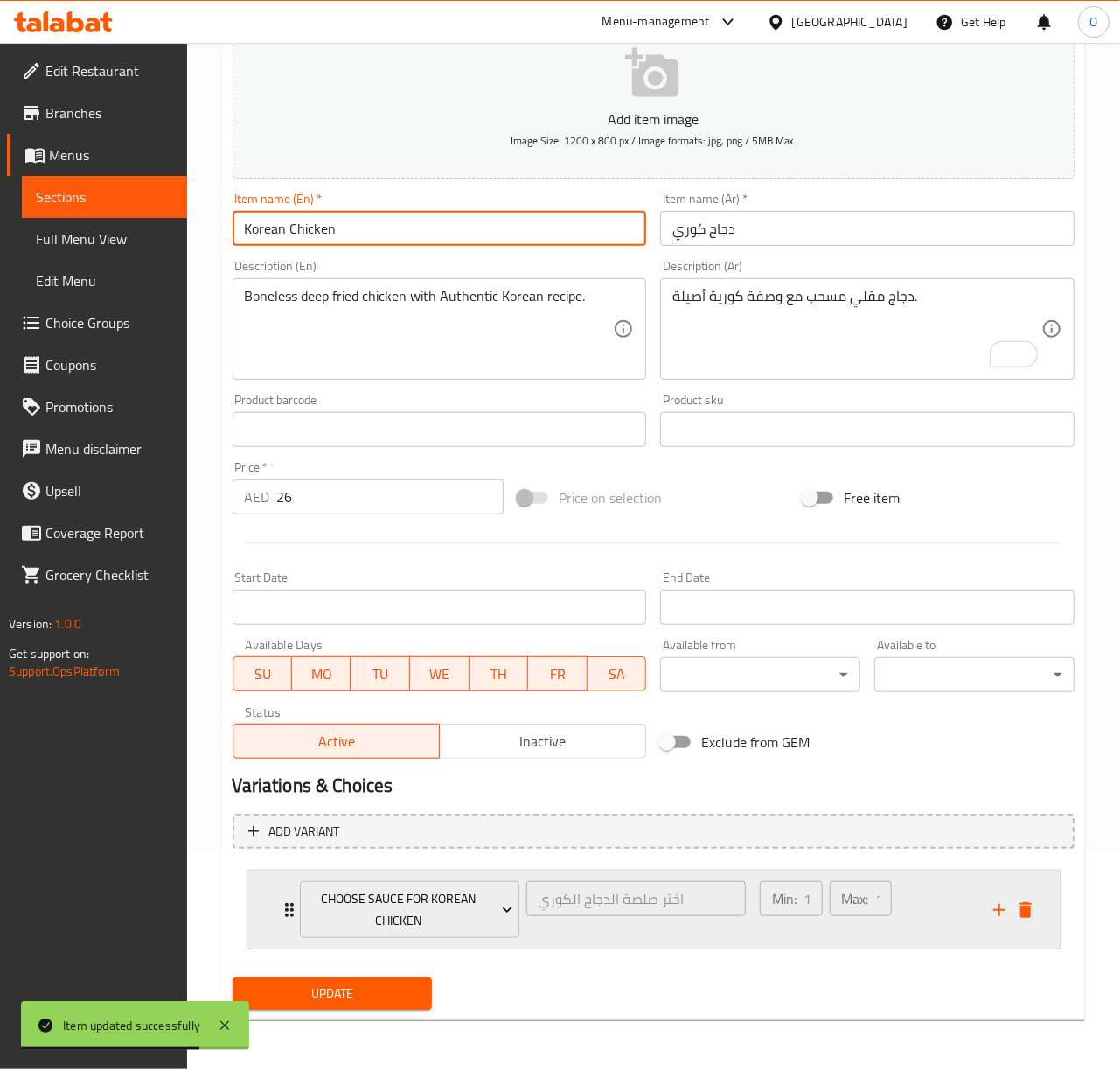
click at [281, 922] on div "Choose Sauce for Korean Chicken اختر صلصة الدجاج الكوري ​ Min: 1 ​ Max: 1 ​" at bounding box center [659, 908] width 760 height 78
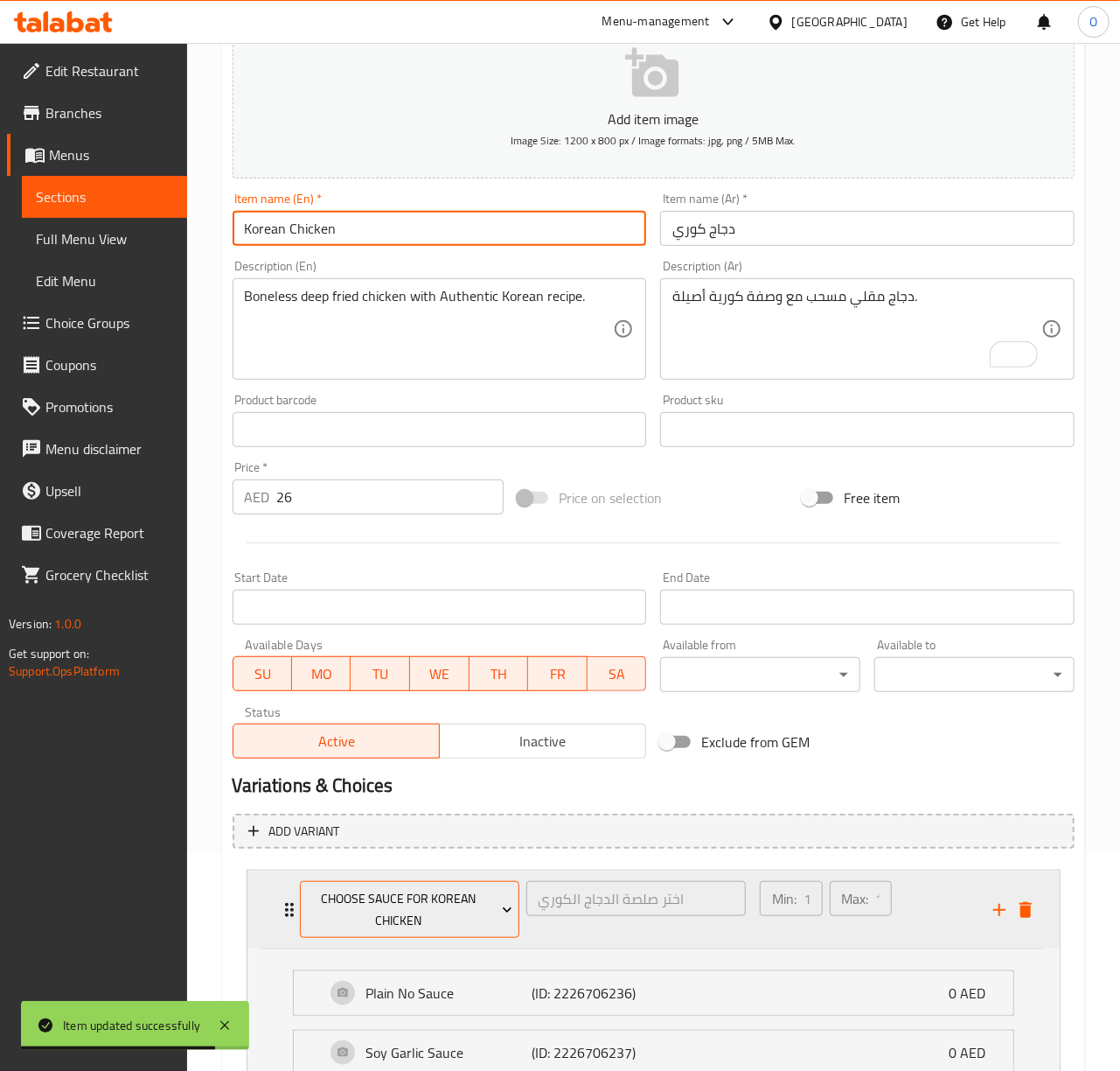
scroll to position [434, 0]
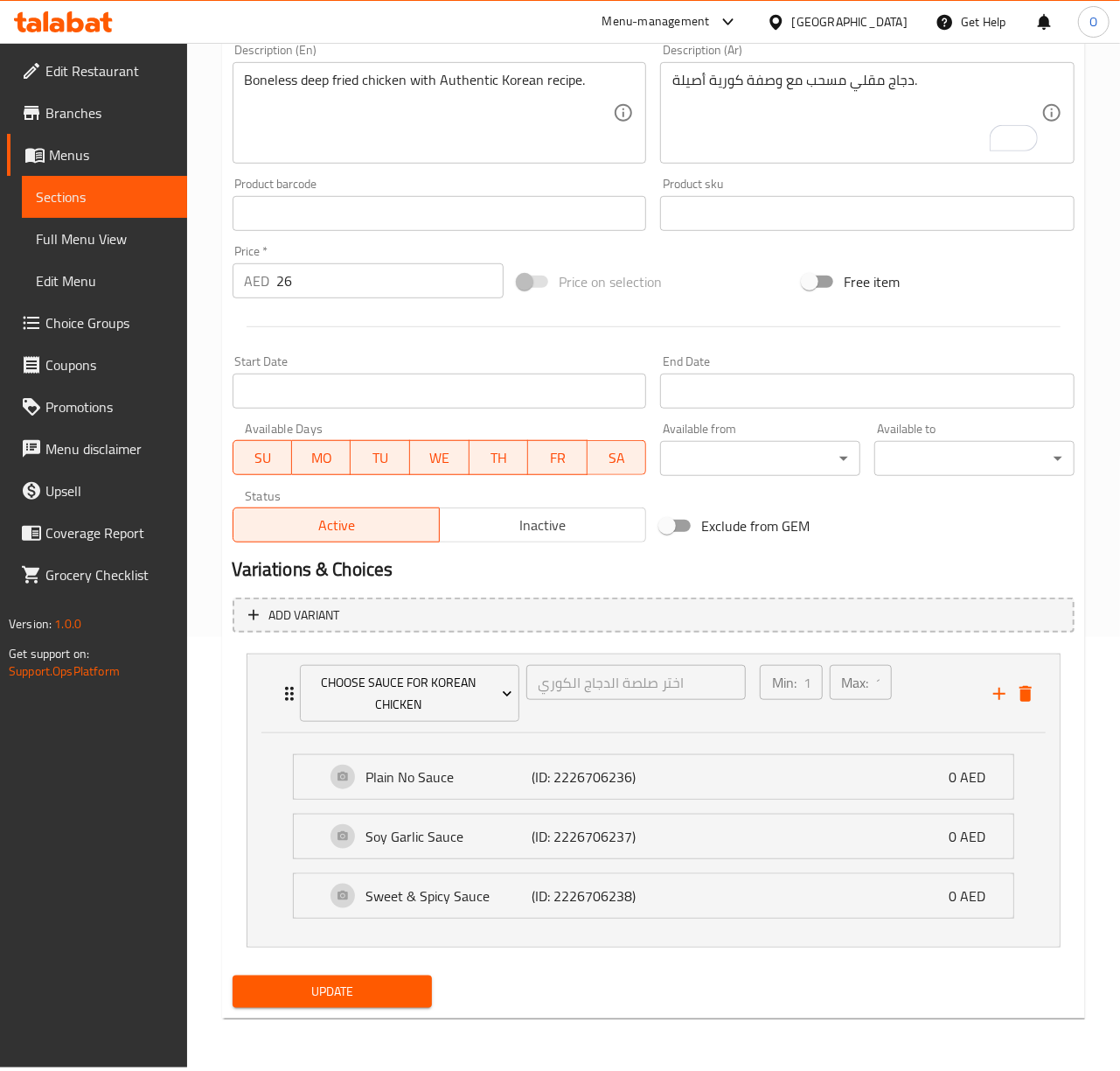
click at [313, 1012] on div "Update" at bounding box center [333, 991] width 214 height 47
click at [313, 1002] on span "Update" at bounding box center [333, 991] width 173 height 22
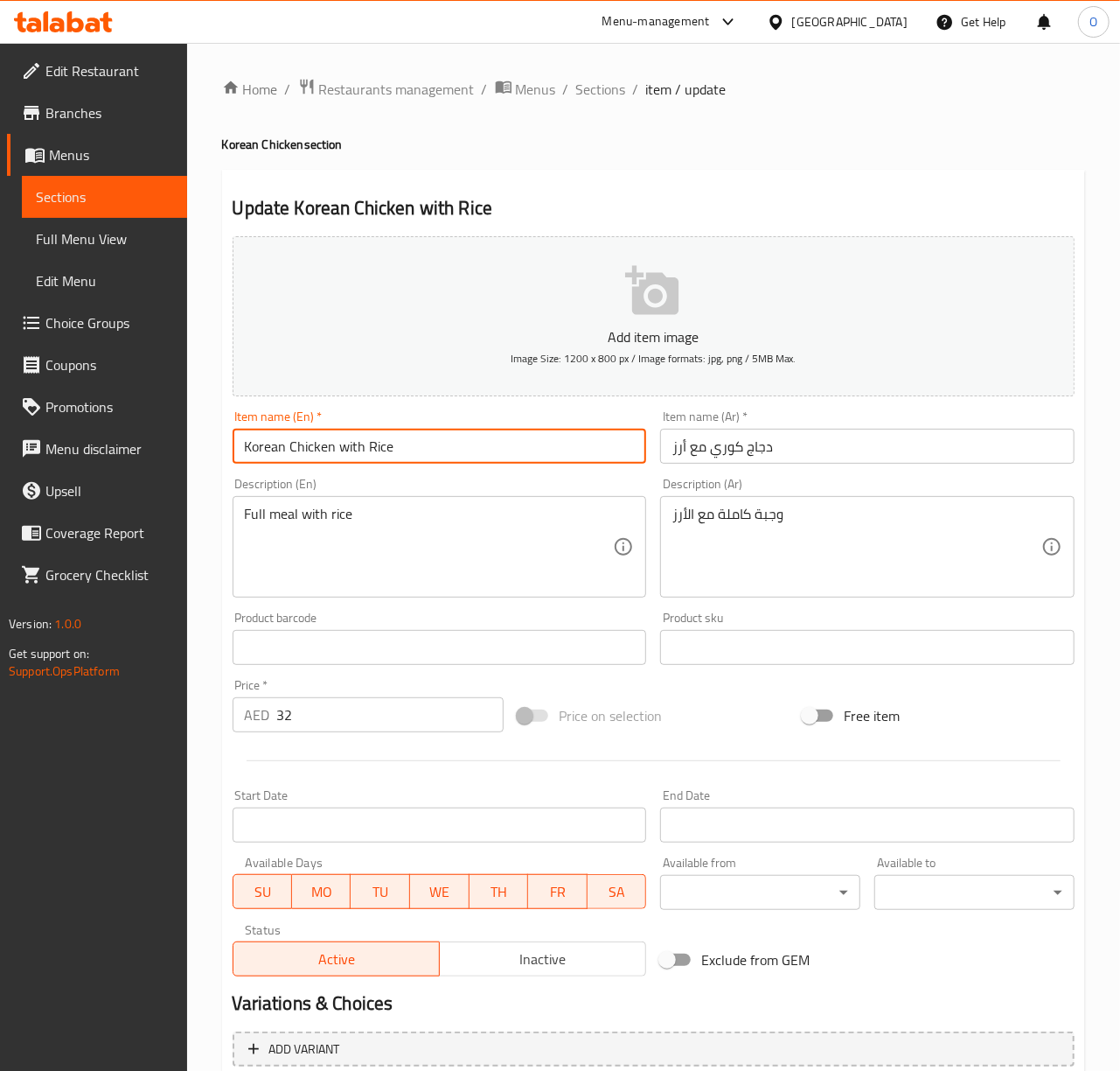
click at [344, 448] on input "Korean Chicken with Rice" at bounding box center [440, 446] width 415 height 35
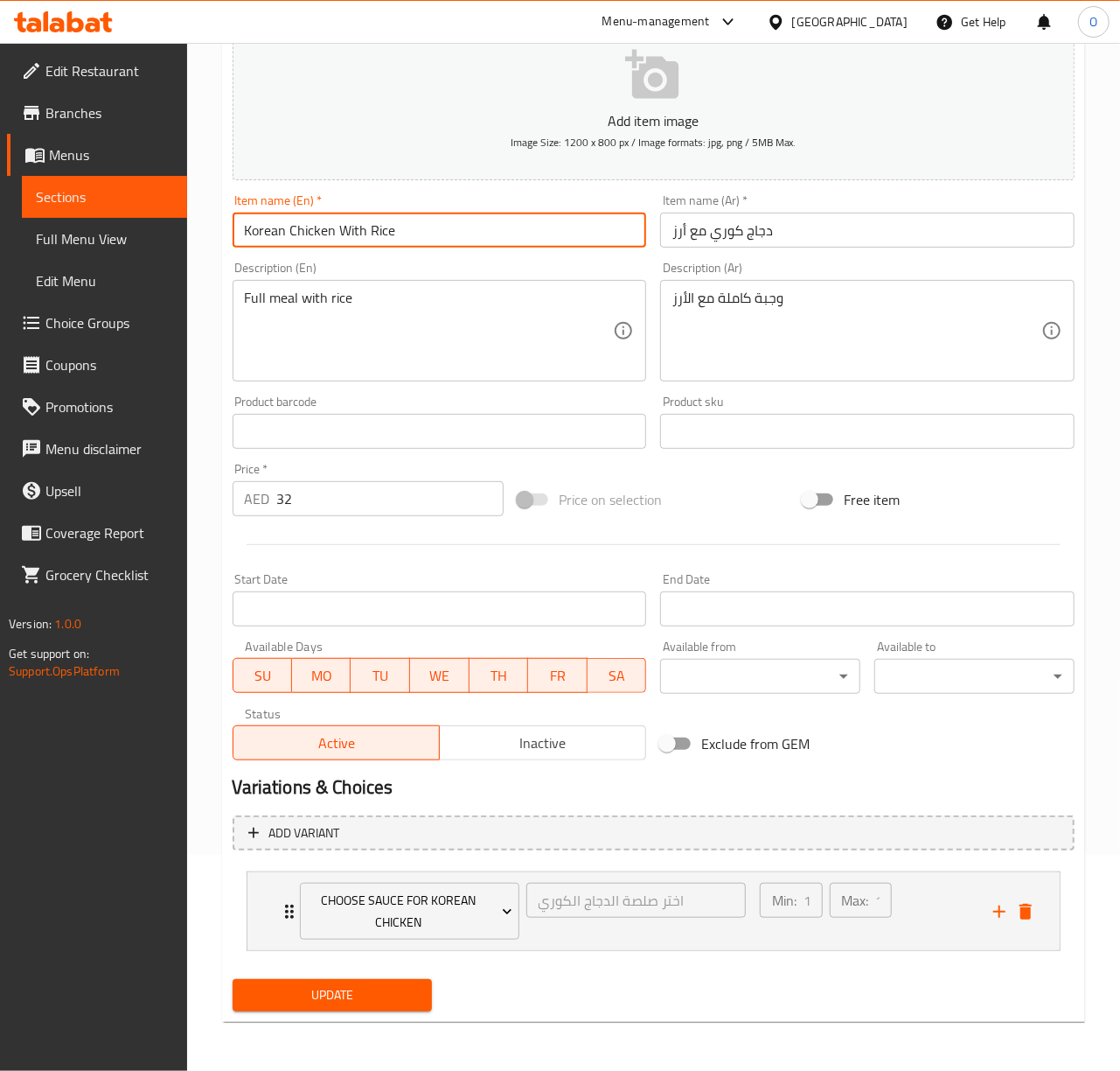
scroll to position [217, 0]
type input "Korean Chicken With Rice"
click at [343, 991] on span "Update" at bounding box center [333, 995] width 173 height 22
click at [343, 991] on div at bounding box center [560, 536] width 1120 height 1071
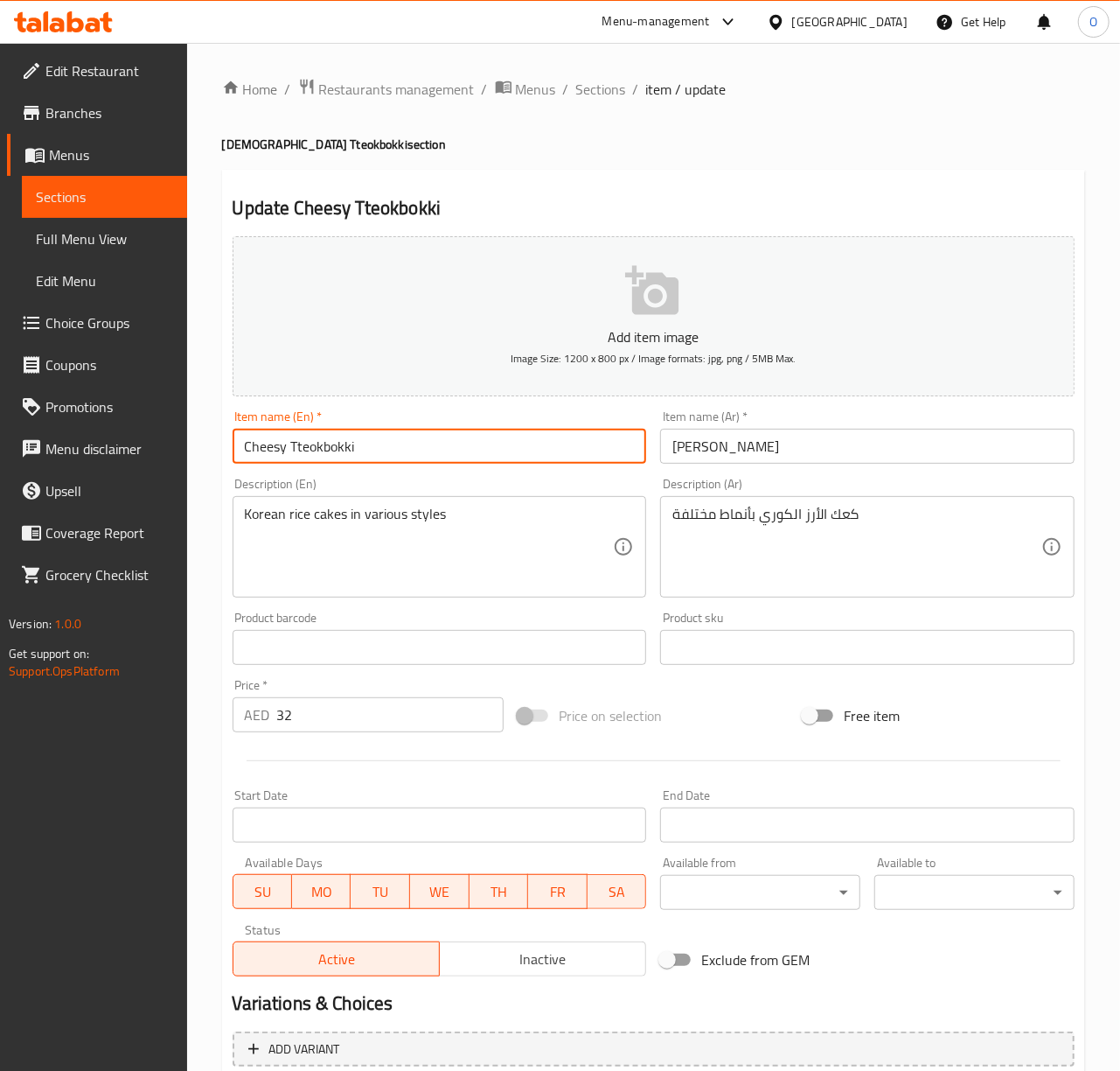
click at [347, 446] on input "Cheesy Tteokbokki" at bounding box center [440, 446] width 415 height 35
click at [706, 457] on input "[PERSON_NAME]" at bounding box center [868, 446] width 415 height 35
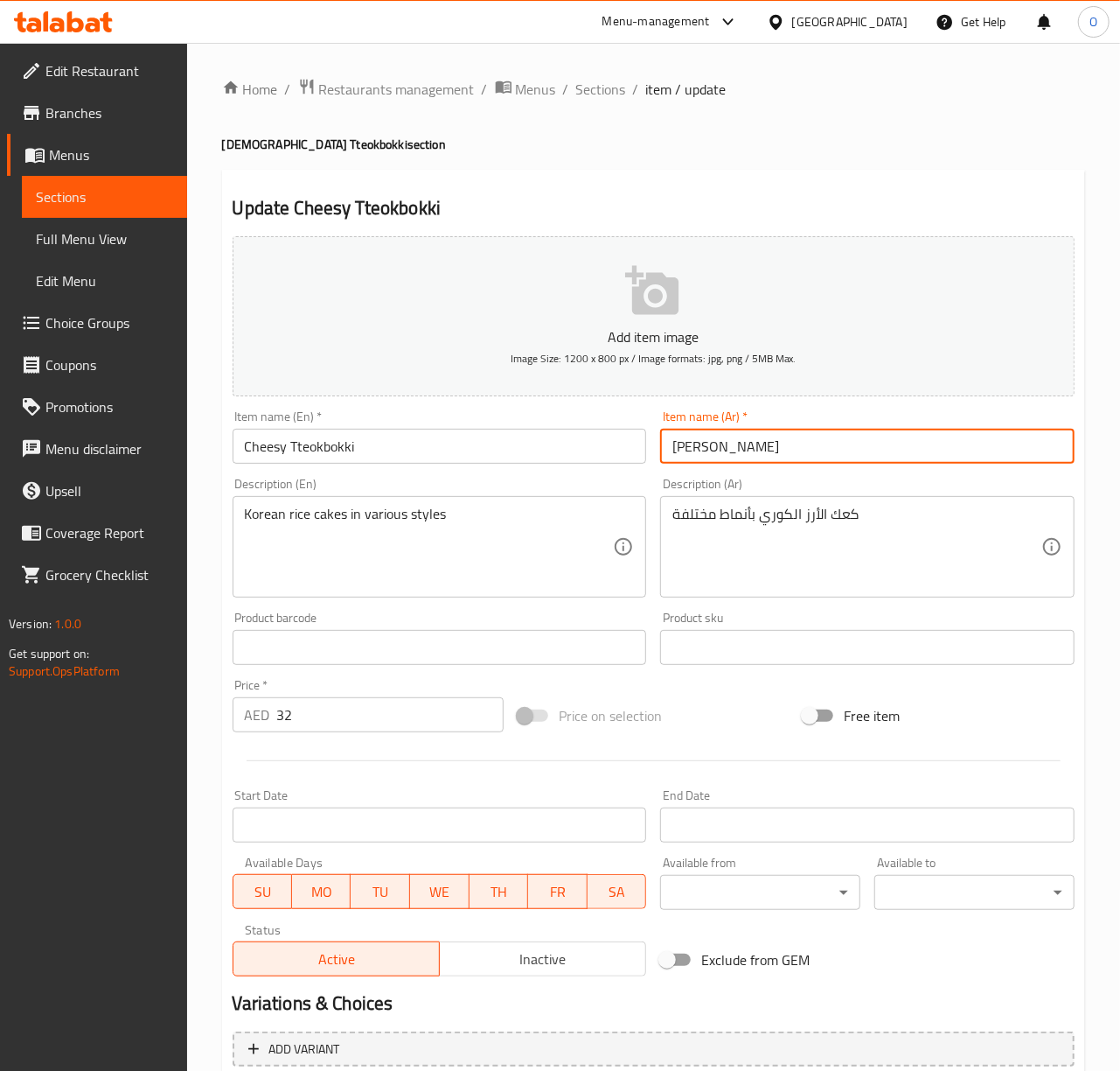
click at [706, 457] on input "[PERSON_NAME]" at bounding box center [868, 446] width 415 height 35
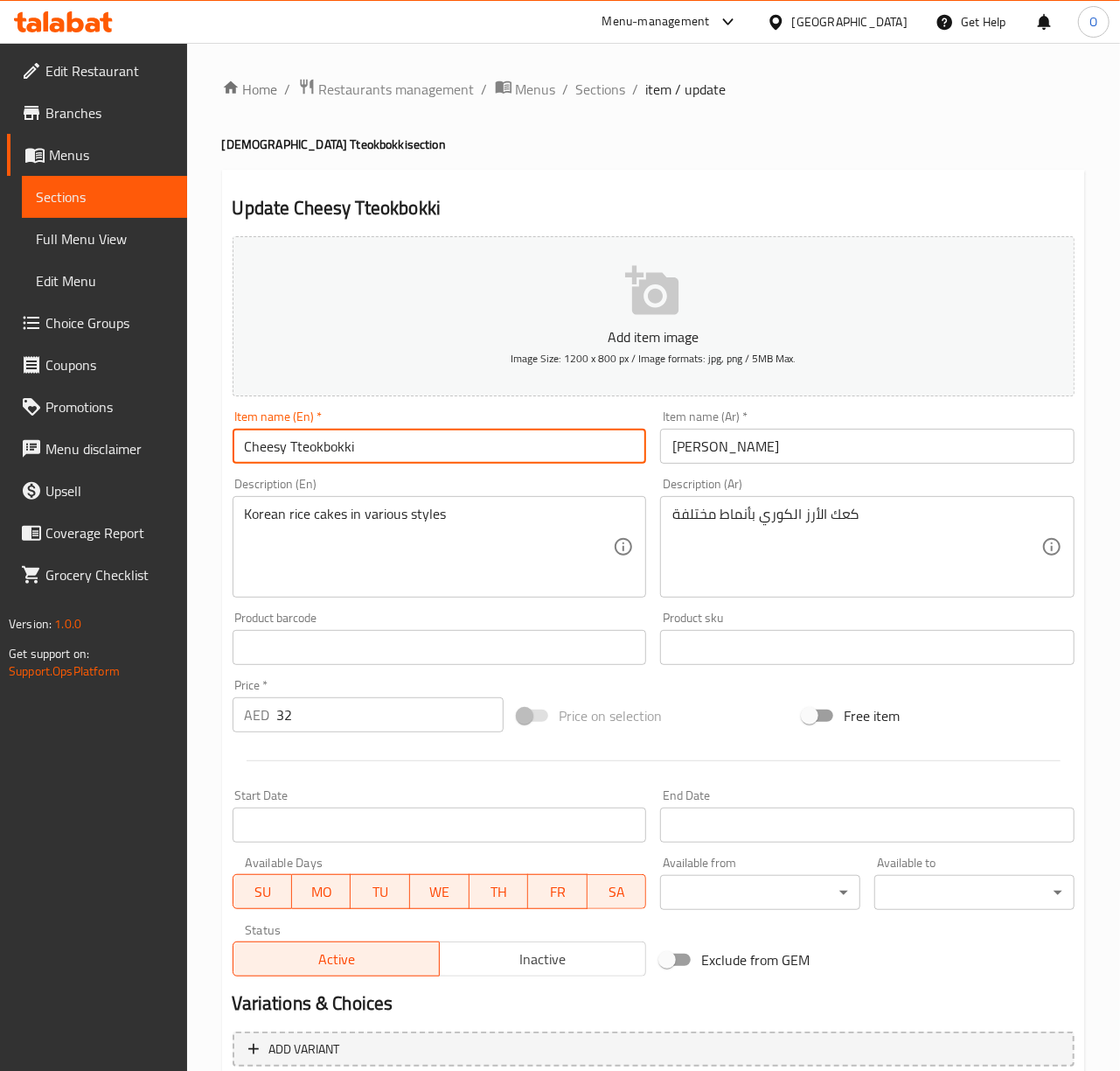
click at [554, 449] on input "Cheesy Tteokbokki" at bounding box center [440, 446] width 415 height 35
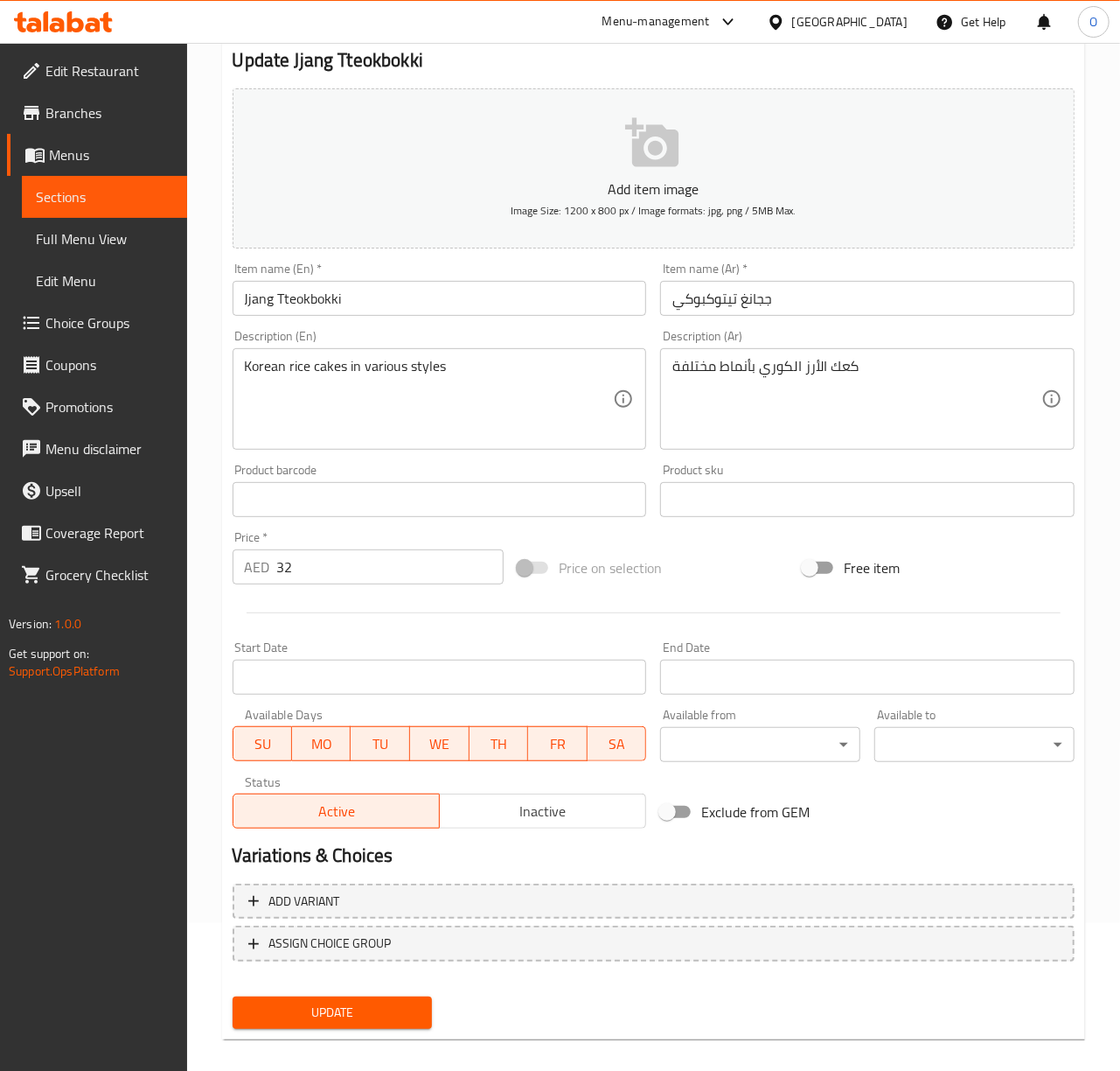
scroll to position [164, 0]
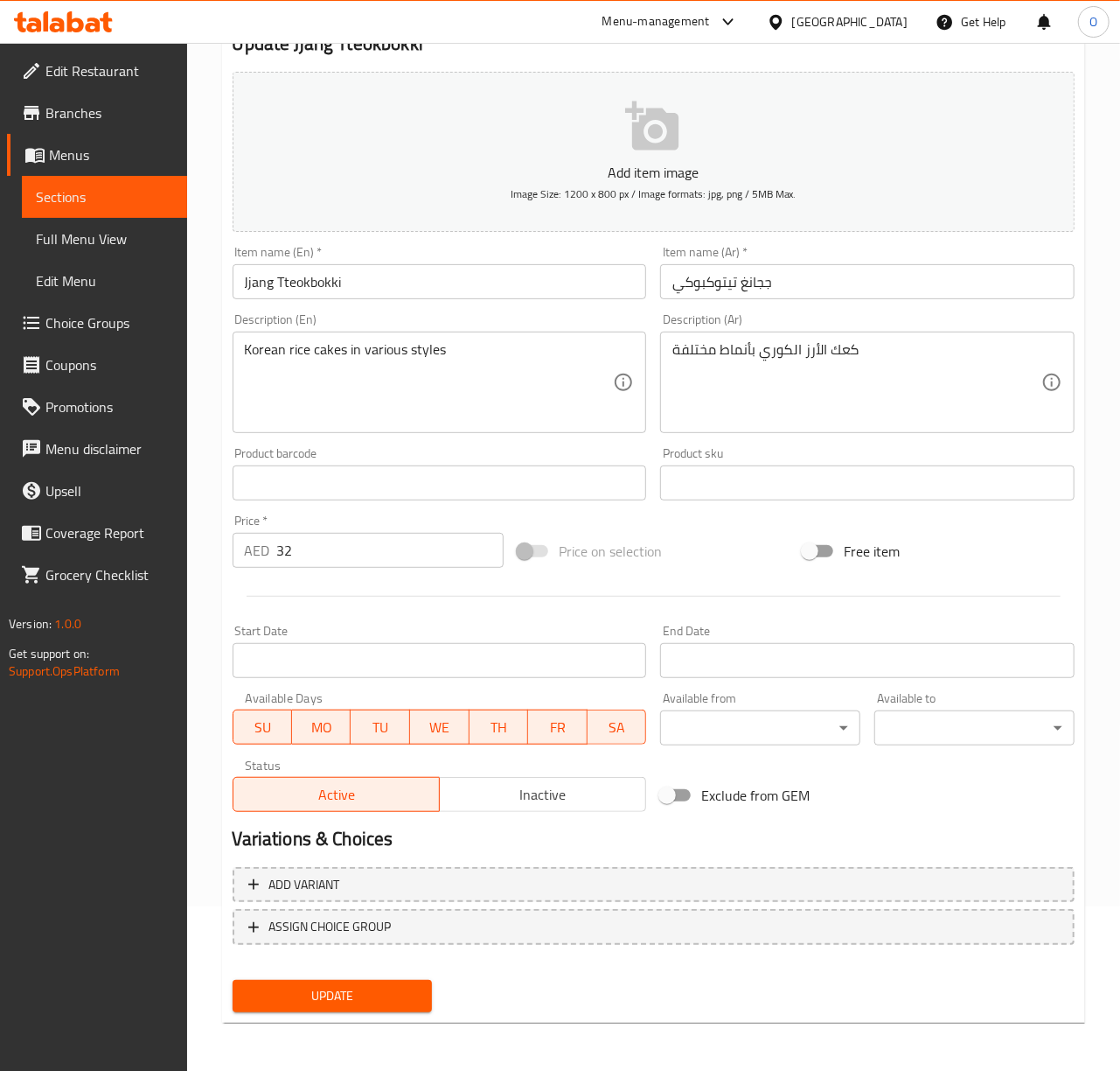
click at [375, 985] on span "Update" at bounding box center [333, 996] width 173 height 22
click at [724, 285] on input "ججانغ تيتوكبوكي" at bounding box center [868, 281] width 415 height 35
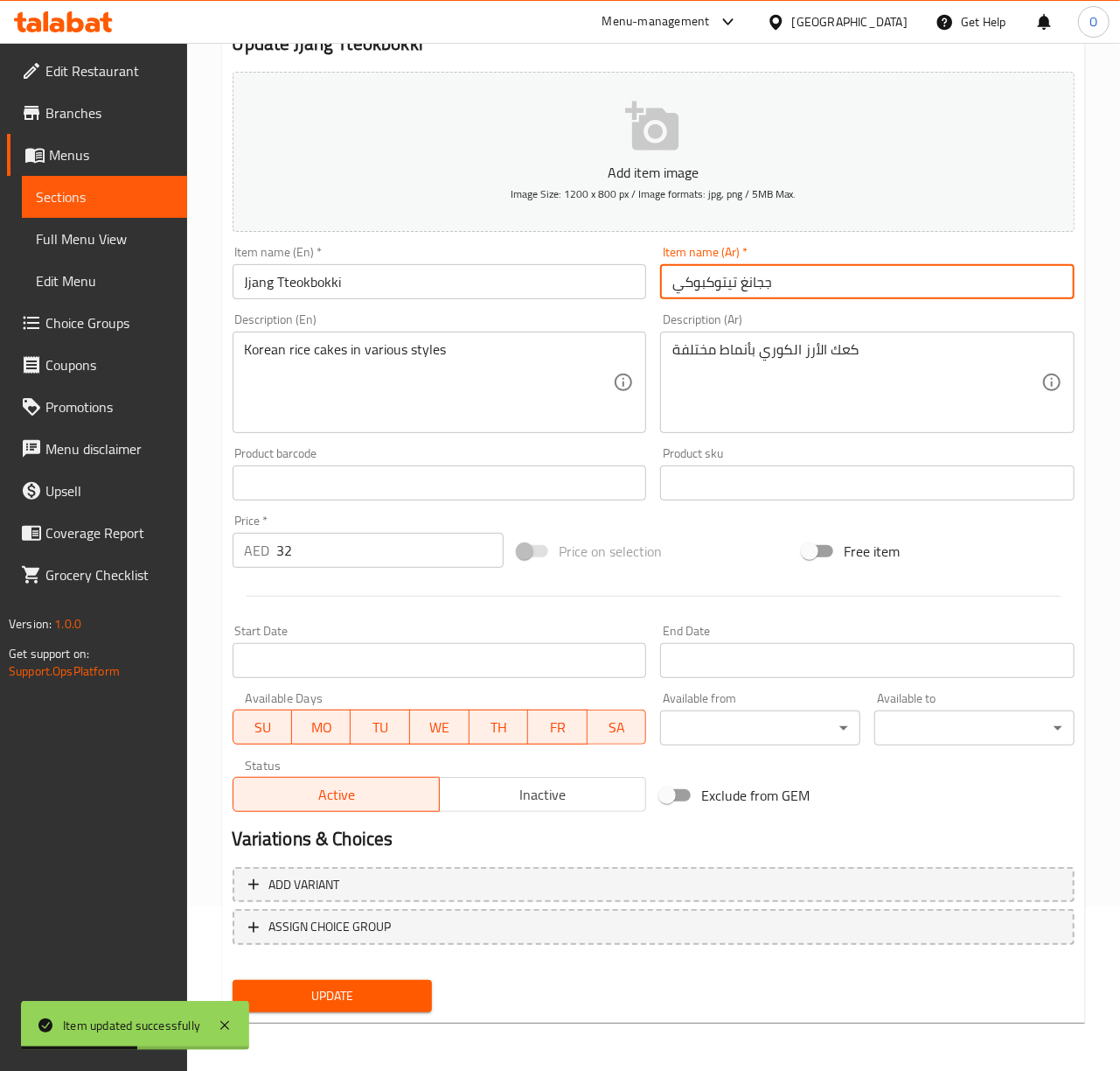
click at [724, 285] on input "ججانغ تيتوكبوكي" at bounding box center [868, 281] width 415 height 35
click at [701, 287] on input "ججانغ تيتوكبوكي" at bounding box center [868, 281] width 415 height 35
paste input "text"
type input "ججانغ تيوكبوكي"
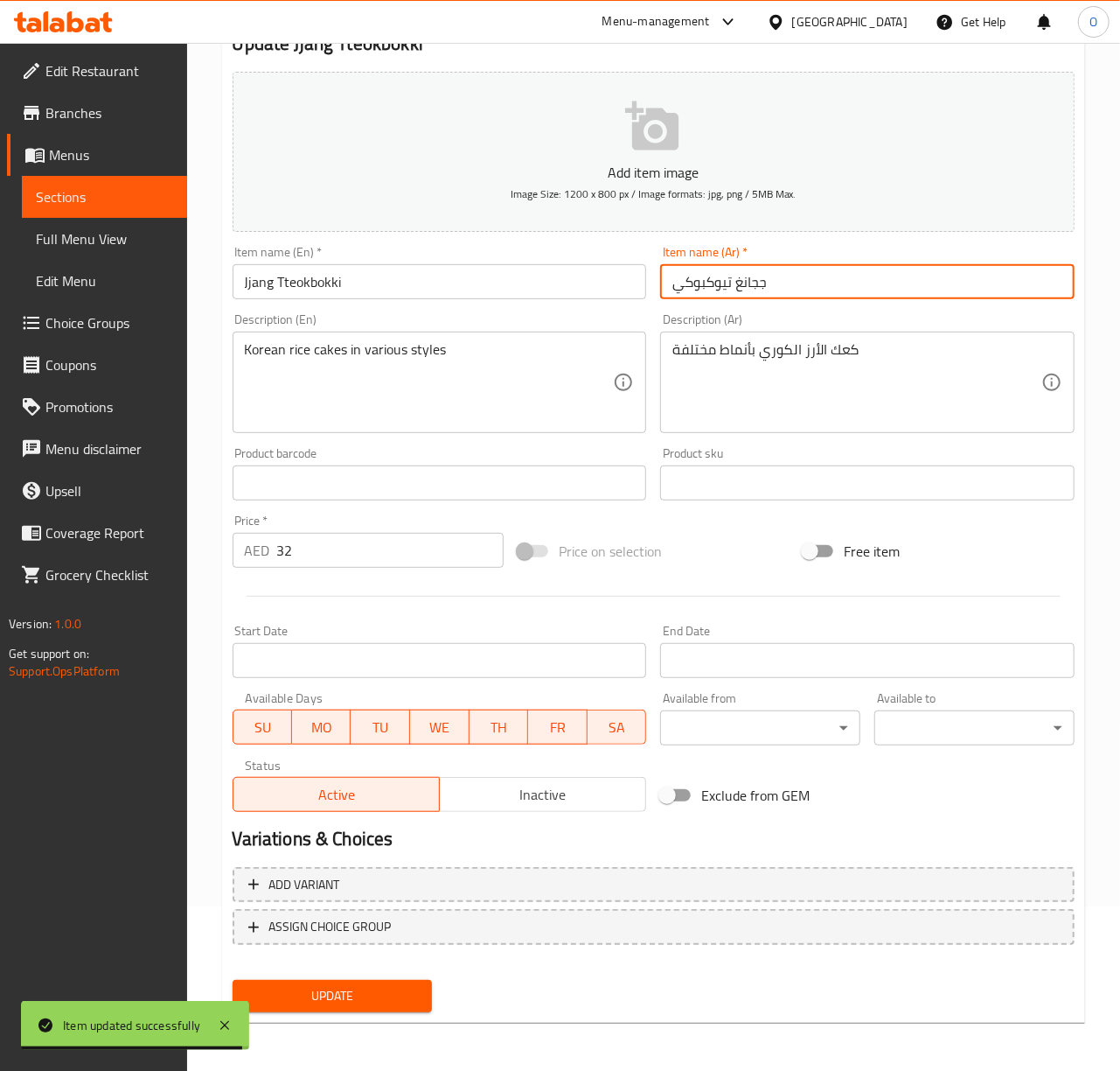
click at [233, 980] on button "Update" at bounding box center [333, 995] width 200 height 32
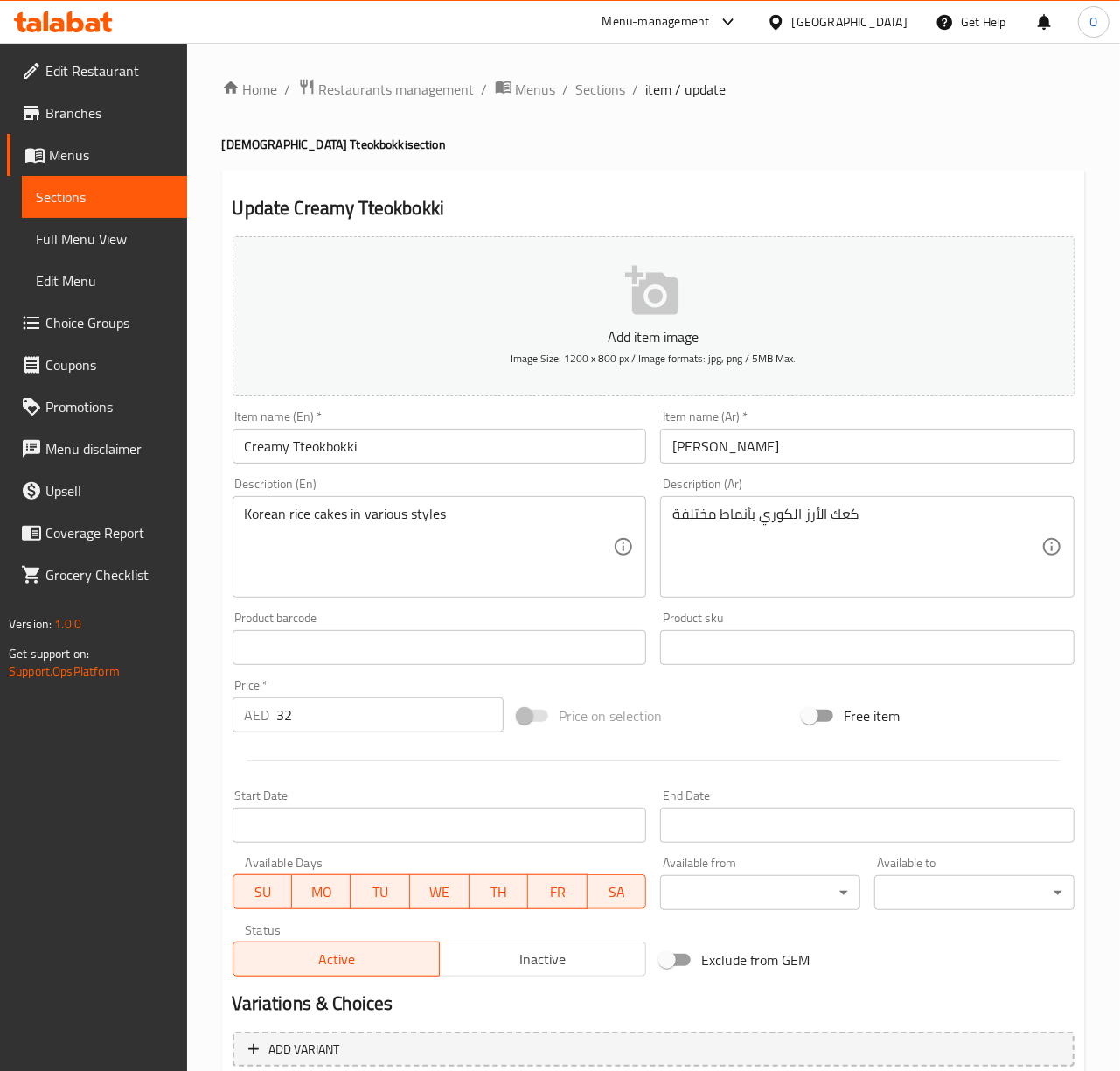
click at [691, 453] on input "[PERSON_NAME]" at bounding box center [868, 446] width 415 height 35
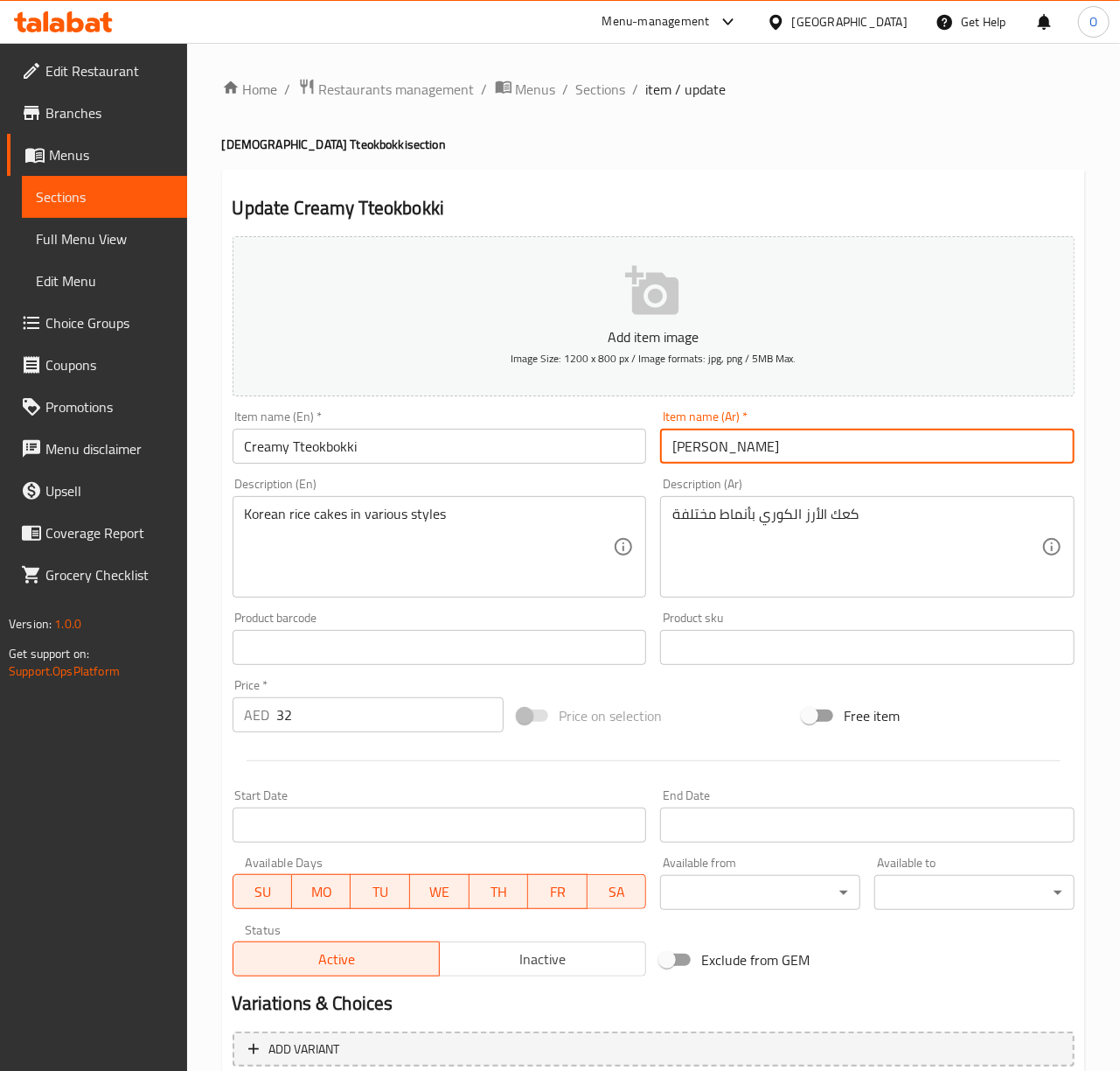
click at [691, 453] on input "[PERSON_NAME]" at bounding box center [868, 446] width 415 height 35
paste input "يوكبوكي"
click at [763, 449] on input "[PERSON_NAME]" at bounding box center [868, 446] width 415 height 35
click at [763, 449] on input "تيوكبوكي" at bounding box center [868, 446] width 415 height 35
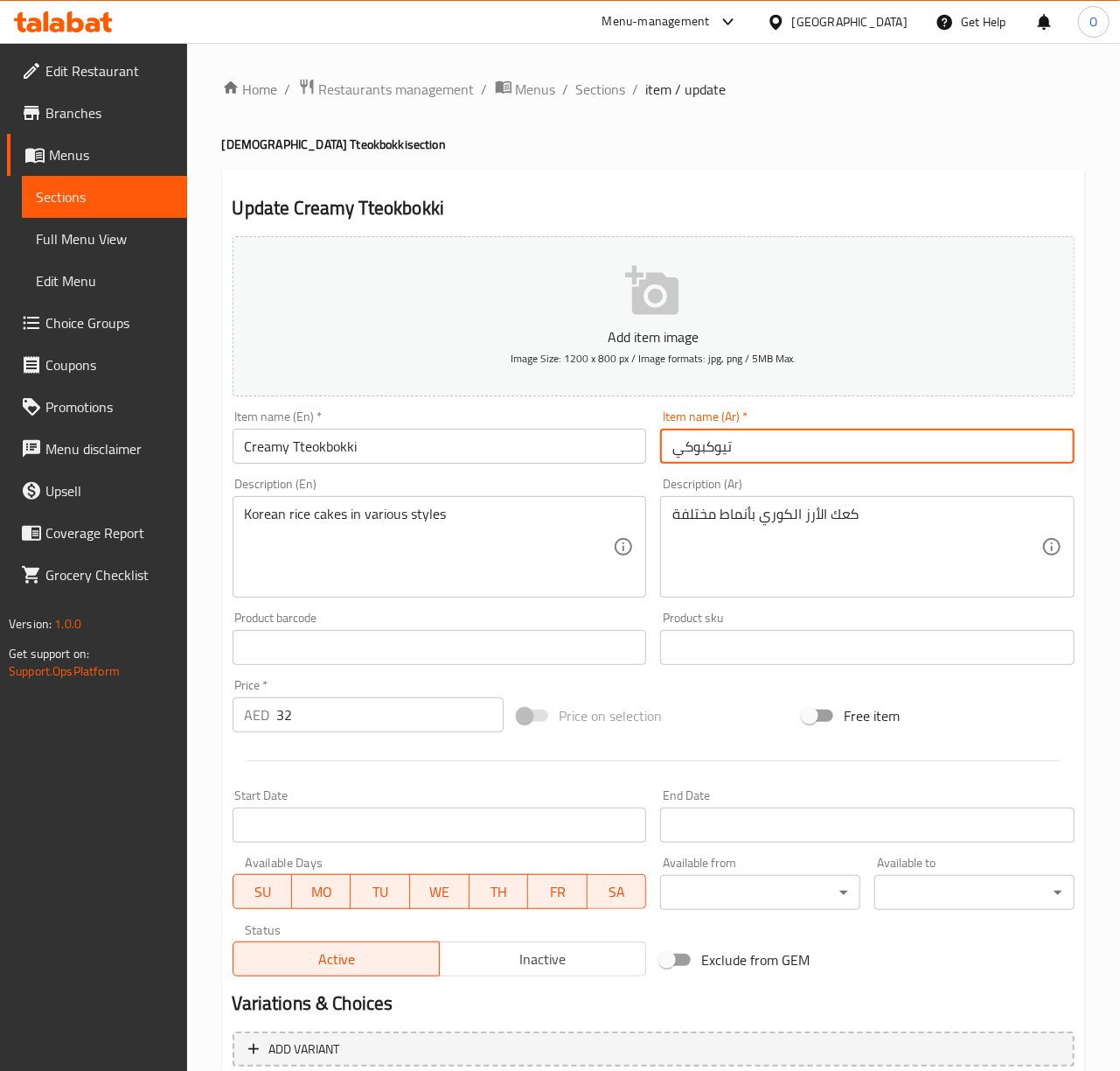
paste input "كريمي"
type input "[PERSON_NAME]"
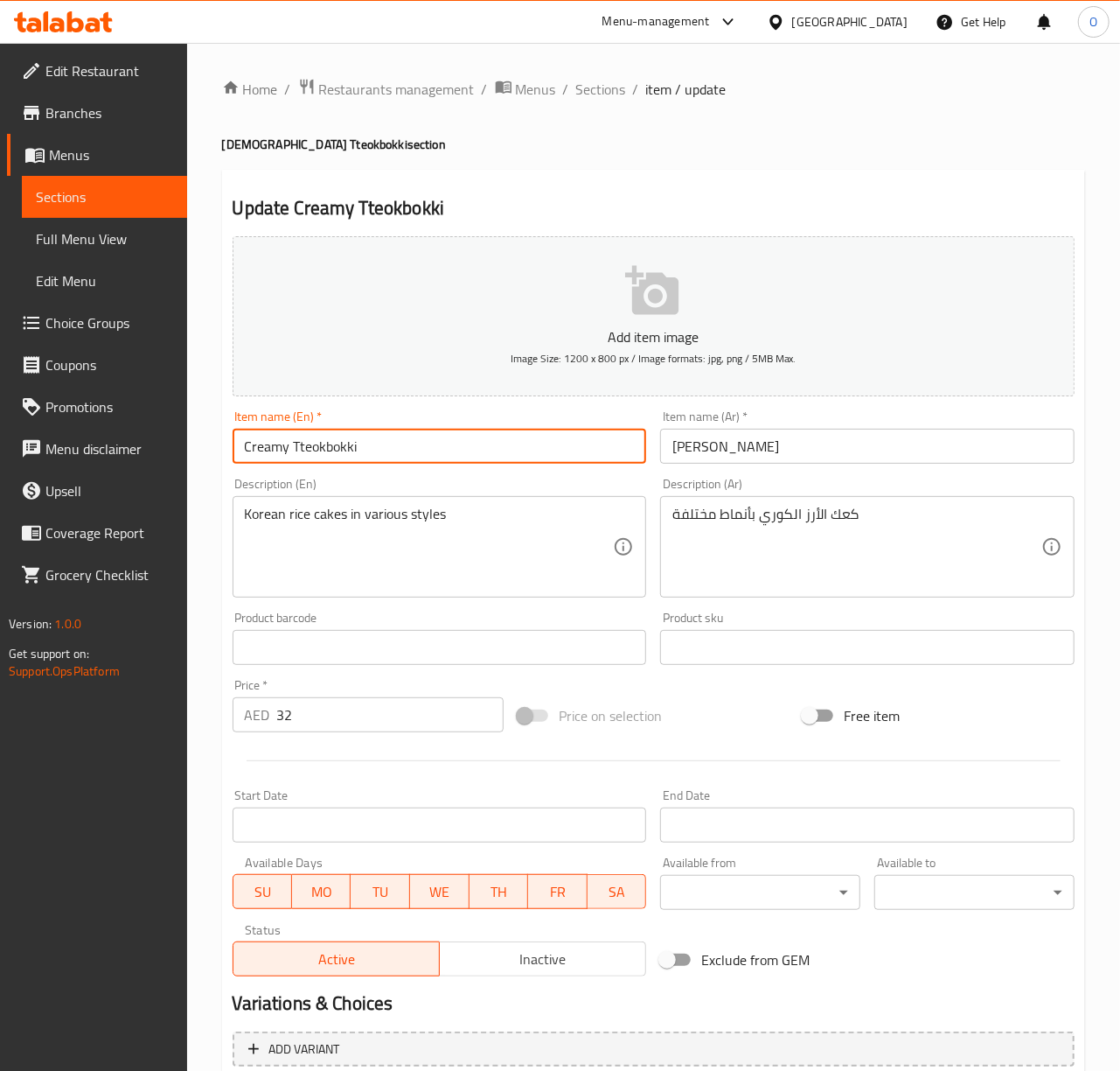
click at [281, 455] on input "Creamy Tteokbokki" at bounding box center [440, 446] width 415 height 35
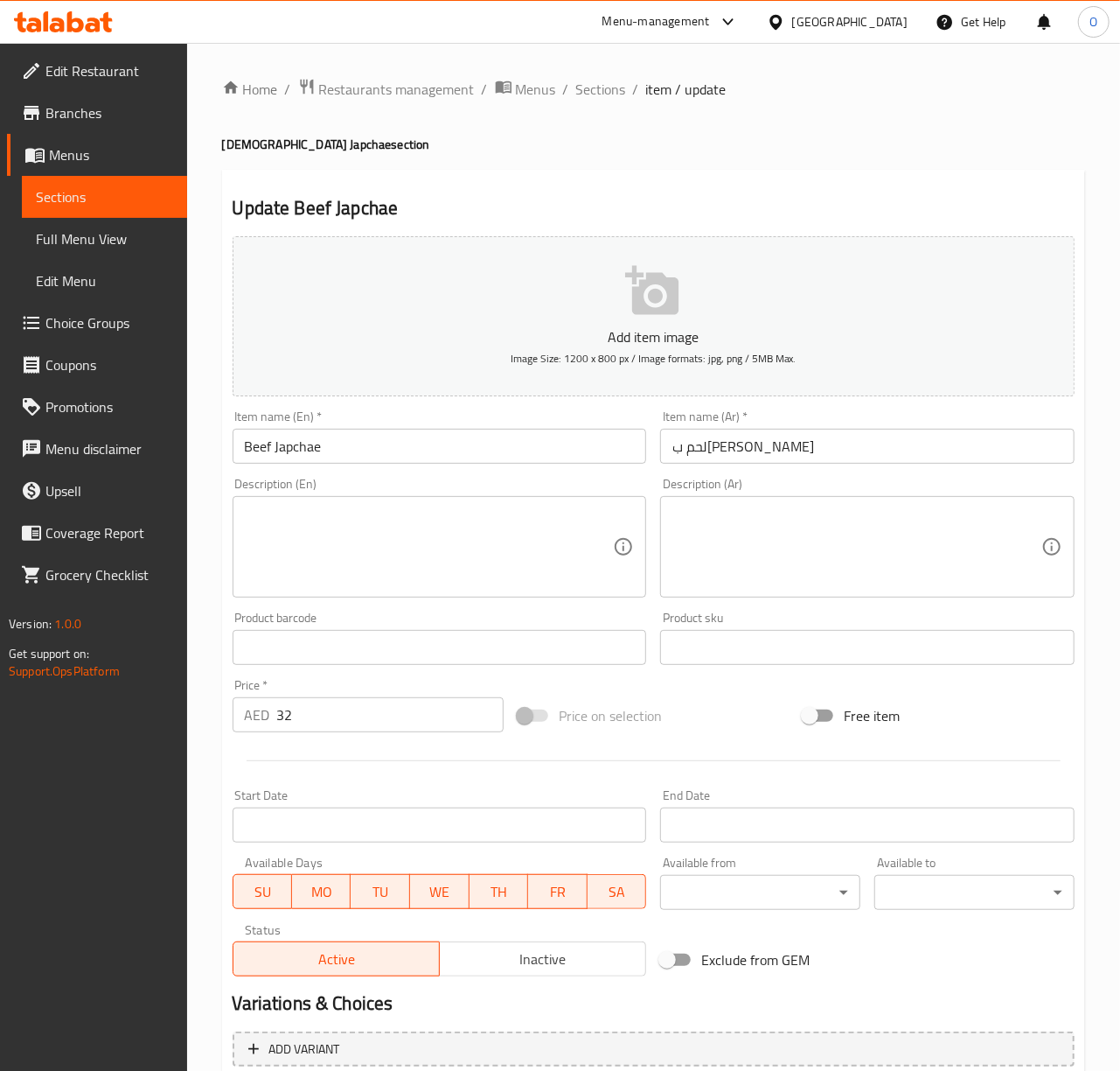
click at [703, 452] on input "لحم بقري جابتشي" at bounding box center [868, 446] width 415 height 35
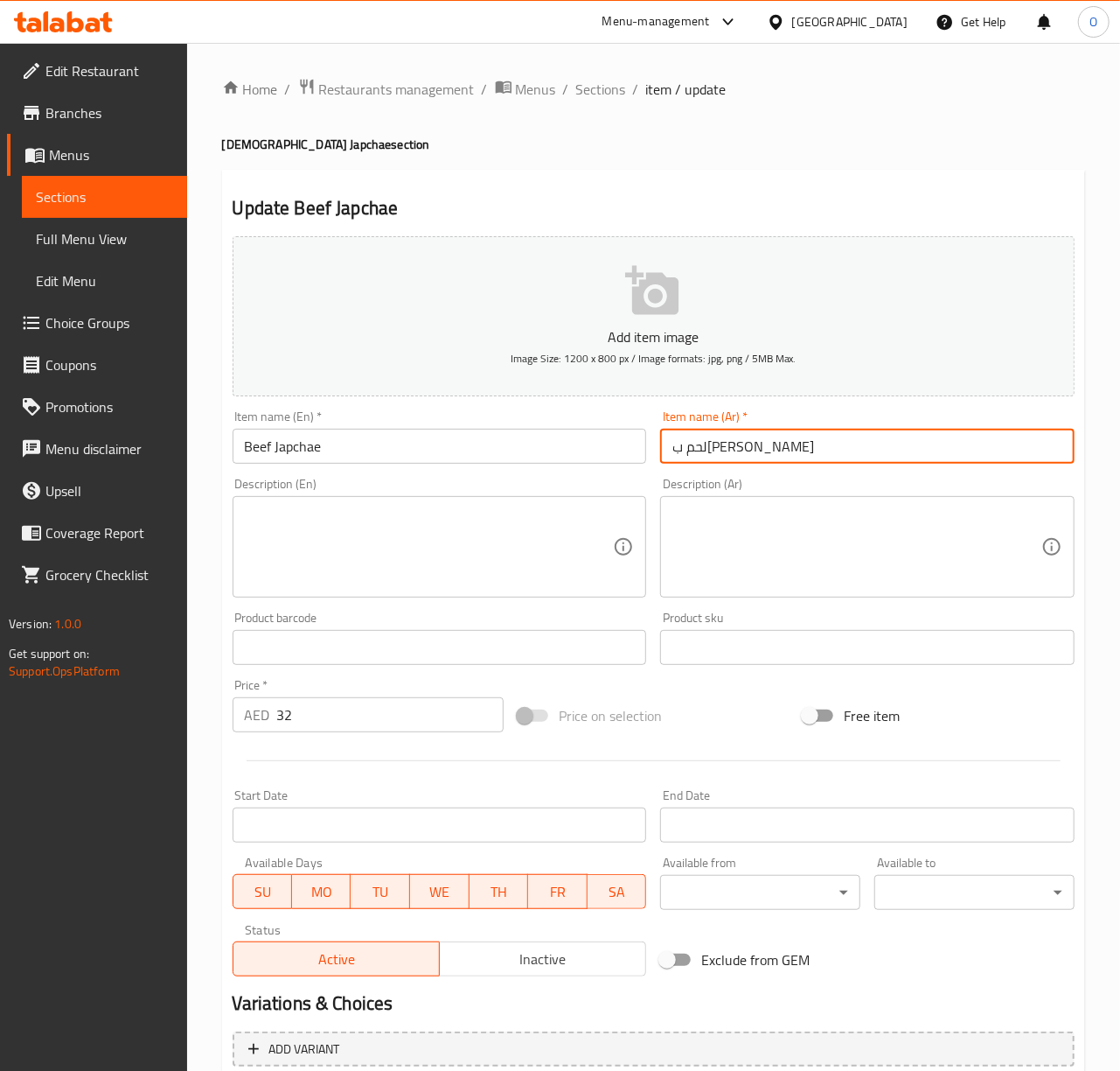
click at [703, 452] on input "لحم بقري جابتشي" at bounding box center [868, 446] width 415 height 35
click at [676, 456] on input "لحم بقري" at bounding box center [868, 446] width 415 height 35
paste input "جابتشاي"
type input "جابتشاي لحم بقري"
click at [343, 549] on textarea at bounding box center [429, 546] width 369 height 83
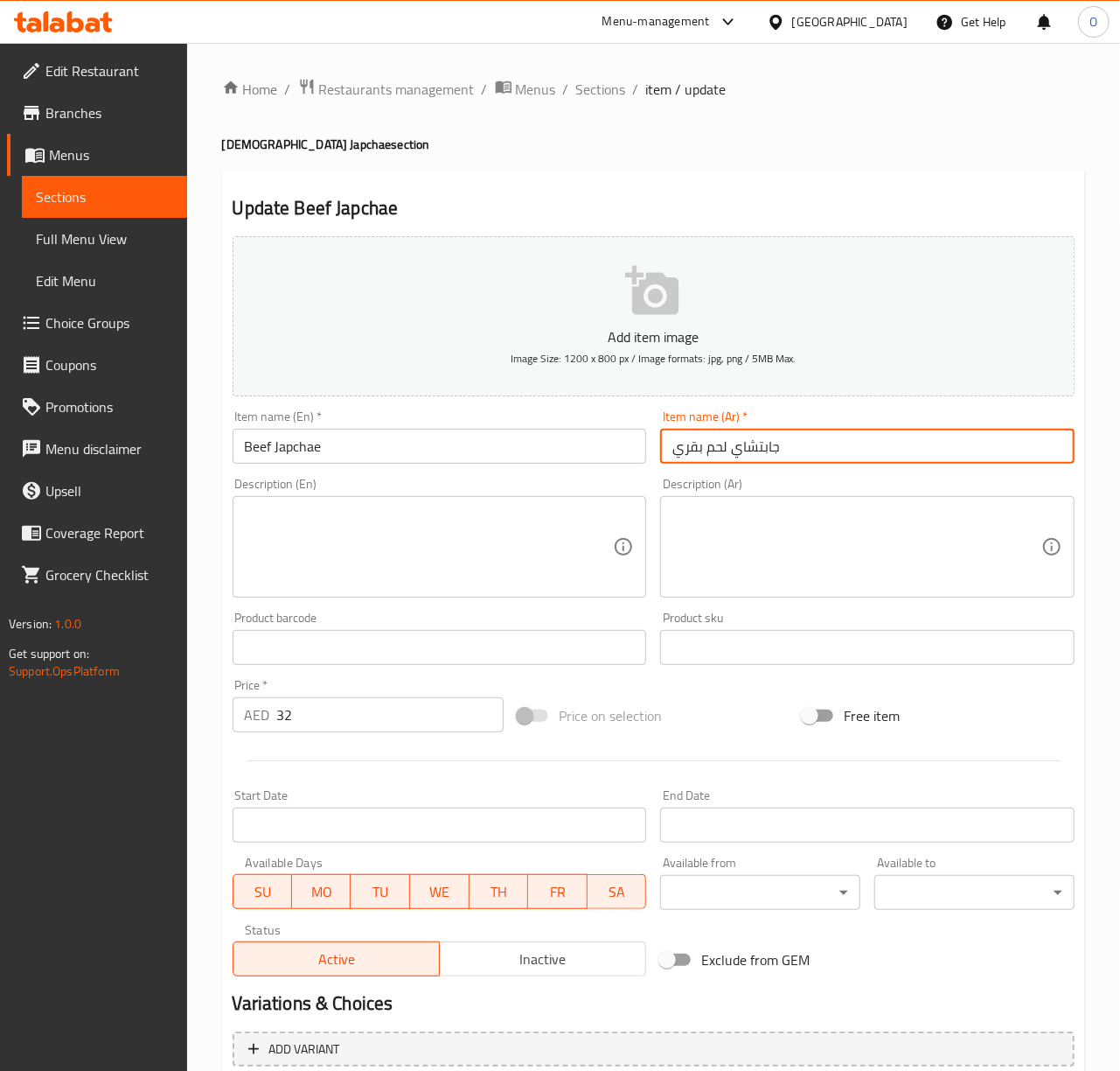
paste textarea "Japchae is one of Korea’s best-loved daily dishes. Noodles are made out of swee…"
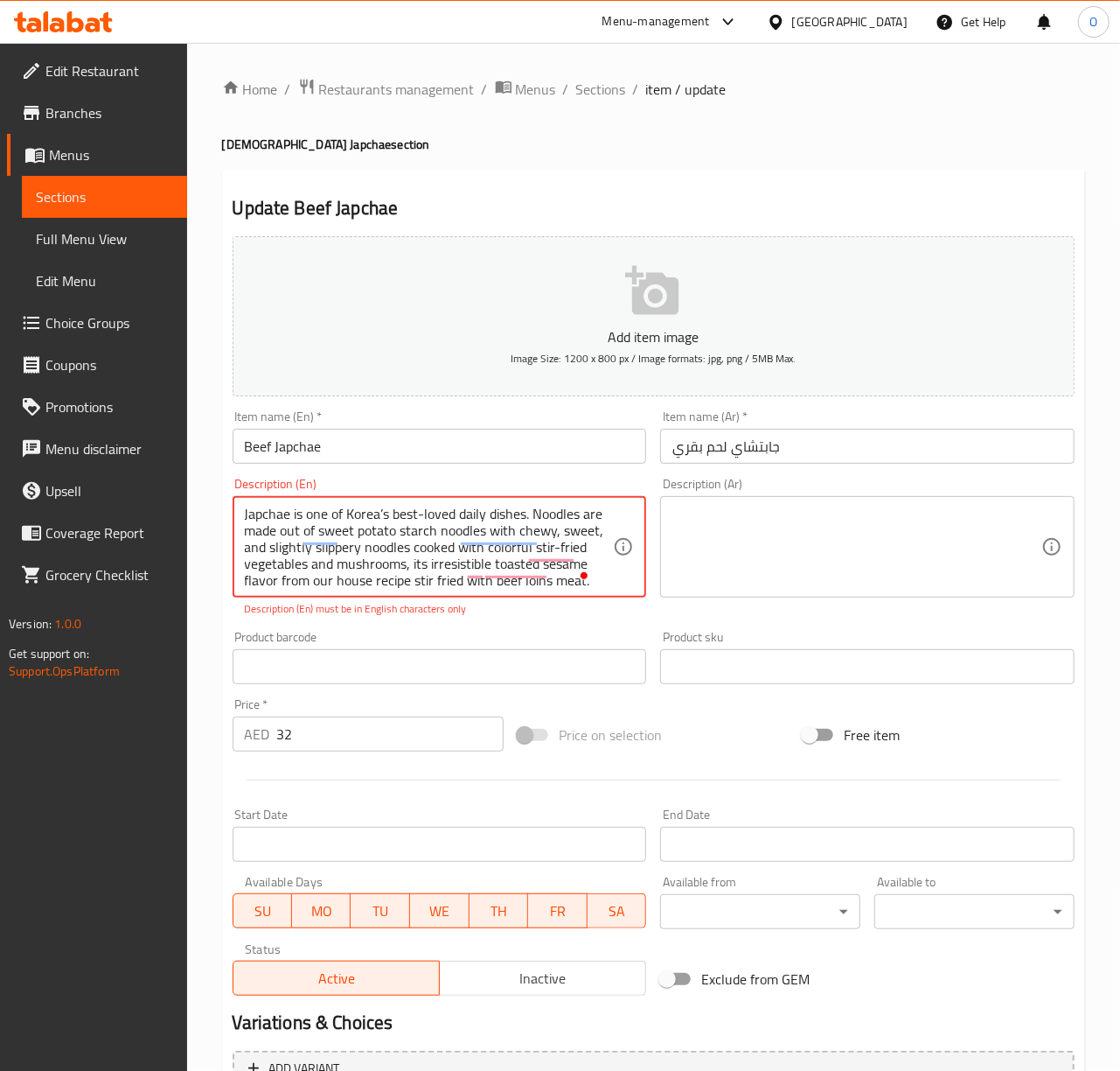
click at [365, 513] on textarea "Japchae is one of Korea’s best-loved daily dishes. Noodles are made out of swee…" at bounding box center [429, 546] width 369 height 83
paste textarea "'"
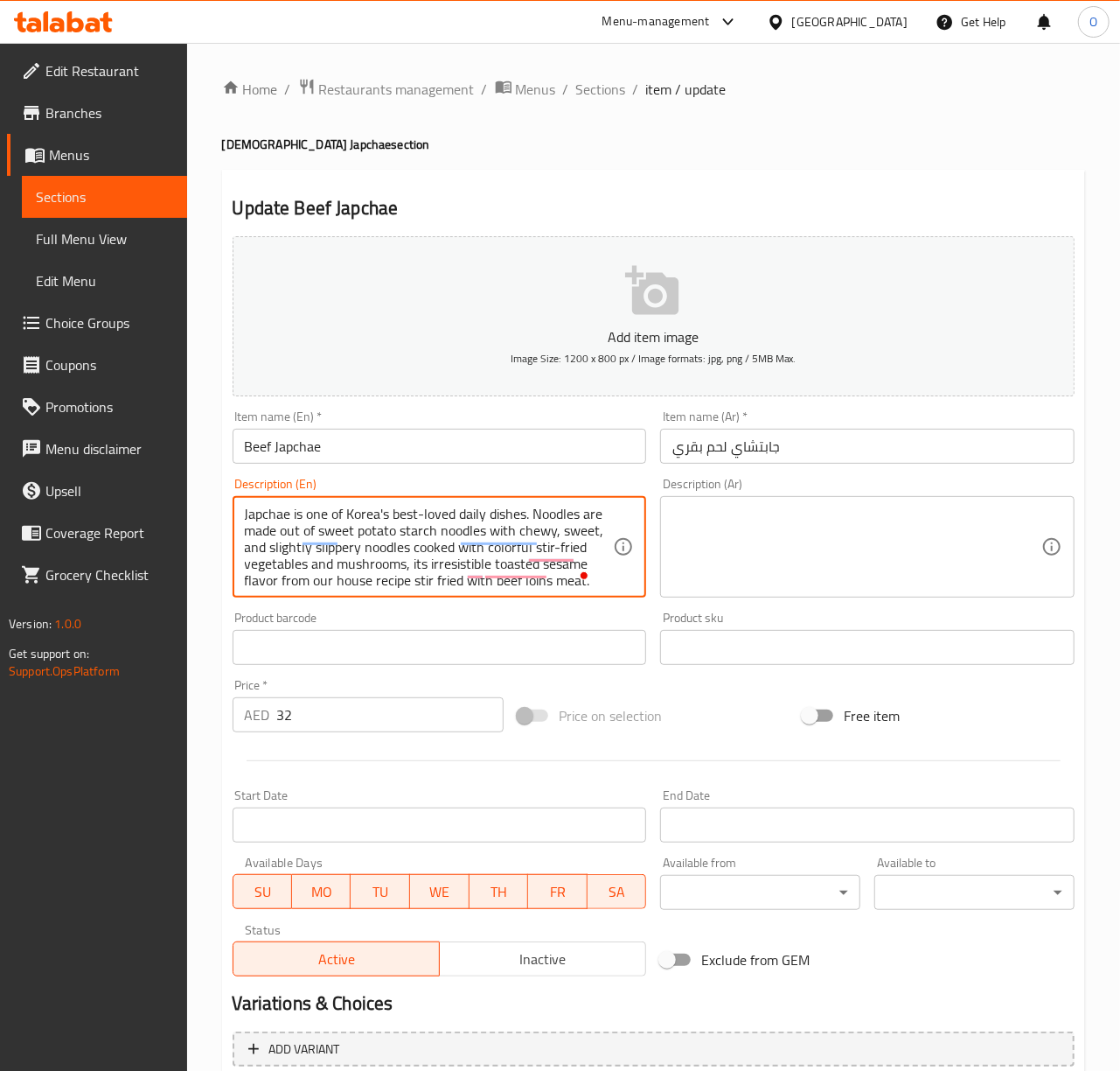
click at [402, 528] on textarea "Japchae is one of Korea's best-loved daily dishes. Noodles are made out of swee…" at bounding box center [429, 546] width 369 height 83
click at [556, 536] on textarea "Japchae is one of Korea's best-loved daily dishes. Noodles are made out of swee…" at bounding box center [429, 546] width 369 height 83
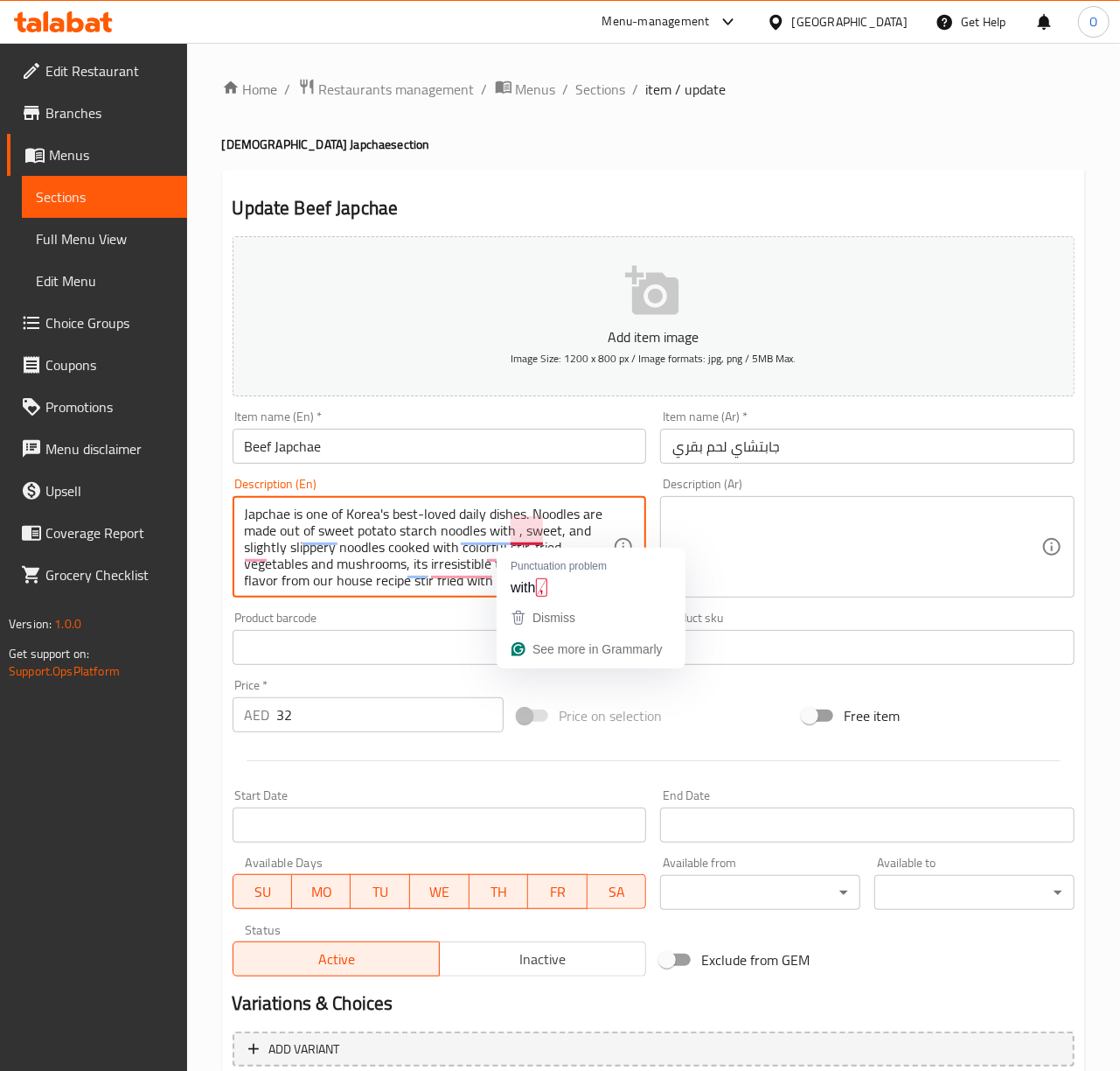
click at [541, 532] on textarea "Japchae is one of Korea's best-loved daily dishes. Noodles are made out of swee…" at bounding box center [429, 546] width 369 height 83
click at [544, 534] on textarea "Japchae is one of Korea's best-loved daily dishes. Noodles are made out of swee…" at bounding box center [429, 546] width 369 height 83
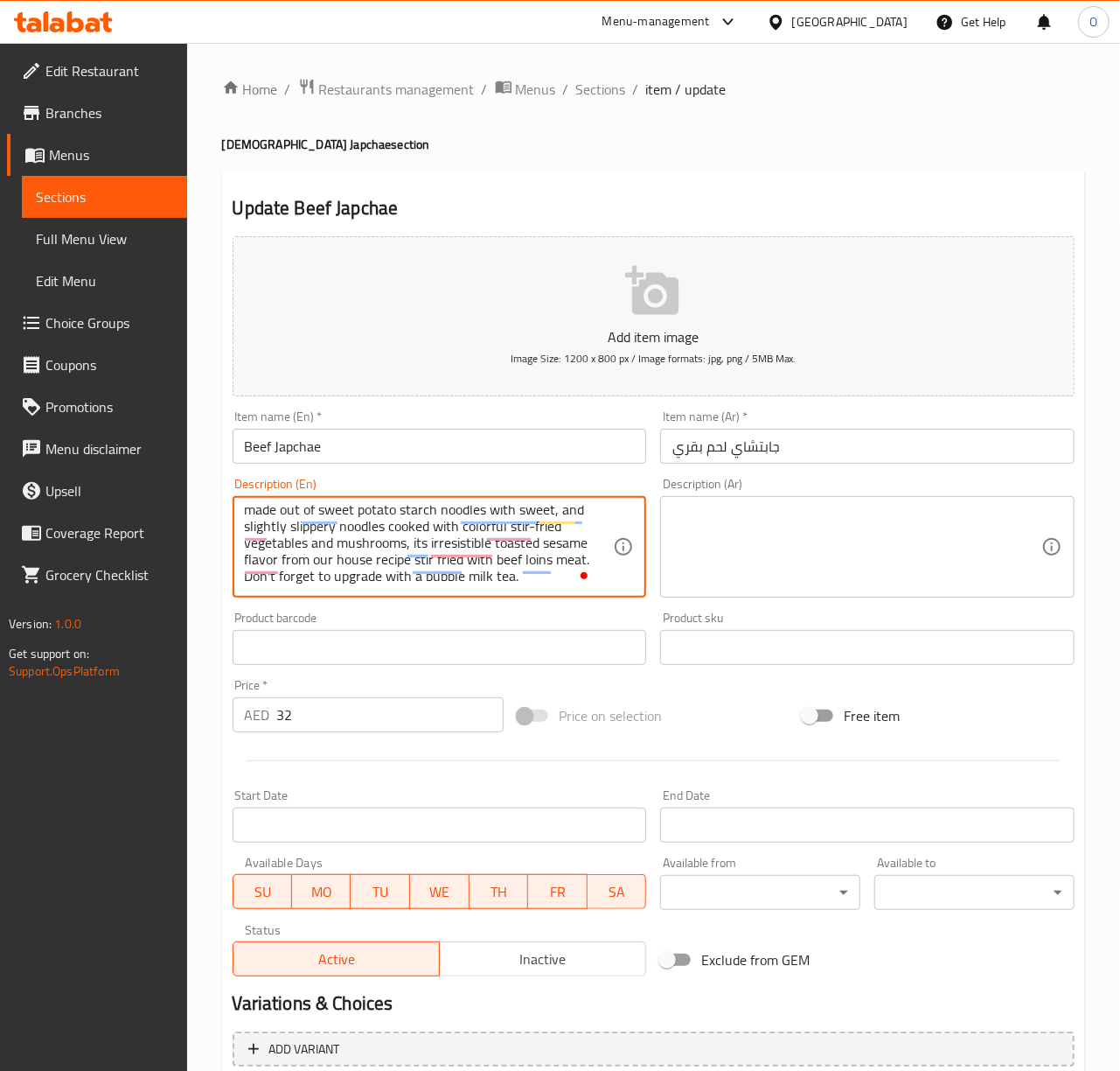
scroll to position [21, 0]
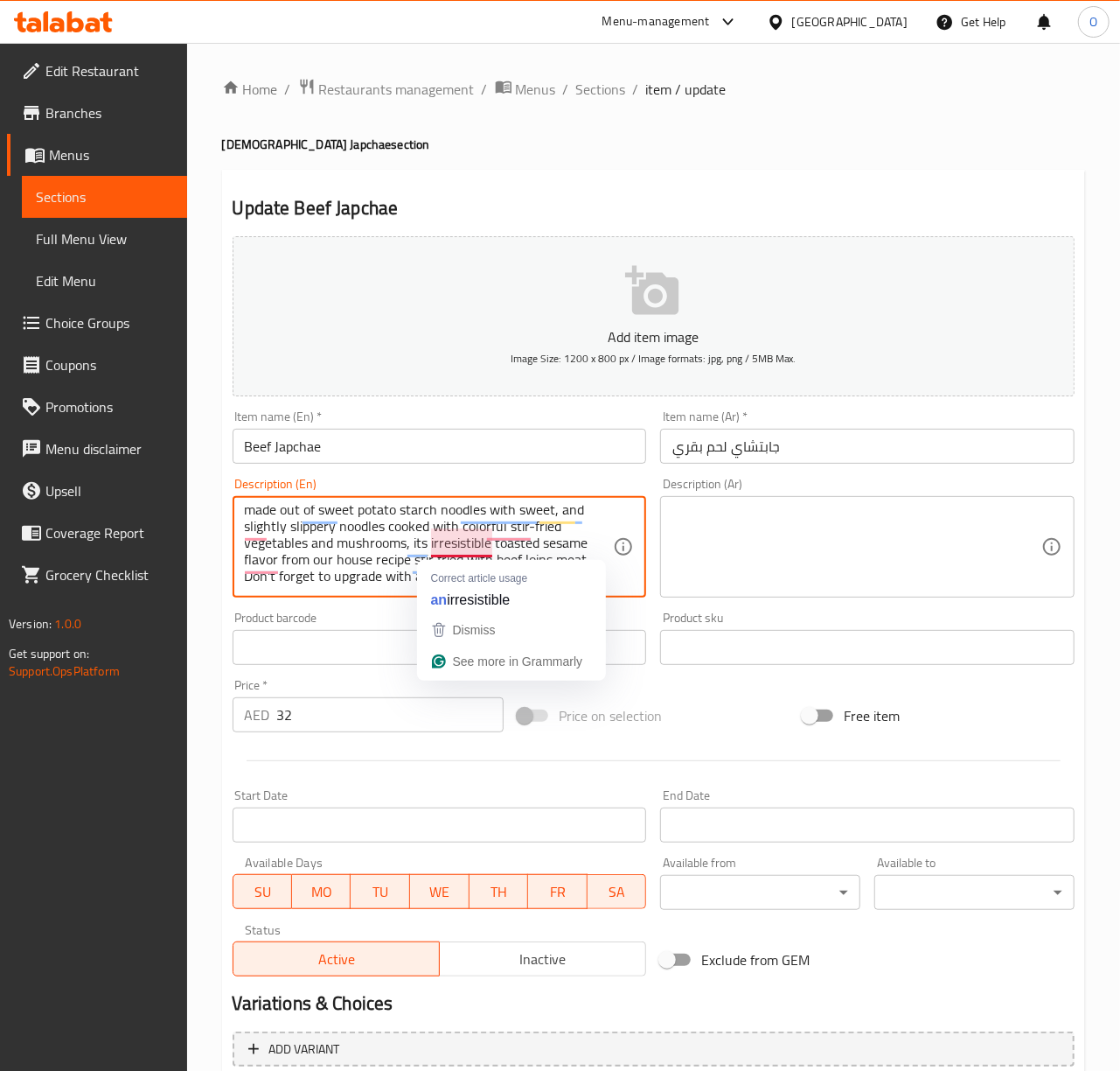
click at [459, 542] on textarea "Japchae is one of Korea's best-loved daily dishes. Noodles are made out of swee…" at bounding box center [429, 546] width 369 height 83
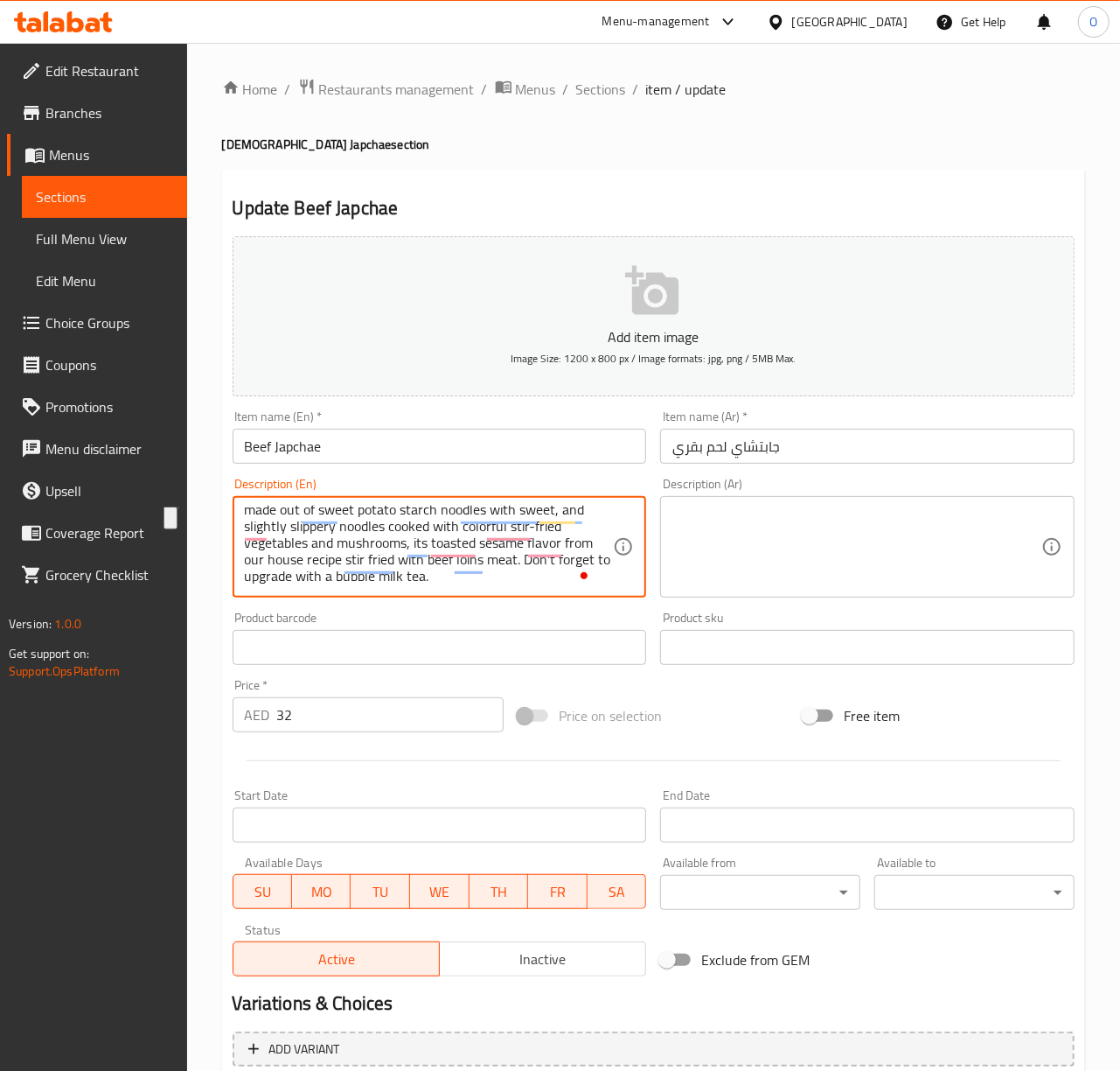
drag, startPoint x: 518, startPoint y: 564, endPoint x: 525, endPoint y: 600, distance: 36.7
click at [525, 600] on div "Description (En) Japchae is one of Korea's best-loved daily dishes. Noodles are…" at bounding box center [439, 537] width 428 height 133
click at [507, 574] on textarea "Japchae is one of Korea's best-loved daily dishes. Noodles are made out of swee…" at bounding box center [429, 546] width 369 height 83
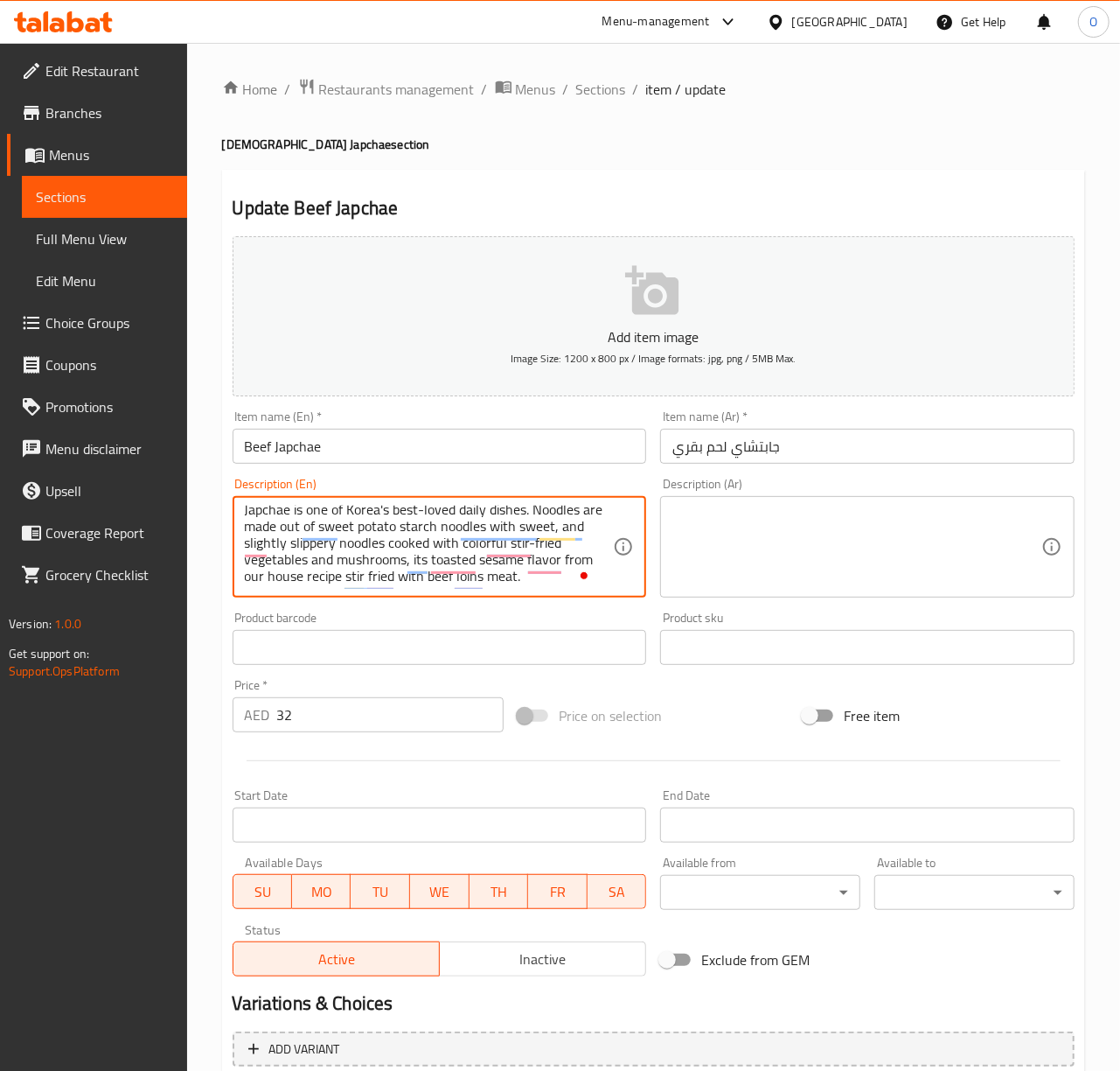
click at [507, 574] on textarea "Japchae is one of Korea's best-loved daily dishes. Noodles are made out of swee…" at bounding box center [429, 546] width 369 height 83
type textarea "Japchae is one of Korea's best-loved daily dishes. Noodles are made out of swee…"
click at [806, 588] on textarea at bounding box center [857, 546] width 369 height 83
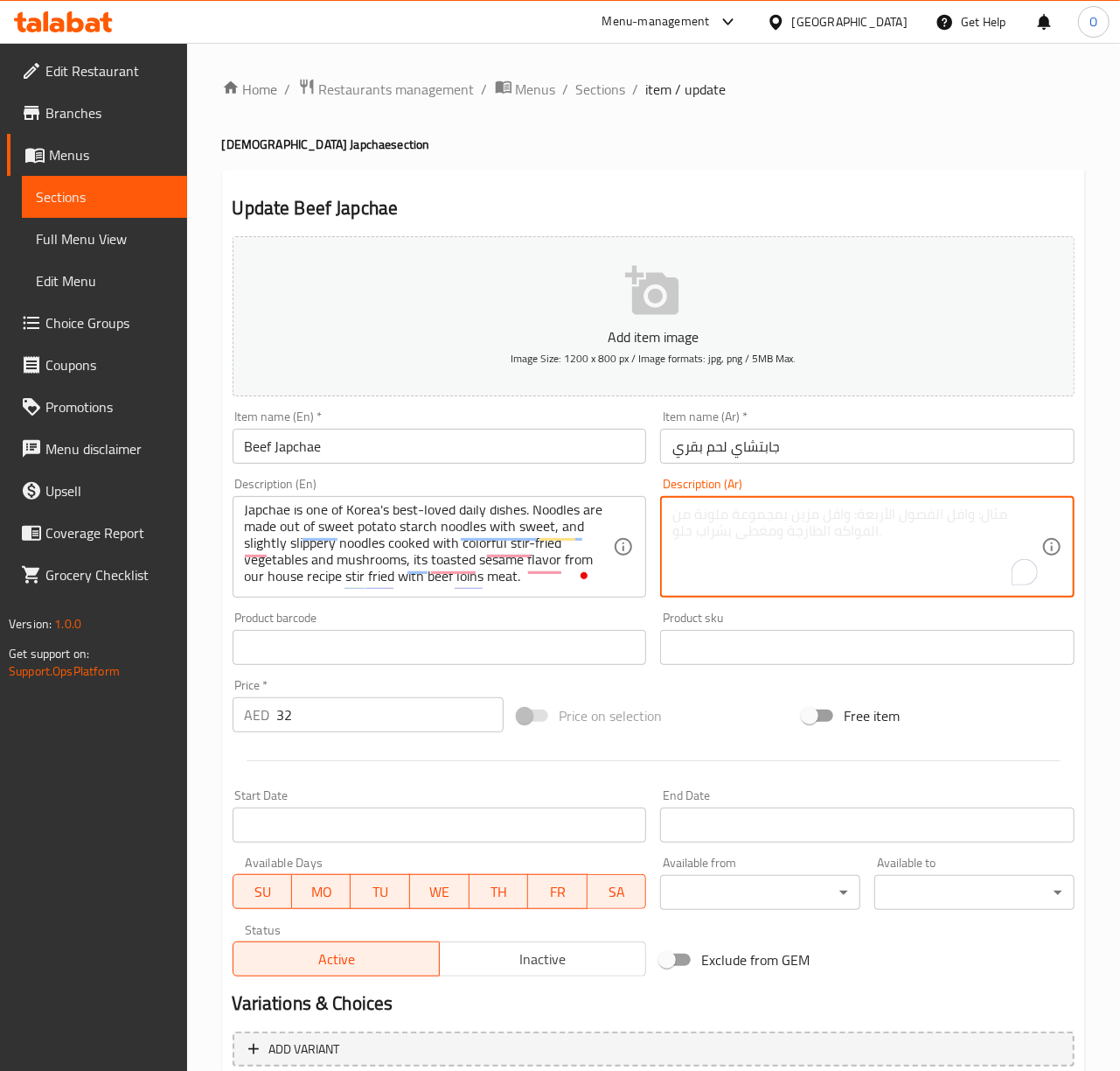
paste textarea "جابتشاي من أشهر الأطباق الكورية اليومية. تُصنع النودلز من نودلز نشا البطاطا الح…"
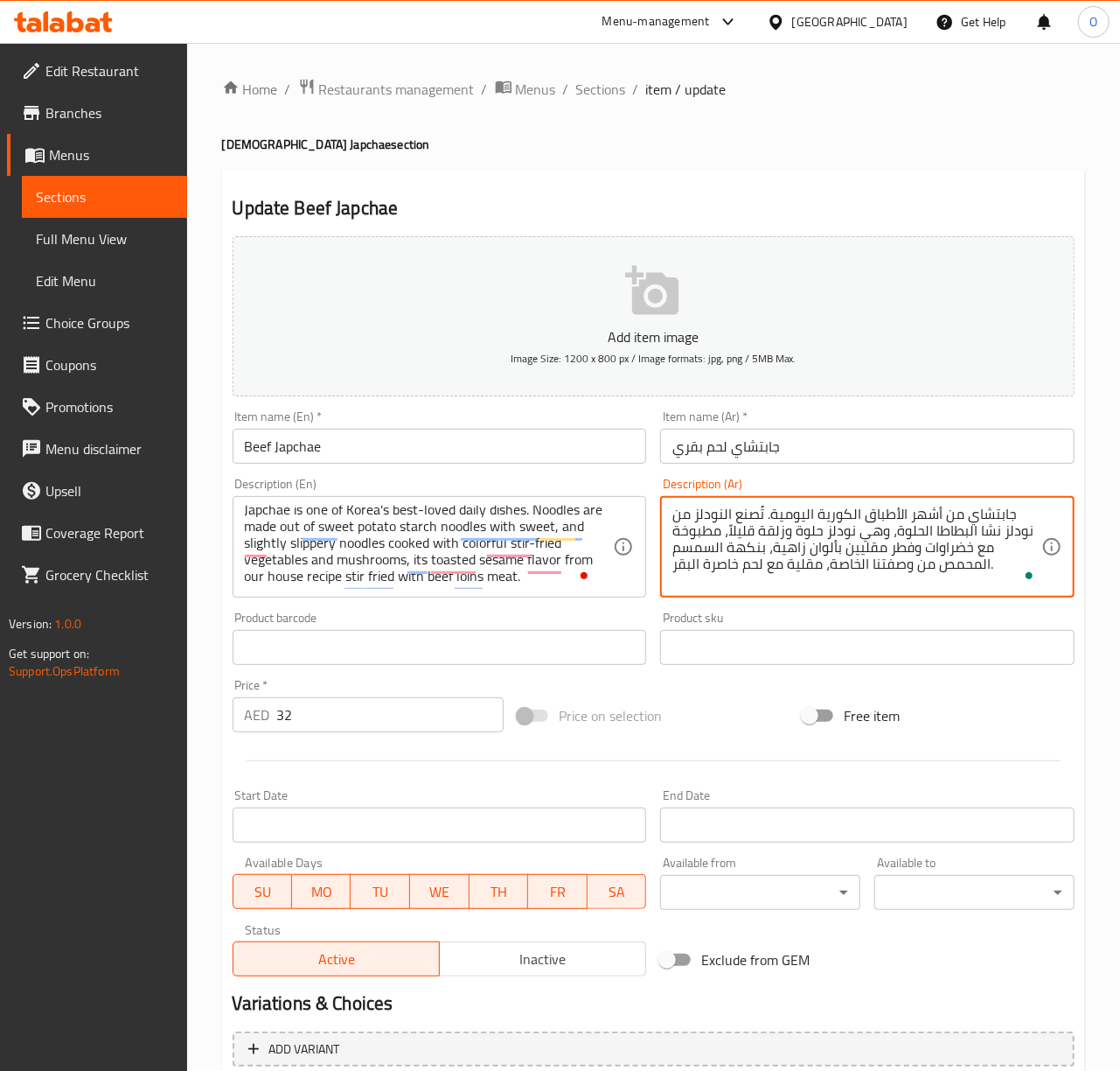
click at [745, 516] on textarea "جابتشاي من أشهر الأطباق الكورية اليومية. تُصنع النودلز من نودلز نشا البطاطا الح…" at bounding box center [857, 546] width 369 height 83
click at [946, 543] on textarea "جابتشاي من أشهر الأطباق الكورية اليومية. تحضر النودلز من نودلز نشا البطاطا الحل…" at bounding box center [857, 546] width 369 height 83
click at [945, 549] on textarea "جابتشاي من أشهر الأطباق الكورية اليومية. تحضر النودلز من نودلز نشا البطاطا الحل…" at bounding box center [857, 546] width 369 height 83
click at [918, 554] on textarea "جابتشاي من أشهر الأطباق الكورية اليومية. تحضر النودلز من نودلز نشا البطاطا الحل…" at bounding box center [857, 546] width 369 height 83
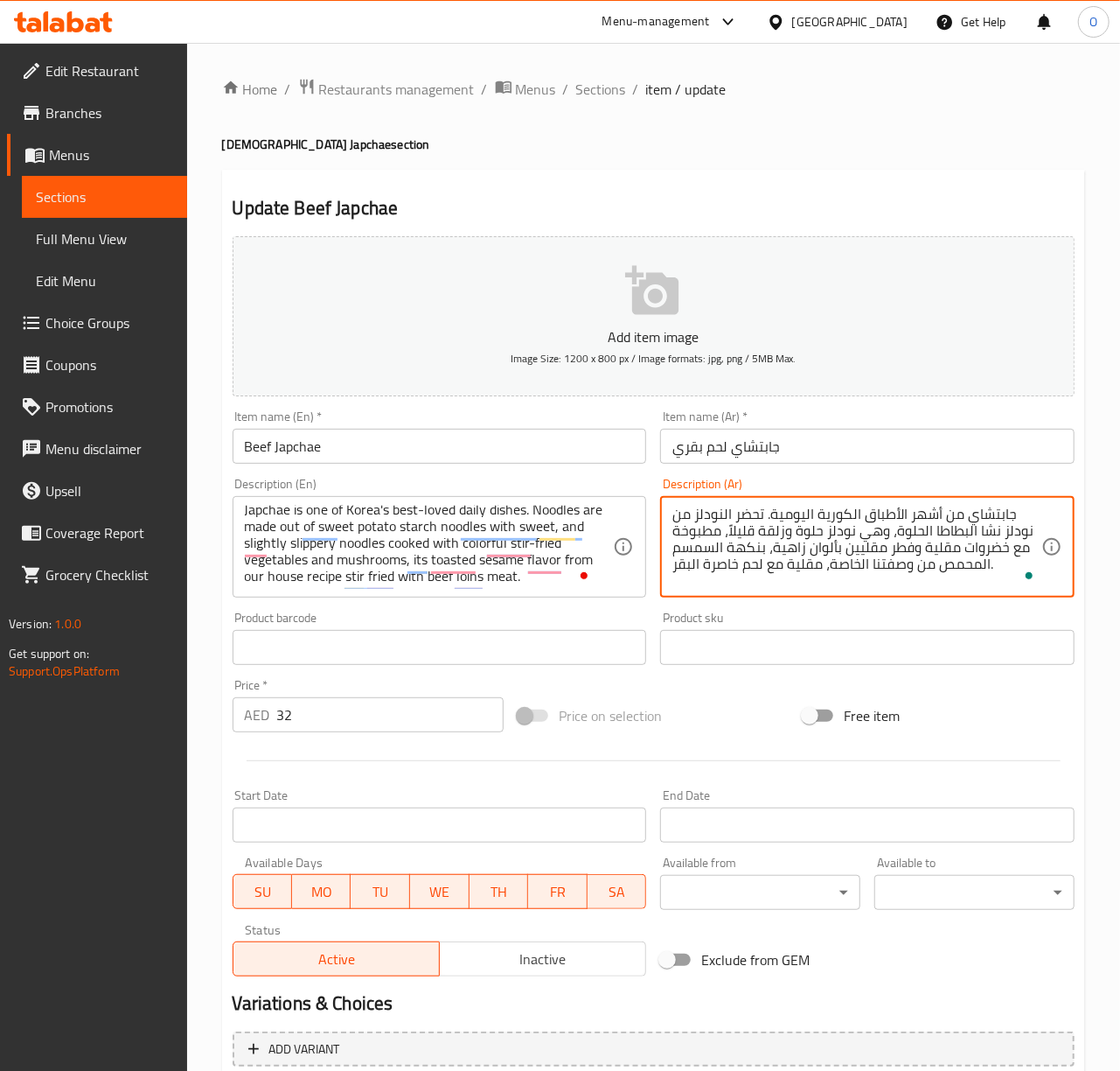
click at [876, 550] on textarea "جابتشاي من أشهر الأطباق الكورية اليومية. تحضر النودلز من نودلز نشا البطاطا الحل…" at bounding box center [857, 546] width 369 height 83
click at [928, 549] on textarea "جابتشاي من أشهر الأطباق الكورية اليومية. تحضر النودلز من نودلز نشا البطاطا الحل…" at bounding box center [857, 546] width 369 height 83
drag, startPoint x: 844, startPoint y: 555, endPoint x: 774, endPoint y: 560, distance: 70.2
click at [774, 560] on textarea "جابتشاي من أشهر الأطباق الكورية اليومية. تحضر النودلز من نودلز نشا البطاطا الحل…" at bounding box center [857, 546] width 369 height 83
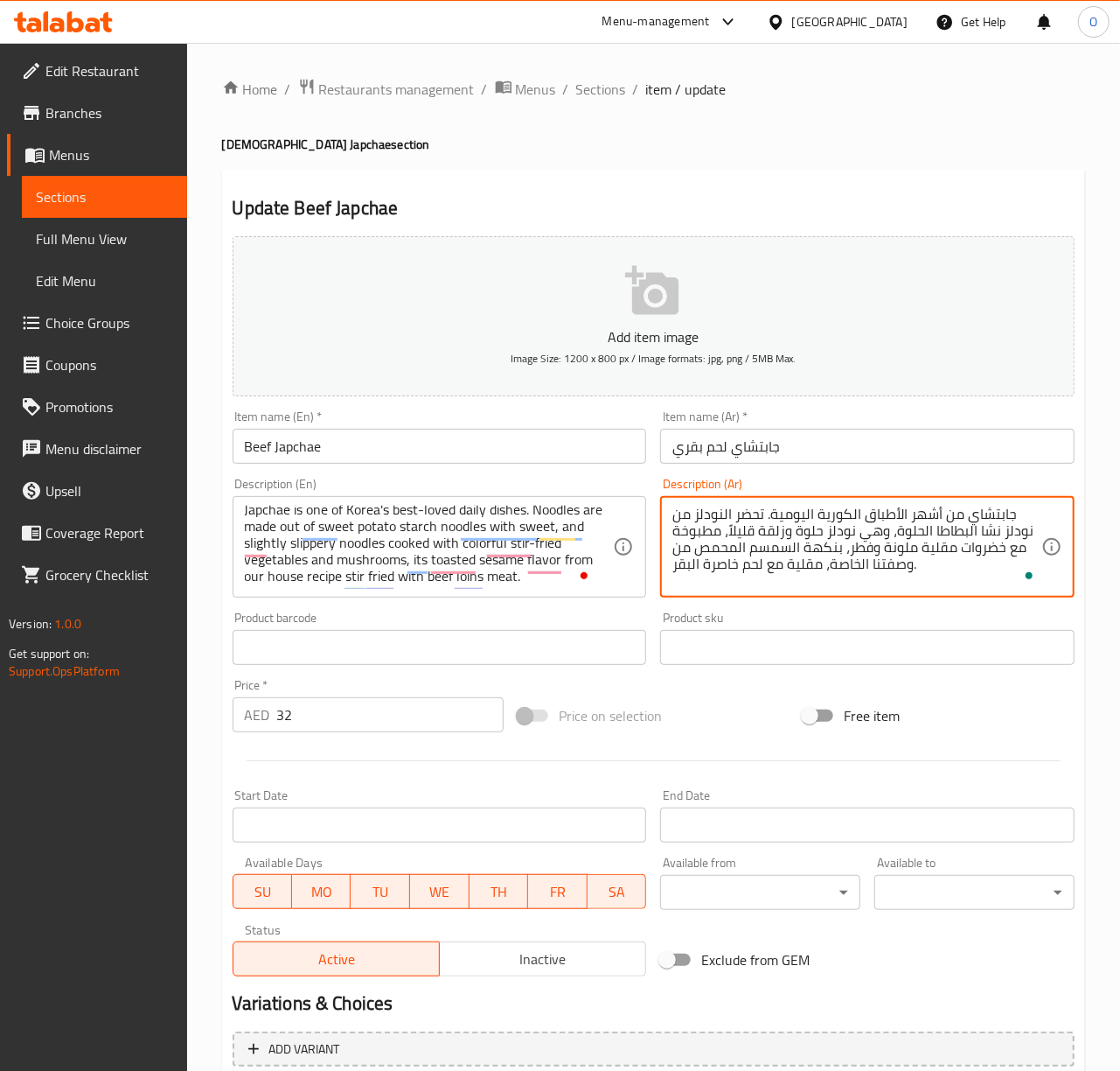
click at [682, 563] on textarea "جابتشاي من أشهر الأطباق الكورية اليومية. تحضر النودلز من نودلز نشا البطاطا الحل…" at bounding box center [857, 546] width 369 height 83
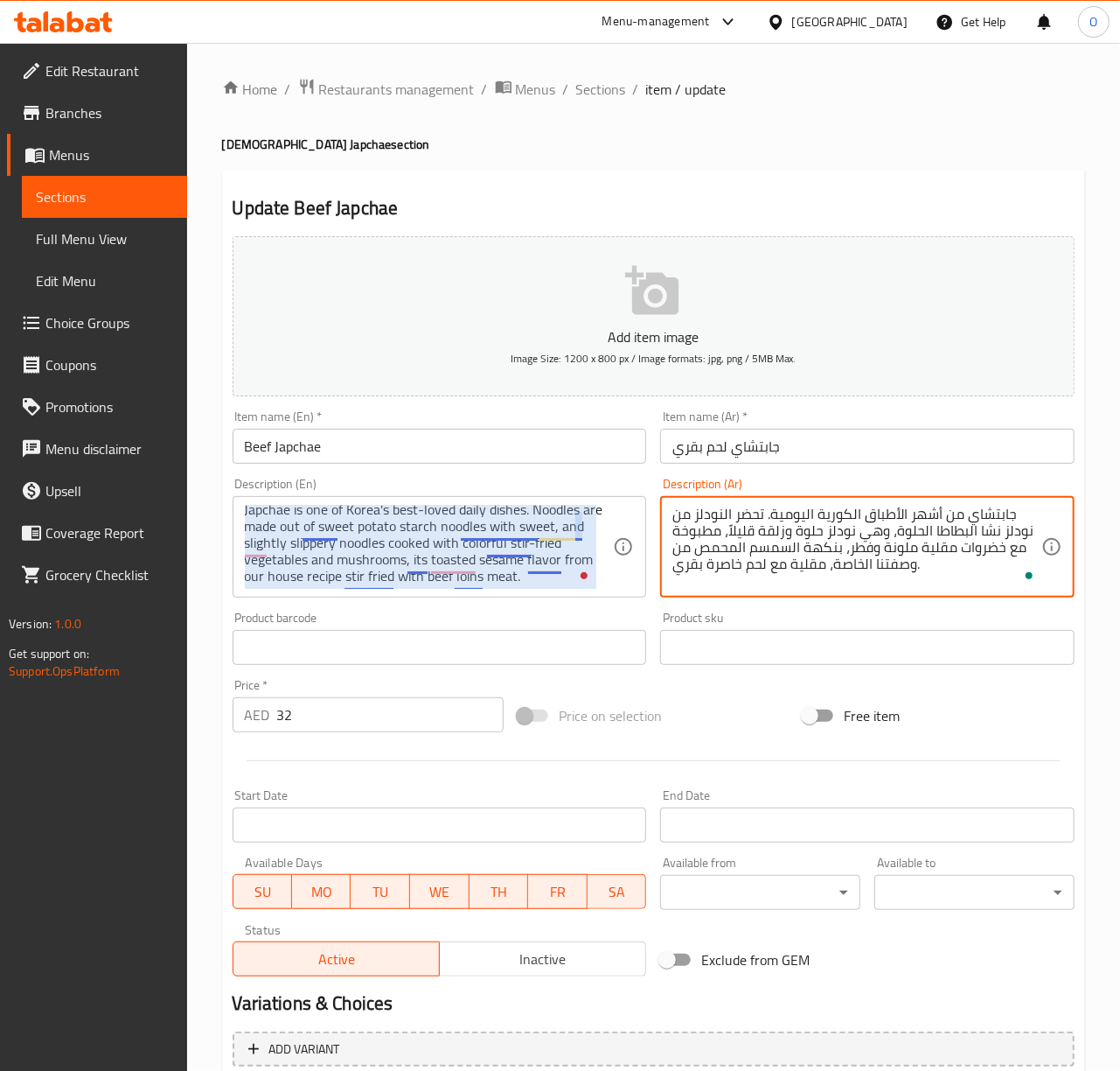
type textarea "جابتشاي من أشهر الأطباق الكورية اليومية. تحضر النودلز من نودلز نشا البطاطا الحل…"
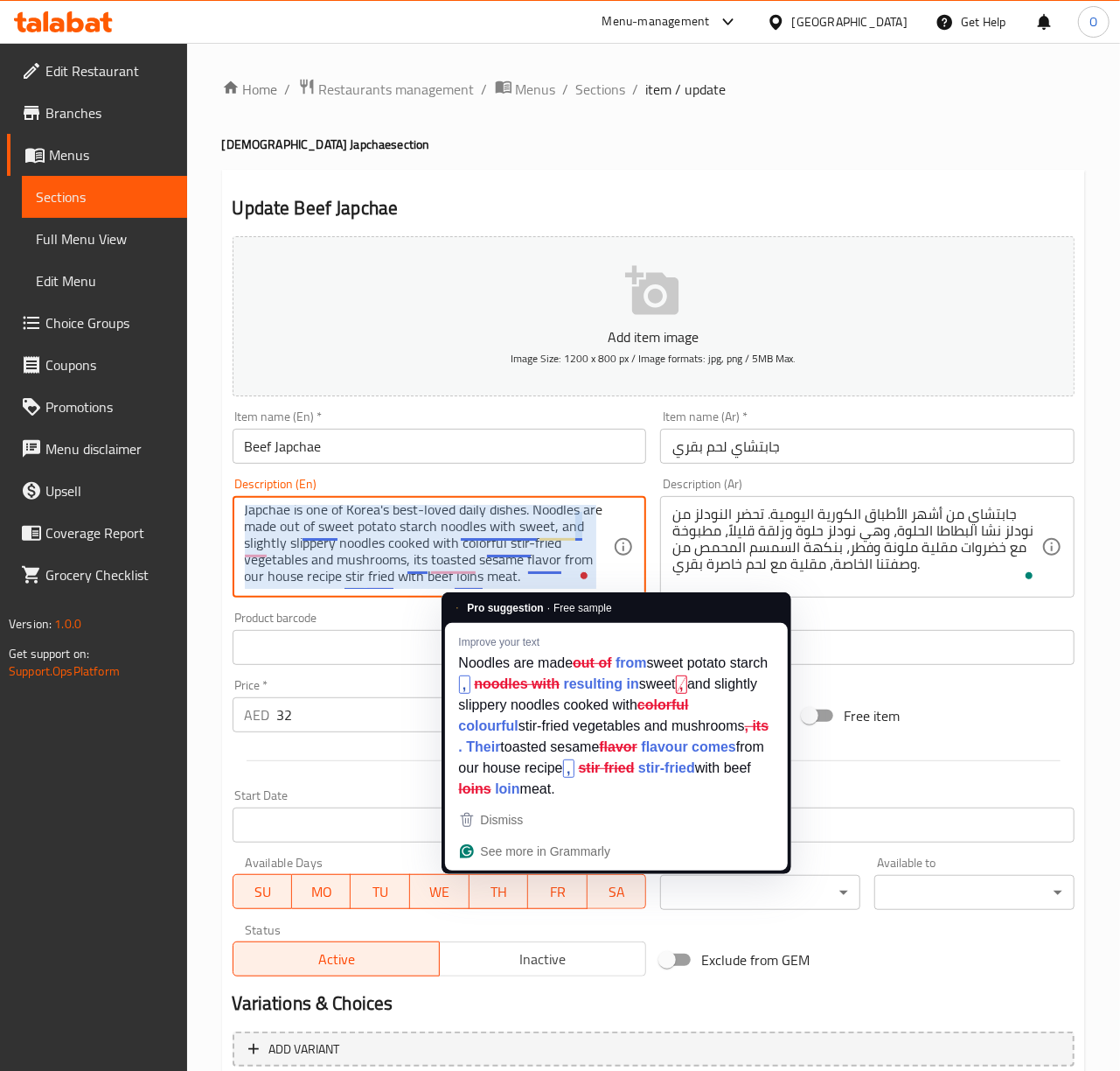
click at [461, 581] on textarea "Japchae is one of Korea's best-loved daily dishes. Noodles are made out of swee…" at bounding box center [429, 546] width 369 height 83
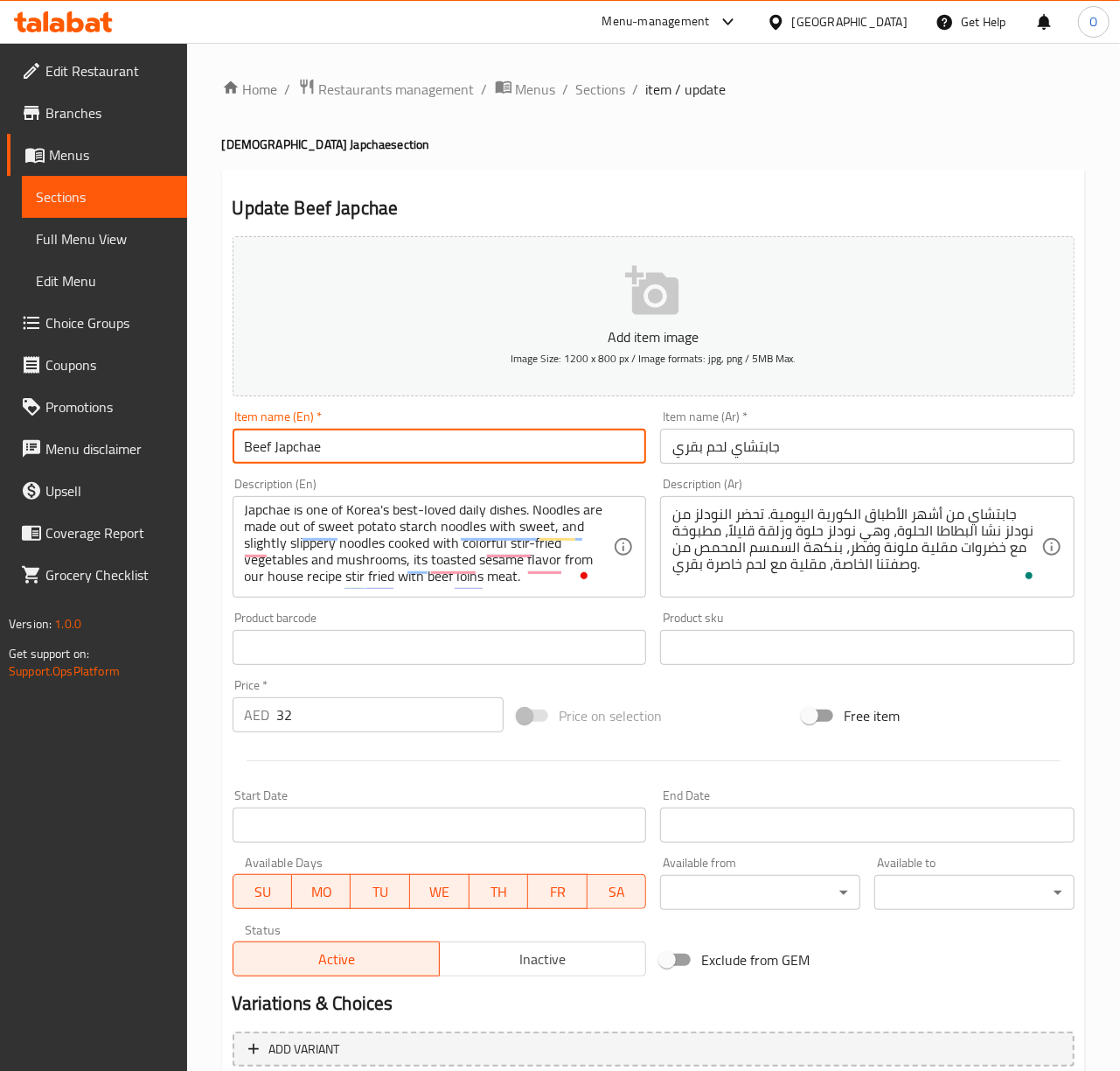
click at [478, 435] on input "Beef Japchae" at bounding box center [440, 446] width 415 height 35
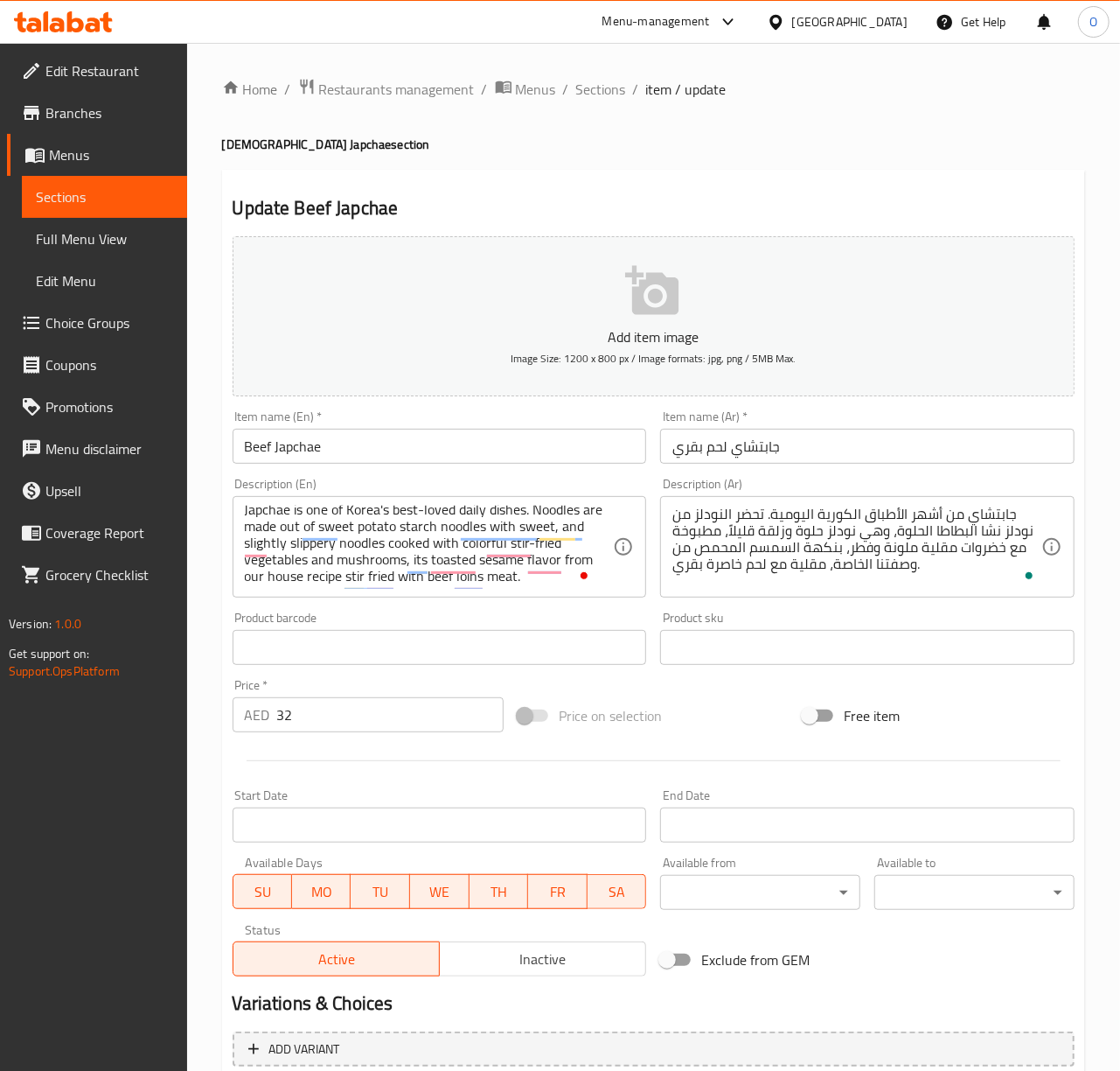
drag, startPoint x: 424, startPoint y: 420, endPoint x: 420, endPoint y: 435, distance: 15.5
click at [421, 429] on div "Item name (En)   * Beef Japchae Item name (En) *" at bounding box center [440, 437] width 415 height 53
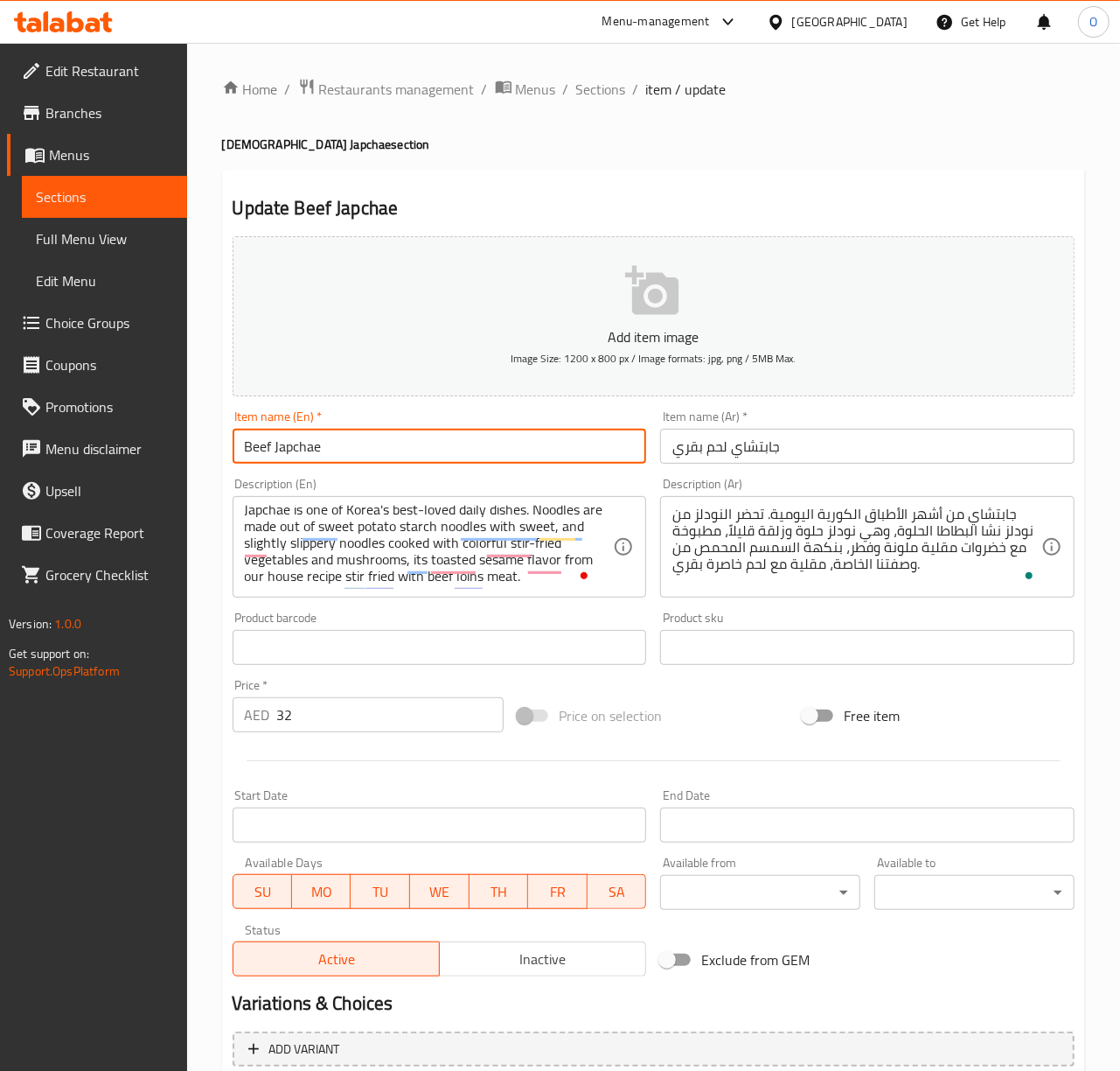
click at [420, 436] on input "Beef Japchae" at bounding box center [440, 446] width 415 height 35
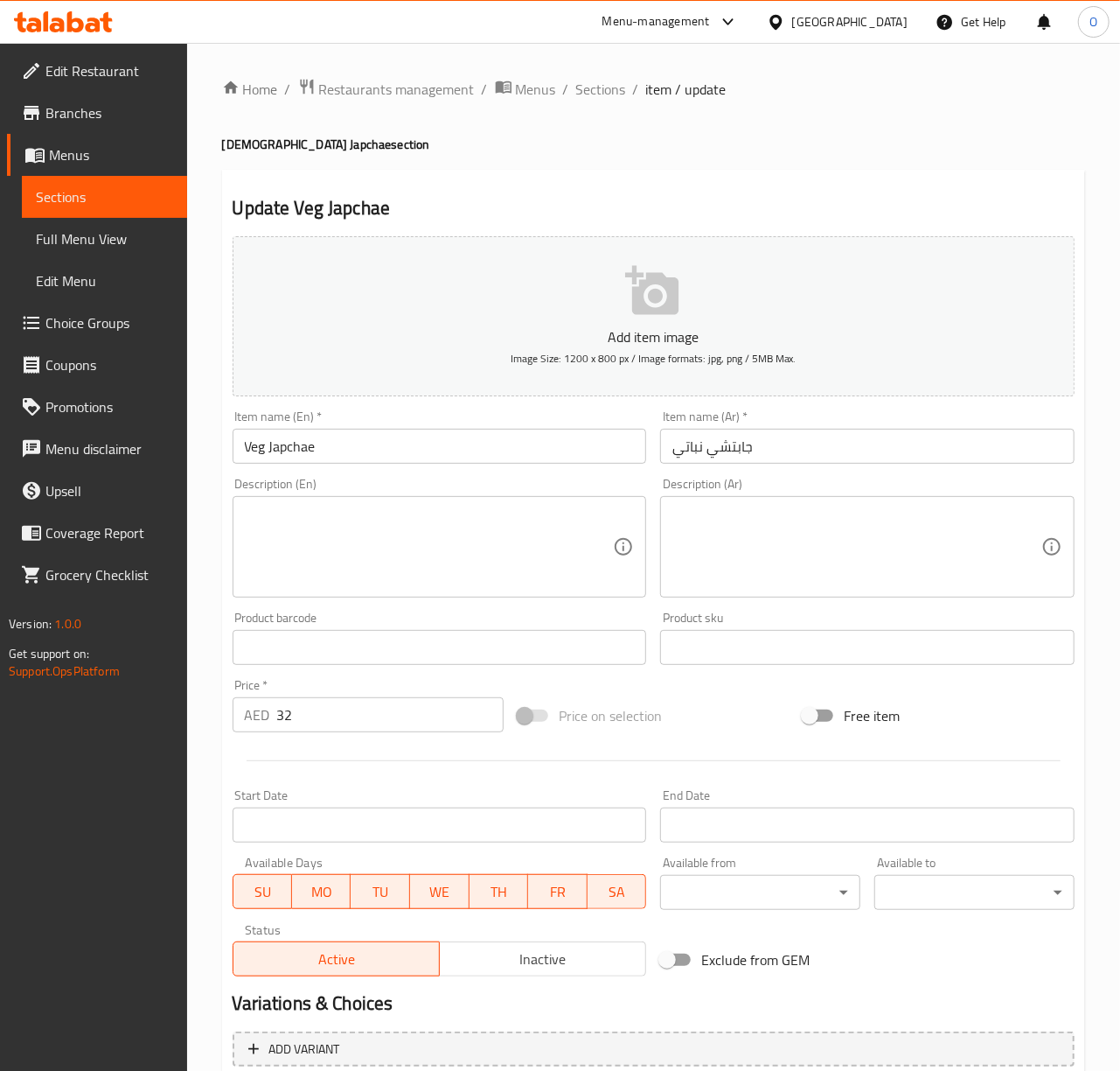
click at [729, 449] on input "جابتشي نباتي" at bounding box center [868, 446] width 415 height 35
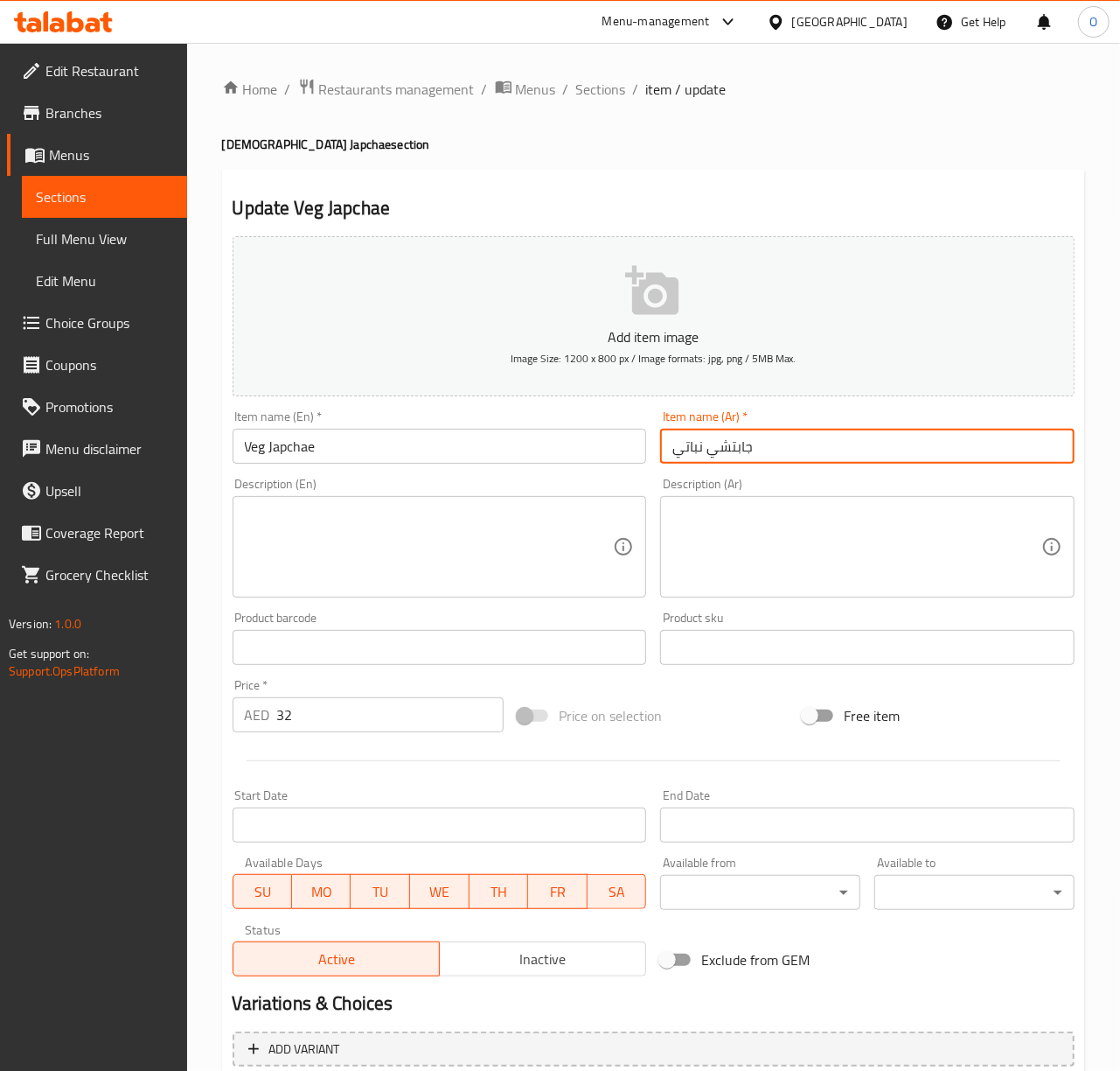
click at [729, 449] on input "جابتشي نباتي" at bounding box center [868, 446] width 415 height 35
paste input "اي"
type input "جابتشاي نباتي"
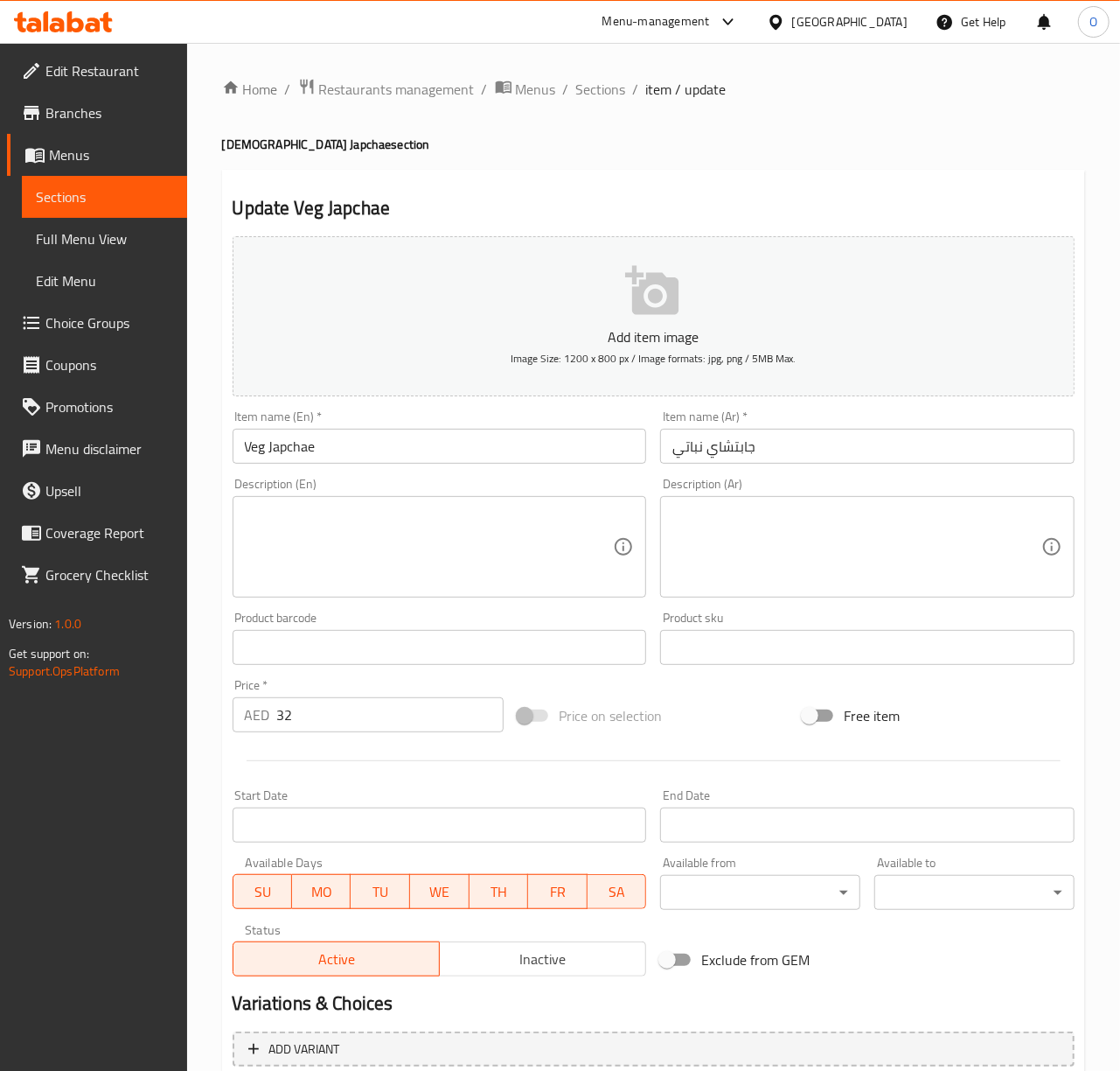
click at [308, 553] on textarea at bounding box center [429, 546] width 369 height 83
paste textarea "Japchae is one of Korea’s best-loved daily dishes. Noodles are made out of swee…"
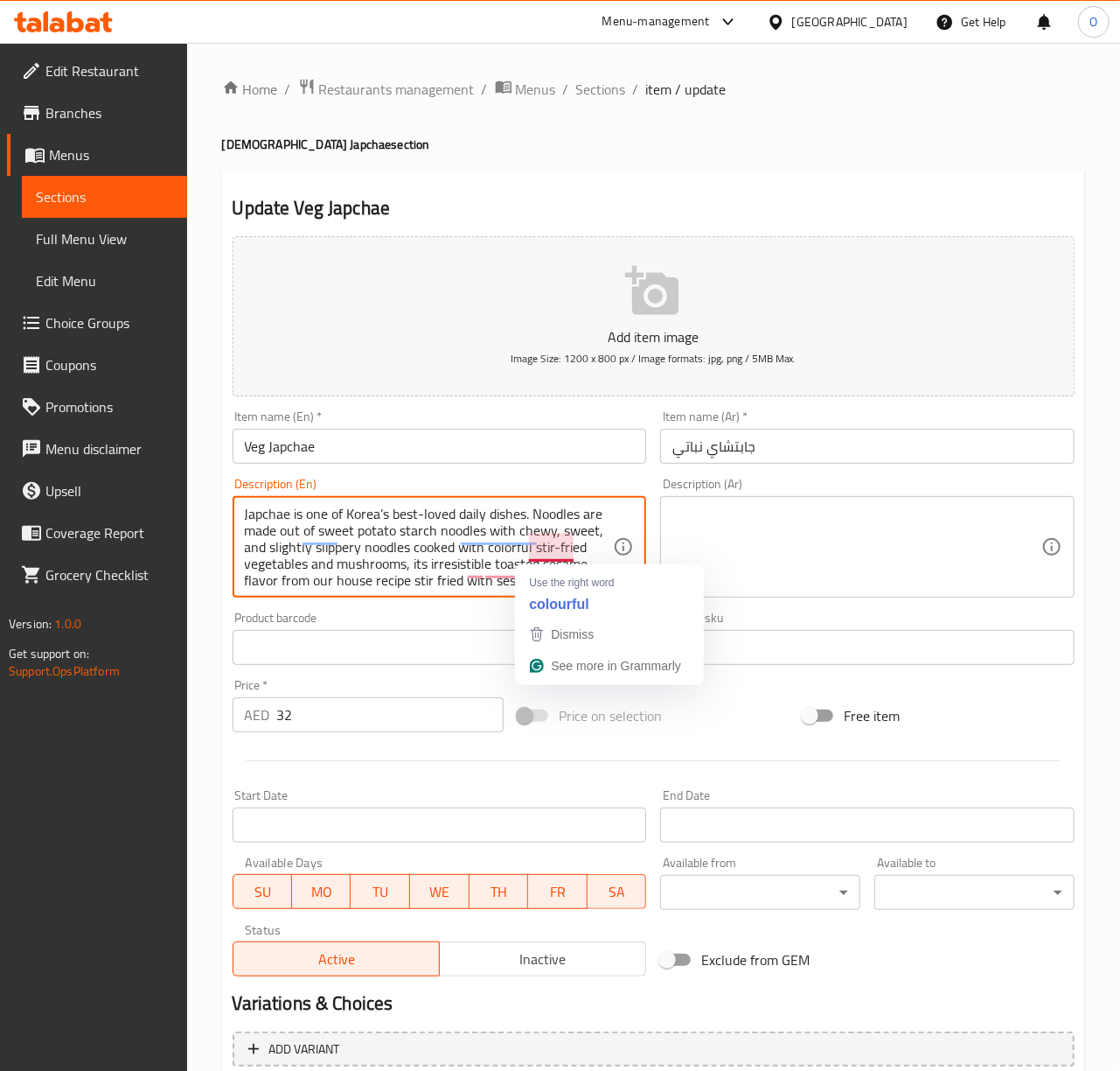
click at [354, 532] on textarea "Japchae is one of Korea’s best-loved daily dishes. Noodles are made out of swee…" at bounding box center [429, 546] width 369 height 83
click at [561, 536] on textarea "Japchae is one of Korea’s best-loved daily dishes. Noodles are made out of swee…" at bounding box center [429, 546] width 369 height 83
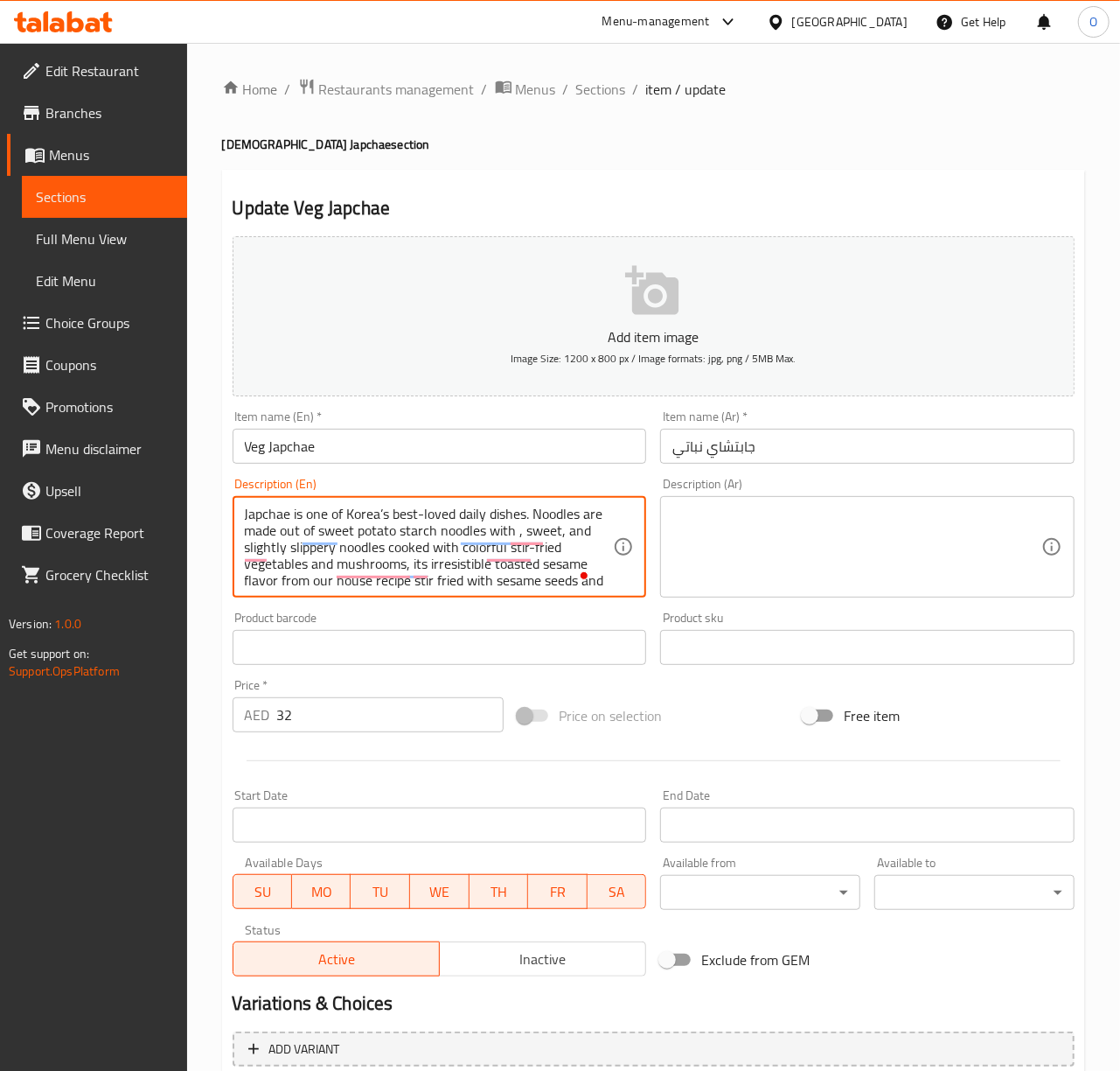
click at [547, 532] on textarea "Japchae is one of Korea’s best-loved daily dishes. Noodles are made out of swee…" at bounding box center [429, 546] width 369 height 83
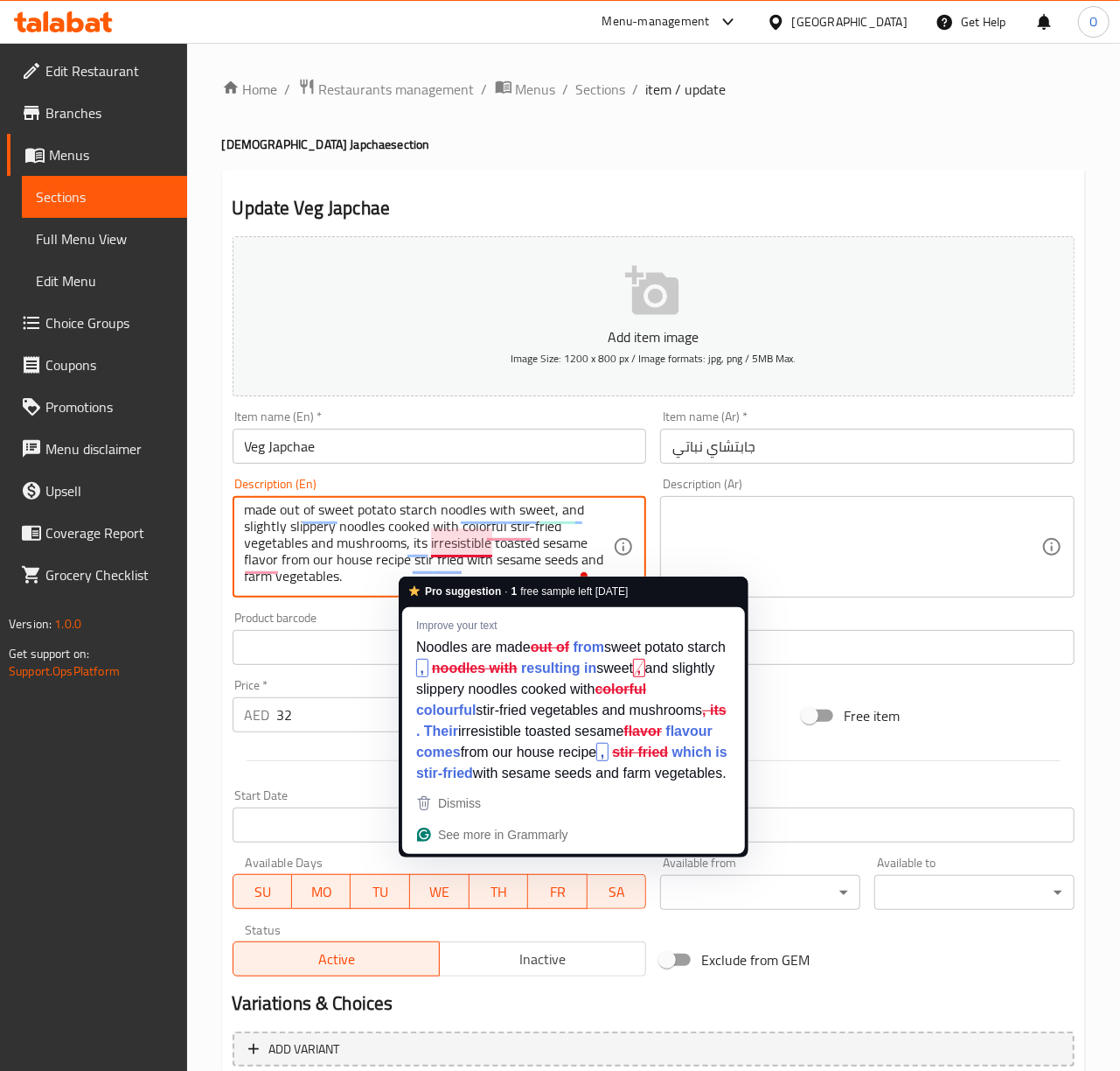
click at [449, 547] on textarea "Japchae is one of Korea’s best-loved daily dishes. Noodles are made out of swee…" at bounding box center [429, 546] width 369 height 83
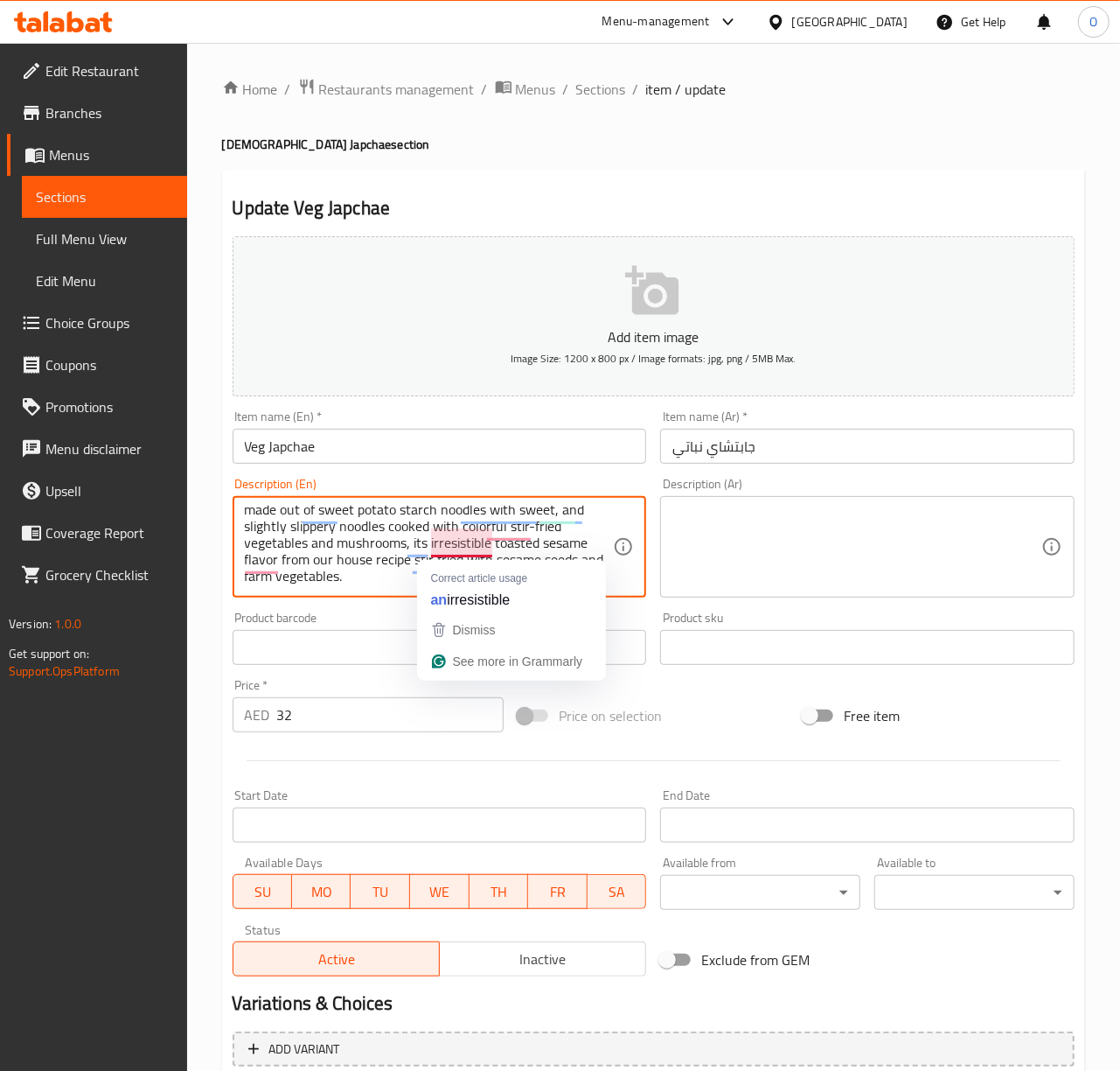
click at [449, 547] on textarea "Japchae is one of Korea’s best-loved daily dishes. Noodles are made out of swee…" at bounding box center [429, 546] width 369 height 83
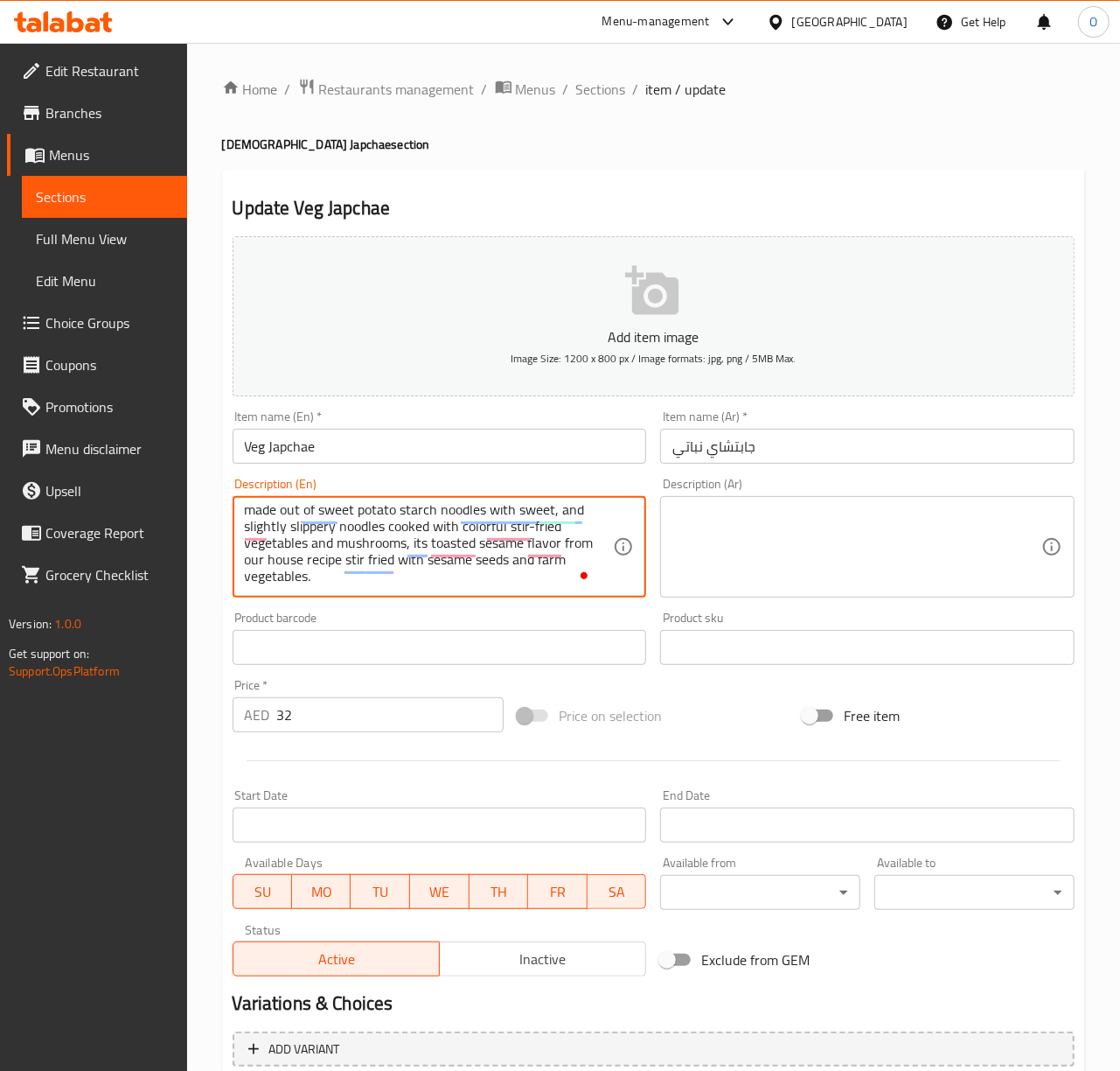
click at [514, 581] on textarea "Japchae is one of Korea’s best-loved daily dishes. Noodles are made out of swee…" at bounding box center [429, 546] width 369 height 83
type textarea "Japchae is one of Korea’s best-loved daily dishes. Noodles are made out of swee…"
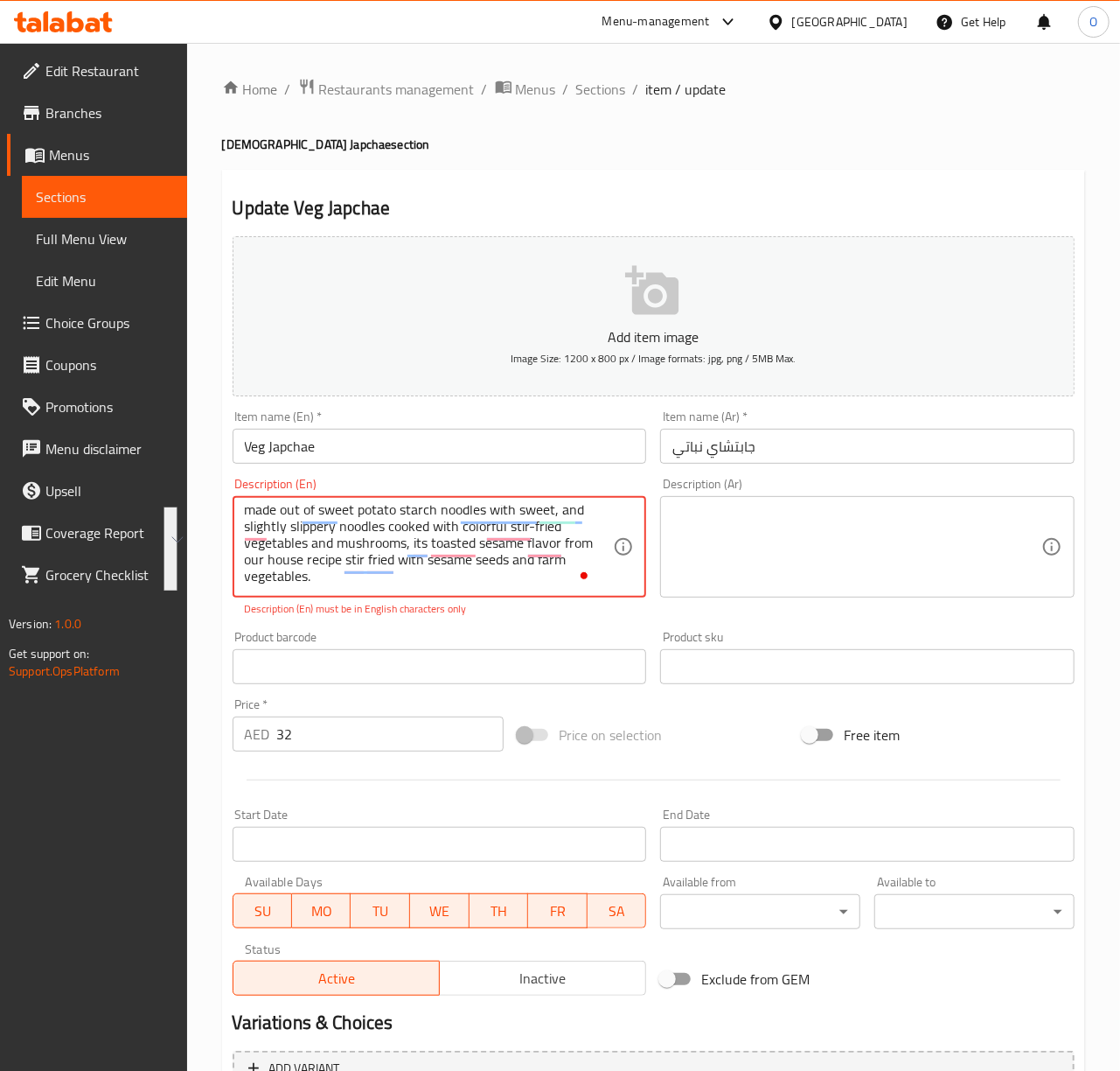
click at [836, 544] on textarea at bounding box center [857, 546] width 369 height 83
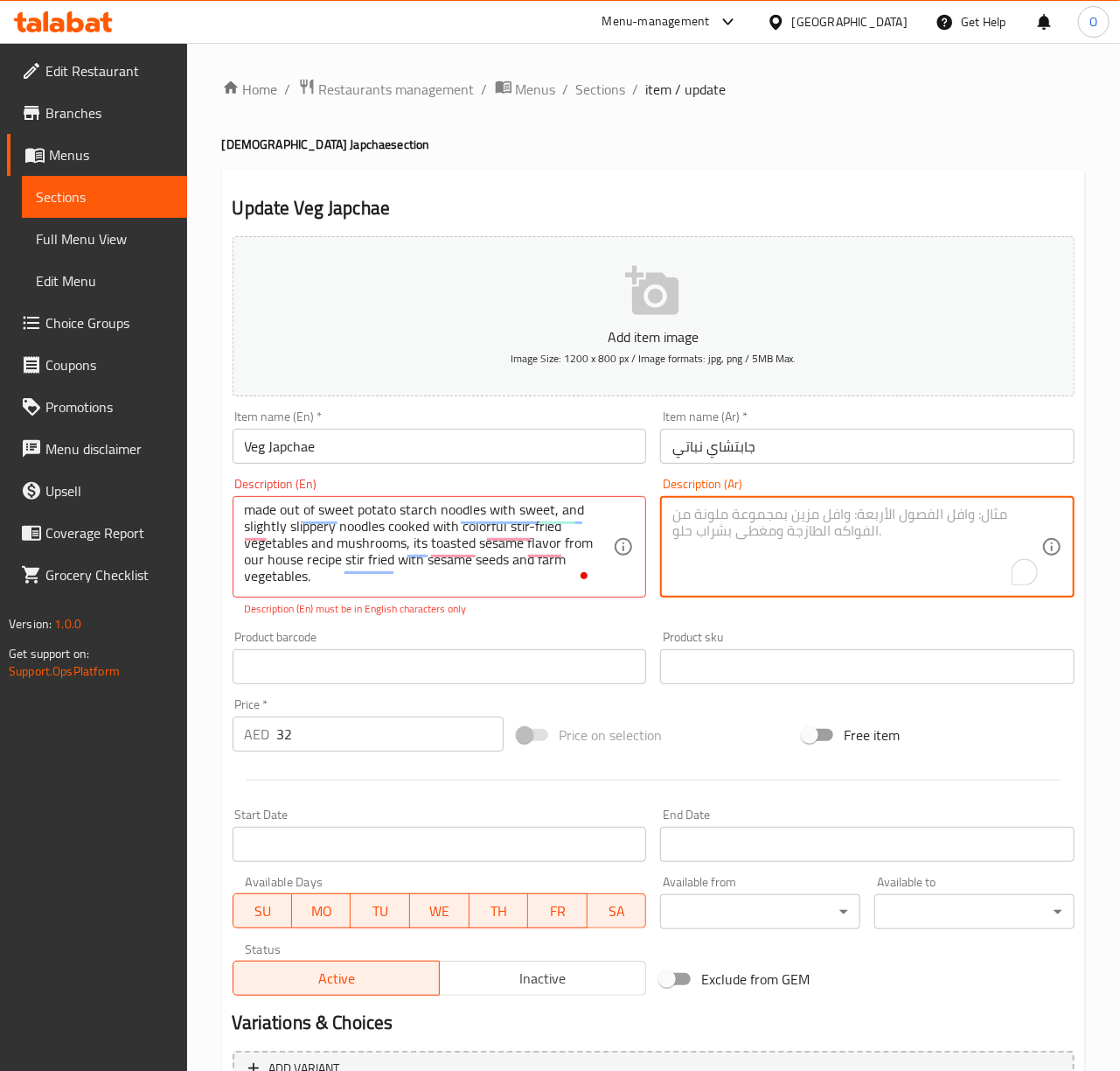
paste textarea "جابتشي من أشهر الأطباق الكورية اليومية. تُصنع النودلز من نودلز نشا البطاطا الحل…"
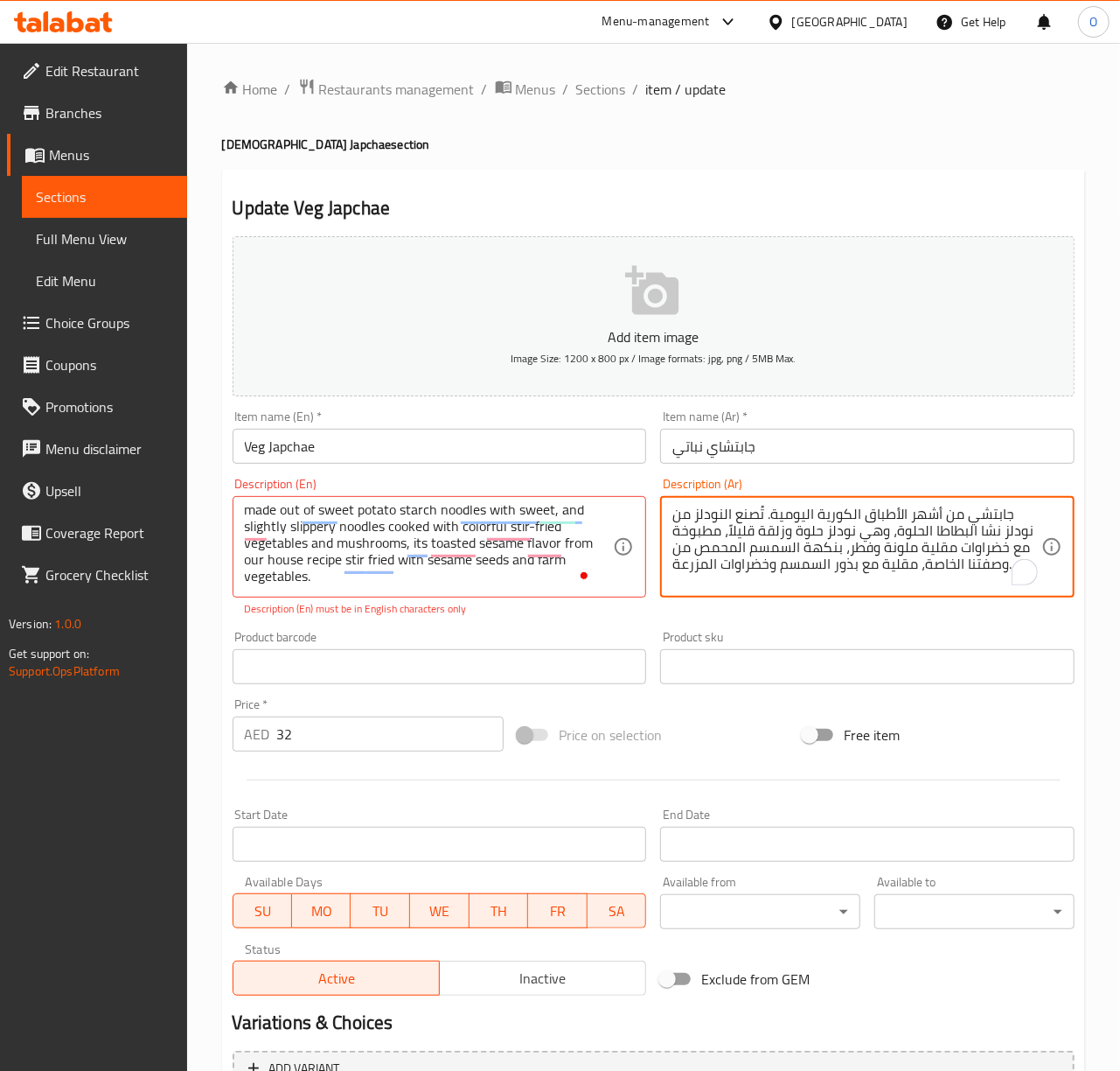
type textarea "جابتشي من أشهر الأطباق الكورية اليومية. تُصنع النودلز من نودلز نشا البطاطا الحل…"
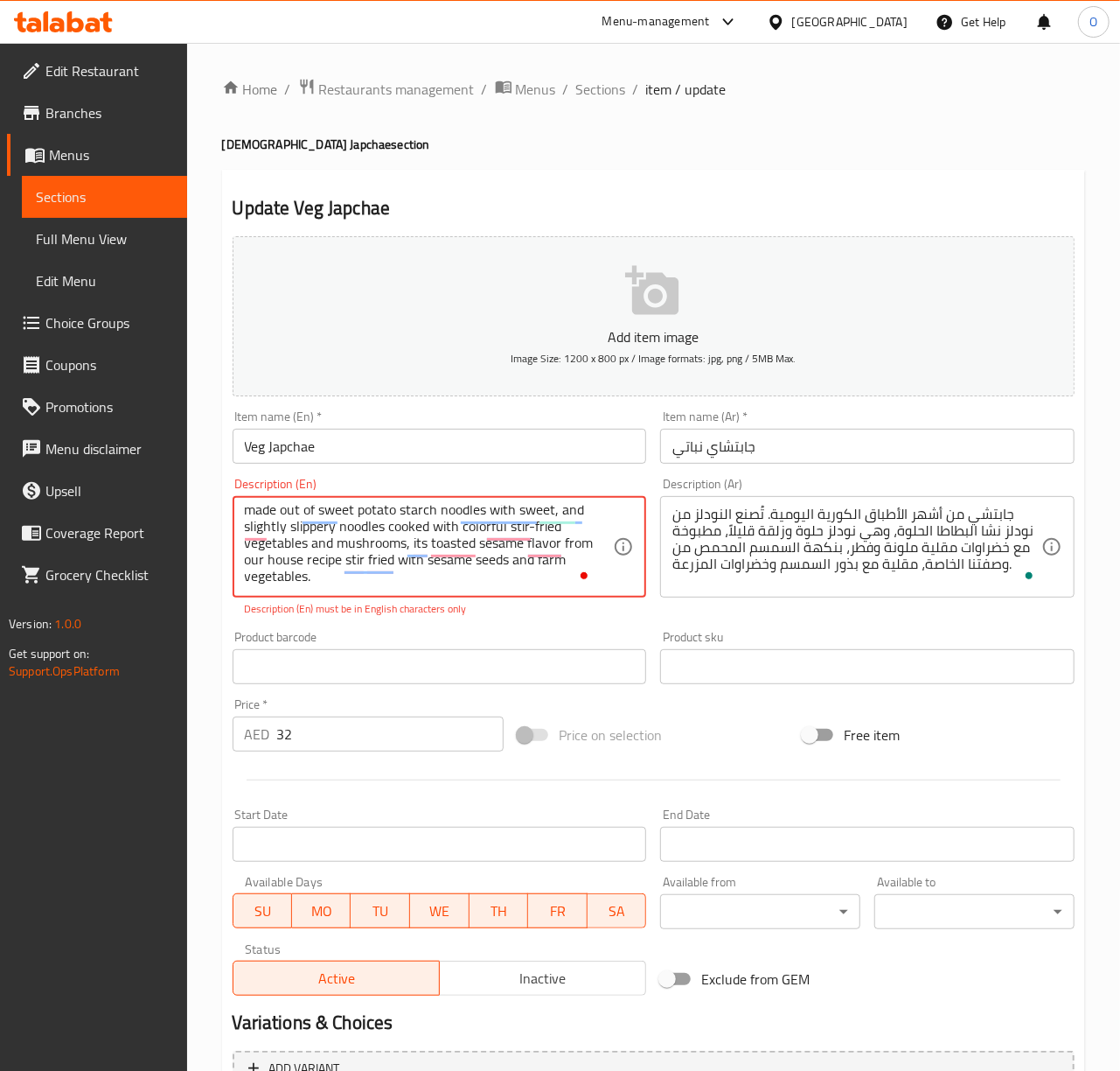
click at [477, 568] on textarea "Japchae is one of Korea’s best-loved daily dishes. Noodles are made out of swee…" at bounding box center [429, 546] width 369 height 83
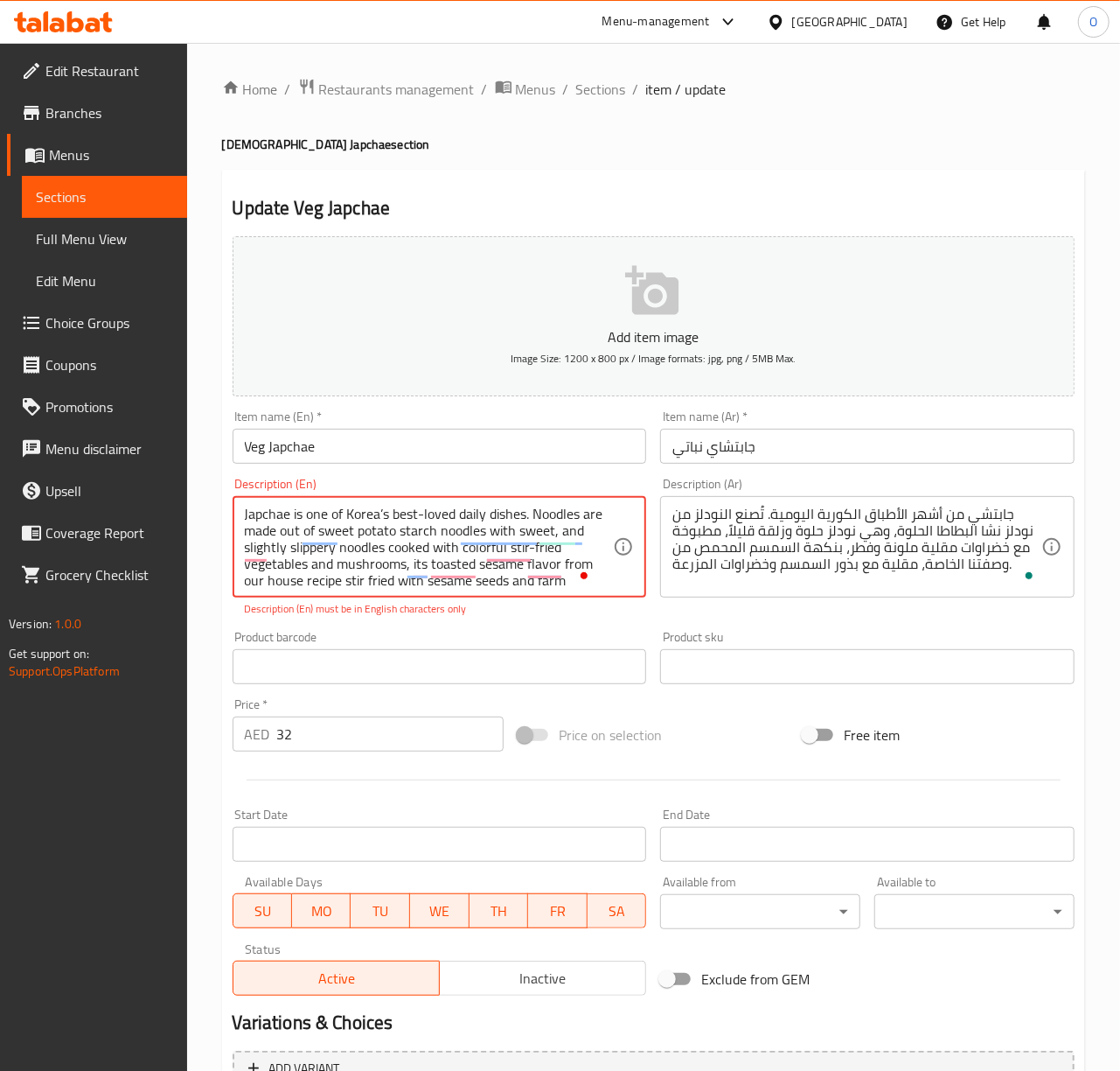
click at [377, 512] on textarea "Japchae is one of Korea’s best-loved daily dishes. Noodles are made out of swee…" at bounding box center [429, 546] width 369 height 83
type textarea "Japchae is one of Korea's best-loved daily dishes. Noodles are made out of swee…"
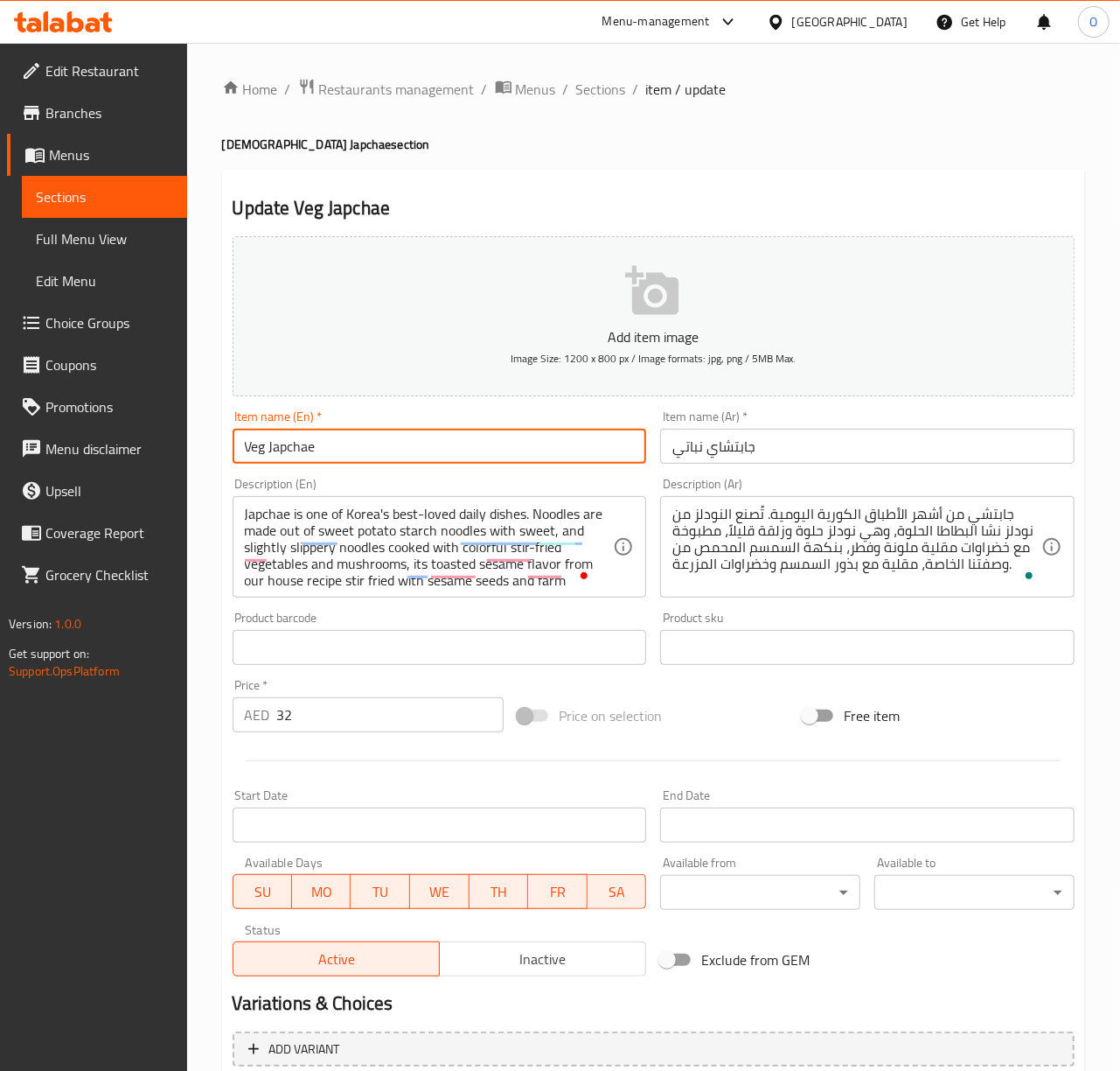
click at [486, 445] on input "Veg Japchae" at bounding box center [440, 446] width 415 height 35
click at [732, 455] on input "جابتشاي نباتي" at bounding box center [868, 446] width 415 height 35
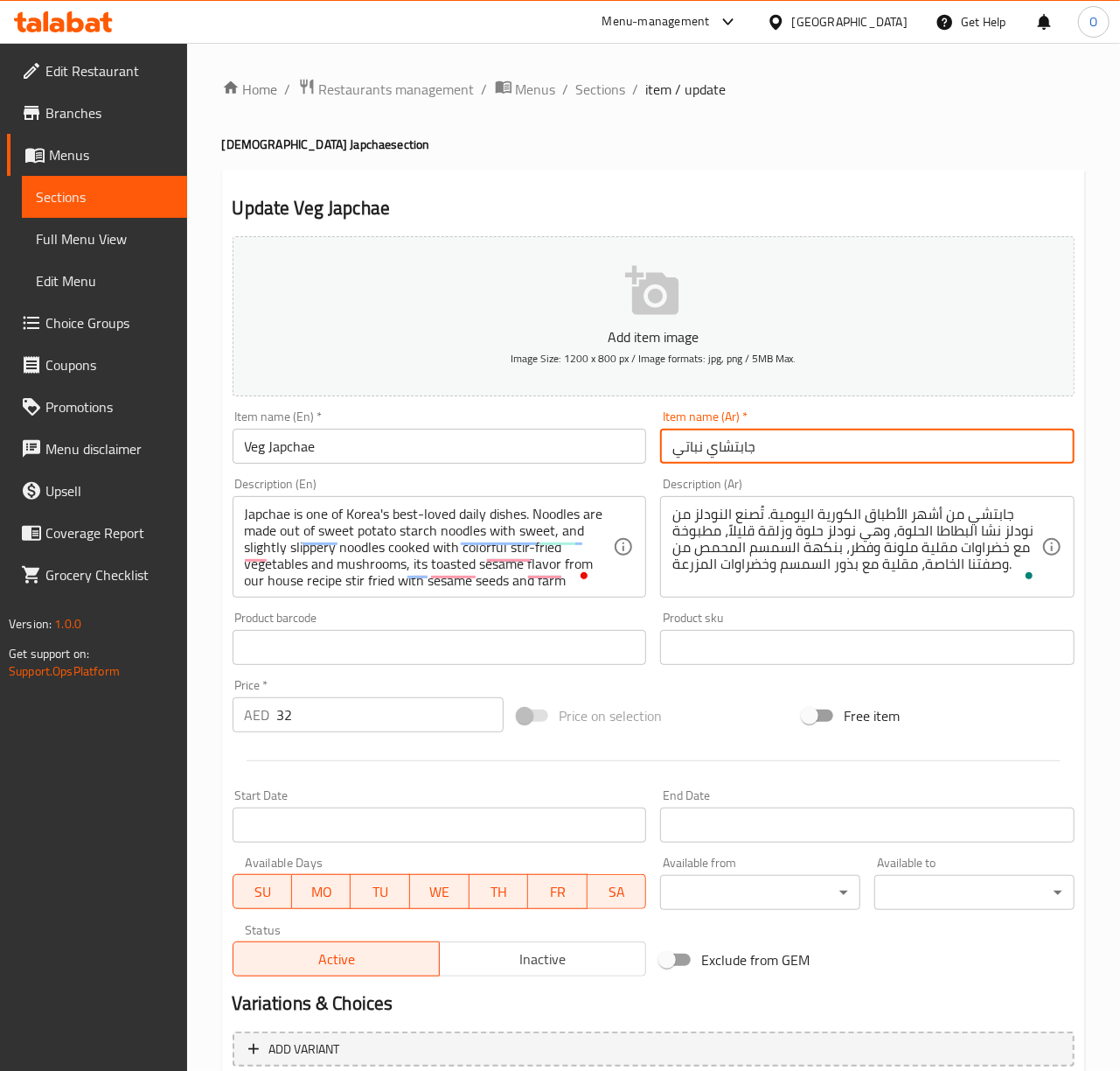
click at [732, 455] on input "جابتشاي نباتي" at bounding box center [868, 446] width 415 height 35
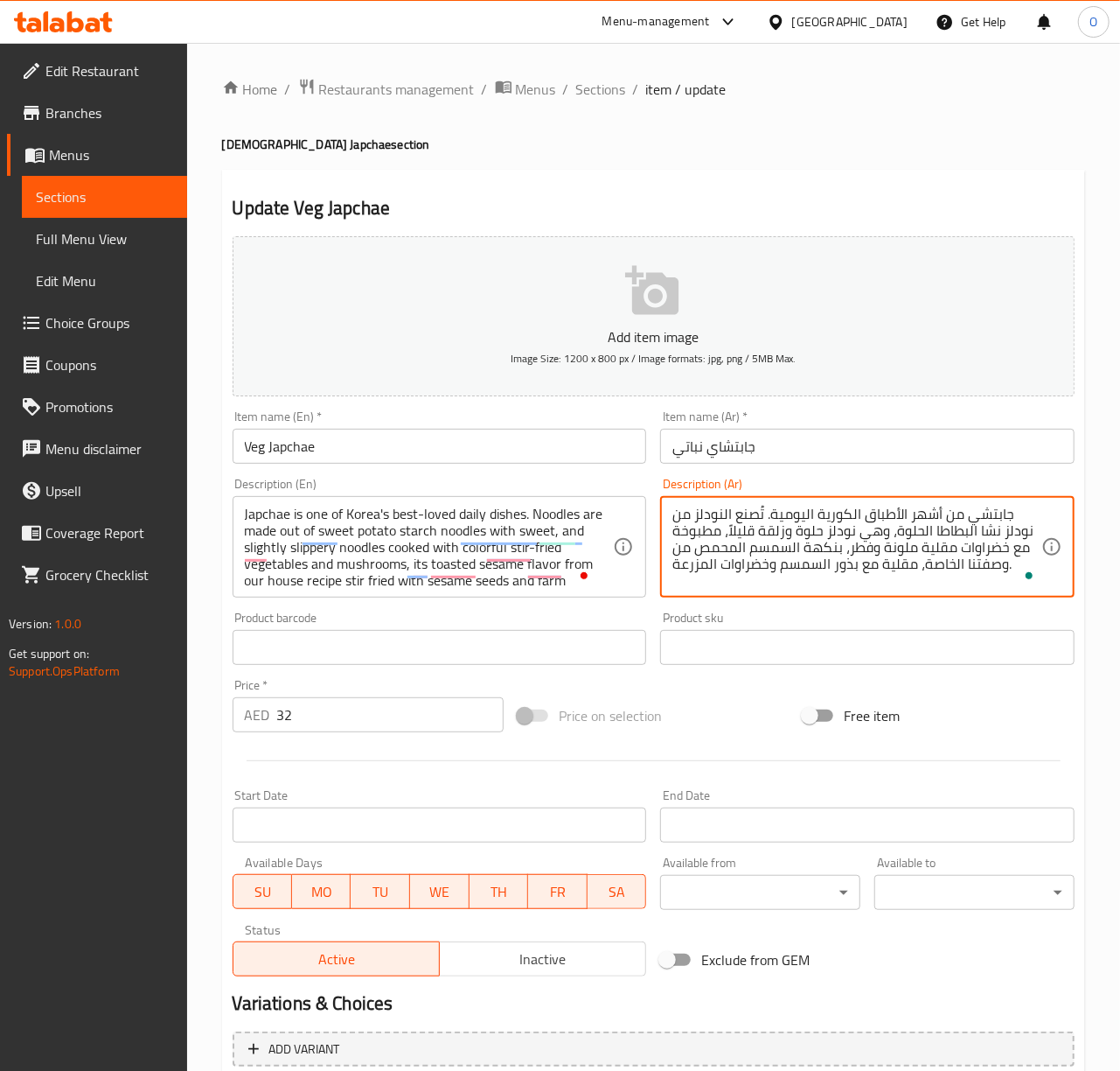
click at [993, 526] on textarea "جابتشي من أشهر الأطباق الكورية اليومية. تُصنع النودلز من نودلز نشا البطاطا الحل…" at bounding box center [857, 546] width 369 height 83
paste textarea "ا"
click at [756, 523] on textarea "جابتشاي من أشهر الأطباق الكورية اليومية. تُصنع النودلز من نودلز نشا البطاطا الح…" at bounding box center [857, 546] width 369 height 83
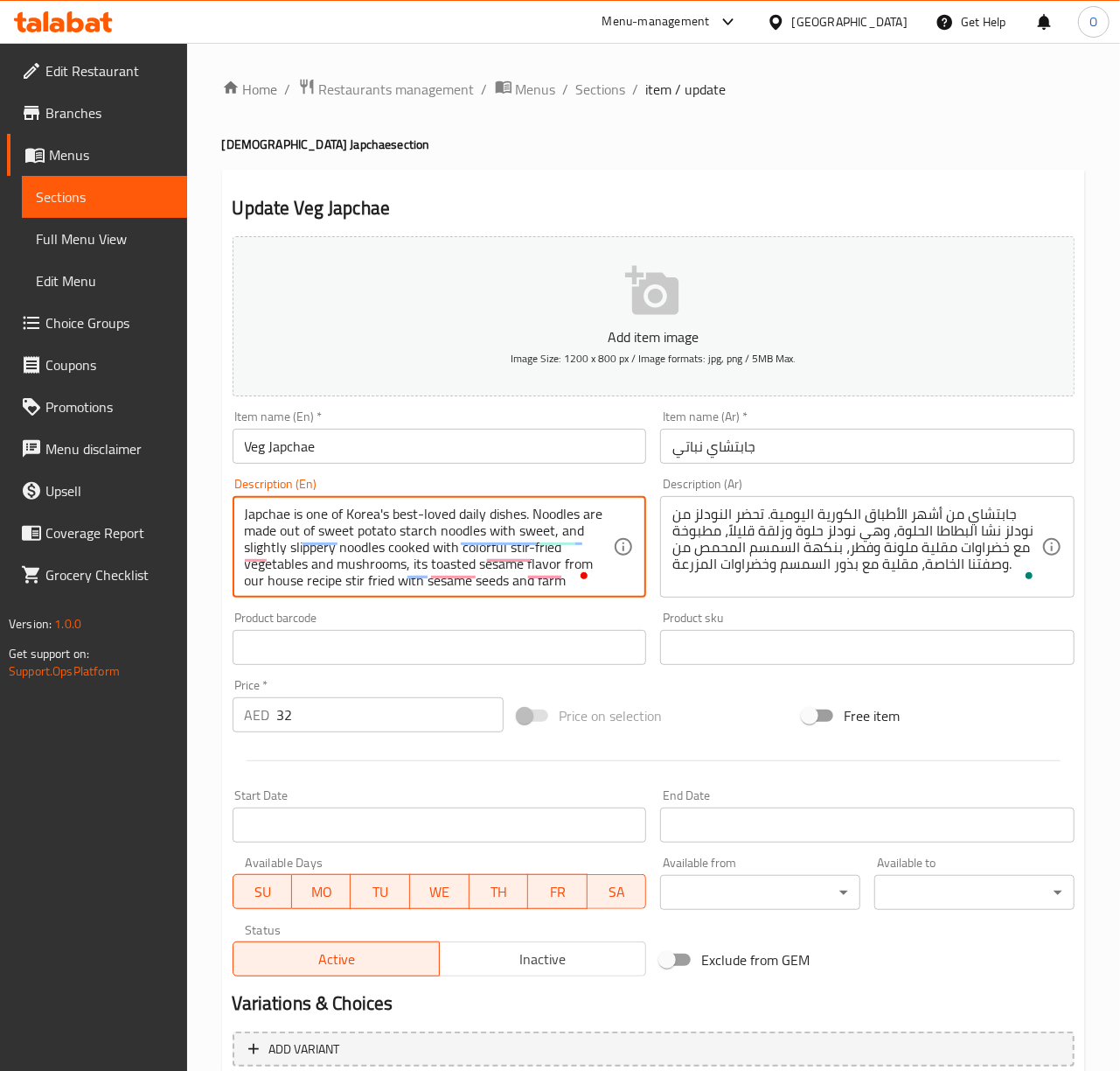
click at [336, 554] on textarea "Japchae is one of Korea's best-loved daily dishes. Noodles are made out of swee…" at bounding box center [429, 546] width 369 height 83
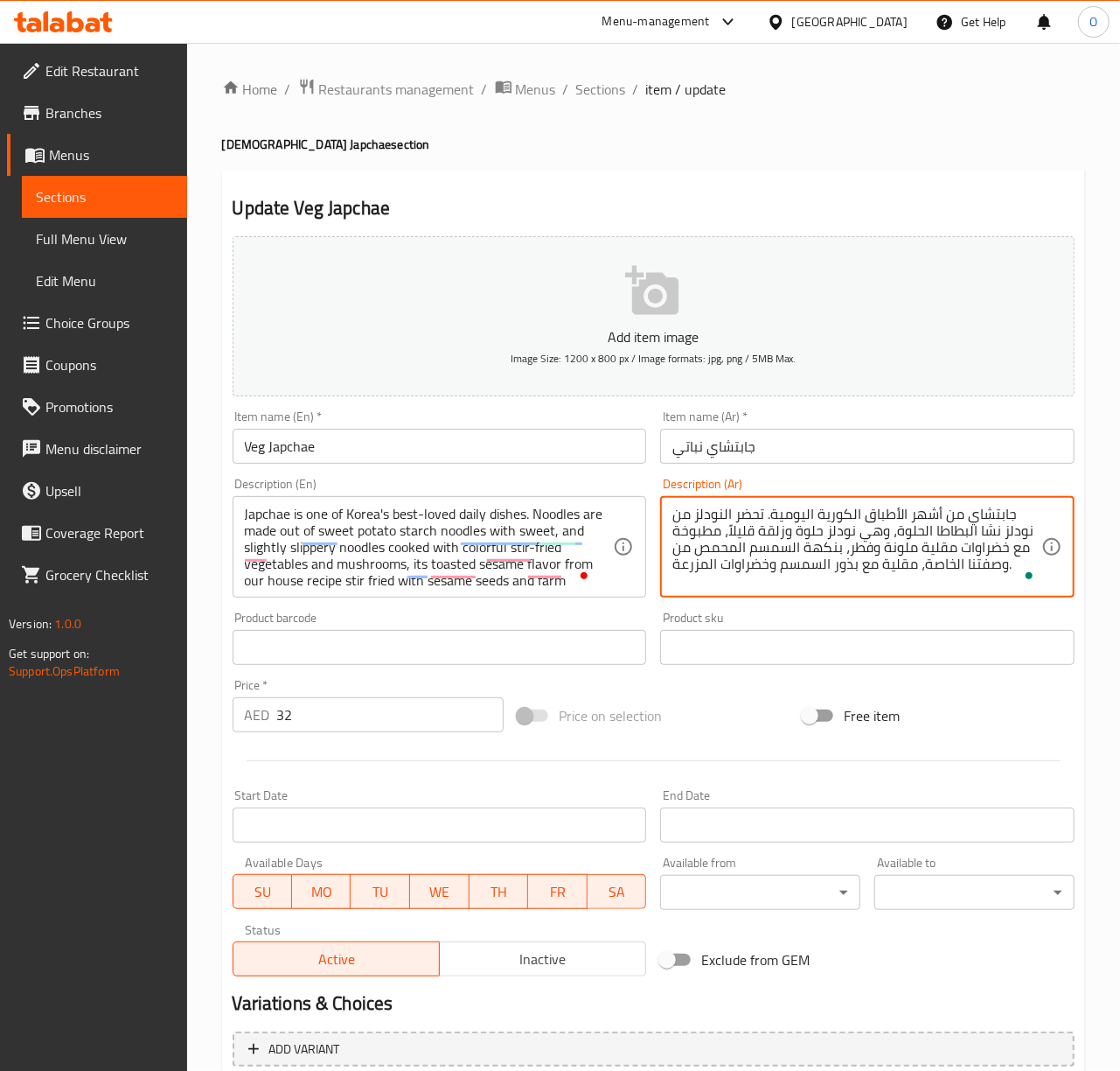
drag, startPoint x: 786, startPoint y: 534, endPoint x: 770, endPoint y: 534, distance: 16.0
click at [770, 534] on textarea "جابتشاي من أشهر الأطباق الكورية اليومية. تحضر النودلز من نودلز نشا البطاطا الحل…" at bounding box center [857, 546] width 369 height 83
click at [739, 565] on textarea "جابتشاي من أشهر الأطباق الكورية اليومية. تحضر النودلز من نودلز نشا البطاطا الحل…" at bounding box center [857, 546] width 369 height 83
click at [717, 567] on textarea "جابتشاي من أشهر الأطباق الكورية اليومية. تحضر النودلز من نودلز نشا البطاطا الحل…" at bounding box center [857, 546] width 369 height 83
click at [773, 565] on textarea "جابتشاي من أشهر الأطباق الكورية اليومية. تحضر النودلز من نودلز نشا البطاطا الحل…" at bounding box center [857, 546] width 369 height 83
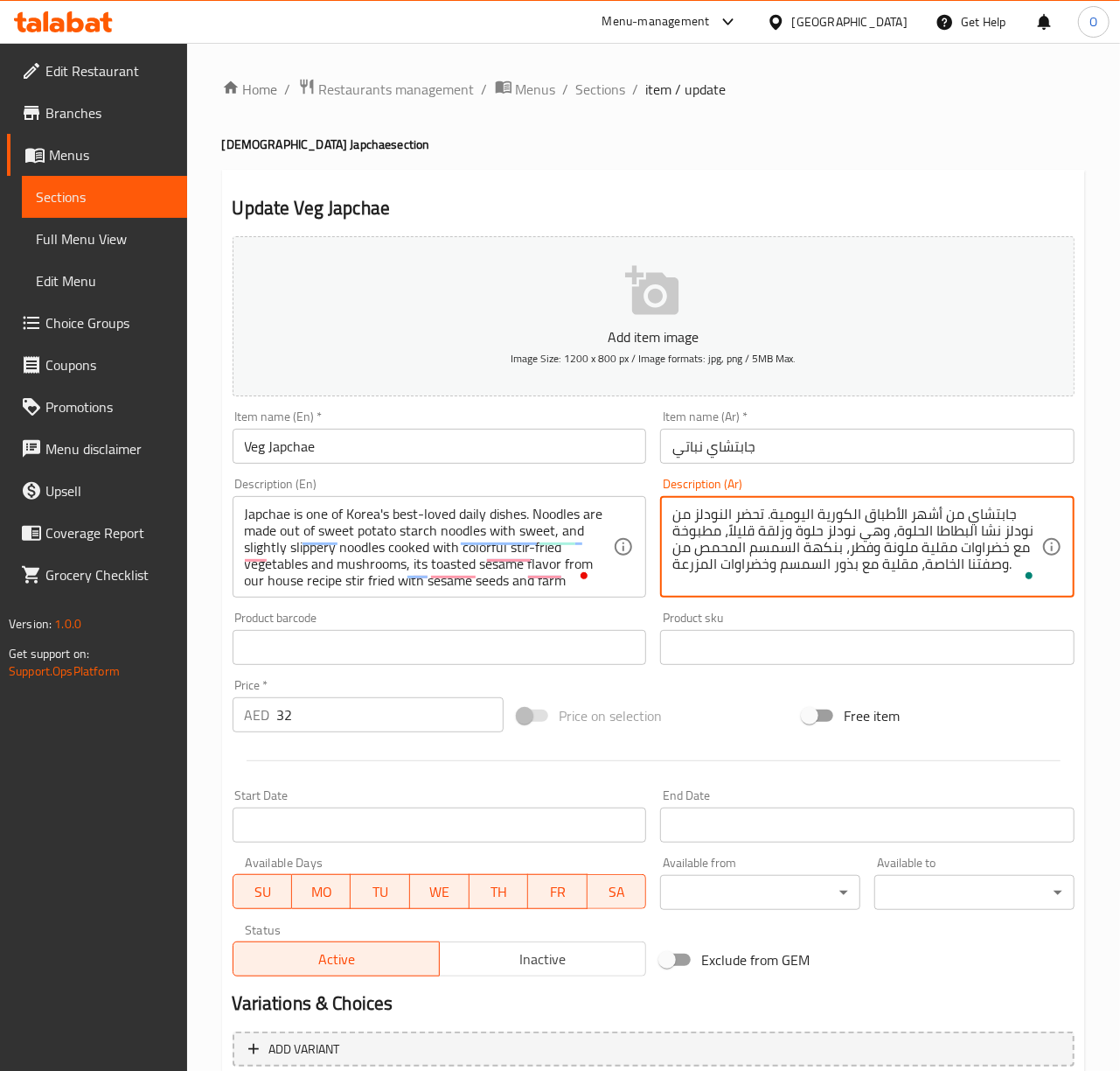
click at [704, 564] on textarea "جابتشاي من أشهر الأطباق الكورية اليومية. تحضر النودلز من نودلز نشا البطاطا الحل…" at bounding box center [857, 546] width 369 height 83
click at [745, 567] on textarea "جابتشاي من أشهر الأطباق الكورية اليومية. تحضر النودلز من نودلز نشا البطاطا الحل…" at bounding box center [857, 546] width 369 height 83
click at [977, 547] on textarea "جابتشاي من أشهر الأطباق الكورية اليومية. تحضر النودلز من نودلز نشا البطاطا الحل…" at bounding box center [857, 546] width 369 height 83
type textarea "جابتشاي من أشهر الأطباق الكورية اليومية. تحضر النودلز من نودلز نشا البطاطا الحل…"
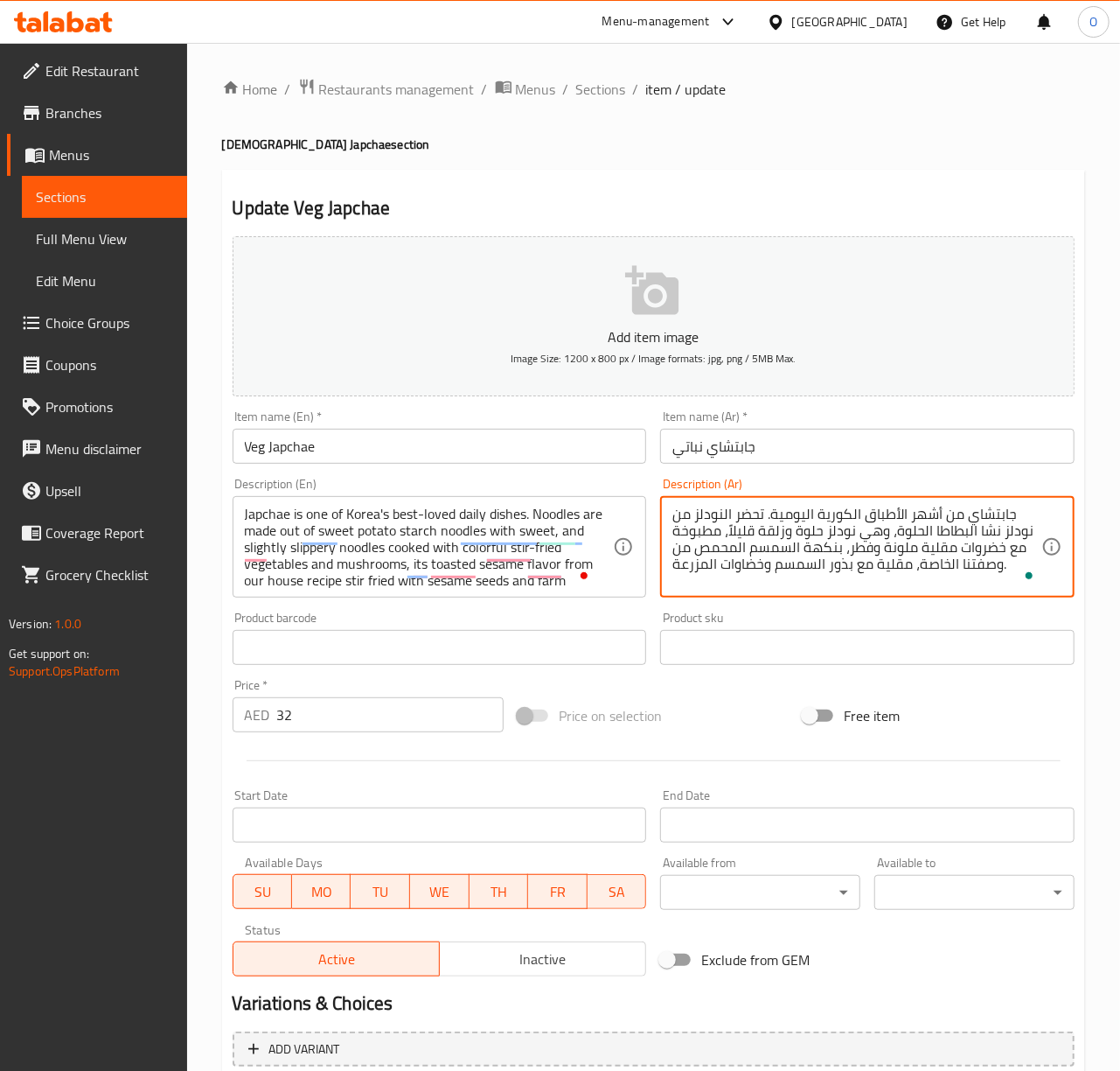
click at [503, 430] on input "Veg Japchae" at bounding box center [440, 446] width 415 height 35
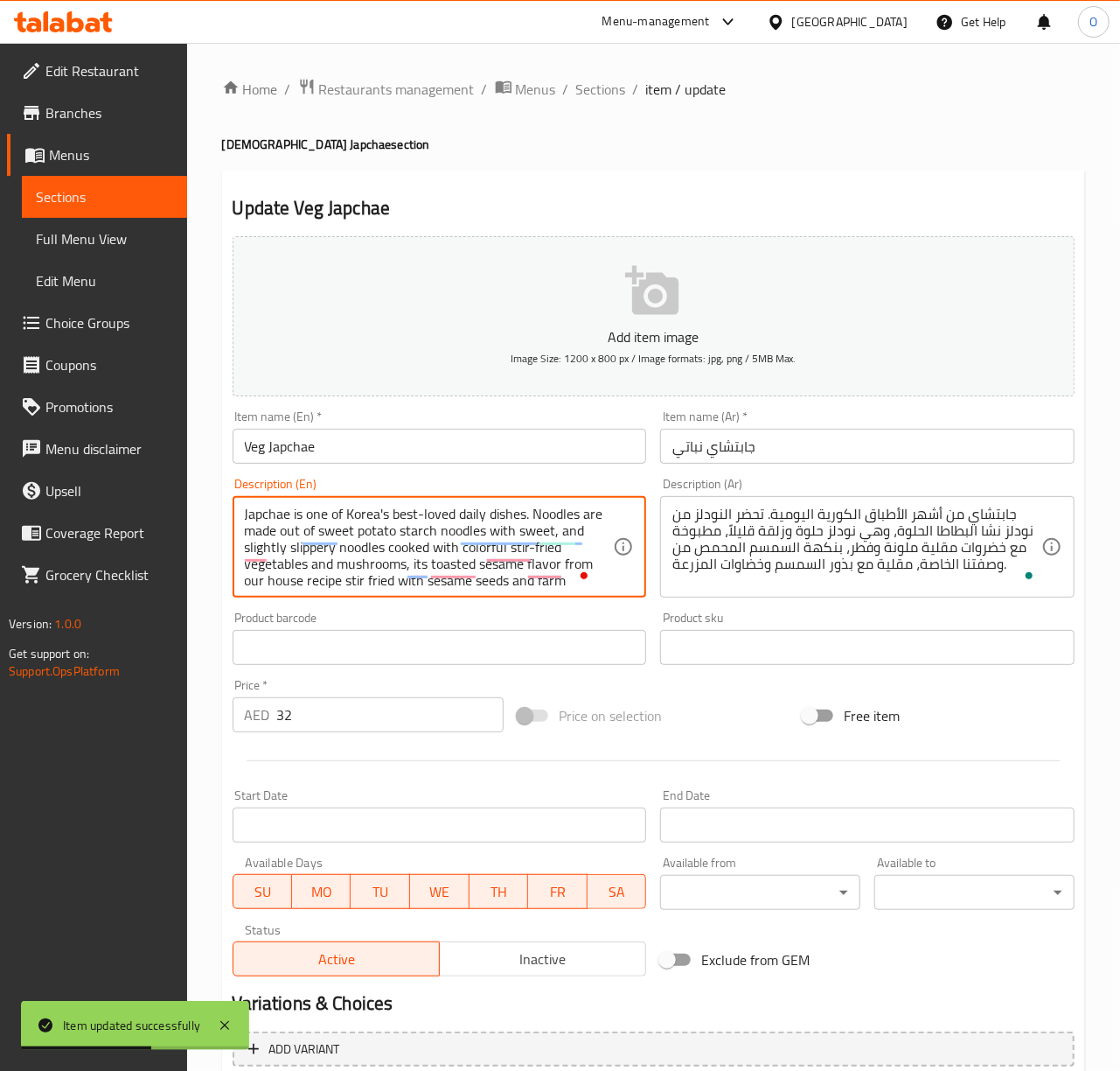
click at [367, 515] on textarea "Japchae is one of Korea's best-loved daily dishes. Noodles are made out of swee…" at bounding box center [429, 546] width 369 height 83
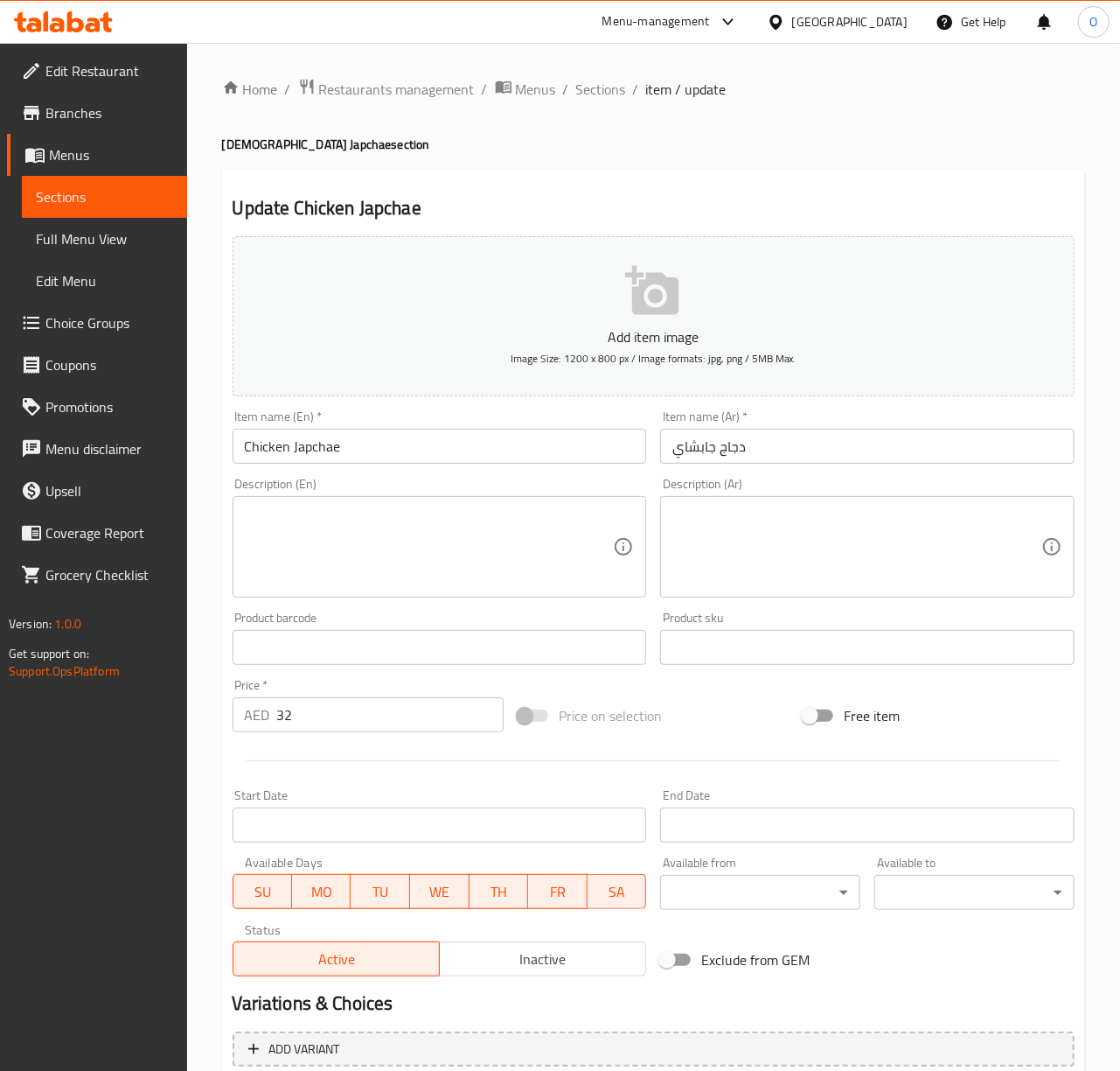
click at [694, 448] on input "دجاج جابشاي" at bounding box center [868, 446] width 415 height 35
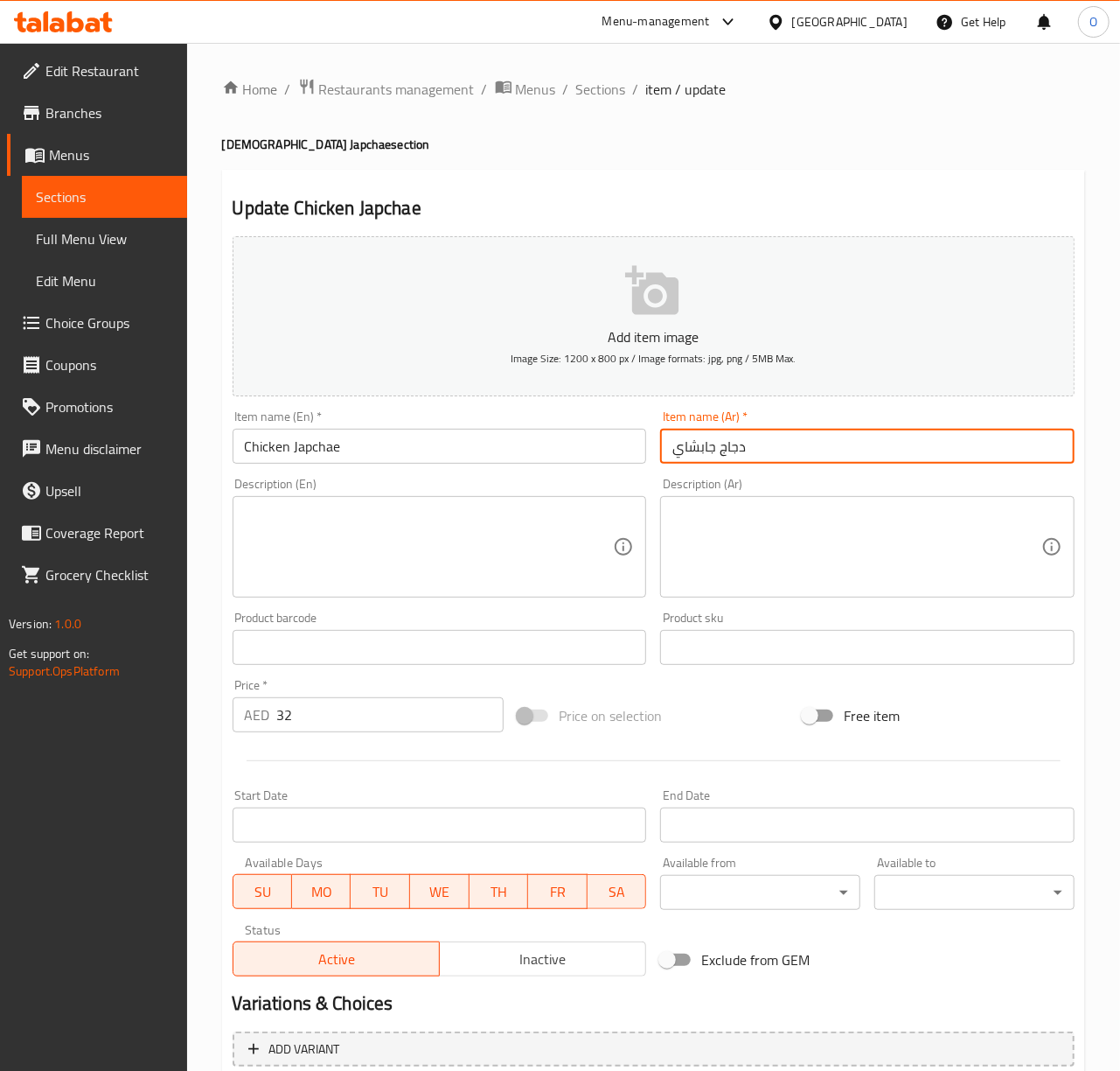
click at [694, 448] on input "دجاج جابشاي" at bounding box center [868, 446] width 415 height 35
click at [668, 455] on input "دجاج" at bounding box center [868, 446] width 415 height 35
paste input "جابتشاي"
type input "جابتشاي دجاج"
click at [419, 557] on textarea at bounding box center [429, 546] width 369 height 83
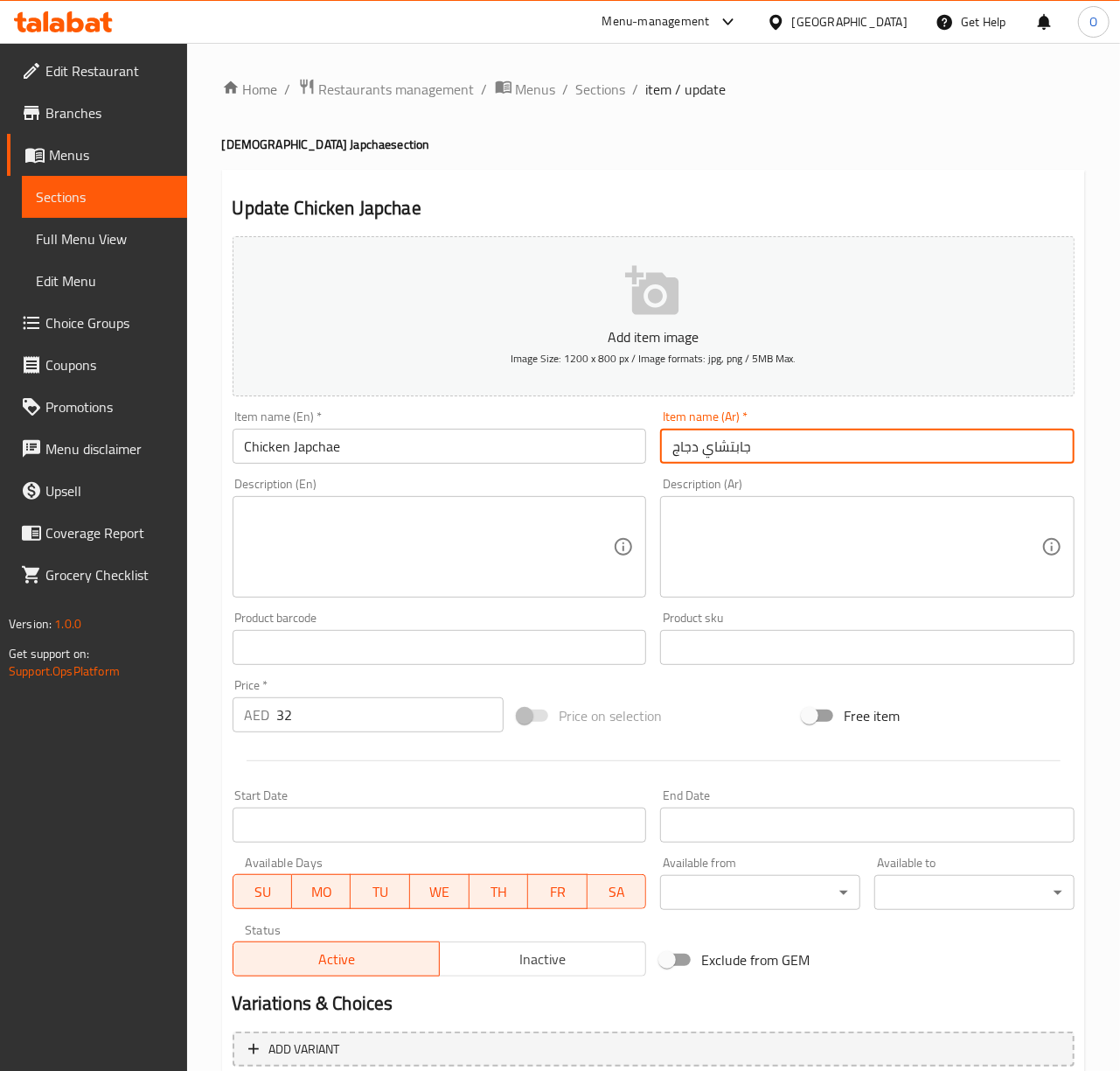
paste textarea "Japchae is one of Korea’s best-loved daily dishes. Noodles are made out of swee…"
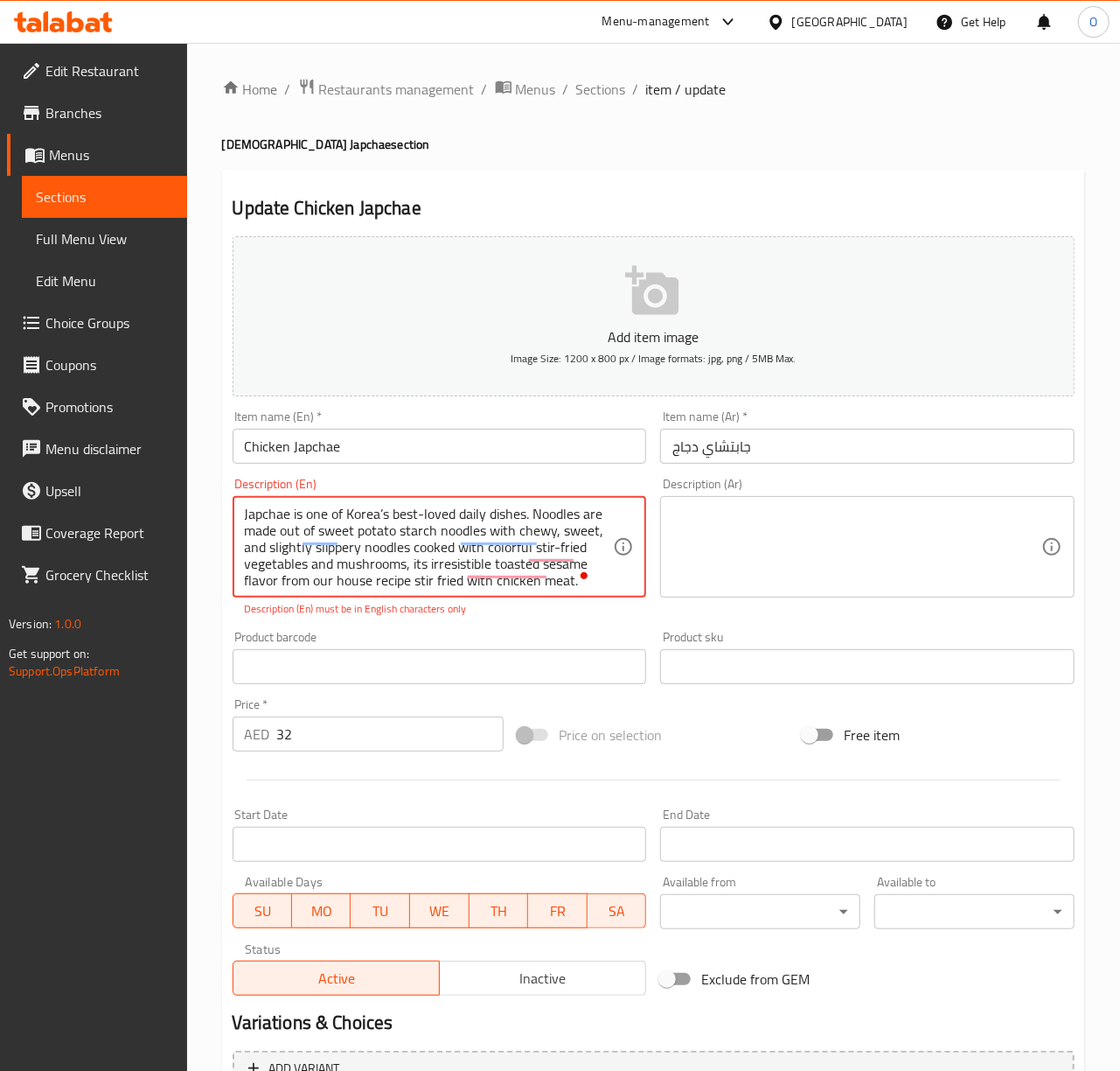
click at [357, 520] on textarea "Japchae is one of Korea’s best-loved daily dishes. Noodles are made out of swee…" at bounding box center [429, 546] width 369 height 83
paste textarea "'"
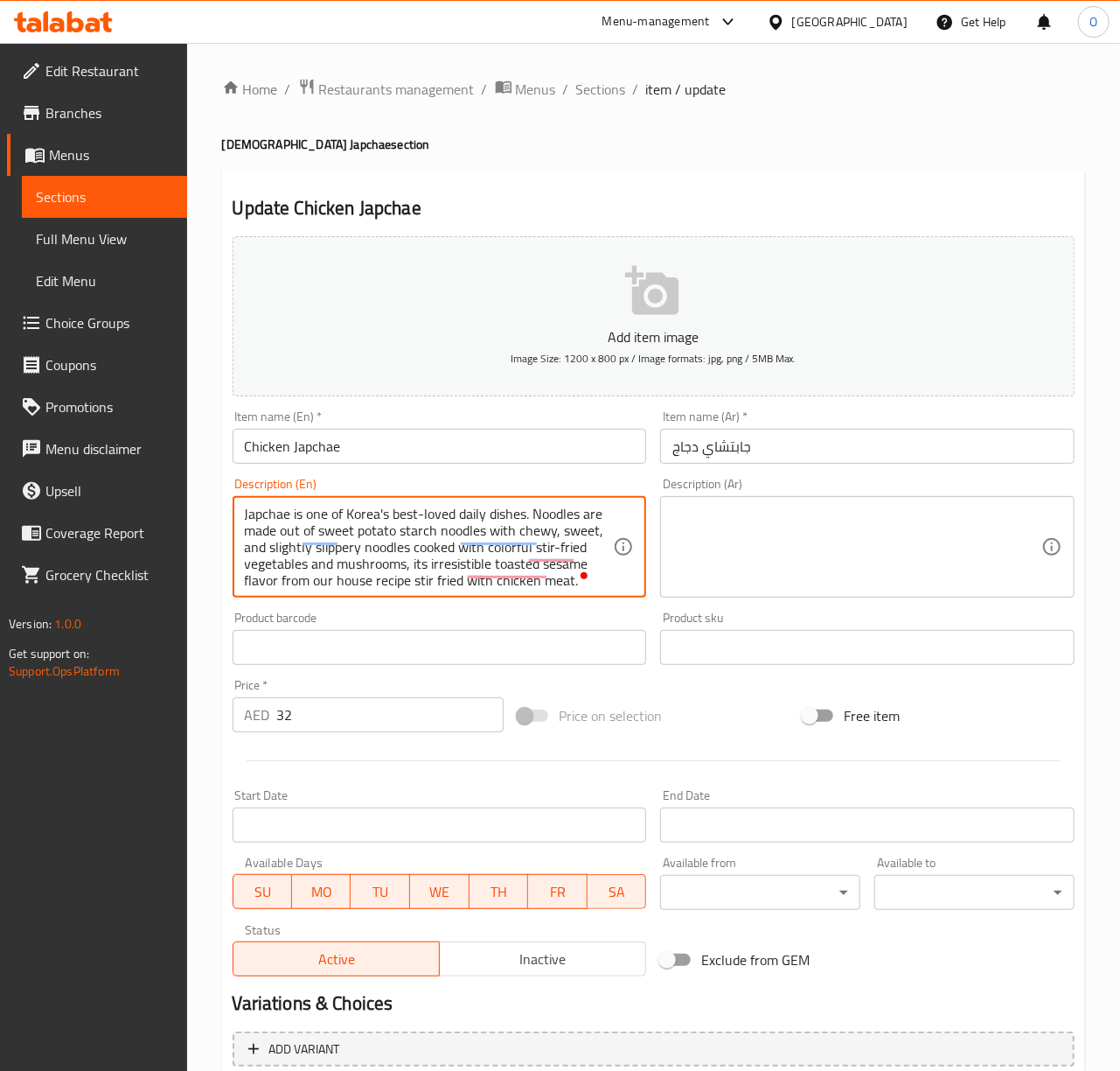
click at [368, 536] on textarea "Japchae is one of Korea's best-loved daily dishes. Noodles are made out of swee…" at bounding box center [429, 546] width 369 height 83
click at [553, 533] on textarea "Japchae is one of Korea's best-loved daily dishes. Noodles are made out of swee…" at bounding box center [429, 546] width 369 height 83
click at [543, 530] on textarea "Japchae is one of Korea's best-loved daily dishes. Noodles are made out of swee…" at bounding box center [429, 546] width 369 height 83
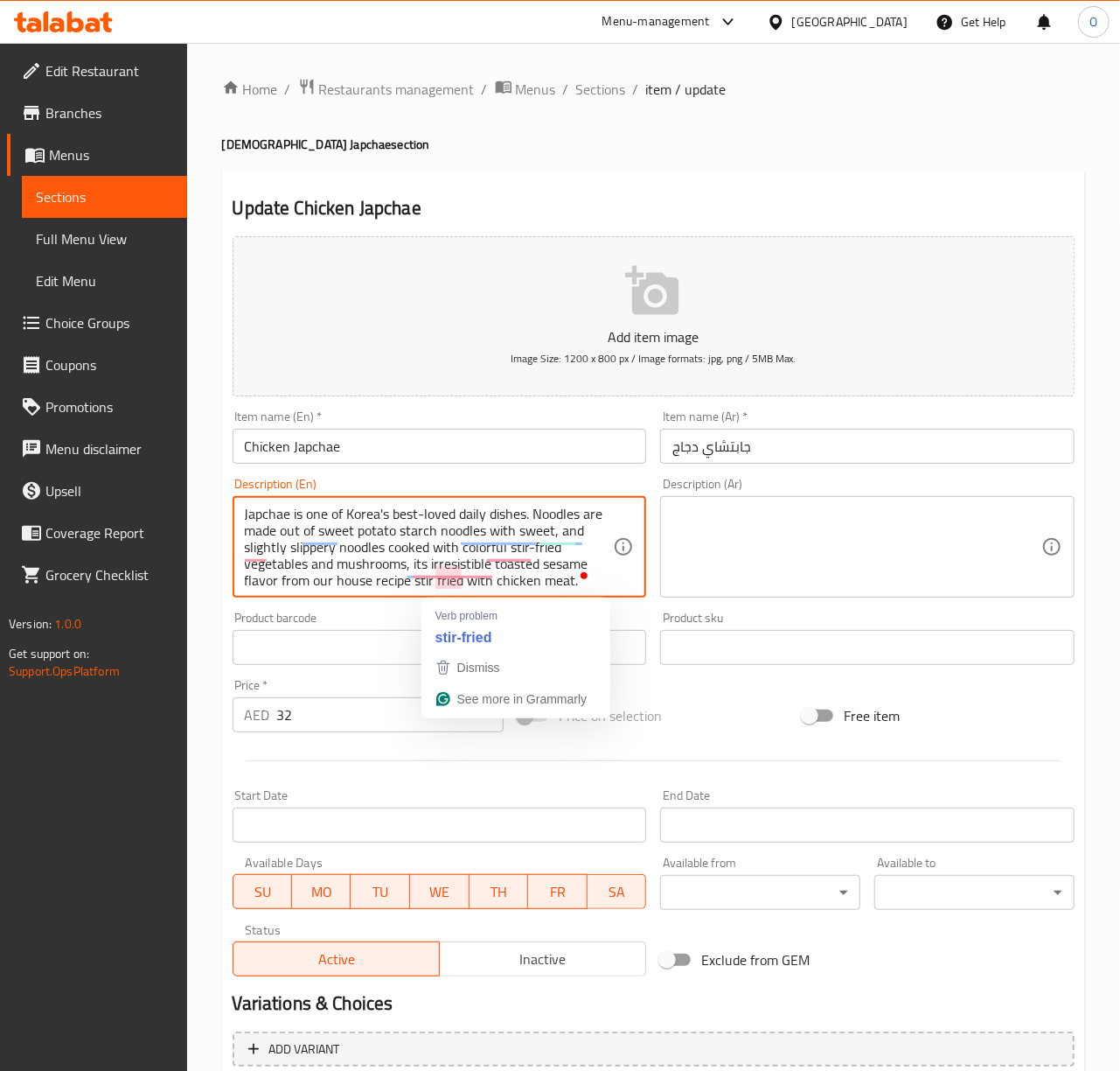
click at [453, 567] on textarea "Japchae is one of Korea's best-loved daily dishes. Noodles are made out of swee…" at bounding box center [429, 546] width 369 height 83
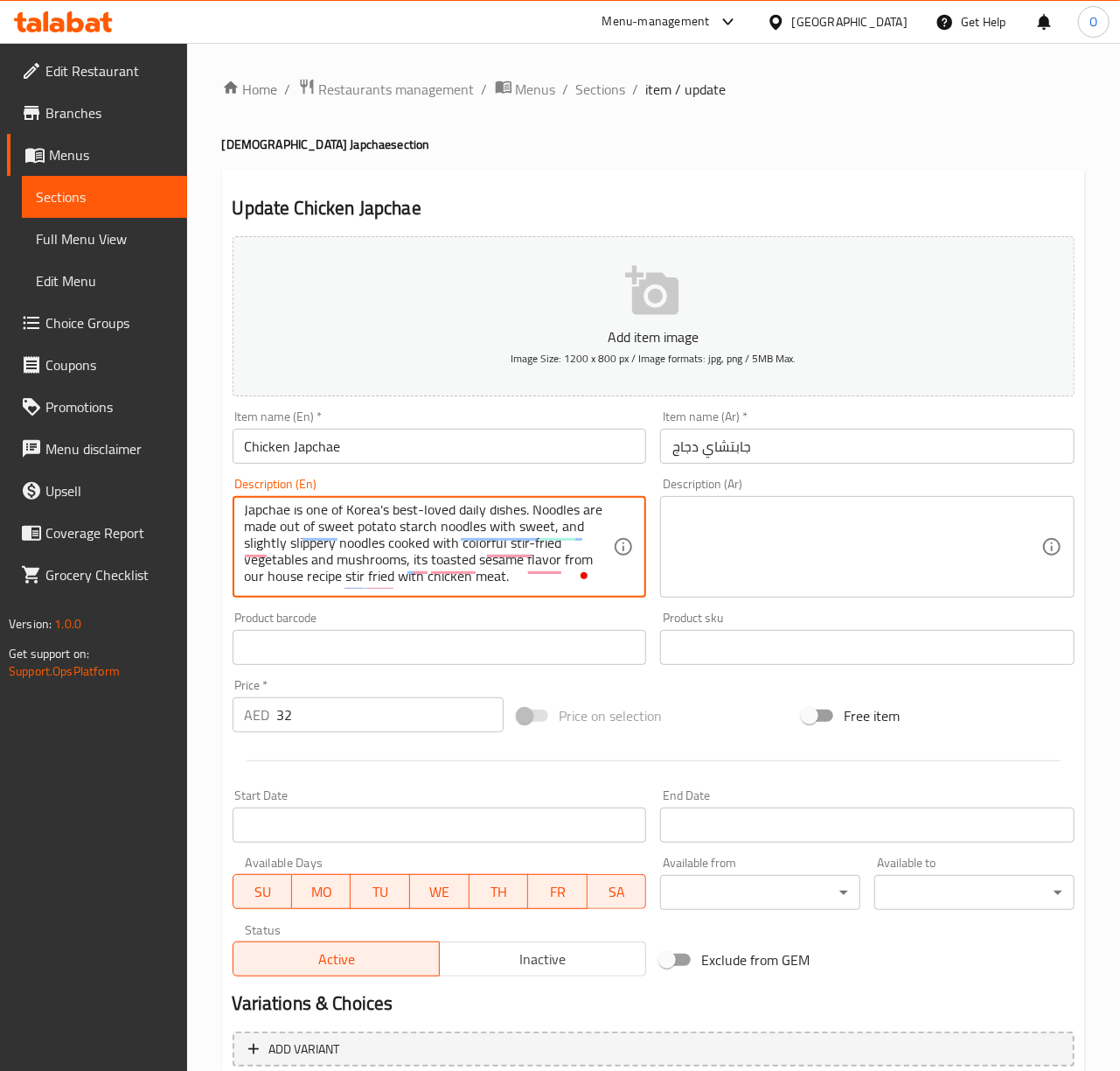
click at [530, 579] on textarea "Japchae is one of Korea's best-loved daily dishes. Noodles are made out of swee…" at bounding box center [429, 546] width 369 height 83
type textarea "Japchae is one of Korea's best-loved daily dishes. Noodles are made out of swee…"
click at [759, 519] on textarea at bounding box center [857, 546] width 369 height 83
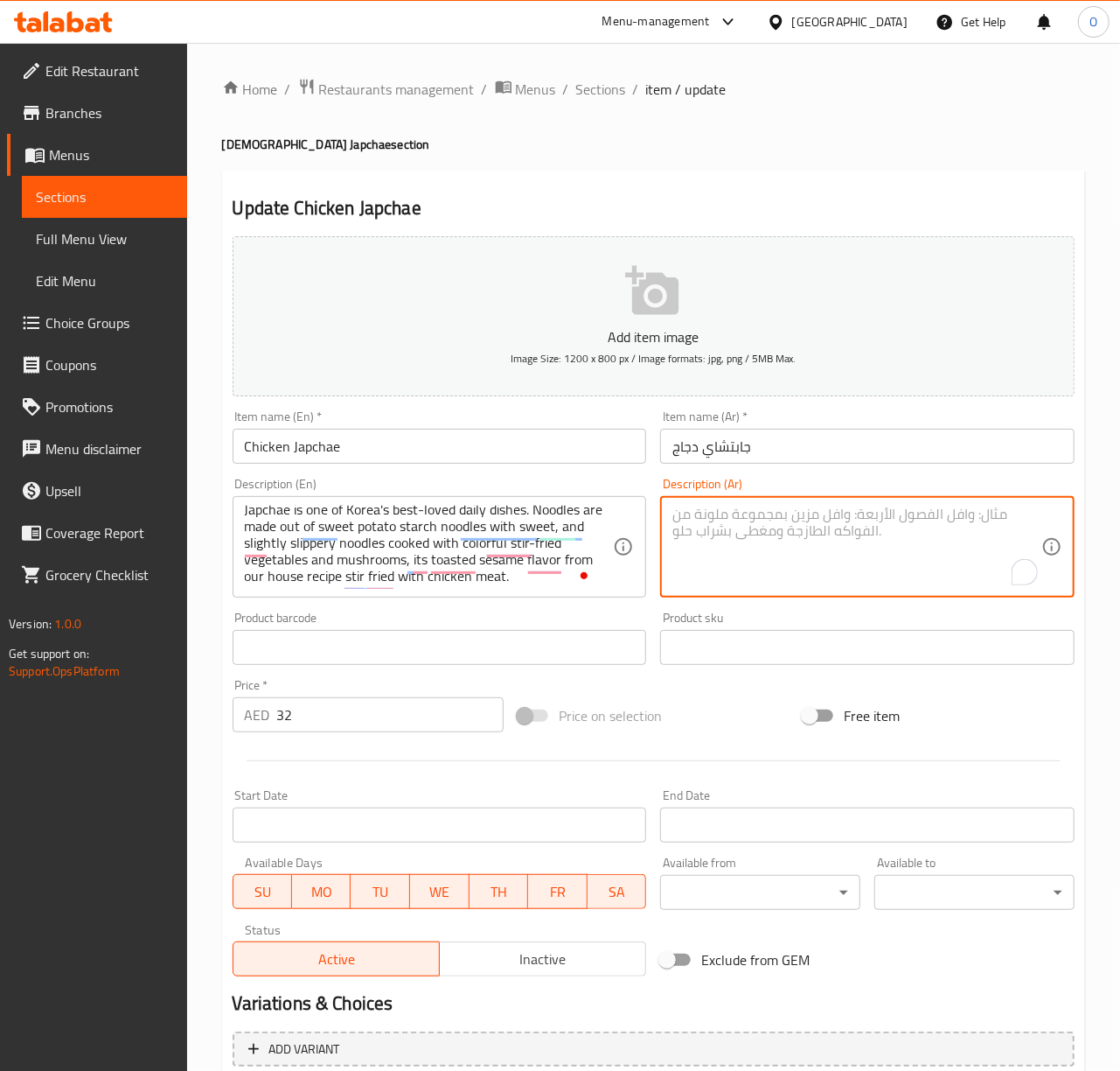
paste textarea "جابتشاي من أشهر الأطباق الكورية اليومية. تُصنع النودلز من نودلز نشا البطاطا الح…"
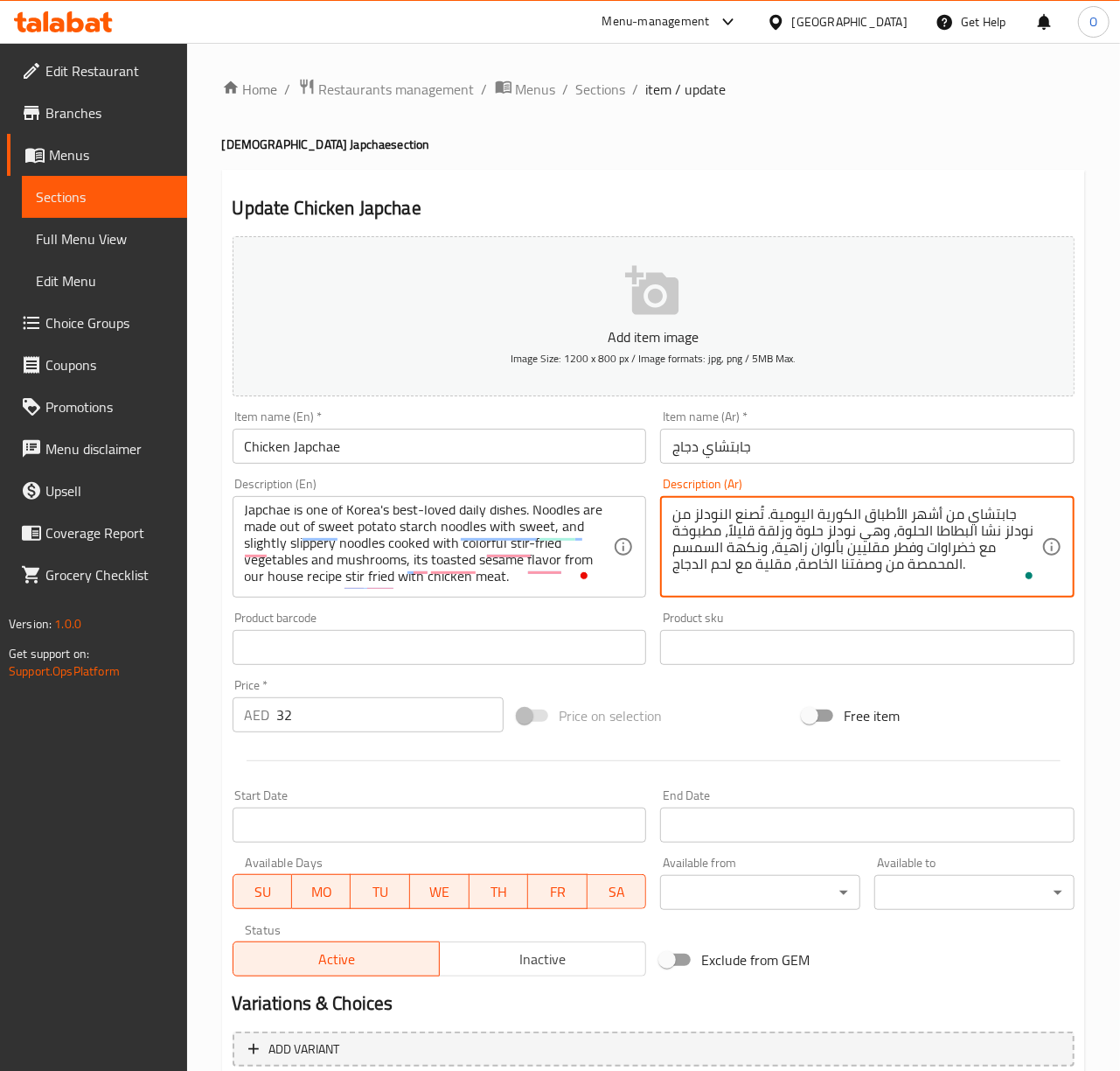
click at [753, 520] on textarea "جابتشاي من أشهر الأطباق الكورية اليومية. تُصنع النودلز من نودلز نشا البطاطا الح…" at bounding box center [857, 546] width 369 height 83
click at [945, 551] on textarea "جابتشاي من أشهر الأطباق الكورية اليومية. تحضر النودلز من نودلز نشا البطاطا الحل…" at bounding box center [857, 546] width 369 height 83
click at [921, 550] on textarea "جابتشاي من أشهر الأطباق الكورية اليومية. تحضر النودلز من نودلز نشا البطاطا الحل…" at bounding box center [857, 546] width 369 height 83
click at [806, 560] on textarea "جابتشاي من أشهر الأطباق الكورية اليومية. تحضر النودلز من نودلز نشا البطاطا الحل…" at bounding box center [857, 546] width 369 height 83
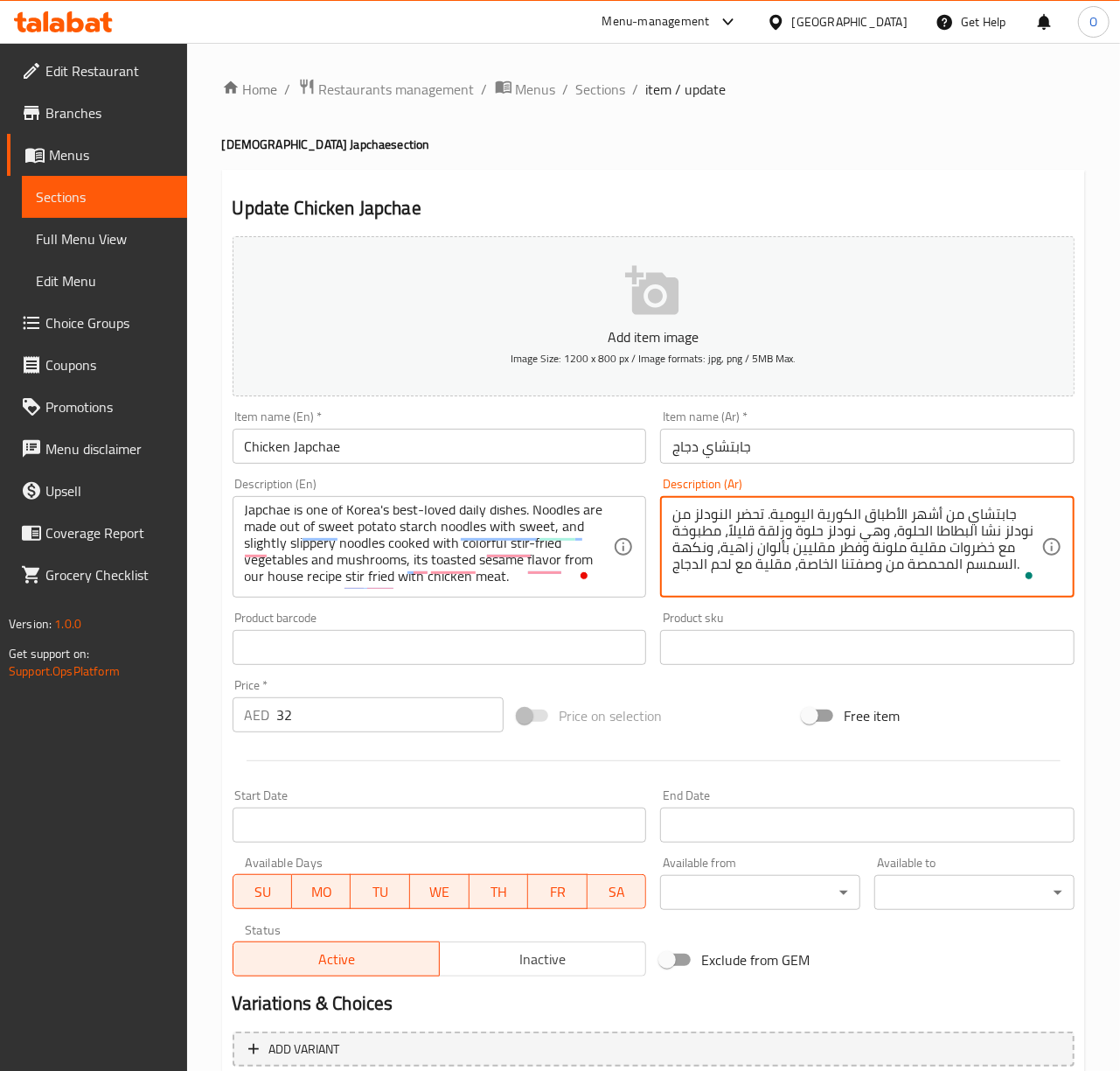
click at [806, 560] on textarea "جابتشاي من أشهر الأطباق الكورية اليومية. تحضر النودلز من نودلز نشا البطاطا الحل…" at bounding box center [857, 546] width 369 height 83
drag, startPoint x: 847, startPoint y: 549, endPoint x: 775, endPoint y: 561, distance: 73.0
click at [775, 561] on textarea "جابتشاي من أشهر الأطباق الكورية اليومية. تحضر النودلز من نودلز نشا البطاطا الحل…" at bounding box center [857, 546] width 369 height 83
type textarea "جابتشاي من أشهر الأطباق الكورية اليومية. تحضر النودلز من نودلز نشا البطاطا الحل…"
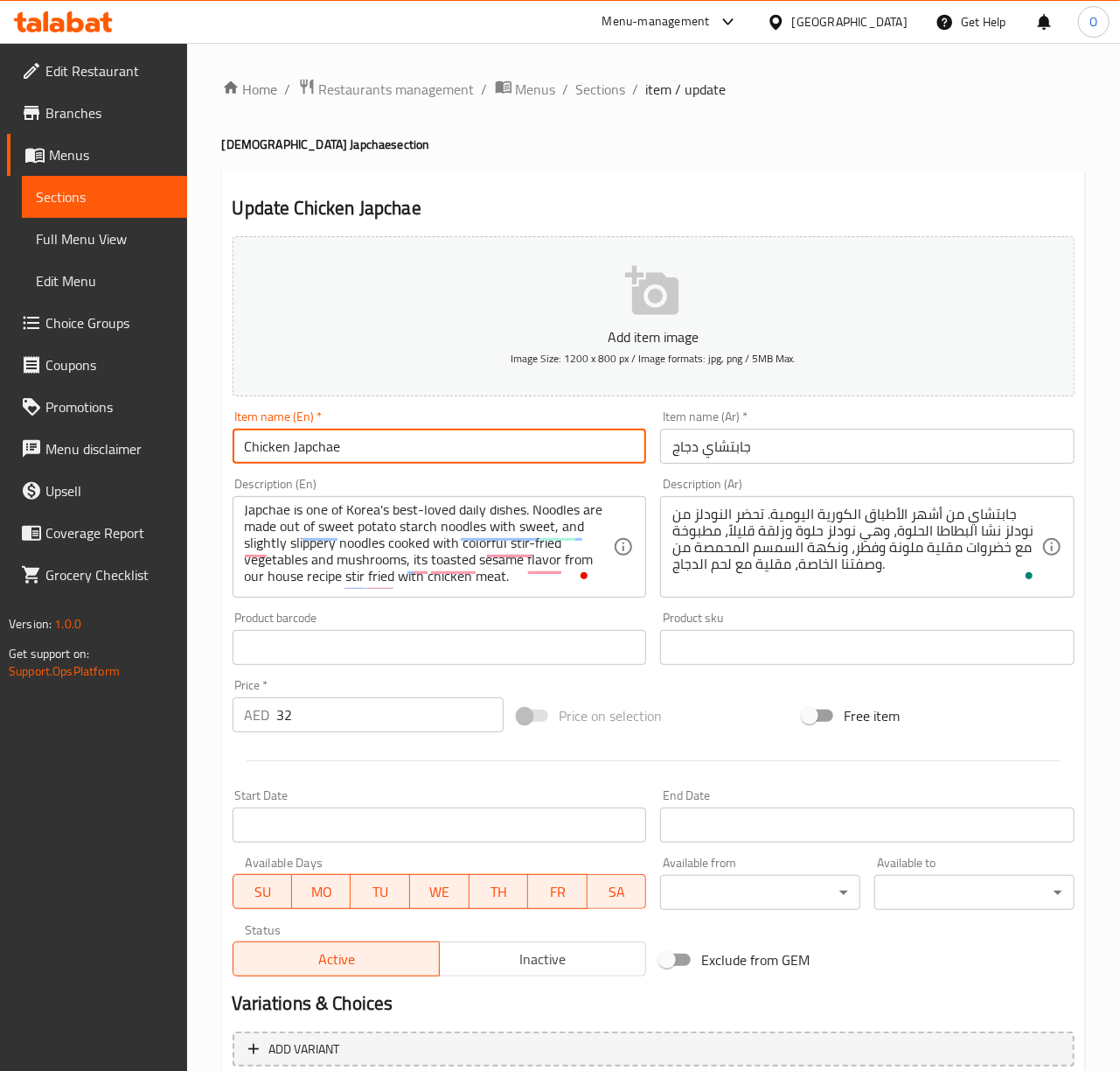
click at [557, 450] on input "Chicken Japchae" at bounding box center [440, 446] width 415 height 35
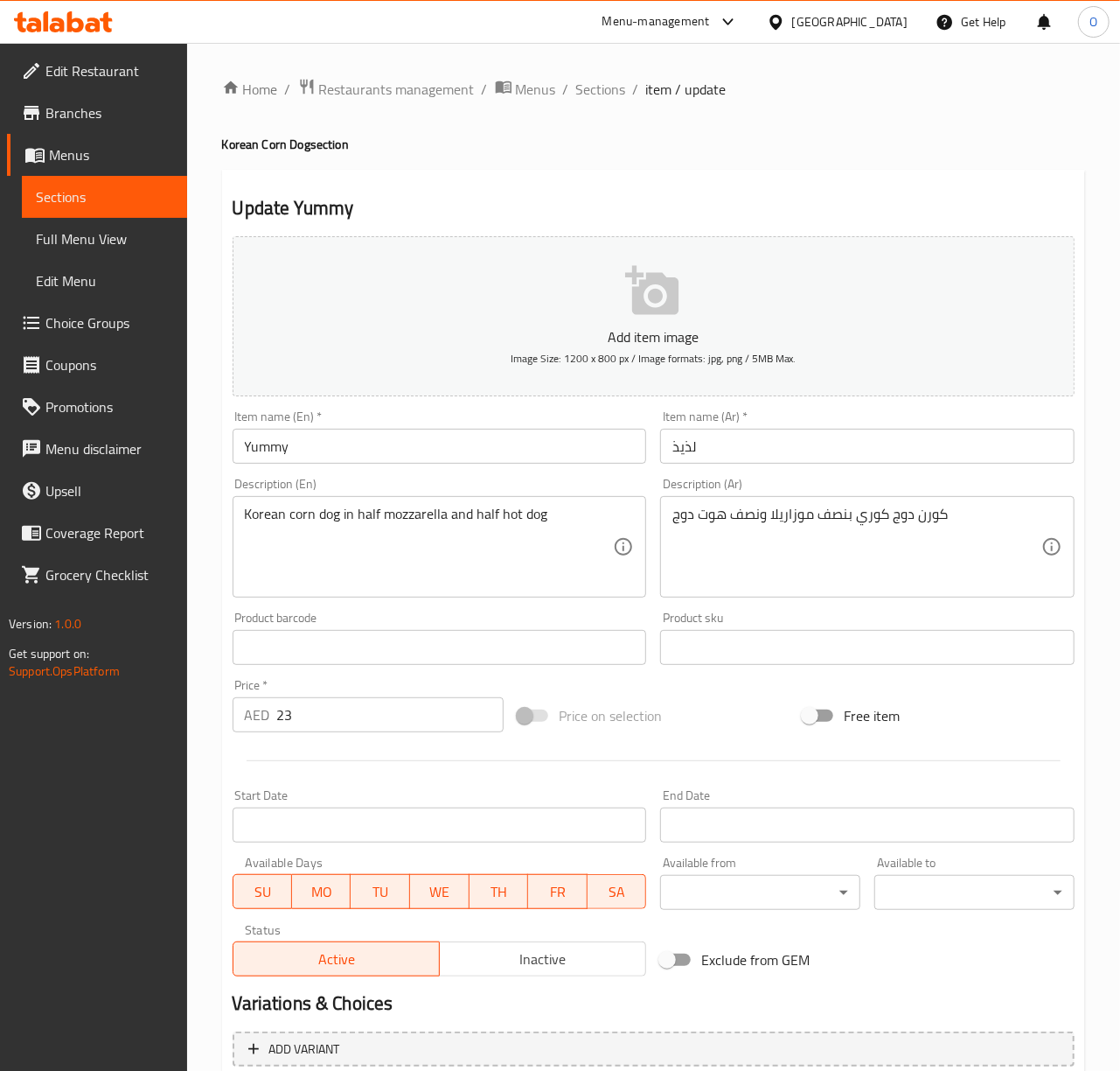
click at [683, 455] on input "لذيذ" at bounding box center [868, 446] width 415 height 35
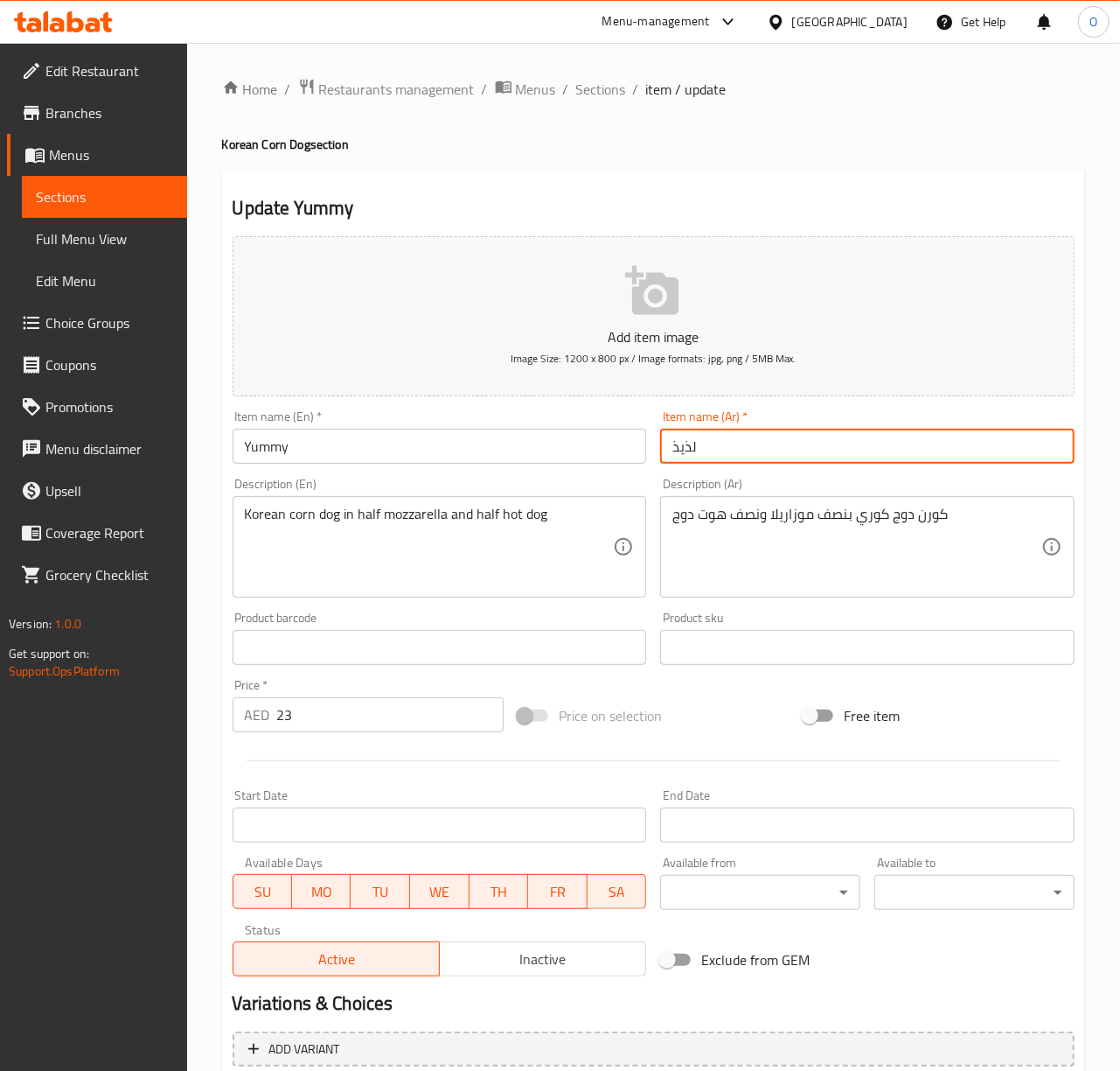
click at [683, 455] on input "لذيذ" at bounding box center [868, 446] width 415 height 35
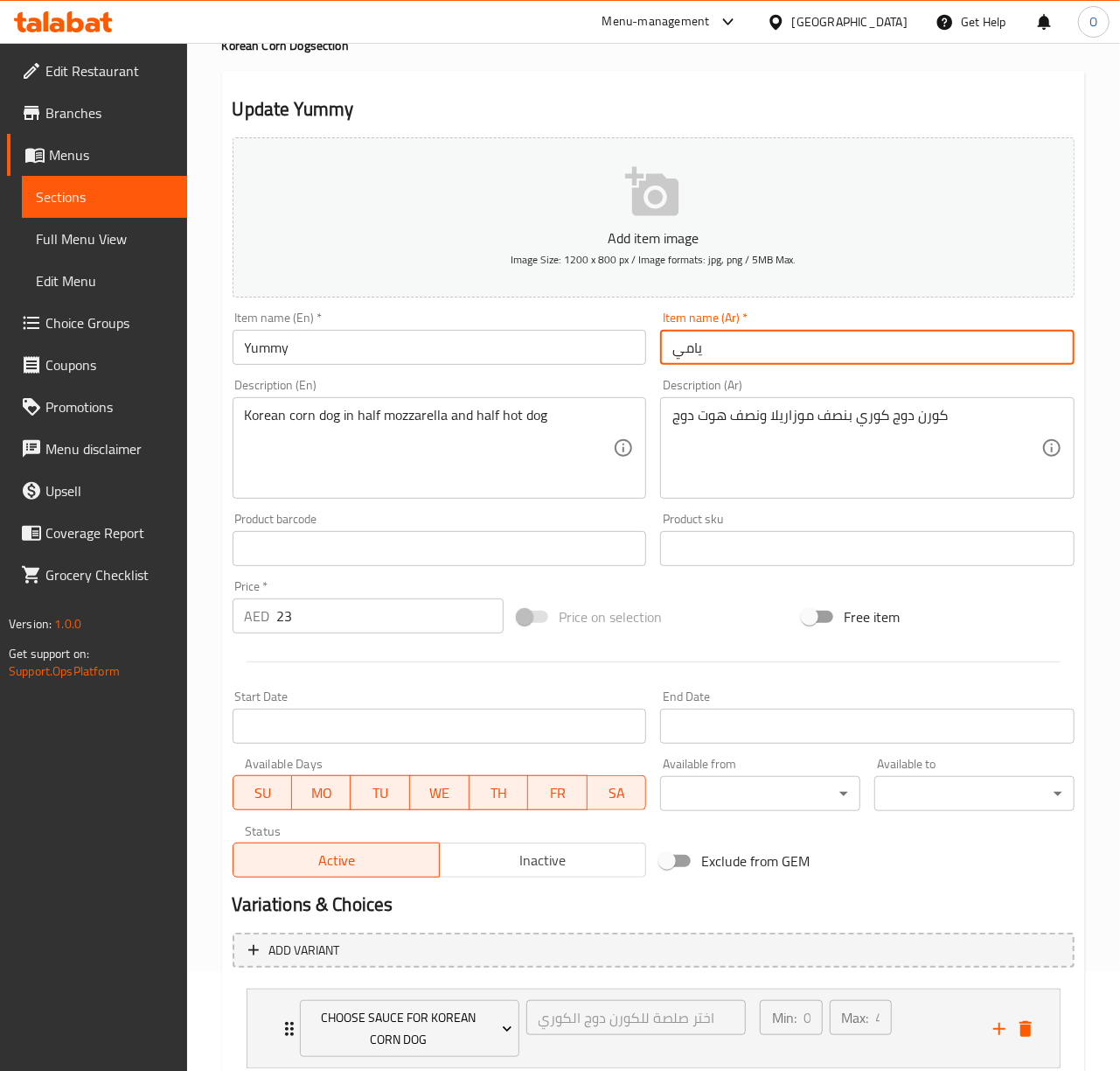
scroll to position [217, 0]
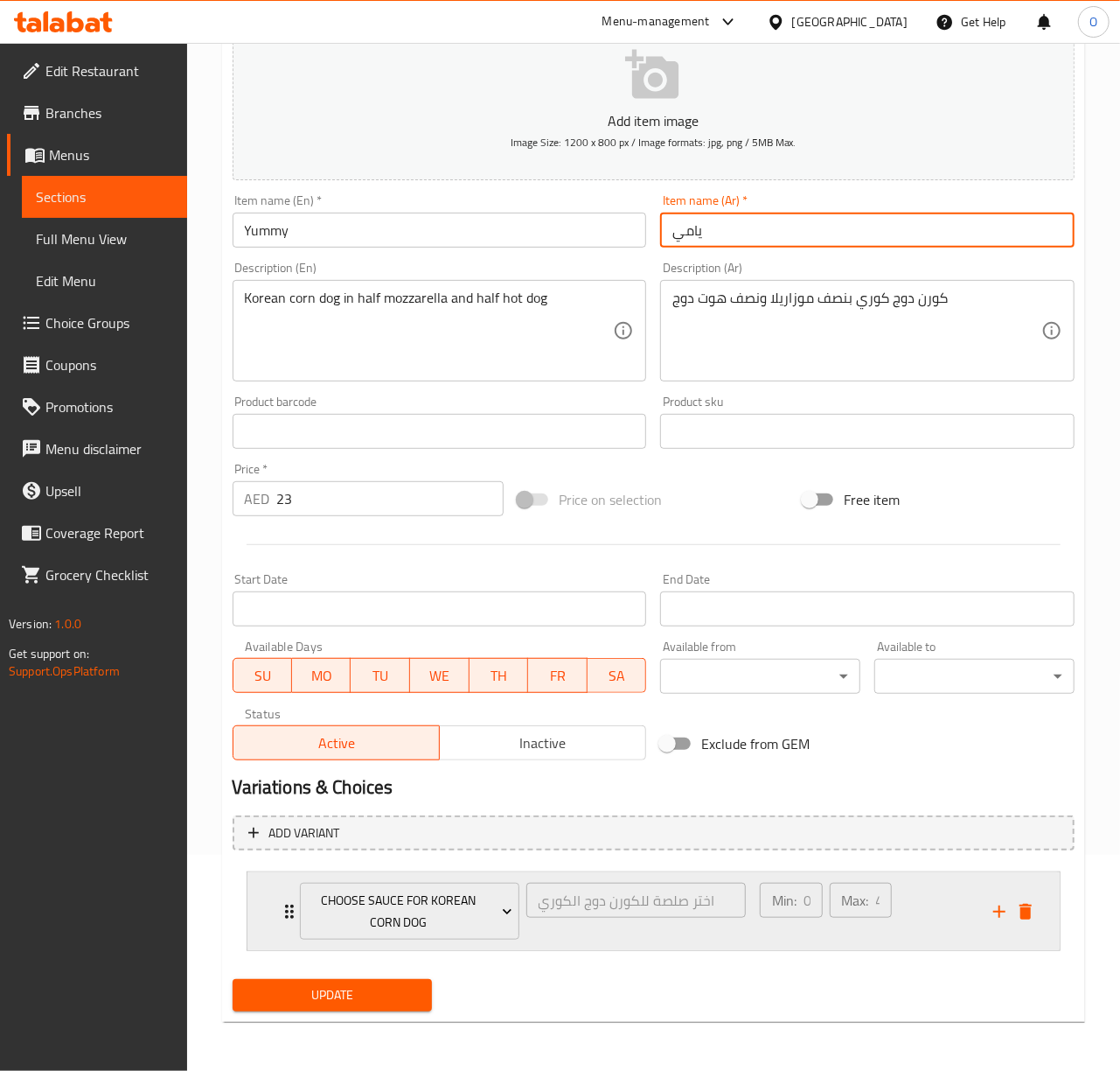
click at [259, 896] on div "Choose Sauce for Korean Corn Dog اختر صلصة للكورن دوج الكوري ​ Min: 0 ​ Max: 4 ​" at bounding box center [653, 910] width 812 height 78
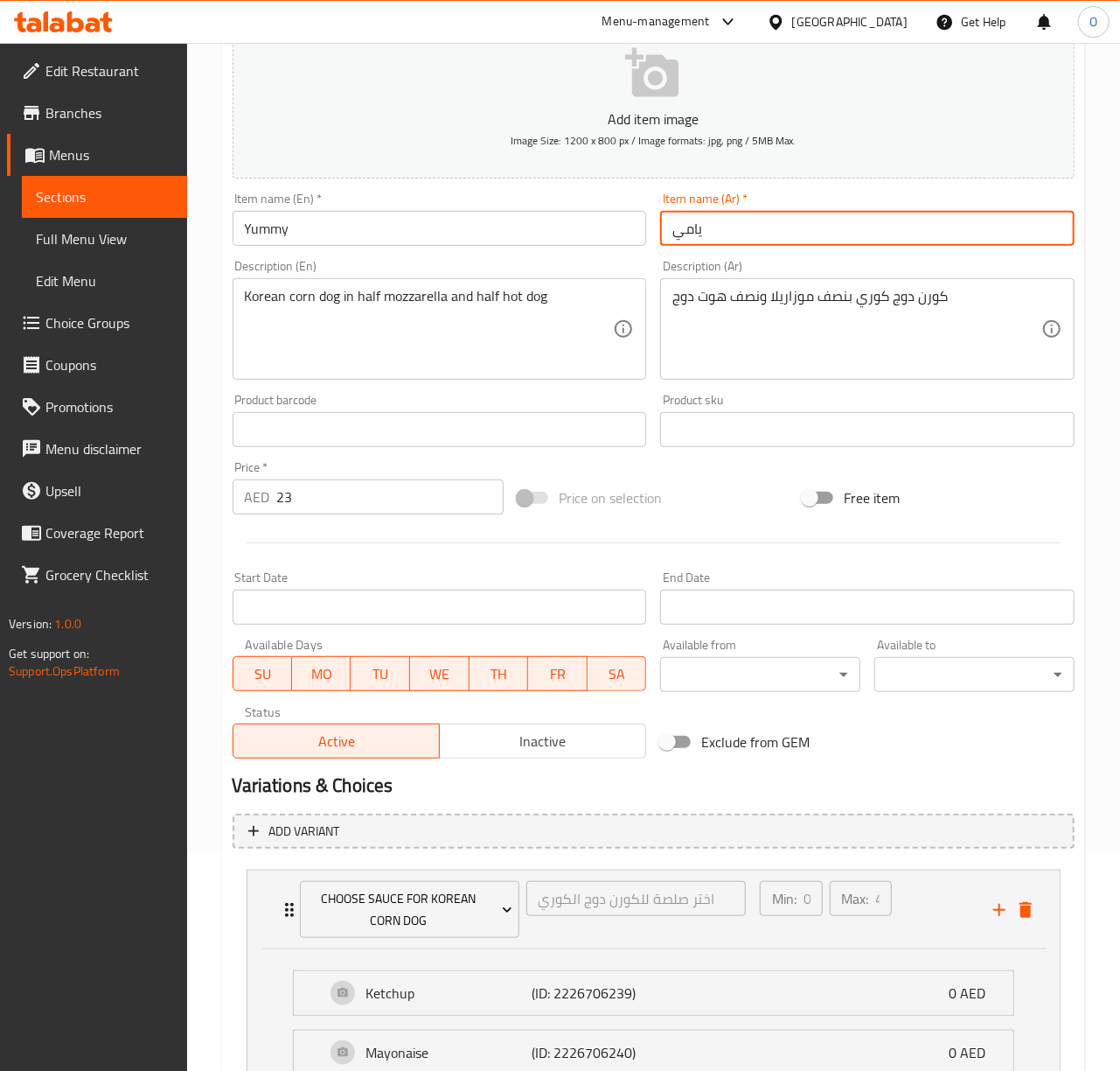
type input "يامي"
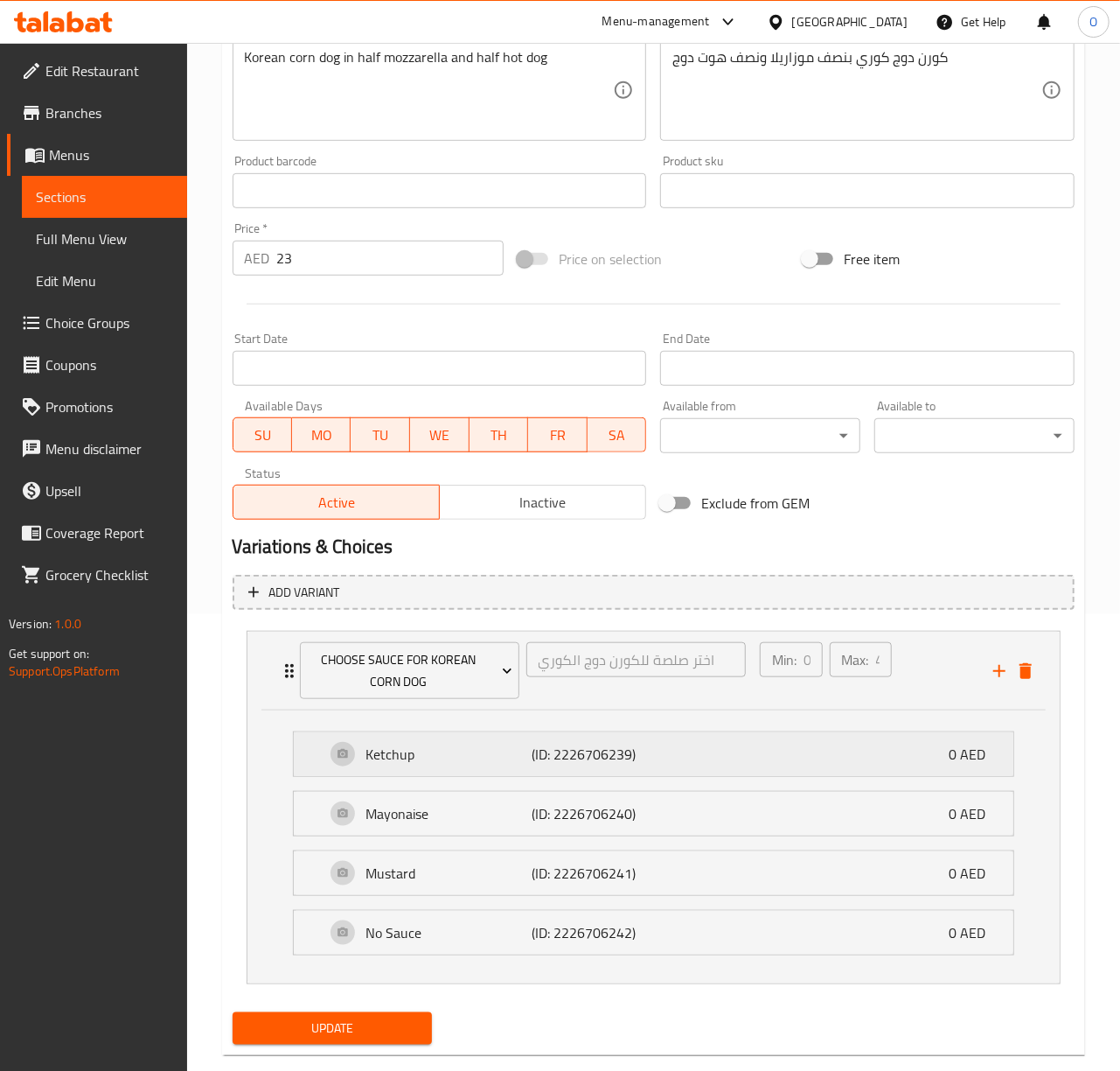
scroll to position [260, 0]
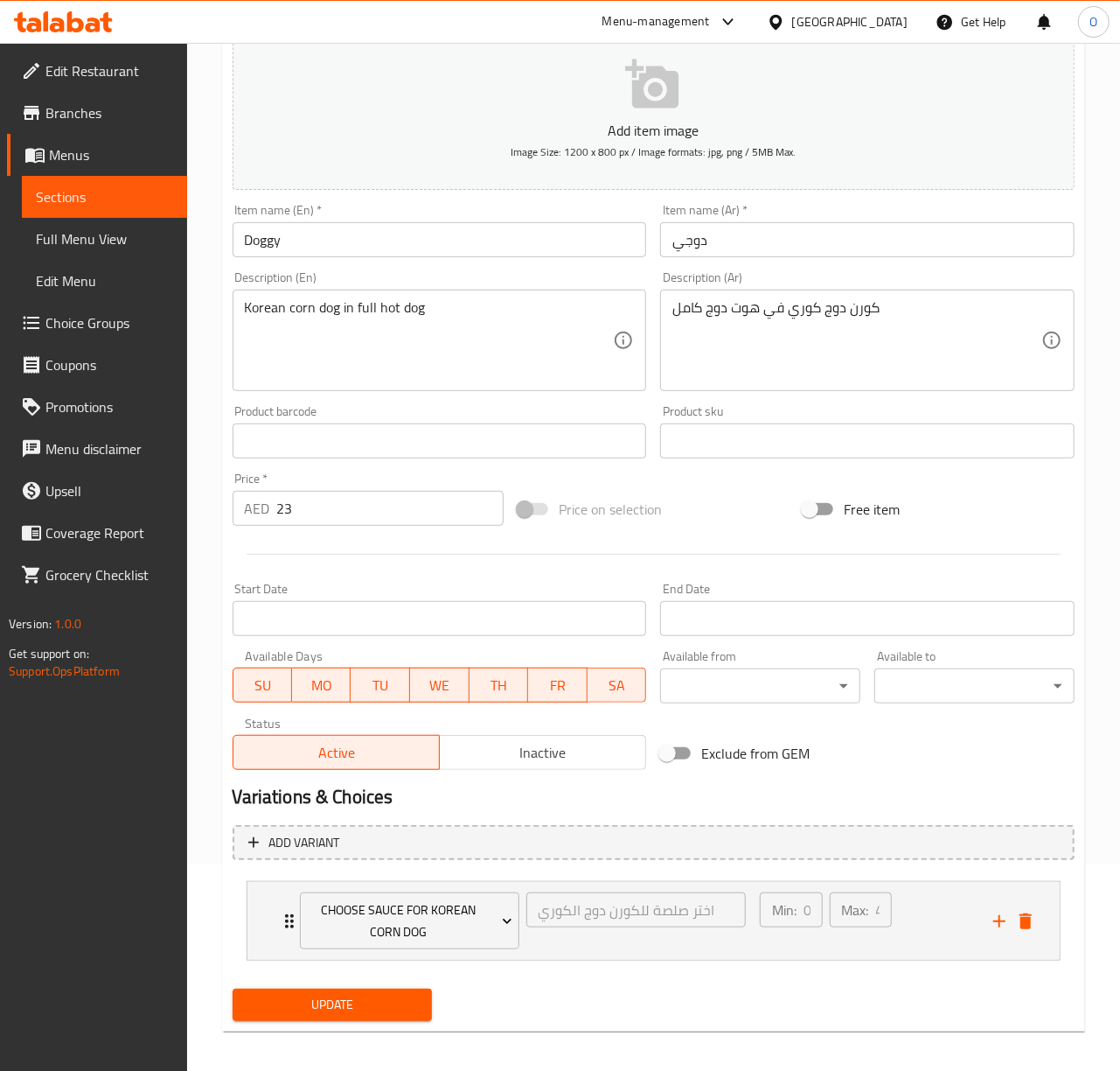
scroll to position [217, 0]
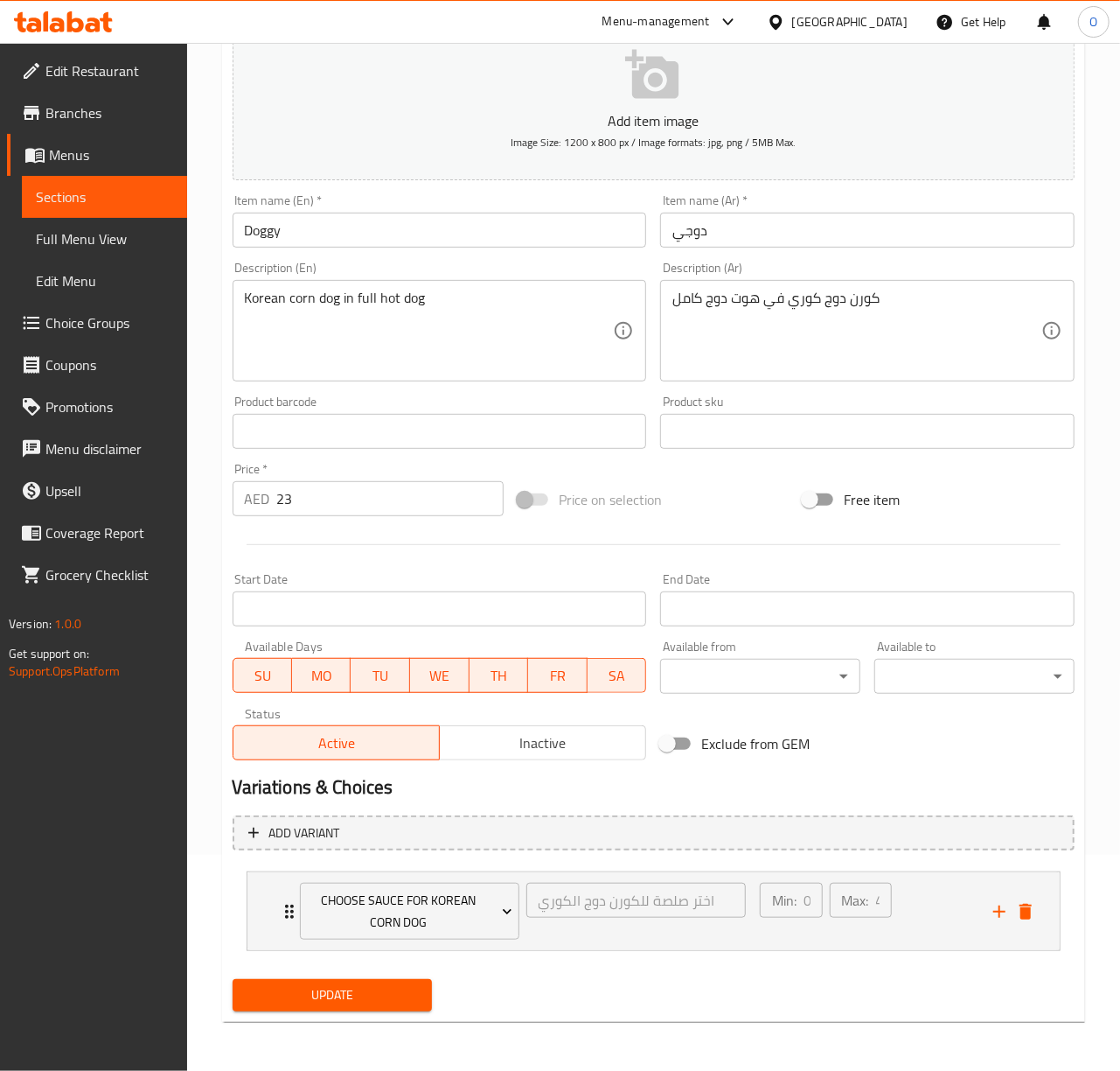
drag, startPoint x: 330, startPoint y: 993, endPoint x: 334, endPoint y: 621, distance: 372.0
click at [330, 994] on span "Update" at bounding box center [333, 995] width 173 height 22
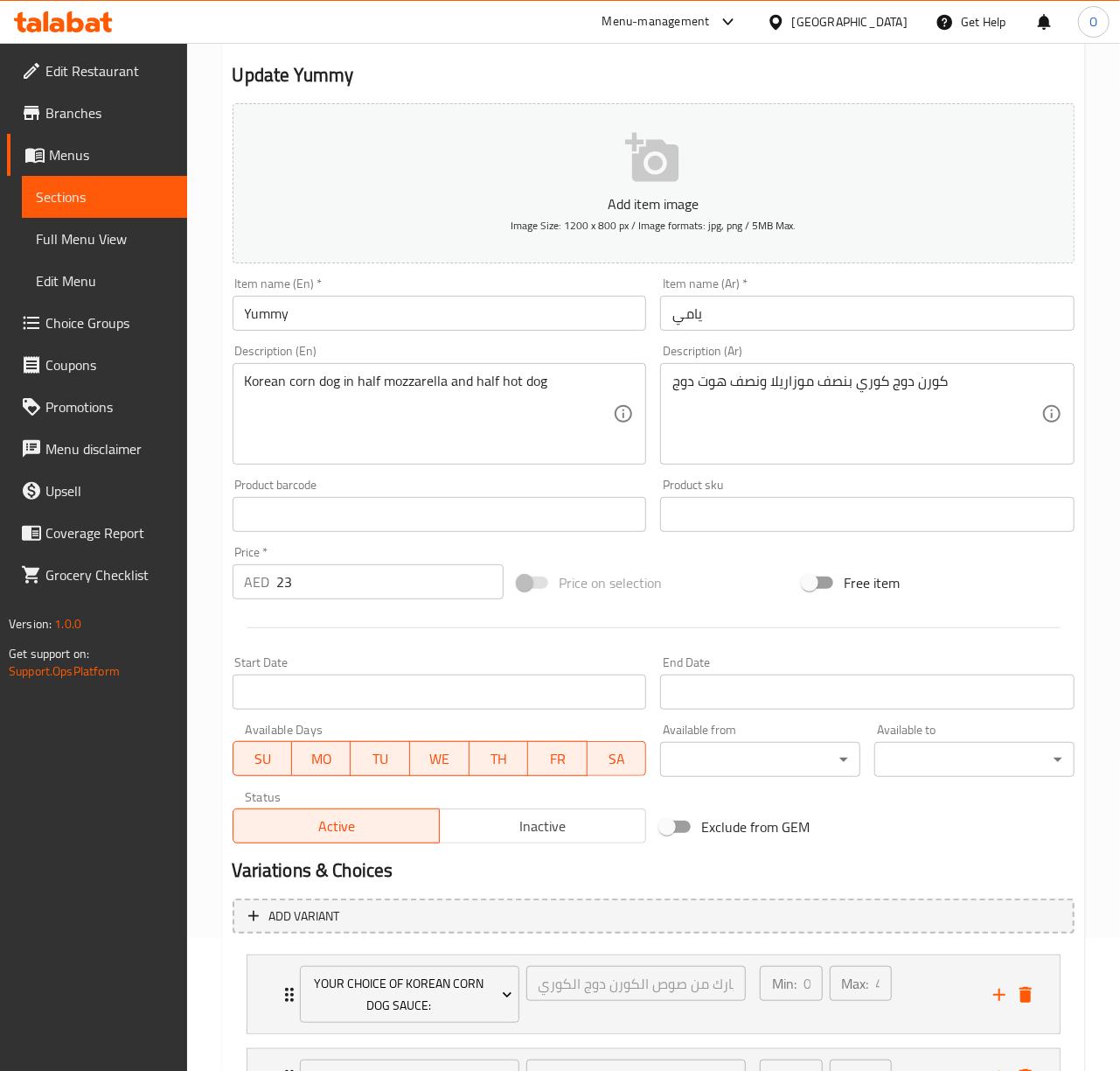
scroll to position [291, 0]
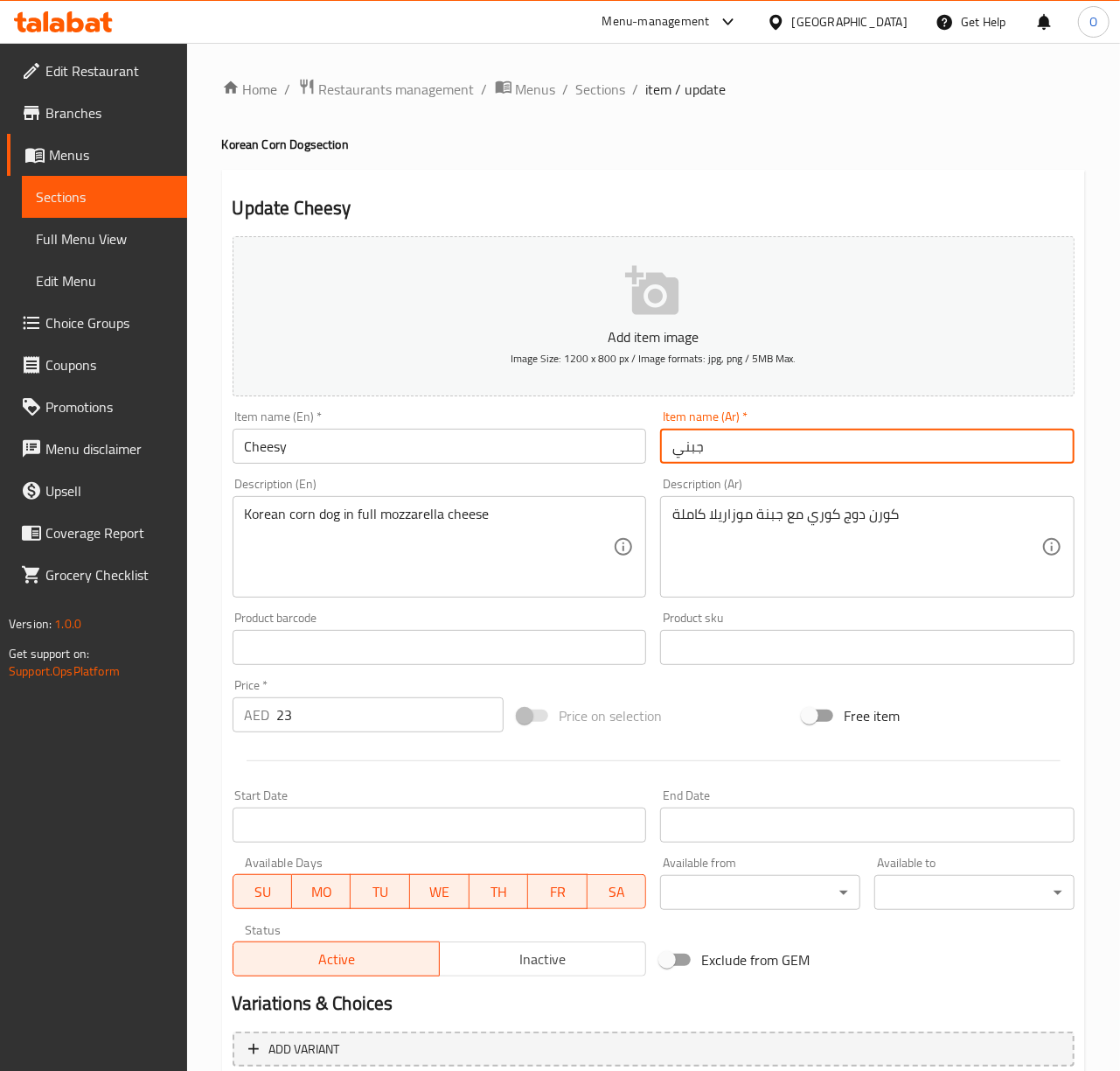
click at [704, 457] on input "جبني" at bounding box center [868, 446] width 415 height 35
type input "تشيزي"
drag, startPoint x: 691, startPoint y: 547, endPoint x: 798, endPoint y: 536, distance: 107.6
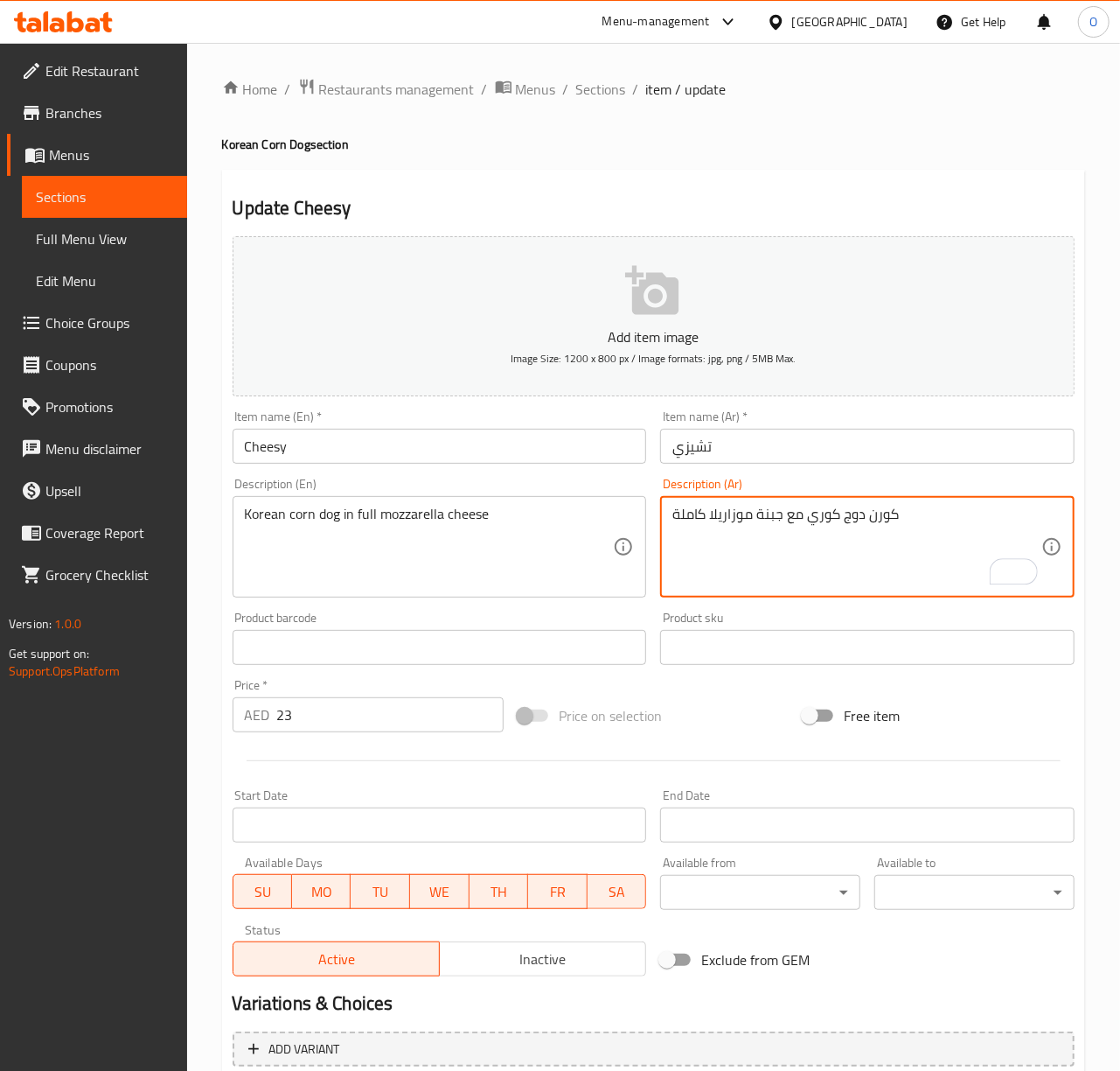
click at [543, 442] on input "Cheesy" at bounding box center [440, 446] width 415 height 35
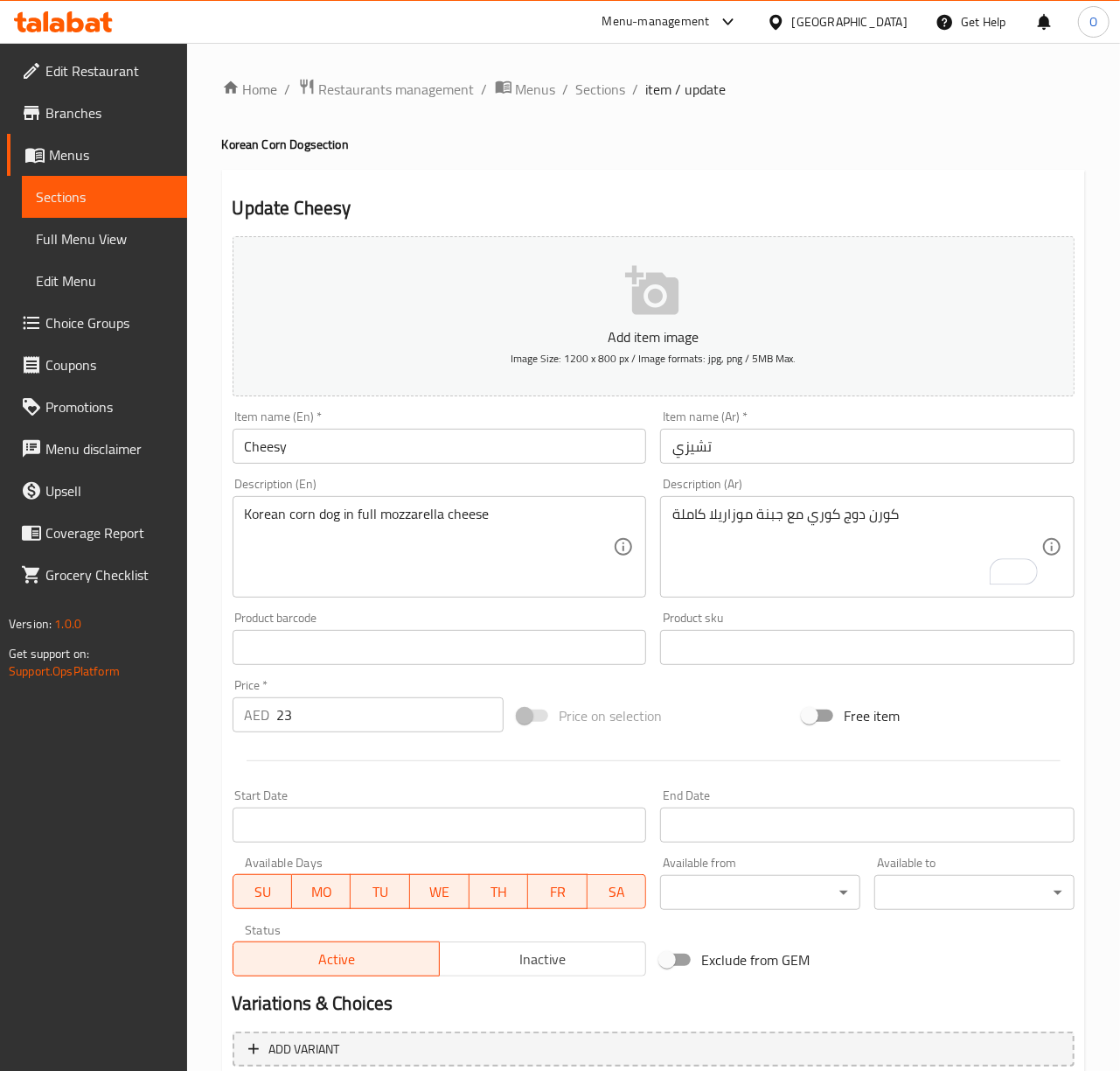
click at [669, 526] on div "كورن دوج كوري مع جبنة موزاريلا كاملة Description (Ar)" at bounding box center [868, 546] width 415 height 101
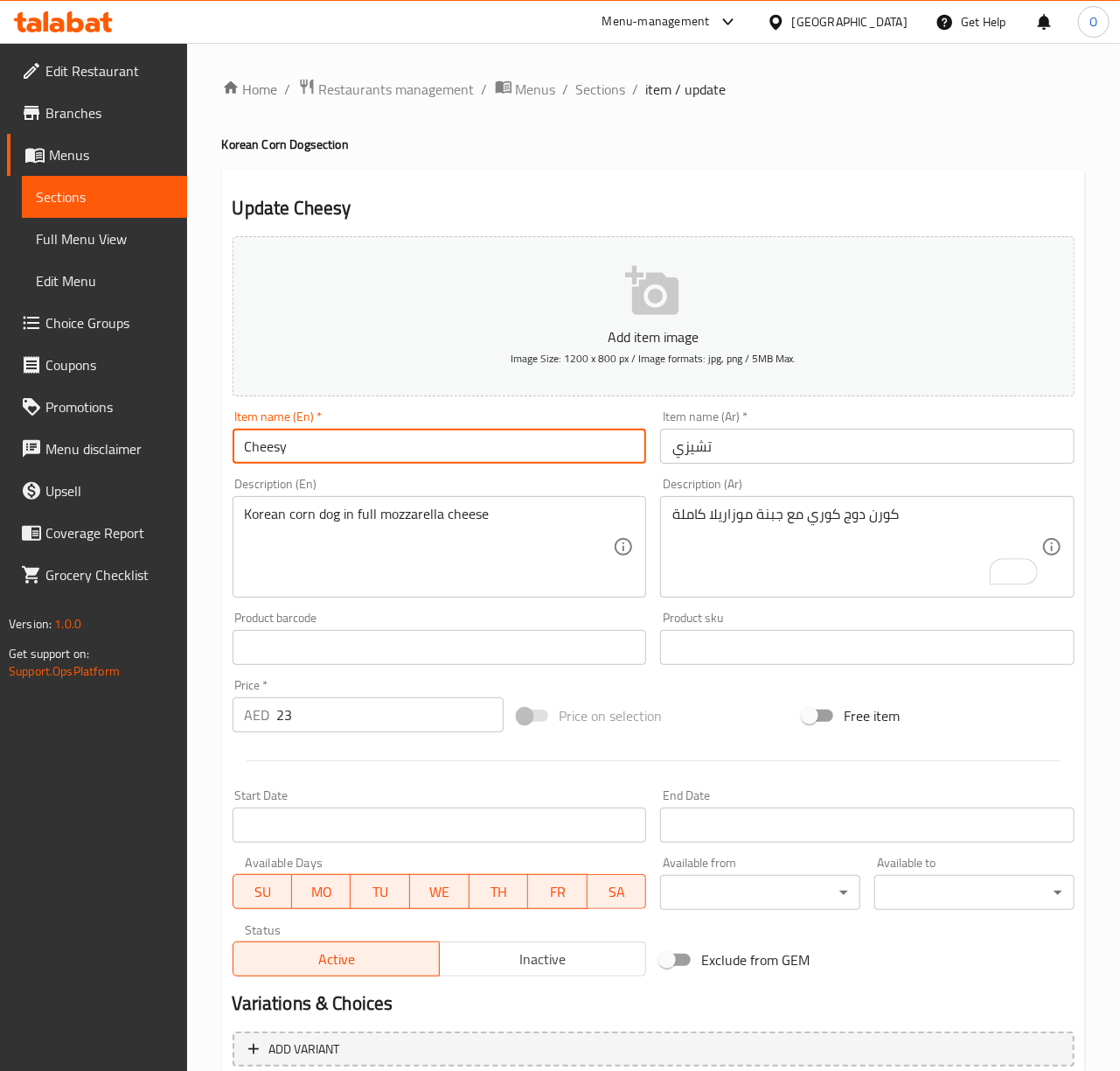
click at [536, 453] on input "Cheesy" at bounding box center [440, 446] width 415 height 35
click at [358, 463] on input "Cheesy" at bounding box center [440, 446] width 415 height 35
click at [385, 442] on input "Salted" at bounding box center [440, 446] width 415 height 35
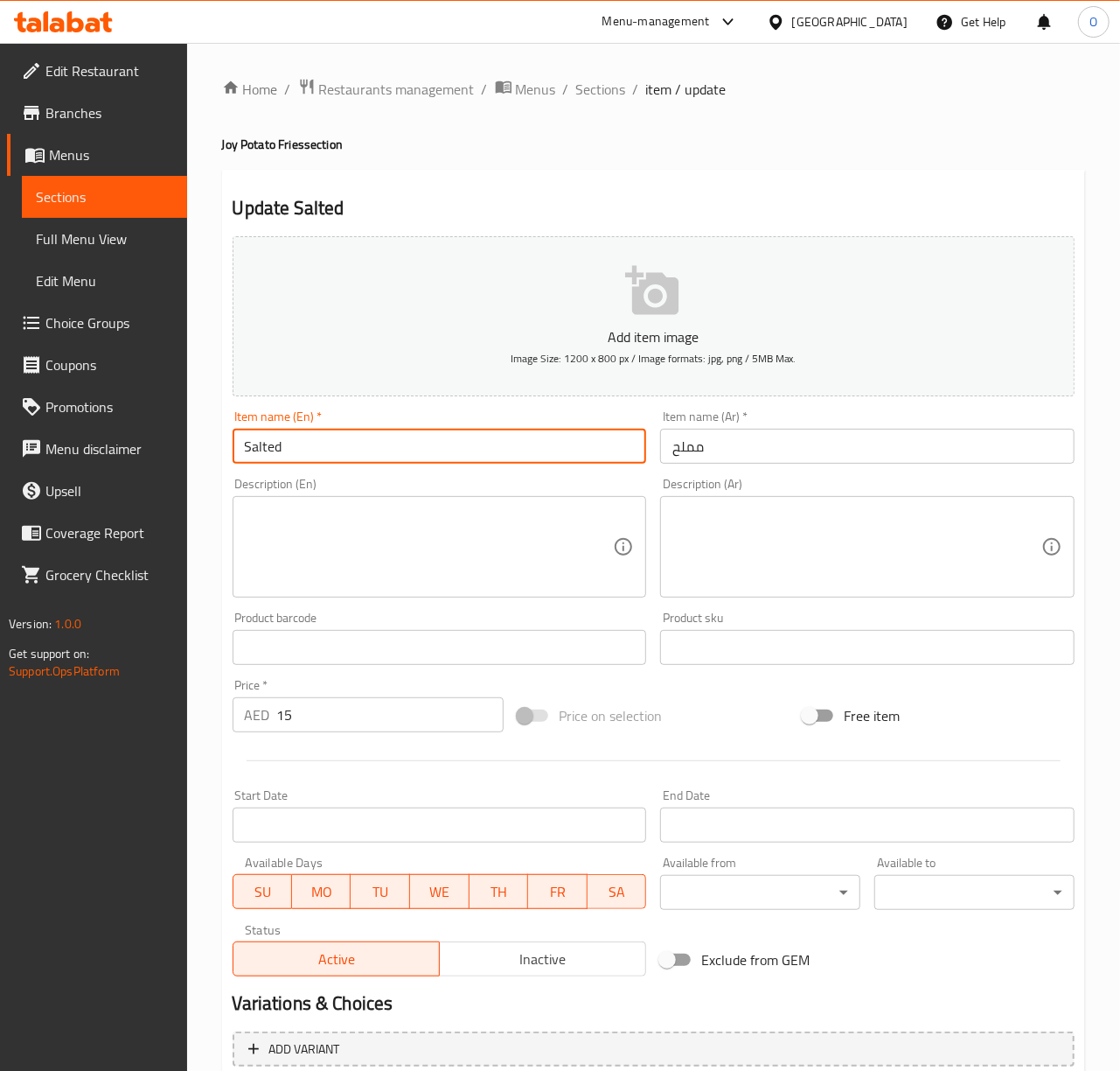
paste input "Joy Potato Fries"
type input "Salted Joy Potato Fries"
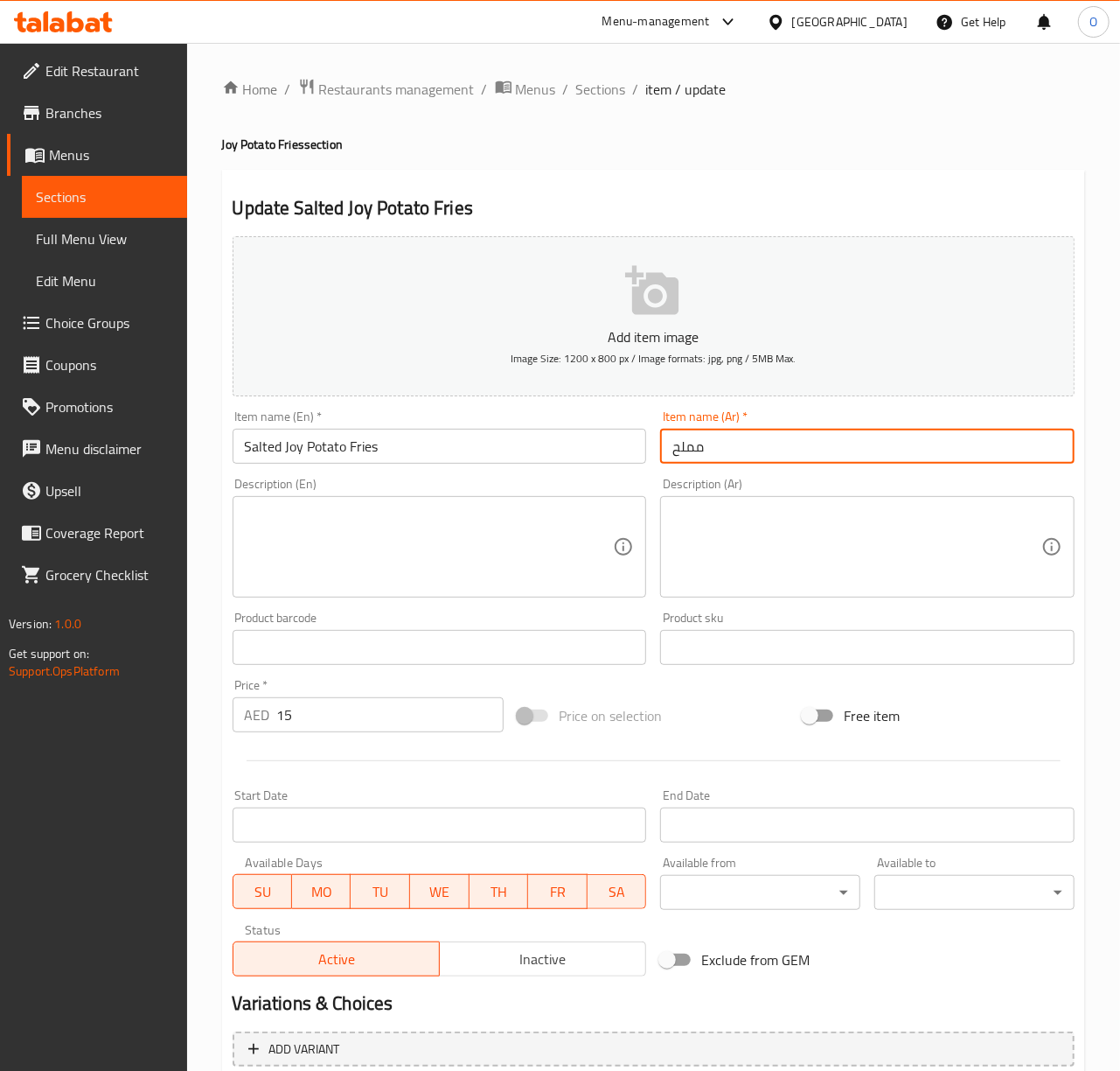
click at [668, 444] on input "مملح" at bounding box center [868, 446] width 415 height 35
drag, startPoint x: 703, startPoint y: 448, endPoint x: 736, endPoint y: 450, distance: 33.1
click at [736, 450] on input "بطاطمملح" at bounding box center [868, 446] width 415 height 35
paste input "ا جوي المقلية"
click at [844, 453] on input "بطاطا جوي المقلية المملح" at bounding box center [868, 446] width 415 height 35
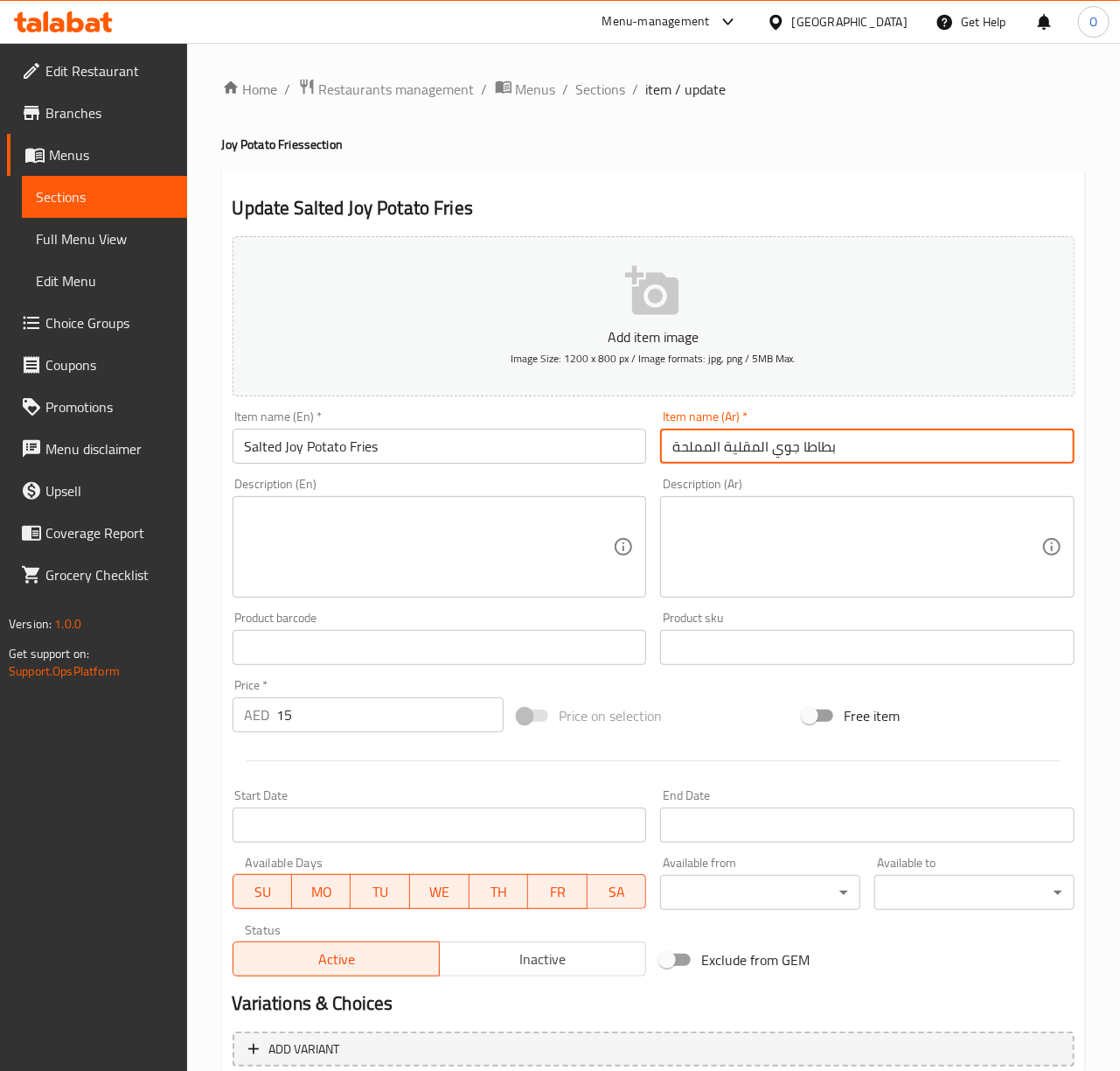
type input "بطاطا جوي المقلية المملحة"
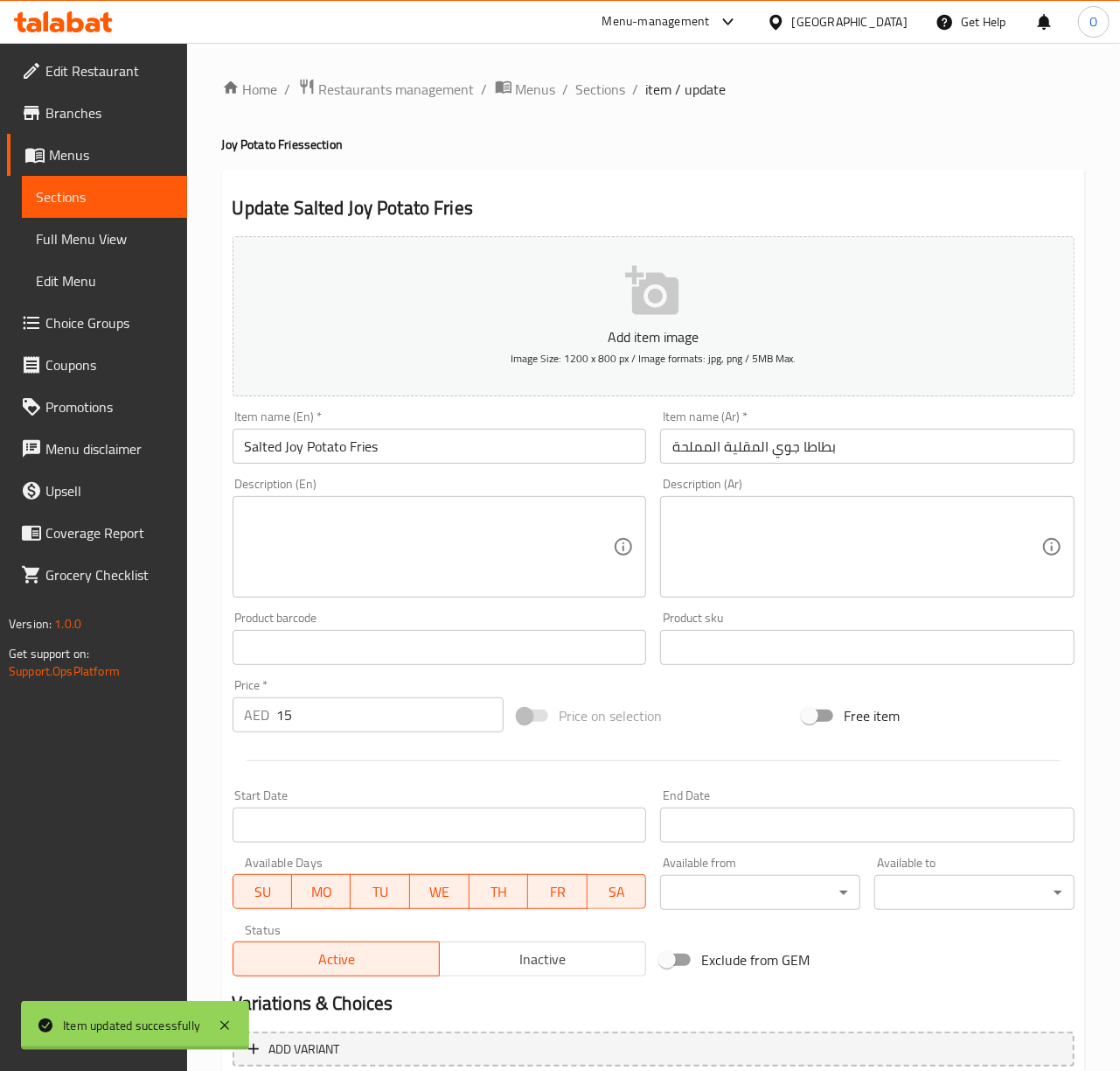
click at [256, 459] on div at bounding box center [560, 536] width 1120 height 1071
click at [256, 448] on input "Salted Joy Potato Fries" at bounding box center [440, 446] width 415 height 35
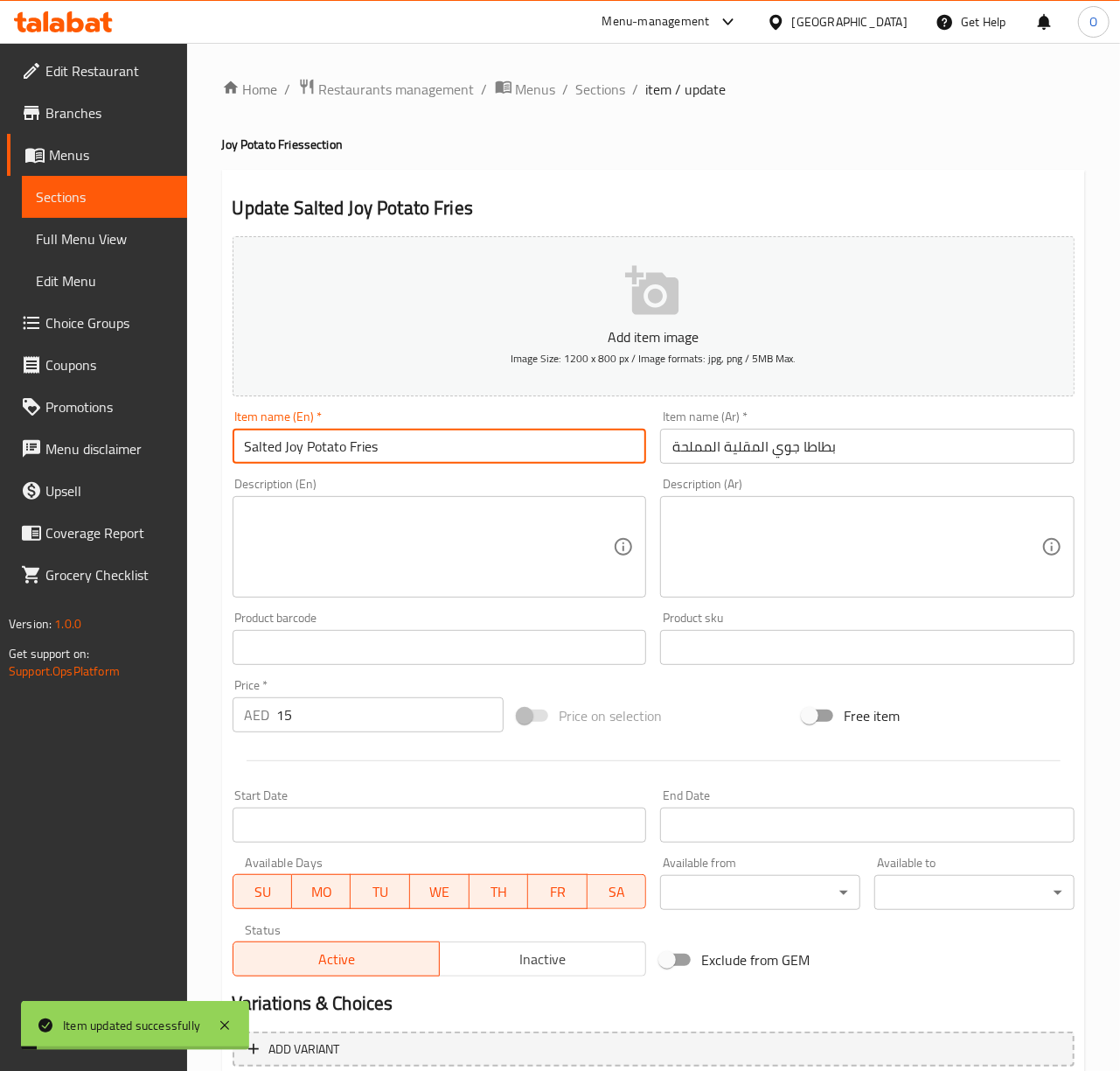
click at [256, 448] on input "Salted Joy Potato Fries" at bounding box center [440, 446] width 415 height 35
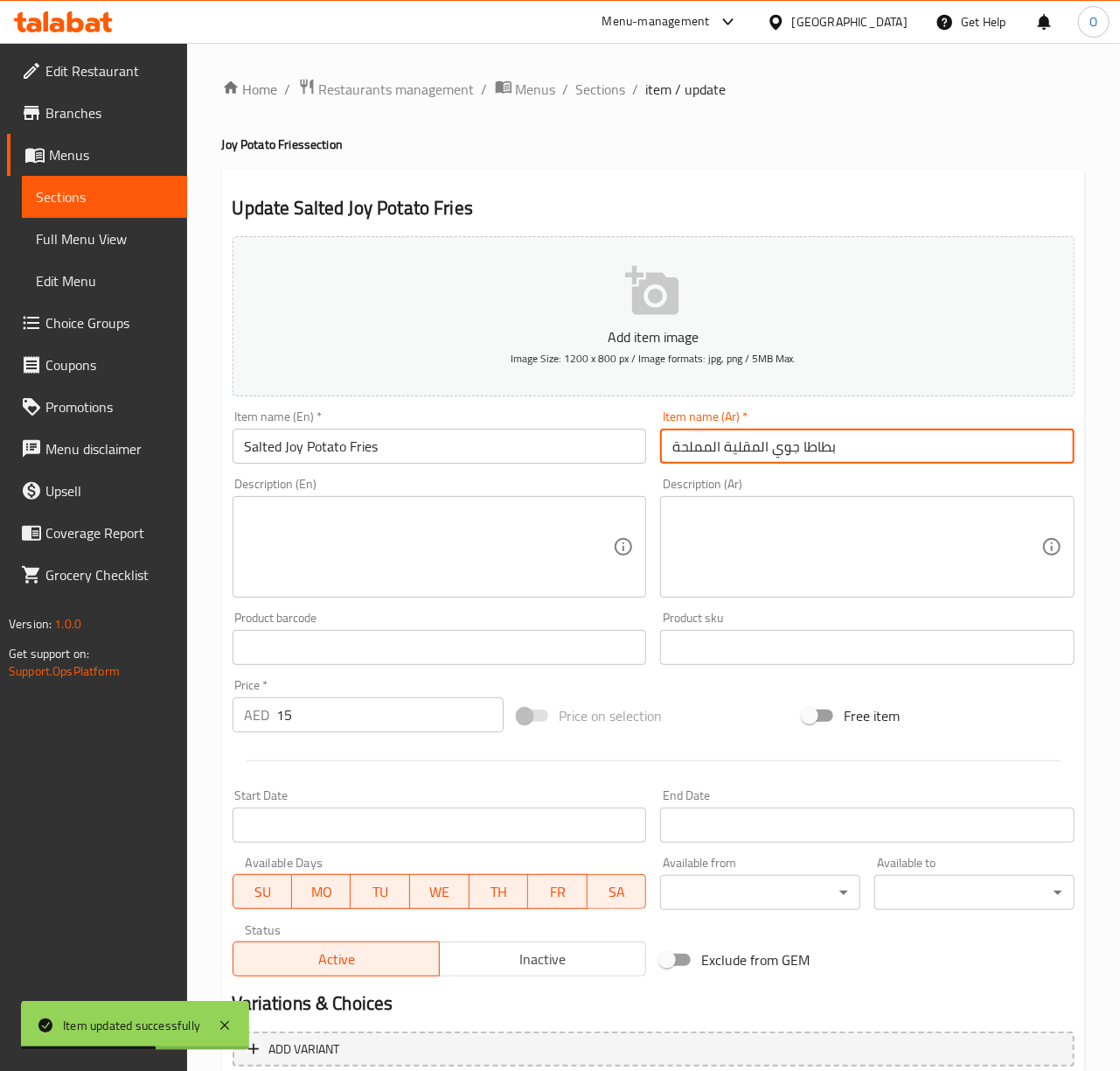
drag, startPoint x: 721, startPoint y: 449, endPoint x: 903, endPoint y: 456, distance: 182.1
click at [903, 456] on input "بطاطا جوي المقلية المملحة" at bounding box center [868, 446] width 415 height 35
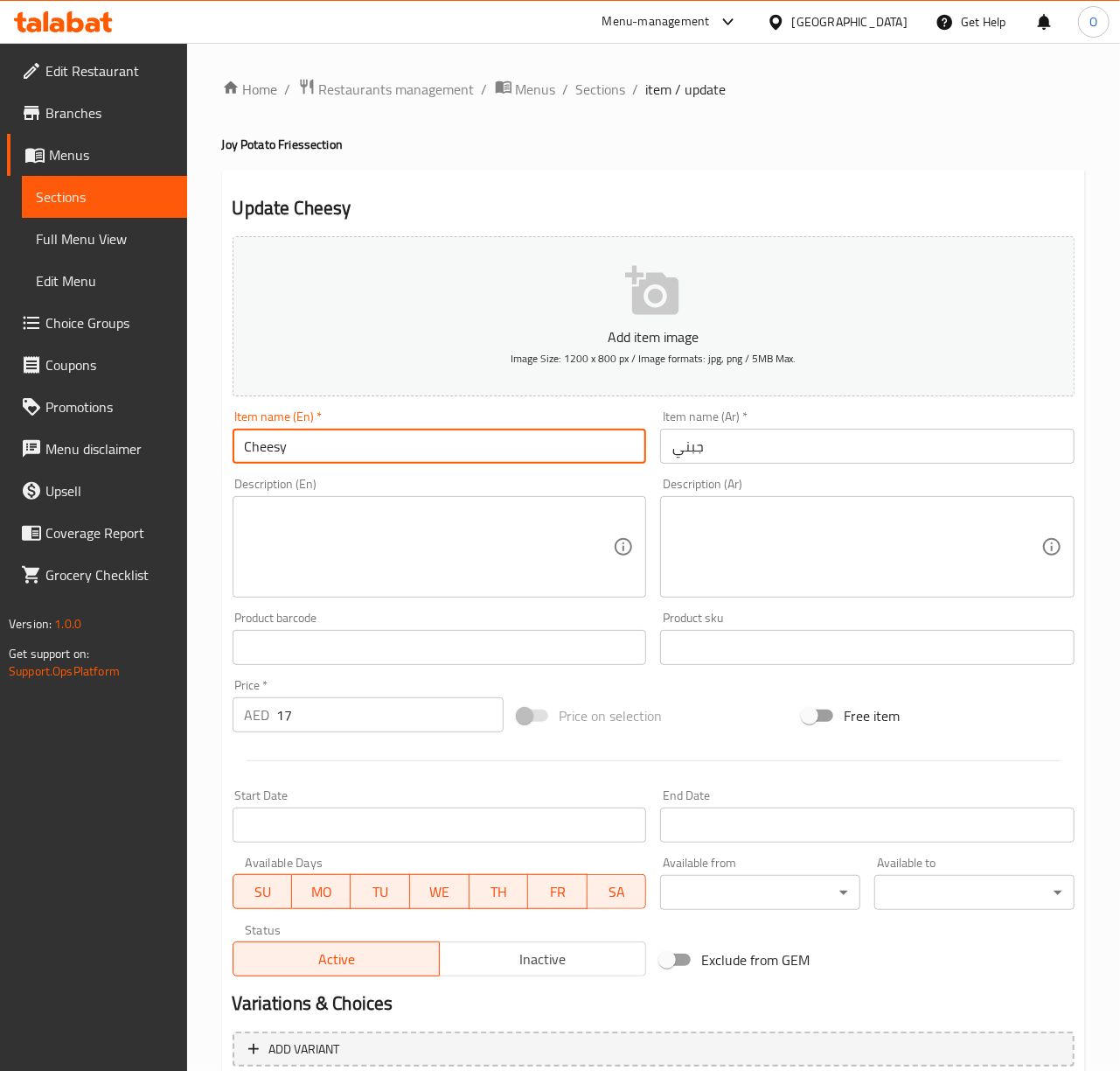
click at [390, 440] on input "Cheesy" at bounding box center [440, 446] width 415 height 35
paste input "Joy Potato Fries"
type input "Cheesy Joy Potato Fries"
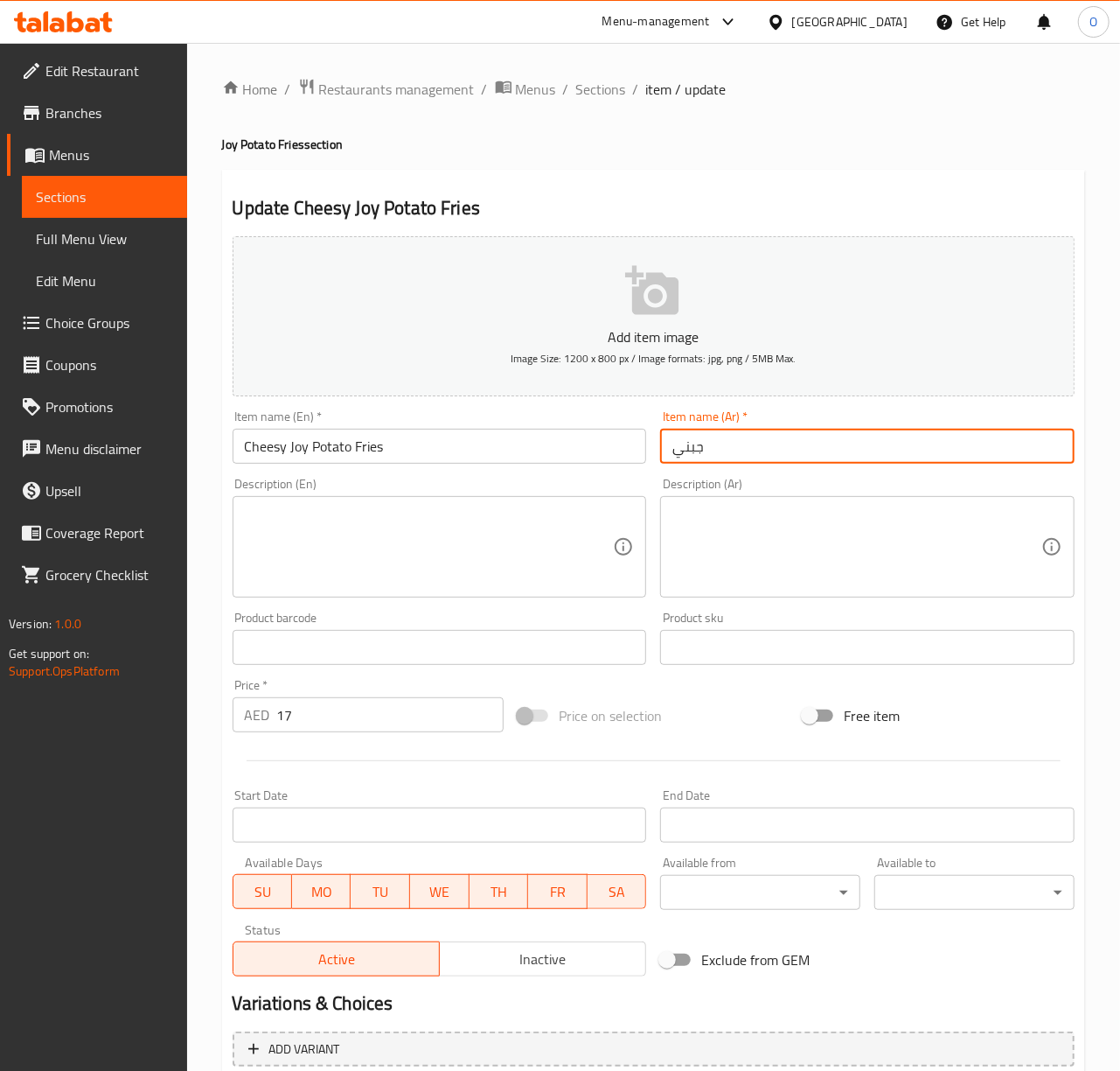
click at [677, 450] on input "جبني" at bounding box center [868, 446] width 415 height 35
paste input "بطاطا جوي المقلية"
click at [698, 452] on input "بطاطا جوي المقلية جبني" at bounding box center [868, 446] width 415 height 35
type input "بطاطا جوي المقلية تشيزي"
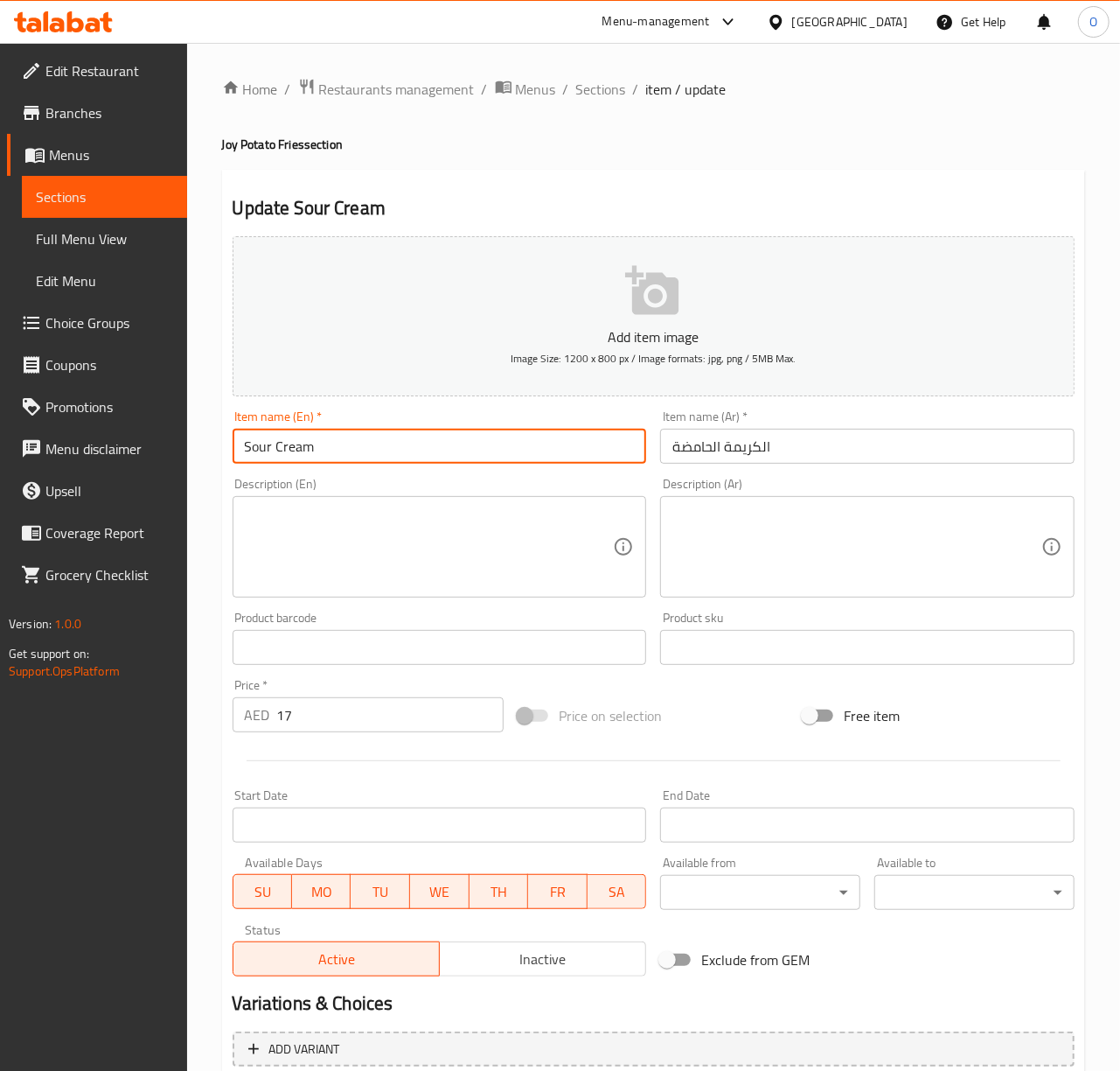
click at [444, 439] on input "Sour Cream" at bounding box center [440, 446] width 415 height 35
paste input "Joy Potato Fries"
type input "Sour Cream Joy Potato Fries"
click at [676, 452] on input "الكريمة الحامضة" at bounding box center [868, 446] width 415 height 35
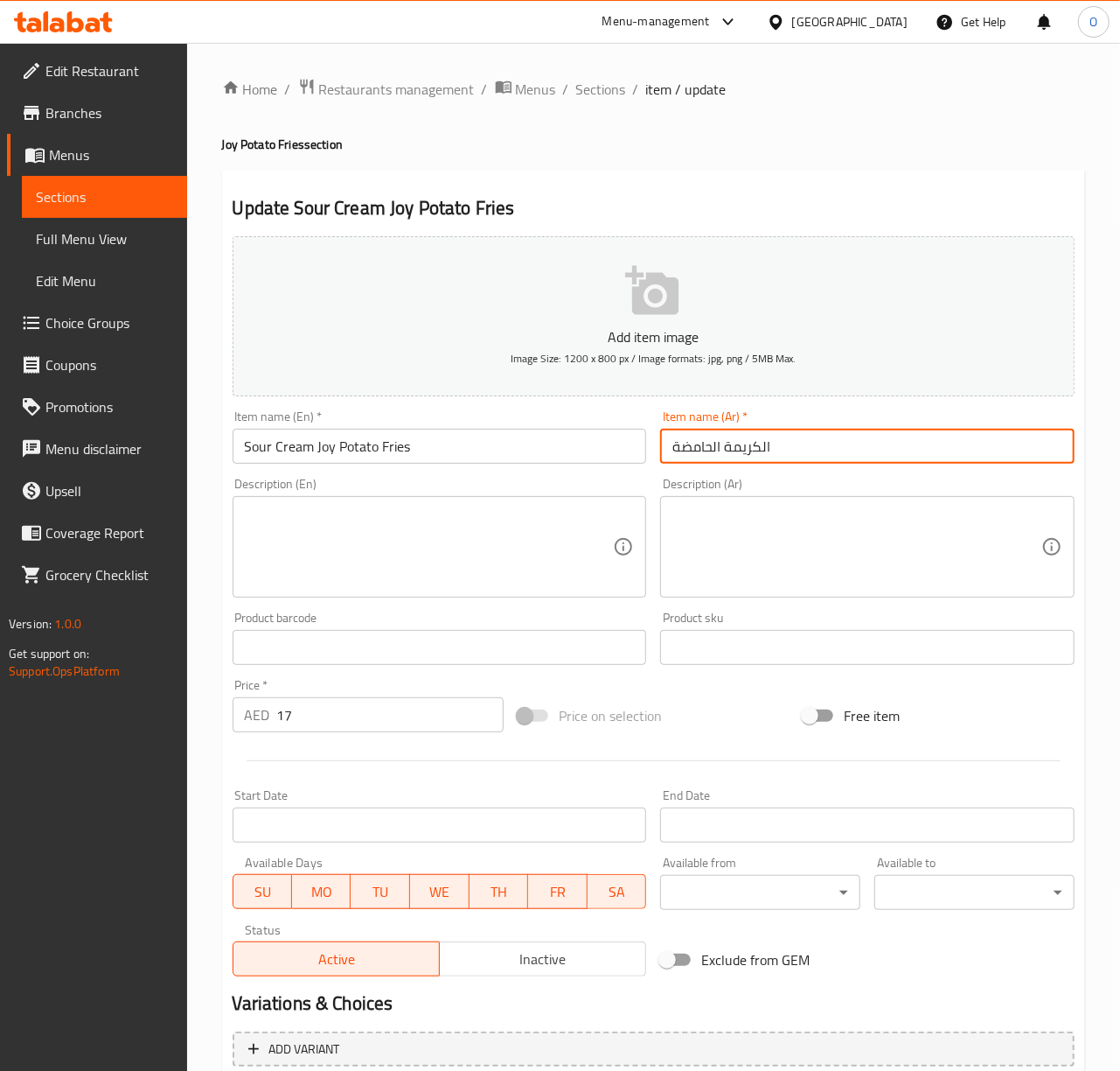
paste input "بطاطا جوي المقلية"
type input "بطاطا جوي المقلية بالكريمة الحامضة"
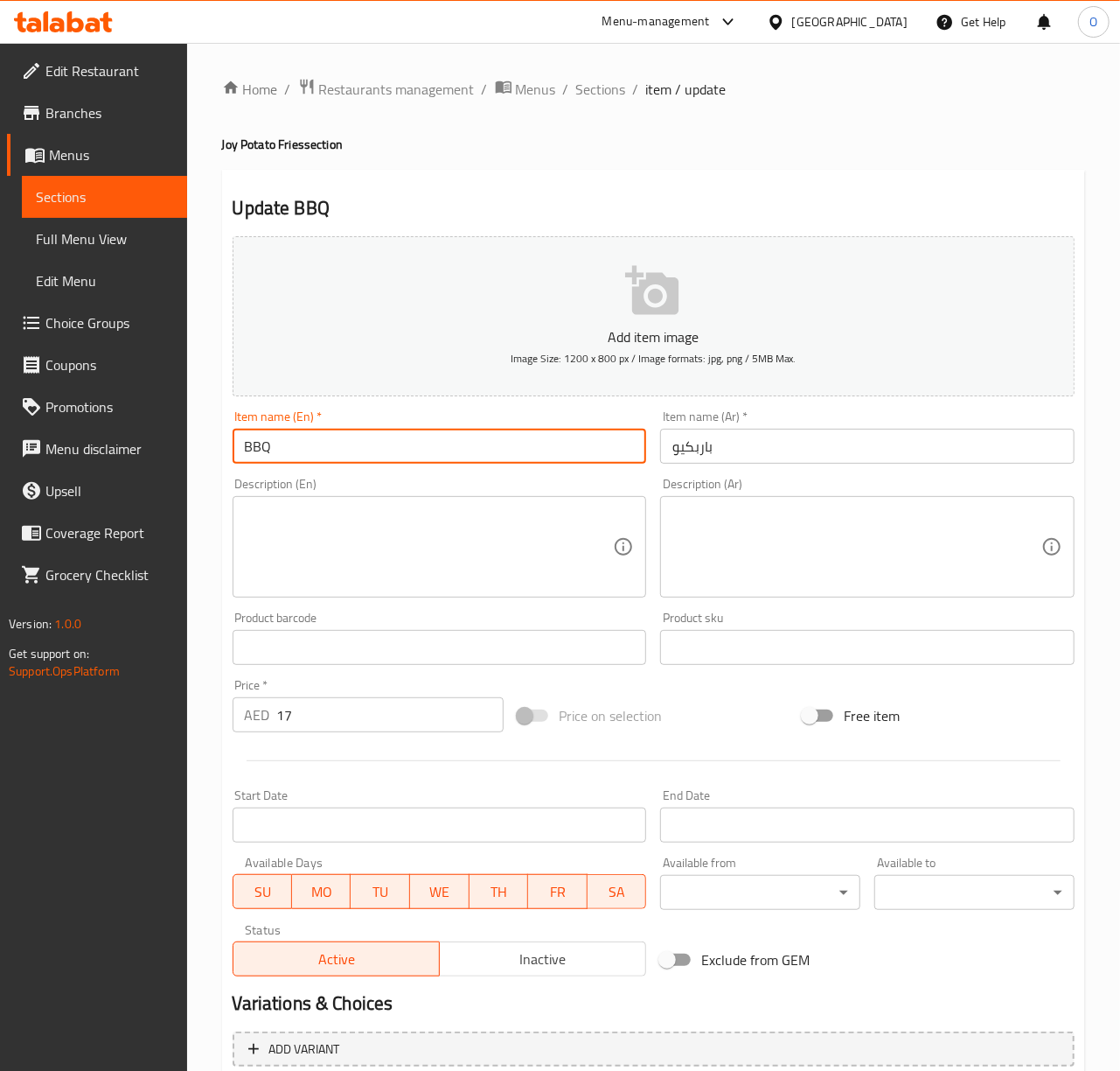
click at [470, 431] on input "BBQ" at bounding box center [440, 446] width 415 height 35
paste input "Joy Potato Fries"
type input "BBQ Joy Potato Fries"
click at [671, 449] on input "باربكيو" at bounding box center [868, 446] width 415 height 35
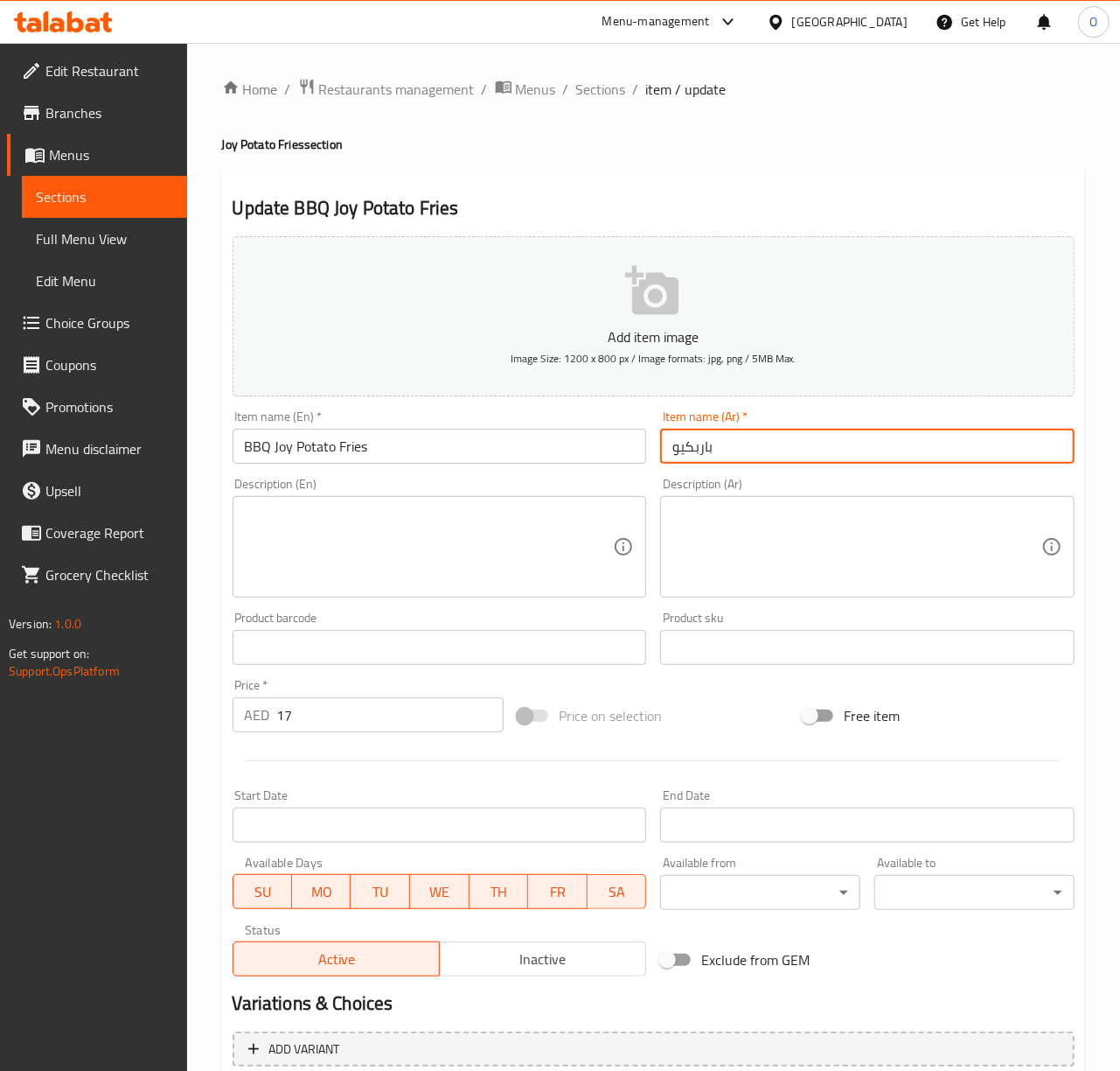
paste input "بطاطا جوي المقلية"
click at [687, 455] on input "بطاطا جوي المقلية بال[GEOGRAPHIC_DATA]" at bounding box center [868, 446] width 415 height 35
click at [694, 453] on input "بطاطا جوي المقلية بال[GEOGRAPHIC_DATA]" at bounding box center [868, 446] width 415 height 35
type input "بطاطا جوي المقلية بالباربيكيو"
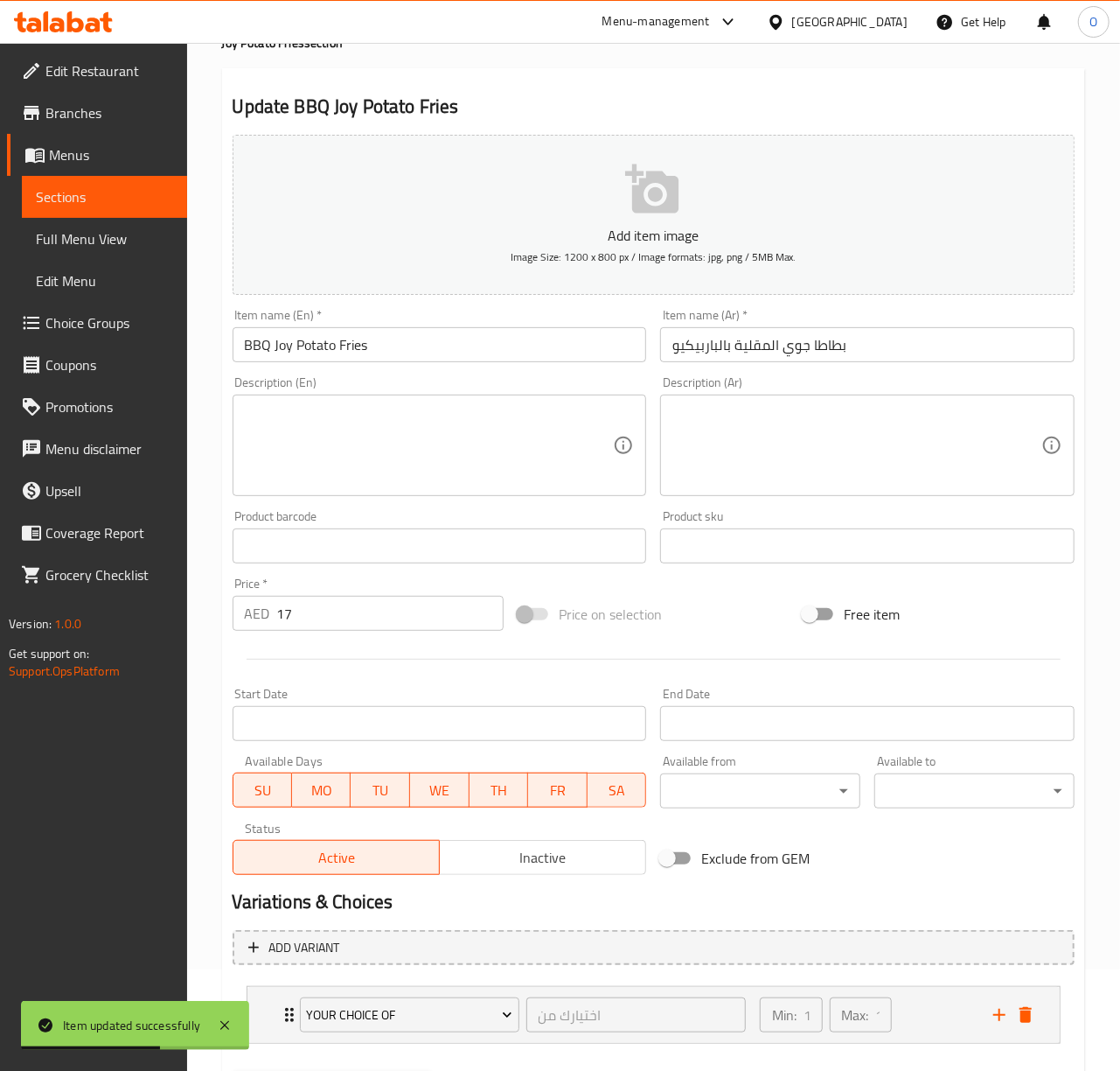
scroll to position [196, 0]
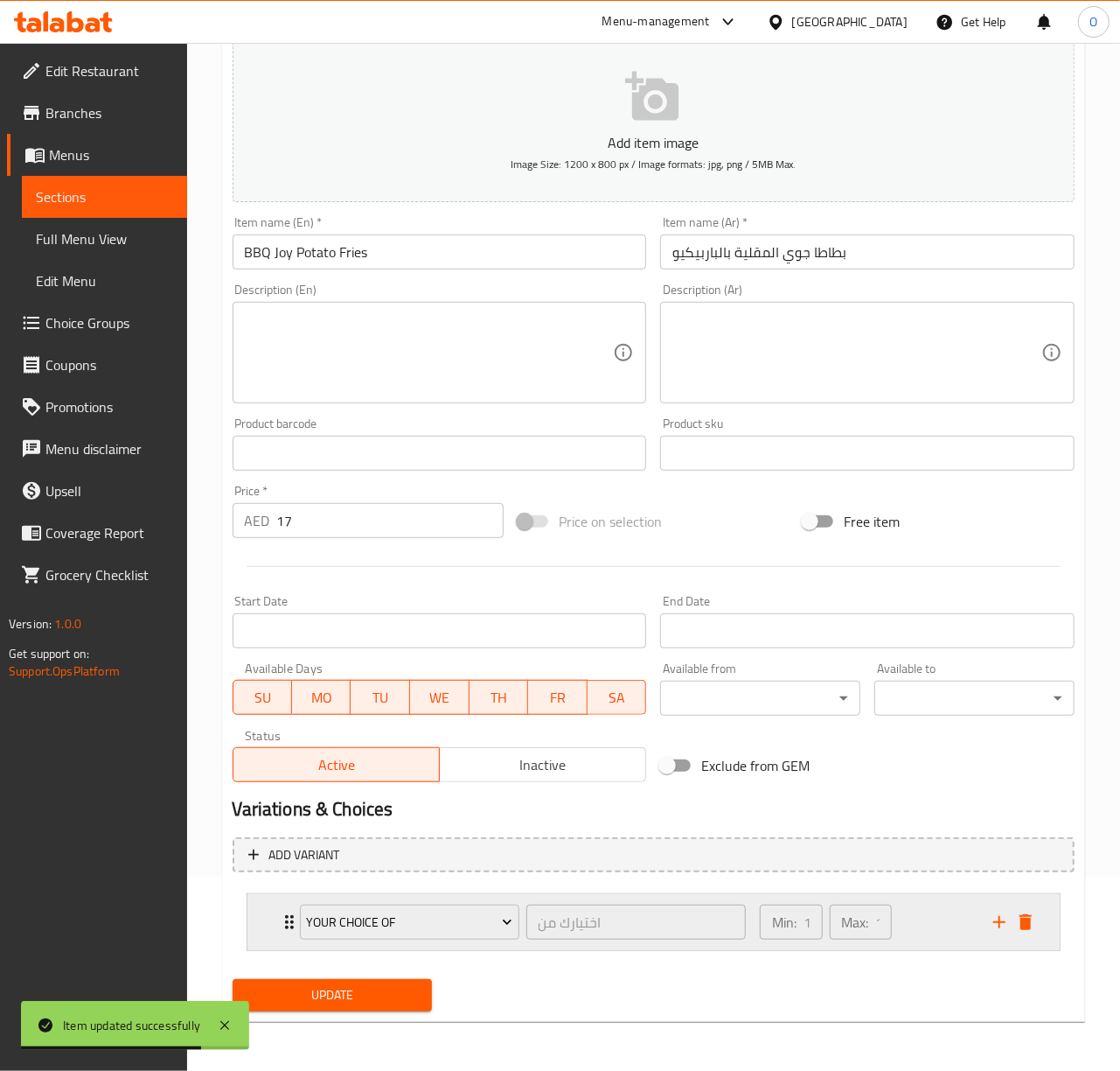
click at [284, 917] on icon "Expand" at bounding box center [289, 921] width 21 height 21
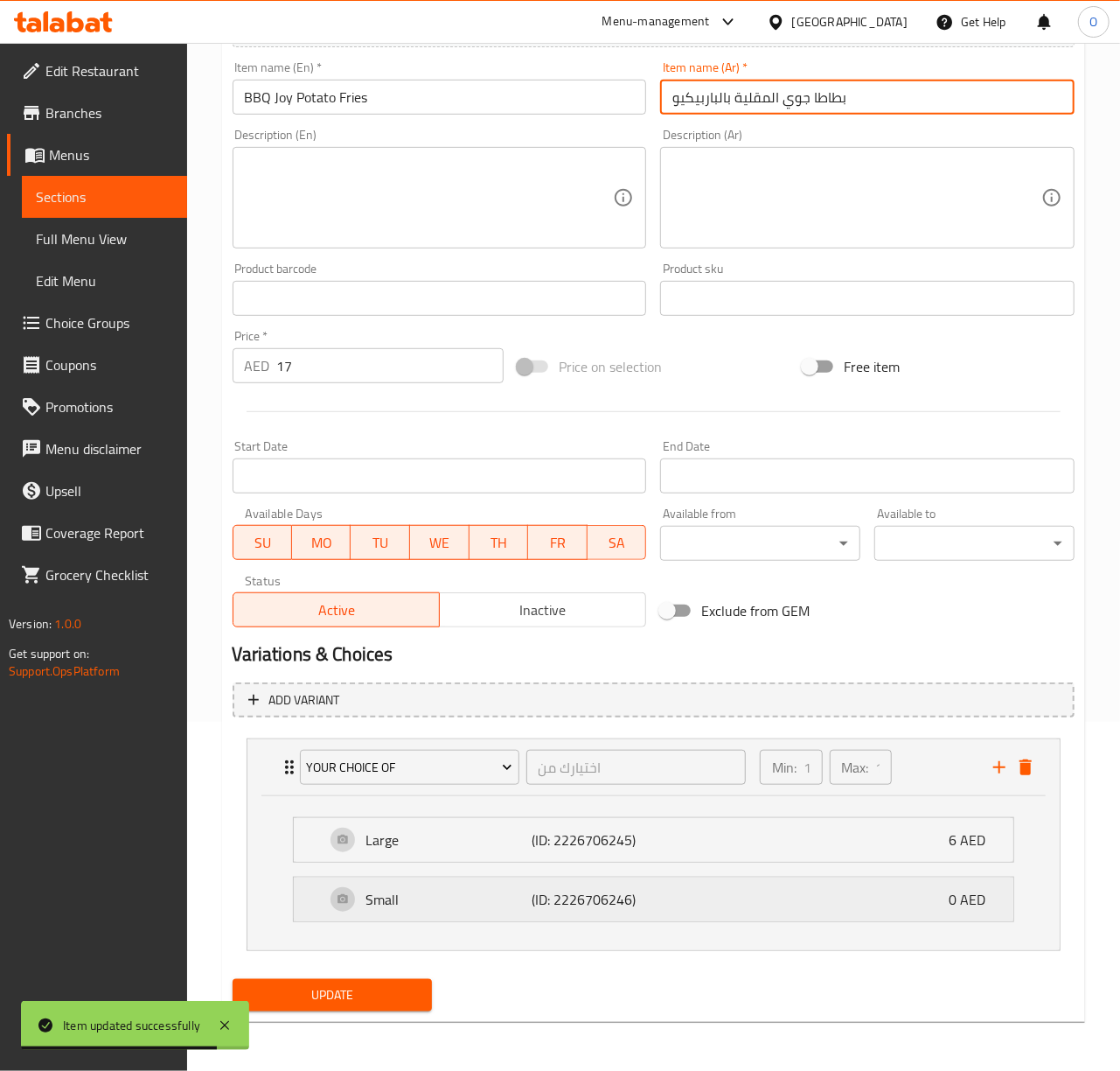
scroll to position [352, 0]
click at [397, 888] on p "Small" at bounding box center [449, 898] width 166 height 21
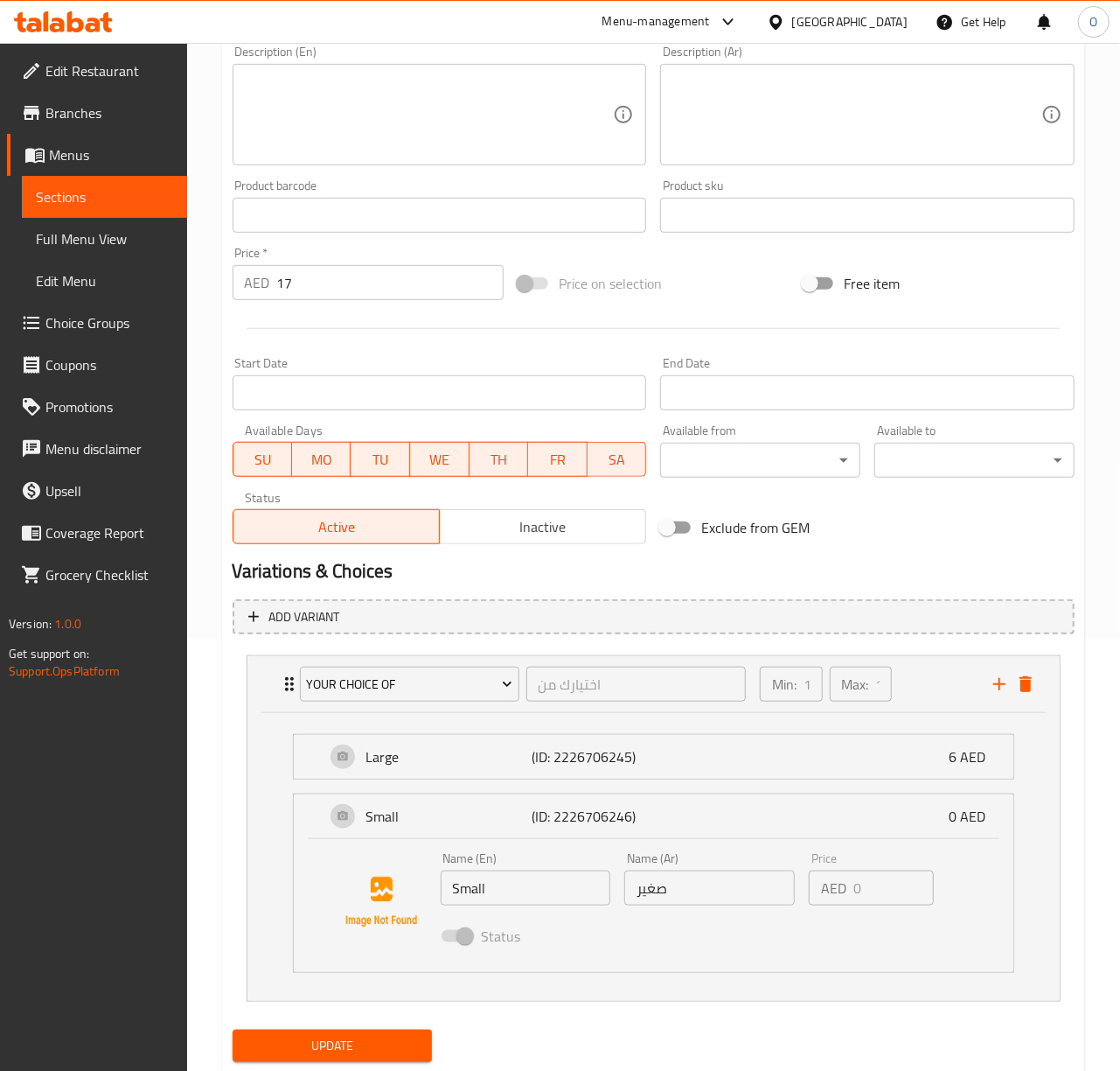
scroll to position [484, 0]
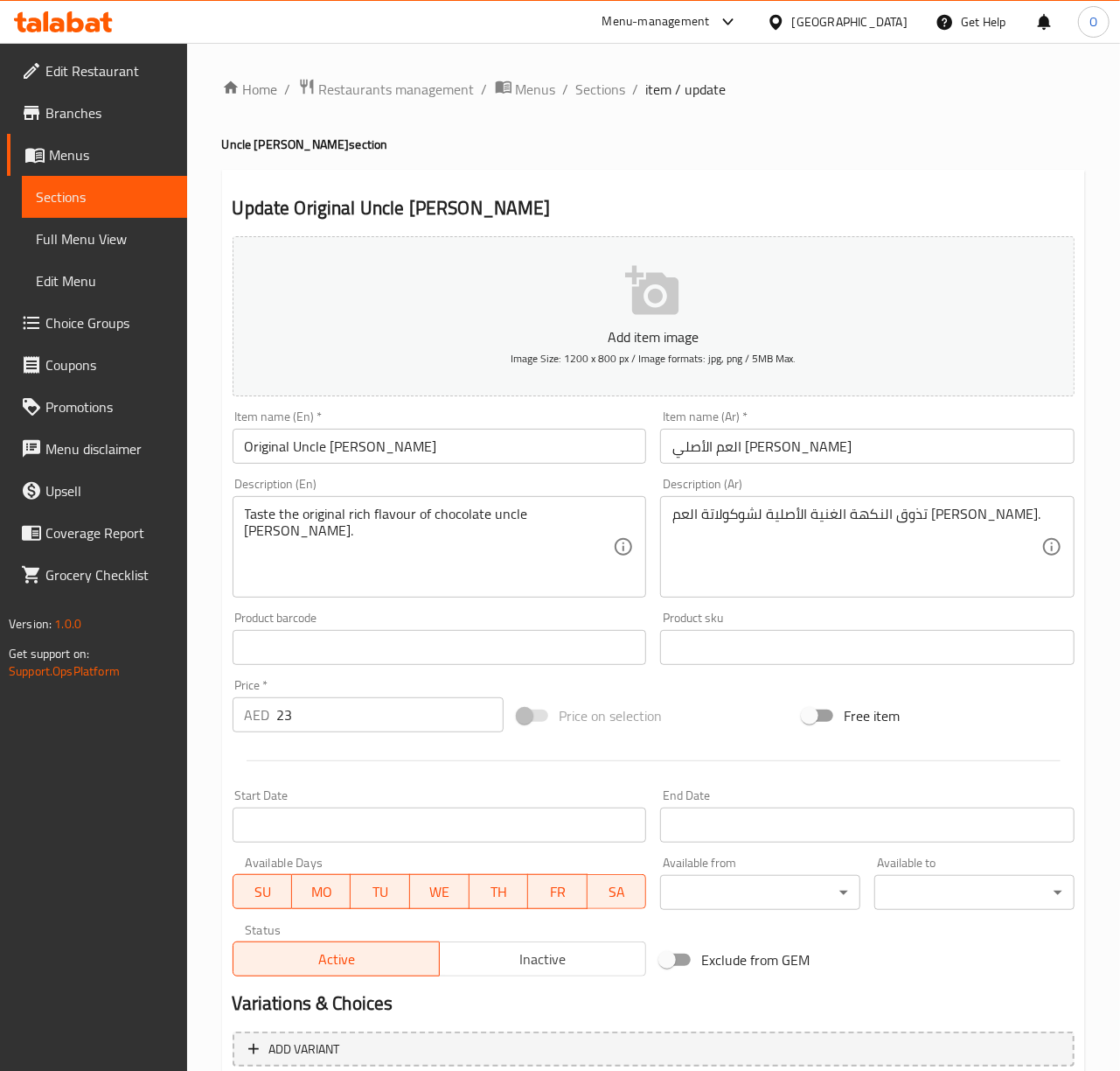
click at [715, 446] on input "العم الأصلي [PERSON_NAME]" at bounding box center [868, 446] width 415 height 35
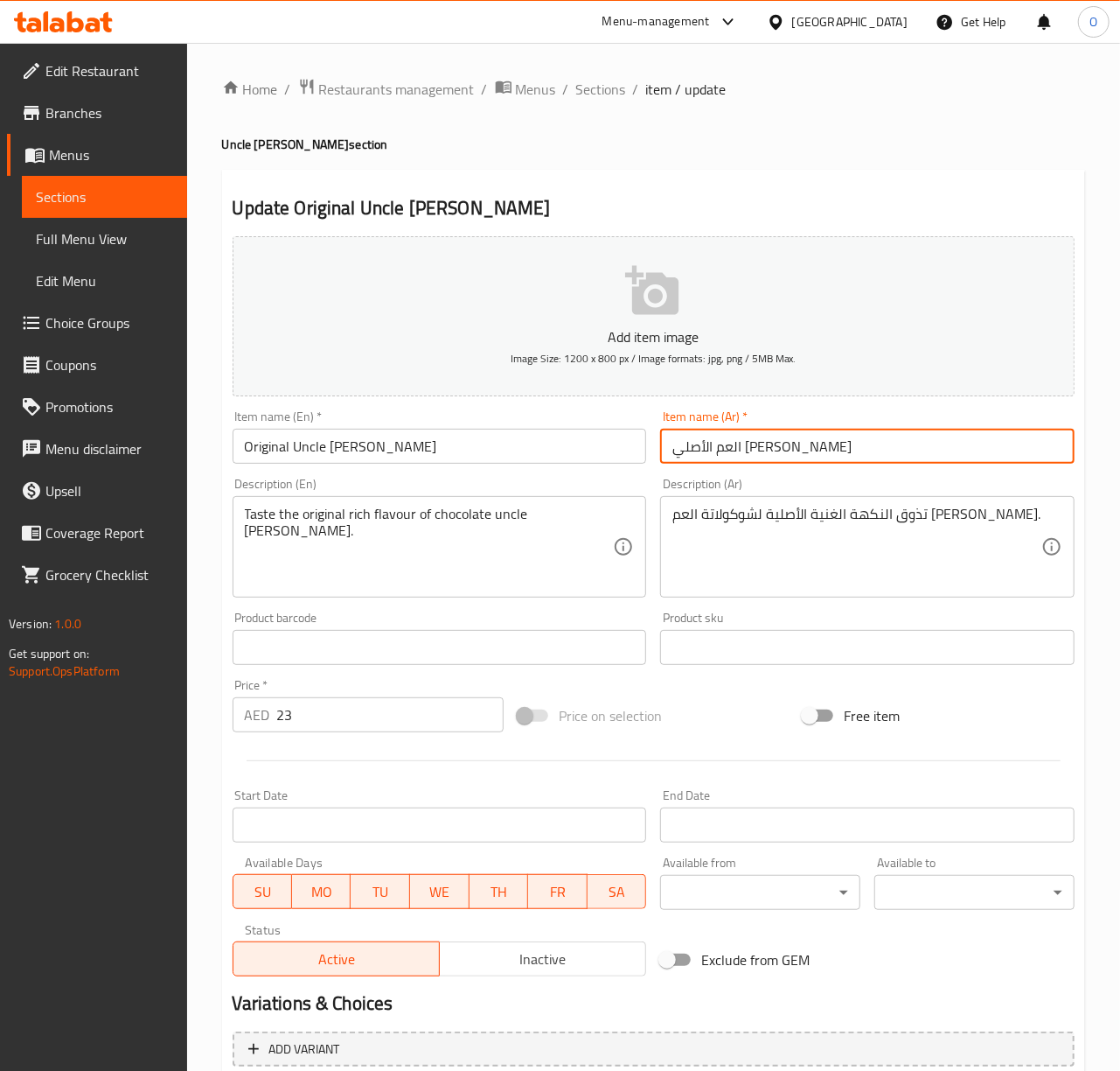
click at [715, 446] on input "العم الأصلي [PERSON_NAME]" at bounding box center [868, 446] width 415 height 35
click at [785, 457] on input "العم الأصلي [PERSON_NAME]" at bounding box center [868, 446] width 415 height 35
click at [829, 459] on input "العم [PERSON_NAME]" at bounding box center [868, 446] width 415 height 35
type input "العم [PERSON_NAME]"
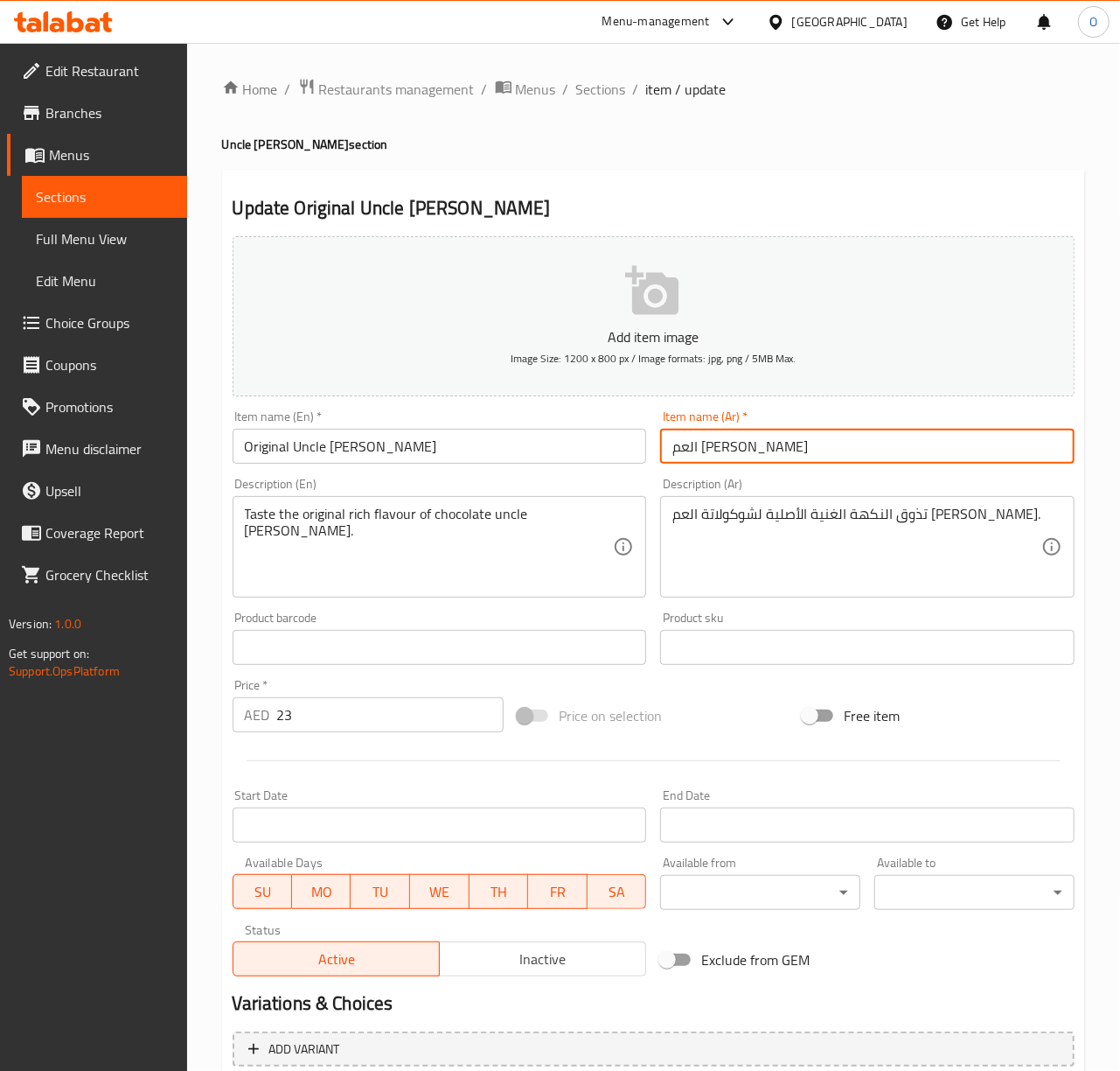
click at [743, 444] on input "العم [PERSON_NAME]" at bounding box center [868, 446] width 415 height 35
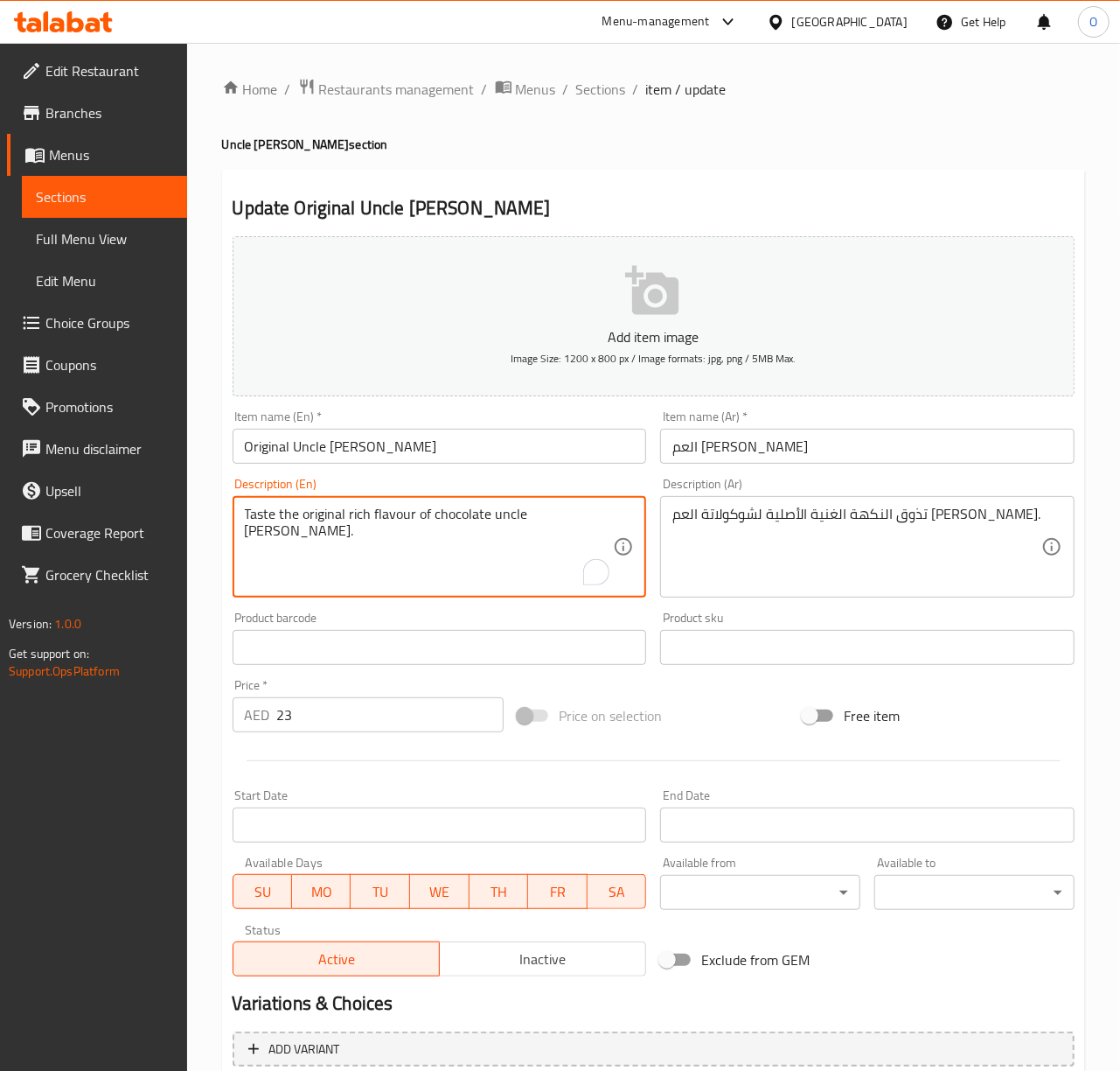
drag, startPoint x: 284, startPoint y: 513, endPoint x: 218, endPoint y: 501, distance: 67.1
click at [263, 509] on textarea "Taste the original rich flavour of chocolate uncle [PERSON_NAME]." at bounding box center [429, 546] width 369 height 83
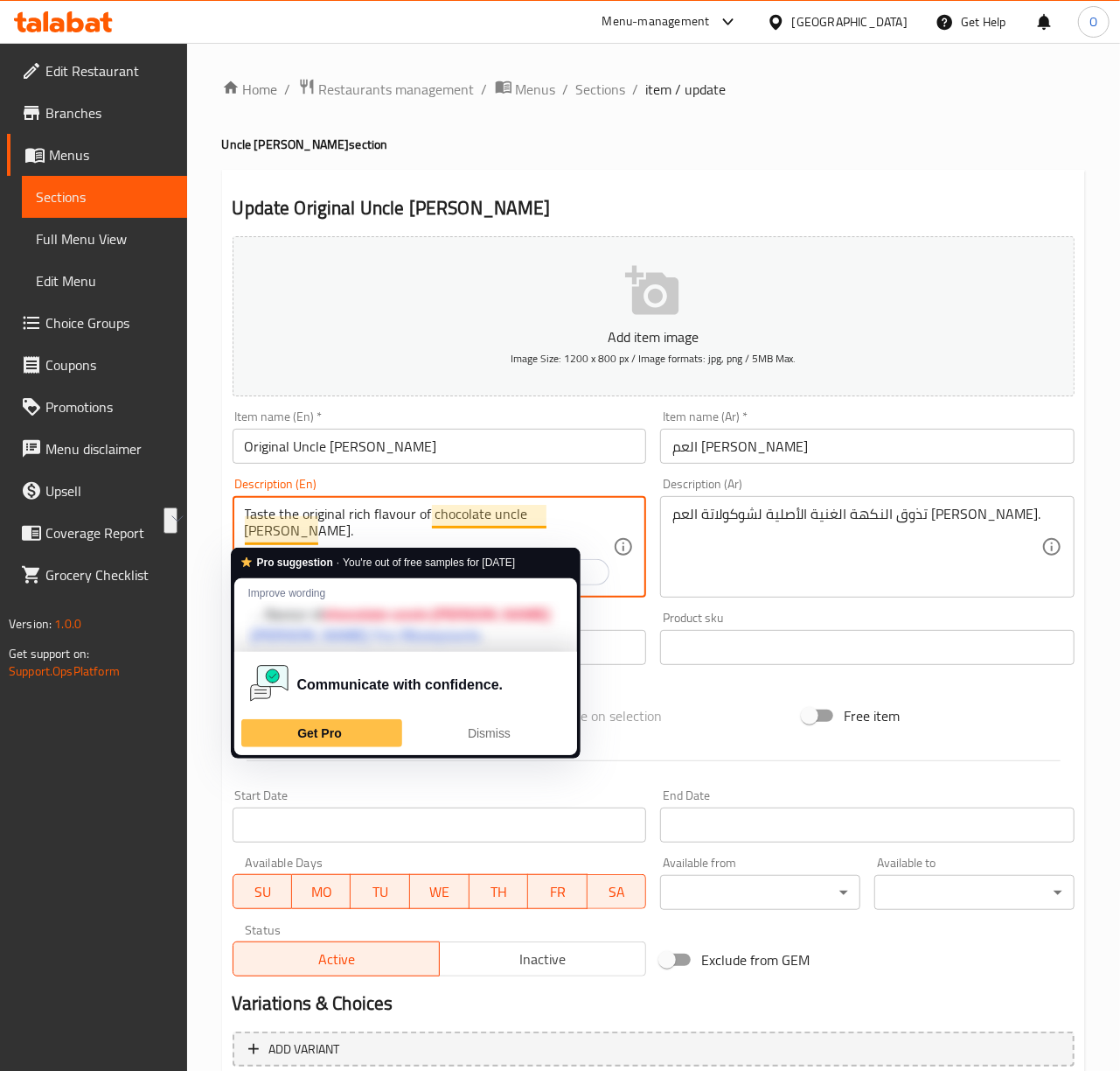
drag, startPoint x: 252, startPoint y: 514, endPoint x: 283, endPoint y: 521, distance: 31.8
click at [283, 521] on textarea "Taste the original rich flavour of chocolate uncle [PERSON_NAME]." at bounding box center [429, 546] width 369 height 83
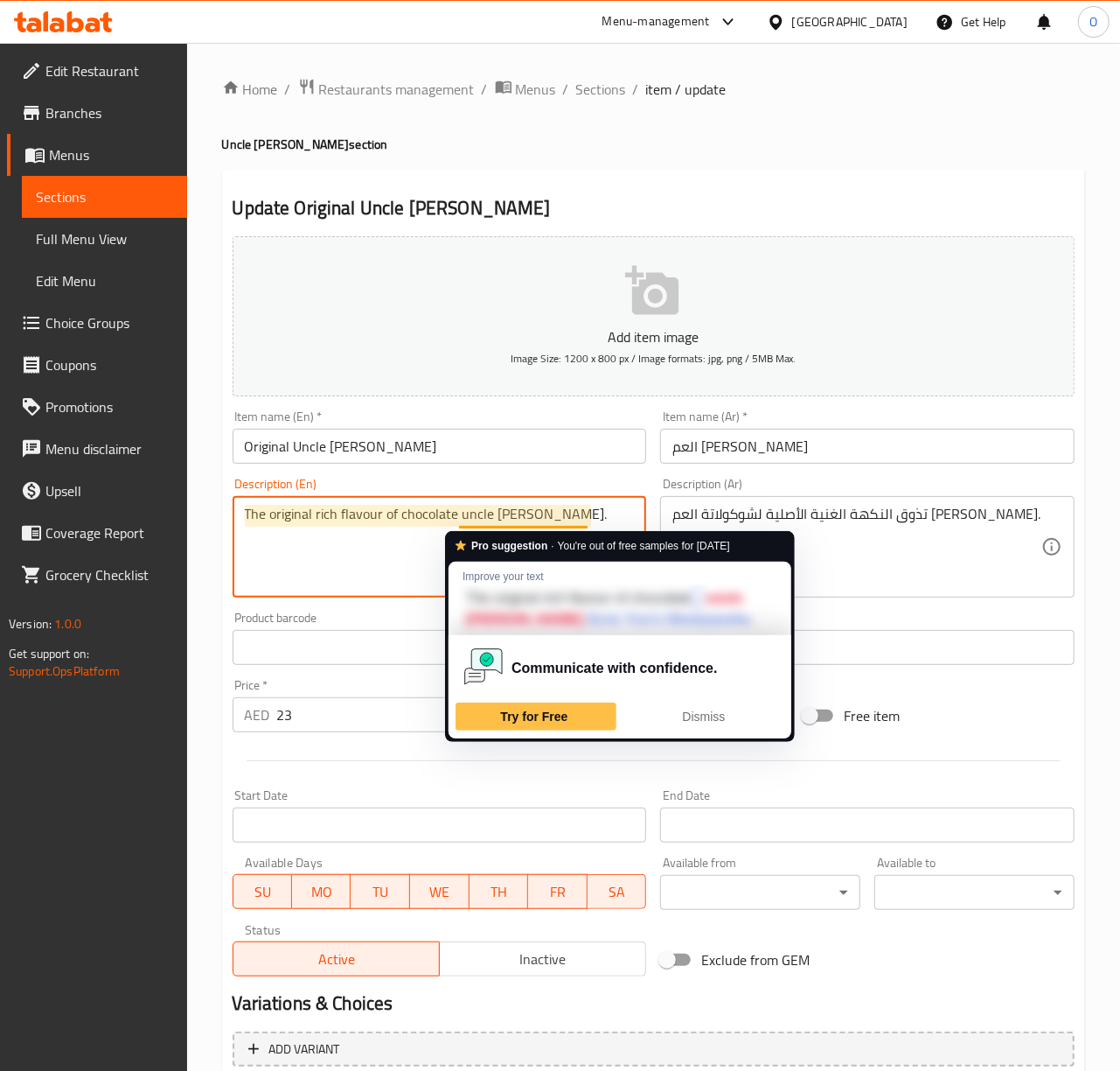
click at [487, 516] on textarea "The original rich flavour of chocolate uncle [PERSON_NAME]." at bounding box center [429, 546] width 369 height 83
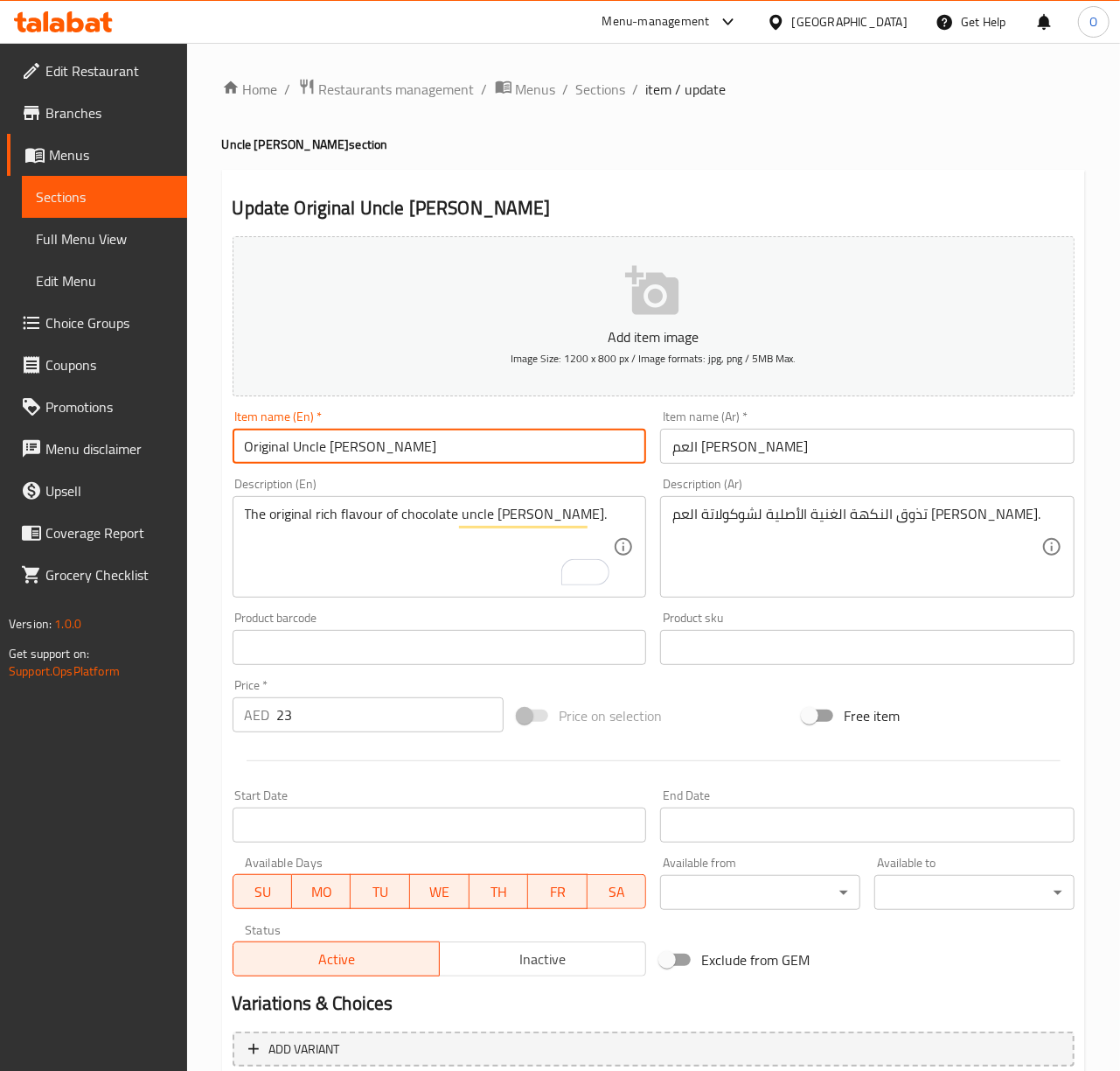
click at [291, 450] on input "Original Uncle [PERSON_NAME]" at bounding box center [440, 446] width 415 height 35
click at [291, 450] on input "Original Uncle Jon Champorado" at bounding box center [440, 446] width 415 height 35
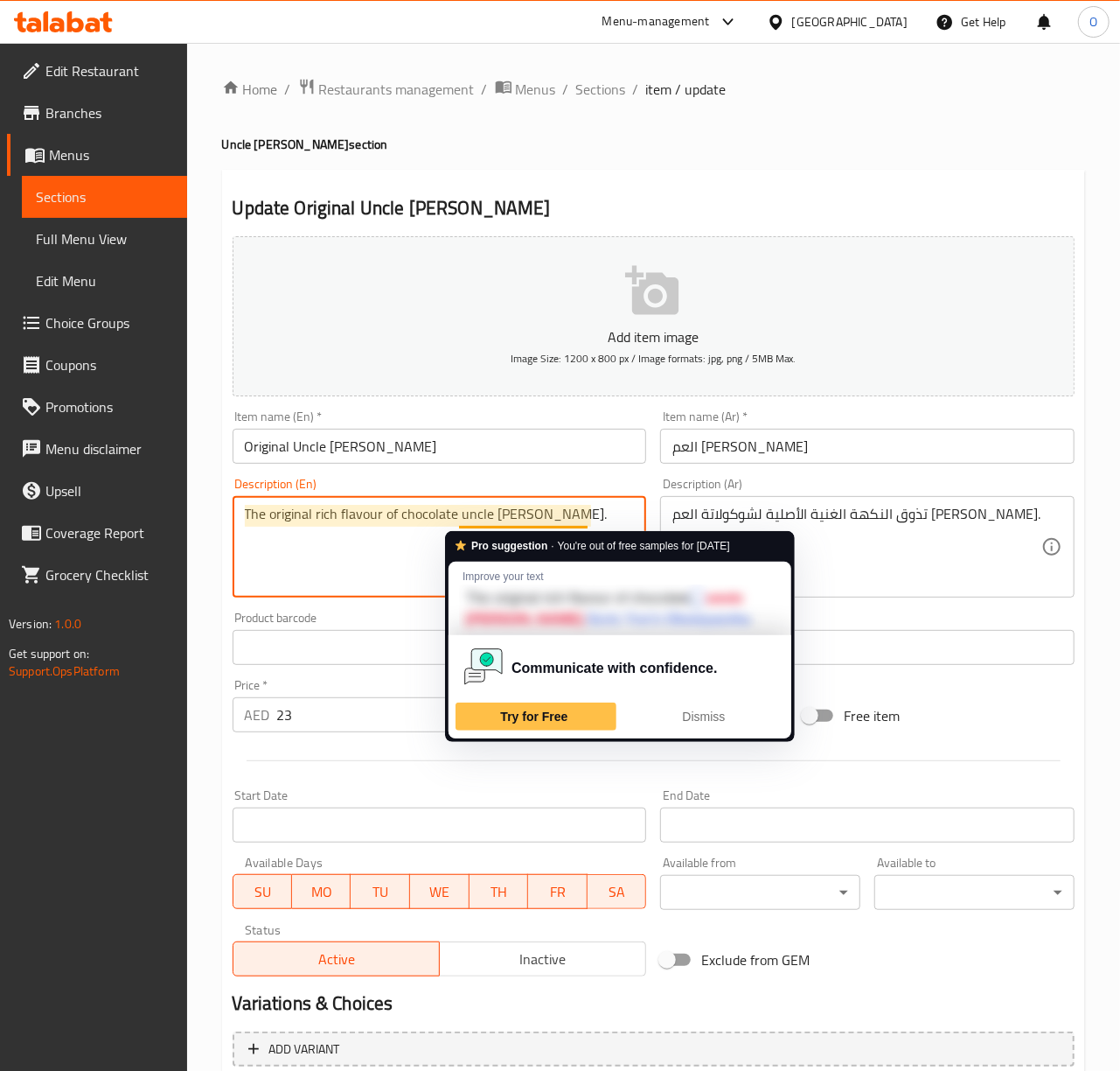
click at [473, 520] on textarea "The original rich flavour of chocolate uncle jon champorado." at bounding box center [429, 546] width 369 height 83
paste textarea "U"
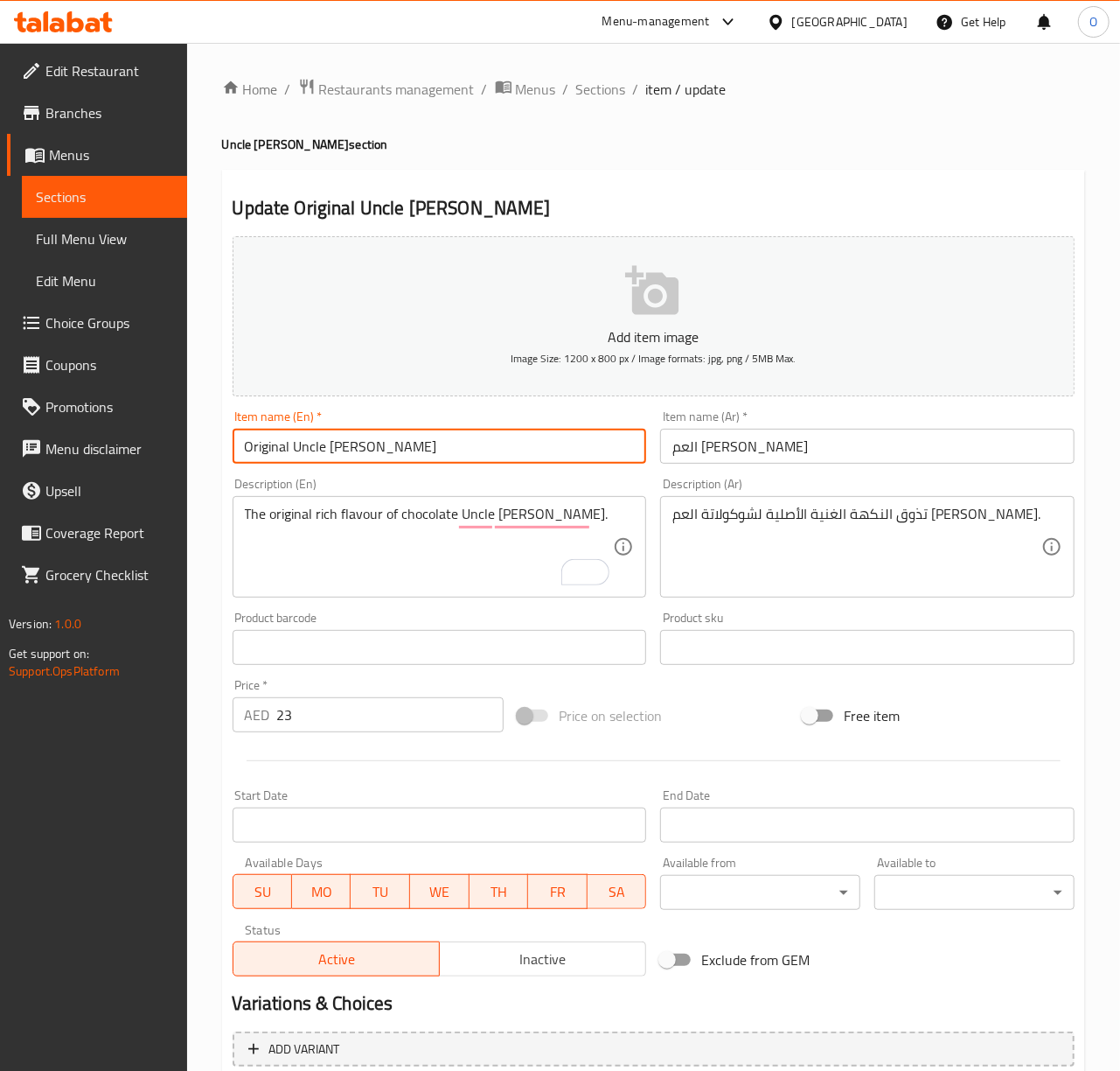
click at [331, 448] on input "Original Uncle Jon Champorado" at bounding box center [440, 446] width 415 height 35
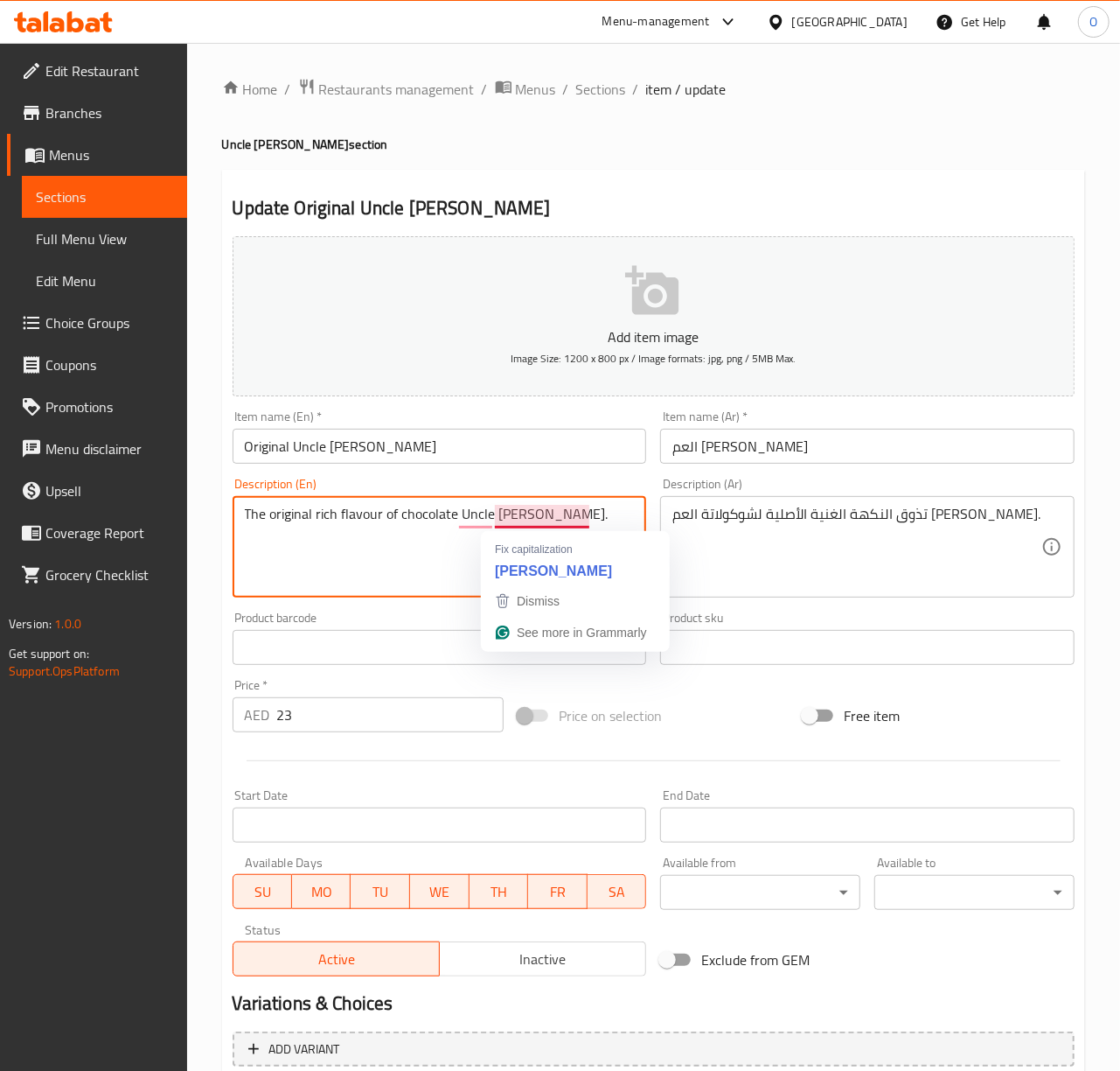
click at [509, 522] on textarea "The original rich flavour of chocolate Uncle jon champorado." at bounding box center [429, 546] width 369 height 83
click at [503, 522] on textarea "The original rich flavour of chocolate Uncle jon champorado." at bounding box center [429, 546] width 369 height 83
paste textarea "J"
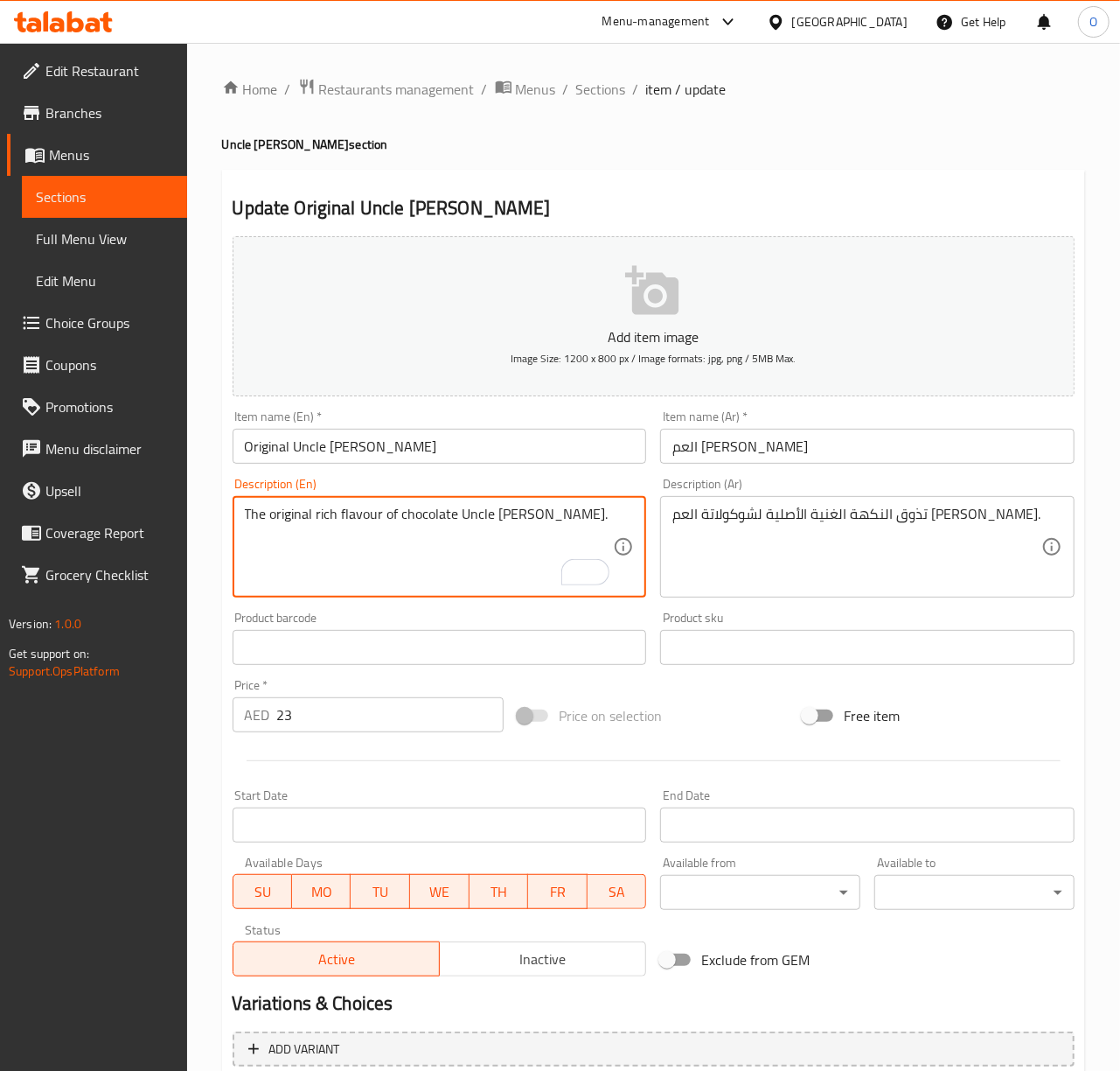
click at [427, 533] on textarea "The original rich flavour of chocolate Uncle Jon champorado." at bounding box center [429, 546] width 369 height 83
type textarea "The original rich flavour of chocolate Uncle Jon champorado."
click at [246, 532] on textarea "The original rich flavour of chocolate Uncle Jon champorado." at bounding box center [429, 546] width 369 height 83
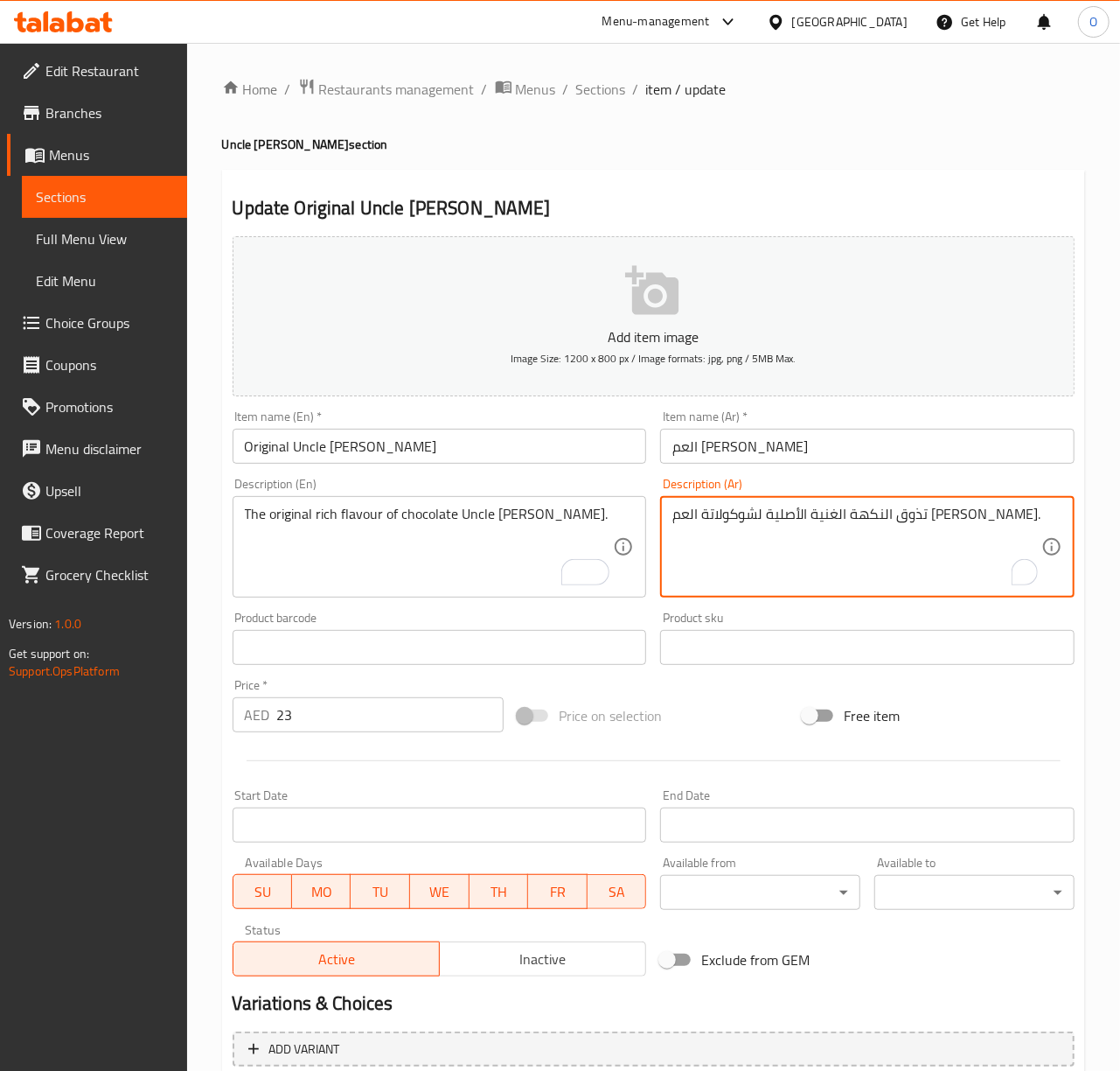
click at [1001, 515] on textarea "تذوق النكهة الغنية الأصلية لشوكولاتة العم جون شامبورادو." at bounding box center [857, 546] width 369 height 83
type textarea "النكهة الغنية الأصلية لشوكولاتة العم جون شامبورادو."
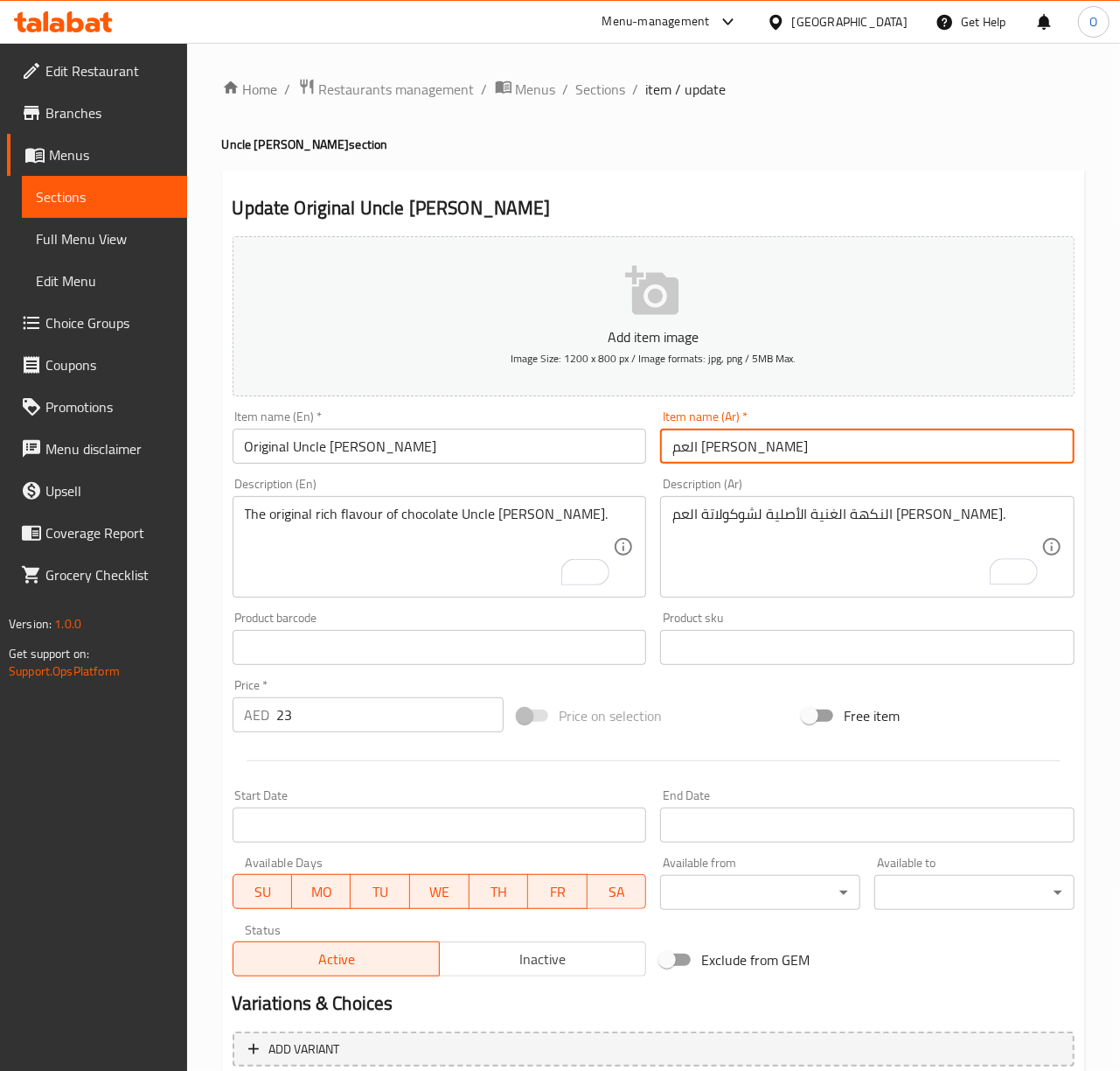
click at [854, 434] on input "العم جون شامبورادو أورجينال" at bounding box center [868, 446] width 415 height 35
click at [725, 441] on input "أوبي انكل [PERSON_NAME]" at bounding box center [868, 446] width 415 height 35
click at [759, 457] on input "أوبي انكل [PERSON_NAME]" at bounding box center [868, 446] width 415 height 35
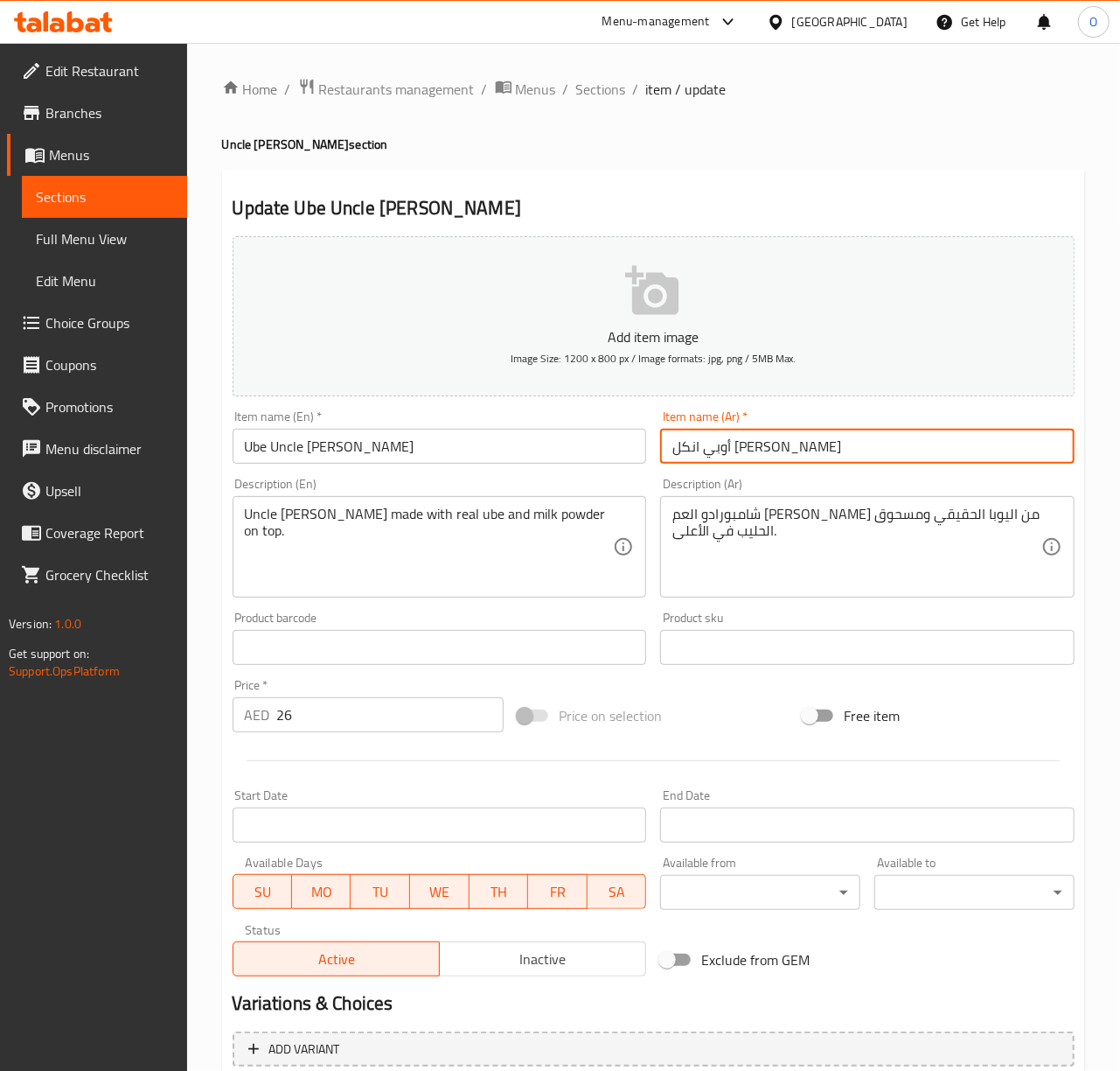
click at [759, 457] on input "أوبي انكل [PERSON_NAME]" at bounding box center [868, 446] width 415 height 35
click at [771, 453] on input "أوبي انكل [PERSON_NAME]" at bounding box center [868, 446] width 415 height 35
type input "أوبي العم [PERSON_NAME]"
drag, startPoint x: 787, startPoint y: 446, endPoint x: 668, endPoint y: 455, distance: 119.3
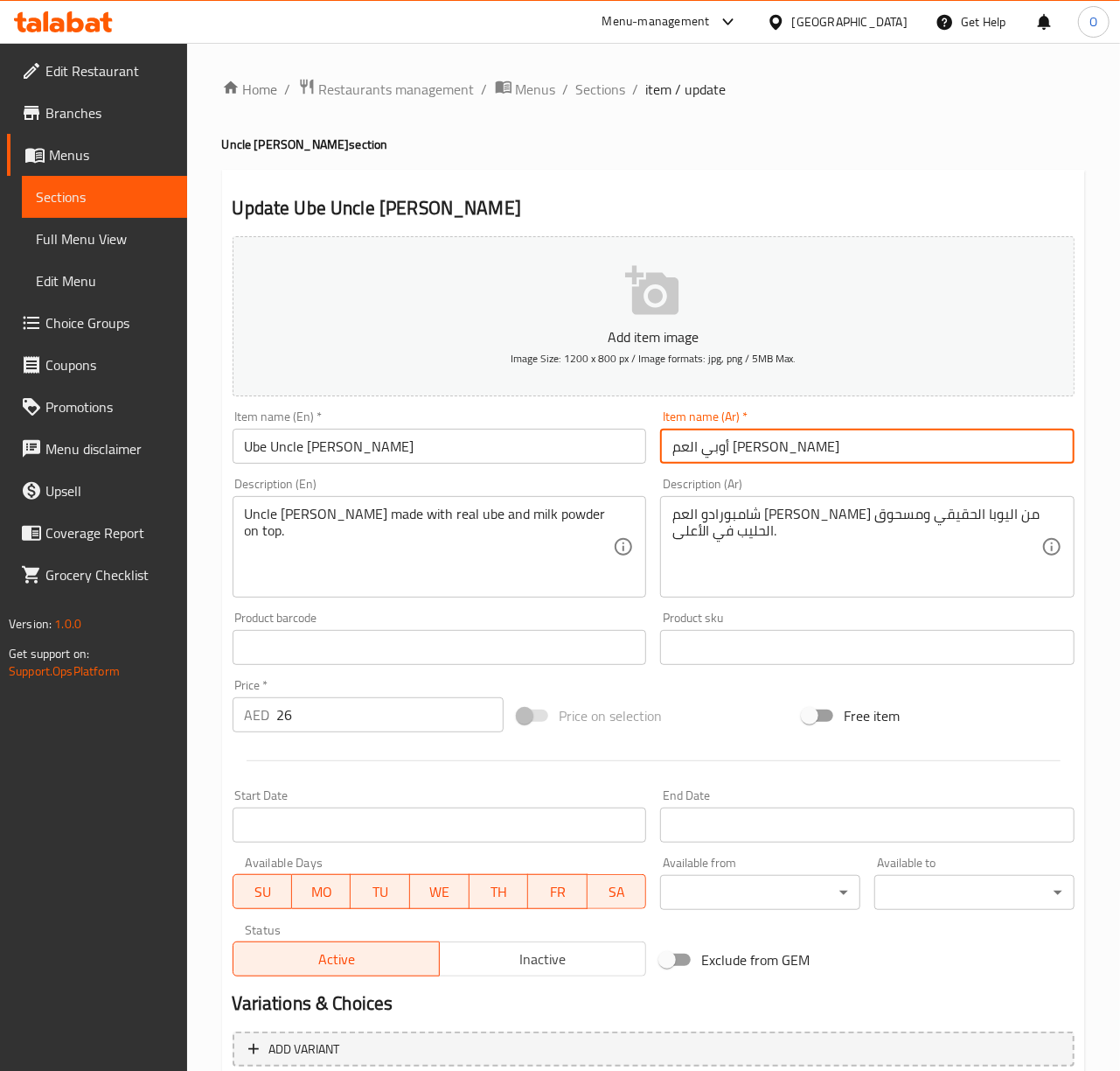
click at [668, 455] on input "أوبي العم [PERSON_NAME]" at bounding box center [868, 446] width 415 height 35
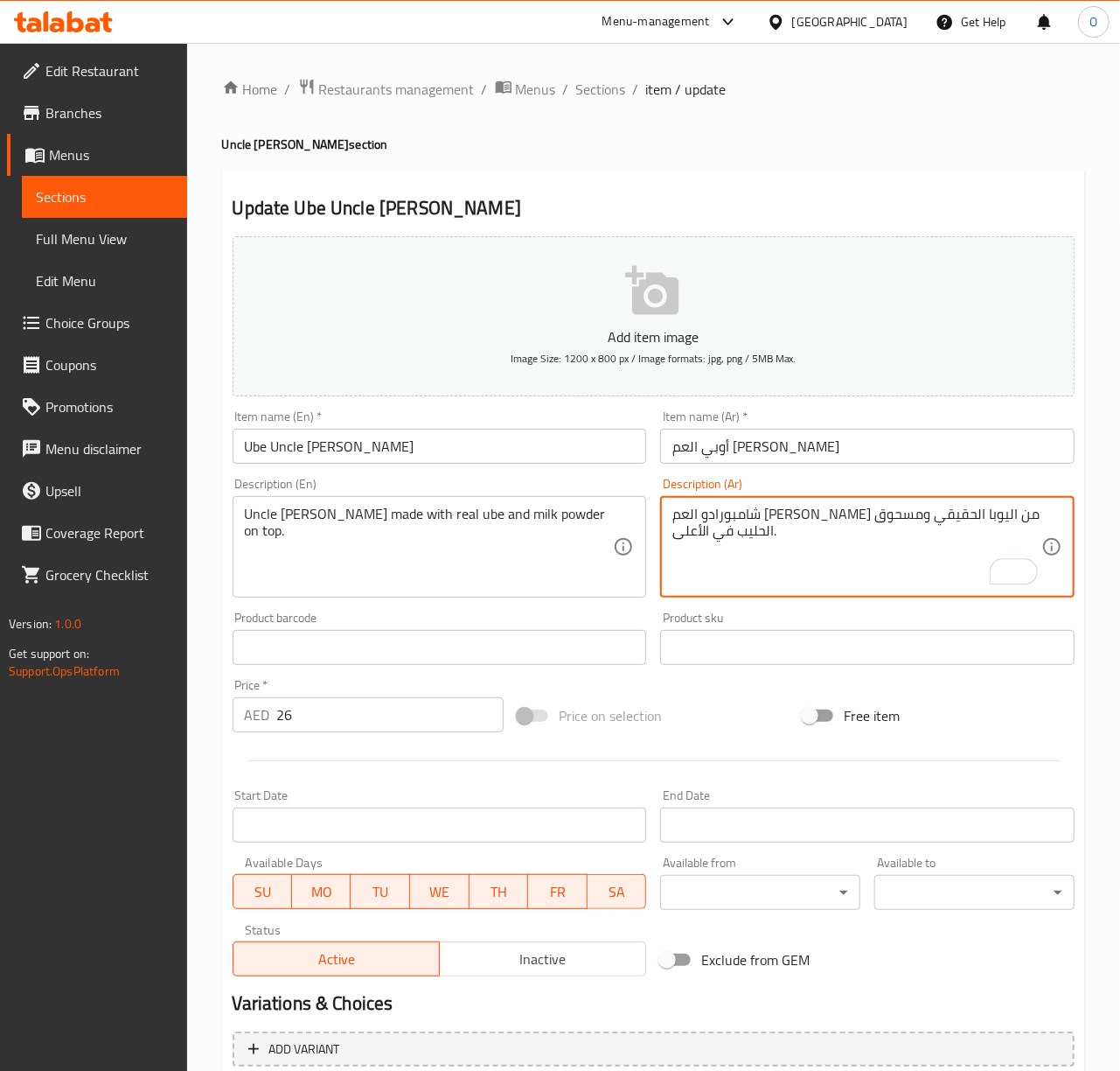
drag, startPoint x: 925, startPoint y: 519, endPoint x: 1031, endPoint y: 518, distance: 106.0
paste textarea "لعم [PERSON_NAME]"
click at [909, 519] on textarea "العم [PERSON_NAME] مصنوع من اليوبا الحقيقي ومسحوق الحليب في الأعلى." at bounding box center [857, 546] width 369 height 83
click at [844, 518] on textarea "العم [PERSON_NAME] محضر من اليوبا الحقيقي ومسحوق الحليب في الأعلى." at bounding box center [857, 546] width 369 height 83
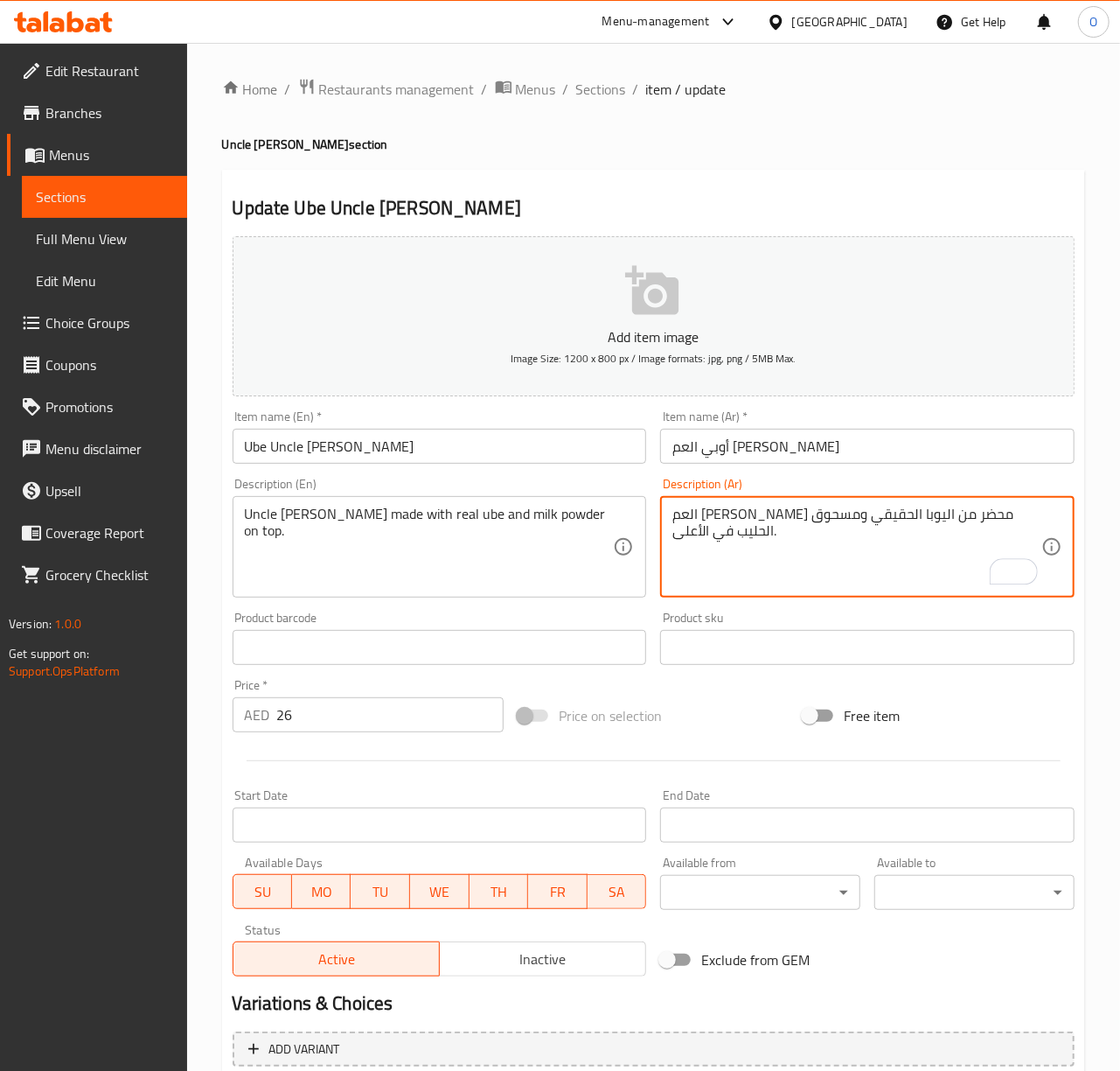
click at [844, 518] on textarea "العم [PERSON_NAME] محضر من اليوبا الحقيقي ومسحوق الحليب في الأعلى." at bounding box center [857, 546] width 369 height 83
type textarea "العم [PERSON_NAME] محضر من [PERSON_NAME] الحقيقي ومسحوق الحليب في الأعلى."
click at [547, 460] on input "Ube Uncle [PERSON_NAME]" at bounding box center [440, 446] width 415 height 35
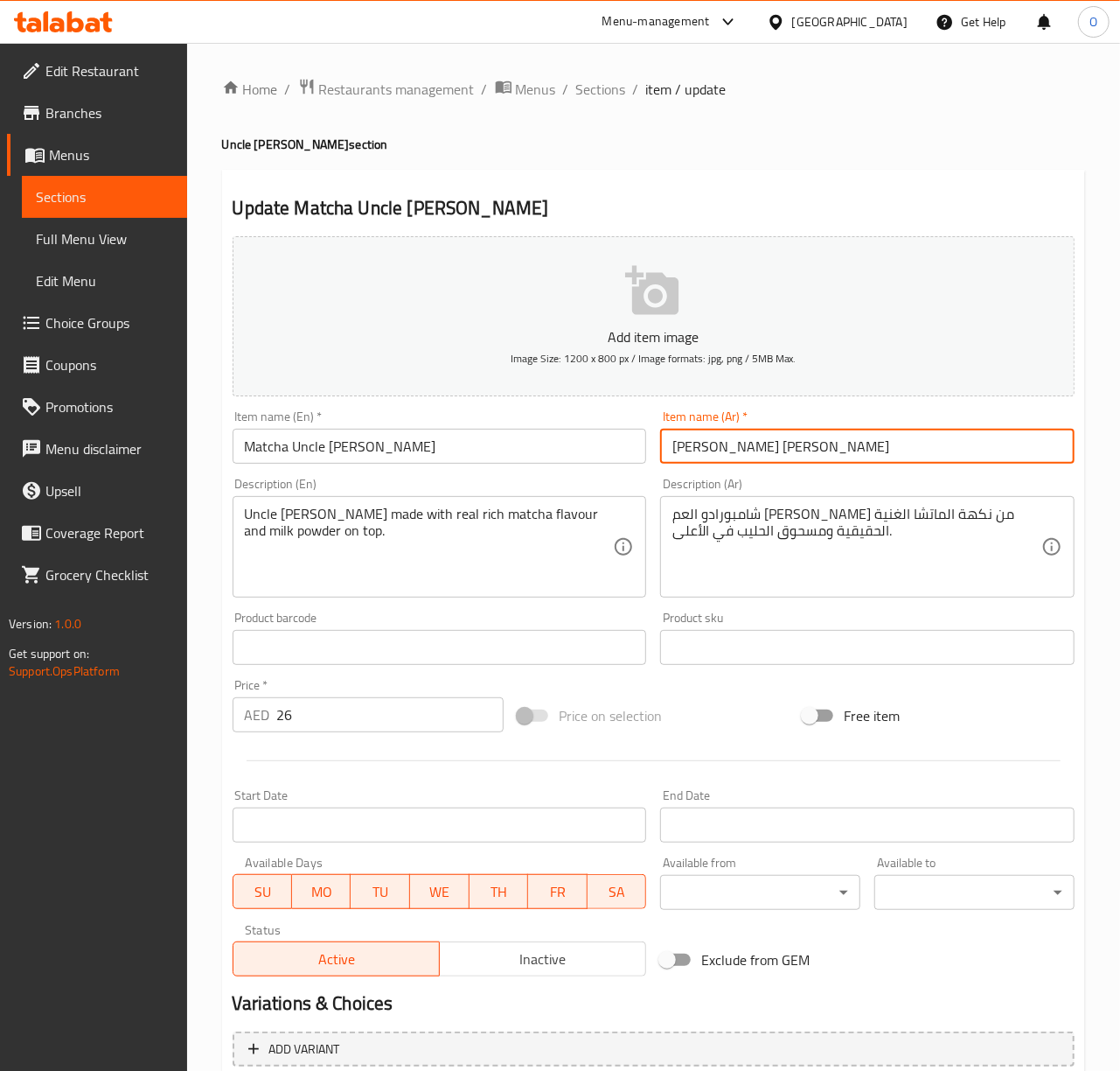
click at [717, 456] on input "[PERSON_NAME] [PERSON_NAME]" at bounding box center [868, 446] width 415 height 35
paste input "text"
click at [806, 460] on input "ماتشا العم جون شامبورادو" at bounding box center [868, 446] width 415 height 35
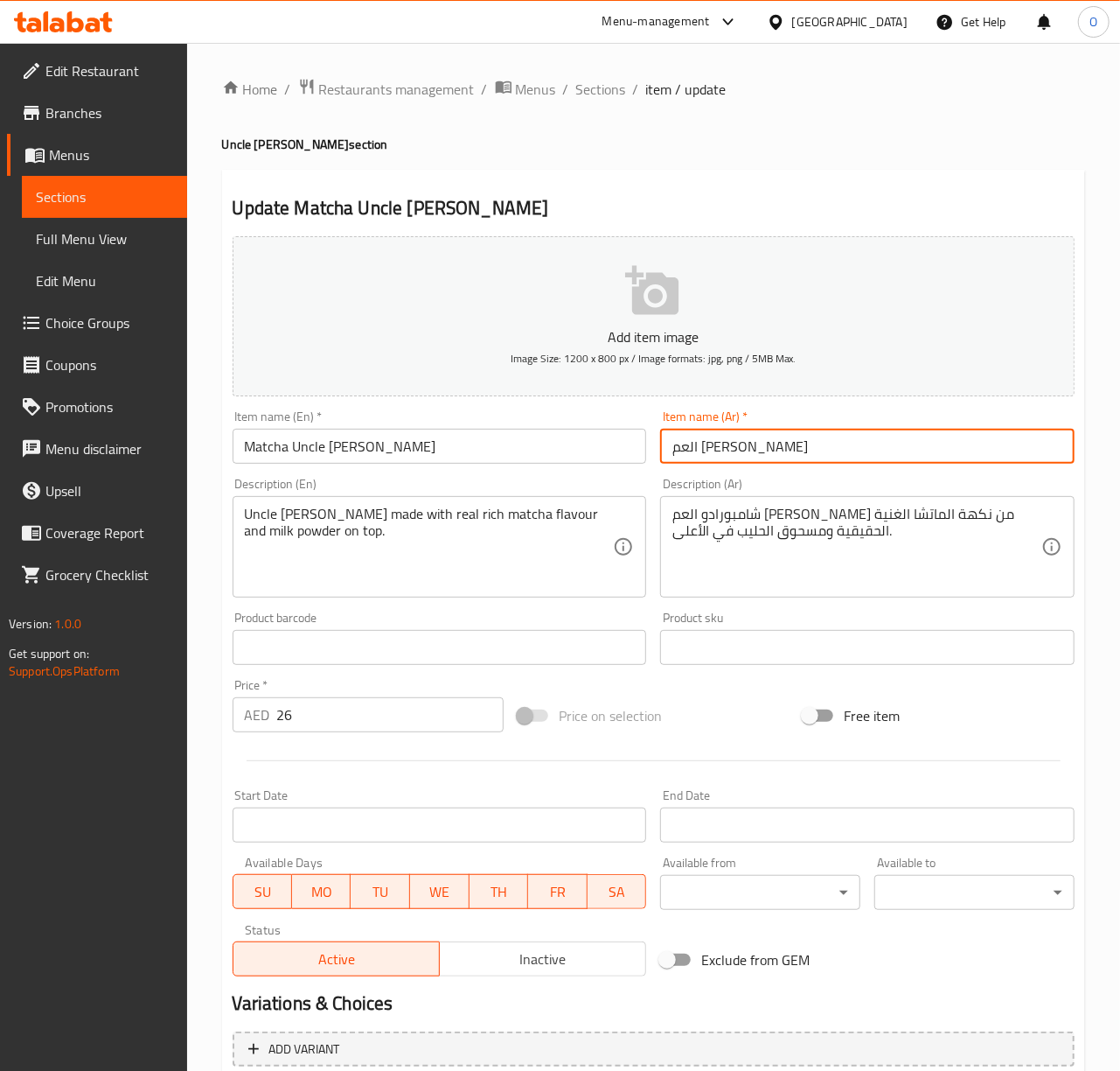
click at [803, 457] on input "العم [PERSON_NAME]" at bounding box center [868, 446] width 415 height 35
type input "العم جون شامبورادو بالماتشا"
click at [752, 461] on input "العم جون شامبورادو بالماتشا" at bounding box center [868, 446] width 415 height 35
drag, startPoint x: 719, startPoint y: 453, endPoint x: 867, endPoint y: 445, distance: 148.2
click at [867, 445] on input "العم جون شامبورادو بالماتشا" at bounding box center [868, 446] width 415 height 35
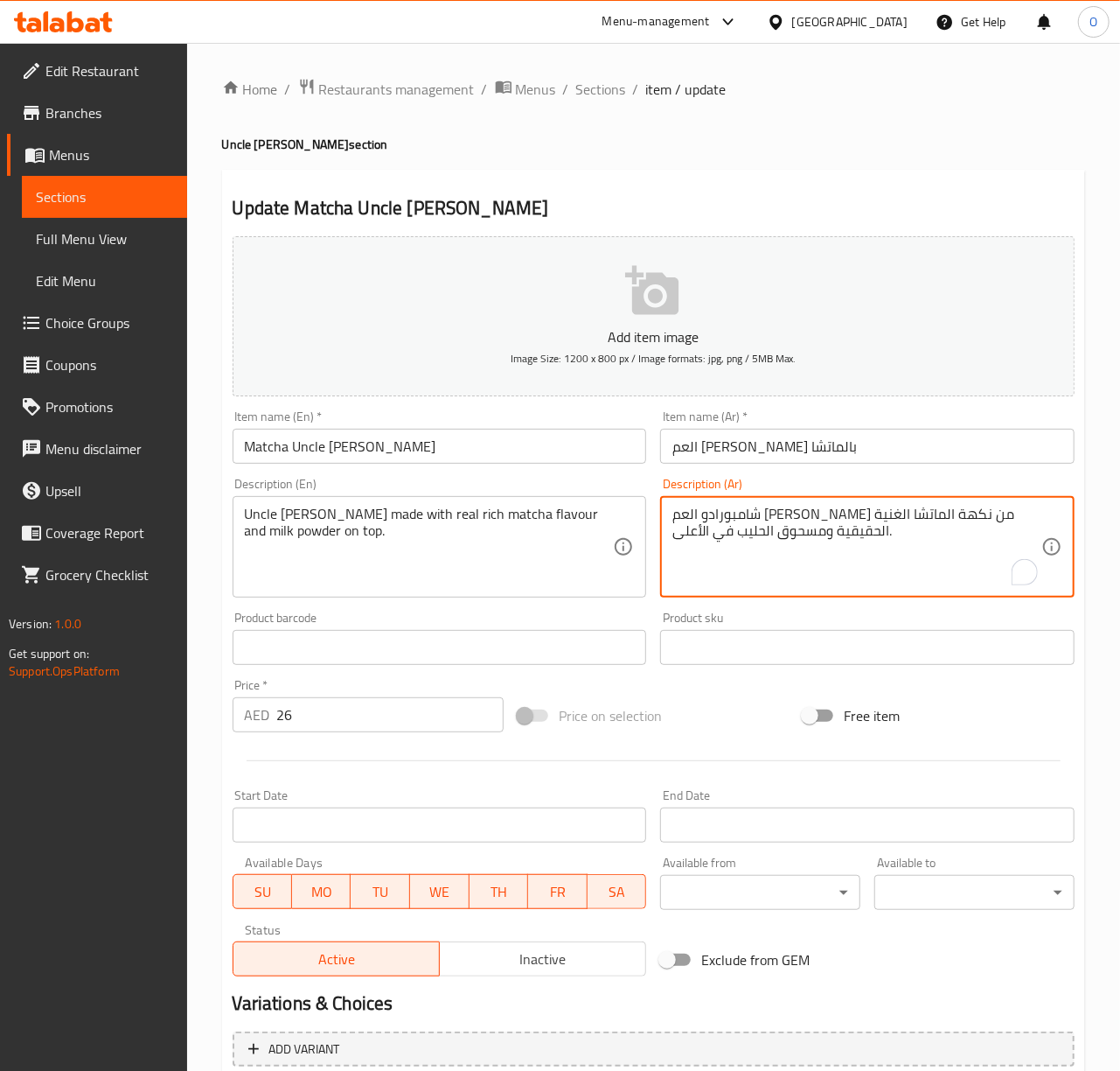
drag, startPoint x: 911, startPoint y: 516, endPoint x: 1027, endPoint y: 512, distance: 116.1
paste textarea "لعم جون شامبورادو"
click at [895, 508] on textarea "العم جون شامبورادو مصنوع من نكهة الماتشا الغنية الحقيقية ومسحوق الحليب في الأعل…" at bounding box center [857, 546] width 369 height 83
type textarea "العم [PERSON_NAME] محضر من نكهة الماتشا الغنية الحقيقية ومسحوق الحليب في الأعلى."
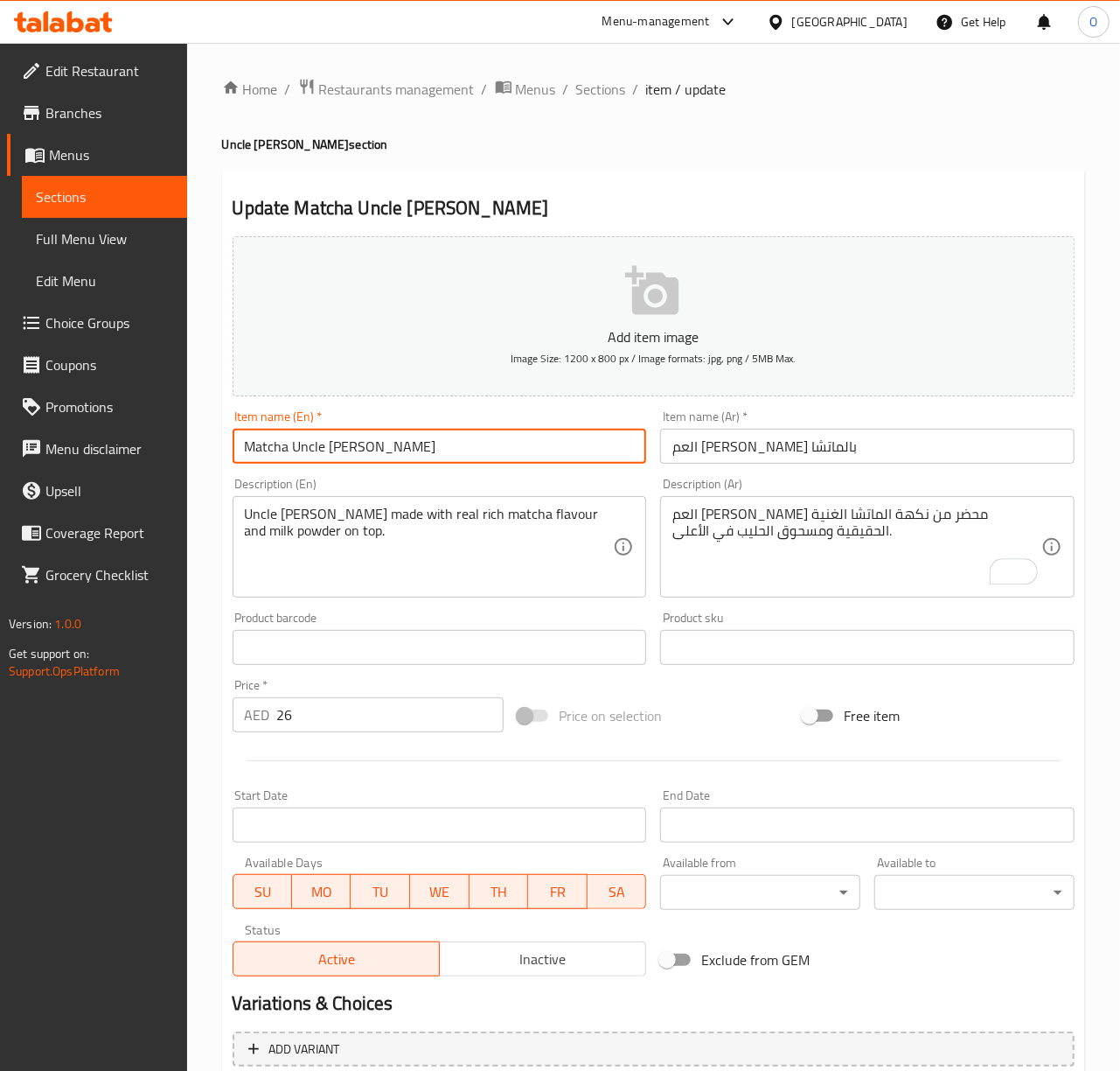
click at [502, 457] on input "Matcha Uncle [PERSON_NAME]" at bounding box center [440, 446] width 415 height 35
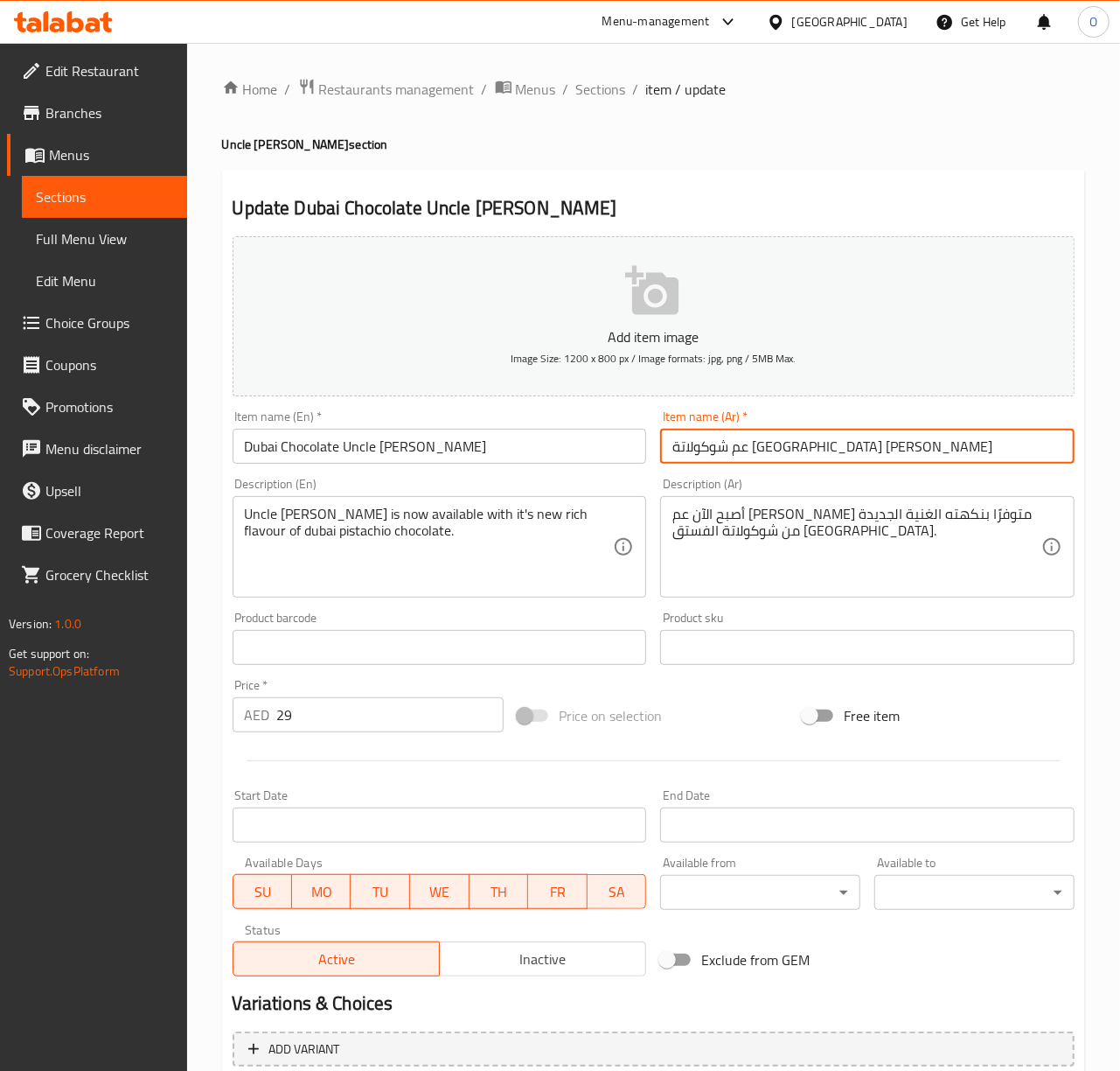
drag, startPoint x: 766, startPoint y: 456, endPoint x: 867, endPoint y: 450, distance: 101.2
click at [867, 450] on input "عم شوكولاتة [GEOGRAPHIC_DATA] [PERSON_NAME]" at bounding box center [868, 446] width 415 height 35
click at [826, 453] on input "العم [PERSON_NAME]" at bounding box center [868, 446] width 415 height 35
click at [682, 444] on input "العم [PERSON_NAME]" at bounding box center [868, 446] width 415 height 35
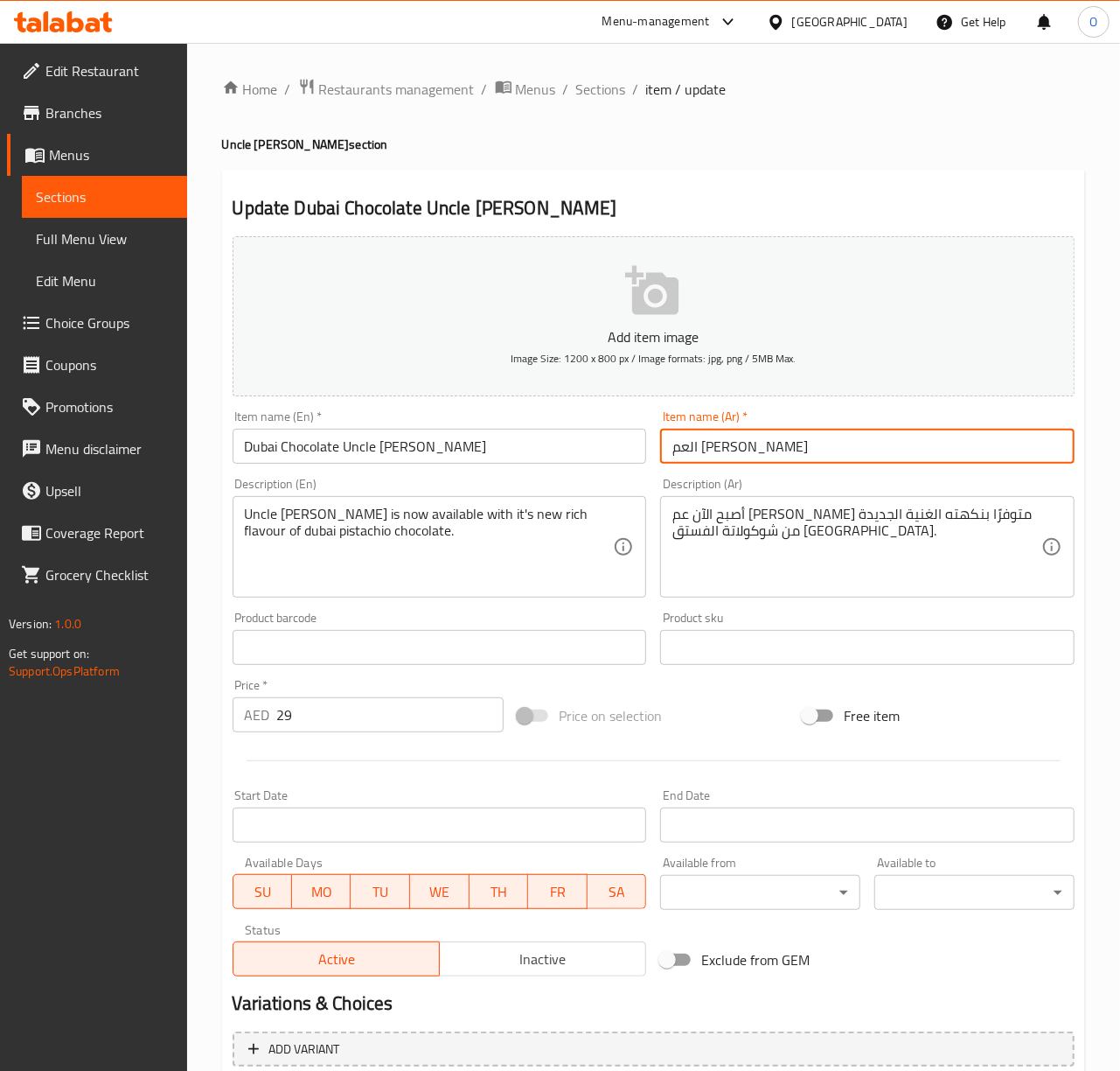
paste input "text"
type input "العم [PERSON_NAME] بشوكولاتة [GEOGRAPHIC_DATA]"
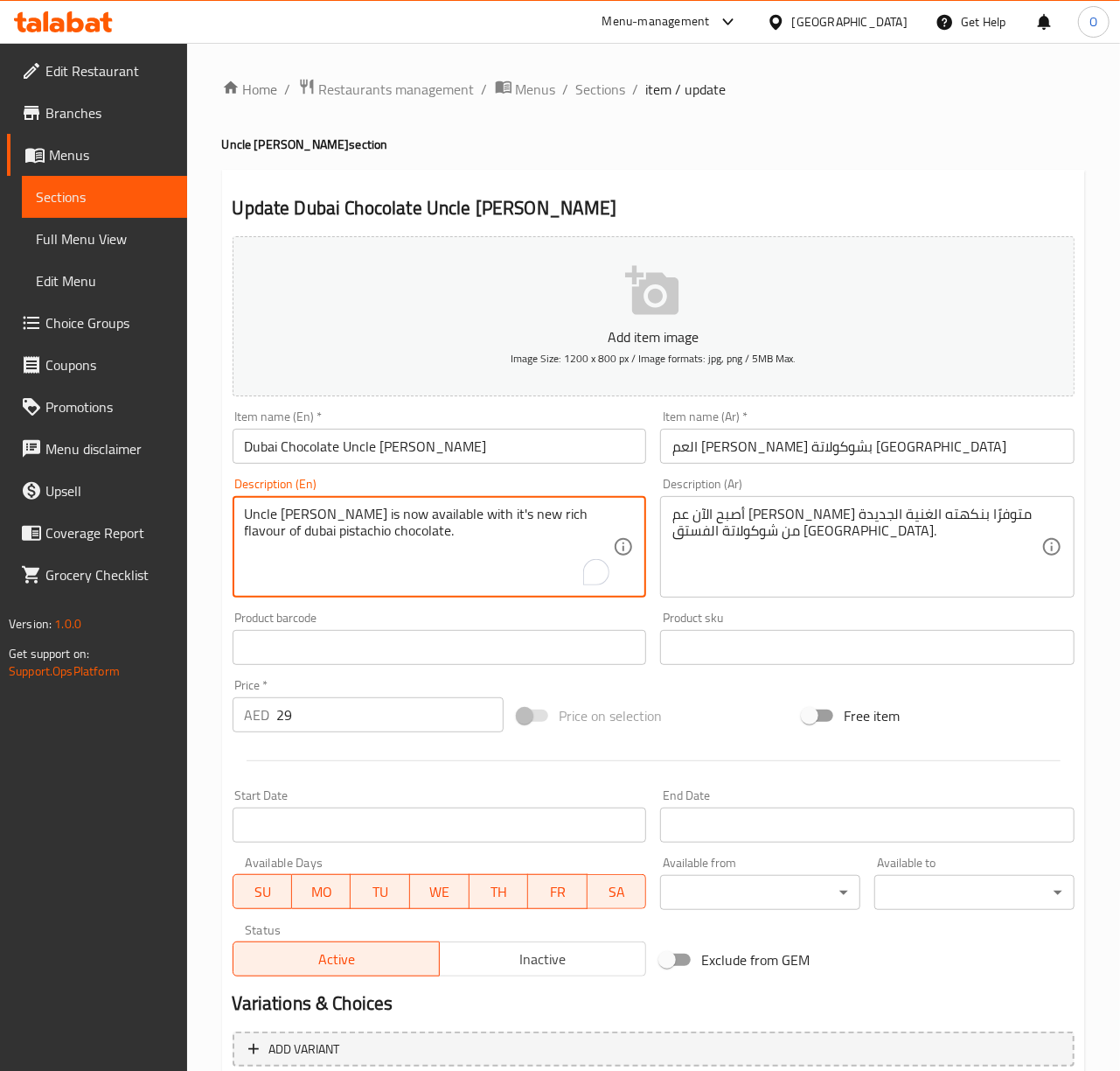
drag, startPoint x: 504, startPoint y: 512, endPoint x: 528, endPoint y: 513, distance: 24.0
click at [389, 515] on textarea "Uncle [PERSON_NAME] is now available with new rich flavour of dubai pistachio c…" at bounding box center [429, 546] width 369 height 83
drag, startPoint x: 394, startPoint y: 516, endPoint x: 470, endPoint y: 521, distance: 76.2
click at [470, 521] on textarea "Uncle [PERSON_NAME] is now available with new rich flavour of dubai pistachio c…" at bounding box center [429, 546] width 369 height 83
type textarea "Uncle [PERSON_NAME] is with new rich flavour of Dubai pistachio chocolate."
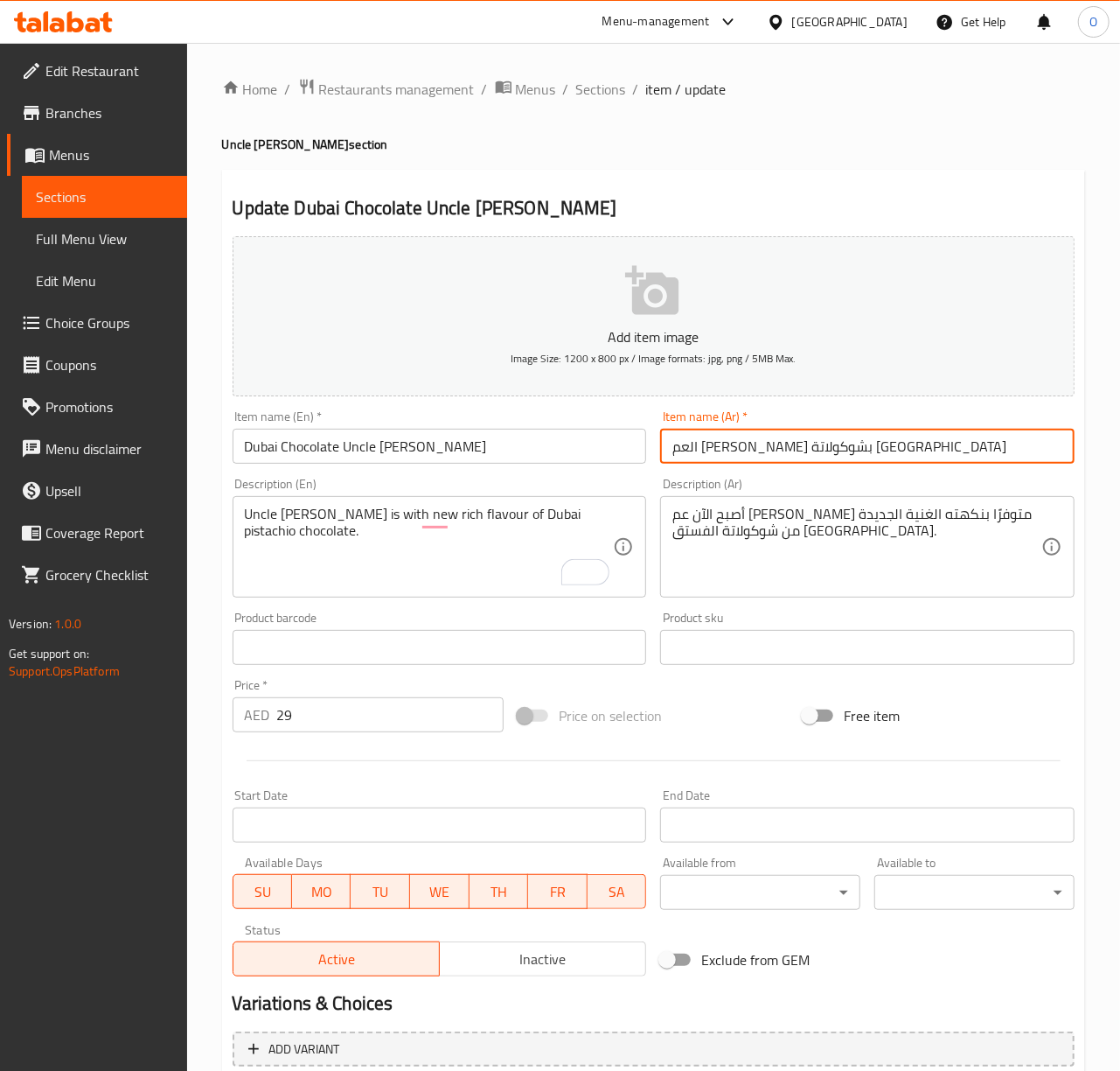
drag, startPoint x: 766, startPoint y: 444, endPoint x: 887, endPoint y: 441, distance: 121.0
click at [887, 441] on input "العم [PERSON_NAME] بشوكولاتة [GEOGRAPHIC_DATA]" at bounding box center [868, 446] width 415 height 35
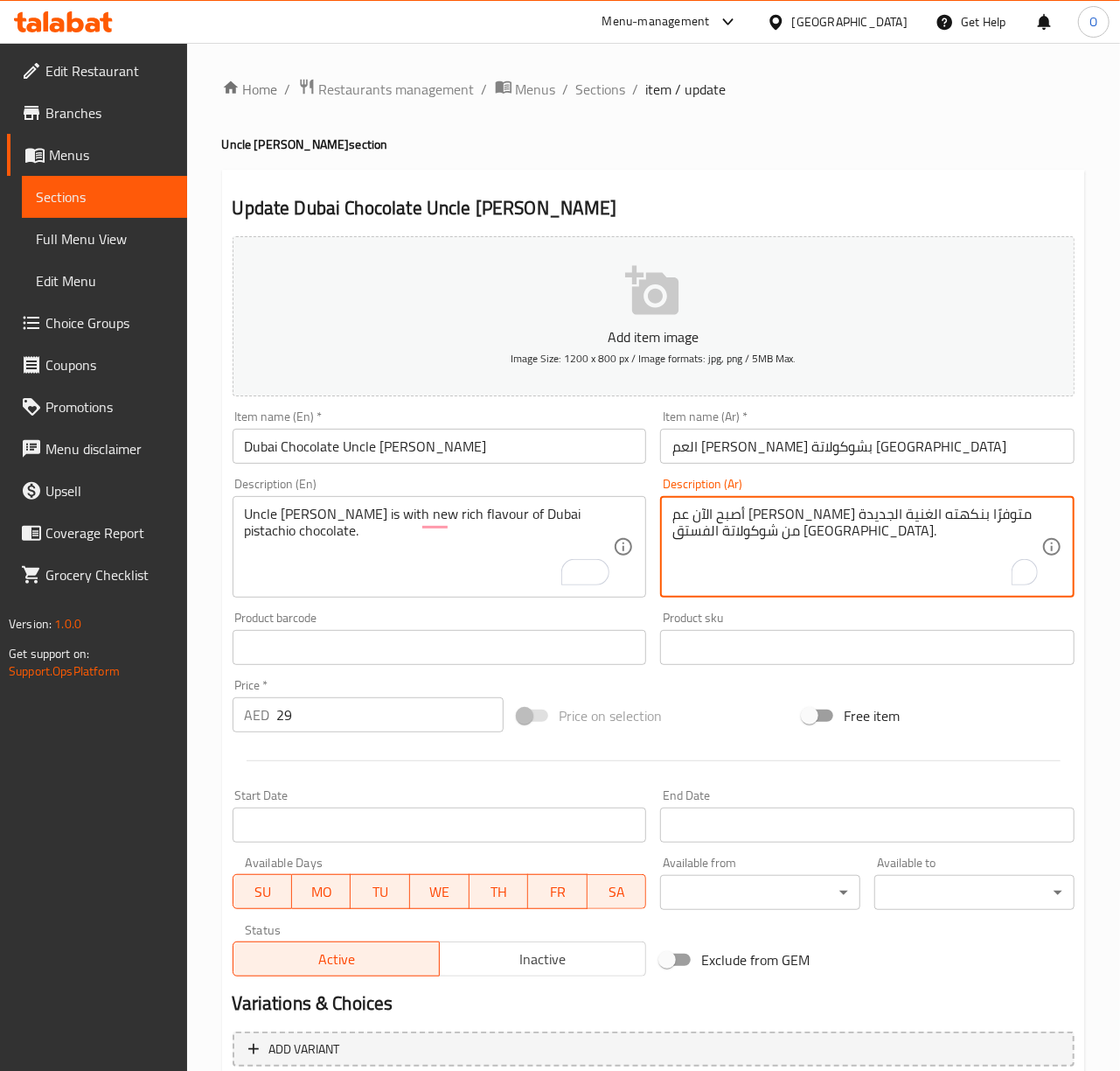
drag, startPoint x: 872, startPoint y: 518, endPoint x: 906, endPoint y: 516, distance: 34.1
drag, startPoint x: 868, startPoint y: 516, endPoint x: 1030, endPoint y: 509, distance: 162.2
click at [1030, 509] on textarea "أصبح الآن عم [PERSON_NAME] متوفرًا بنكهته الغنية الجديدة من شوكولاتة الفستق [GE…" at bounding box center [857, 546] width 369 height 83
paste textarea "ل"
click at [843, 516] on textarea "العم [PERSON_NAME] متوفرًا بنكهته الغنية الجديدة من شوكولاتة الفستق [GEOGRAPHIC…" at bounding box center [857, 546] width 369 height 83
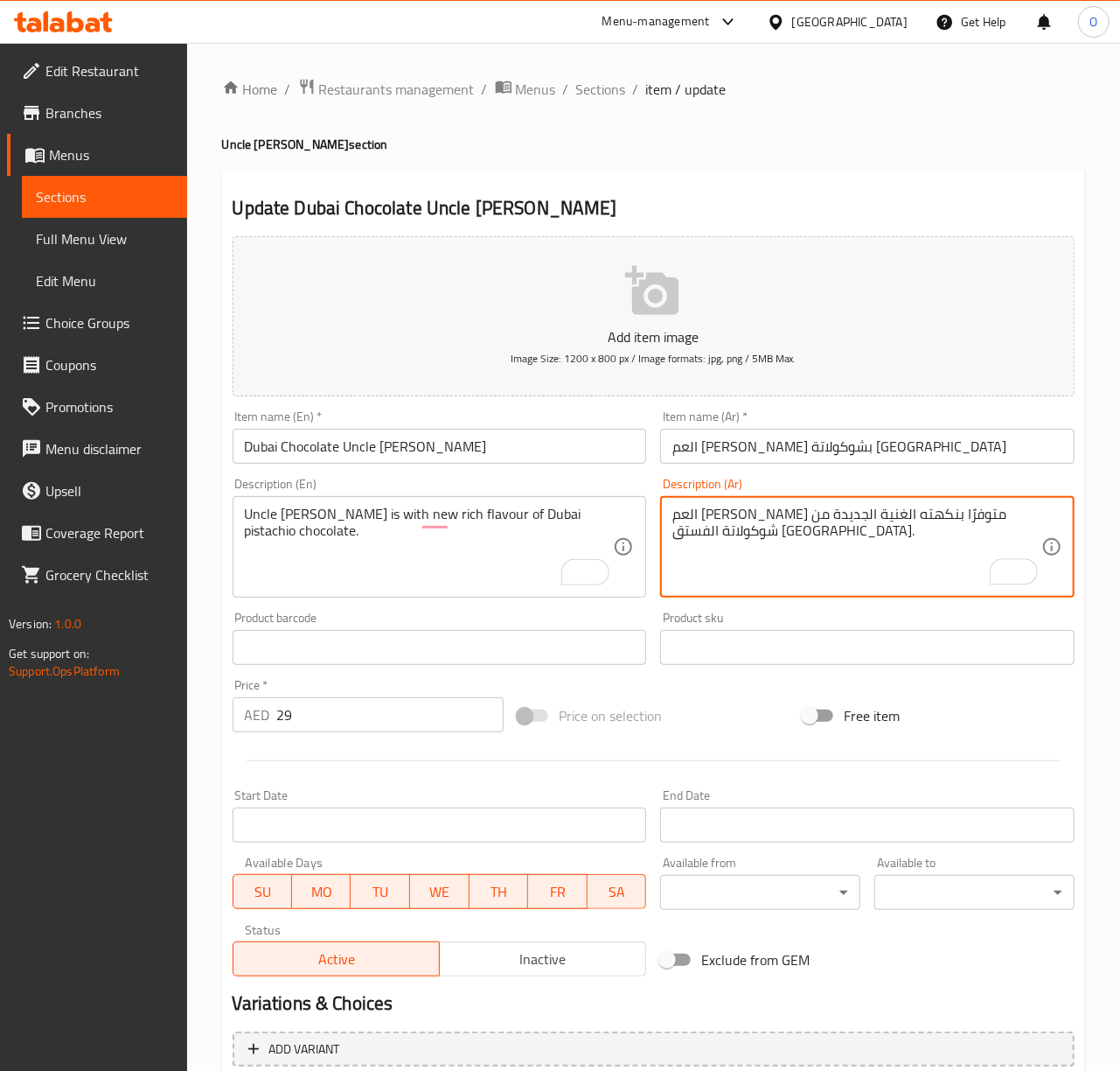
click at [843, 516] on textarea "العم [PERSON_NAME] متوفرًا بنكهته الغنية الجديدة من شوكولاتة الفستق [GEOGRAPHIC…" at bounding box center [857, 546] width 369 height 83
click at [897, 557] on textarea "العم [PERSON_NAME] متوفرًا بنكهته الغنية الجديدة من شوكولاتة الفستق [GEOGRAPHIC…" at bounding box center [857, 546] width 369 height 83
type textarea "العم [PERSON_NAME] متوفرًا بنكهته الغنية الجديدة من شوكولاتة الفستق [GEOGRAPHIC…"
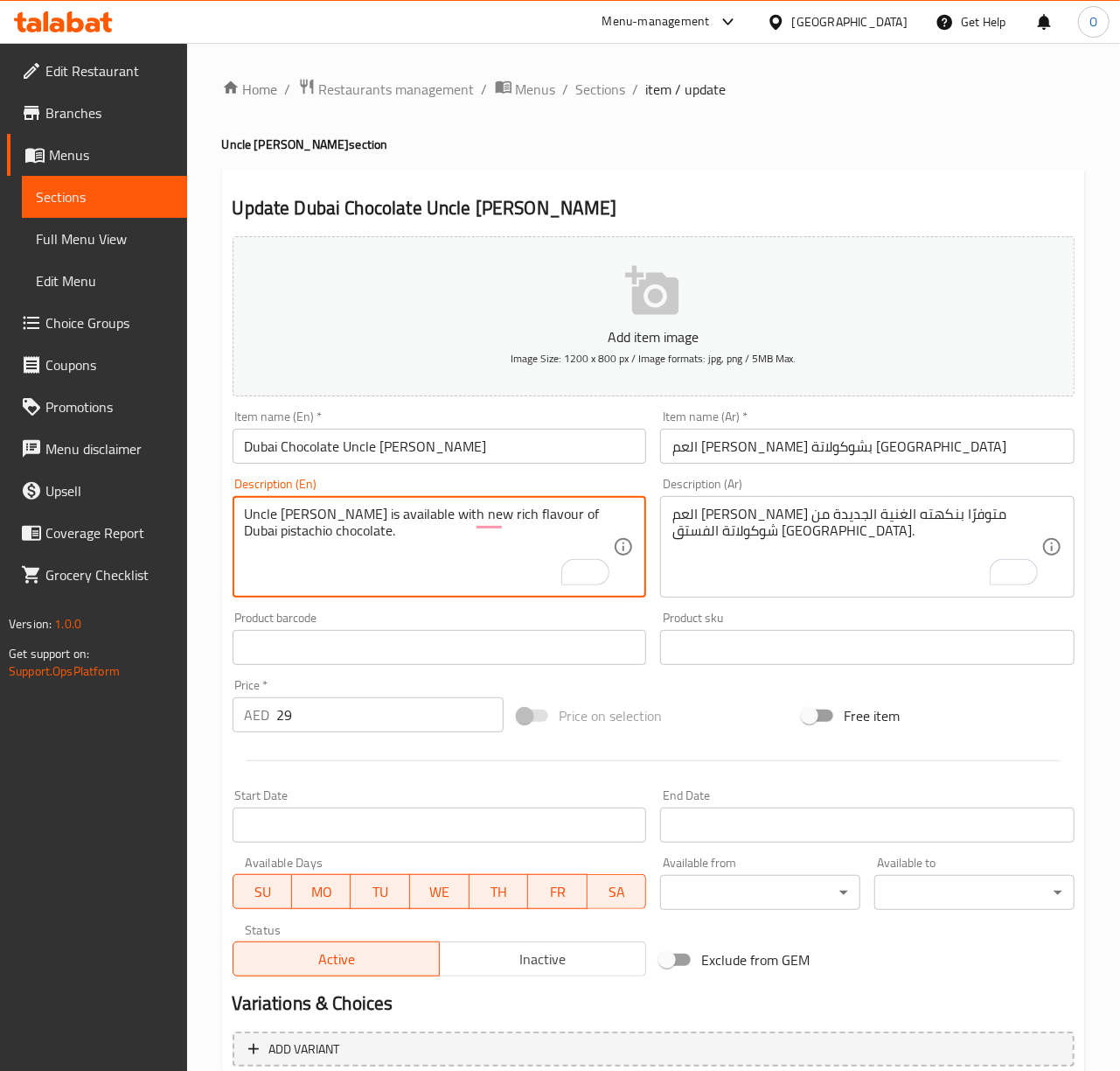
type textarea "Uncle [PERSON_NAME] is available with new rich flavour of Dubai pistachio choco…"
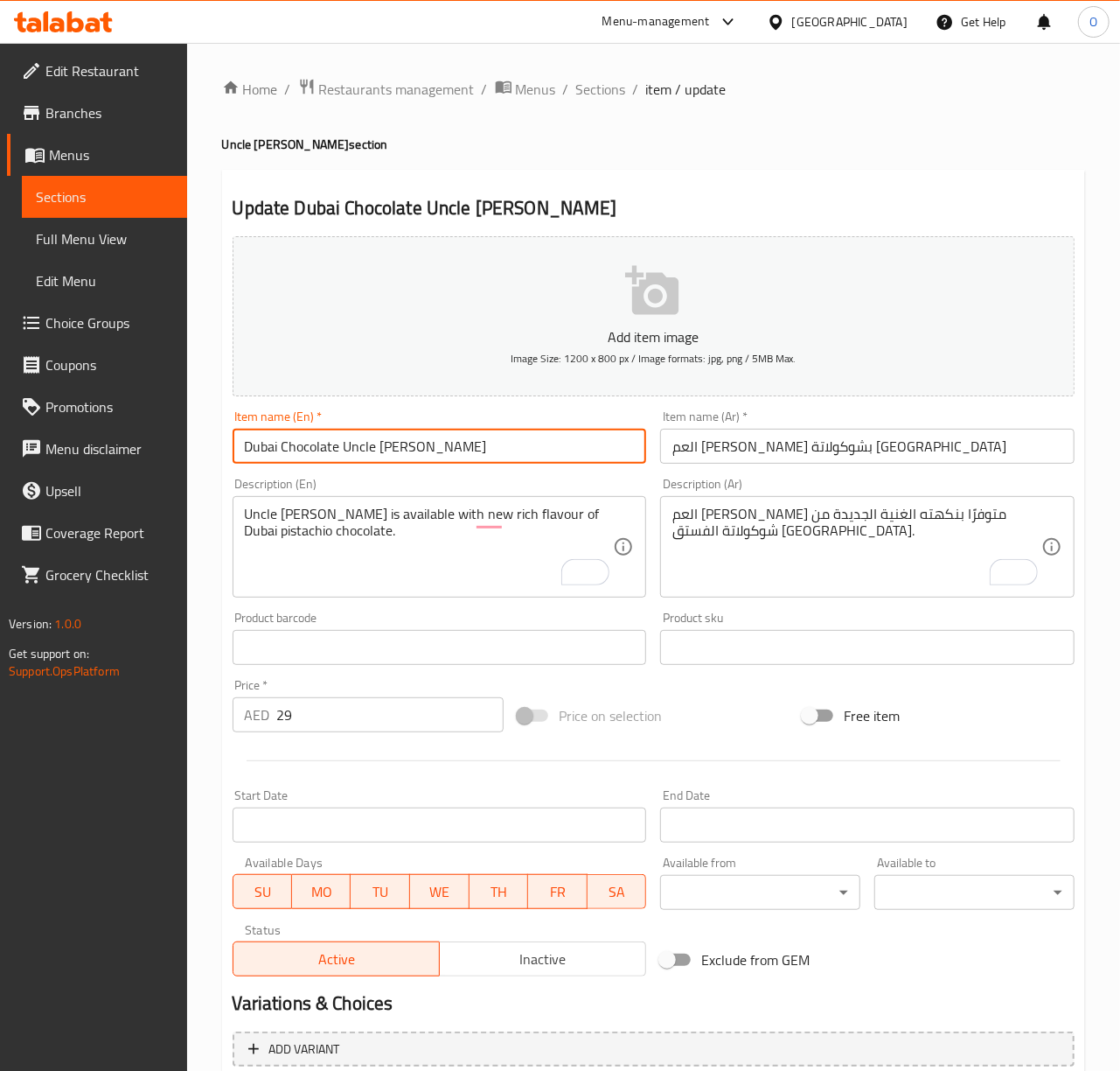
click at [556, 450] on input "Dubai Chocolate Uncle [PERSON_NAME]" at bounding box center [440, 446] width 415 height 35
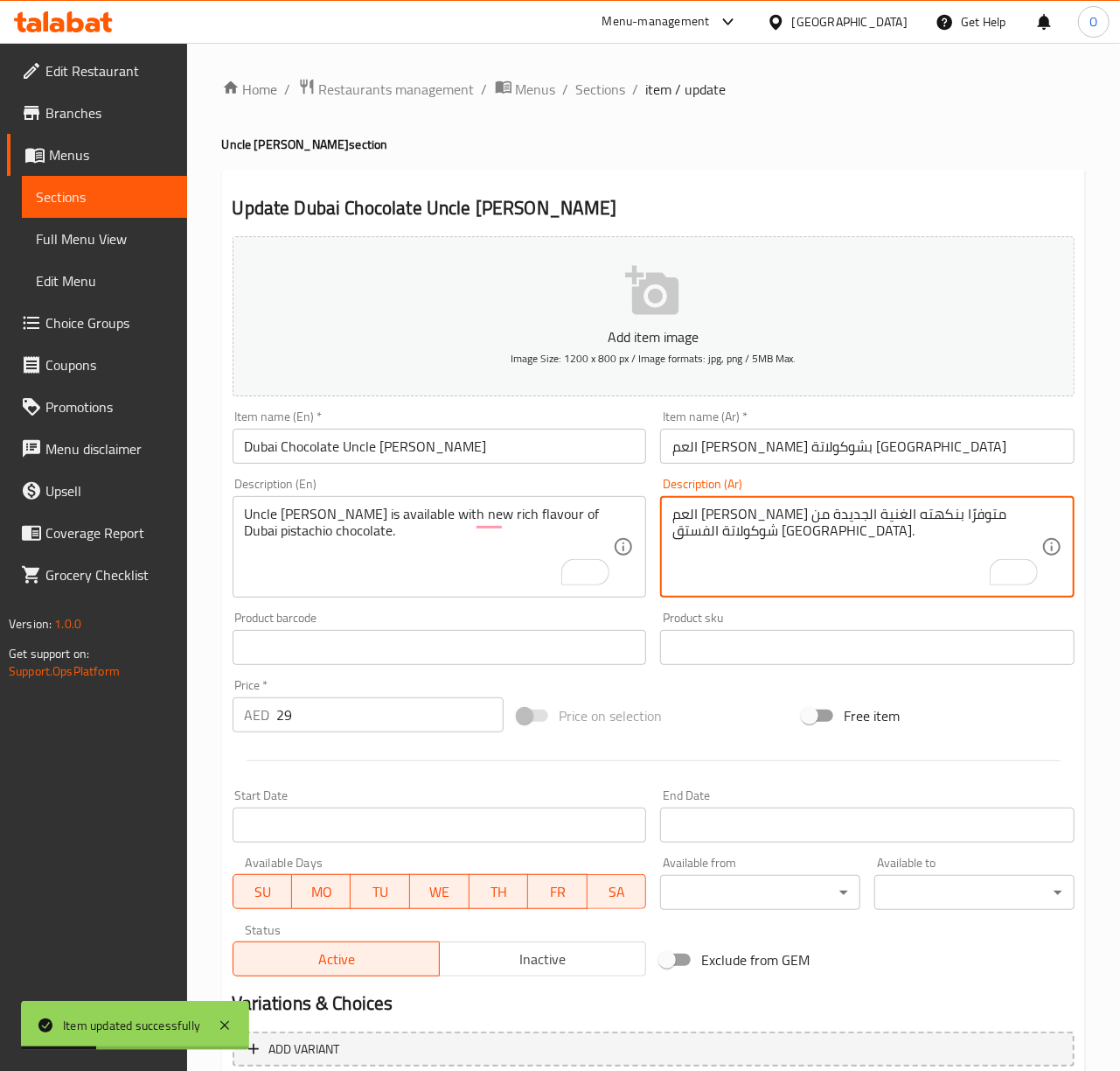
click at [722, 522] on textarea "العم [PERSON_NAME] متوفرًا بنكهته الغنية الجديدة من شوكولاتة الفستق [GEOGRAPHIC…" at bounding box center [857, 546] width 369 height 83
click at [722, 539] on textarea "العم [PERSON_NAME] متوفرًا بنكهته الغنية الجديدة من شوكولاتة الفستق [GEOGRAPHIC…" at bounding box center [857, 546] width 369 height 83
click at [755, 536] on textarea "العم [PERSON_NAME] متوفرًا بنكهته الغنية الجديدة من شوكولاتة [GEOGRAPHIC_DATA]." at bounding box center [857, 546] width 369 height 83
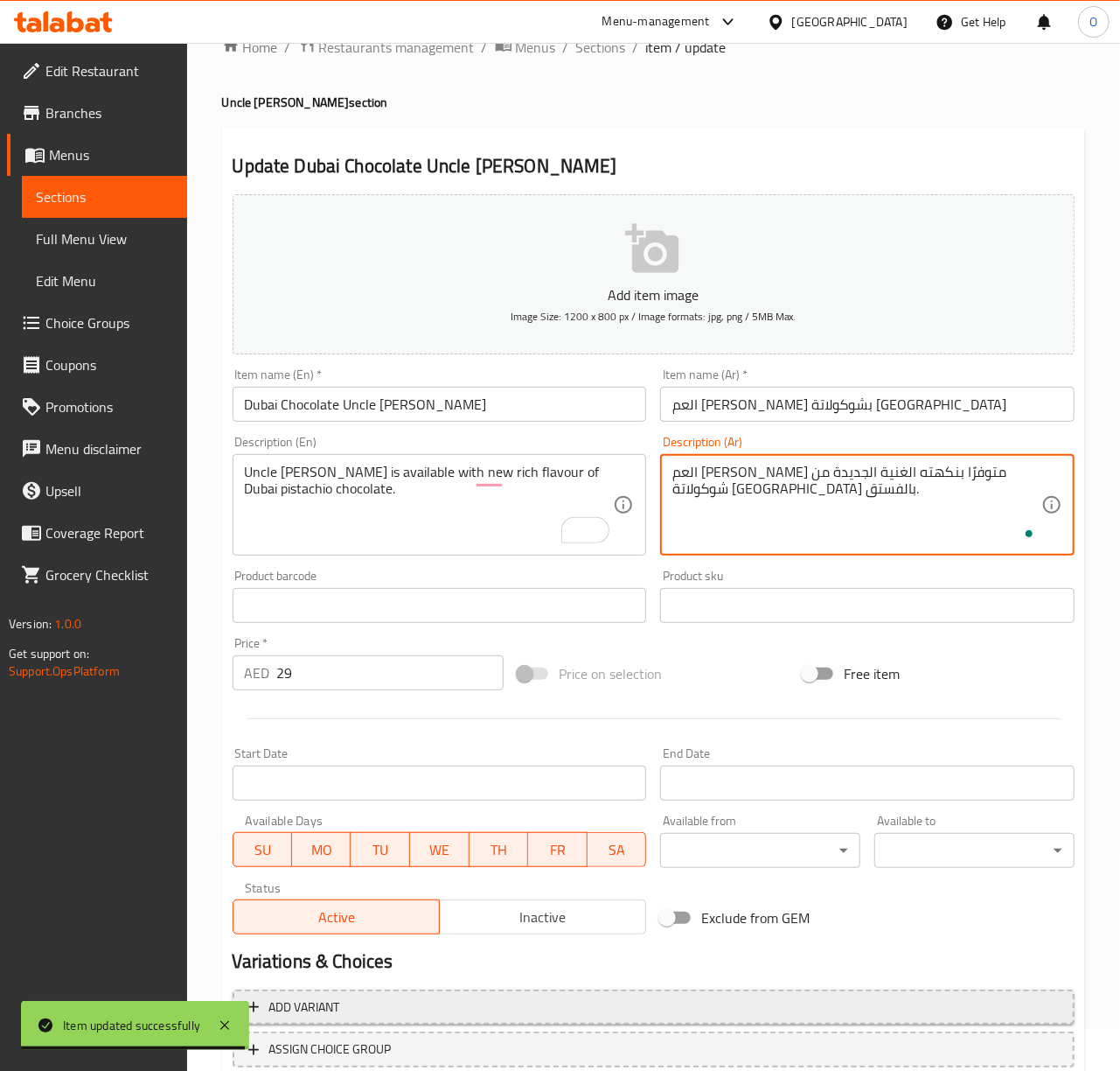
scroll to position [164, 0]
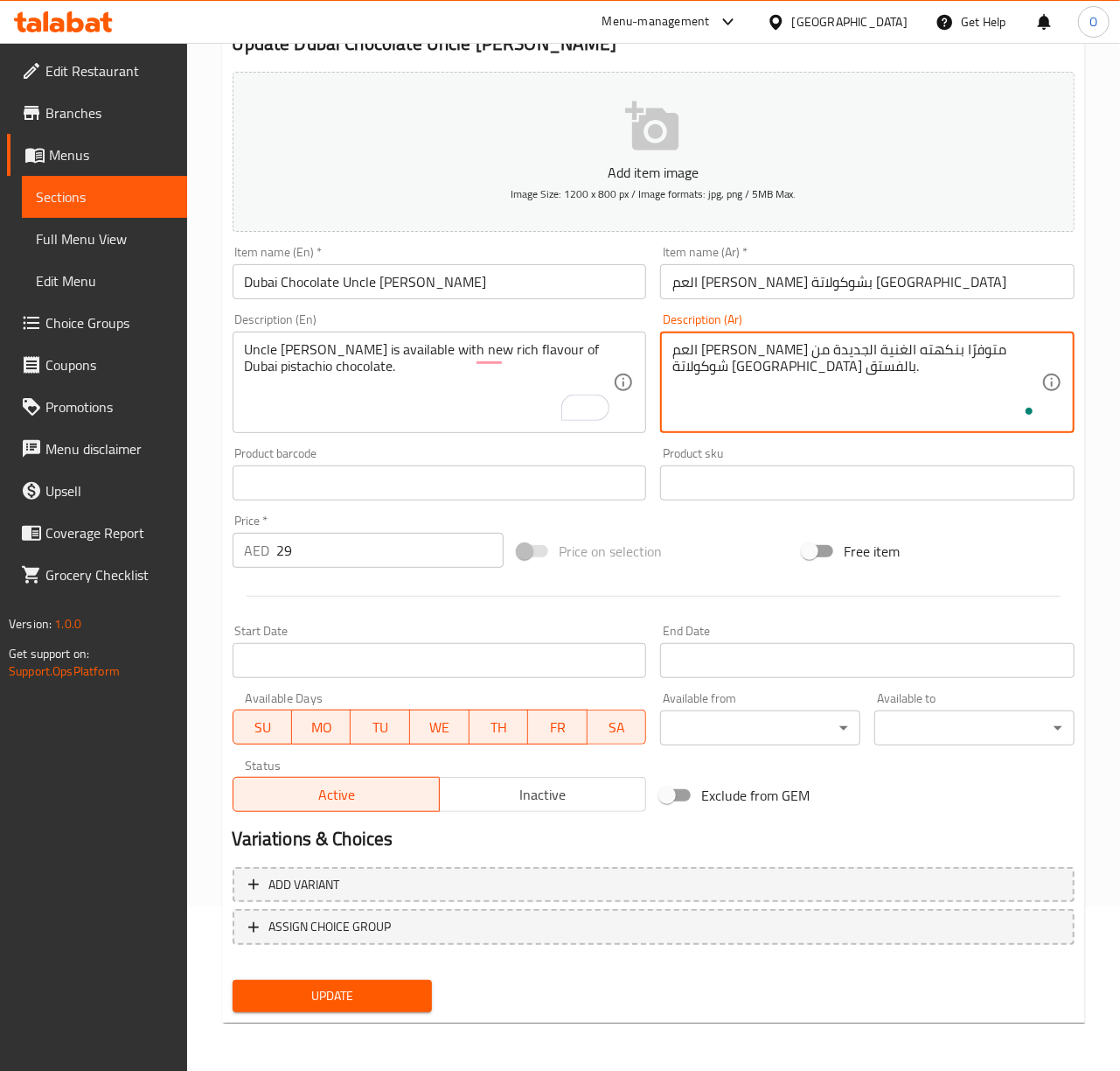
type textarea "العم [PERSON_NAME] متوفرًا بنكهته الغنية الجديدة من شوكولاتة [GEOGRAPHIC_DATA] …"
click at [302, 970] on div "Add variant ASSIGN CHOICE GROUP" at bounding box center [653, 917] width 856 height 113
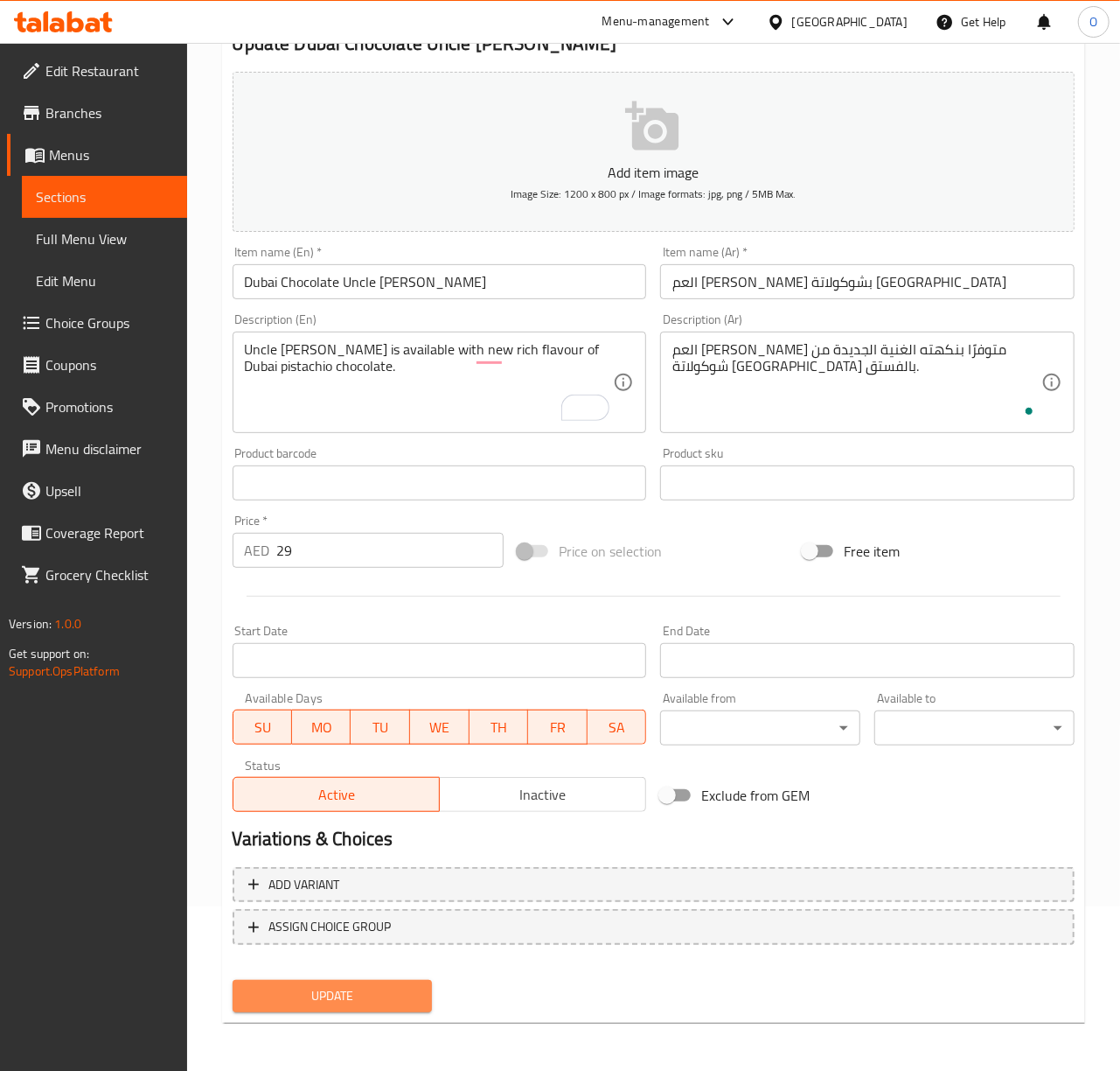
click at [302, 990] on span "Update" at bounding box center [333, 996] width 173 height 22
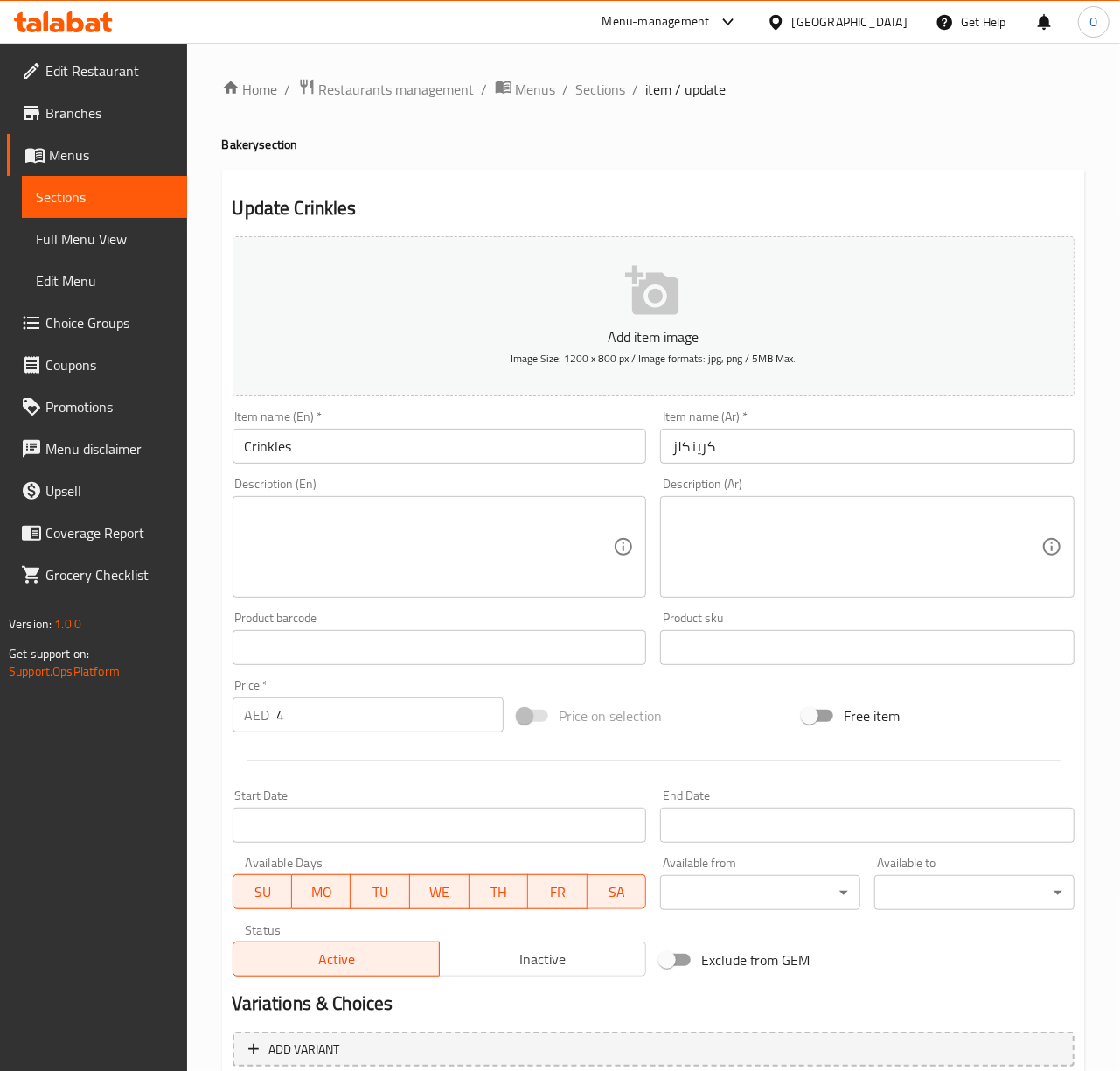
click at [354, 459] on input "Crinkles" at bounding box center [440, 446] width 415 height 35
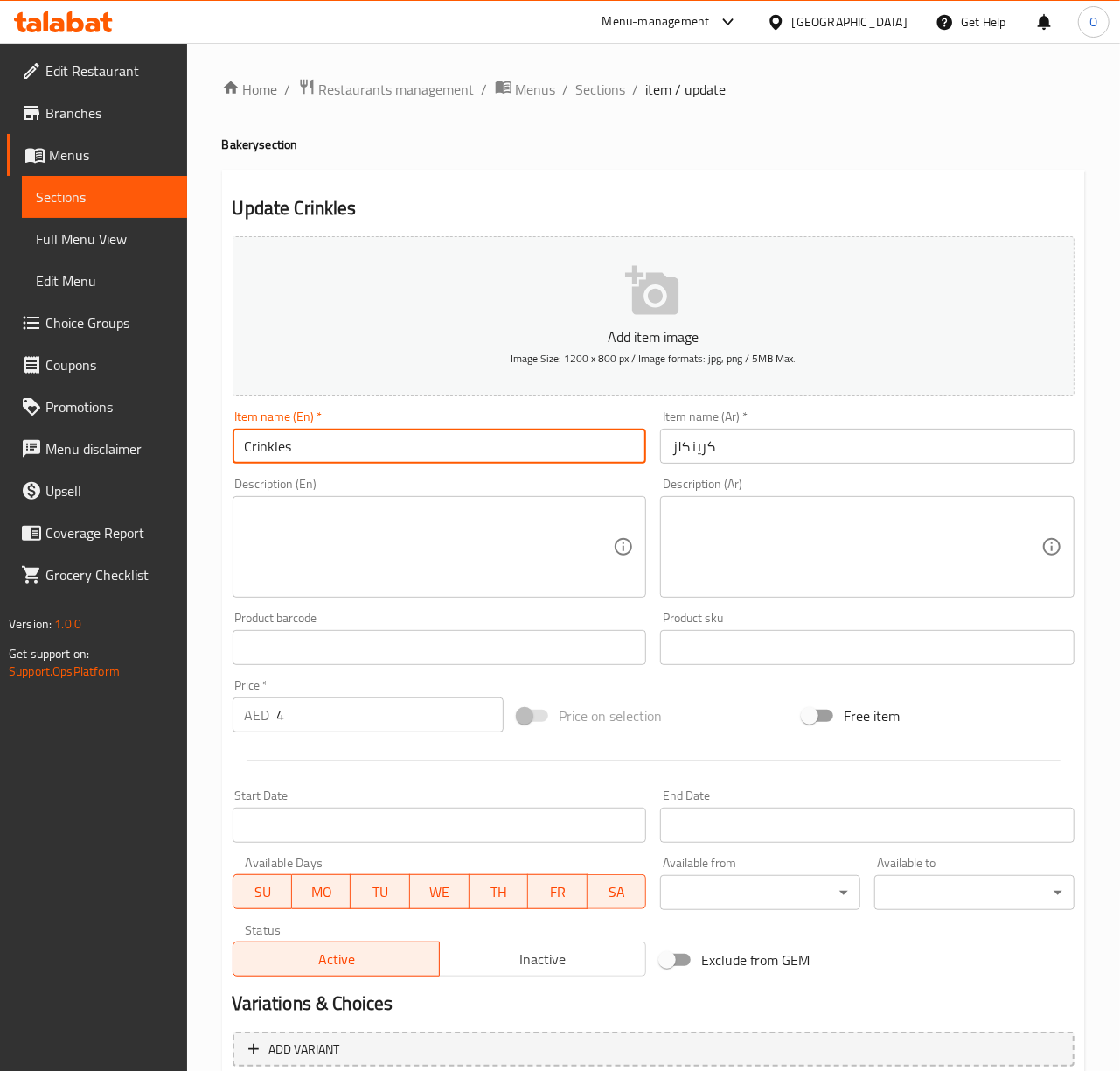
click at [354, 459] on input "Crinkles" at bounding box center [440, 446] width 415 height 35
click at [703, 453] on input "كرينكلز" at bounding box center [868, 446] width 415 height 35
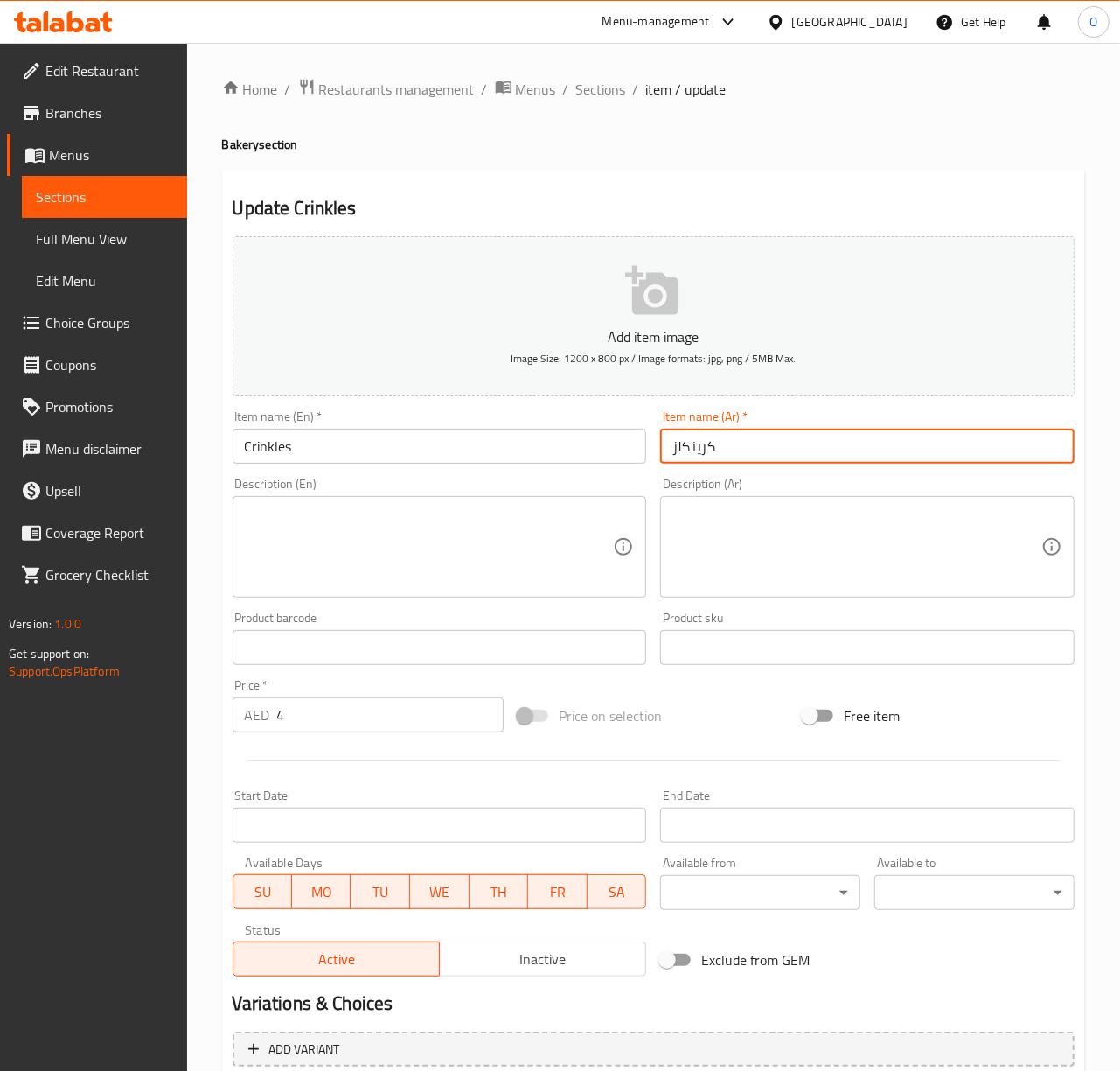
click at [703, 453] on input "كرينكلز" at bounding box center [868, 446] width 415 height 35
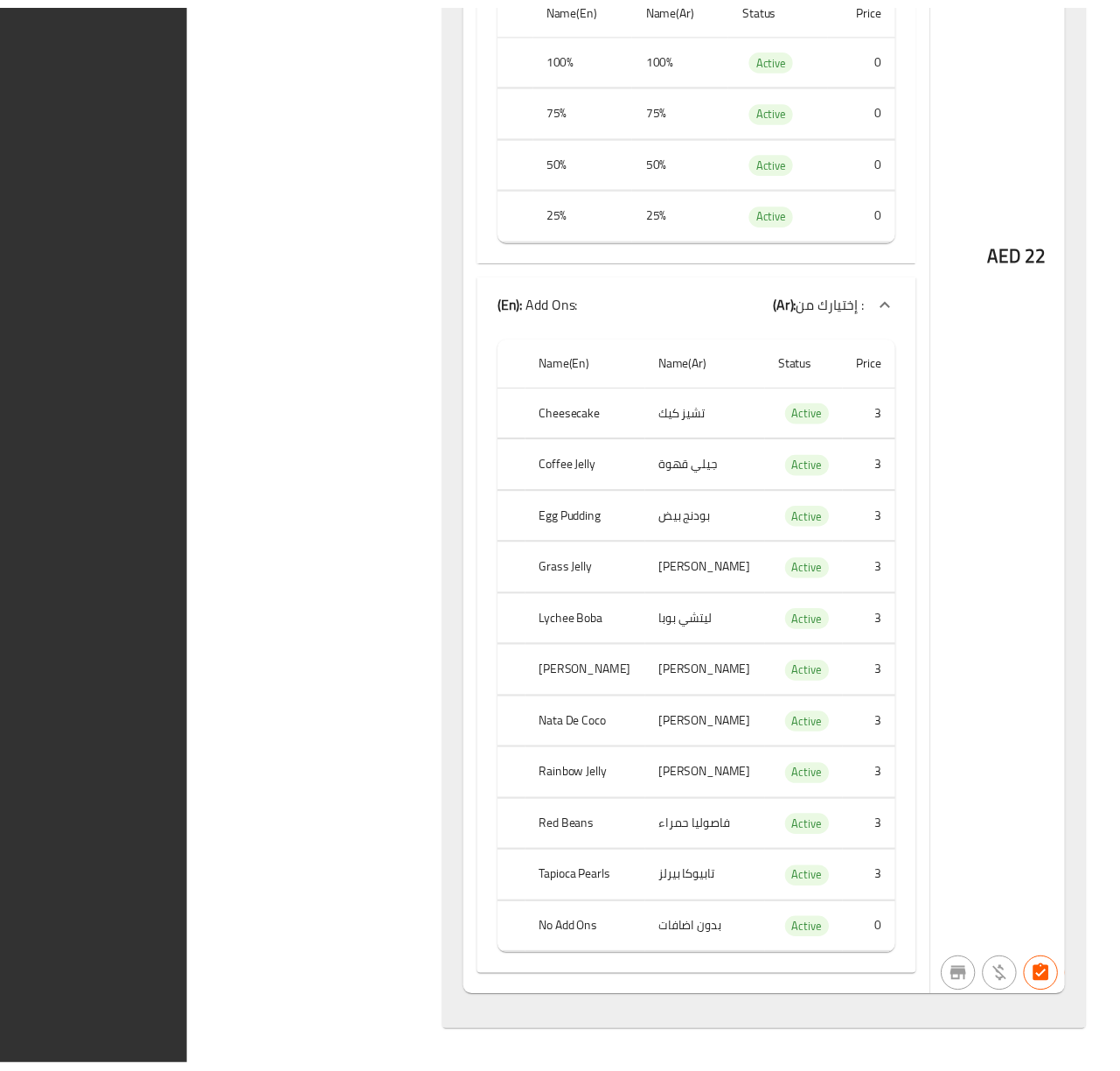
scroll to position [121892, 0]
